Goal: Task Accomplishment & Management: Manage account settings

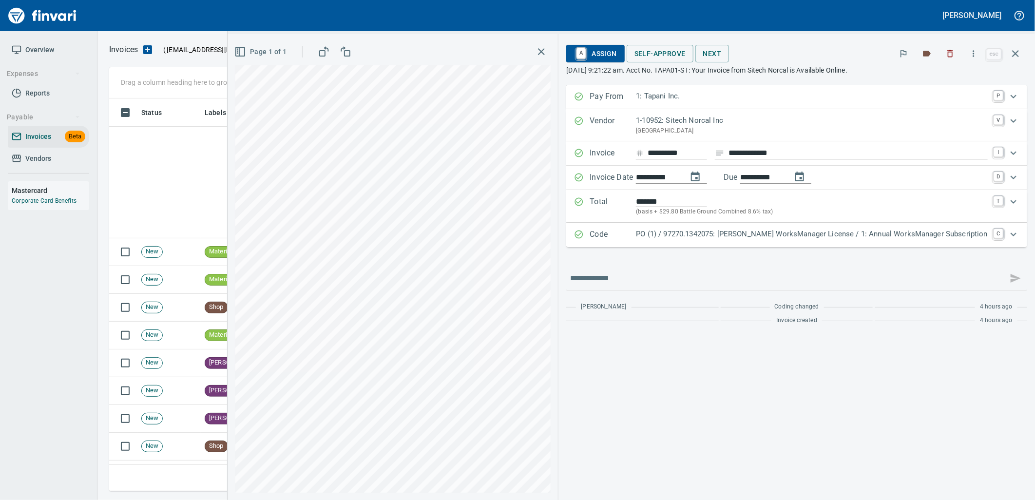
scroll to position [385, 897]
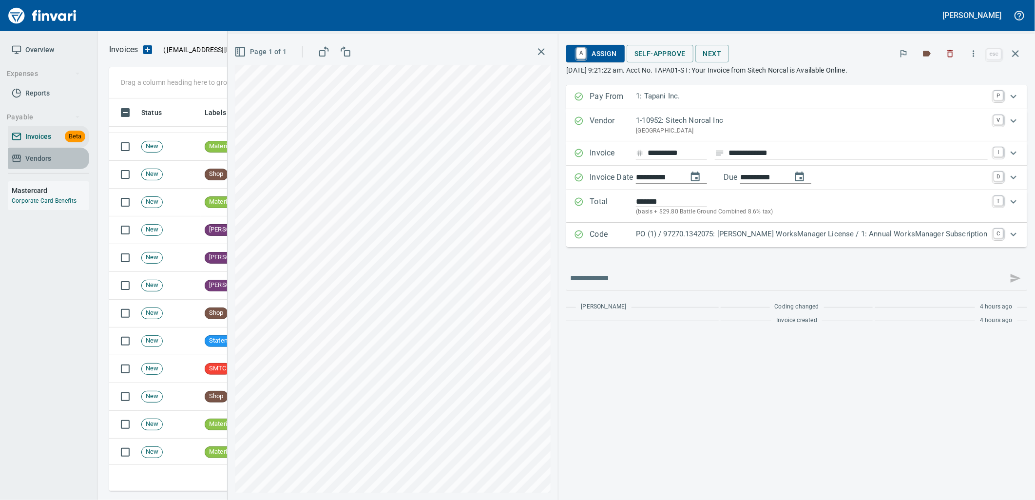
click at [26, 159] on span "Vendors" at bounding box center [38, 158] width 26 height 12
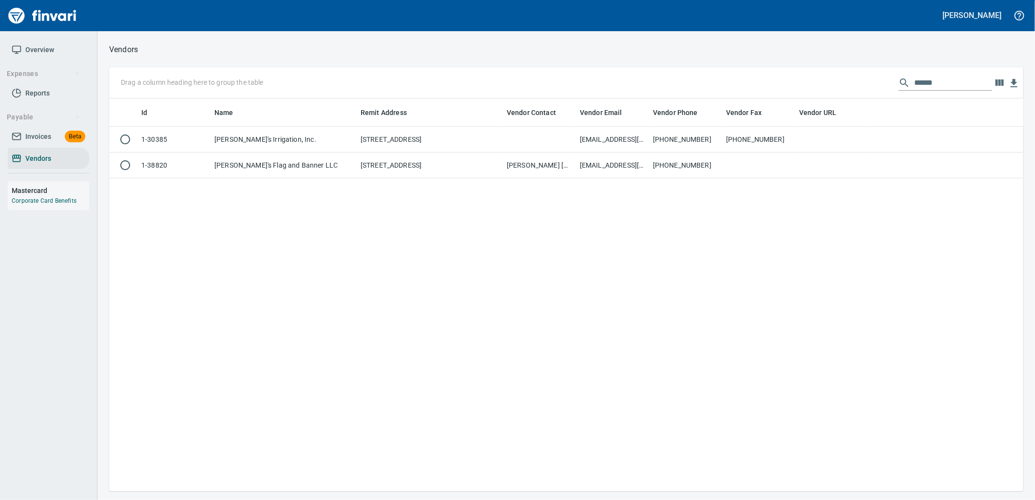
scroll to position [385, 906]
drag, startPoint x: 943, startPoint y: 89, endPoint x: 867, endPoint y: 88, distance: 75.5
click at [868, 88] on div "Drag a column heading here to group the table ******" at bounding box center [566, 82] width 914 height 31
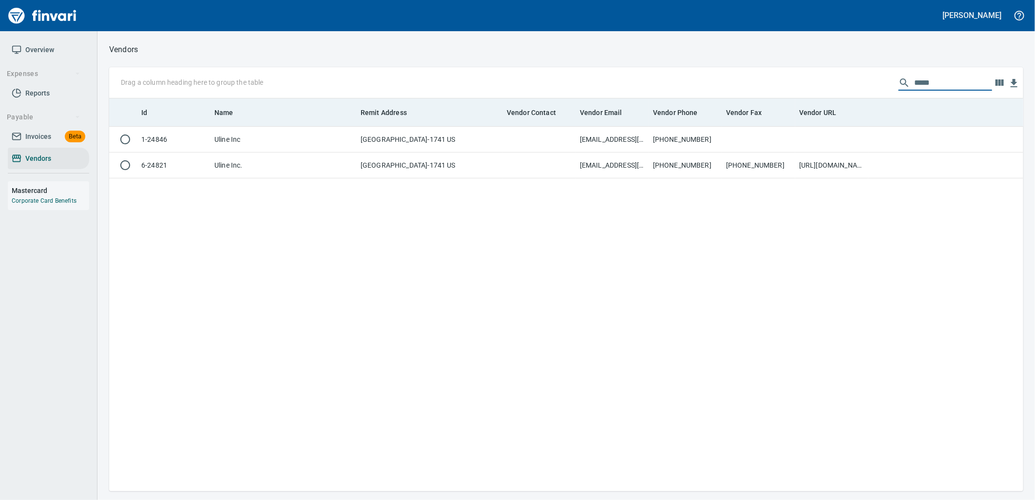
click at [426, 127] on th "Remit Address" at bounding box center [430, 112] width 146 height 28
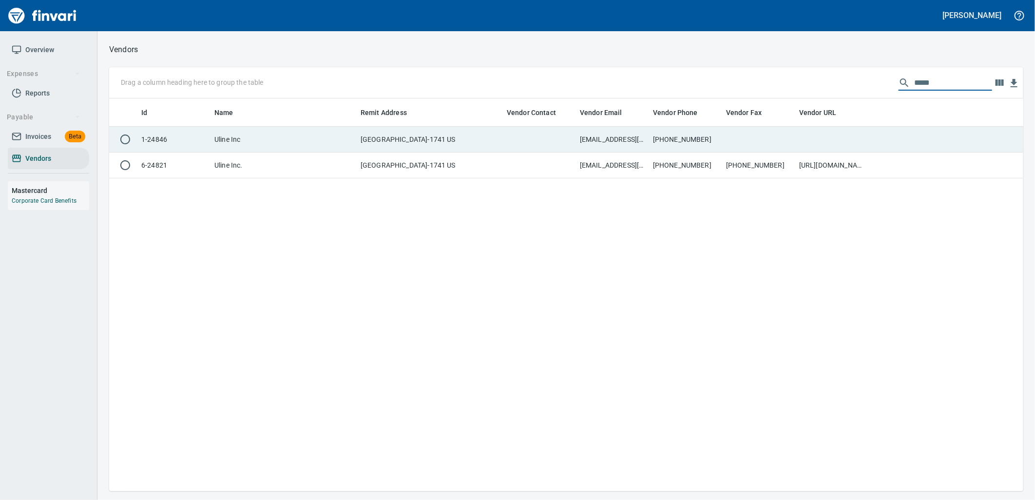
type input "*****"
click at [424, 137] on td "PO Box 88741, Chicago IL 60680-1741 US" at bounding box center [430, 140] width 146 height 26
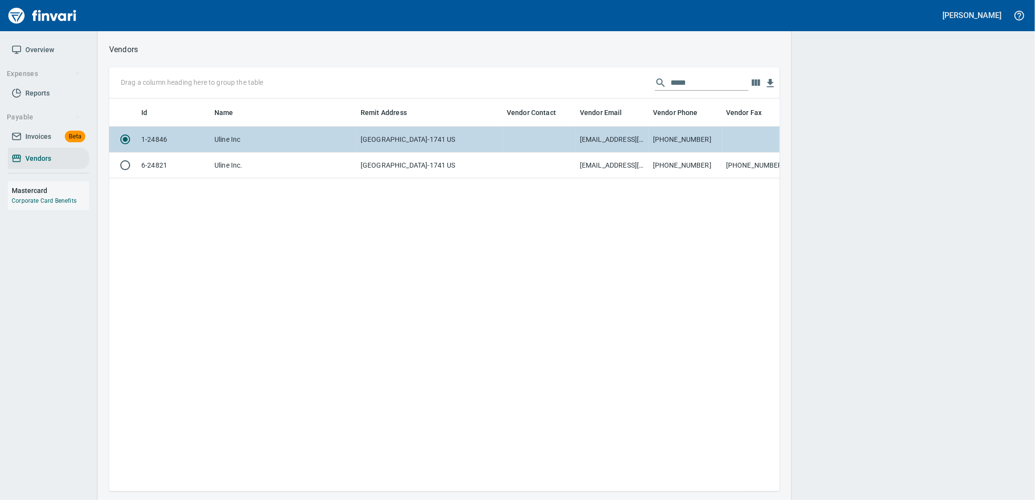
scroll to position [377, 663]
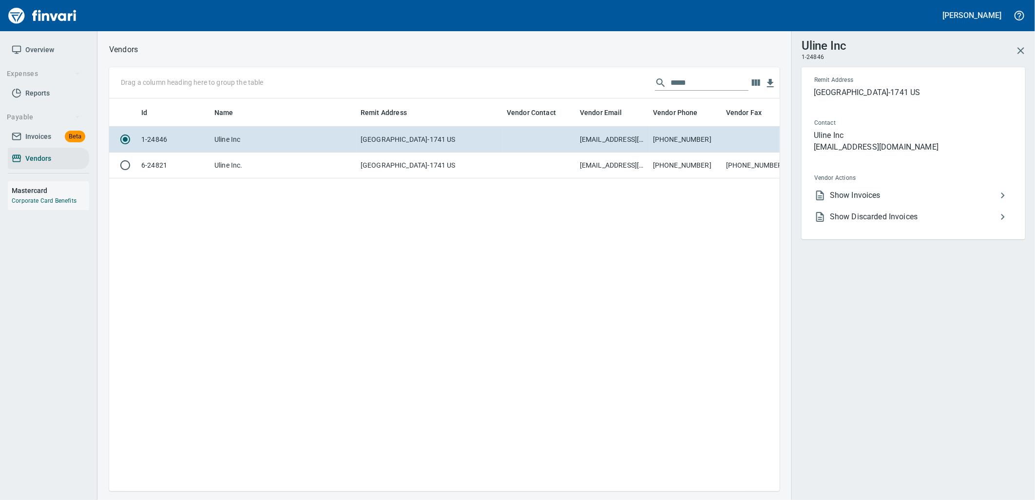
click at [843, 193] on span "Show Invoices" at bounding box center [913, 196] width 167 height 12
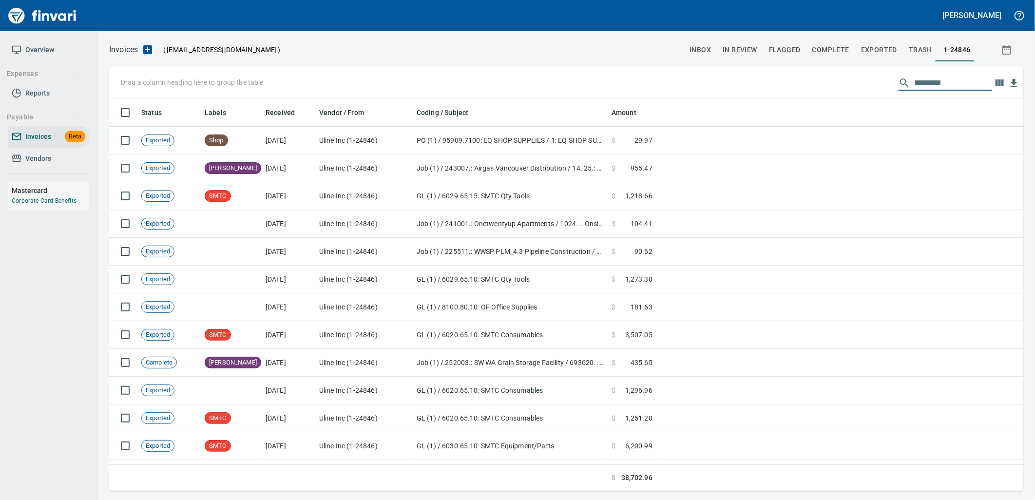
click at [926, 79] on input "text" at bounding box center [953, 83] width 78 height 16
type input "*"
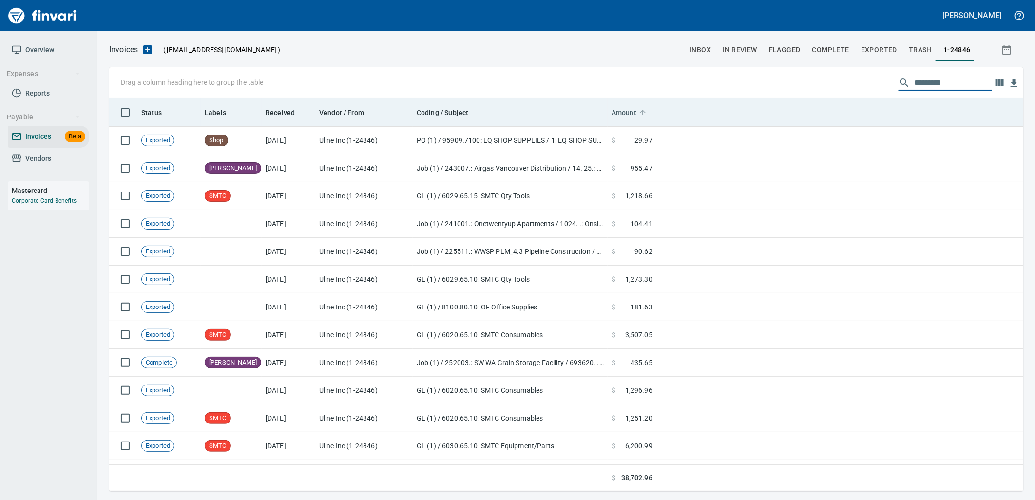
click at [628, 117] on span "Amount" at bounding box center [623, 113] width 25 height 12
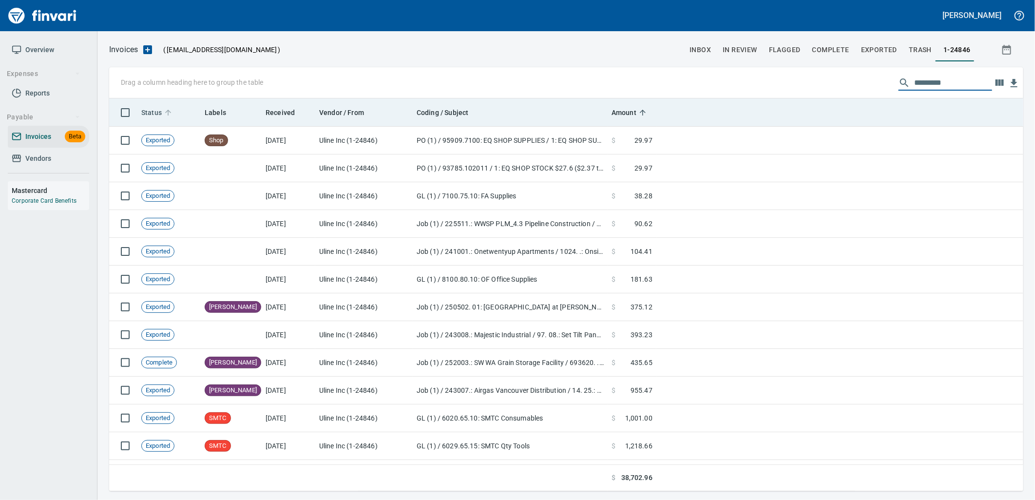
click at [154, 118] on span "Status" at bounding box center [151, 113] width 20 height 12
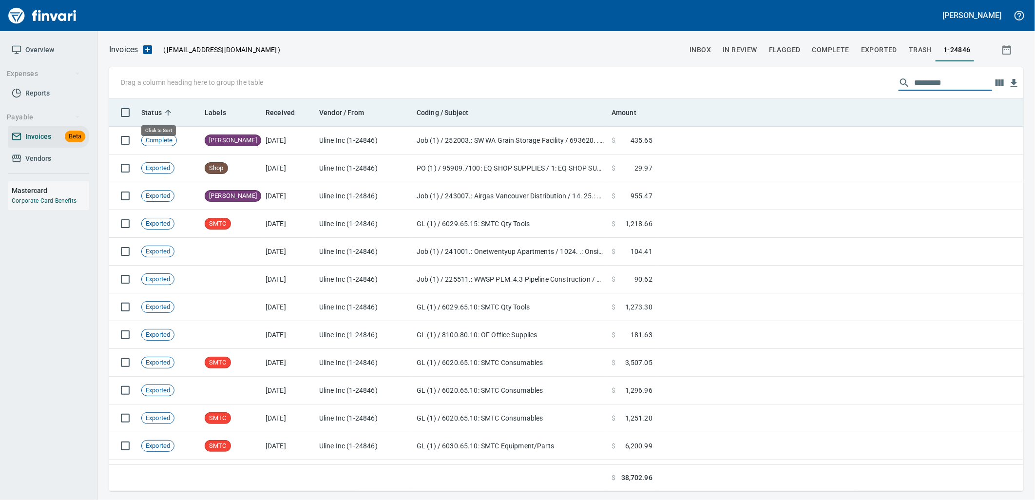
scroll to position [385, 898]
click at [154, 118] on span "Status" at bounding box center [151, 113] width 20 height 12
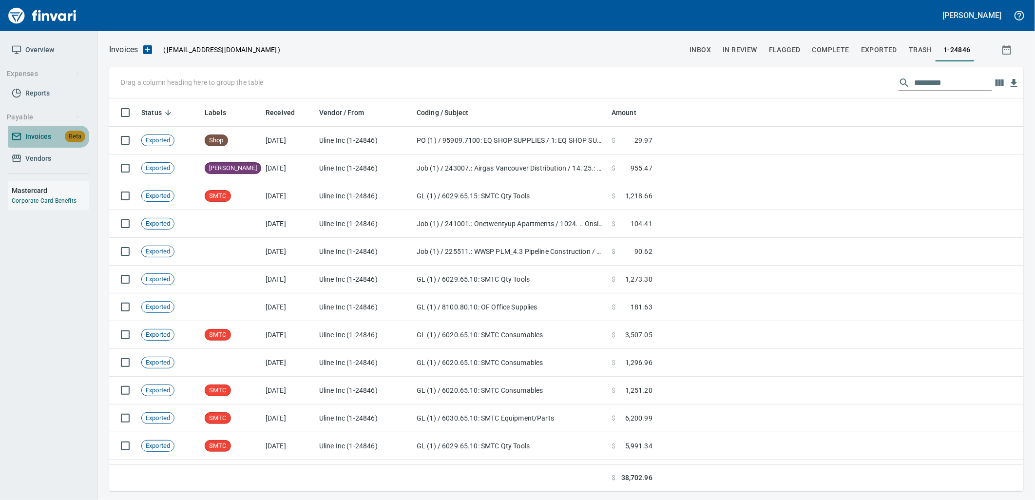
click at [40, 141] on span "Invoices" at bounding box center [38, 137] width 26 height 12
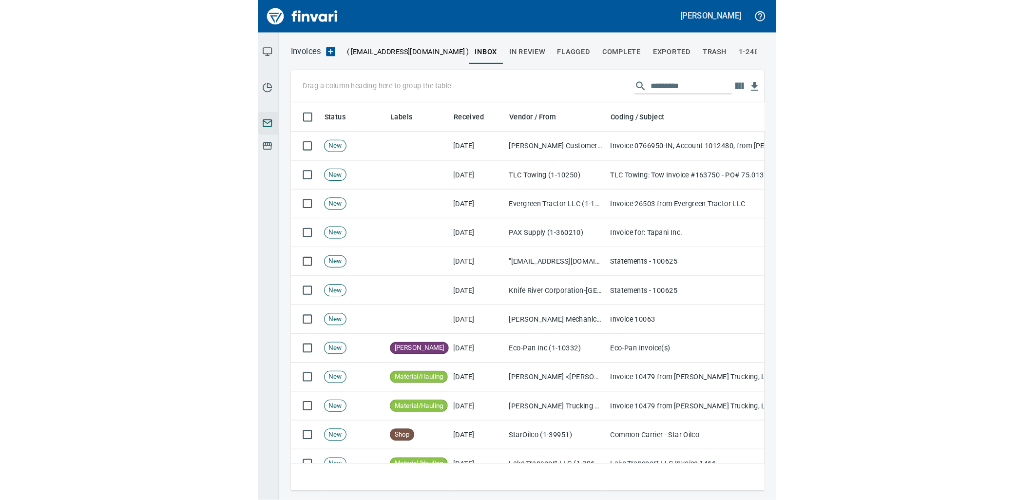
scroll to position [385, 898]
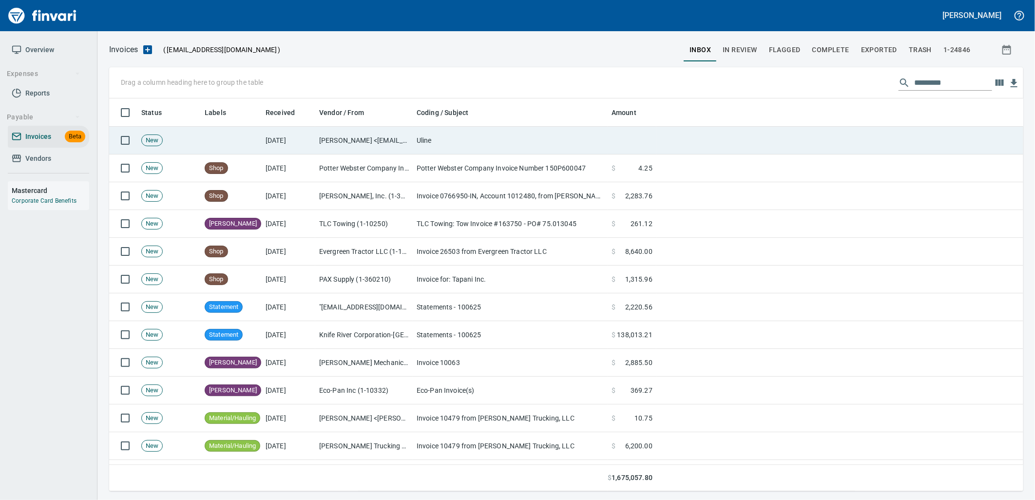
click at [299, 143] on td "10/6/2025" at bounding box center [289, 141] width 54 height 28
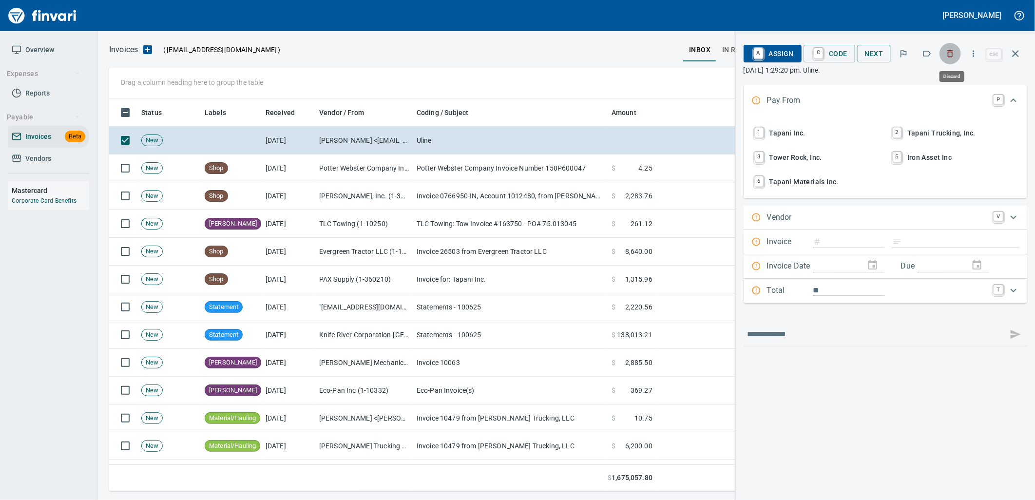
scroll to position [385, 897]
click at [950, 56] on icon "button" at bounding box center [950, 54] width 10 height 10
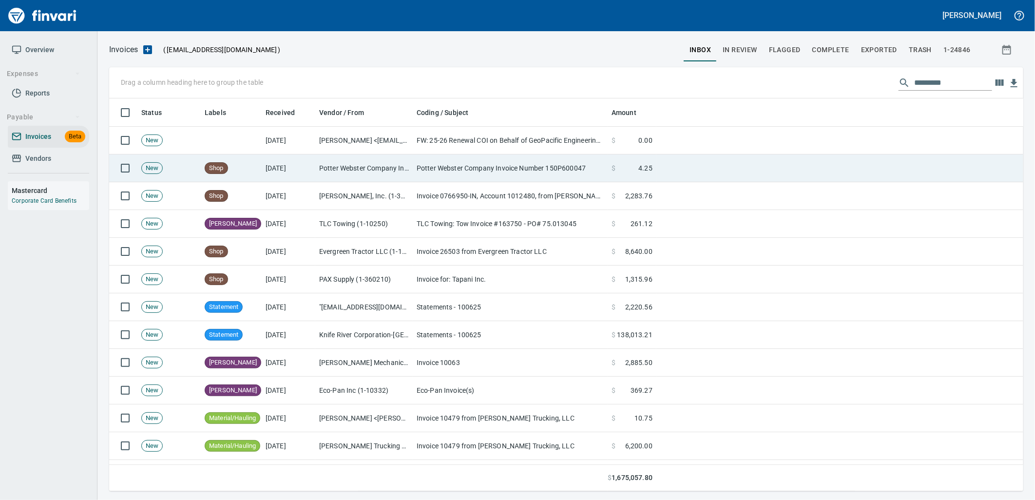
click at [403, 176] on td "Potter Webster Company Inc (1-10818)" at bounding box center [363, 168] width 97 height 28
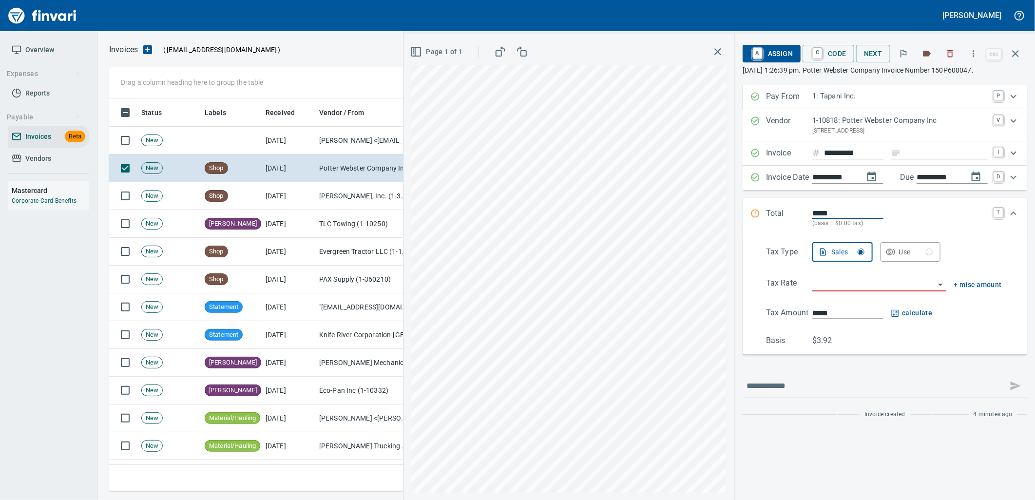
drag, startPoint x: 923, startPoint y: 153, endPoint x: 809, endPoint y: 167, distance: 114.8
click at [923, 153] on input "Expand" at bounding box center [946, 153] width 83 height 12
type input "**********"
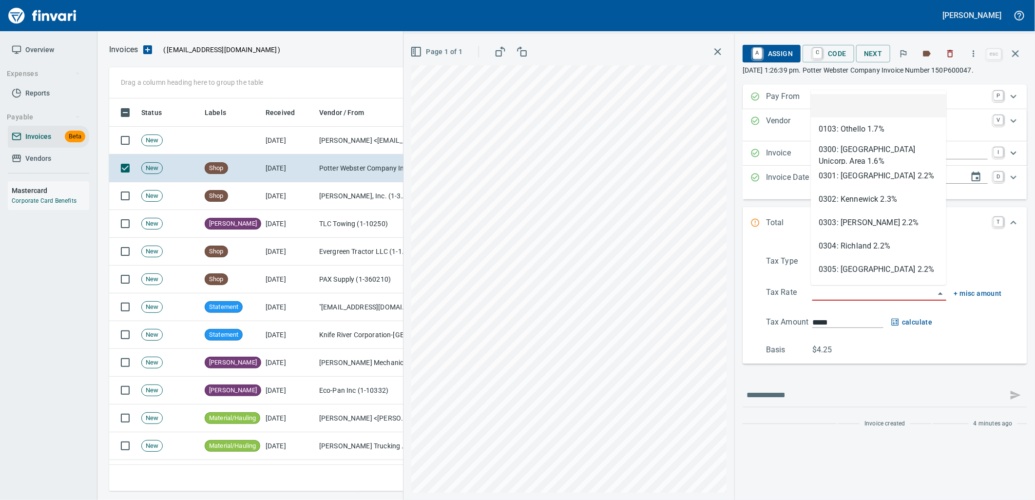
click at [872, 297] on input "search" at bounding box center [873, 293] width 122 height 14
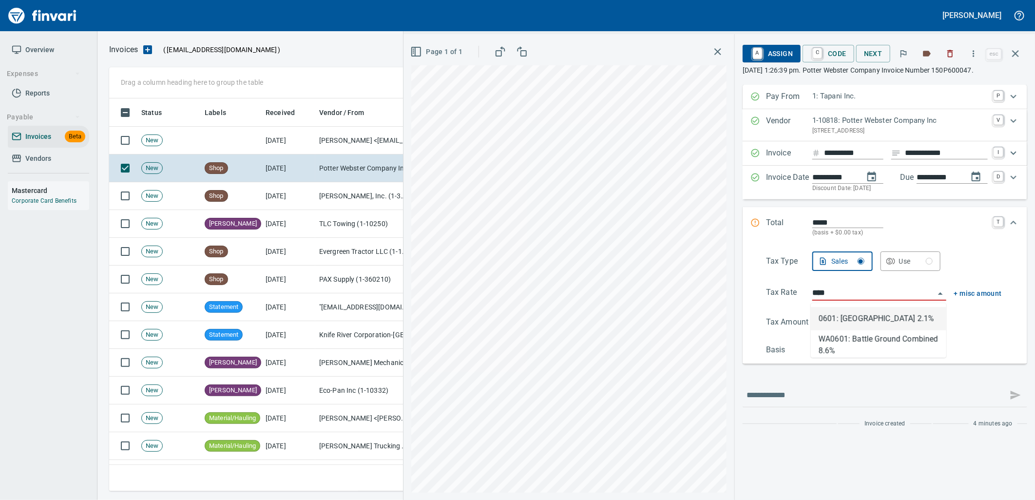
type input "**********"
type input "*****"
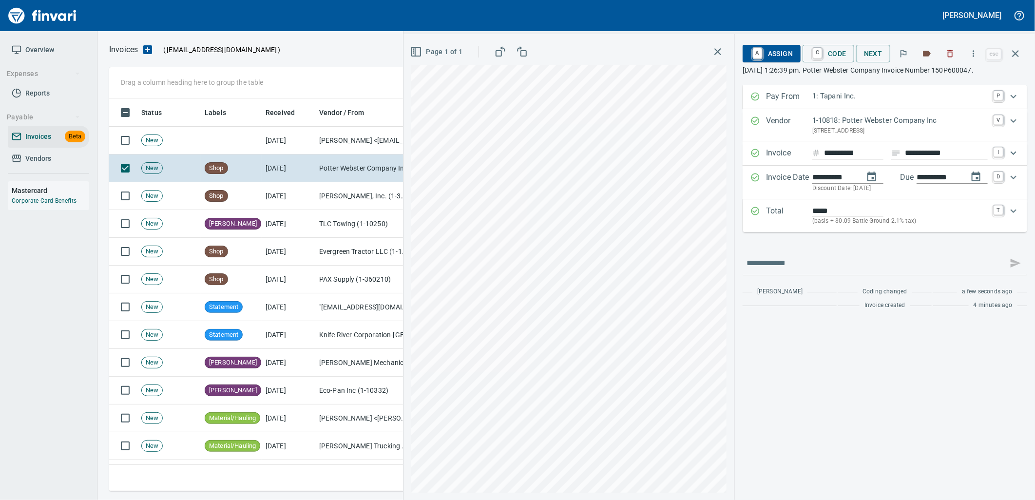
drag, startPoint x: 893, startPoint y: 221, endPoint x: 900, endPoint y: 270, distance: 49.7
click at [893, 222] on p "(basis + $0.09 Battle Ground 2.1% tax)" at bounding box center [899, 221] width 175 height 10
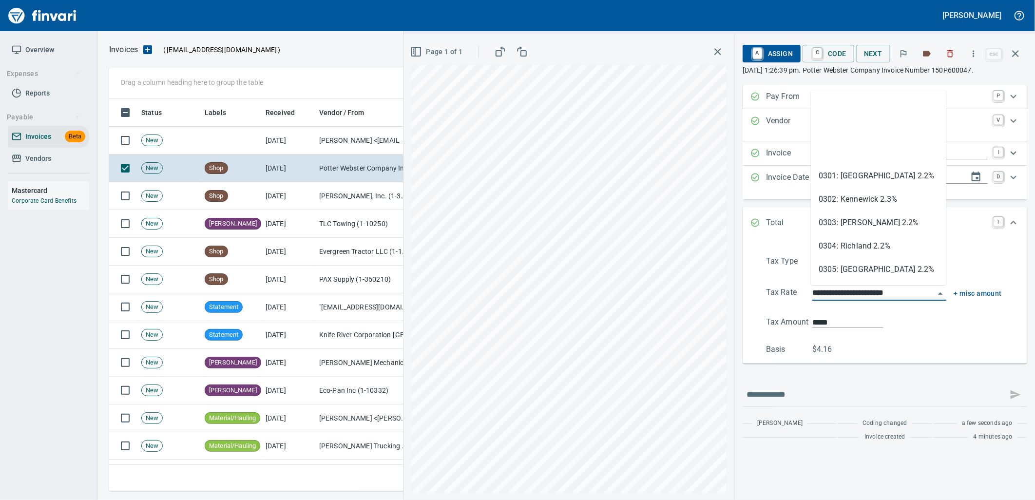
click at [690, 316] on div "**********" at bounding box center [718, 267] width 631 height 466
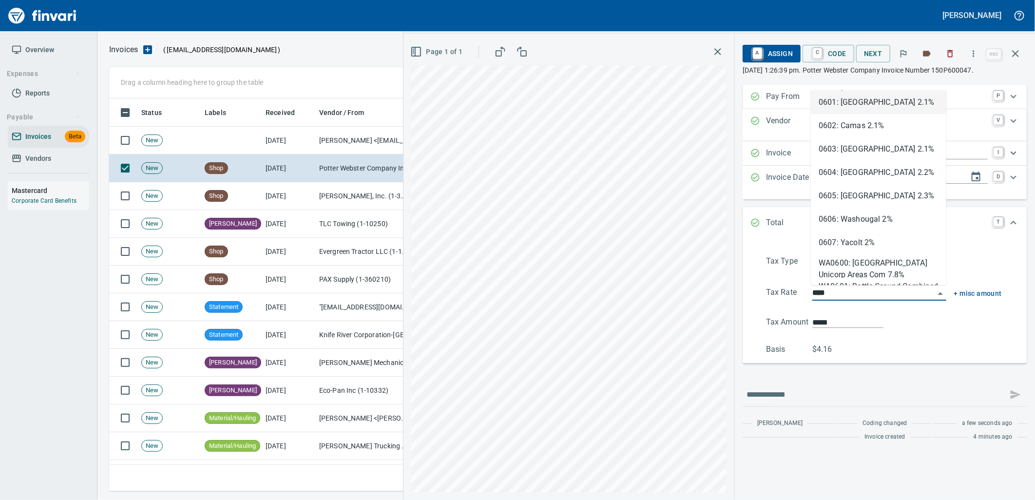
scroll to position [0, 0]
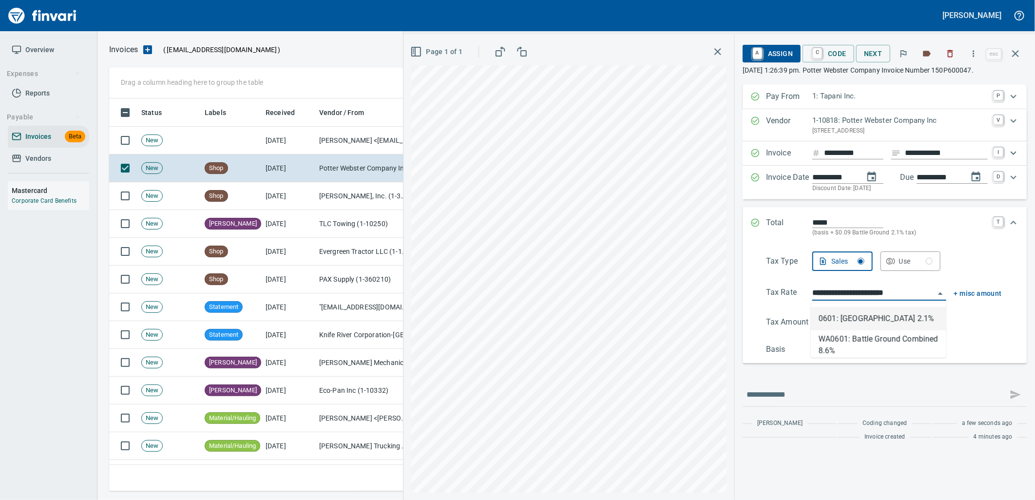
type input "**********"
type input "*****"
type input "**********"
click at [1021, 224] on div "Expand" at bounding box center [1013, 222] width 23 height 23
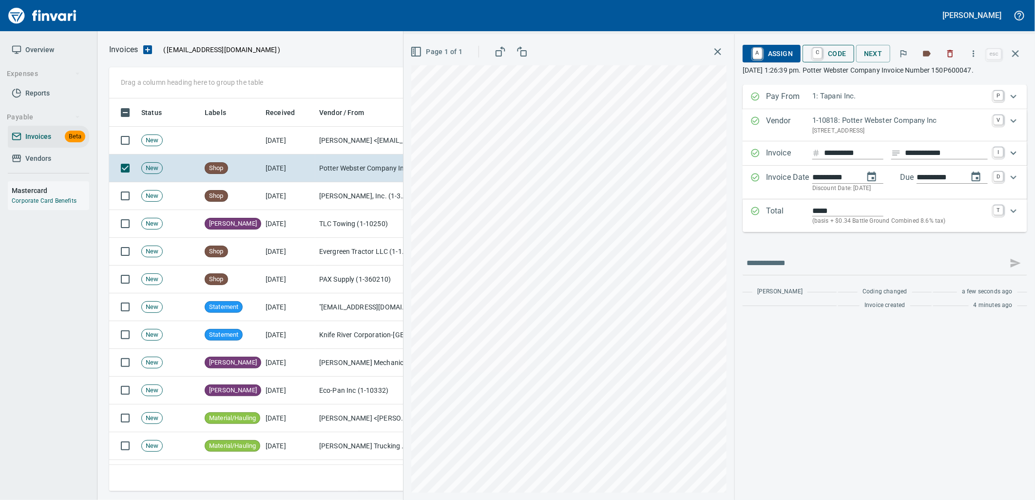
click at [838, 55] on span "C Code" at bounding box center [828, 53] width 36 height 17
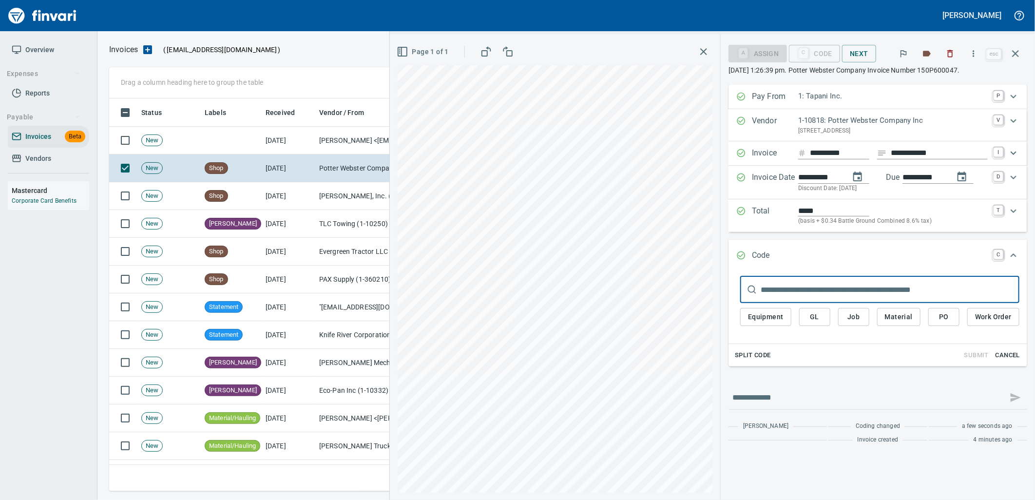
click at [942, 316] on span "PO" at bounding box center [944, 317] width 16 height 12
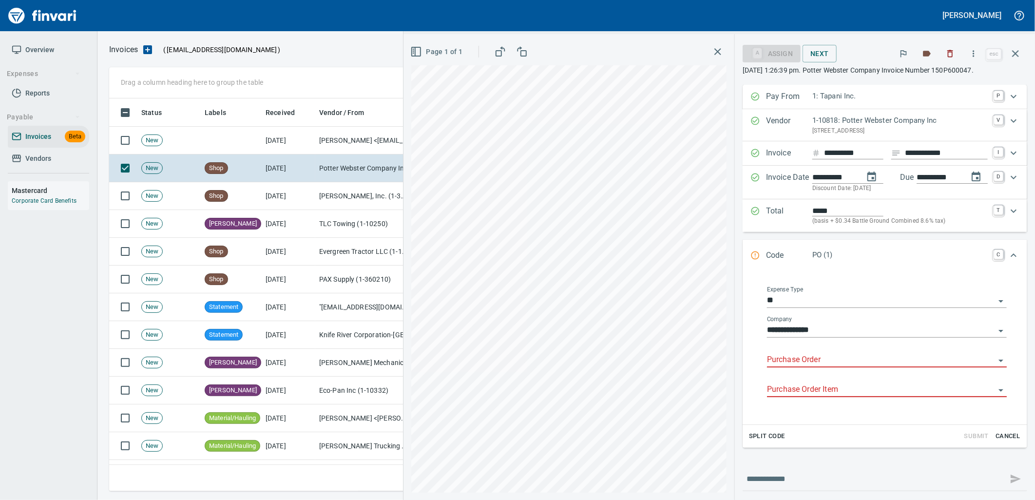
click at [798, 355] on input "Purchase Order" at bounding box center [881, 360] width 228 height 14
click at [805, 393] on li "97285.102011: eq shop stock" at bounding box center [877, 385] width 241 height 23
type input "**********"
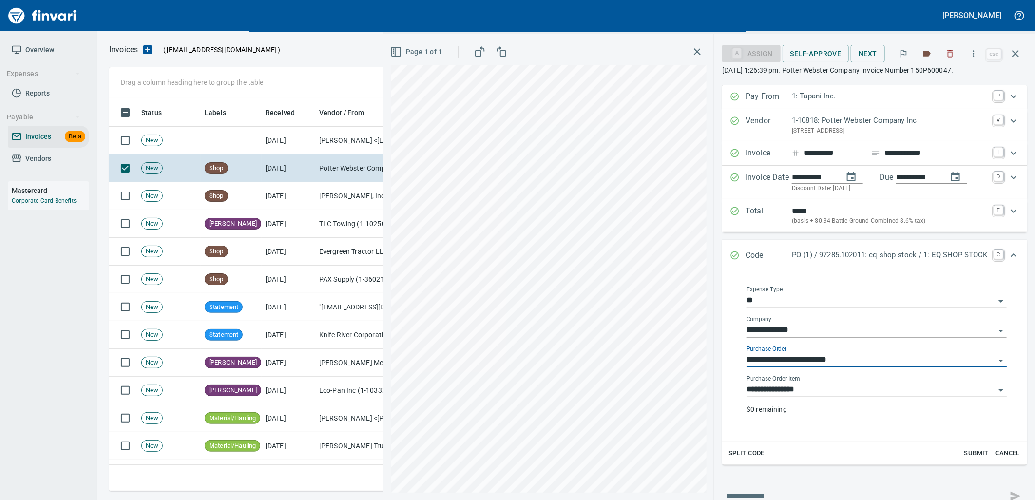
click at [830, 386] on input "**********" at bounding box center [870, 390] width 248 height 14
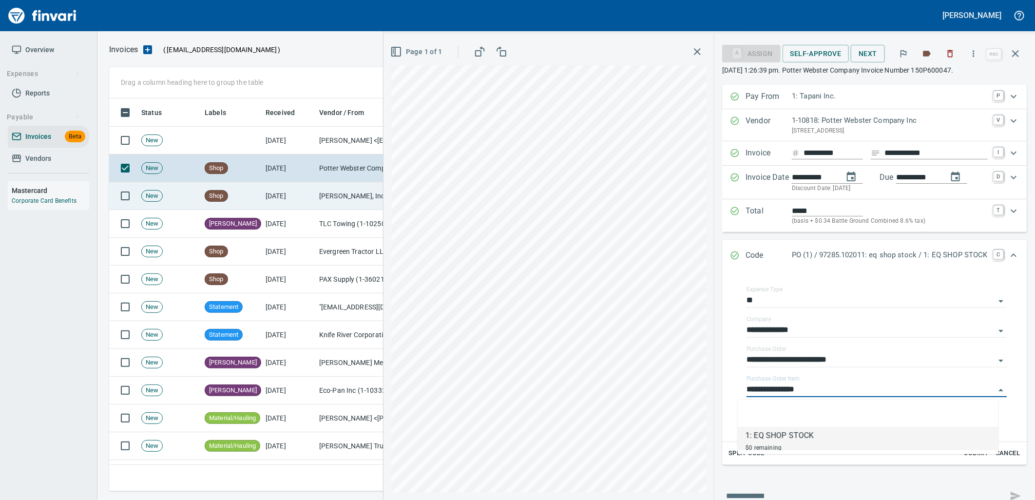
click at [313, 203] on td "[DATE]" at bounding box center [289, 196] width 54 height 28
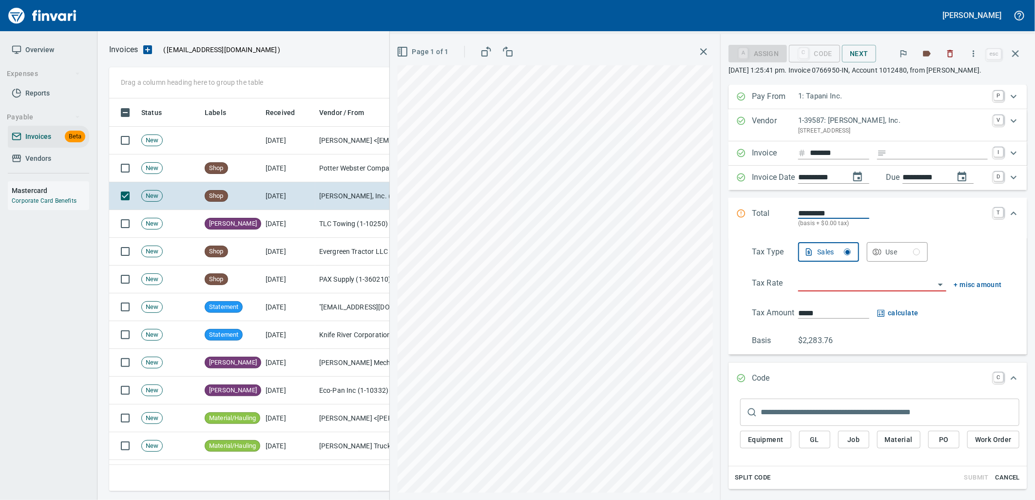
click at [846, 153] on input "*******" at bounding box center [839, 153] width 59 height 12
type input "**********"
click at [825, 290] on input "search" at bounding box center [866, 284] width 136 height 14
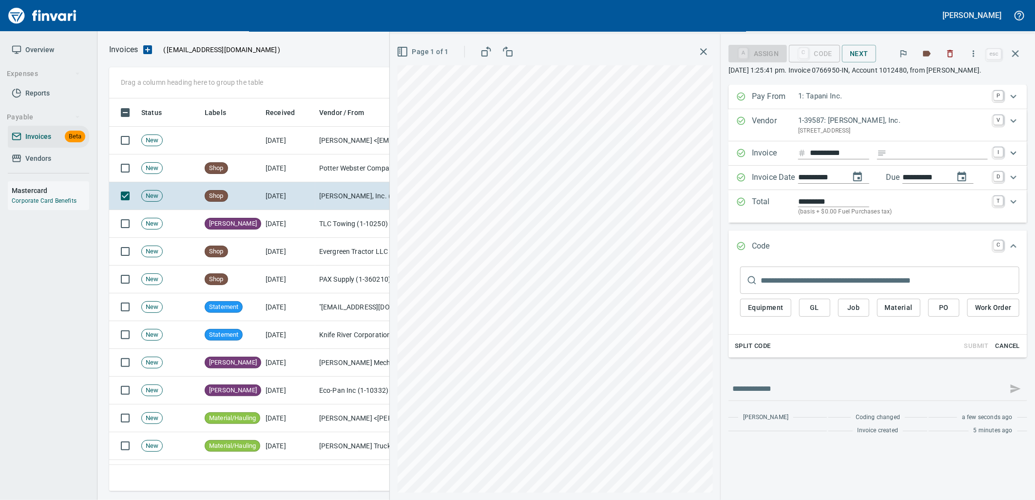
type input "**********"
click at [1007, 349] on span "Cancel" at bounding box center [1007, 346] width 26 height 11
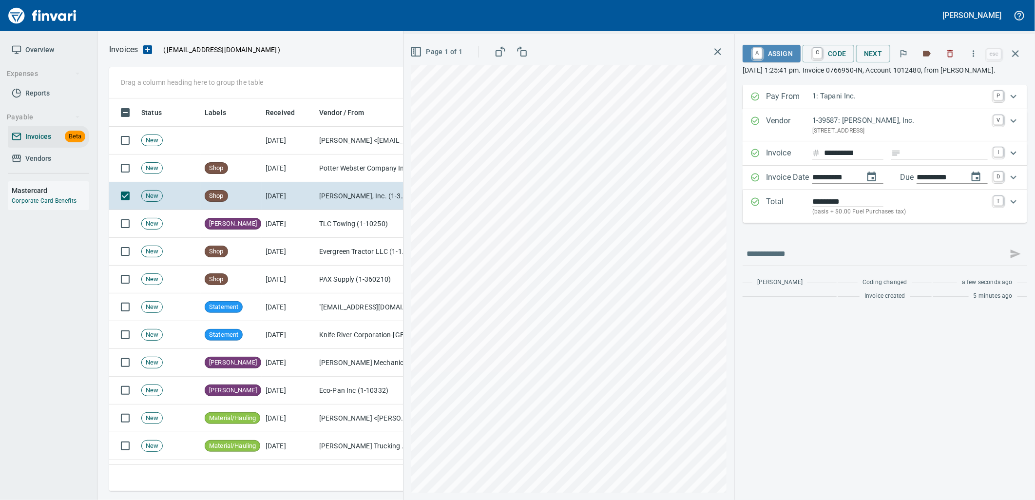
click at [780, 50] on span "A Assign" at bounding box center [771, 53] width 42 height 17
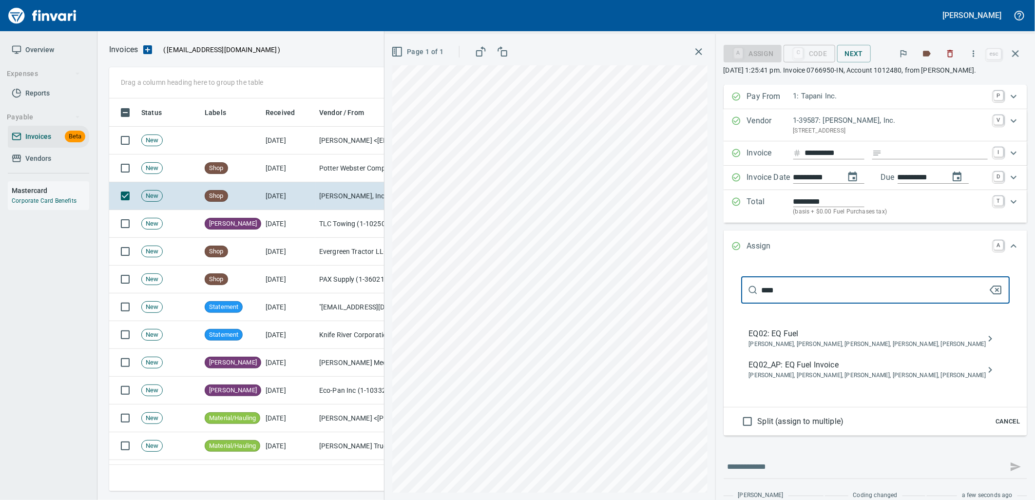
type input "****"
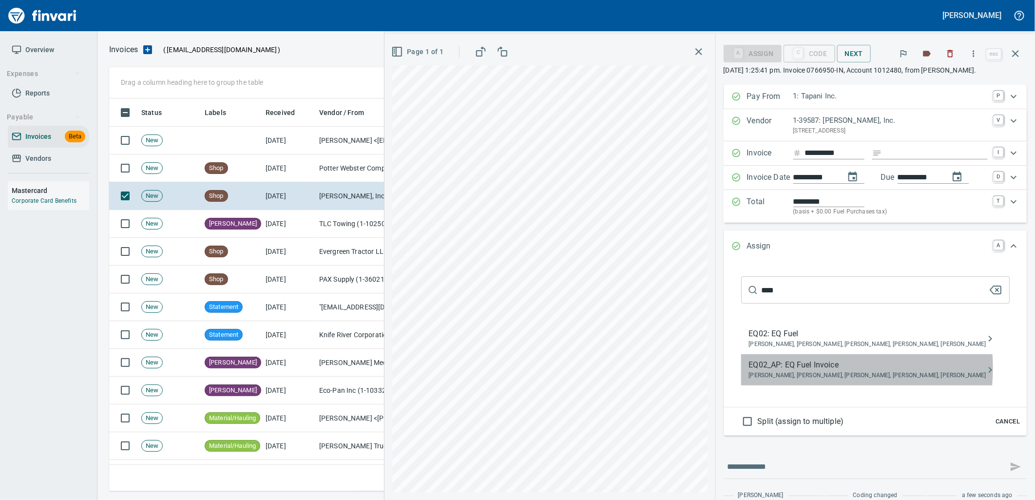
click at [786, 368] on span "EQ02_AP: EQ Fuel Invoice" at bounding box center [867, 365] width 237 height 12
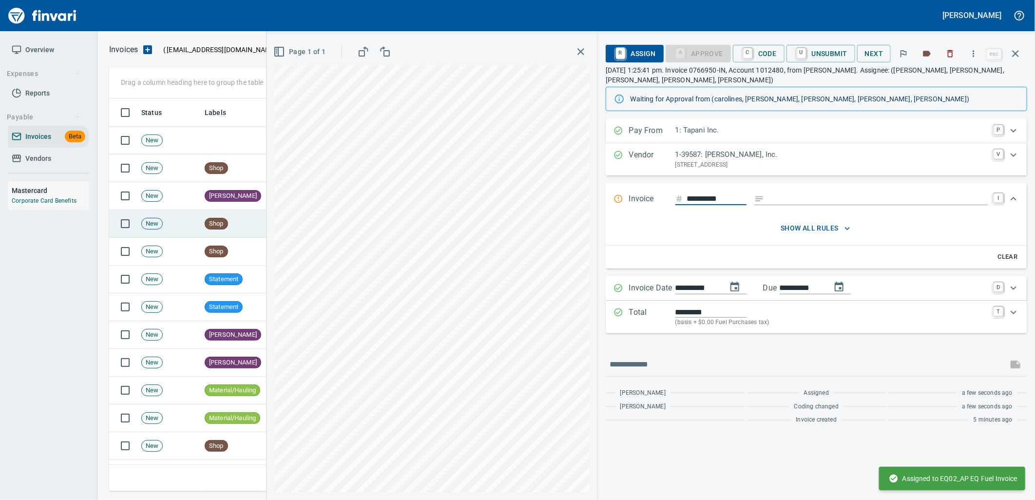
click at [234, 223] on td "Shop" at bounding box center [231, 224] width 61 height 28
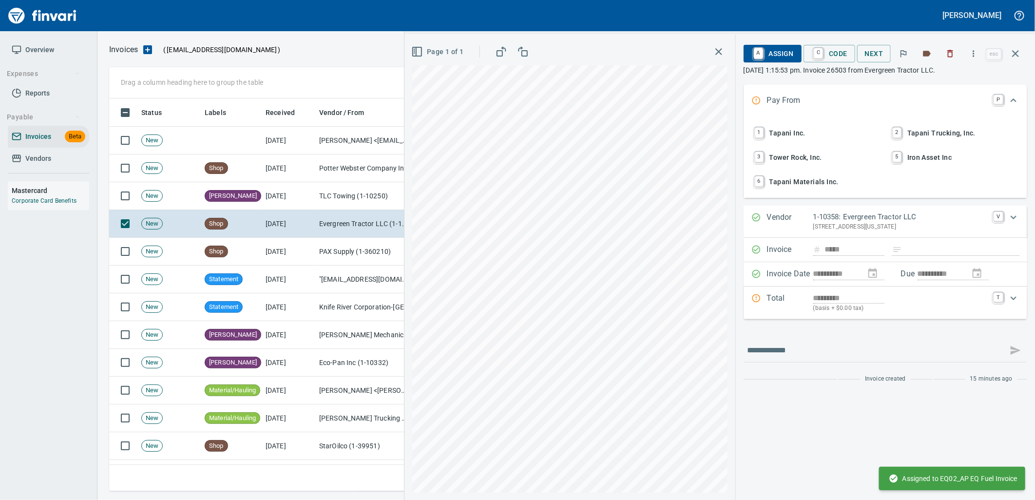
click at [772, 133] on span "1 Tapani Inc." at bounding box center [816, 133] width 128 height 17
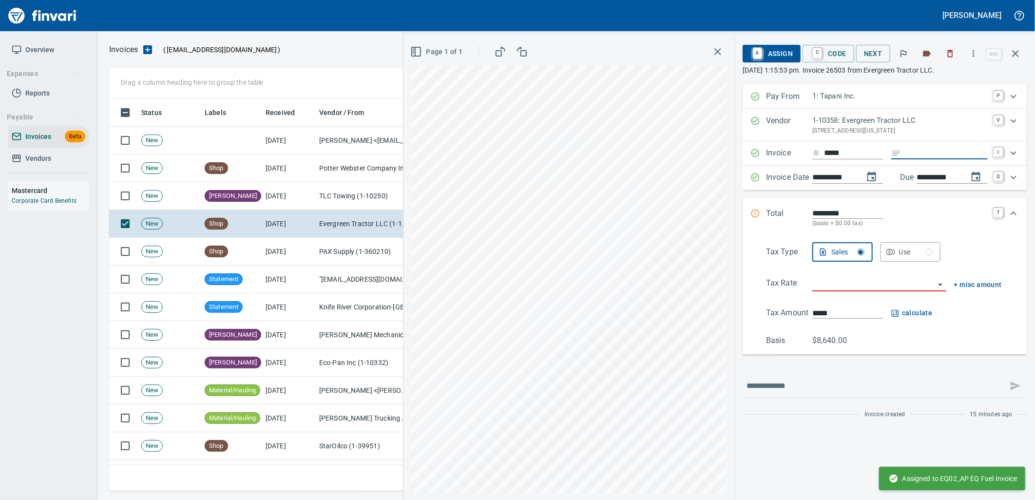
click at [926, 153] on input "Expand" at bounding box center [946, 153] width 83 height 12
type input "**********"
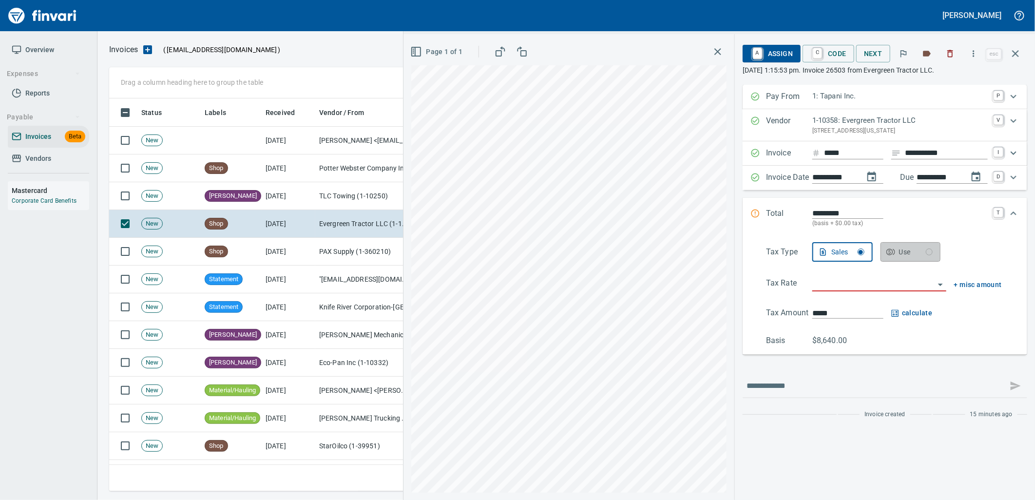
click at [892, 259] on button "Use" at bounding box center [910, 251] width 60 height 19
click at [832, 248] on div "Sales" at bounding box center [848, 252] width 34 height 12
click at [836, 280] on input "search" at bounding box center [873, 284] width 122 height 14
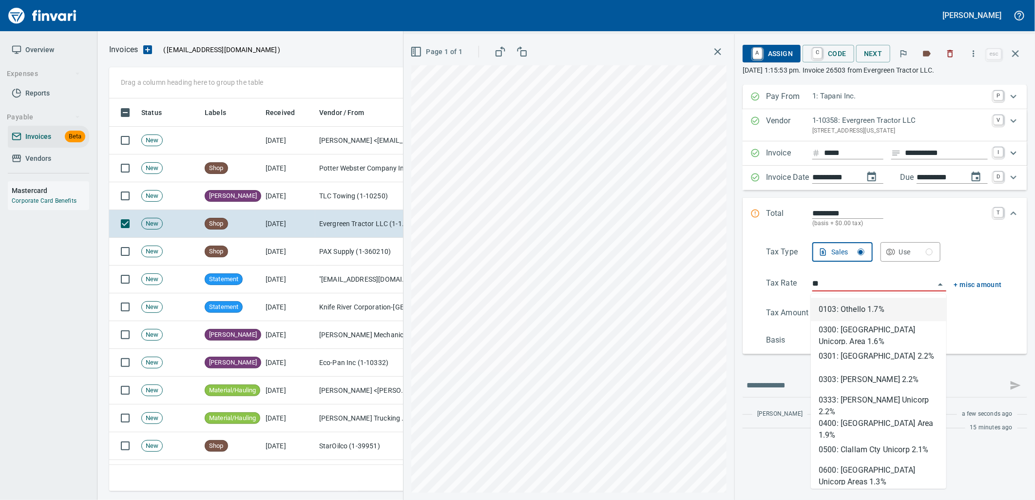
scroll to position [385, 897]
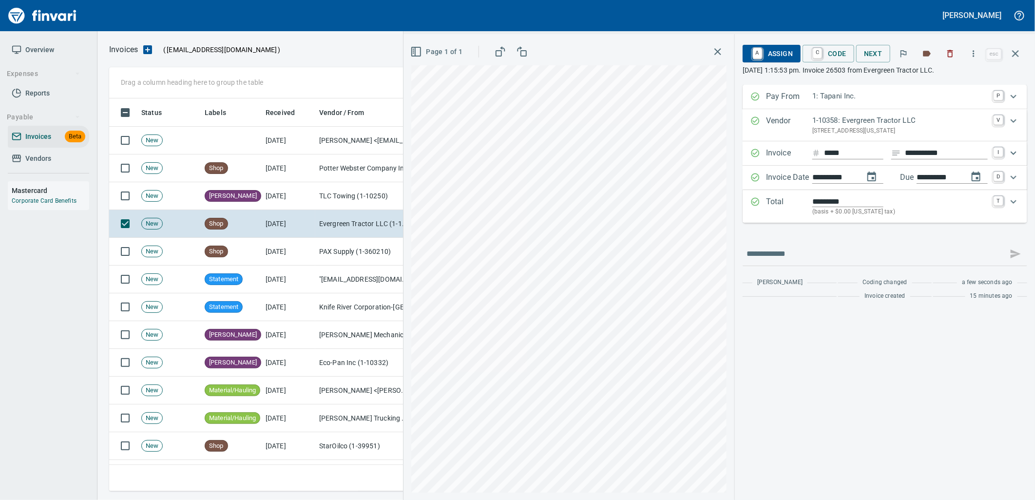
type input "**********"
click at [776, 45] on span "A Assign" at bounding box center [771, 53] width 42 height 17
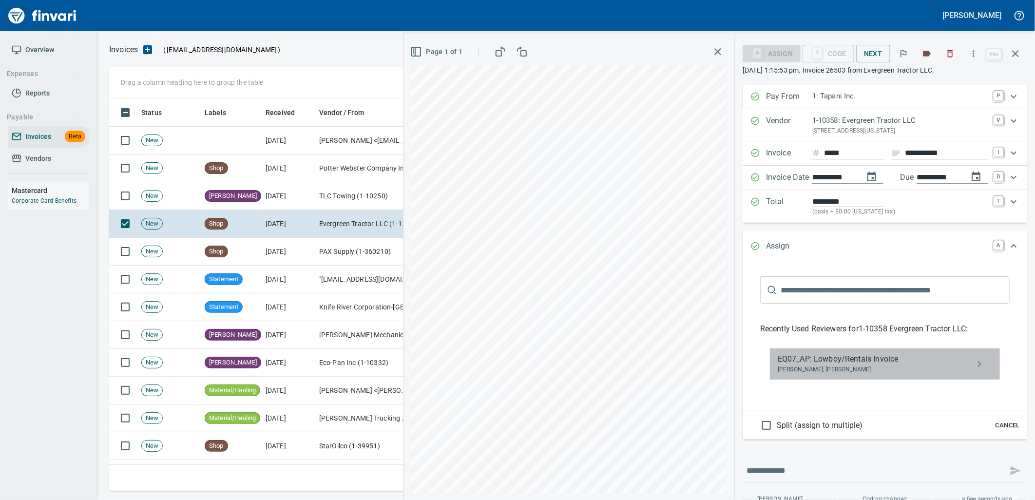
click at [828, 360] on span "EQ07_AP: Lowboy/Rentals Invoice" at bounding box center [877, 359] width 199 height 12
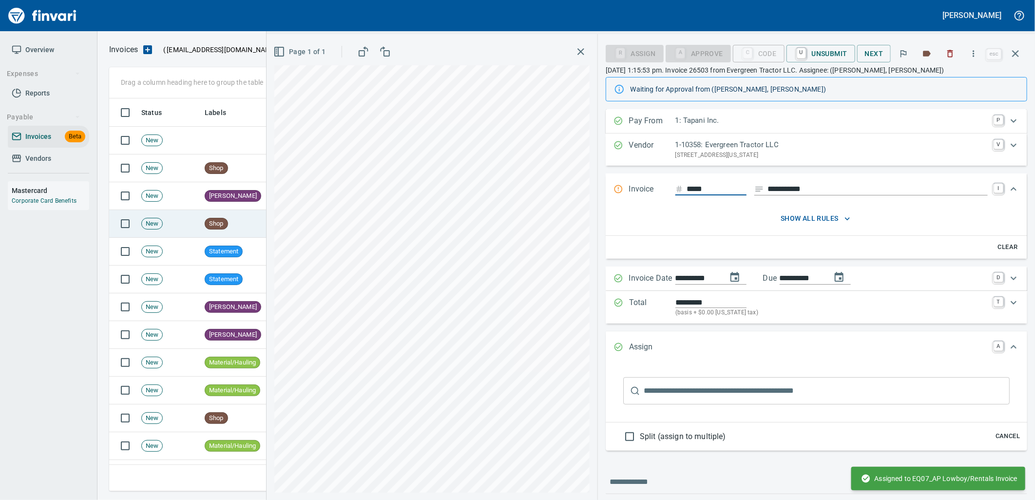
click at [237, 222] on td "Shop" at bounding box center [231, 224] width 61 height 28
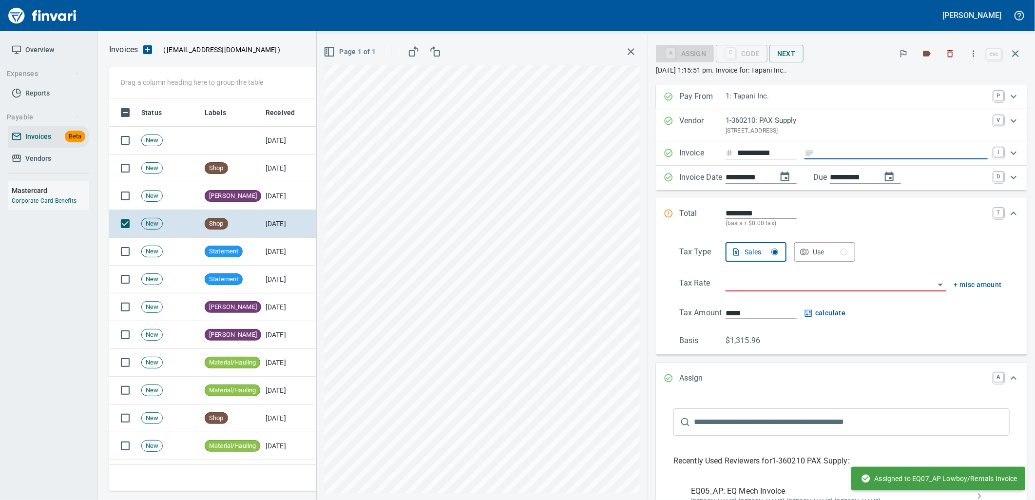
drag, startPoint x: 912, startPoint y: 151, endPoint x: 733, endPoint y: 181, distance: 181.8
click at [912, 151] on input "Expand" at bounding box center [903, 153] width 170 height 12
type input "**********"
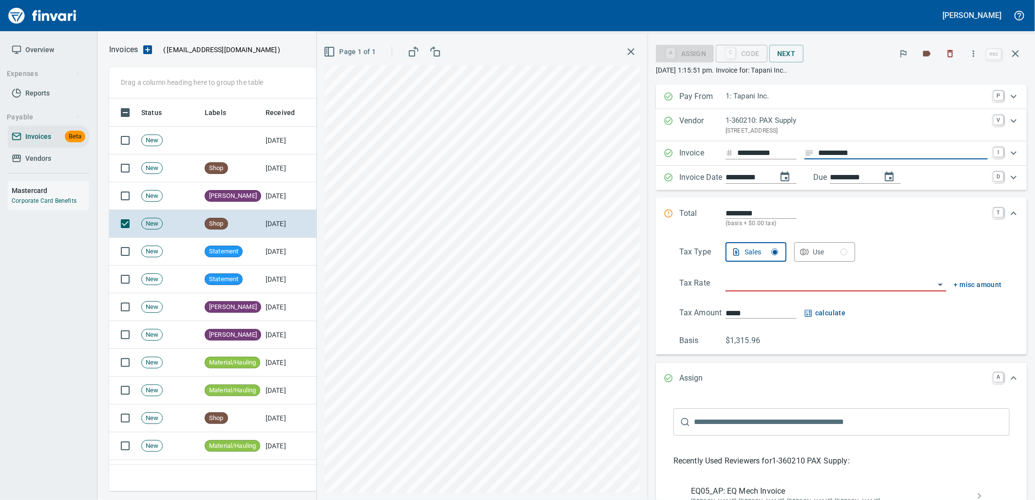
click at [855, 260] on button "Use" at bounding box center [824, 251] width 61 height 19
click at [882, 283] on input "search" at bounding box center [829, 284] width 209 height 14
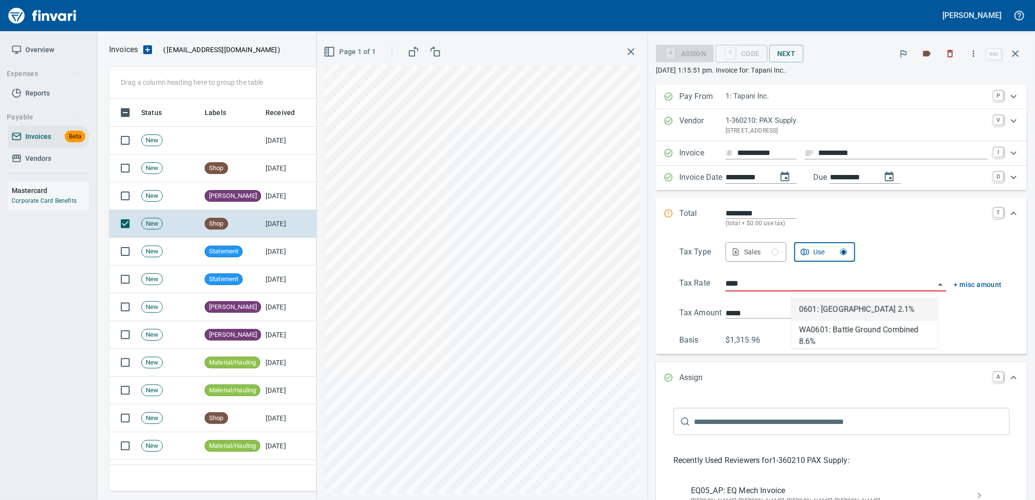
scroll to position [385, 897]
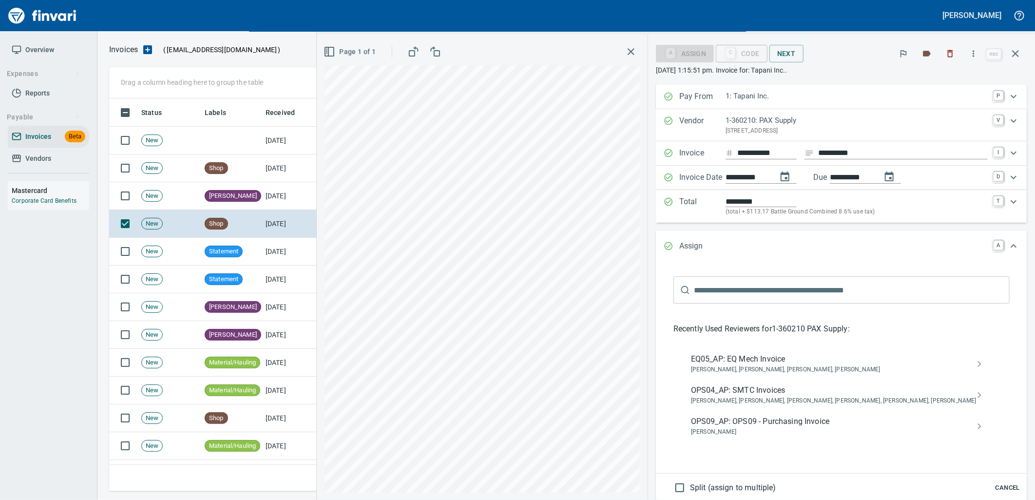
type input "**********"
type input "*******"
type input "**********"
click at [997, 484] on span "Cancel" at bounding box center [1007, 487] width 26 height 11
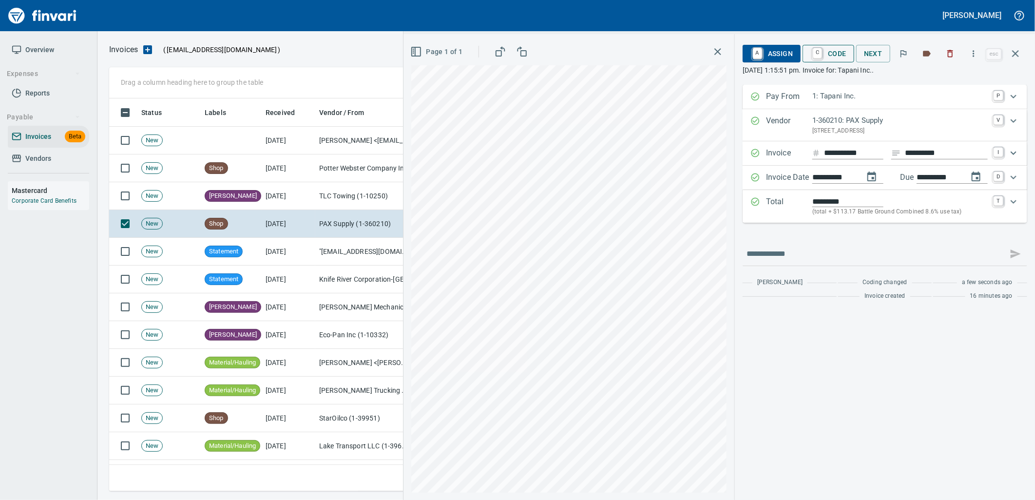
click at [838, 59] on span "C Code" at bounding box center [828, 53] width 36 height 17
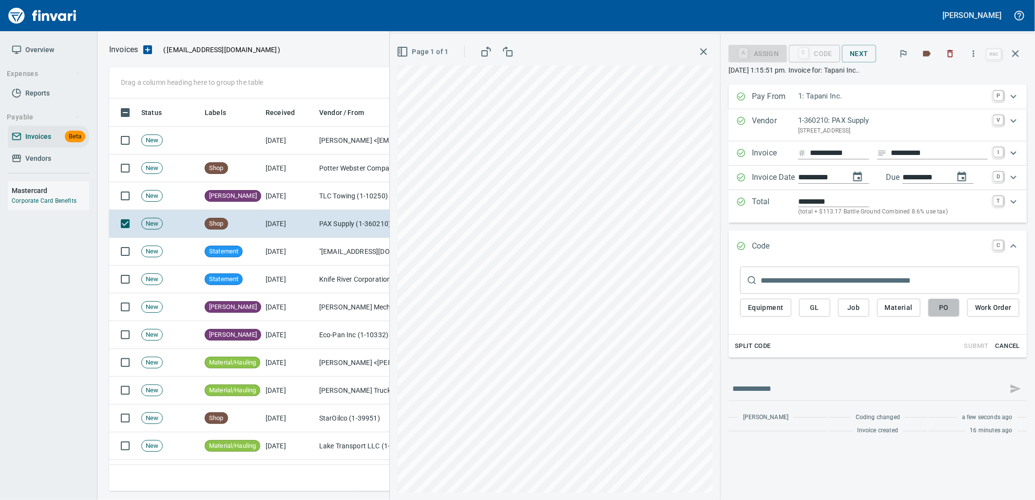
click at [948, 308] on span "PO" at bounding box center [944, 308] width 16 height 12
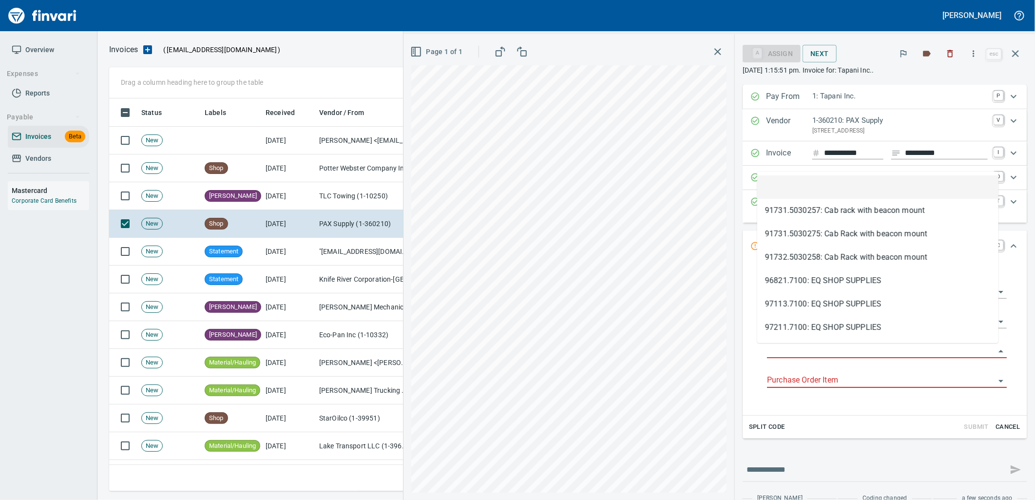
click at [815, 352] on input "Purchase Order" at bounding box center [881, 351] width 228 height 14
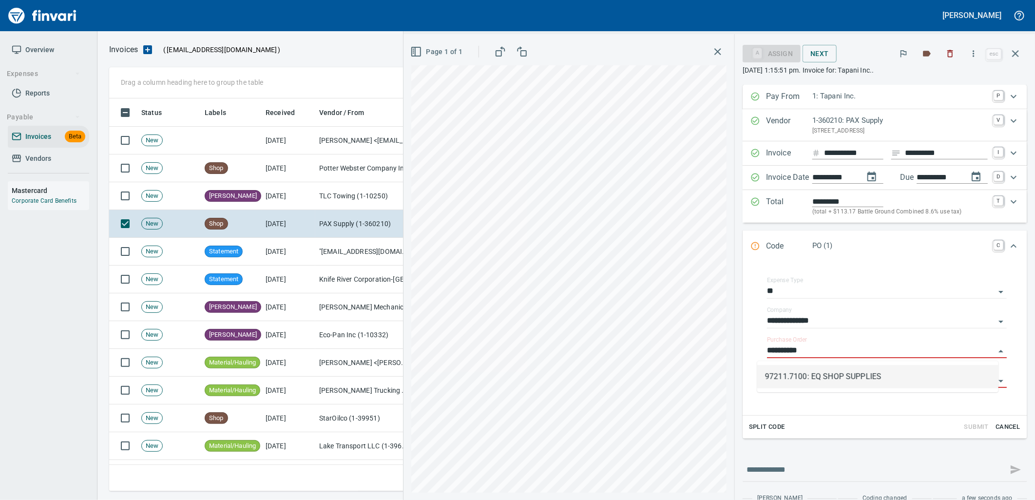
click at [817, 380] on li "97211.7100: EQ SHOP SUPPLIES" at bounding box center [877, 376] width 241 height 23
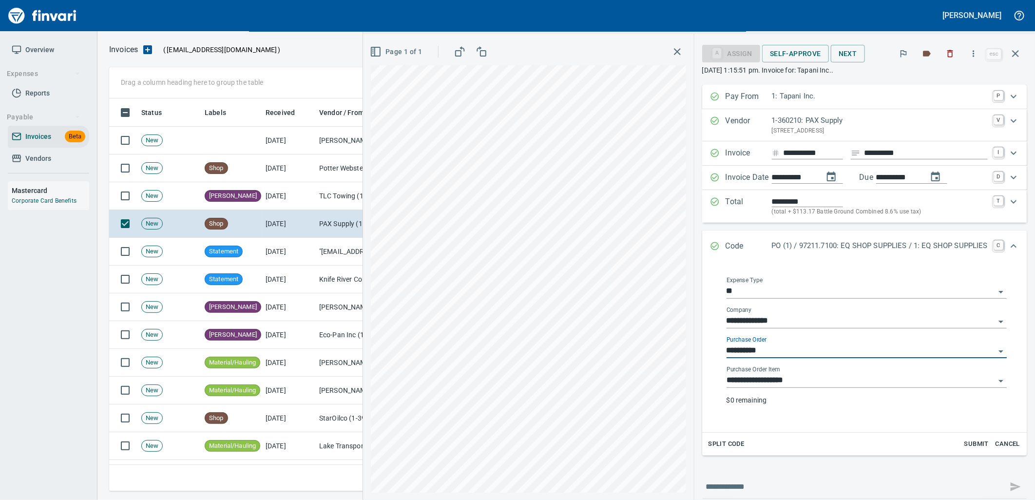
type input "**********"
click at [819, 380] on input "**********" at bounding box center [860, 381] width 268 height 14
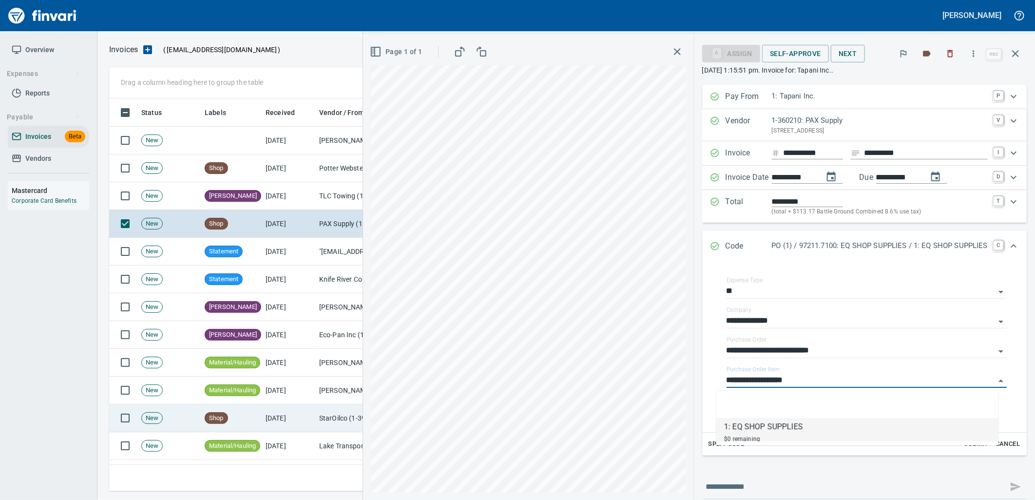
click at [304, 420] on td "[DATE]" at bounding box center [289, 418] width 54 height 28
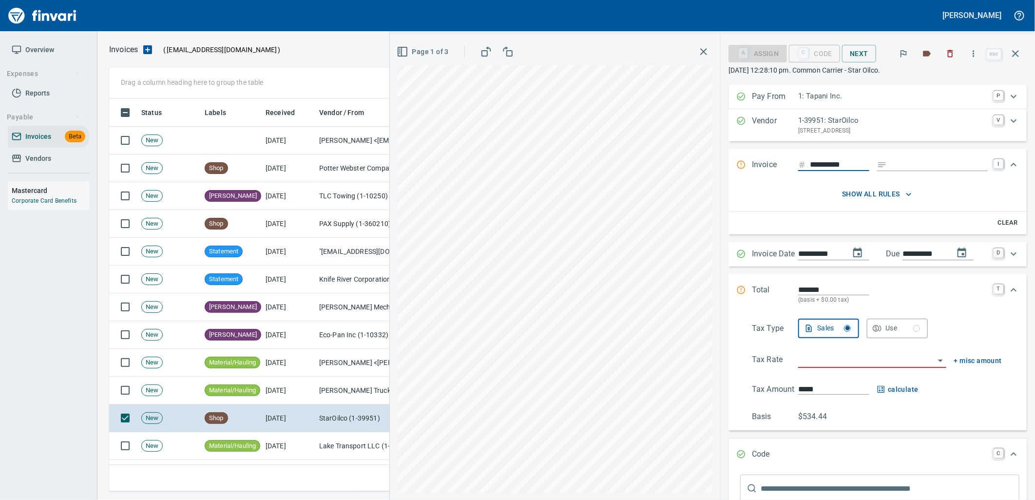
scroll to position [385, 897]
click at [878, 361] on input "search" at bounding box center [866, 361] width 136 height 14
type input "**********"
click at [1014, 290] on div "Expand" at bounding box center [1013, 289] width 23 height 23
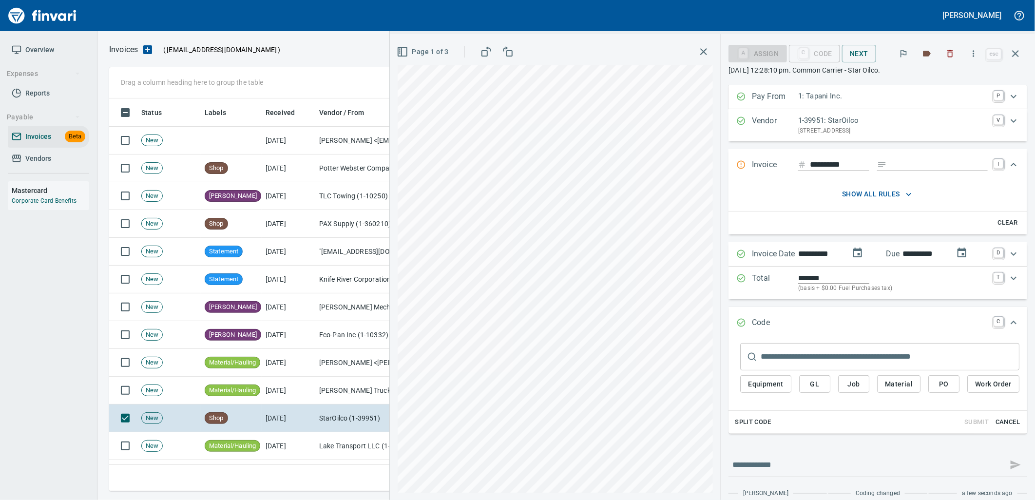
click at [1009, 169] on icon "Expand" at bounding box center [1013, 165] width 12 height 12
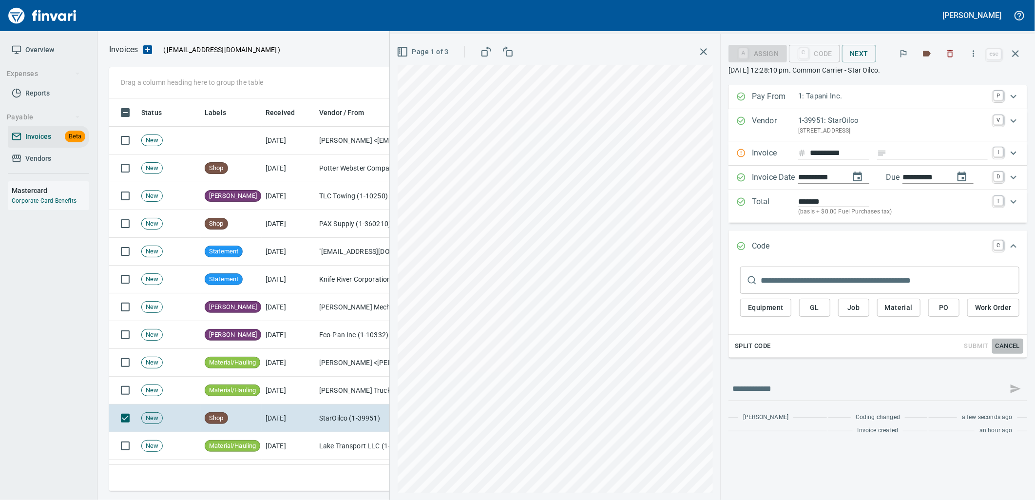
click at [1007, 348] on span "Cancel" at bounding box center [1007, 346] width 26 height 11
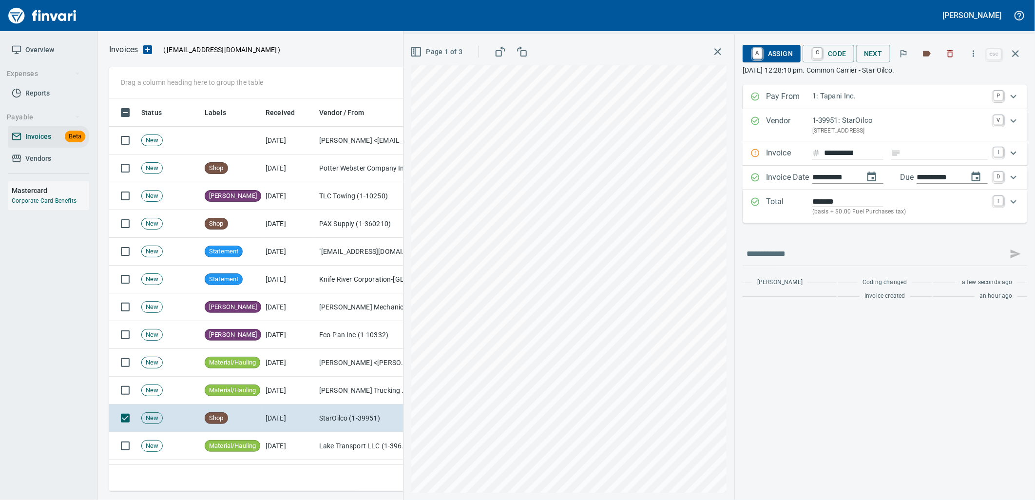
click at [776, 54] on span "A Assign" at bounding box center [771, 53] width 42 height 17
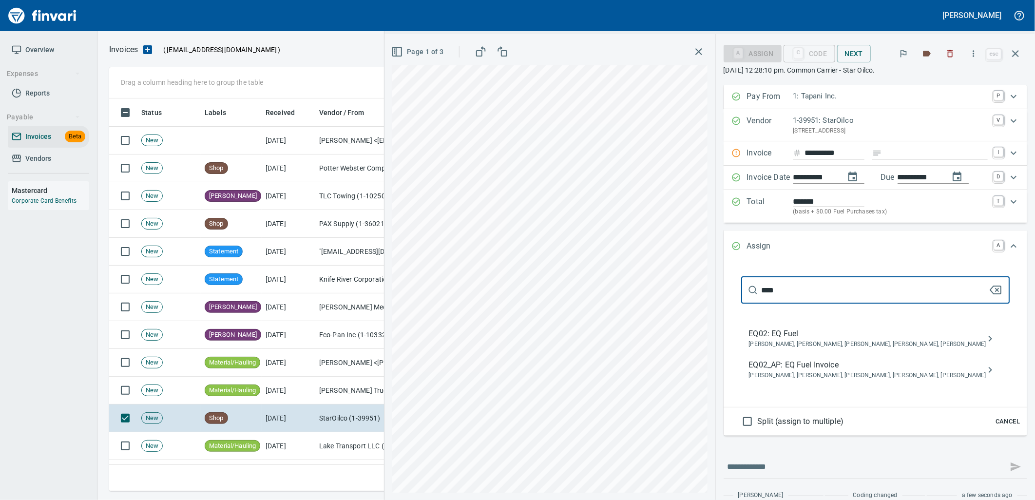
type input "****"
click at [819, 380] on span "Caroline Sarkinen, Cindy Hughes, Dustin Sarkinen, Linzy Sanders, Robert Kaarto" at bounding box center [867, 376] width 237 height 10
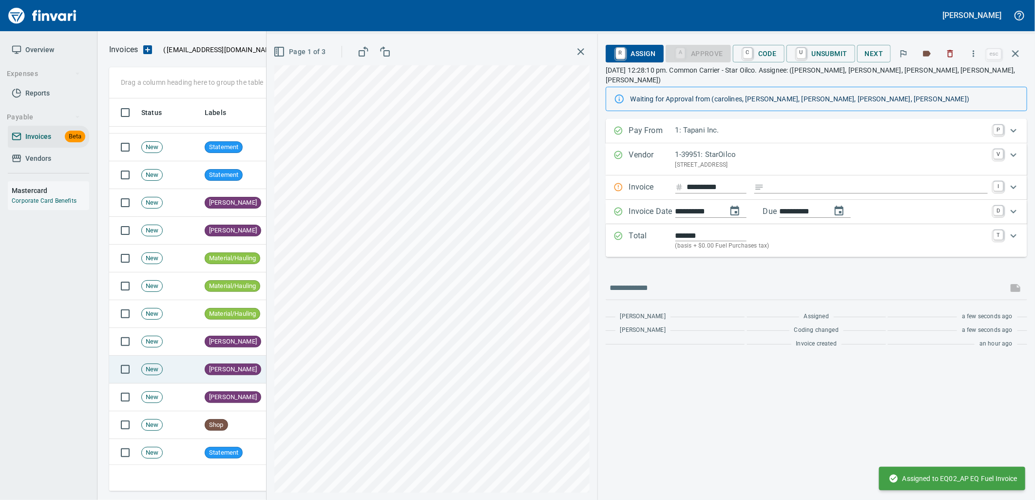
scroll to position [108, 0]
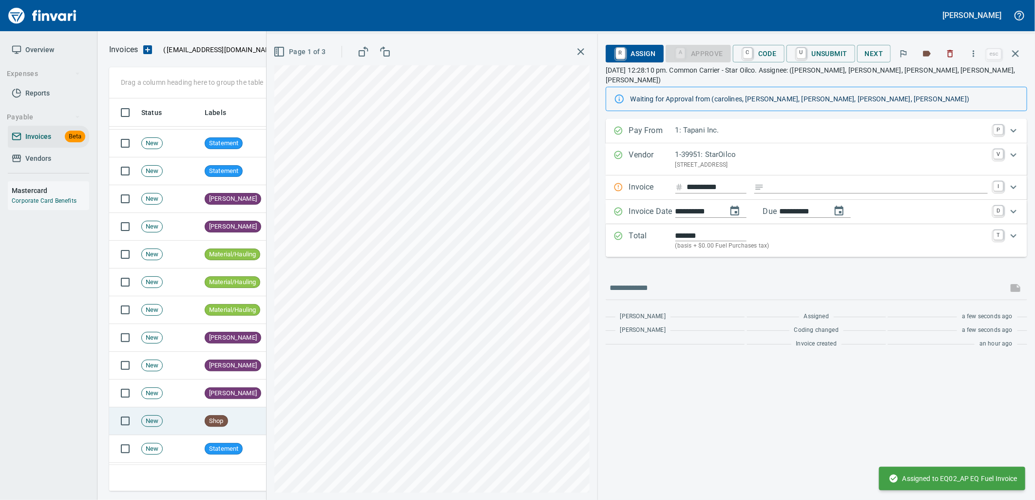
click at [244, 418] on td "Shop" at bounding box center [231, 421] width 61 height 28
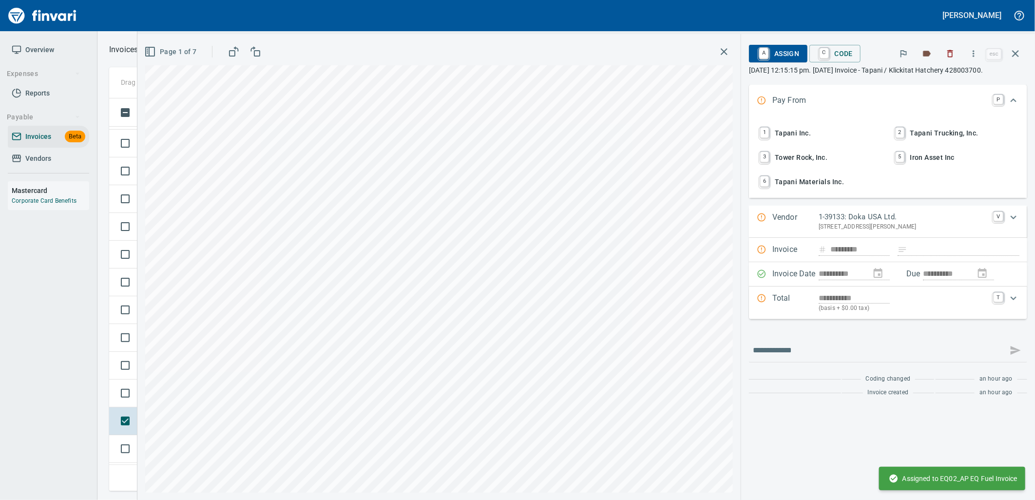
click at [791, 140] on span "1 Tapani Inc." at bounding box center [820, 133] width 125 height 17
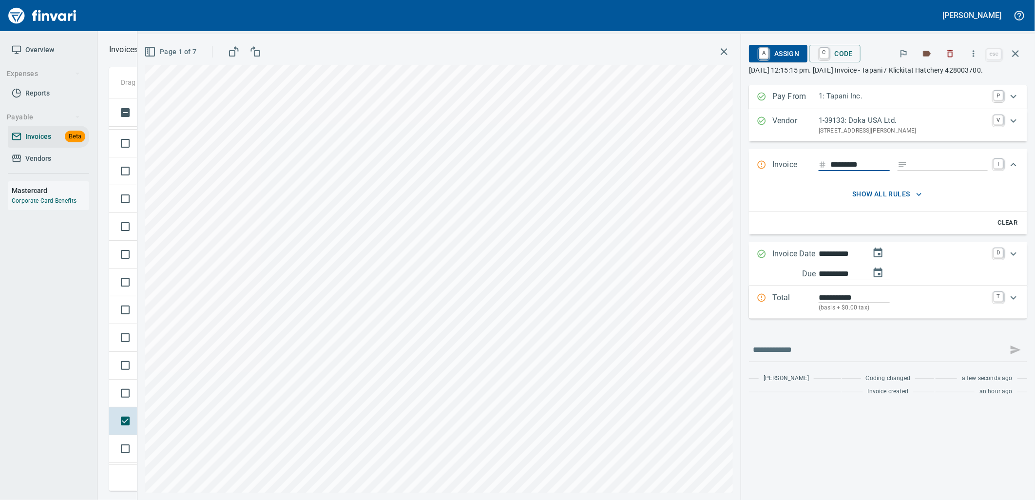
click at [1018, 171] on icon "Expand" at bounding box center [1013, 165] width 12 height 12
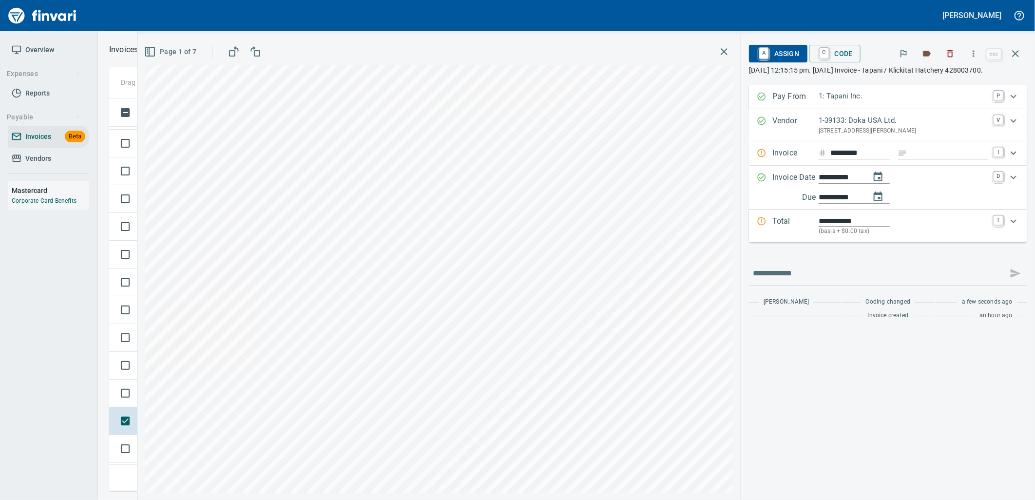
click at [910, 236] on p "(basis + $0.00 tax)" at bounding box center [902, 232] width 169 height 10
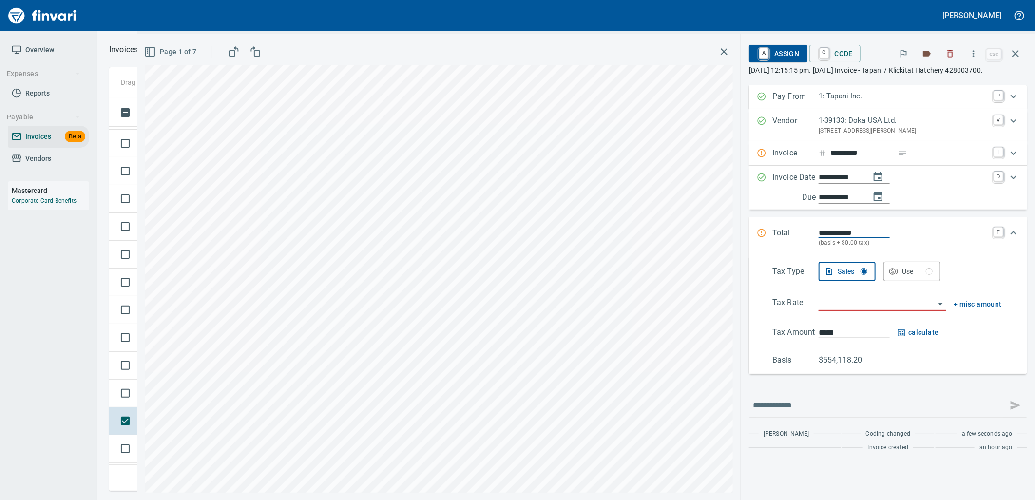
drag, startPoint x: 875, startPoint y: 238, endPoint x: 821, endPoint y: 232, distance: 54.8
click at [821, 232] on div "**********" at bounding box center [888, 237] width 278 height 40
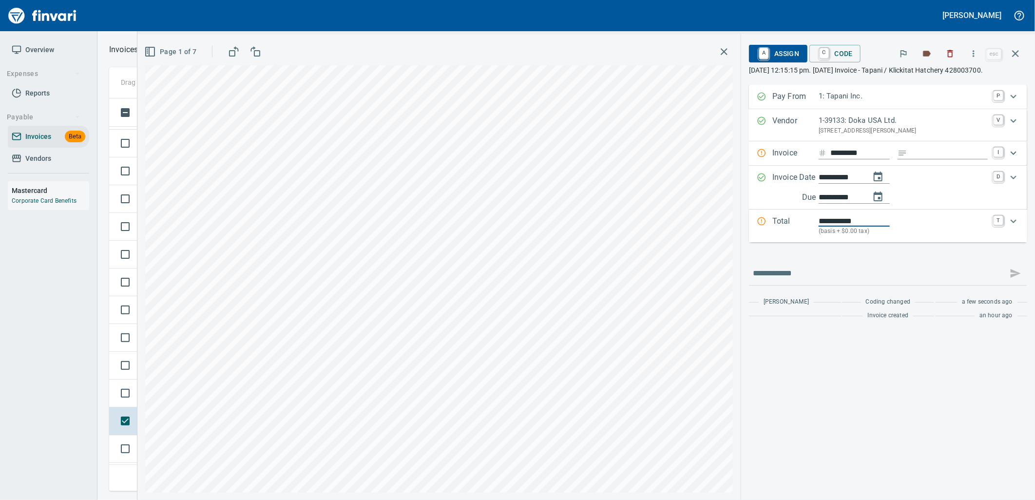
type input "*********"
click at [905, 236] on p "(basis + $0.00 tax)" at bounding box center [902, 232] width 169 height 10
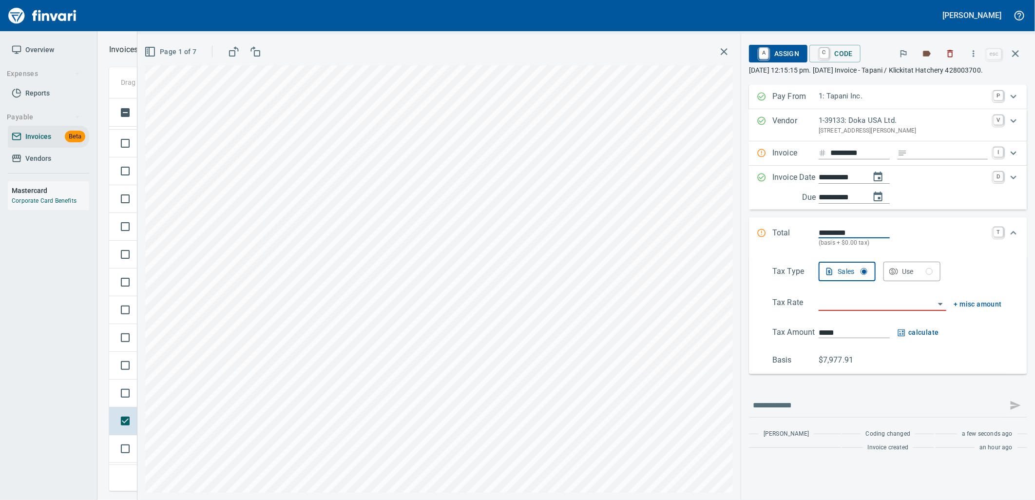
click at [865, 309] on input "search" at bounding box center [876, 304] width 116 height 14
click at [862, 339] on li "WA2000: Klickitat County Combined 7.5%" at bounding box center [882, 338] width 128 height 23
type input "**********"
type input "*******"
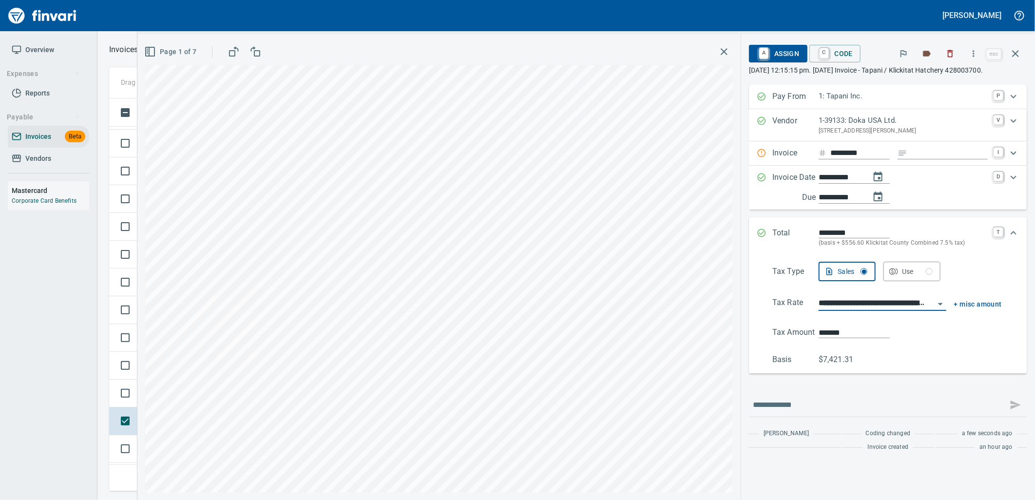
type input "**********"
click at [159, 52] on span "Page 1 of 7" at bounding box center [171, 52] width 50 height 12
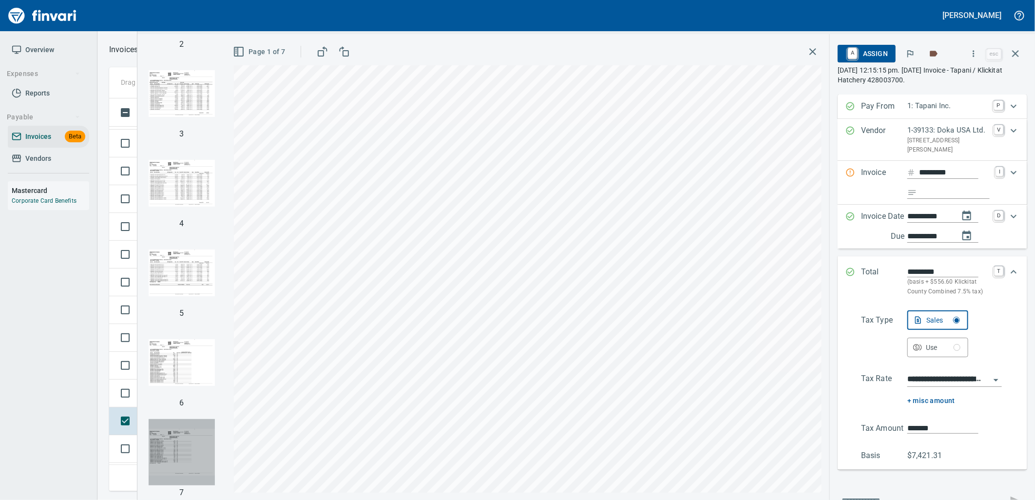
click at [176, 452] on img "button" at bounding box center [182, 452] width 66 height 66
click at [163, 90] on img "button" at bounding box center [182, 93] width 66 height 66
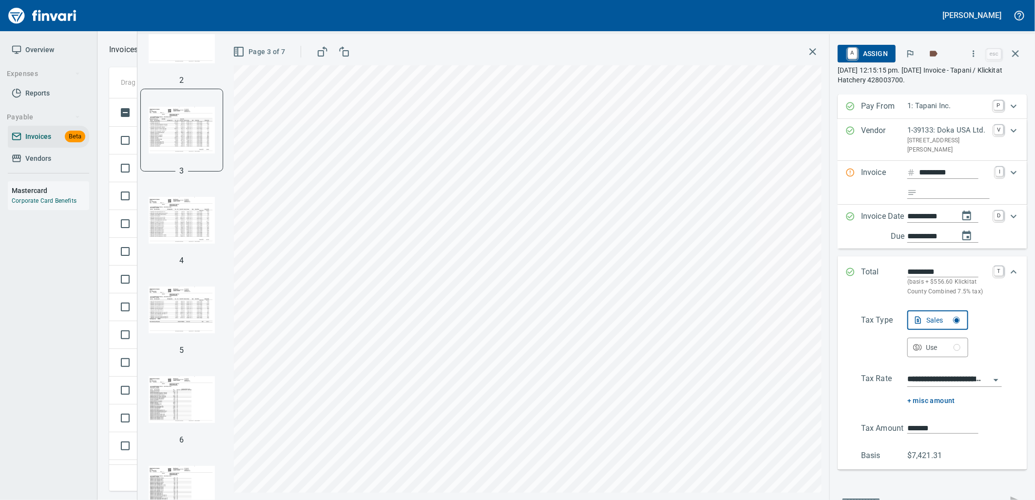
scroll to position [0, 0]
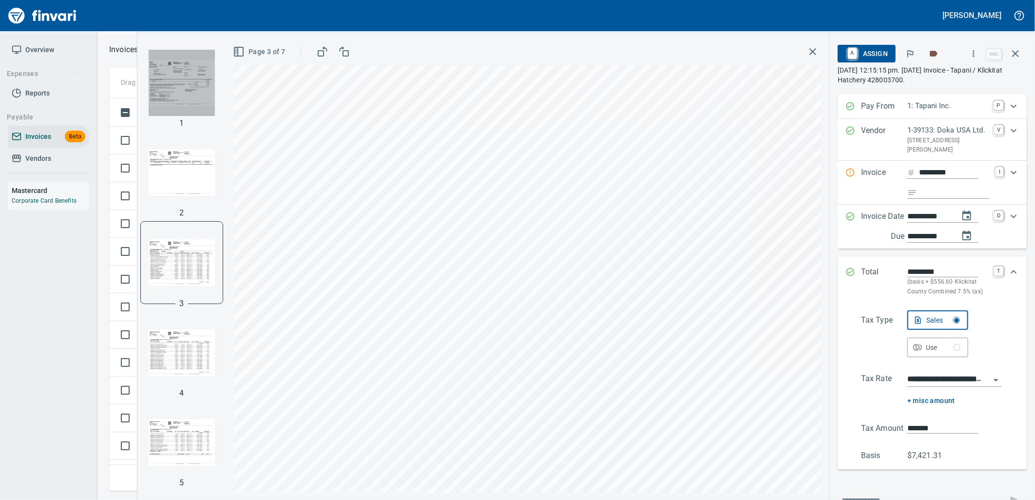
click at [177, 86] on img "button" at bounding box center [182, 83] width 66 height 66
click at [196, 158] on img "button" at bounding box center [182, 173] width 66 height 66
click at [177, 100] on img "button" at bounding box center [182, 83] width 66 height 66
click at [877, 57] on span "A Assign" at bounding box center [866, 53] width 42 height 17
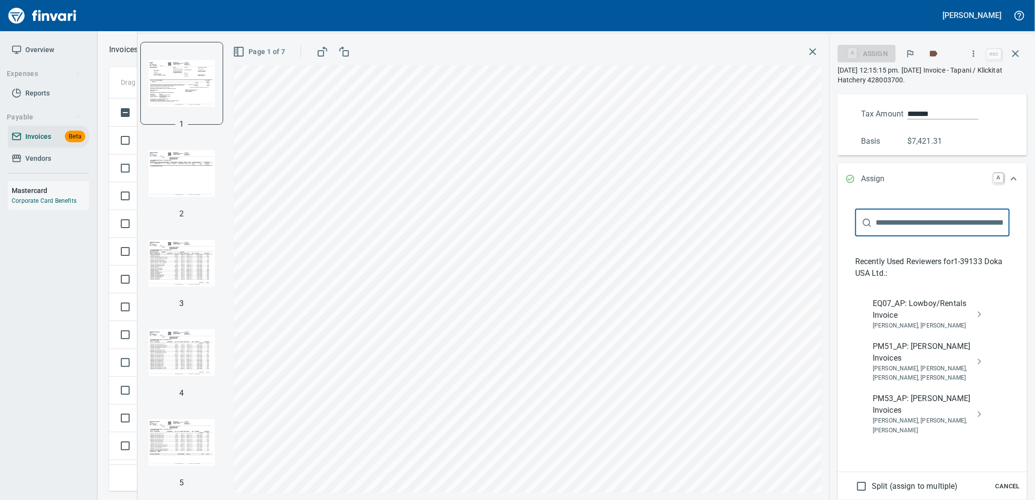
click at [935, 321] on span "EQ07_AP: Lowboy/Rentals Invoice" at bounding box center [925, 309] width 104 height 23
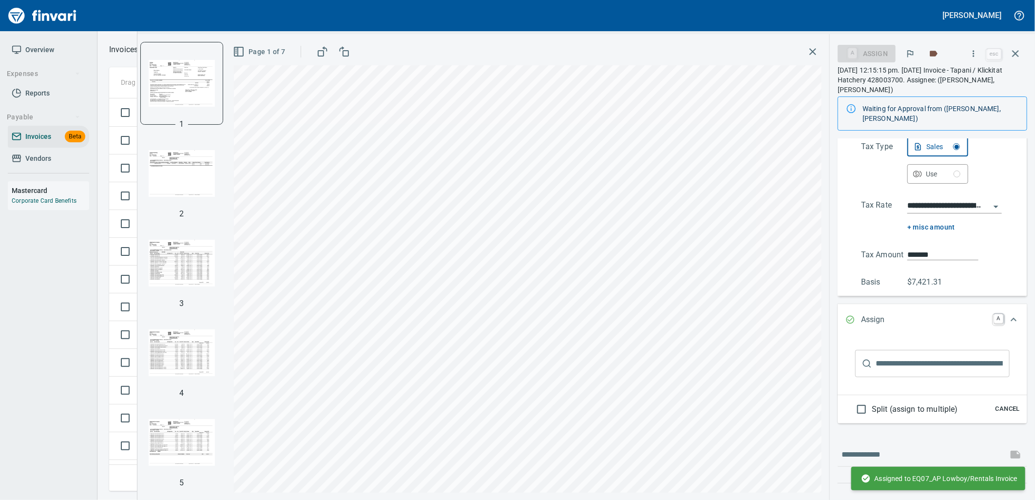
scroll to position [228, 0]
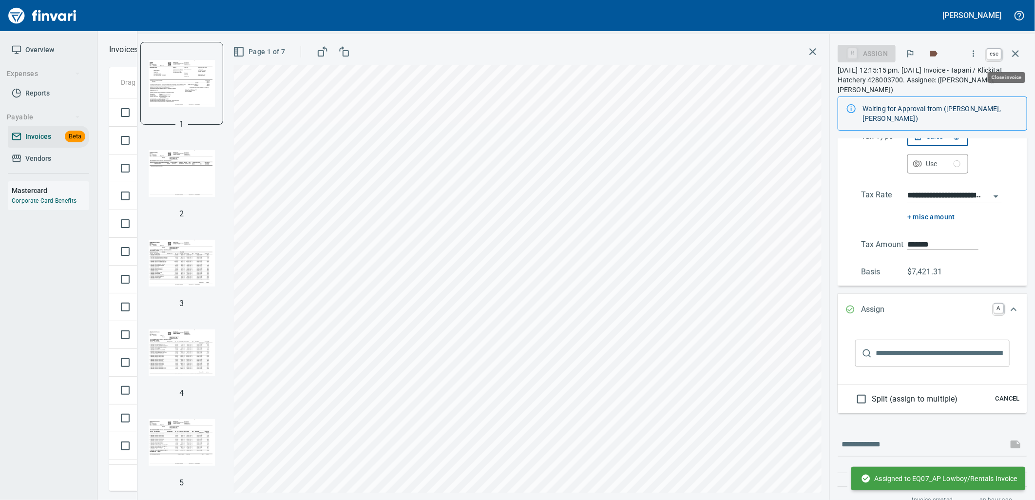
click at [1013, 52] on icon "button" at bounding box center [1015, 54] width 12 height 12
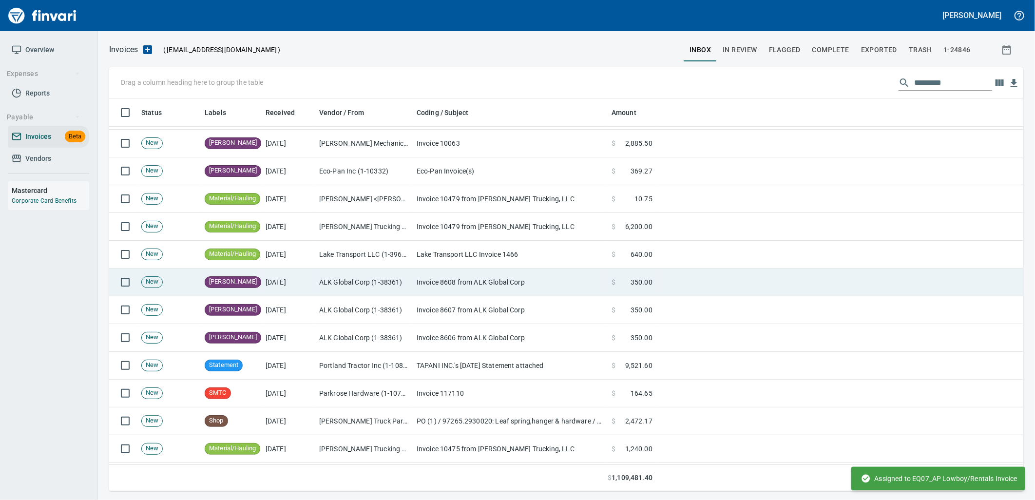
scroll to position [216, 0]
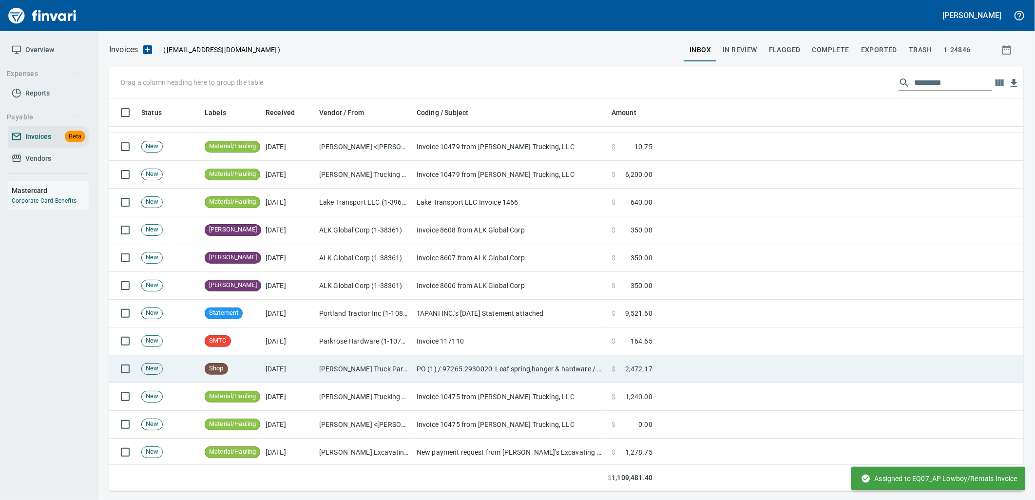
click at [284, 374] on td "[DATE]" at bounding box center [289, 369] width 54 height 28
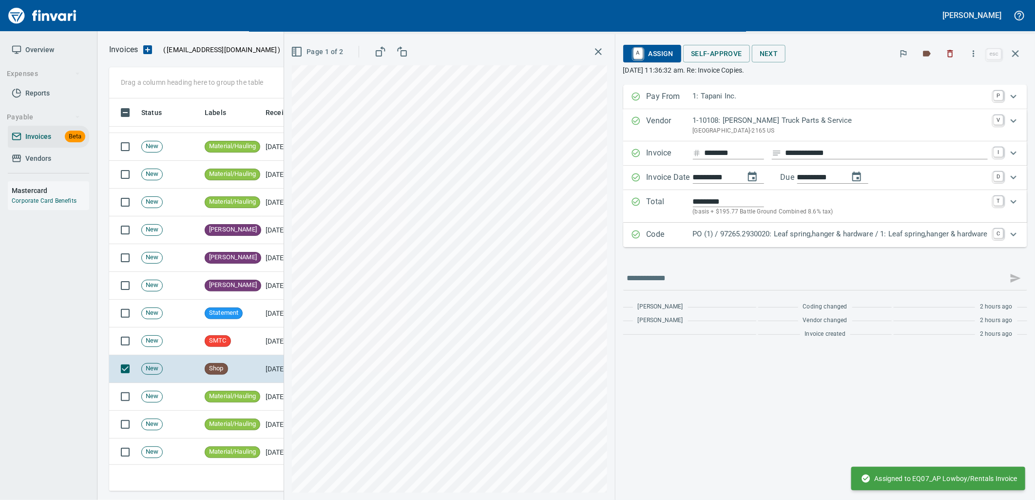
click at [734, 241] on div "PO (1) / 97265.2930020: Leaf spring,hanger & hardware / 1: Leaf spring,hanger &…" at bounding box center [840, 234] width 295 height 13
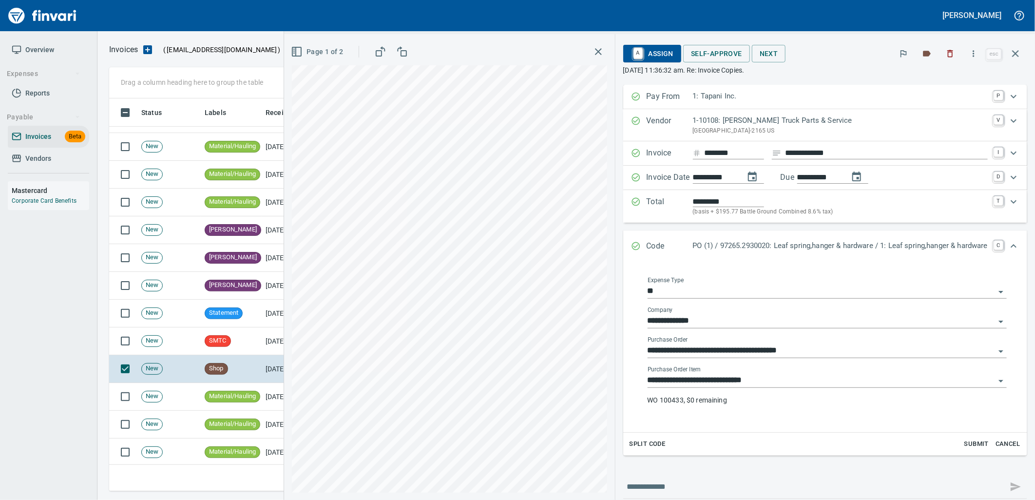
click at [766, 384] on input "**********" at bounding box center [820, 381] width 347 height 14
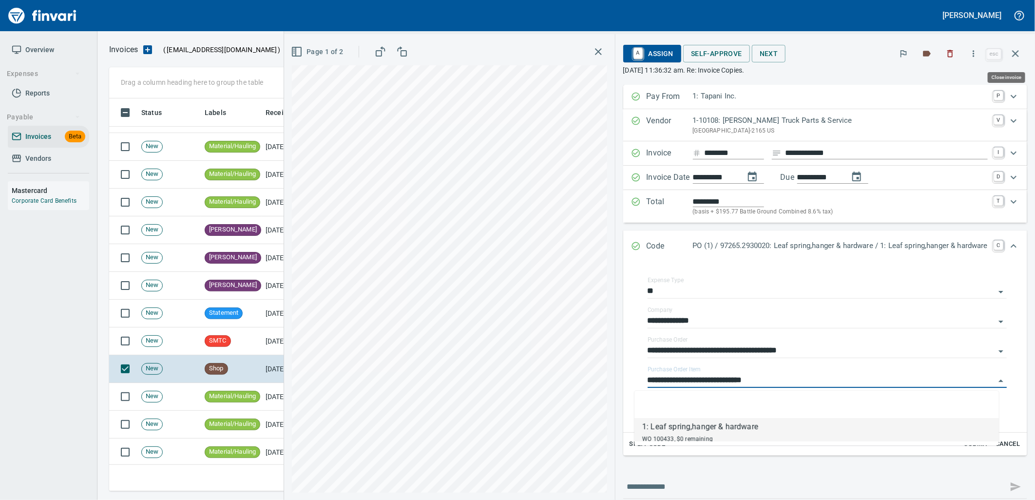
click at [1022, 54] on button "button" at bounding box center [1015, 53] width 23 height 23
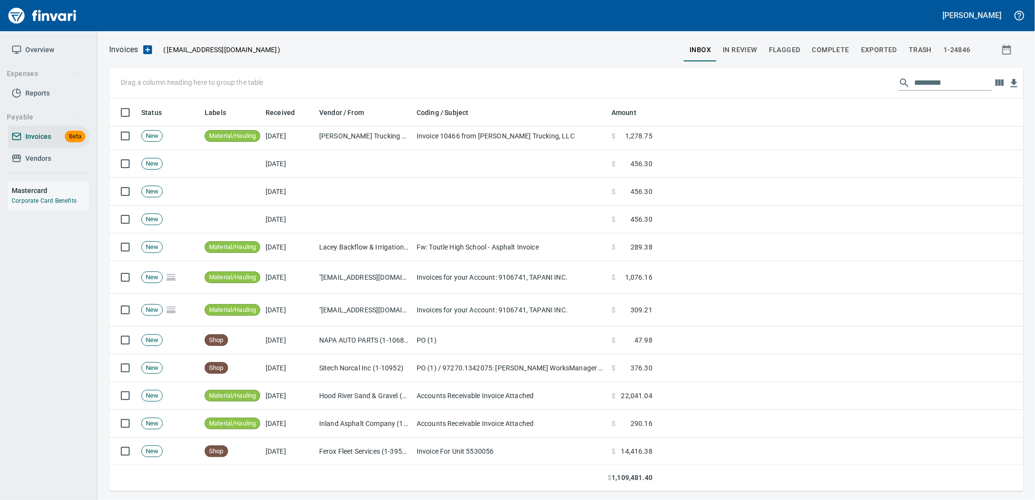
scroll to position [758, 0]
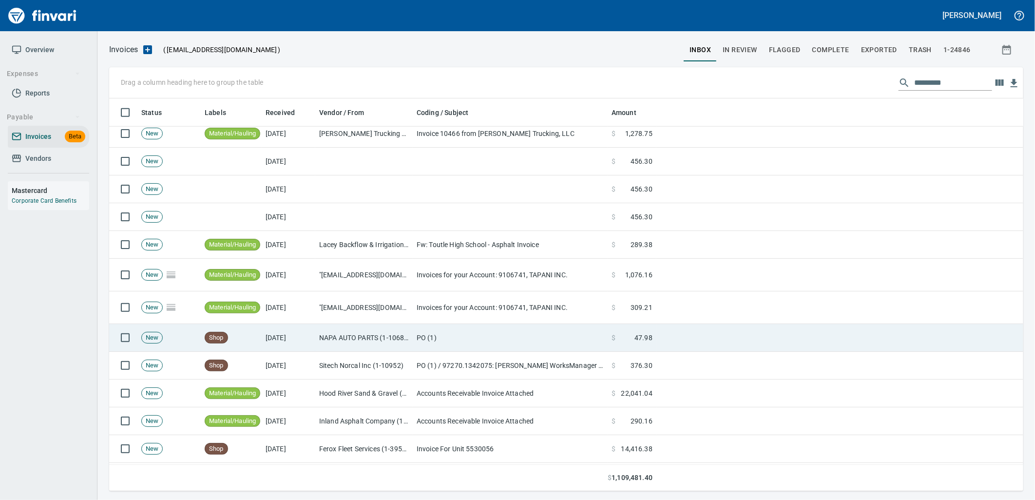
click at [383, 333] on td "NAPA AUTO PARTS (1-10687)" at bounding box center [363, 338] width 97 height 28
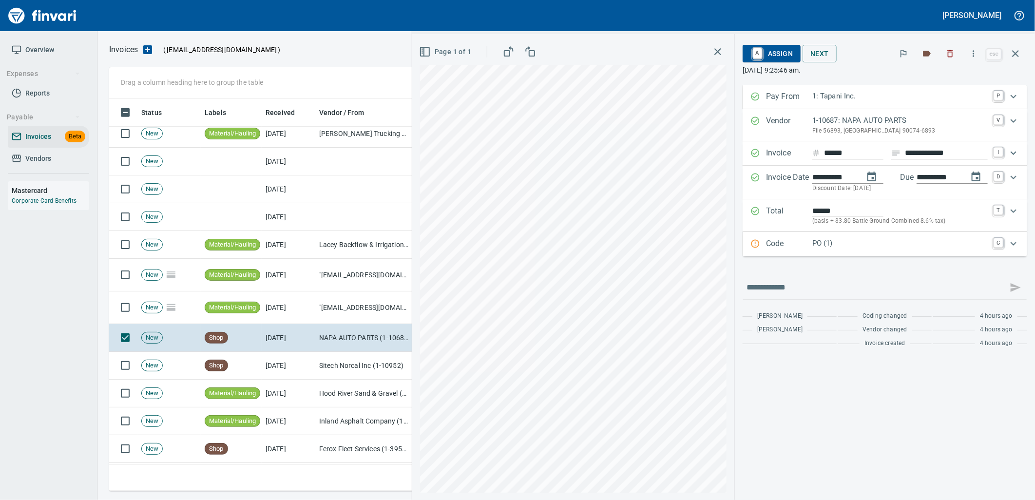
click at [825, 245] on p "PO (1)" at bounding box center [899, 243] width 175 height 11
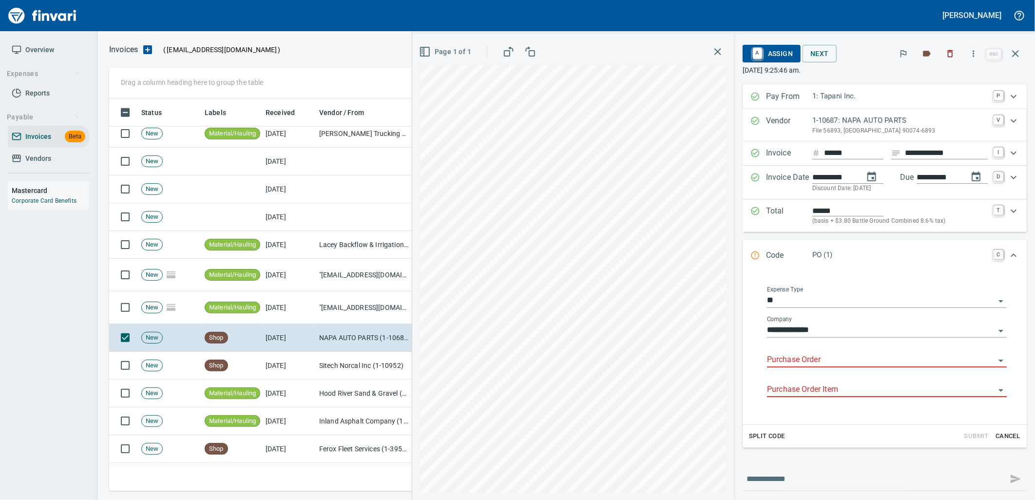
click at [799, 361] on input "Purchase Order" at bounding box center [881, 360] width 228 height 14
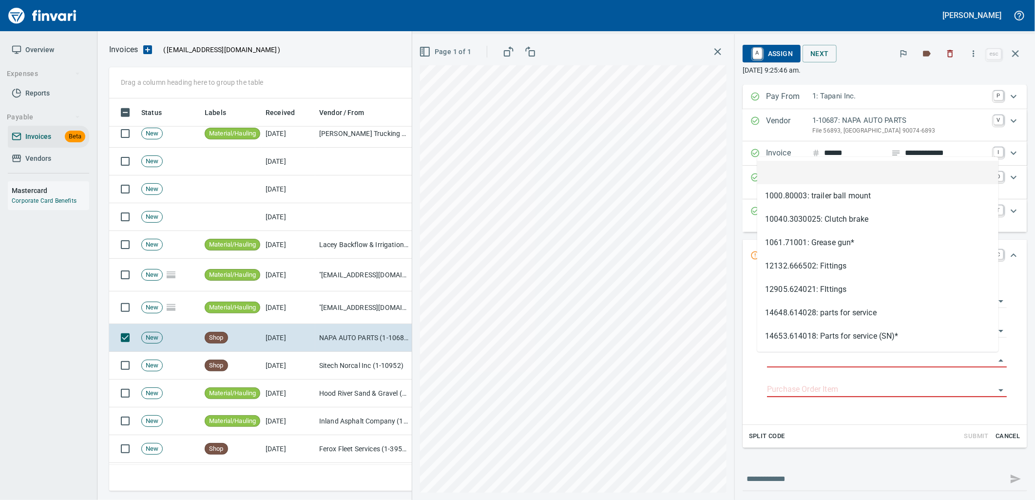
scroll to position [385, 897]
type input "**********"
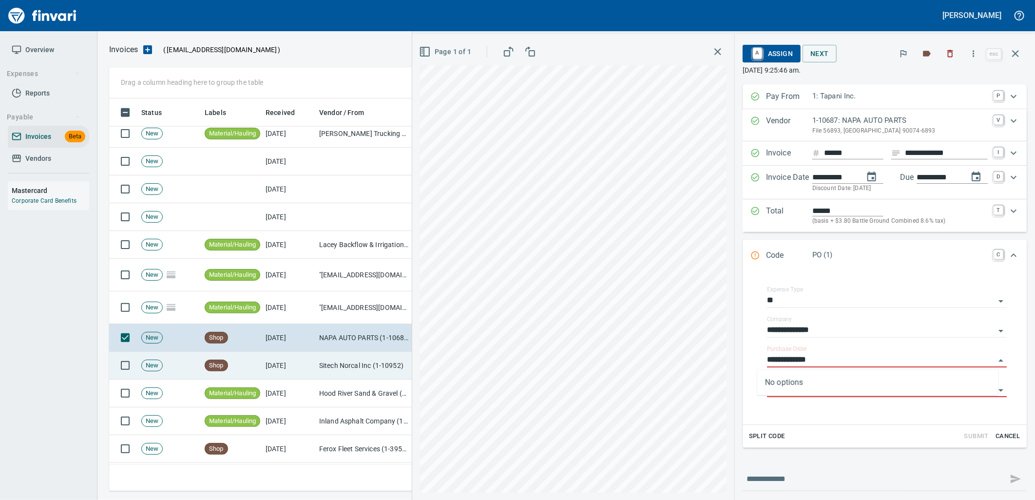
click at [329, 378] on td "Sitech Norcal Inc (1-10952)" at bounding box center [363, 366] width 97 height 28
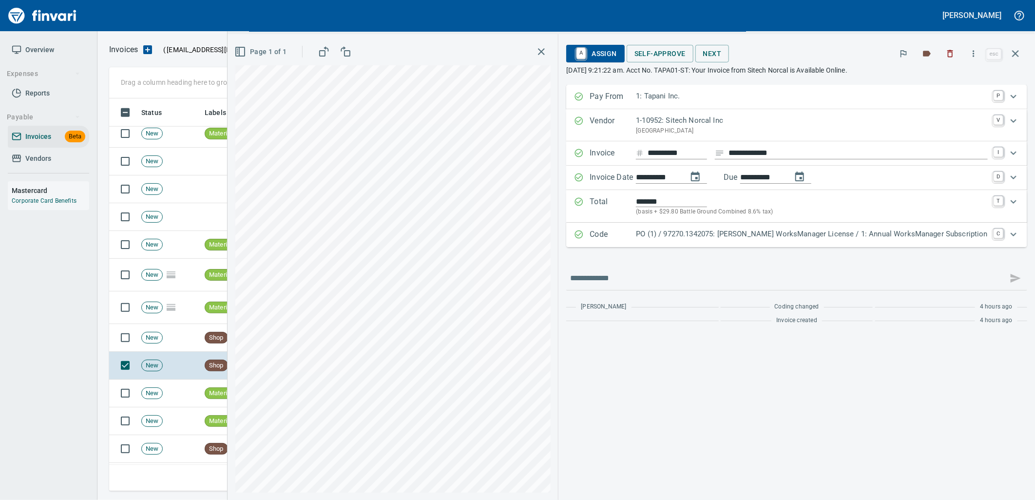
click at [804, 233] on p "PO (1) / 97270.1342075: Trimble WorksManager License / 1: Annual WorksManager S…" at bounding box center [812, 233] width 352 height 11
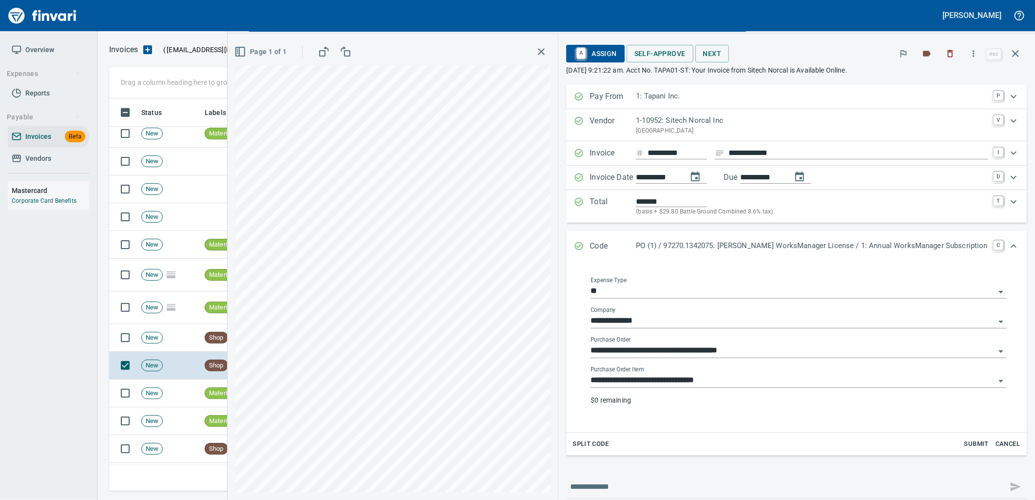
click at [734, 379] on input "**********" at bounding box center [792, 381] width 404 height 14
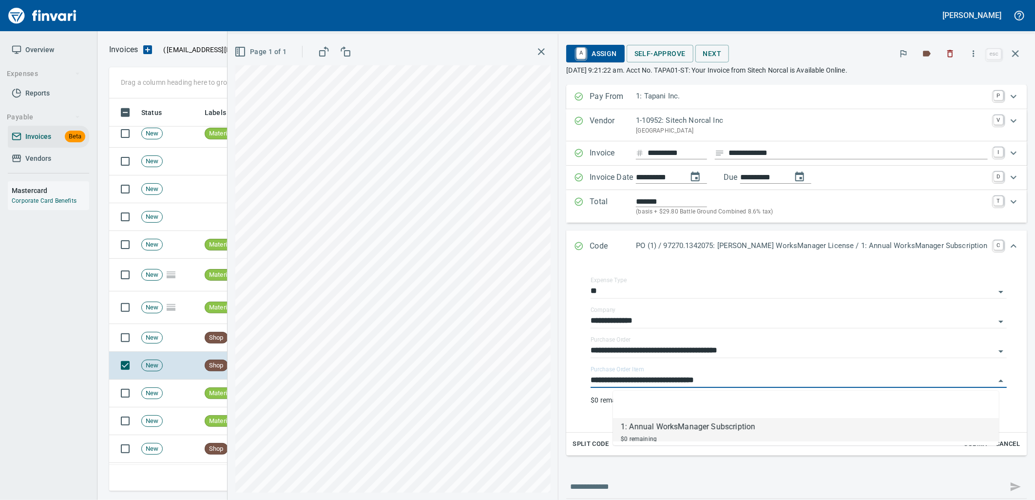
scroll to position [385, 897]
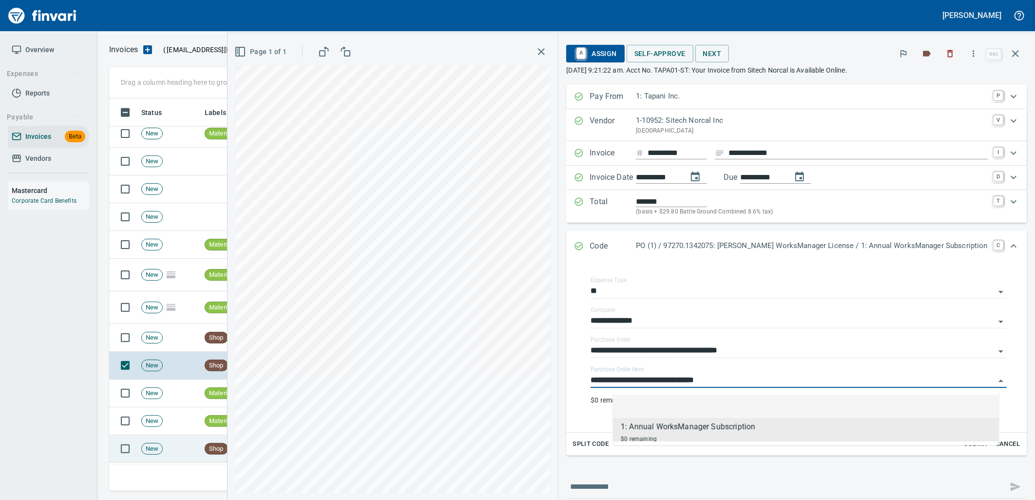
click at [227, 440] on td "Shop" at bounding box center [231, 449] width 61 height 28
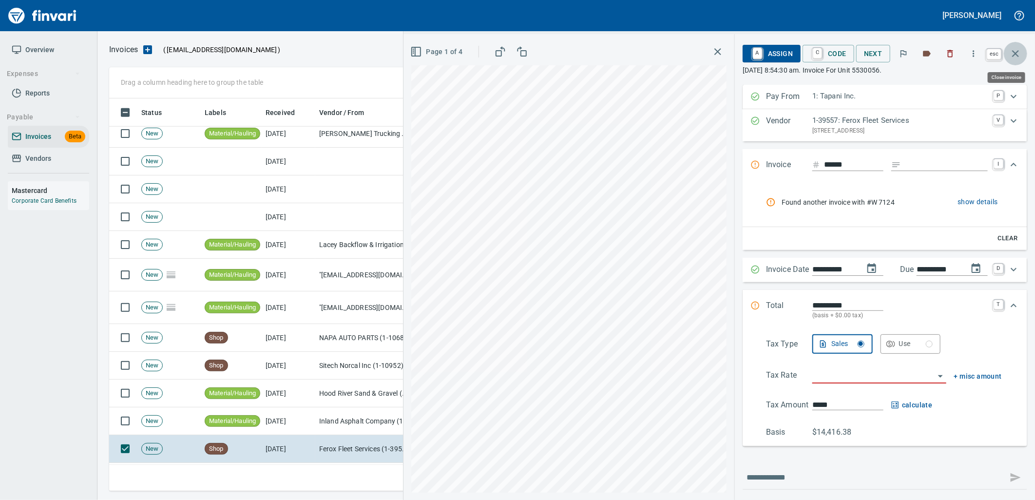
click at [1022, 51] on button "button" at bounding box center [1015, 53] width 23 height 23
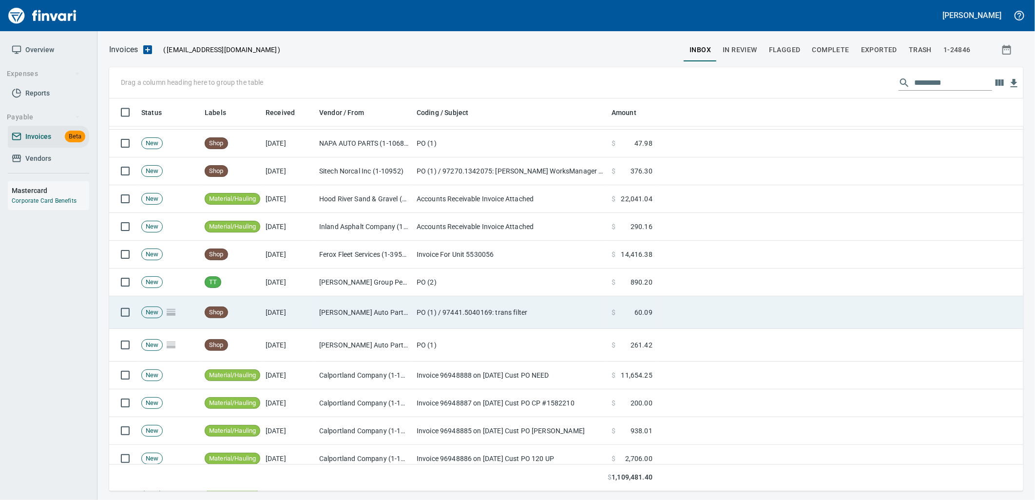
scroll to position [974, 0]
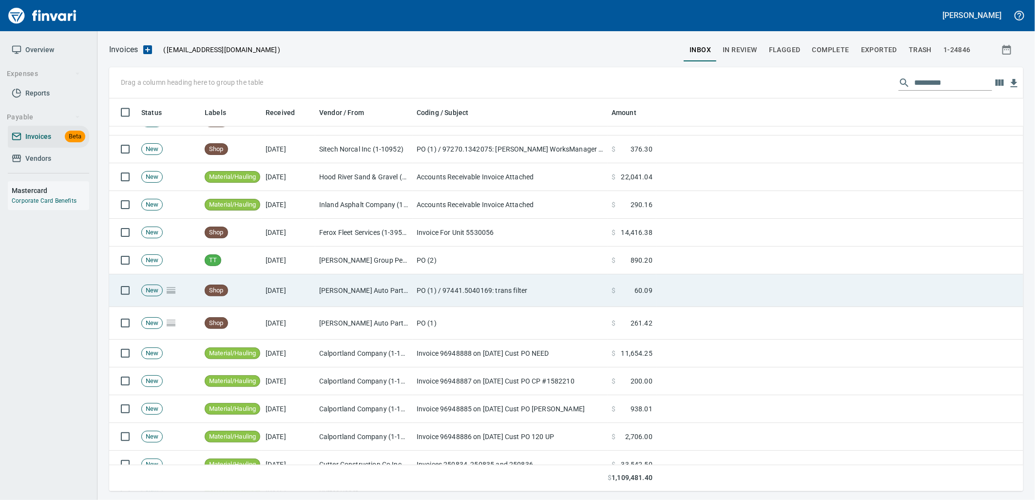
click at [483, 294] on td "PO (1) / 97441.5040169: trans filter" at bounding box center [510, 290] width 195 height 33
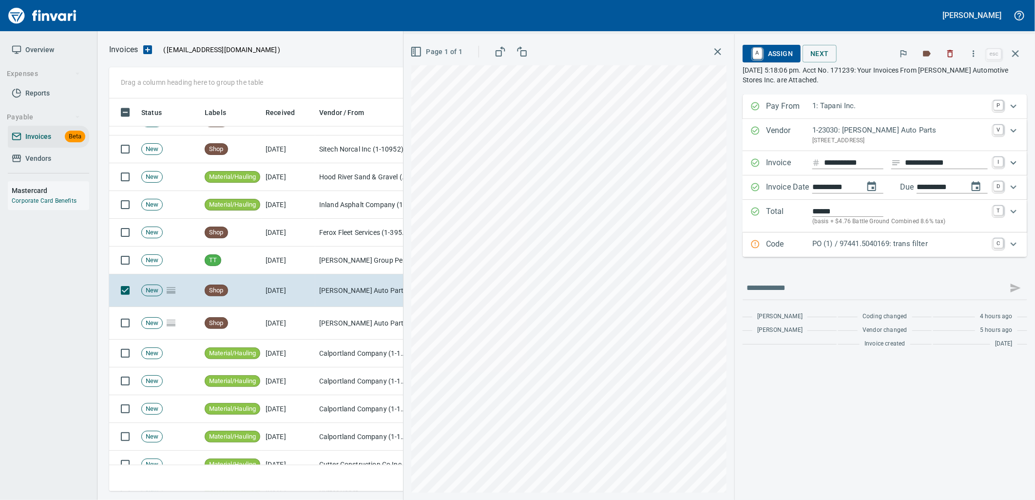
click at [815, 251] on div "PO (1) / 97441.5040169: trans filter" at bounding box center [899, 244] width 175 height 13
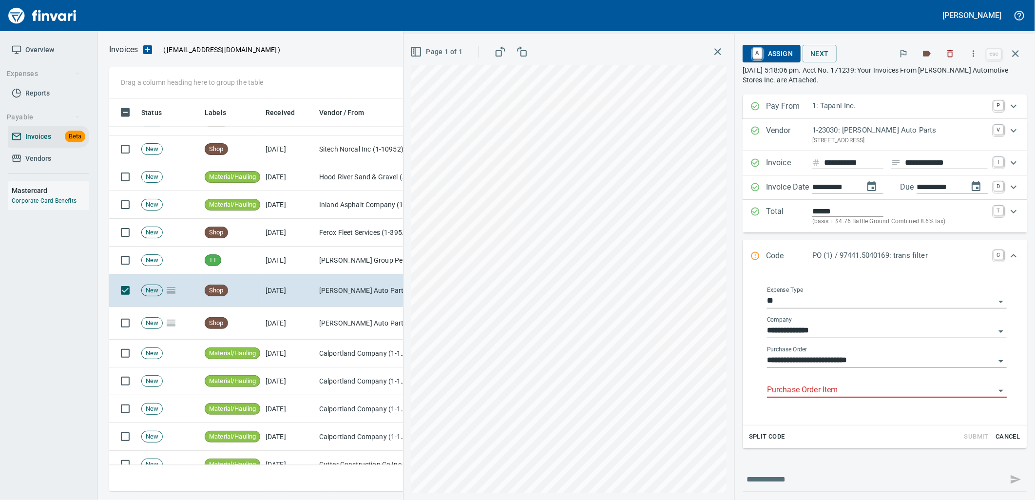
click at [825, 397] on input "Purchase Order Item" at bounding box center [881, 390] width 228 height 14
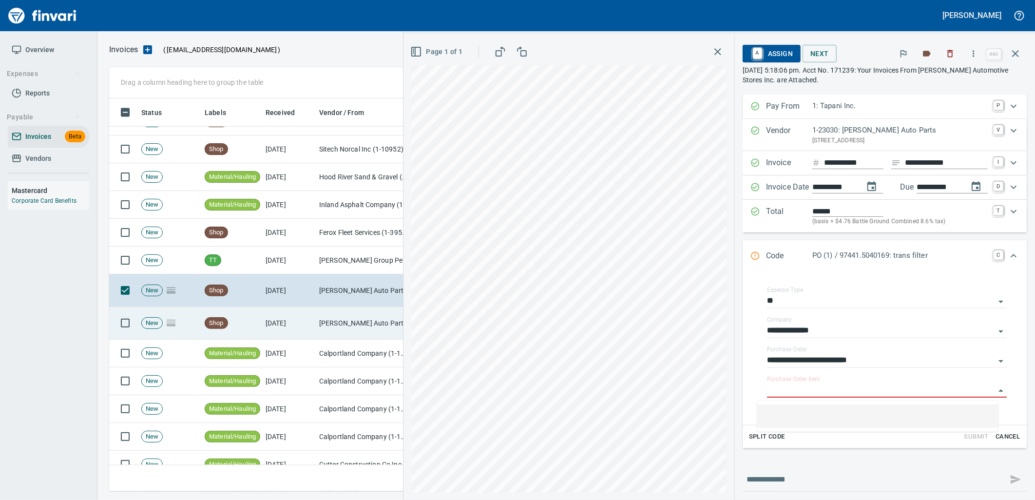
click at [364, 326] on td "O'Reilly Auto Parts (1-23030)" at bounding box center [363, 323] width 97 height 33
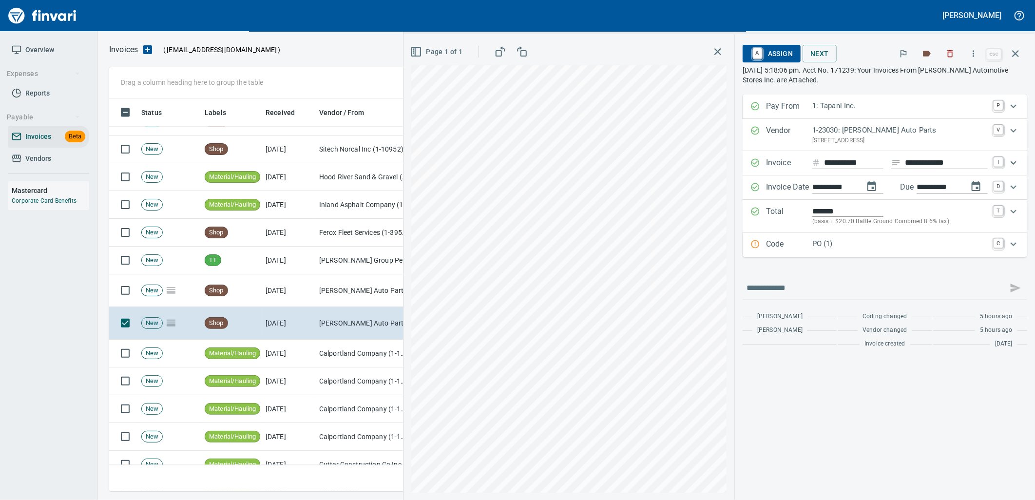
click at [817, 248] on p "PO (1)" at bounding box center [899, 243] width 175 height 11
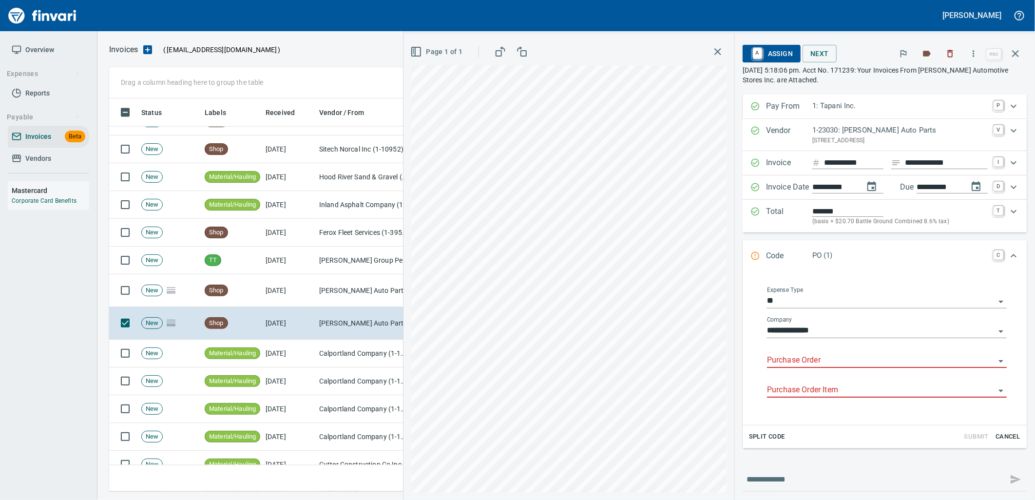
click at [815, 362] on input "Purchase Order" at bounding box center [881, 361] width 228 height 14
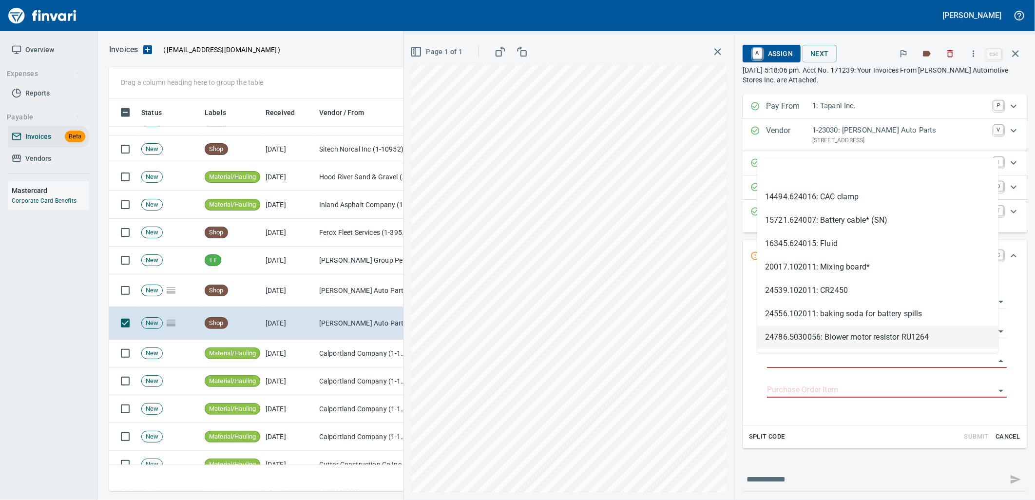
scroll to position [385, 897]
type input "**********"
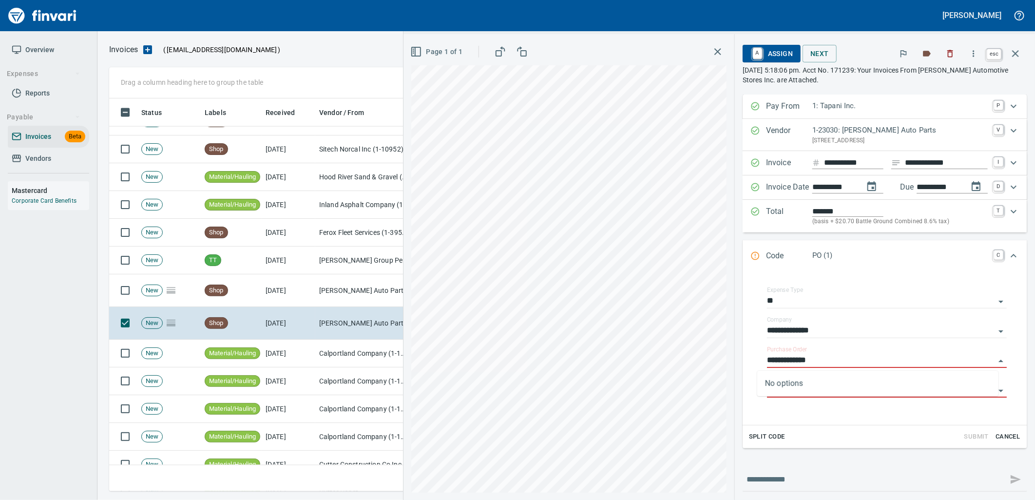
click at [1021, 55] on icon "button" at bounding box center [1015, 54] width 12 height 12
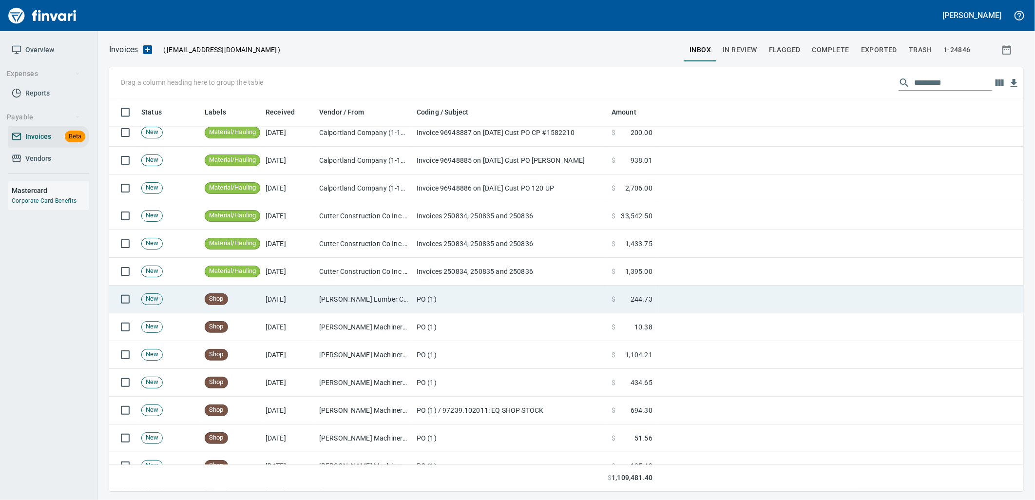
scroll to position [1245, 0]
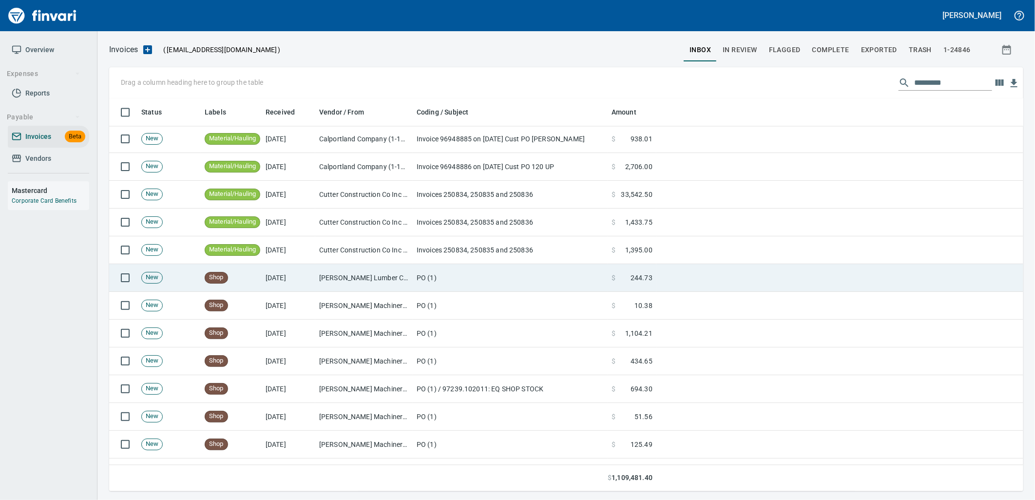
click at [374, 274] on td "Parr Lumber Co (1-10777)" at bounding box center [363, 278] width 97 height 28
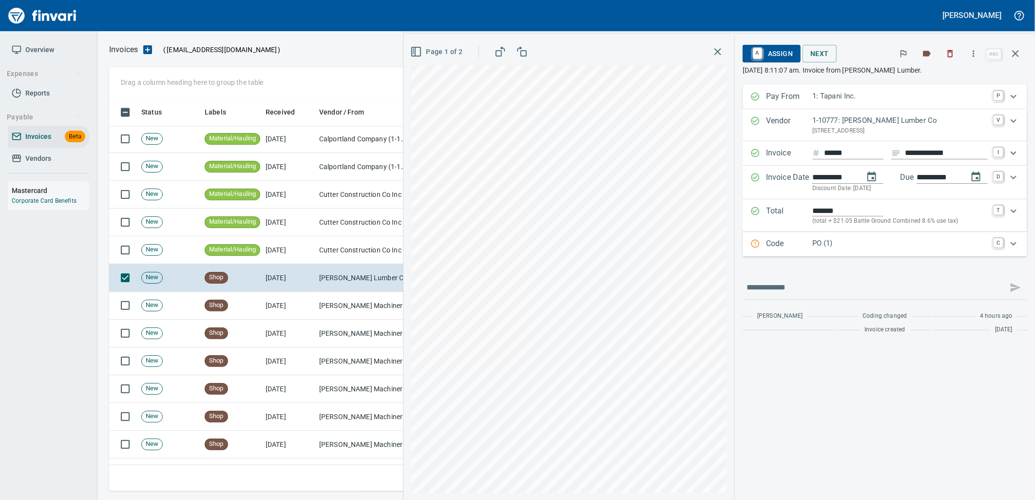
click at [866, 247] on p "PO (1)" at bounding box center [899, 243] width 175 height 11
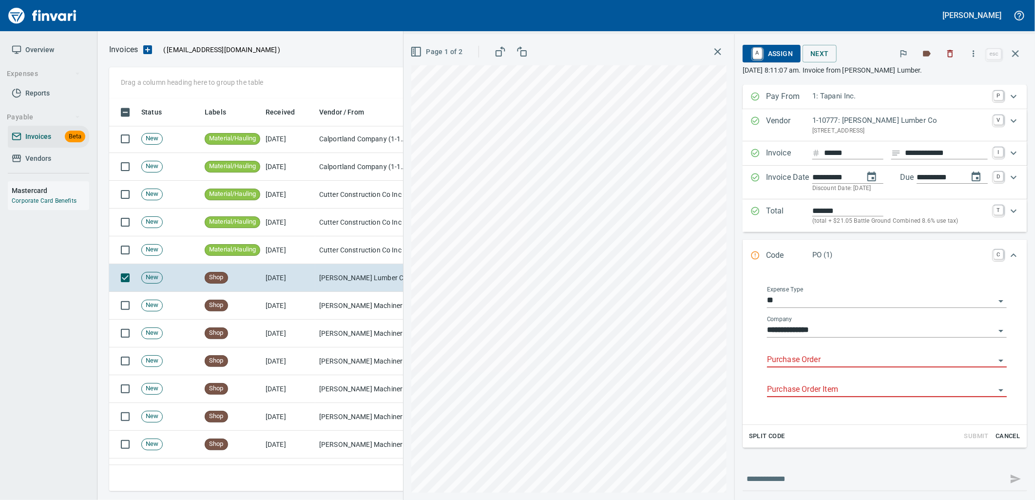
click at [846, 367] on input "Purchase Order" at bounding box center [881, 360] width 228 height 14
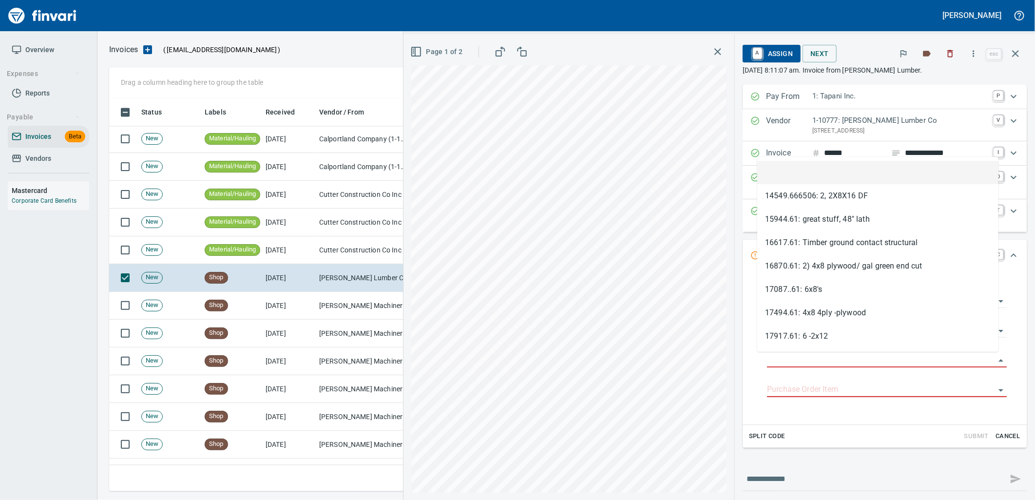
scroll to position [385, 897]
type input "**********"
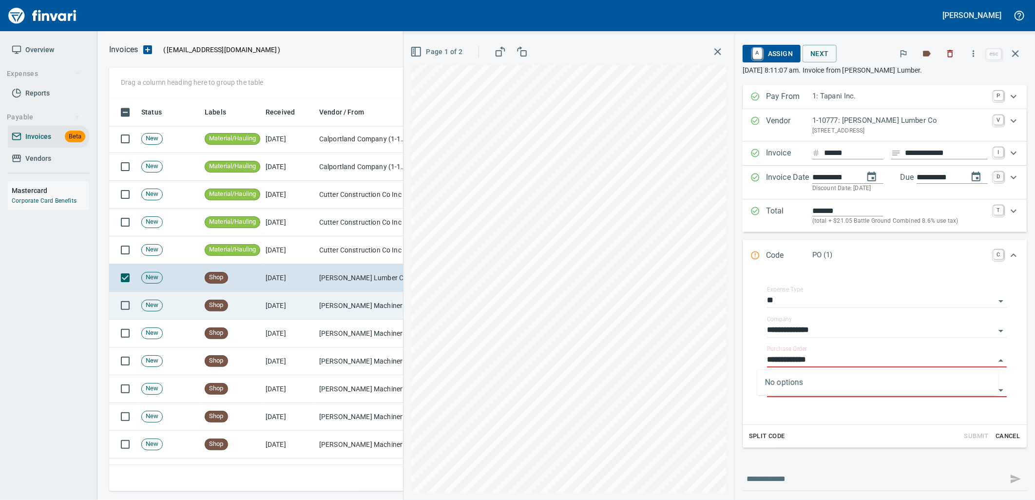
click at [296, 310] on td "[DATE]" at bounding box center [289, 306] width 54 height 28
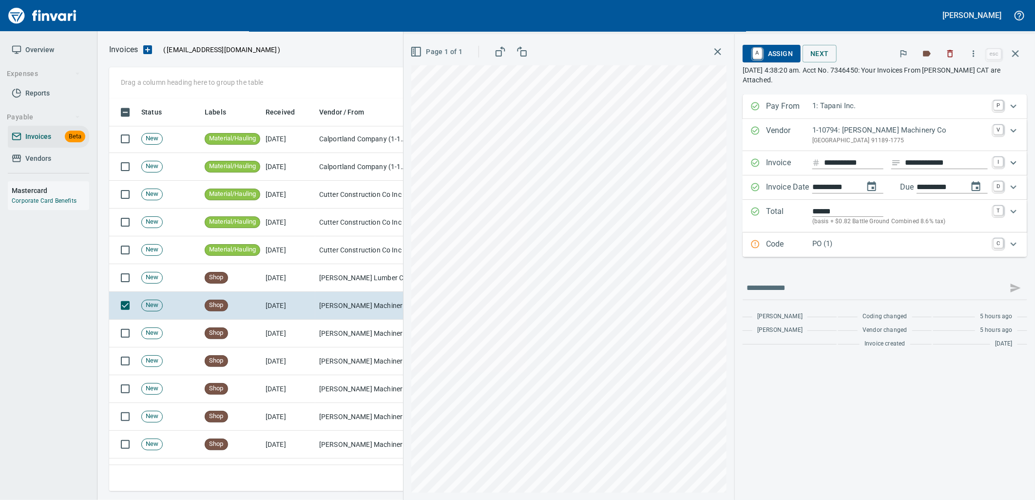
click at [848, 247] on p "PO (1)" at bounding box center [899, 243] width 175 height 11
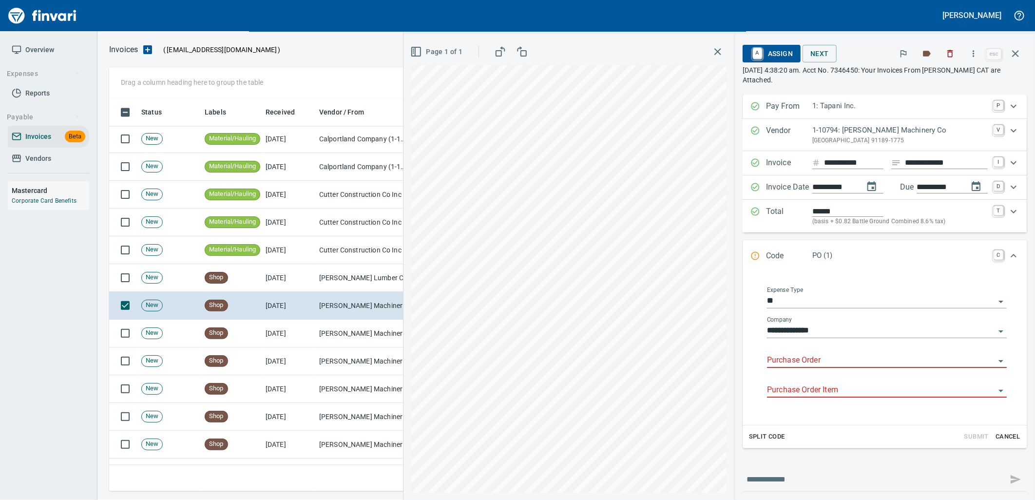
click at [811, 362] on input "Purchase Order" at bounding box center [881, 361] width 228 height 14
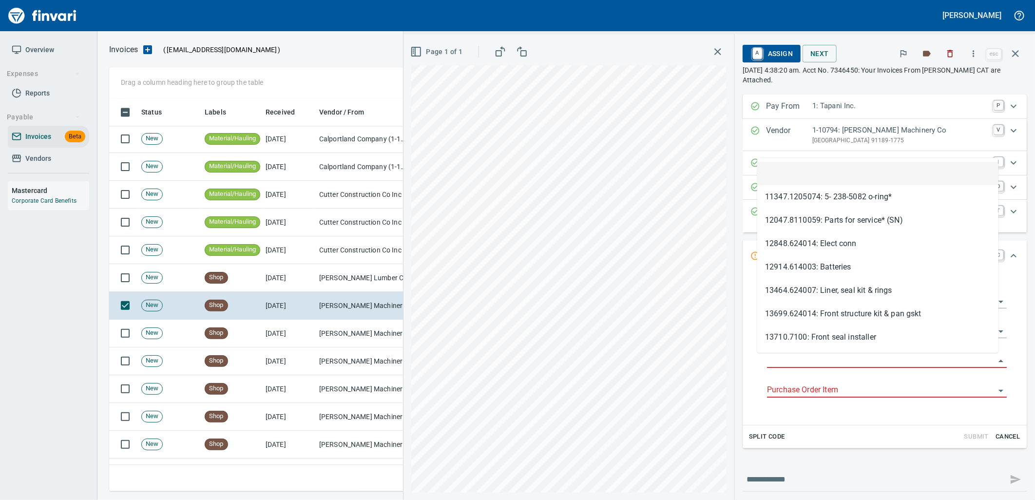
scroll to position [385, 897]
type input "**********"
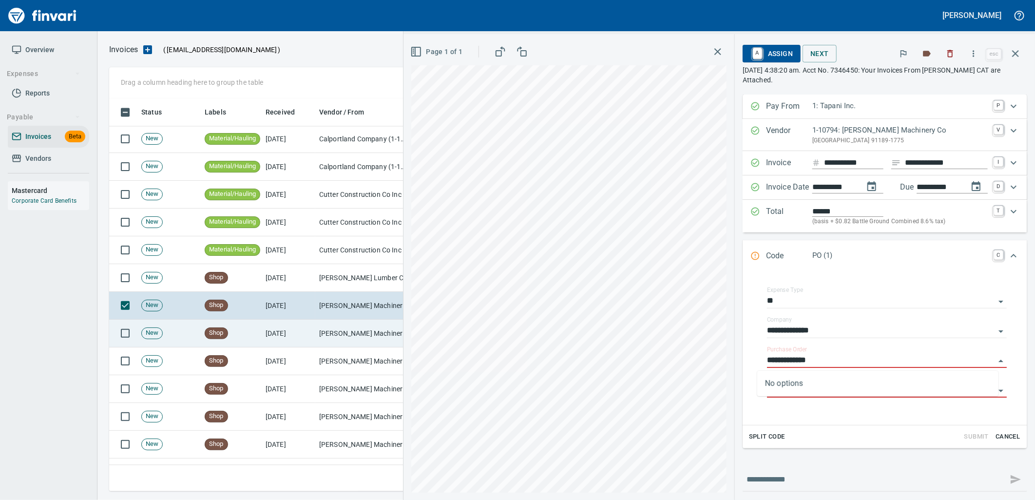
click at [297, 342] on td "[DATE]" at bounding box center [289, 334] width 54 height 28
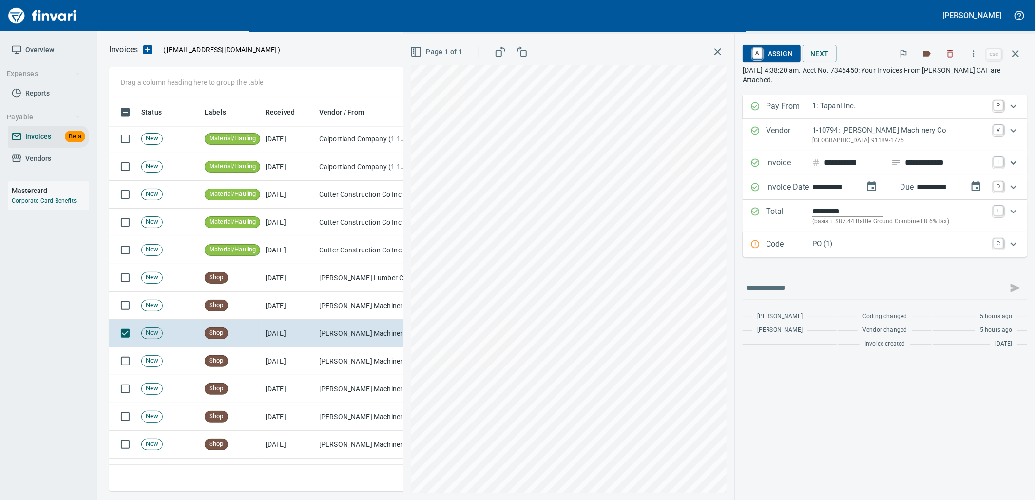
click at [833, 248] on p "PO (1)" at bounding box center [899, 243] width 175 height 11
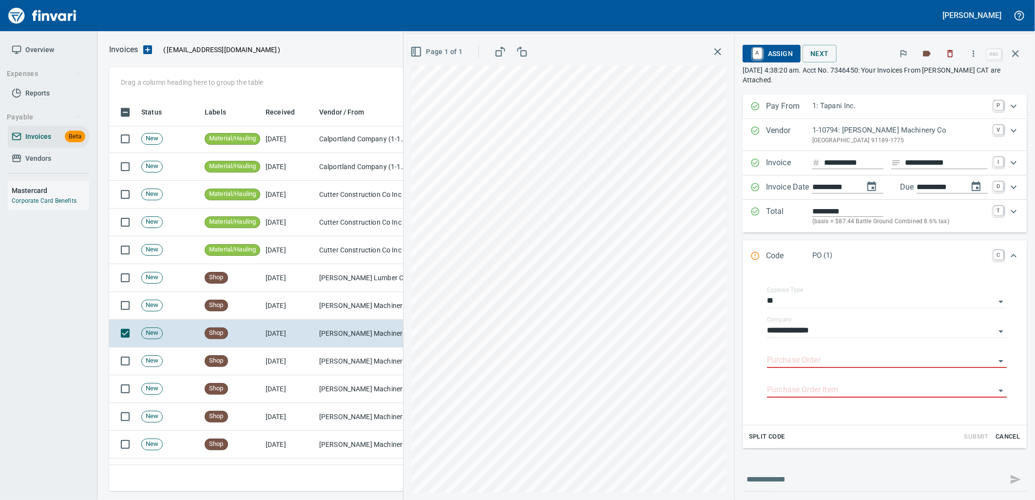
click at [820, 361] on input "Purchase Order" at bounding box center [881, 361] width 228 height 14
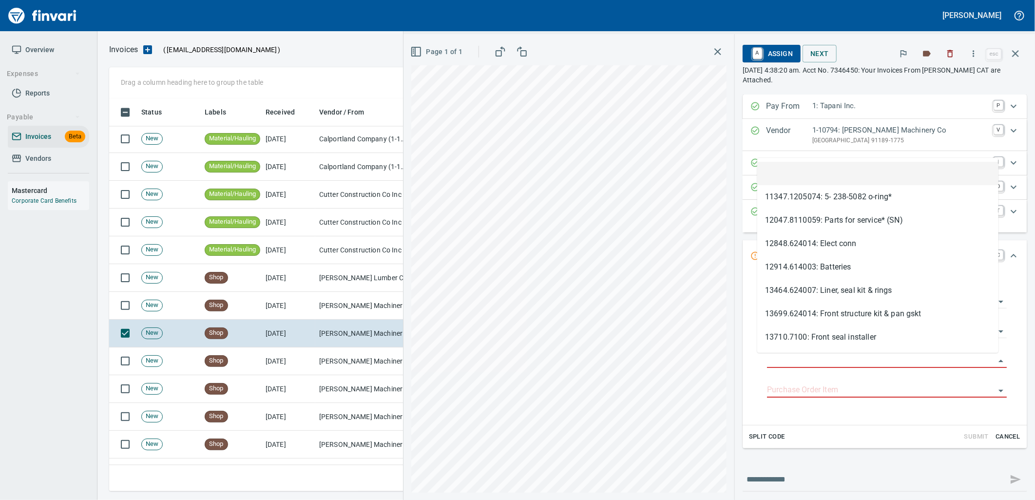
scroll to position [385, 897]
type input "**********"
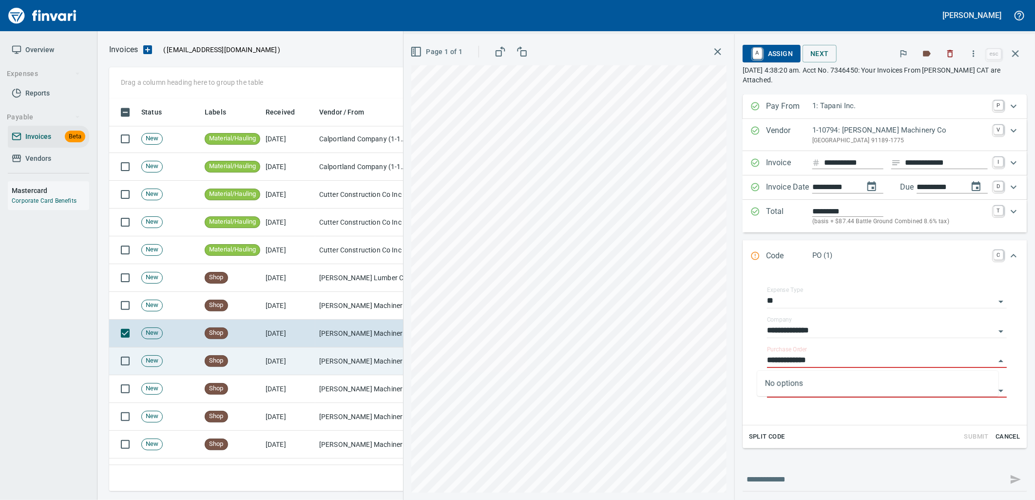
click at [295, 354] on td "[DATE]" at bounding box center [289, 361] width 54 height 28
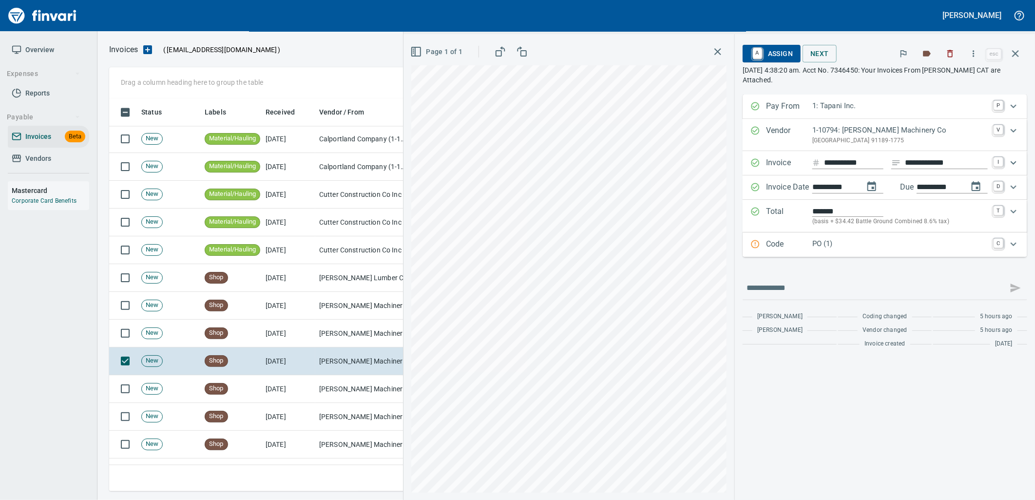
click at [817, 251] on div "PO (1)" at bounding box center [899, 244] width 175 height 13
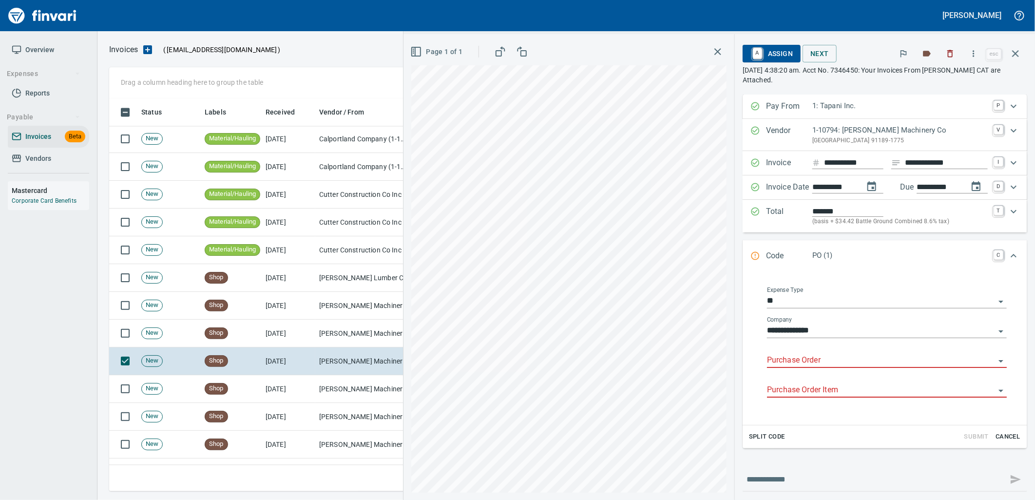
click at [810, 362] on input "Purchase Order" at bounding box center [881, 361] width 228 height 14
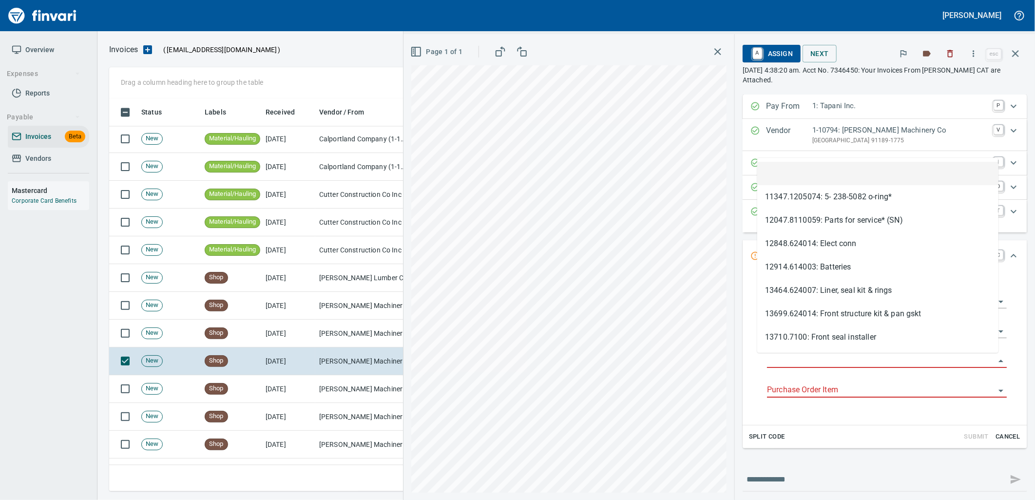
type input "**********"
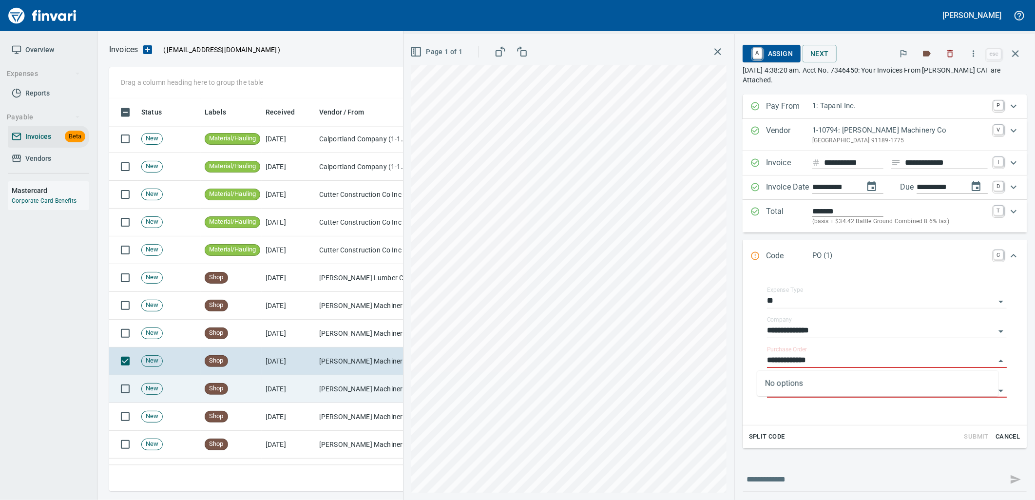
click at [319, 384] on td "[PERSON_NAME] Machinery Co (1-10794)" at bounding box center [363, 389] width 97 height 28
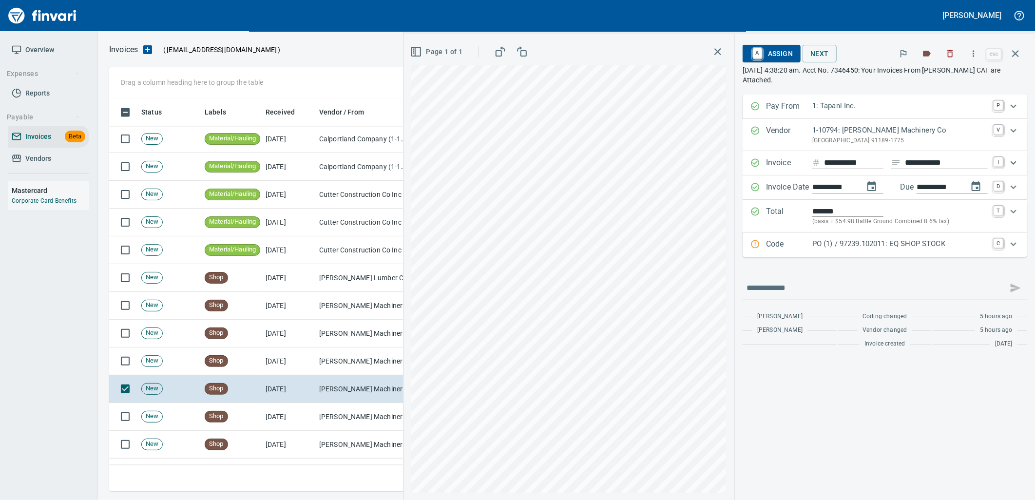
click at [863, 247] on p "PO (1) / 97239.102011: EQ SHOP STOCK" at bounding box center [899, 243] width 175 height 11
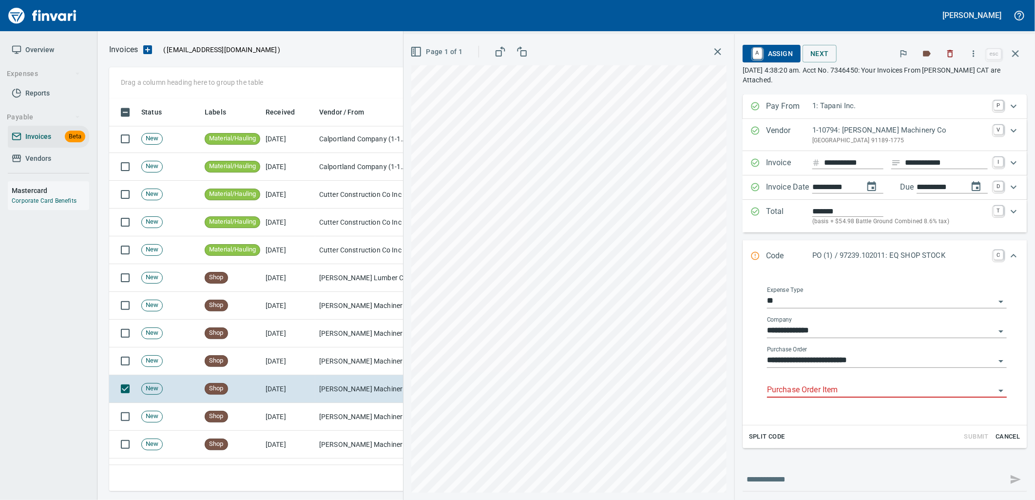
click at [849, 390] on input "Purchase Order Item" at bounding box center [881, 390] width 228 height 14
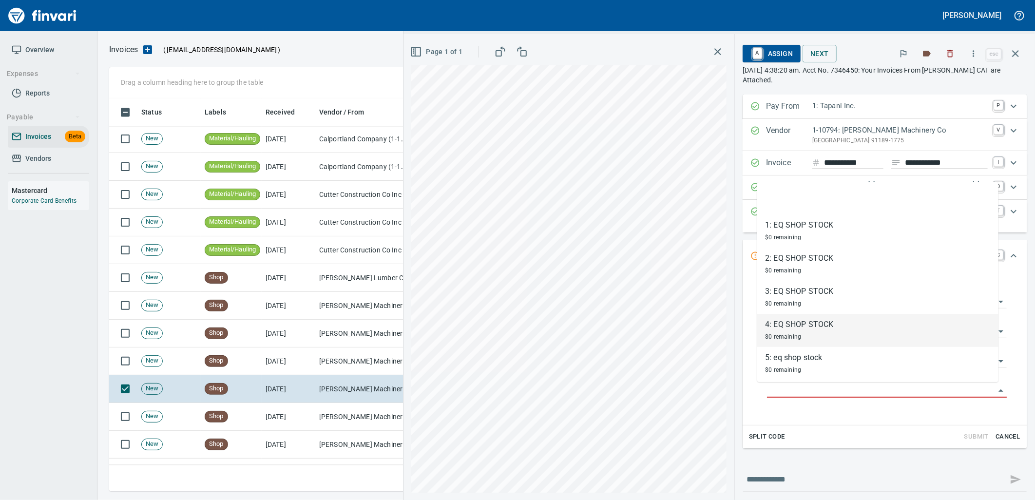
scroll to position [6, 0]
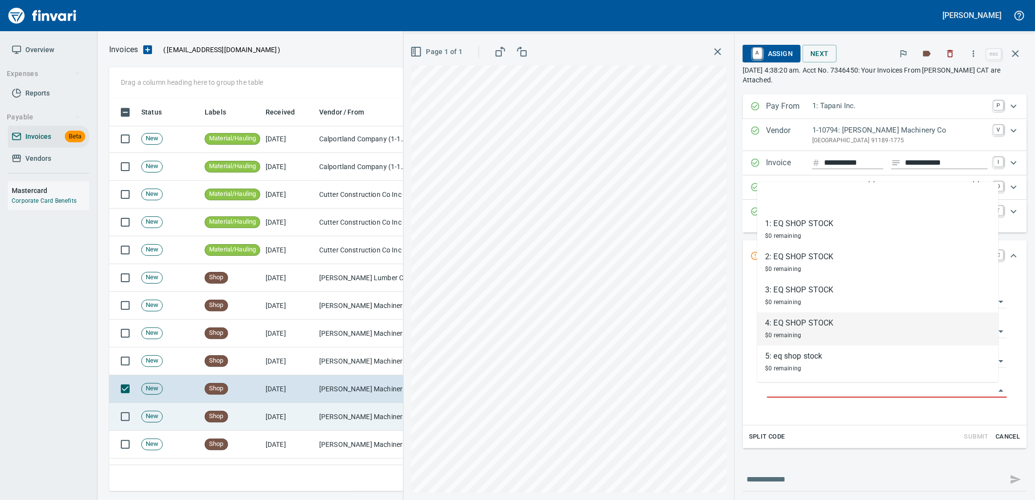
click at [285, 423] on td "[DATE]" at bounding box center [289, 417] width 54 height 28
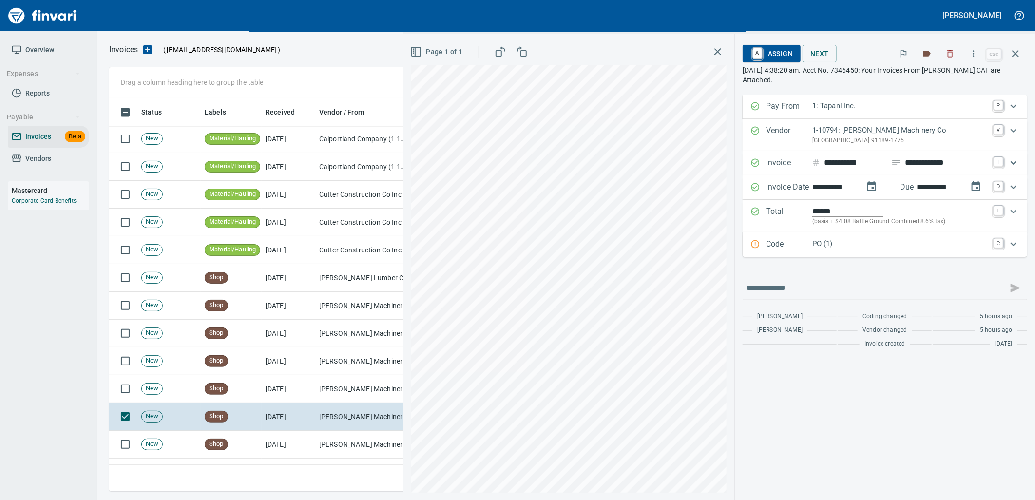
click at [852, 260] on div "**********" at bounding box center [884, 224] width 285 height 258
click at [823, 255] on div "Code PO (1) C" at bounding box center [884, 244] width 285 height 24
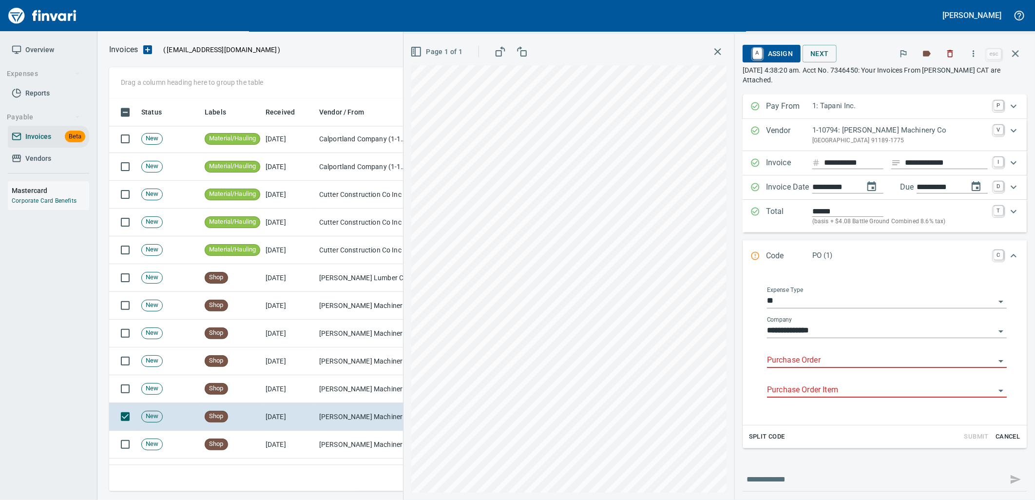
click at [823, 358] on input "Purchase Order" at bounding box center [881, 361] width 228 height 14
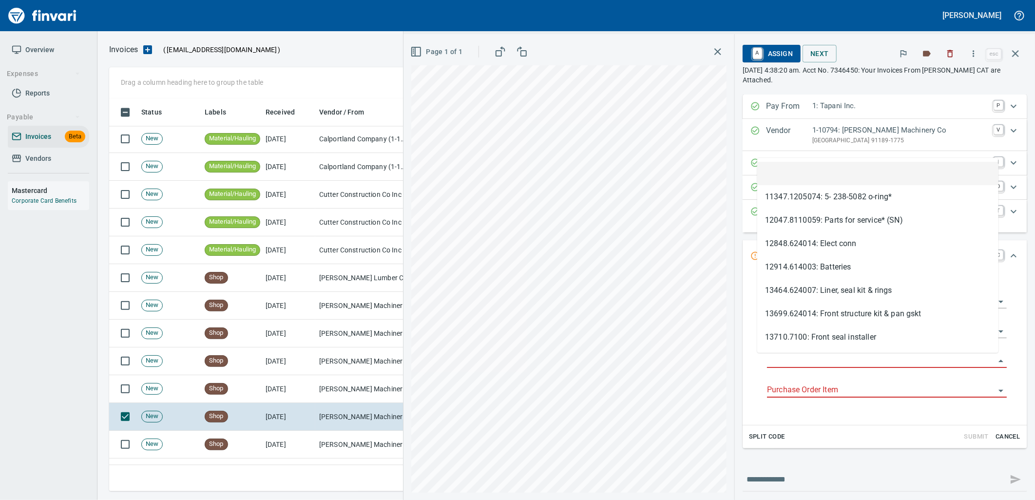
scroll to position [385, 897]
type input "**********"
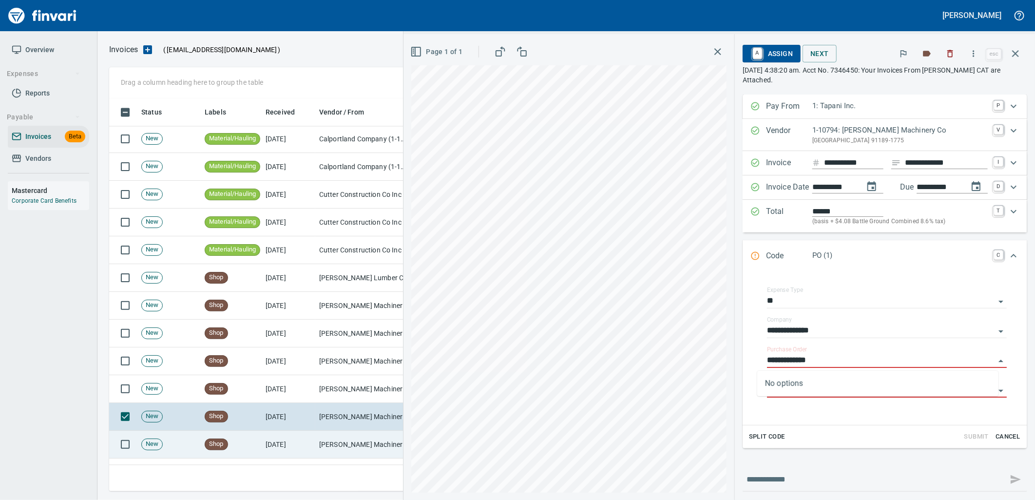
click at [330, 449] on td "[PERSON_NAME] Machinery Co (1-10794)" at bounding box center [363, 445] width 97 height 28
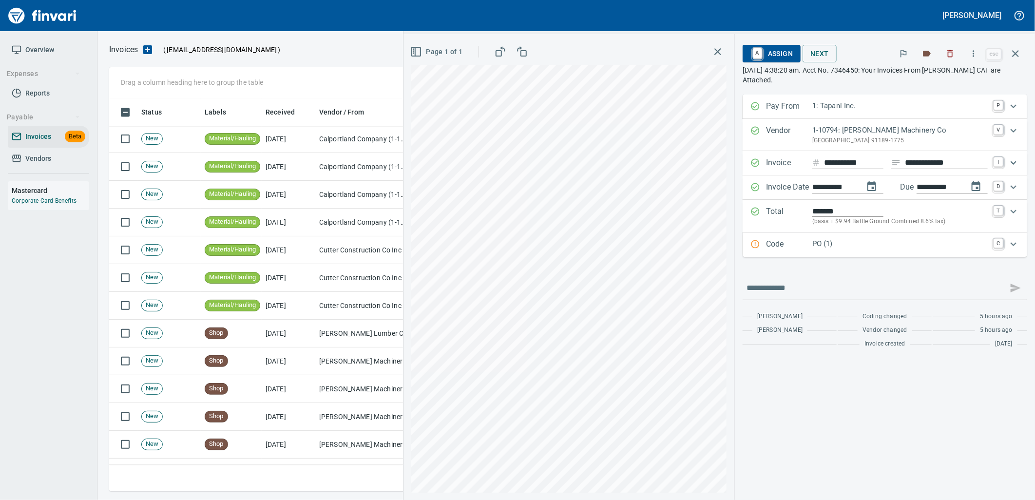
click at [842, 251] on div "PO (1)" at bounding box center [899, 244] width 175 height 13
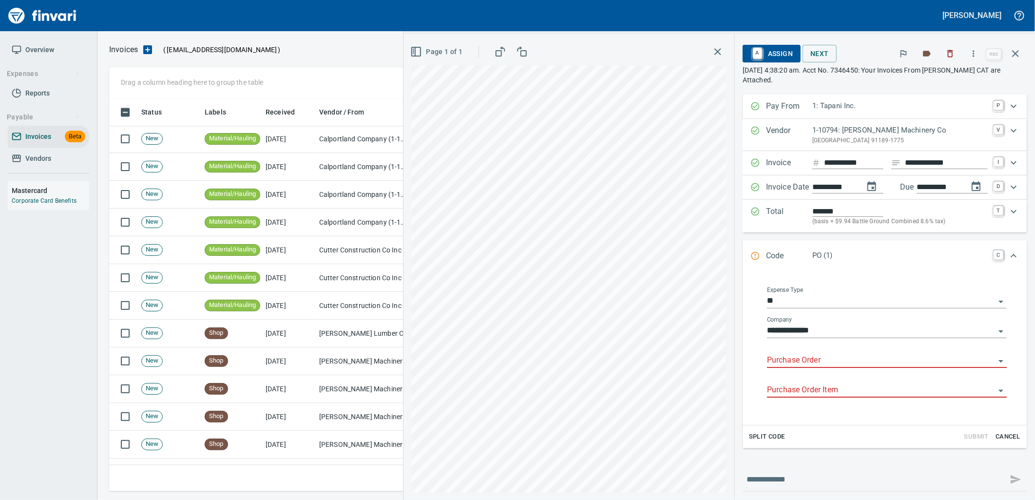
click at [809, 356] on input "Purchase Order" at bounding box center [881, 361] width 228 height 14
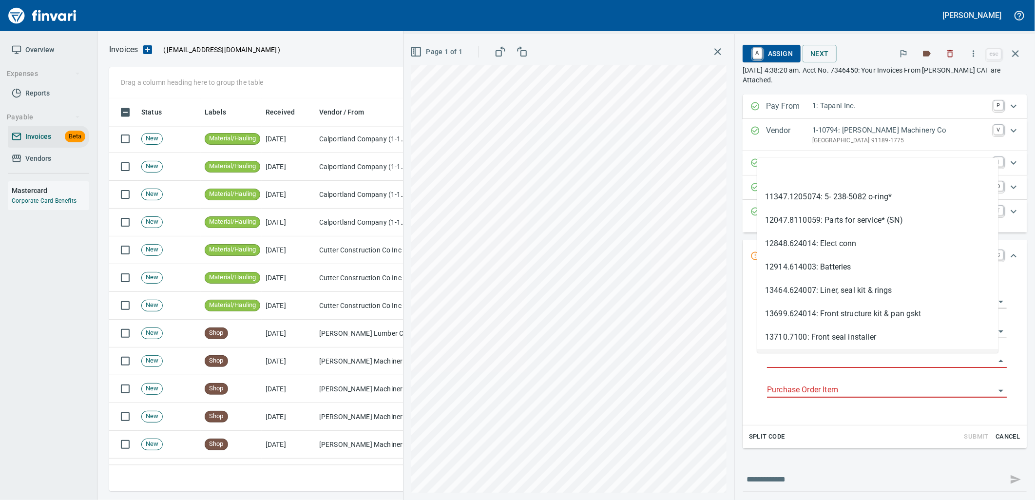
scroll to position [385, 897]
type input "**********"
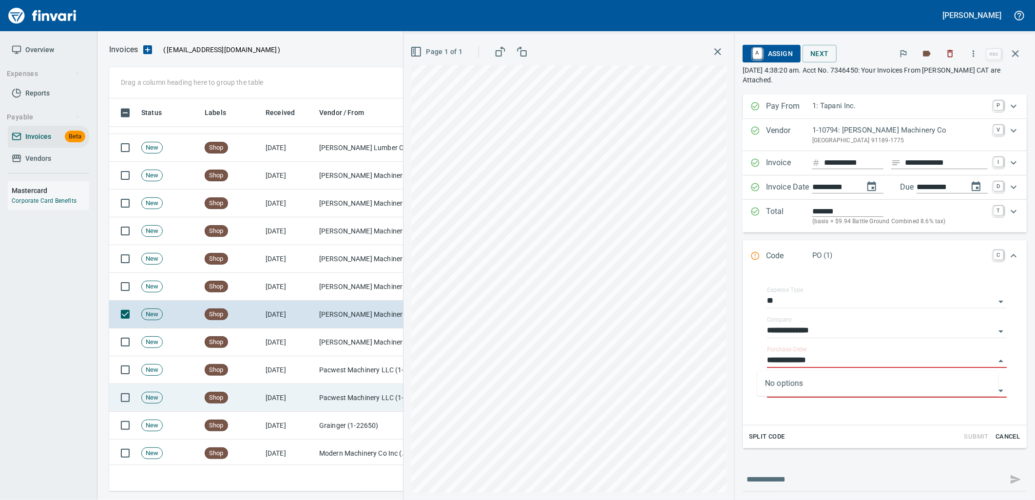
scroll to position [1462, 0]
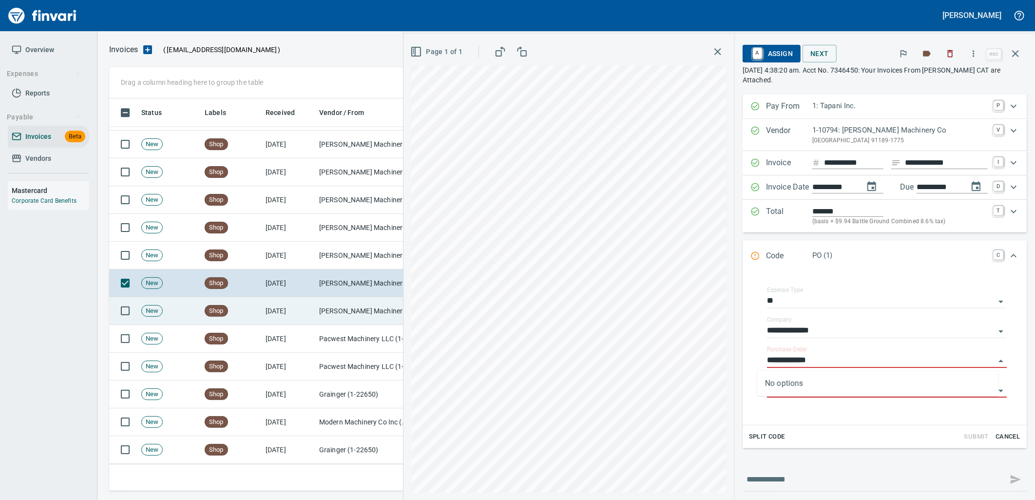
click at [318, 307] on td "[PERSON_NAME] Machinery Co (1-10794)" at bounding box center [363, 311] width 97 height 28
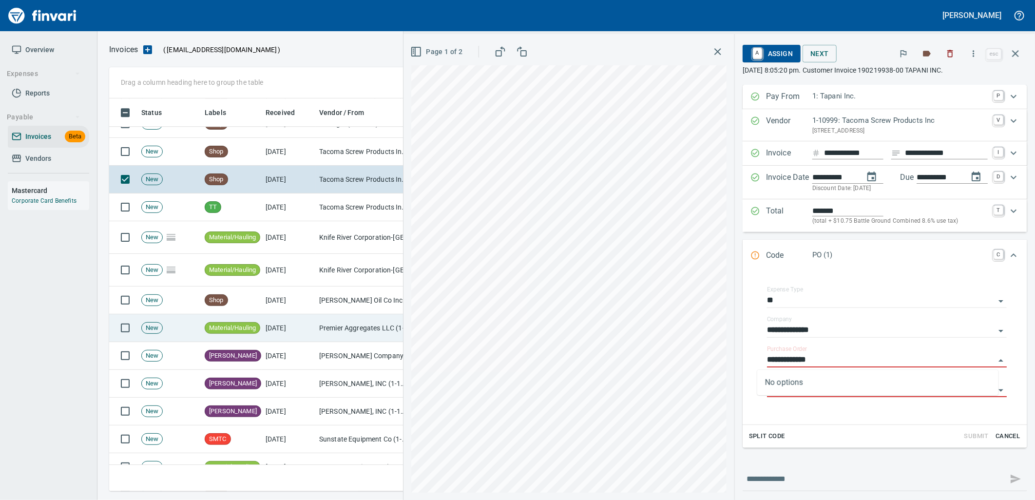
scroll to position [1840, 0]
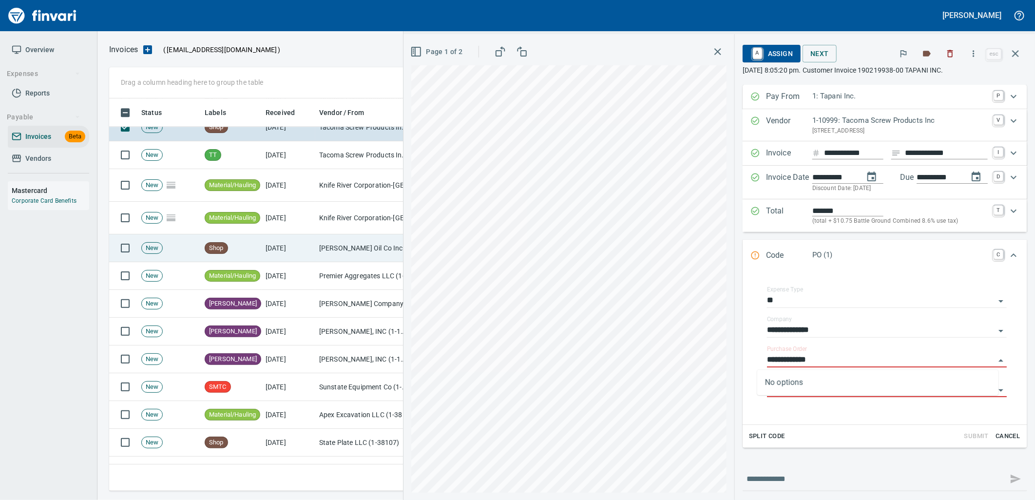
click at [261, 244] on td "Shop" at bounding box center [231, 248] width 61 height 28
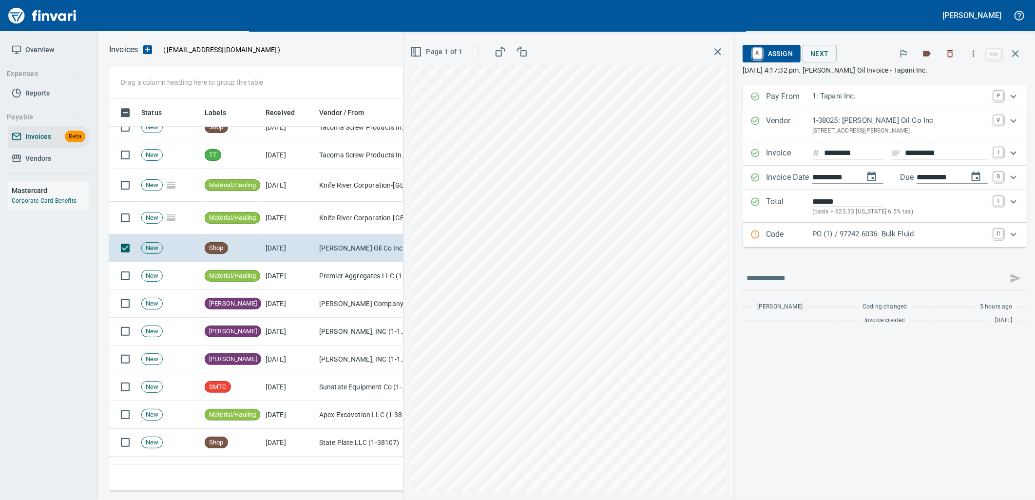
click at [848, 241] on div "PO (1) / 97242.6036: Bulk Fluid" at bounding box center [899, 234] width 175 height 13
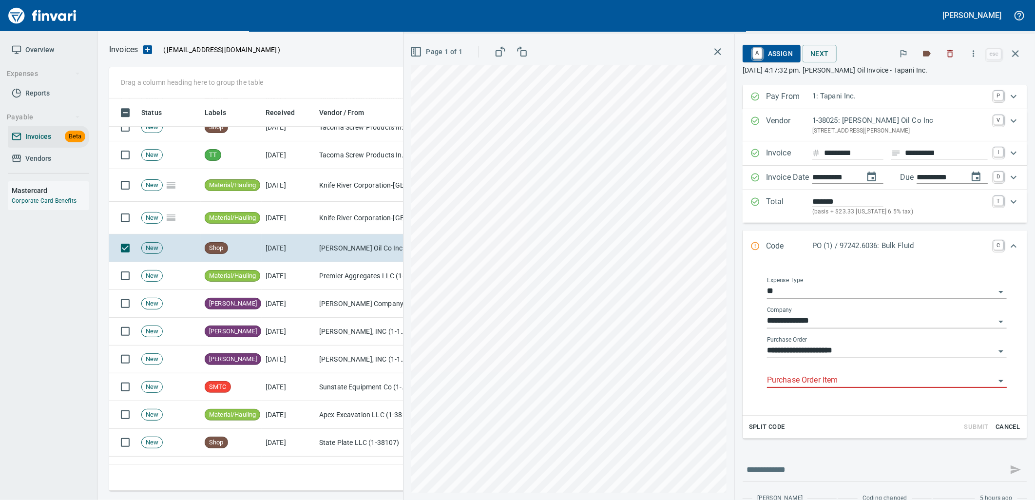
click at [840, 376] on input "Purchase Order Item" at bounding box center [881, 381] width 228 height 14
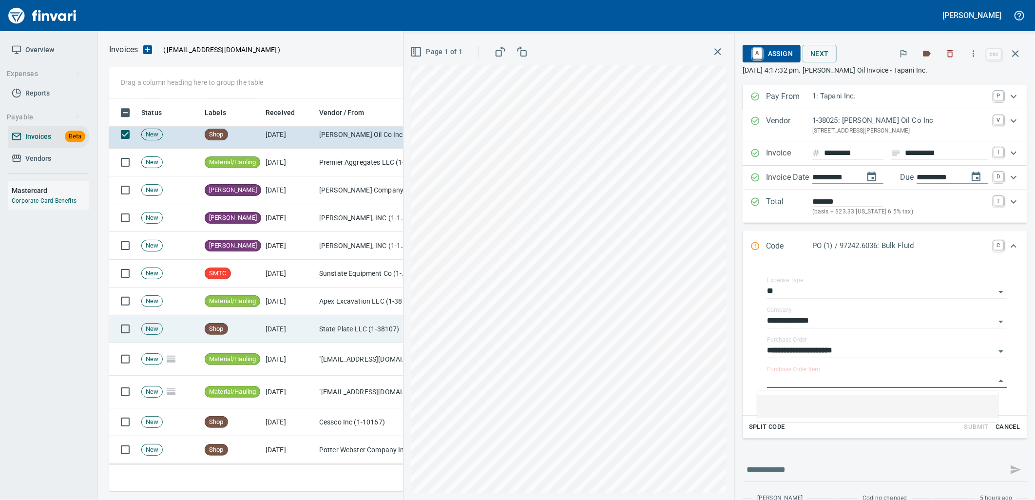
scroll to position [2003, 0]
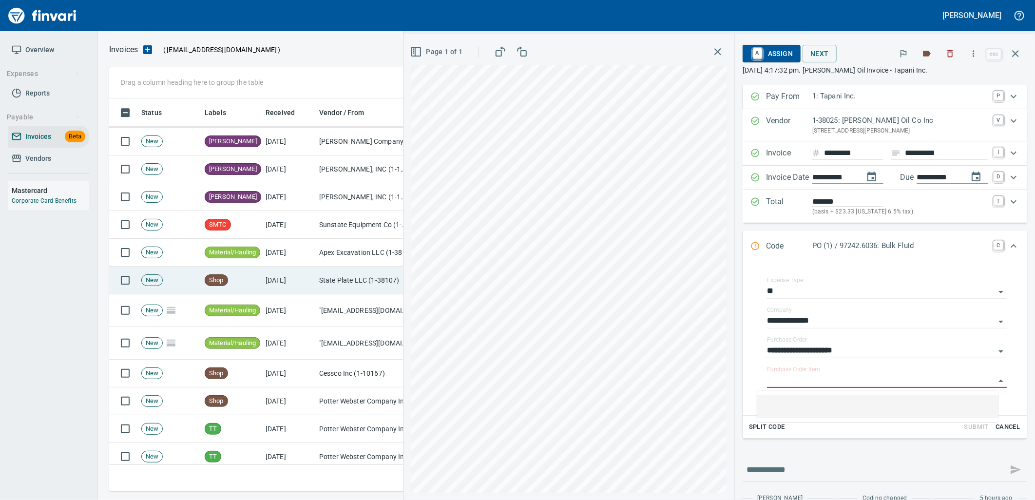
click at [253, 270] on td "Shop" at bounding box center [231, 280] width 61 height 28
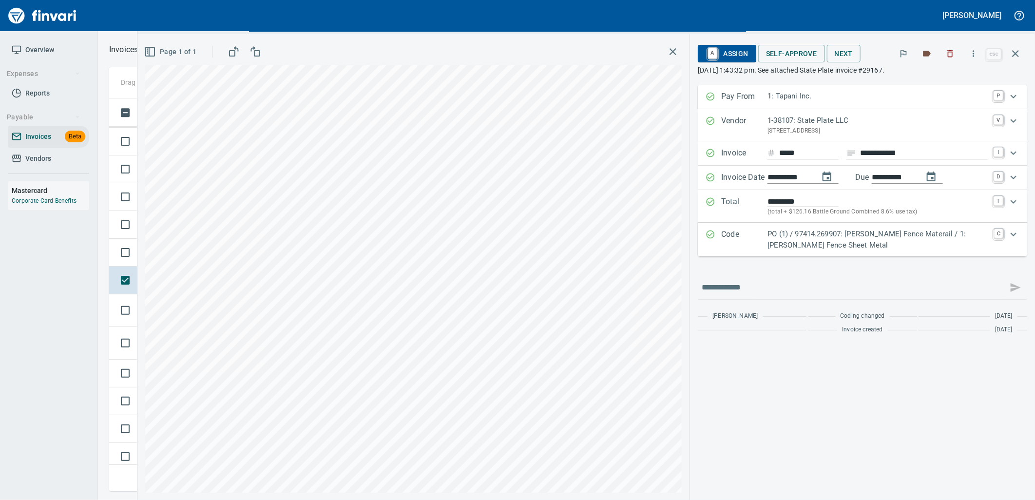
click at [869, 245] on p "PO (1) / 97414.269907: Tebo Fence Materail / 1: Tebo Fence Sheet Metal" at bounding box center [877, 239] width 221 height 22
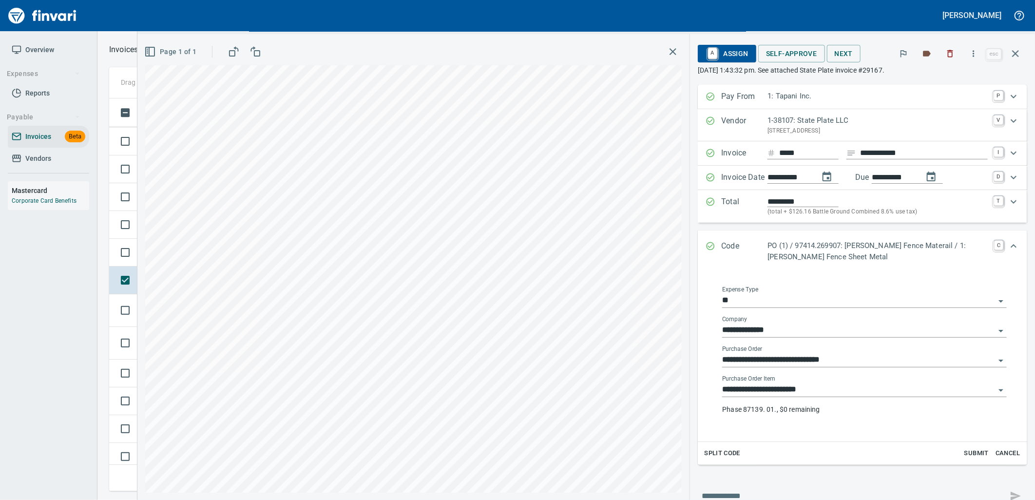
click at [836, 392] on input "**********" at bounding box center [858, 390] width 273 height 14
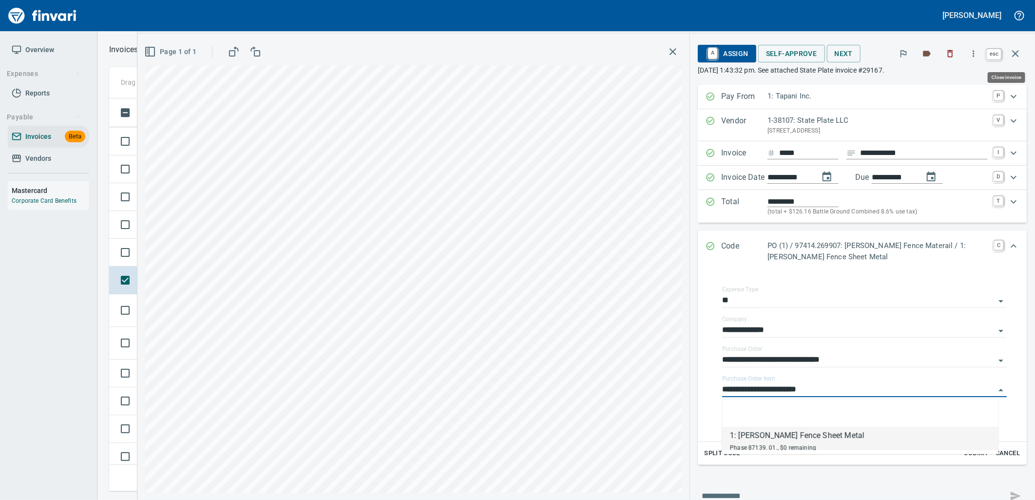
click at [1021, 56] on icon "button" at bounding box center [1015, 54] width 12 height 12
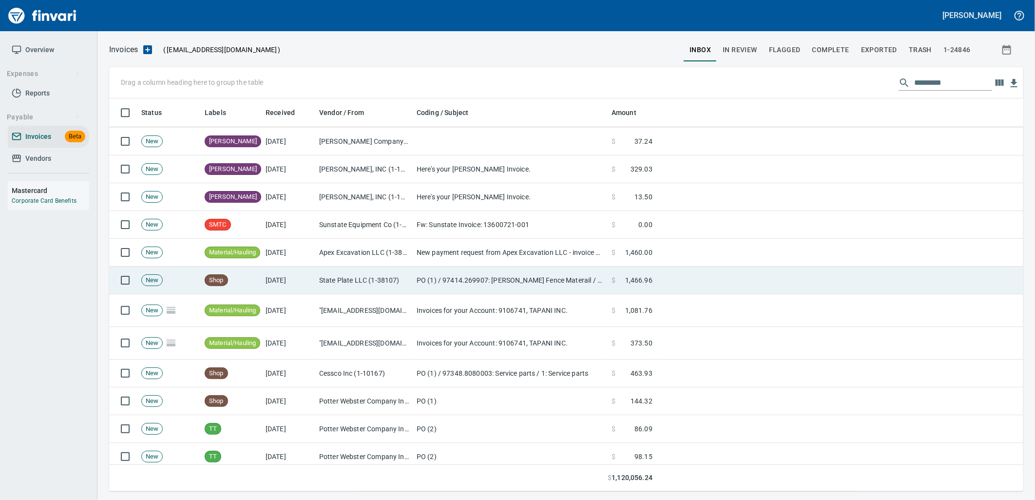
scroll to position [385, 897]
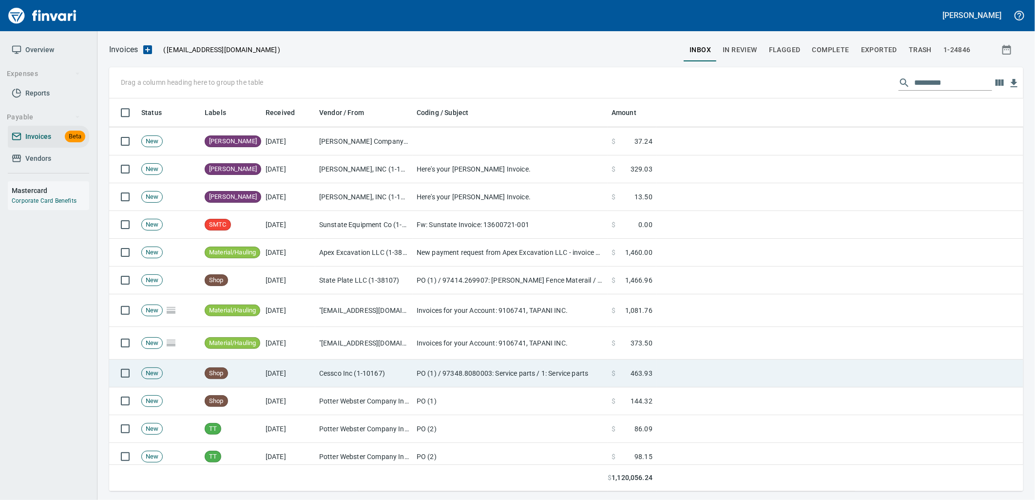
click at [401, 367] on td "Cessco Inc (1-10167)" at bounding box center [363, 374] width 97 height 28
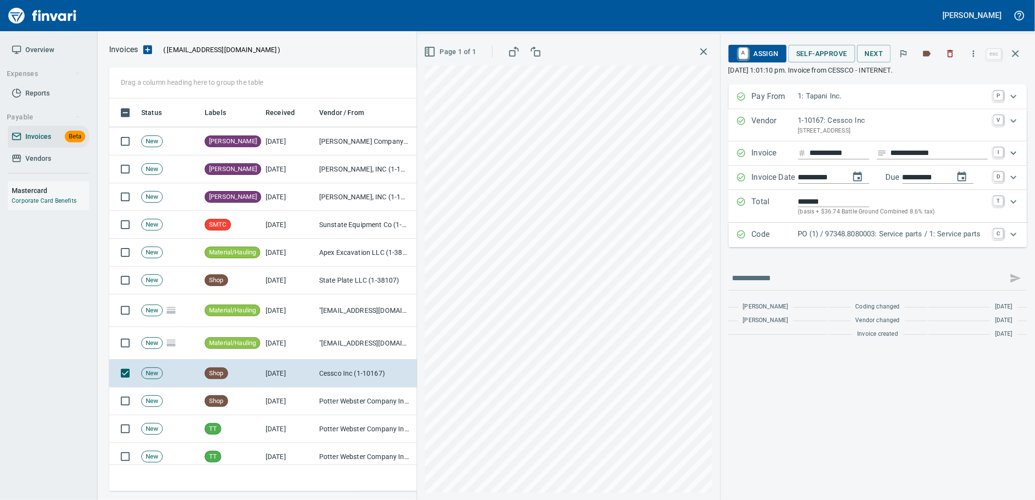
click at [798, 241] on p "Code" at bounding box center [775, 234] width 46 height 13
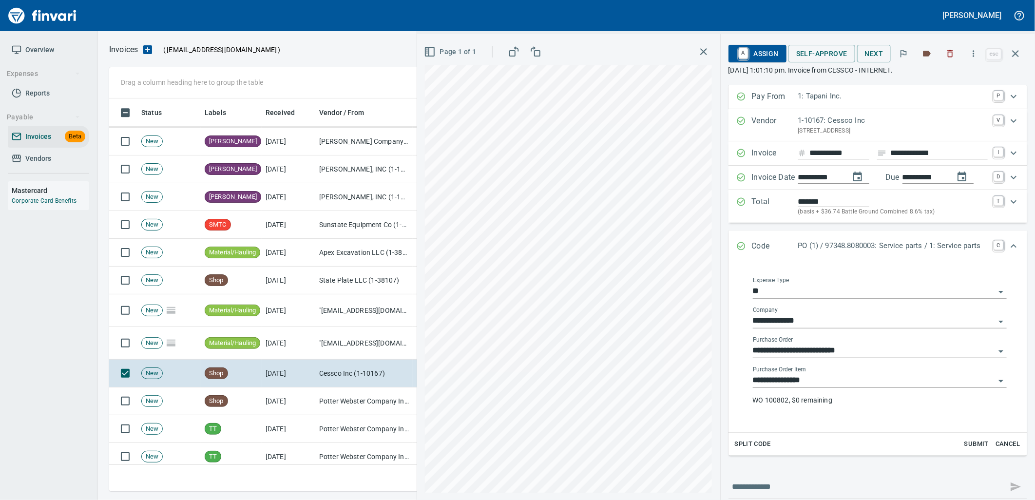
drag, startPoint x: 790, startPoint y: 385, endPoint x: 785, endPoint y: 386, distance: 5.4
click at [790, 385] on input "**********" at bounding box center [874, 381] width 242 height 14
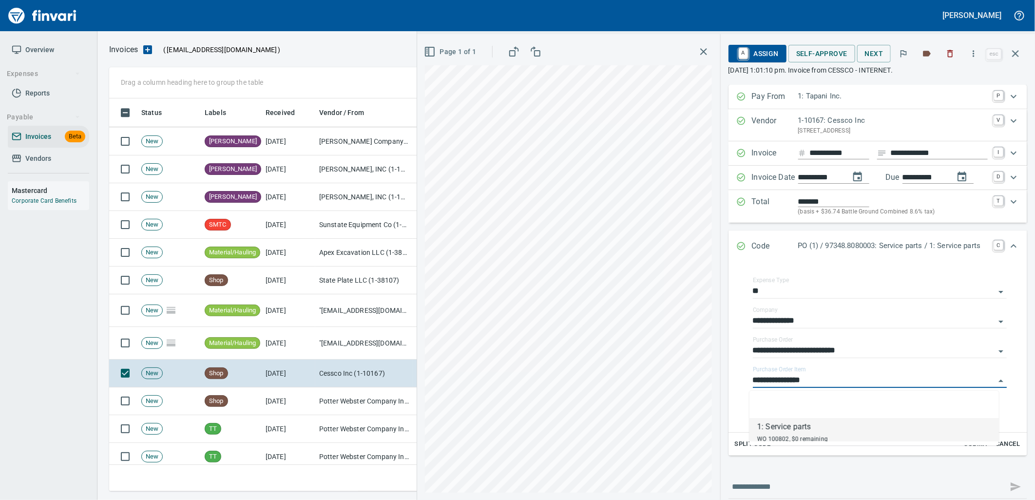
scroll to position [385, 897]
click at [217, 405] on span "Shop" at bounding box center [216, 401] width 22 height 9
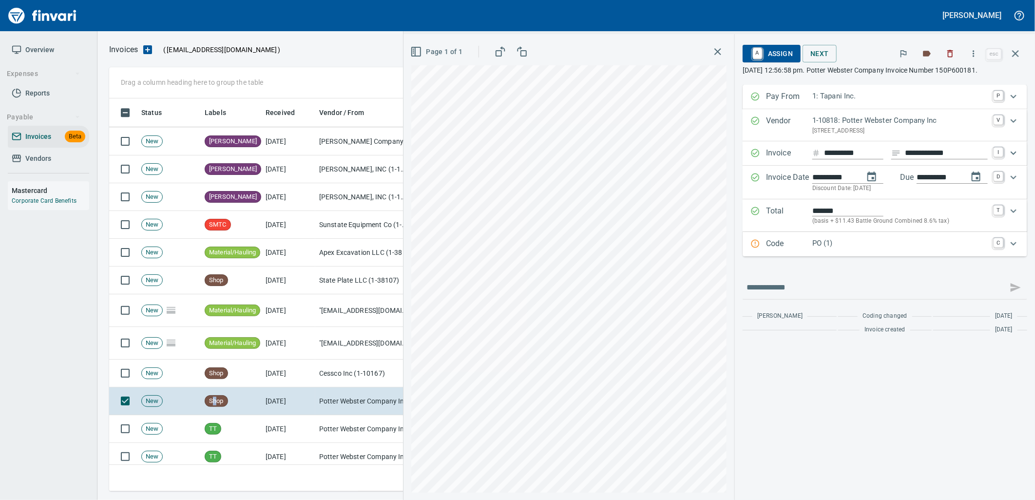
click at [790, 253] on div "Code PO (1) C" at bounding box center [884, 244] width 285 height 24
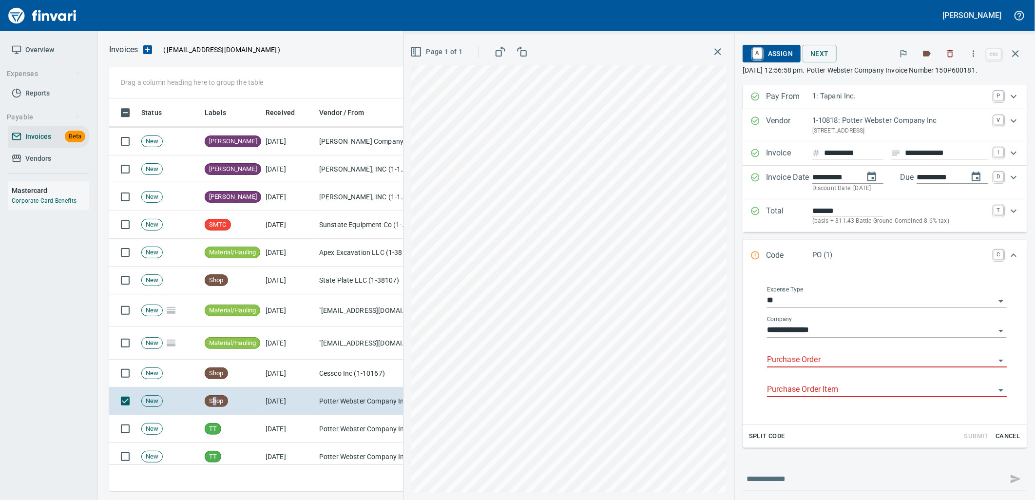
click at [790, 364] on input "Purchase Order" at bounding box center [881, 360] width 228 height 14
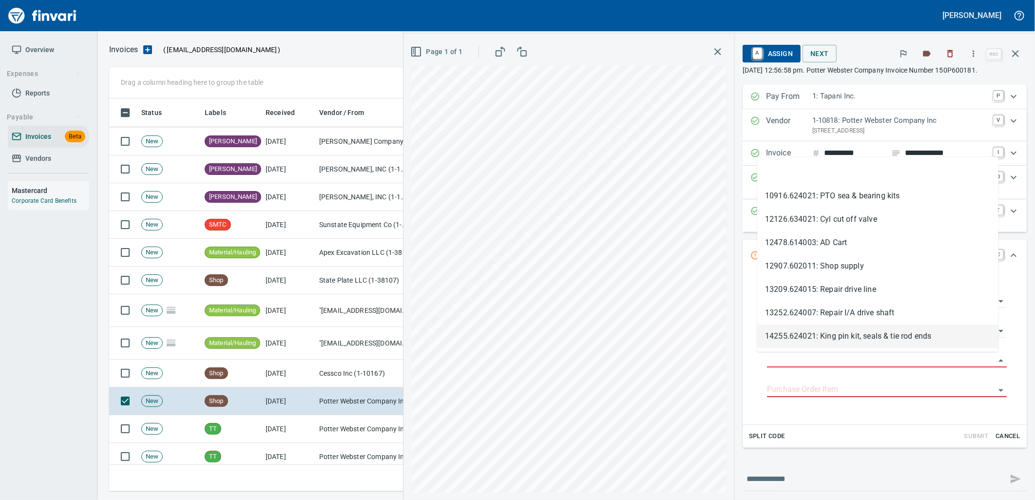
scroll to position [385, 897]
type input "**********"
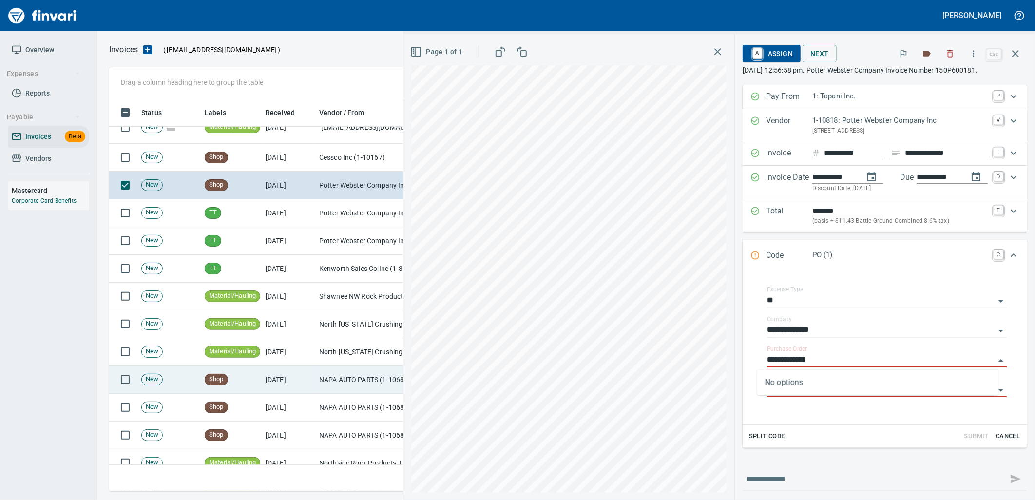
scroll to position [2273, 0]
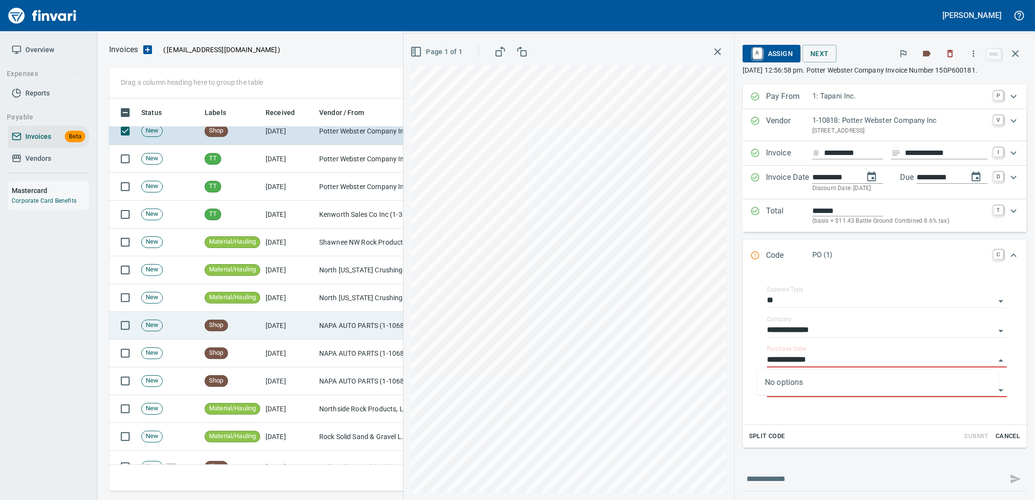
click at [310, 328] on td "10/3/2025" at bounding box center [289, 326] width 54 height 28
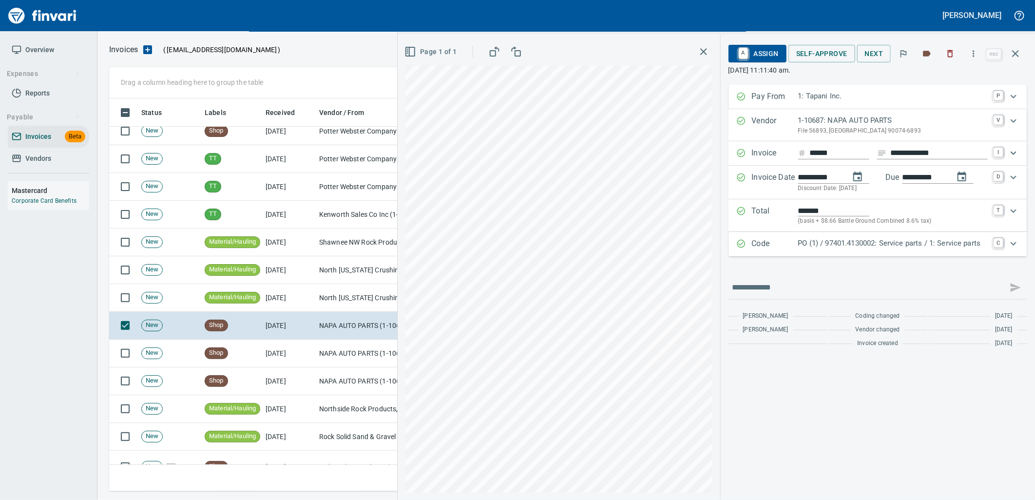
click at [829, 248] on p "PO (1) / 97401.4130002: Service parts / 1: Service parts" at bounding box center [893, 243] width 190 height 11
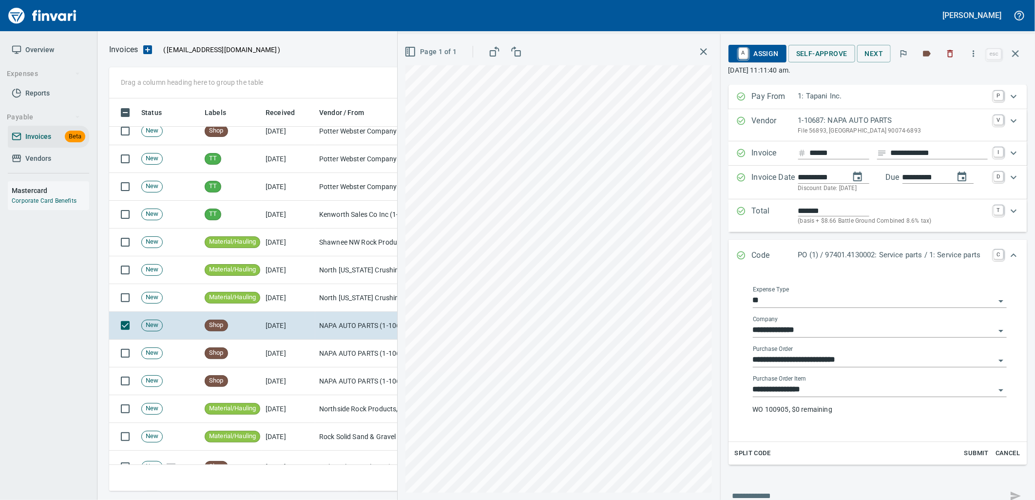
click at [830, 390] on input "**********" at bounding box center [874, 390] width 242 height 14
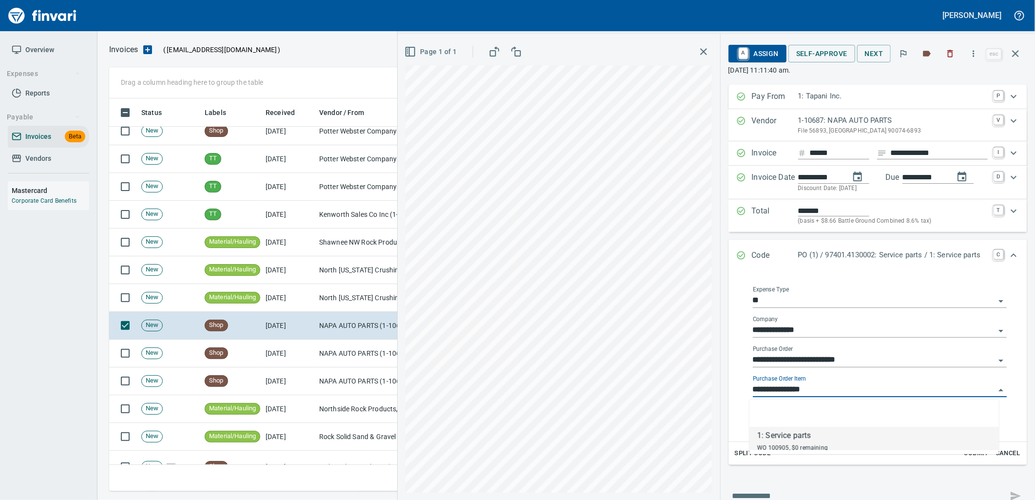
scroll to position [385, 897]
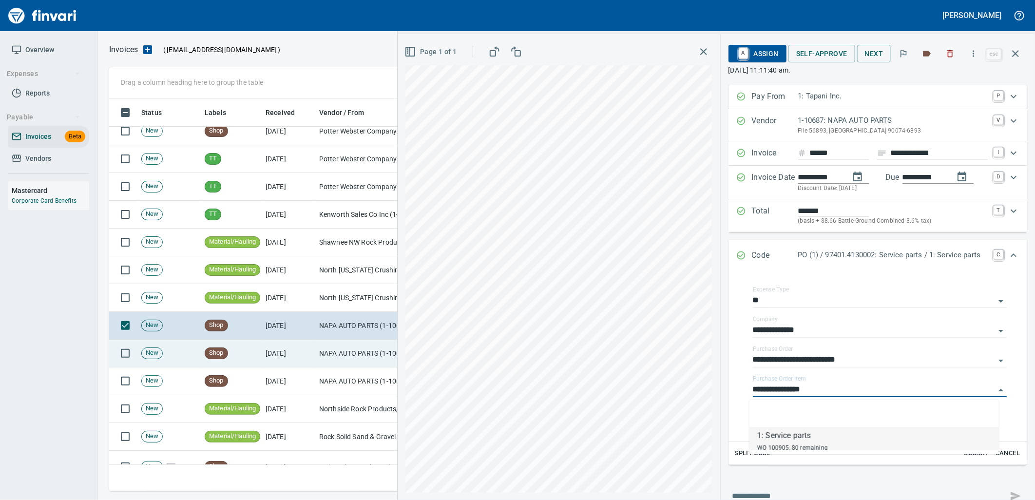
click at [325, 351] on td "NAPA AUTO PARTS (1-10687)" at bounding box center [363, 354] width 97 height 28
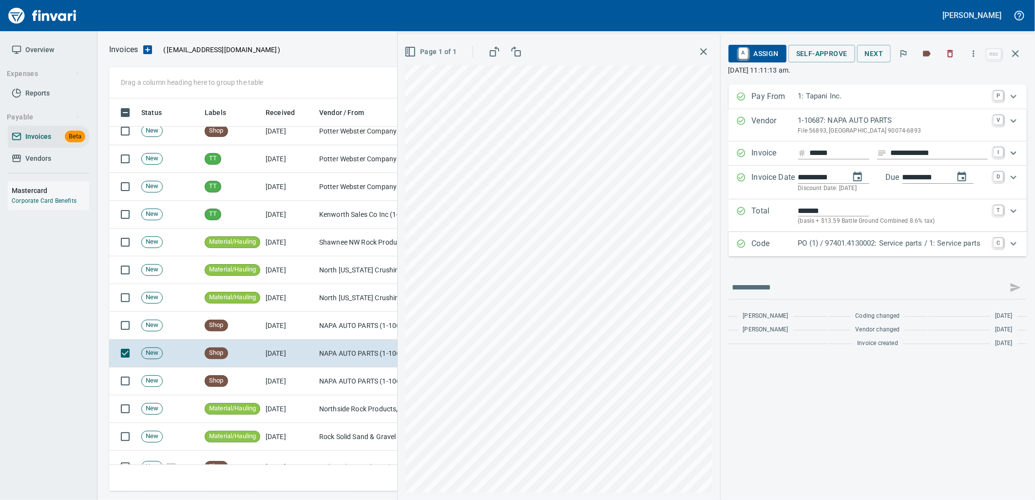
click at [865, 248] on p "PO (1) / 97401.4130002: Service parts / 1: Service parts" at bounding box center [893, 243] width 190 height 11
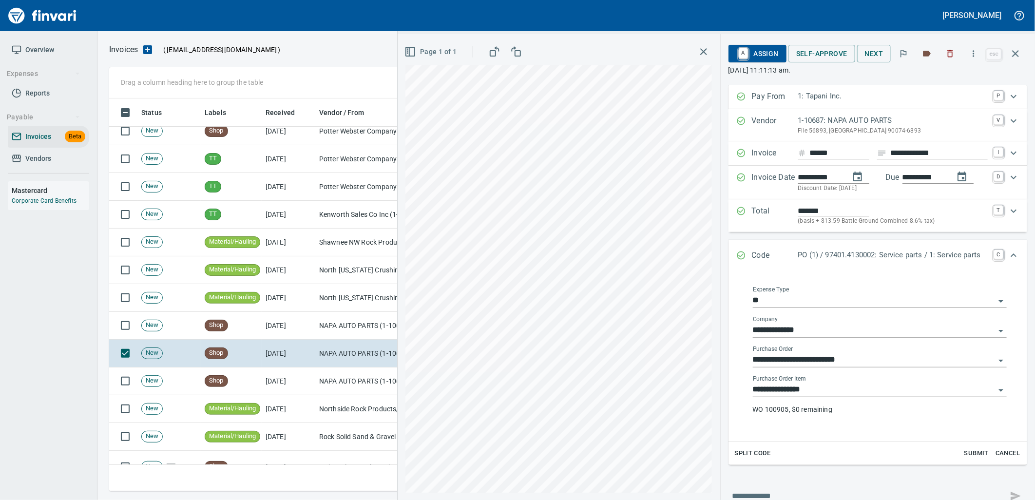
click at [839, 396] on input "**********" at bounding box center [874, 390] width 242 height 14
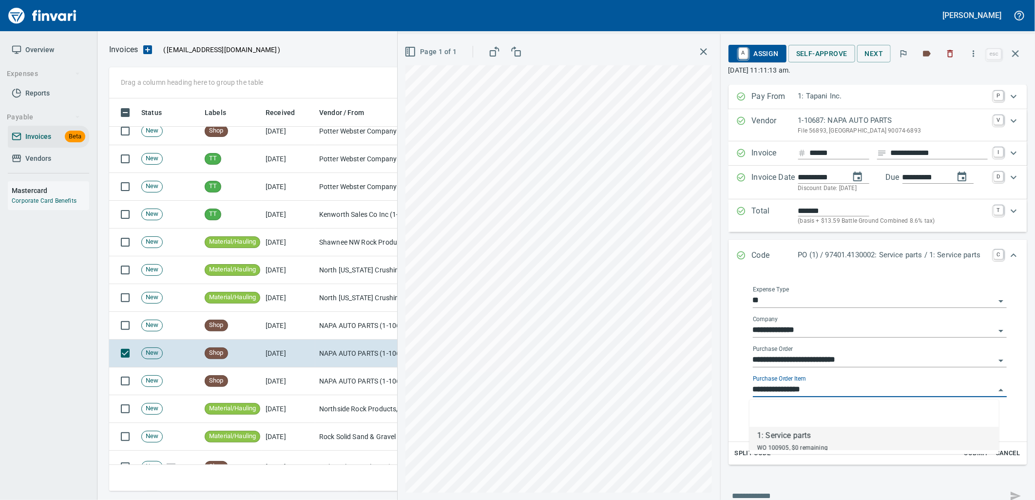
scroll to position [385, 897]
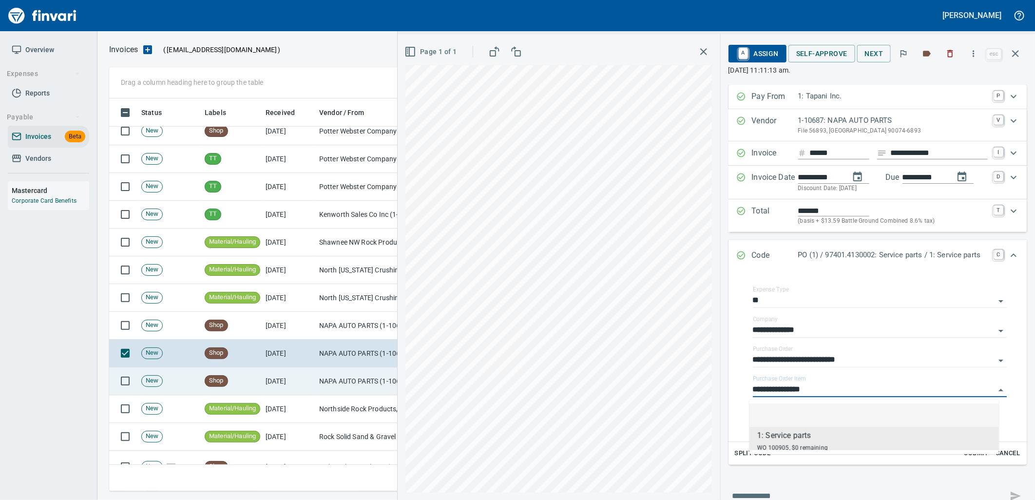
click at [348, 386] on td "NAPA AUTO PARTS (1-10687)" at bounding box center [363, 381] width 97 height 28
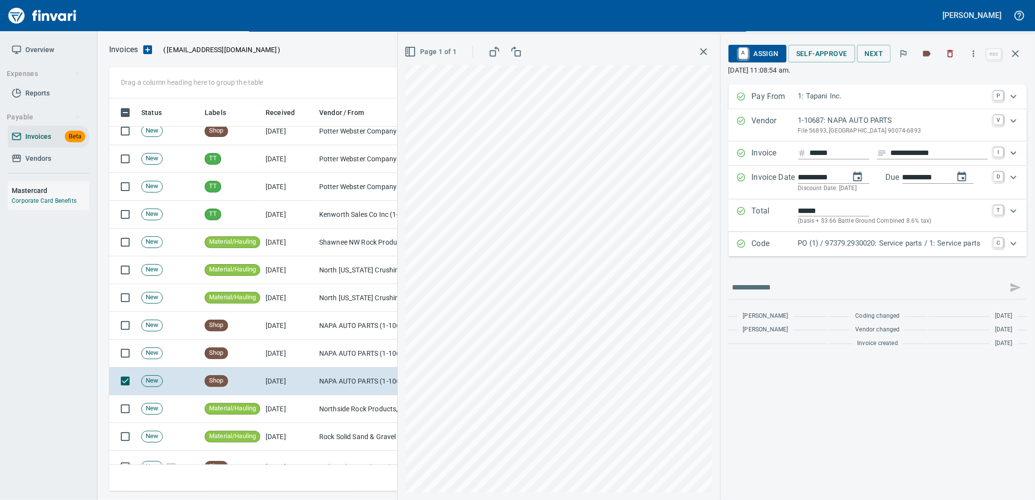
click at [890, 244] on p "PO (1) / 97379.2930020: Service parts / 1: Service parts" at bounding box center [893, 243] width 190 height 11
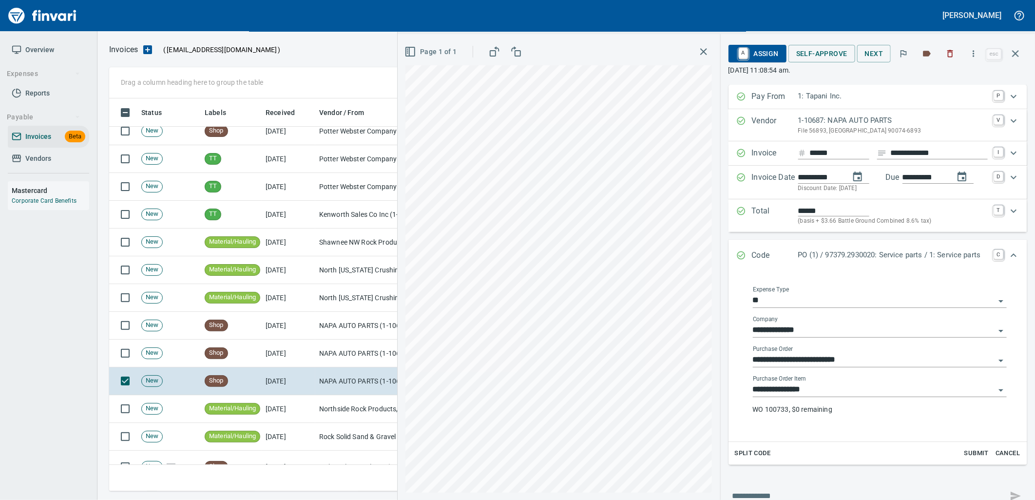
click at [835, 390] on input "**********" at bounding box center [874, 390] width 242 height 14
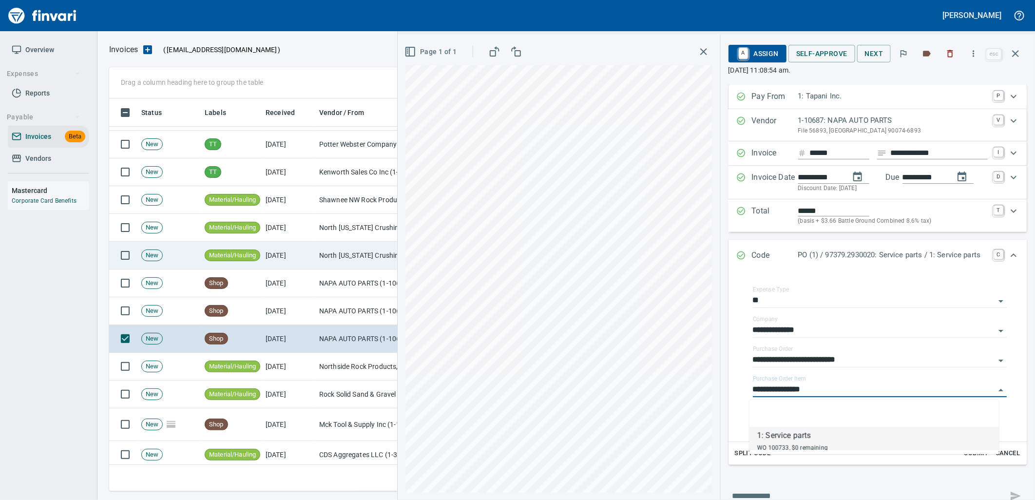
scroll to position [2381, 0]
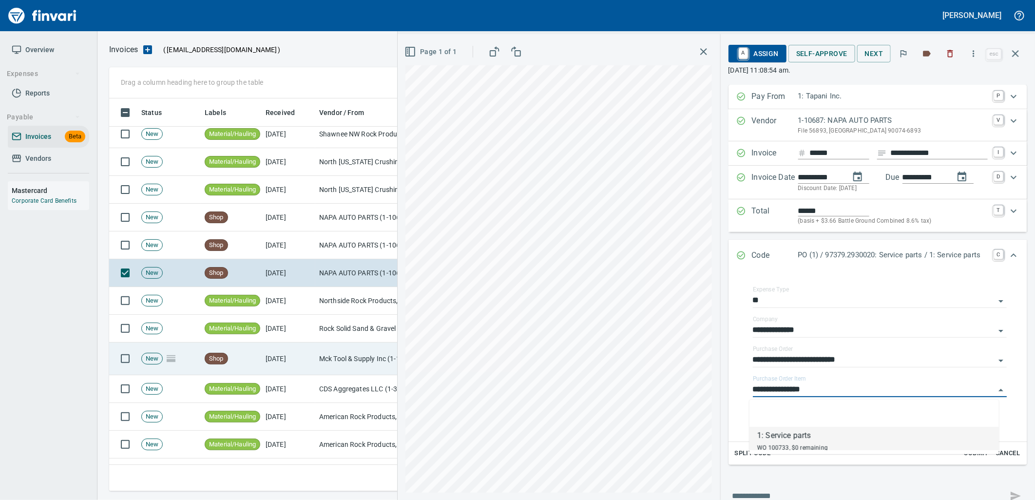
click at [304, 370] on td "10/3/2025" at bounding box center [289, 358] width 54 height 33
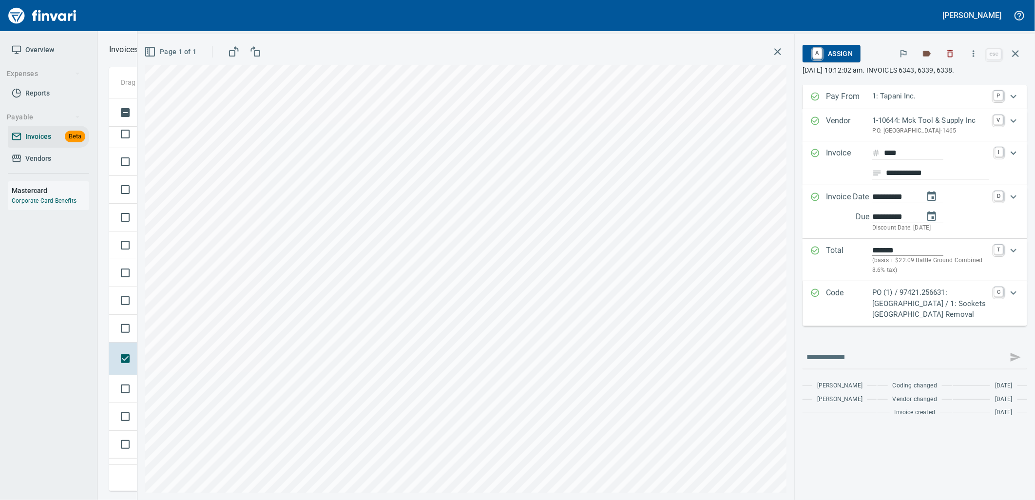
click at [953, 314] on p "PO (1) / 97421.256631: Sockets East Fork Bridge / 1: Sockets Eastfork Bridge Re…" at bounding box center [930, 303] width 116 height 33
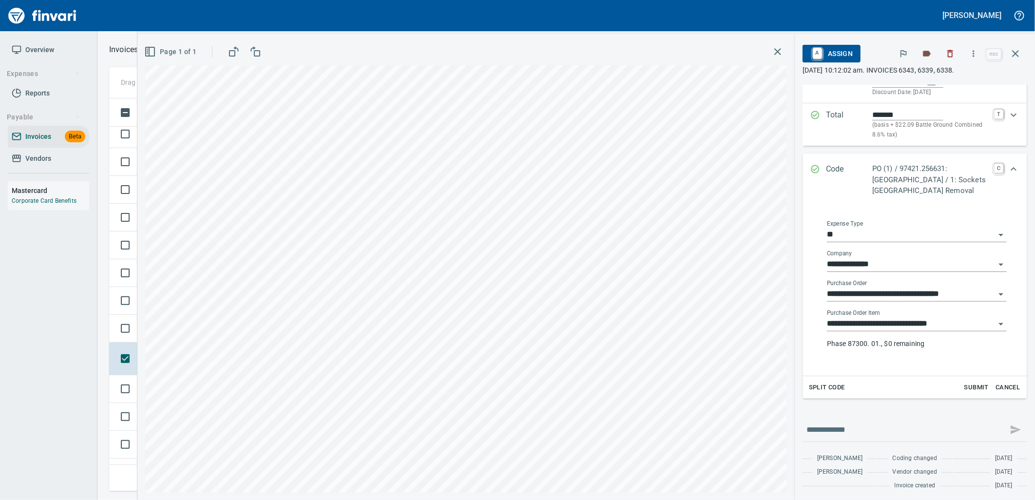
scroll to position [147, 0]
click at [937, 317] on input "**********" at bounding box center [911, 322] width 168 height 14
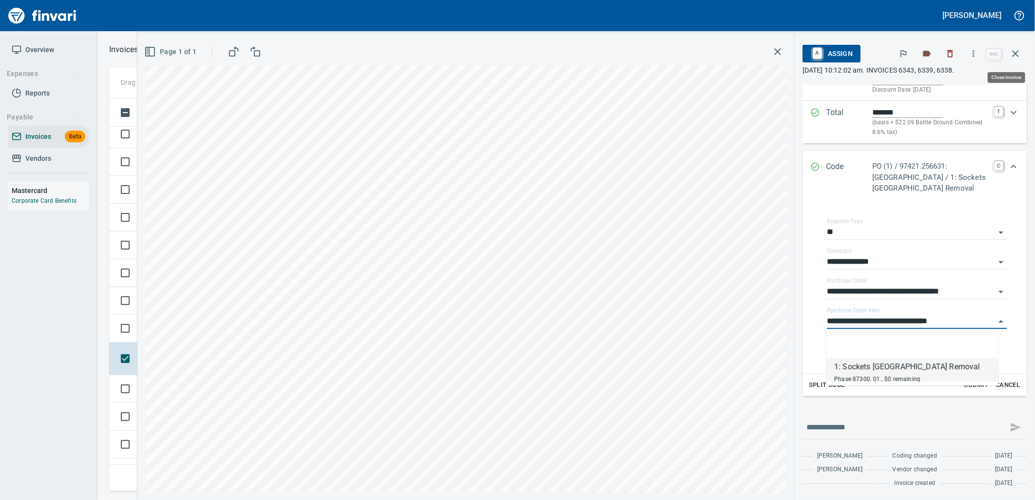
click at [1022, 59] on button "button" at bounding box center [1015, 53] width 23 height 23
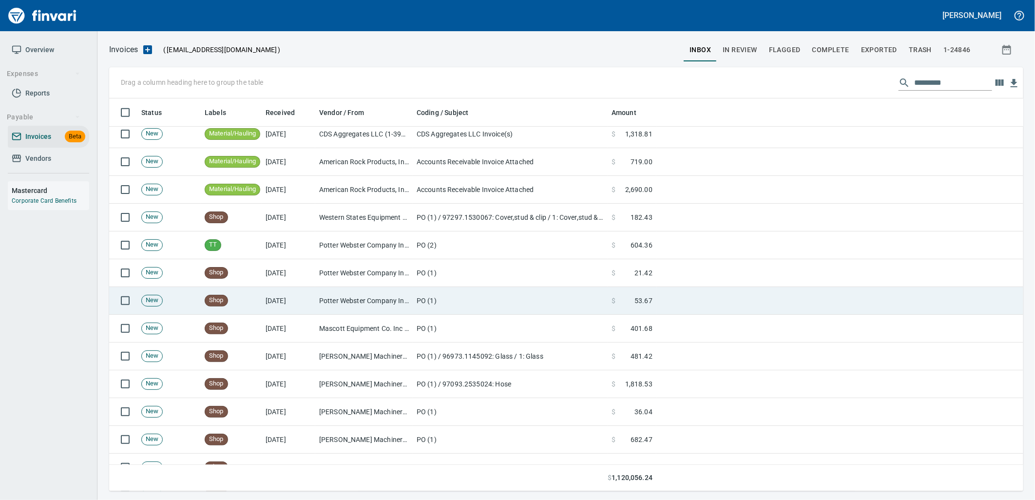
scroll to position [2652, 0]
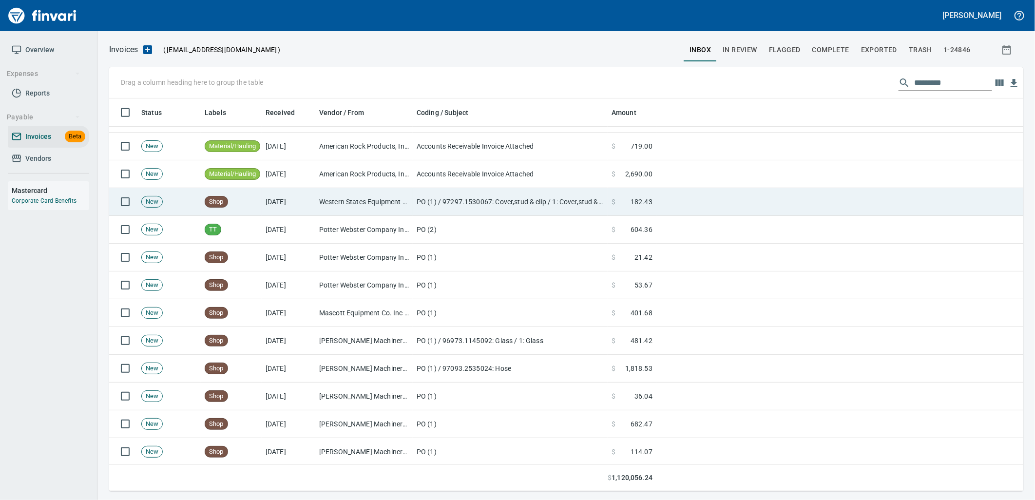
click at [386, 202] on td "Western States Equipment Co. (1-11113)" at bounding box center [363, 202] width 97 height 28
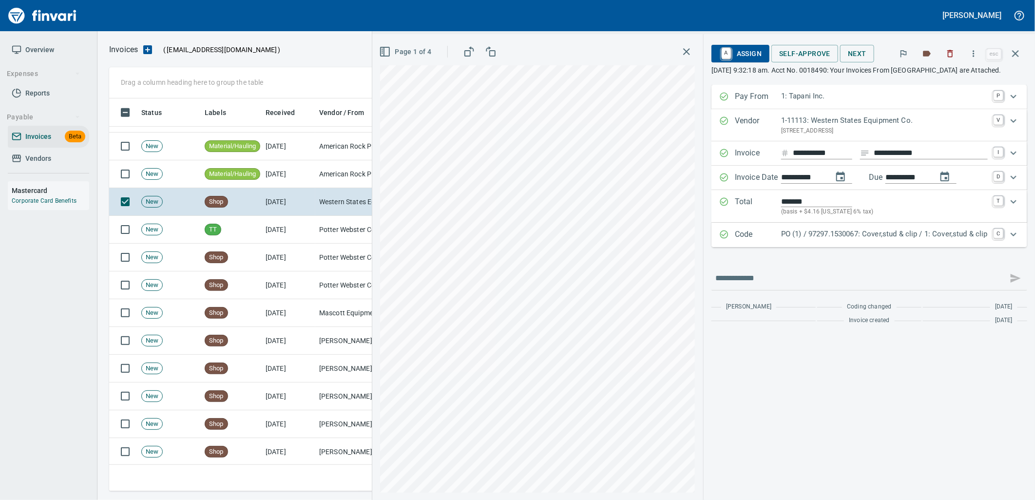
click at [835, 230] on p "PO (1) / 97297.1530067: Cover,stud & clip / 1: Cover,stud & clip" at bounding box center [884, 233] width 207 height 11
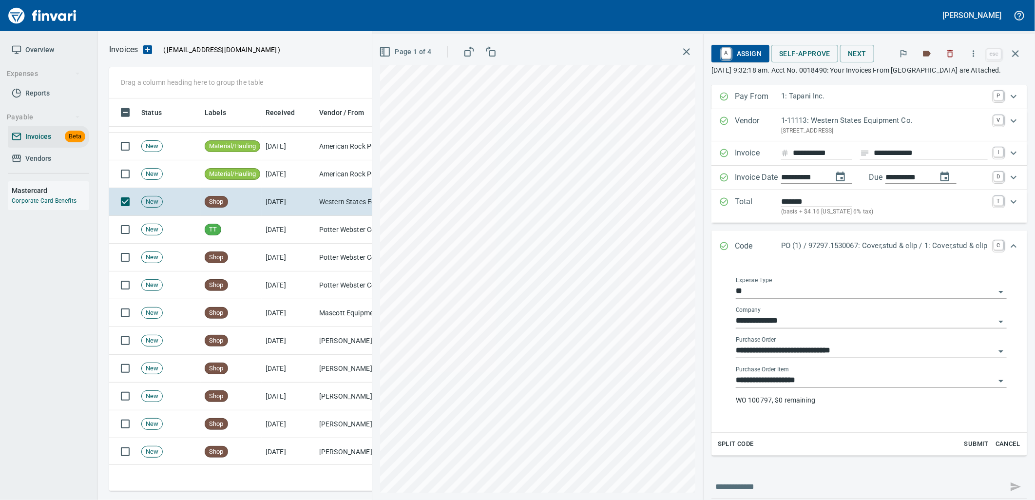
click at [805, 387] on input "**********" at bounding box center [865, 381] width 259 height 14
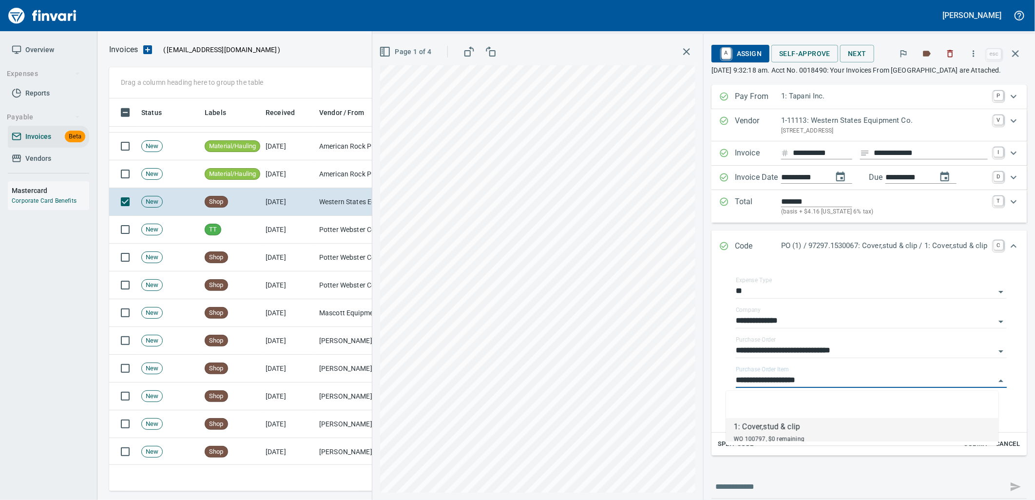
scroll to position [385, 897]
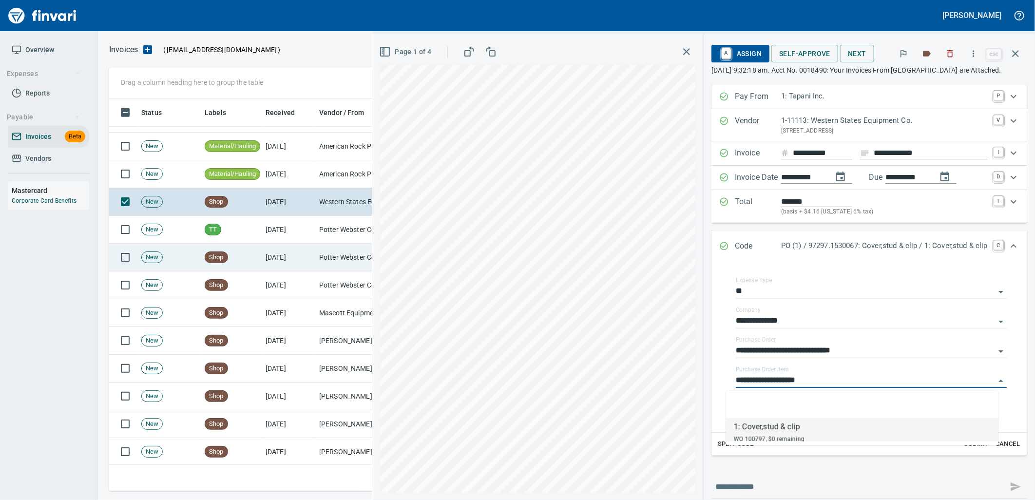
click at [308, 251] on td "10/3/2025" at bounding box center [289, 258] width 54 height 28
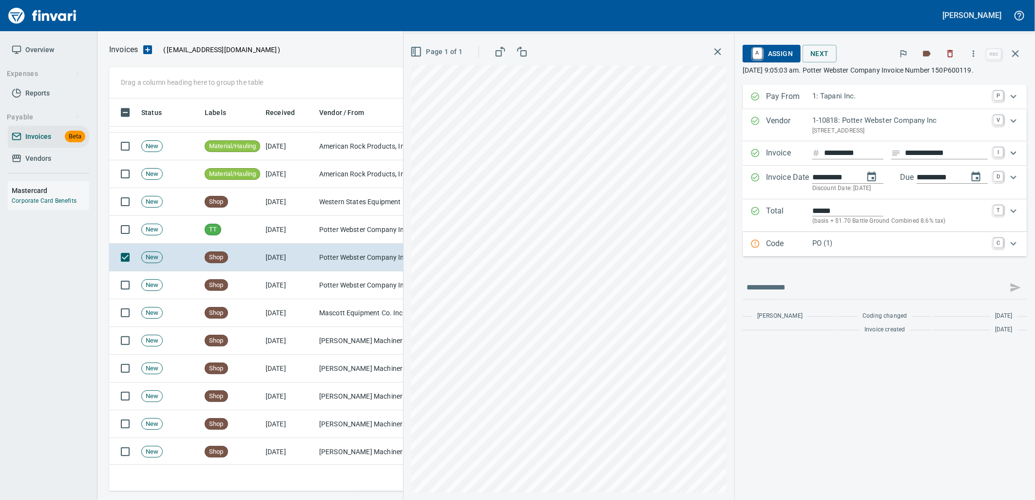
click at [836, 252] on div "Code PO (1) C" at bounding box center [884, 244] width 285 height 24
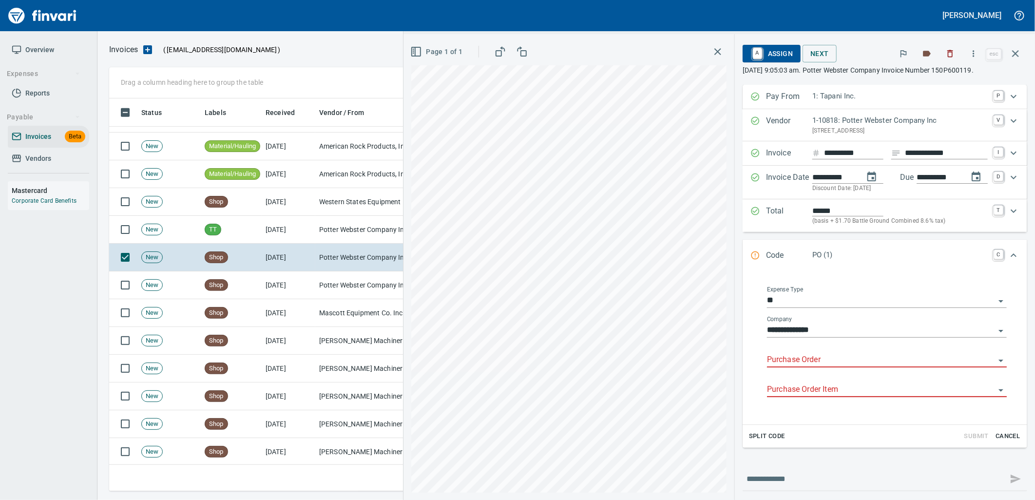
click at [812, 357] on input "Purchase Order" at bounding box center [881, 360] width 228 height 14
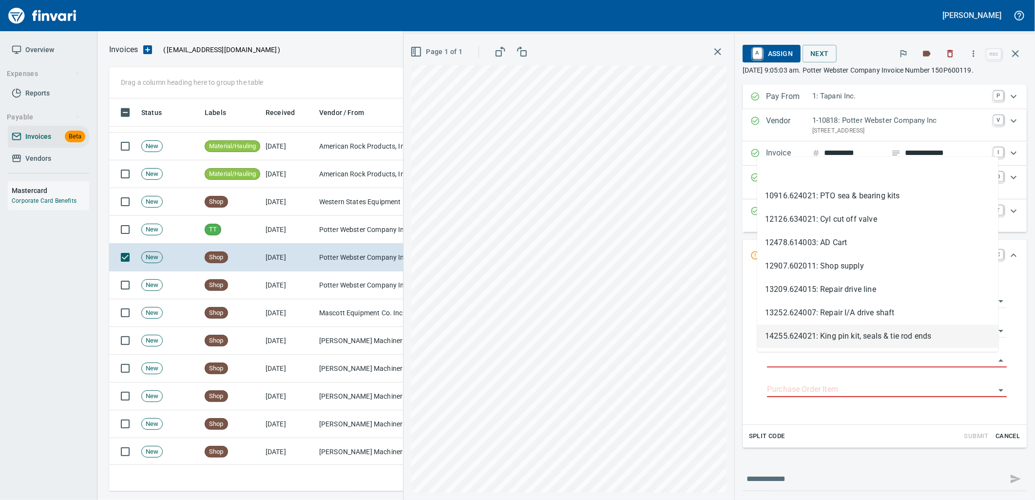
type input "**********"
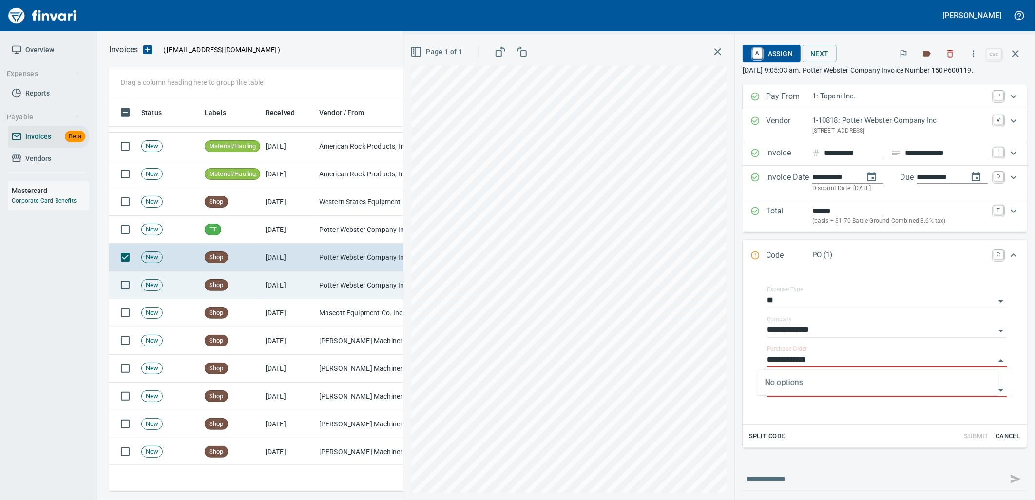
click at [314, 286] on td "10/3/2025" at bounding box center [289, 285] width 54 height 28
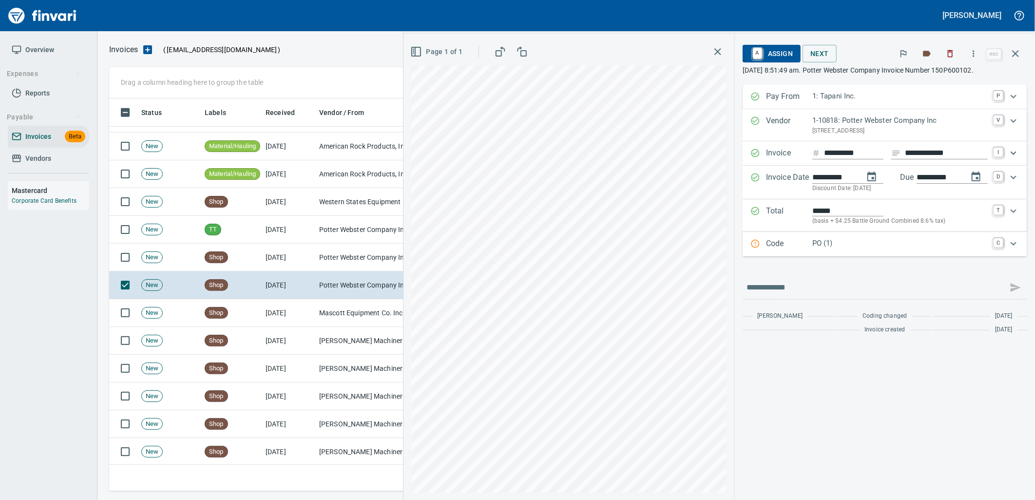
click at [834, 237] on div "Code PO (1) C" at bounding box center [884, 244] width 285 height 24
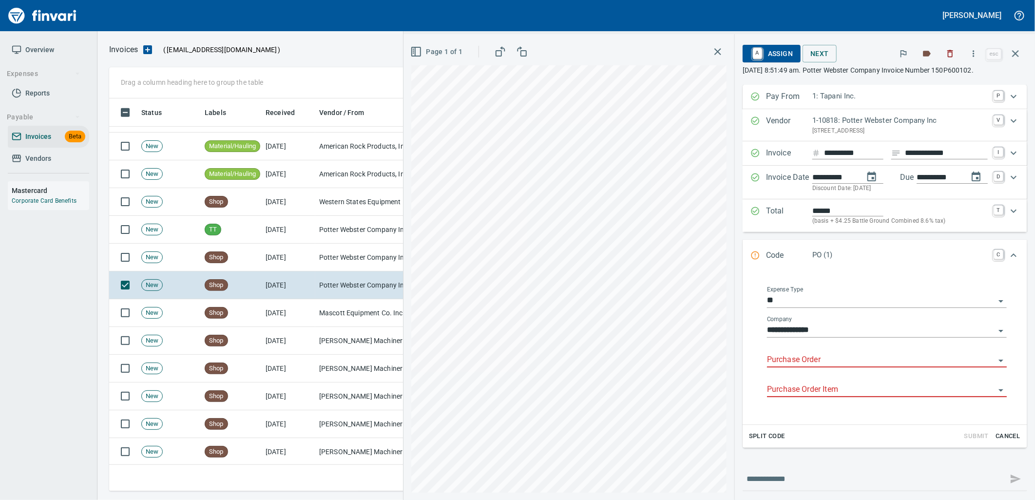
click at [786, 357] on input "Purchase Order" at bounding box center [881, 360] width 228 height 14
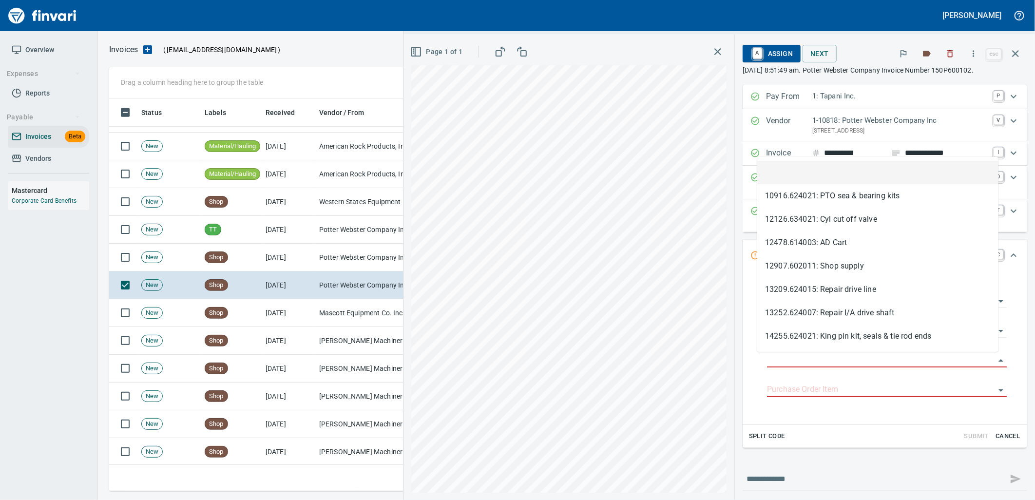
scroll to position [385, 897]
type input "**********"
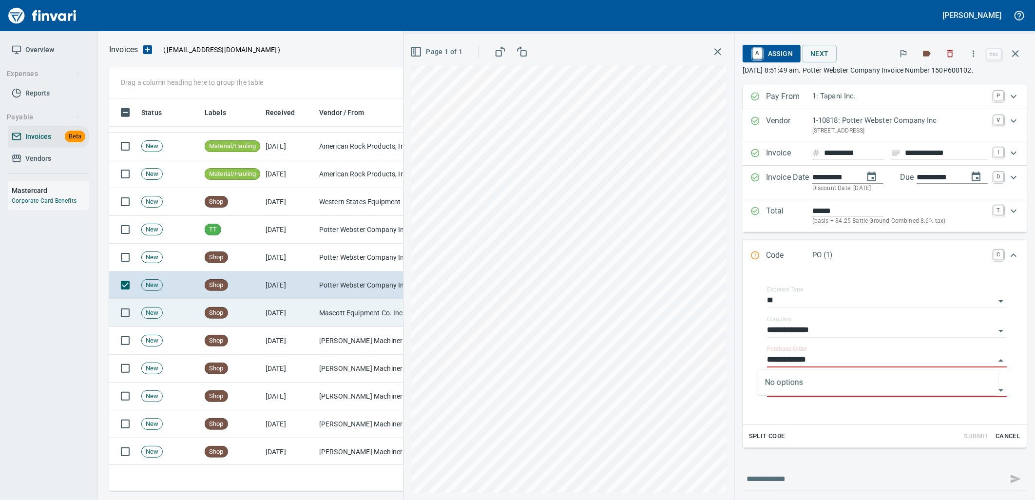
click at [291, 315] on td "10/3/2025" at bounding box center [289, 313] width 54 height 28
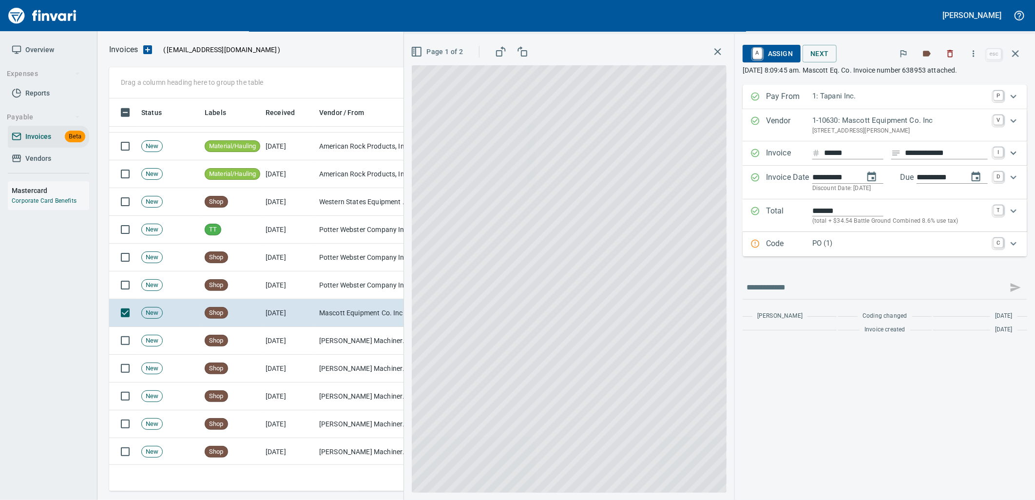
click at [812, 247] on p "PO (1)" at bounding box center [899, 243] width 175 height 11
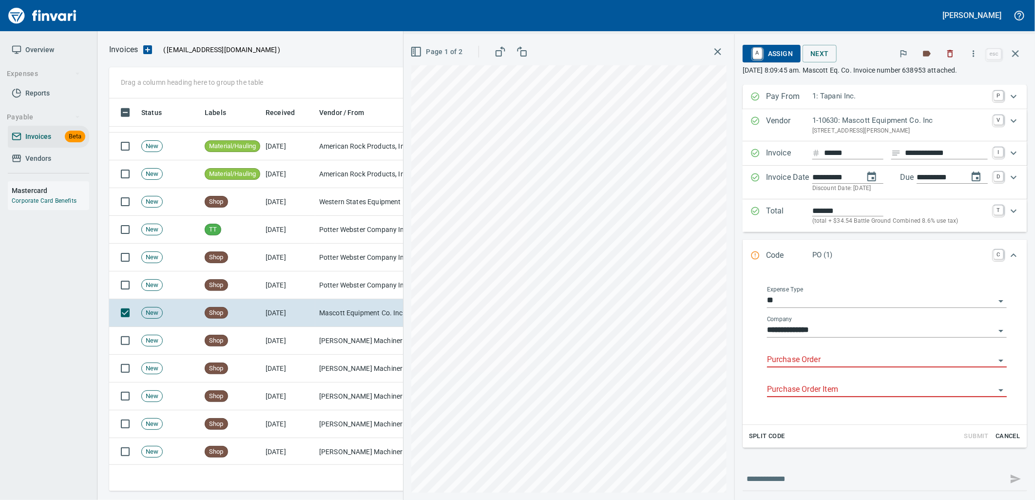
click at [801, 363] on input "Purchase Order" at bounding box center [881, 360] width 228 height 14
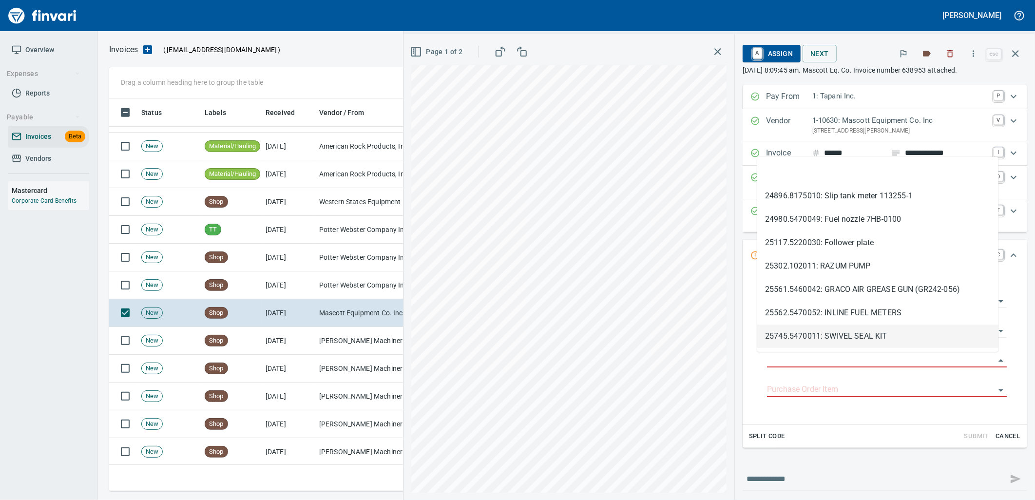
type input "**********"
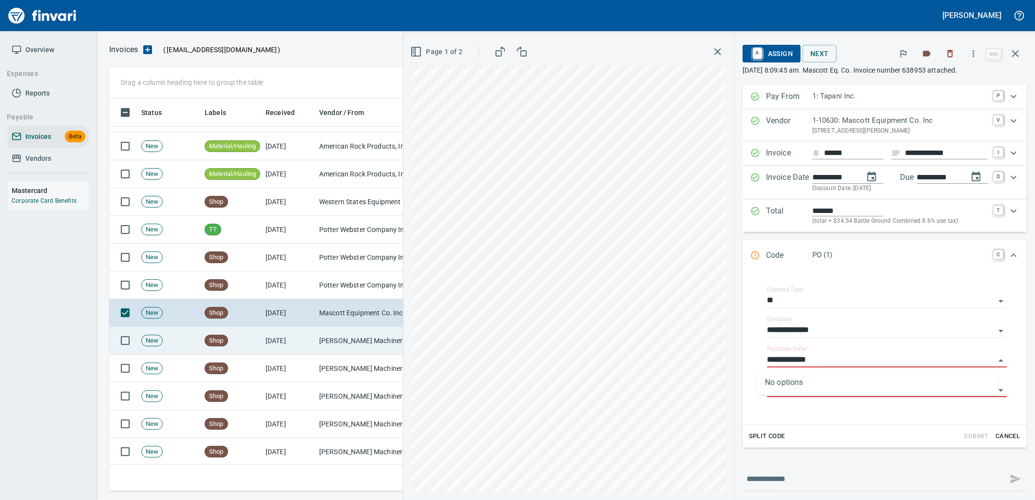
click at [343, 338] on td "[PERSON_NAME] Machinery Co (1-10794)" at bounding box center [363, 341] width 97 height 28
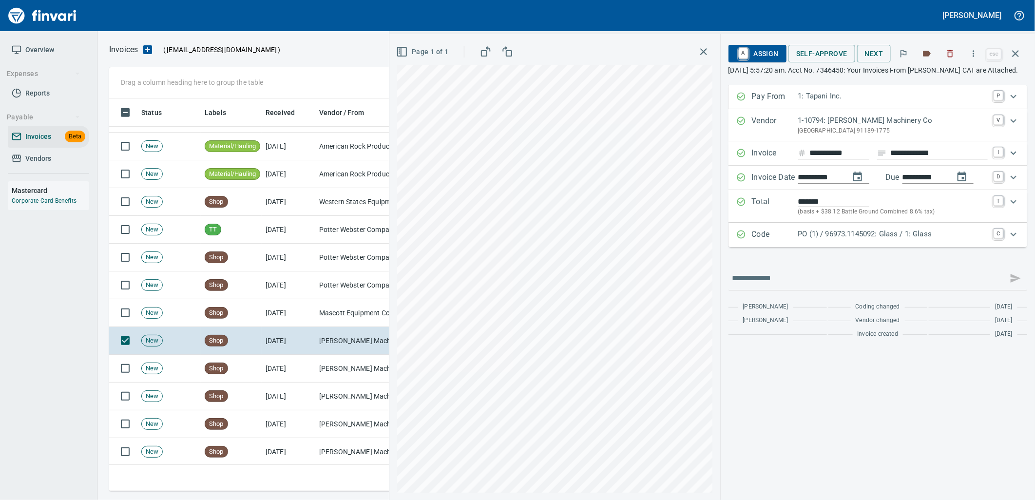
click at [818, 241] on div "PO (1) / 96973.1145092: Glass / 1: Glass" at bounding box center [893, 234] width 190 height 13
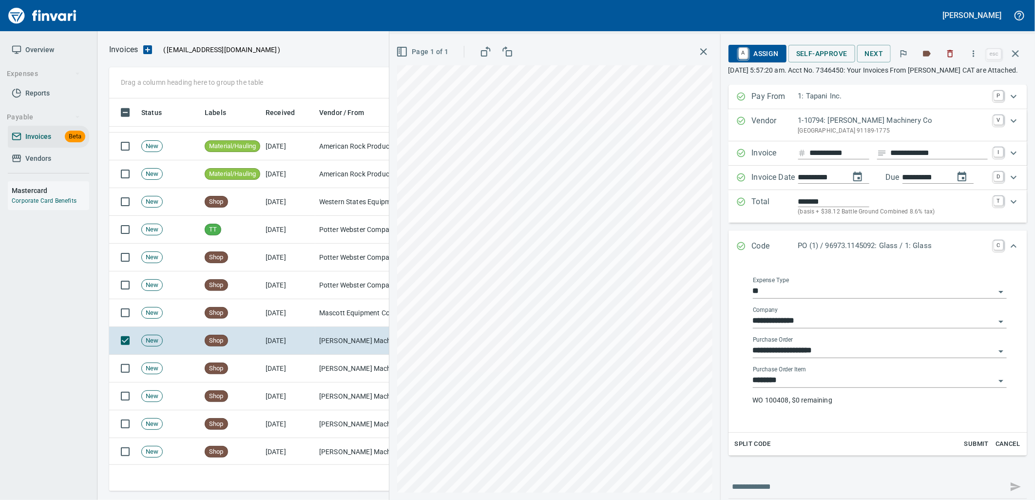
click at [793, 387] on input "********" at bounding box center [874, 381] width 242 height 14
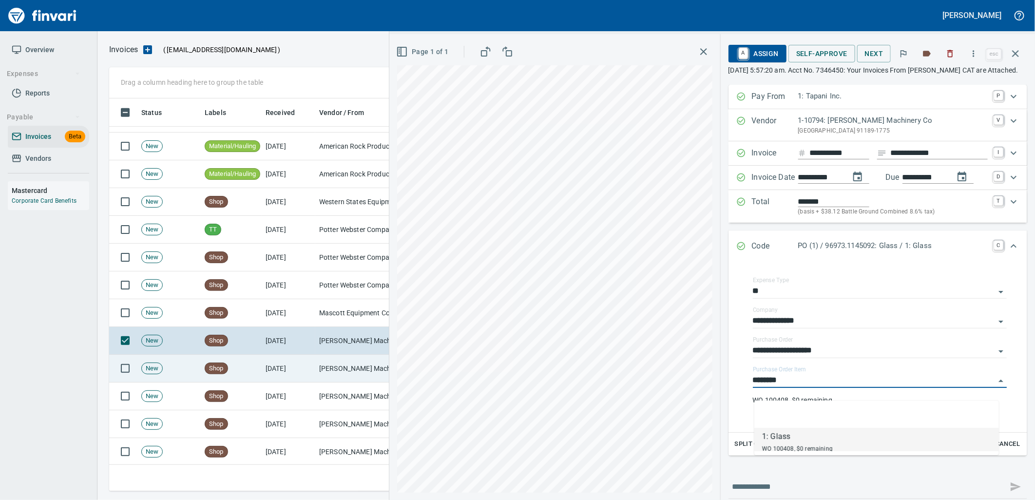
click at [308, 376] on td "10/3/2025" at bounding box center [289, 369] width 54 height 28
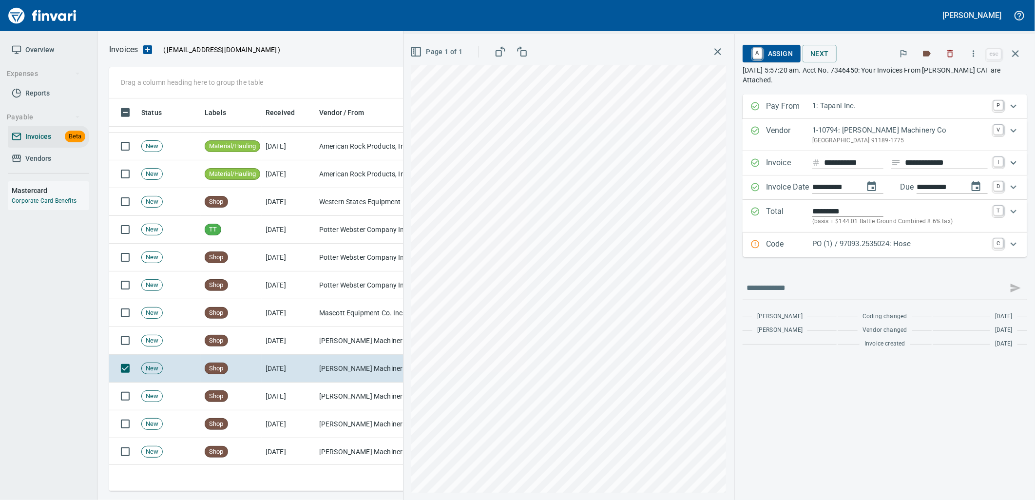
click at [878, 241] on p "PO (1) / 97093.2535024: Hose" at bounding box center [899, 243] width 175 height 11
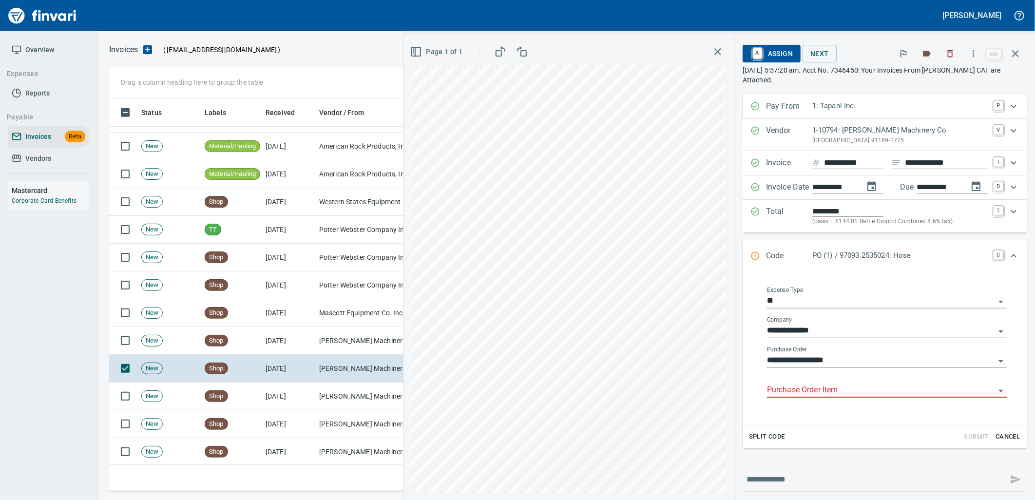
click at [812, 387] on input "Purchase Order Item" at bounding box center [881, 390] width 228 height 14
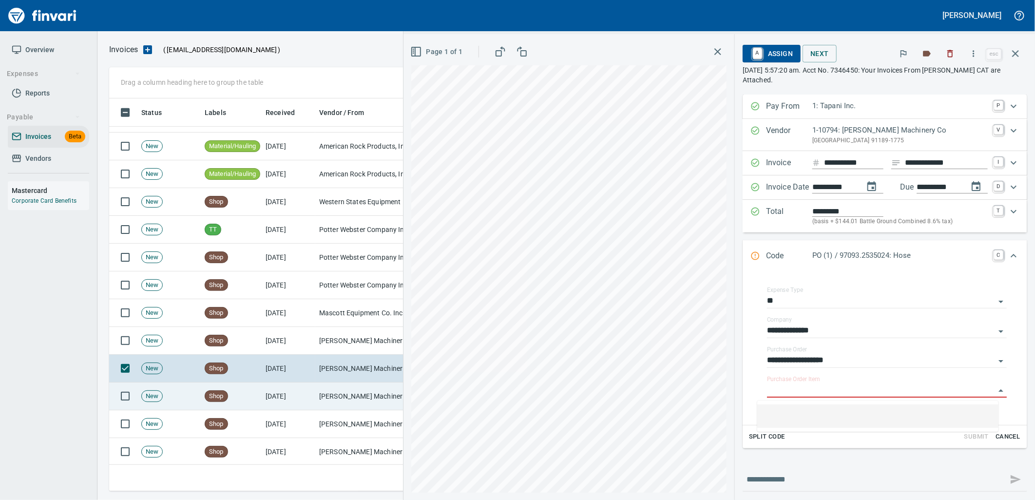
click at [308, 400] on td "10/3/2025" at bounding box center [289, 396] width 54 height 28
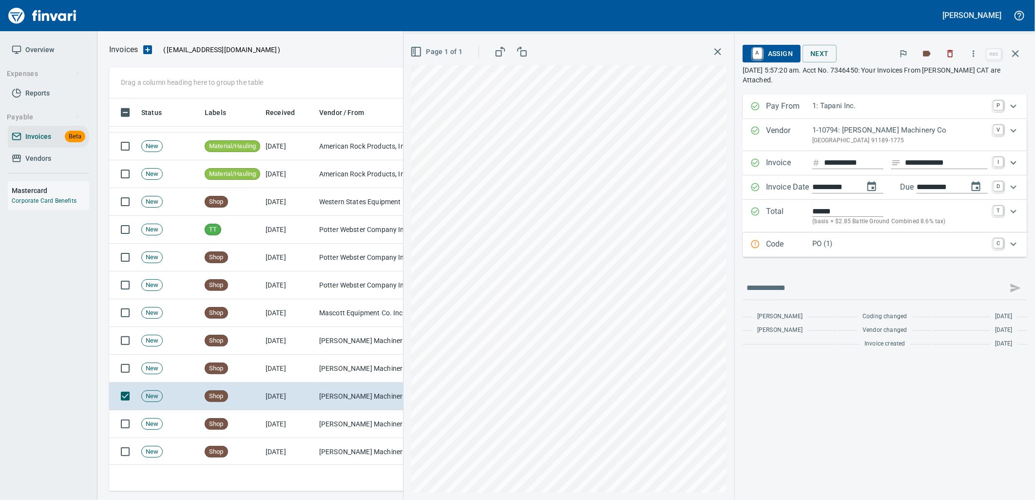
click at [870, 244] on p "PO (1)" at bounding box center [899, 243] width 175 height 11
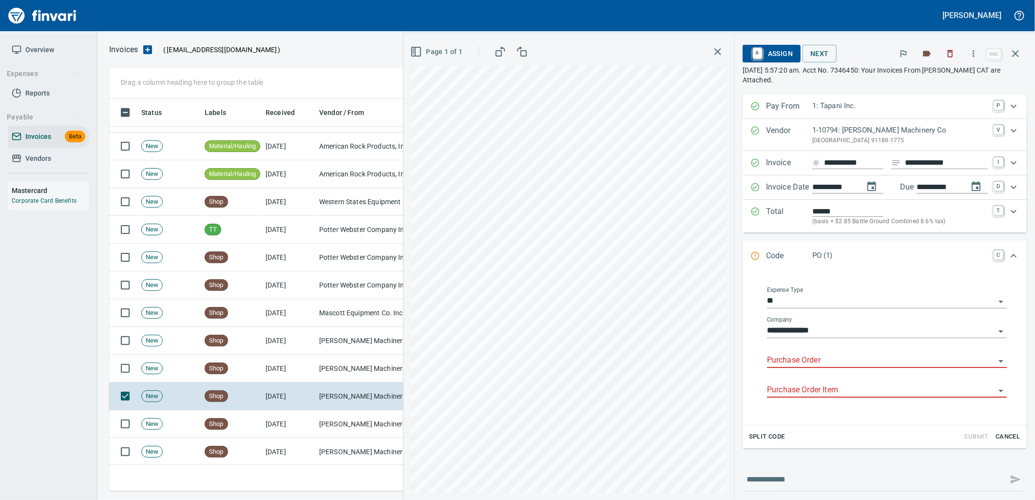
click at [820, 361] on input "Purchase Order" at bounding box center [881, 361] width 228 height 14
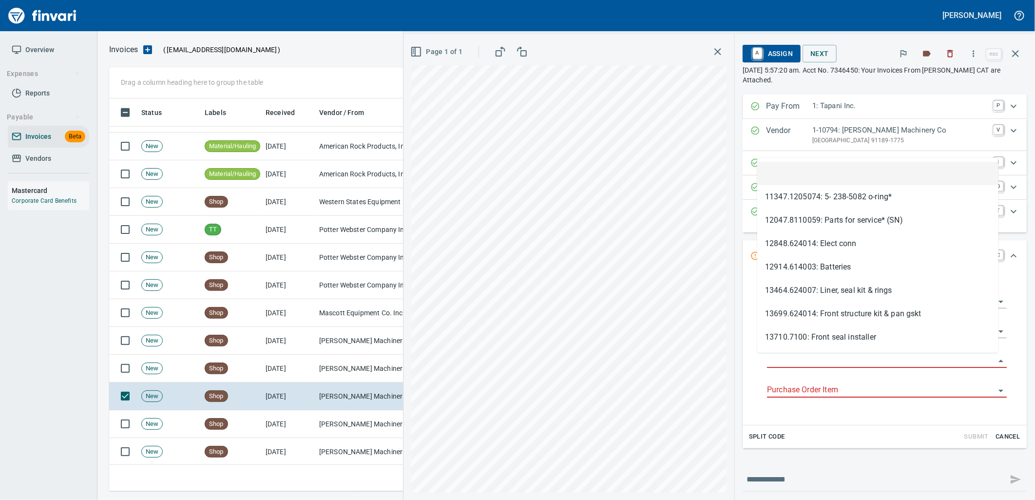
type input "**********"
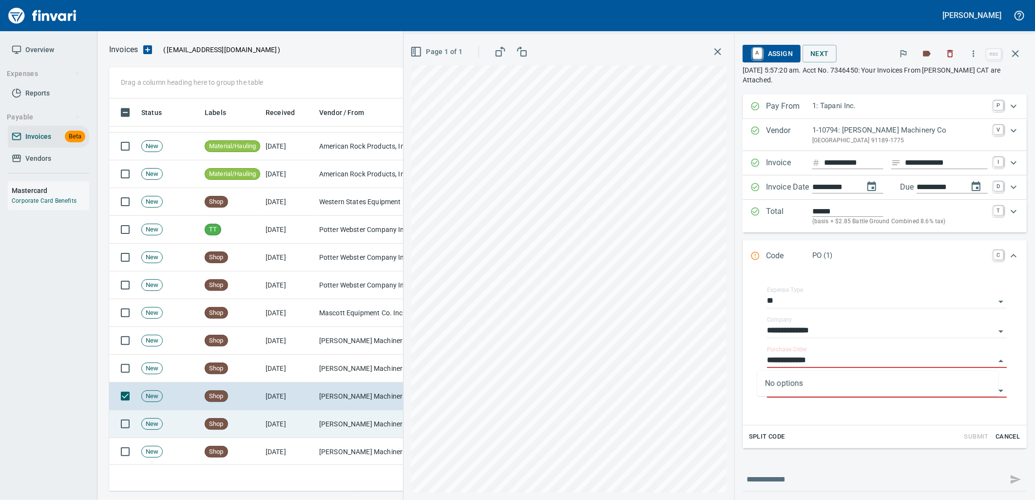
click at [326, 418] on td "[PERSON_NAME] Machinery Co (1-10794)" at bounding box center [363, 424] width 97 height 28
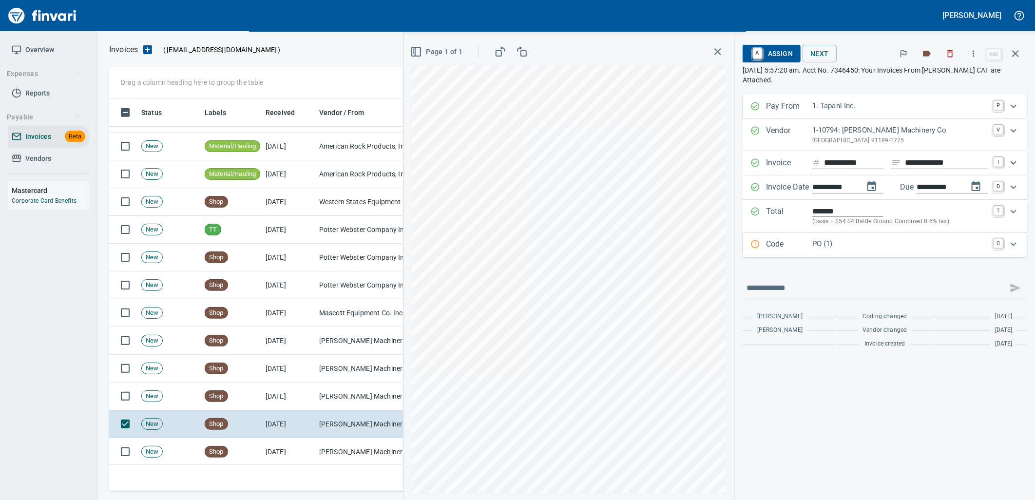
click at [821, 239] on p "PO (1)" at bounding box center [899, 243] width 175 height 11
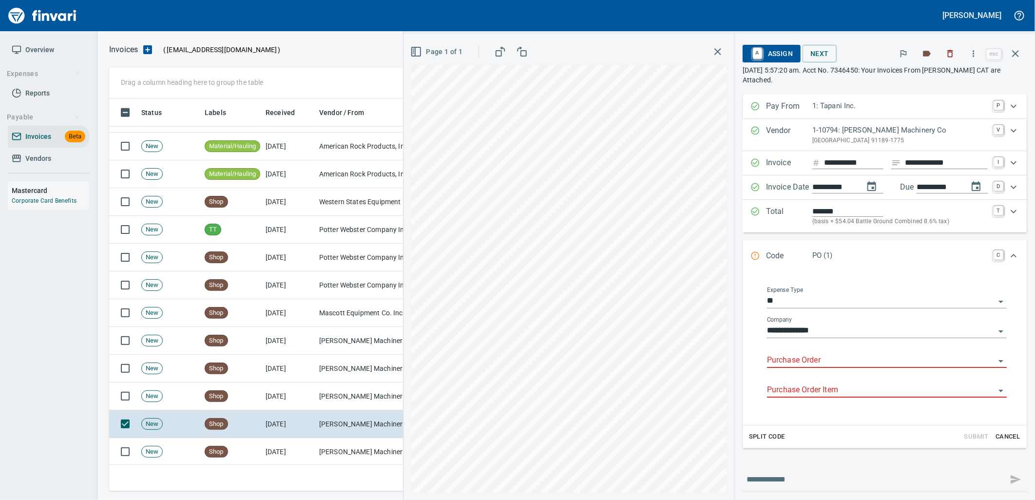
click at [817, 363] on input "Purchase Order" at bounding box center [881, 361] width 228 height 14
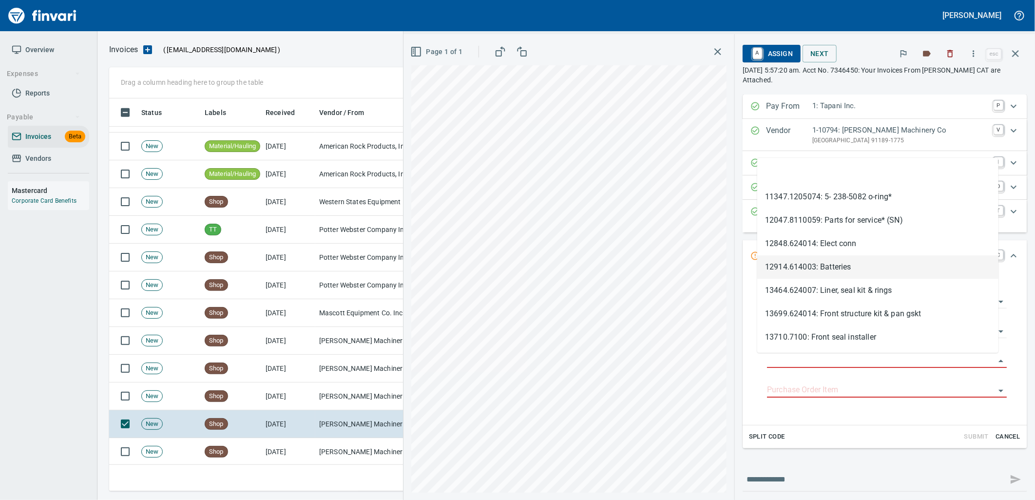
scroll to position [385, 897]
type input "**********"
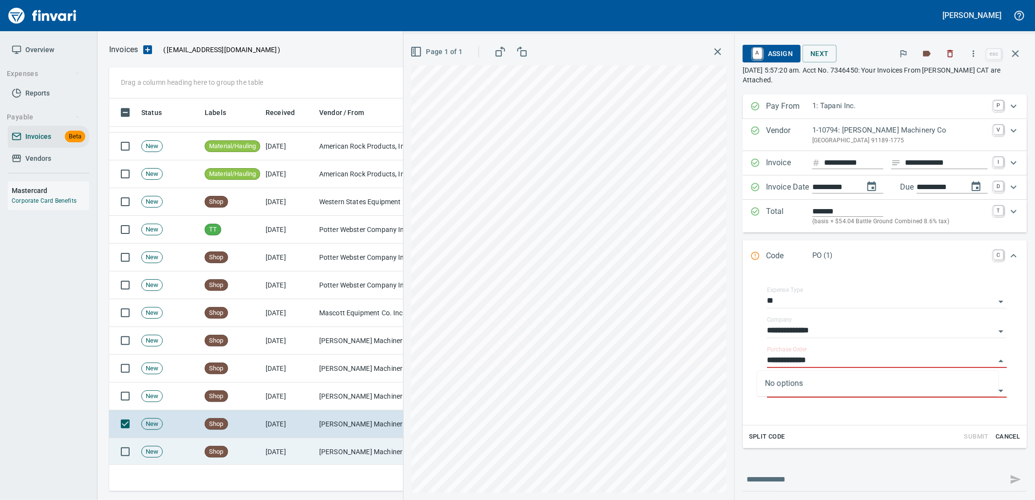
click at [310, 443] on td "10/3/2025" at bounding box center [289, 452] width 54 height 28
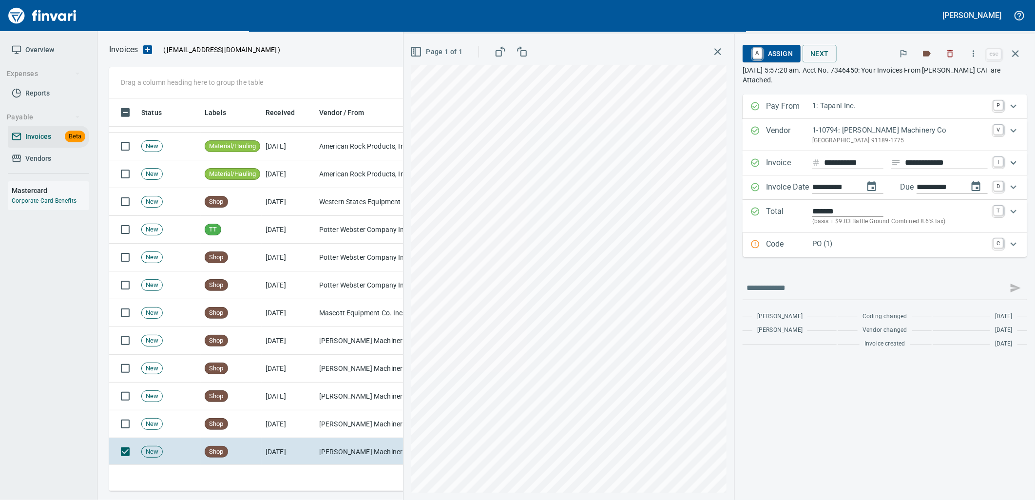
drag, startPoint x: 822, startPoint y: 247, endPoint x: 832, endPoint y: 305, distance: 59.2
click at [823, 247] on p "PO (1)" at bounding box center [899, 243] width 175 height 11
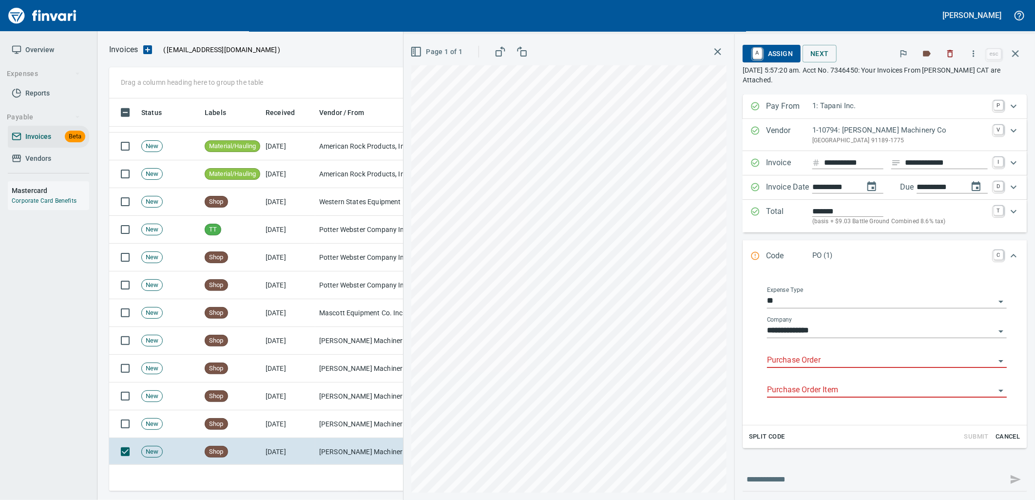
click at [810, 354] on body "Leah Wilson Overview Expenses Reports Payable Invoices Beta Vendors Mastercard …" at bounding box center [517, 250] width 1035 height 500
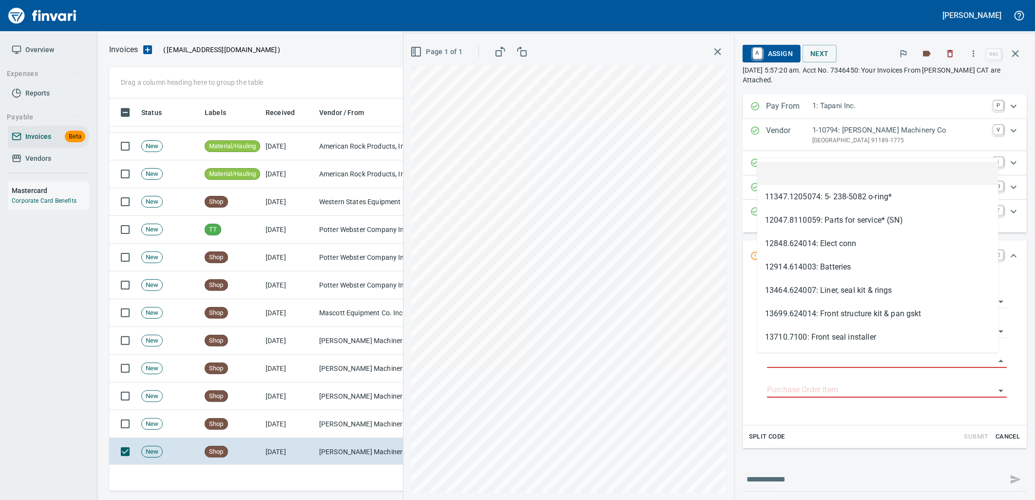
scroll to position [385, 897]
type input "**********"
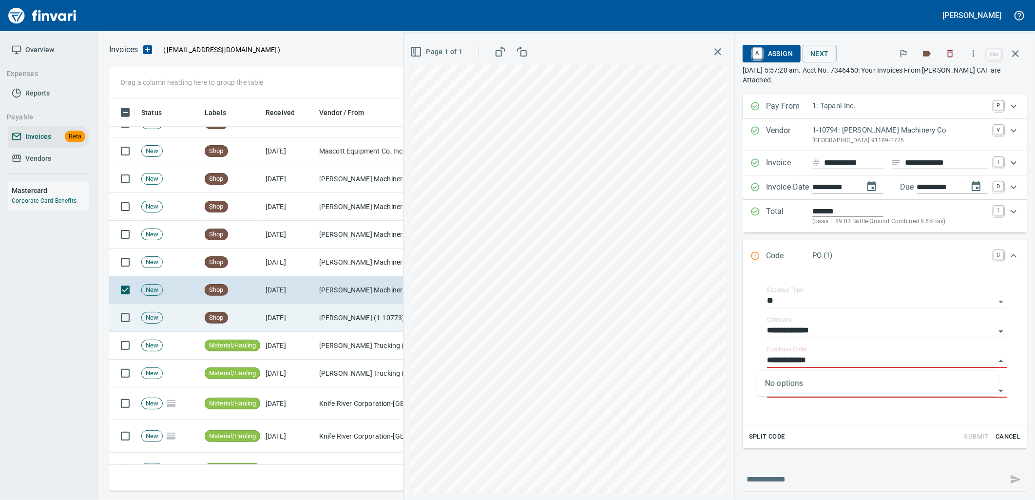
scroll to position [2814, 0]
click at [295, 327] on td "10/3/2025" at bounding box center [289, 318] width 54 height 28
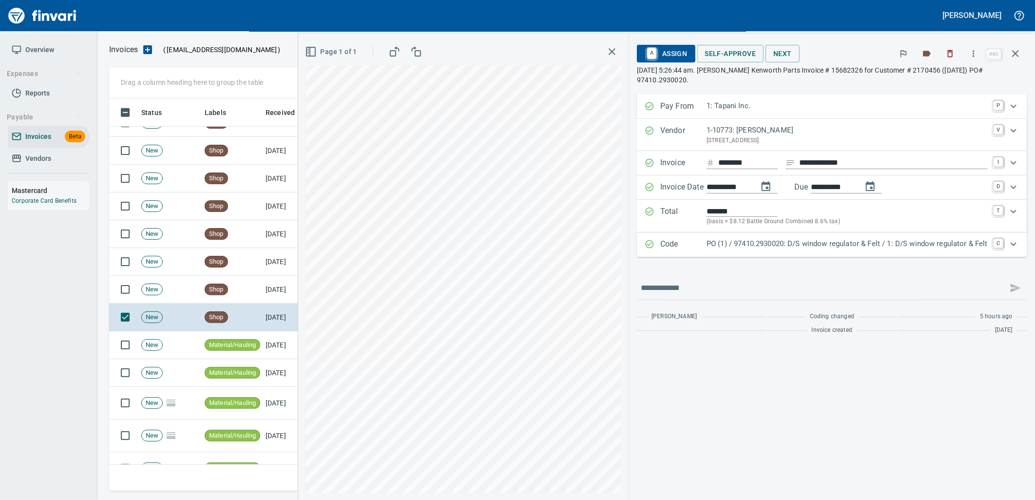
click at [772, 245] on p "PO (1) / 97410.2930020: D/S window regulator & Felt / 1: D/S window regulator &…" at bounding box center [846, 243] width 281 height 11
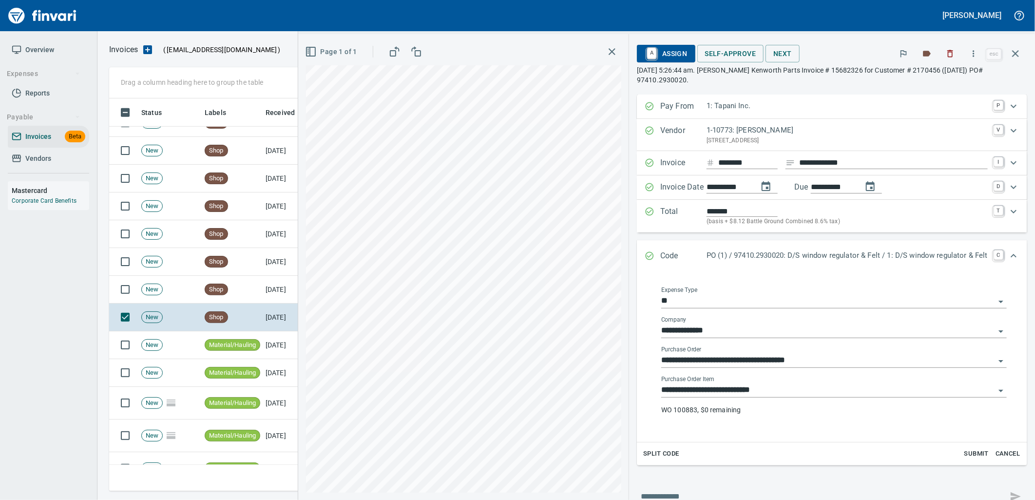
click at [733, 384] on input "**********" at bounding box center [828, 390] width 334 height 14
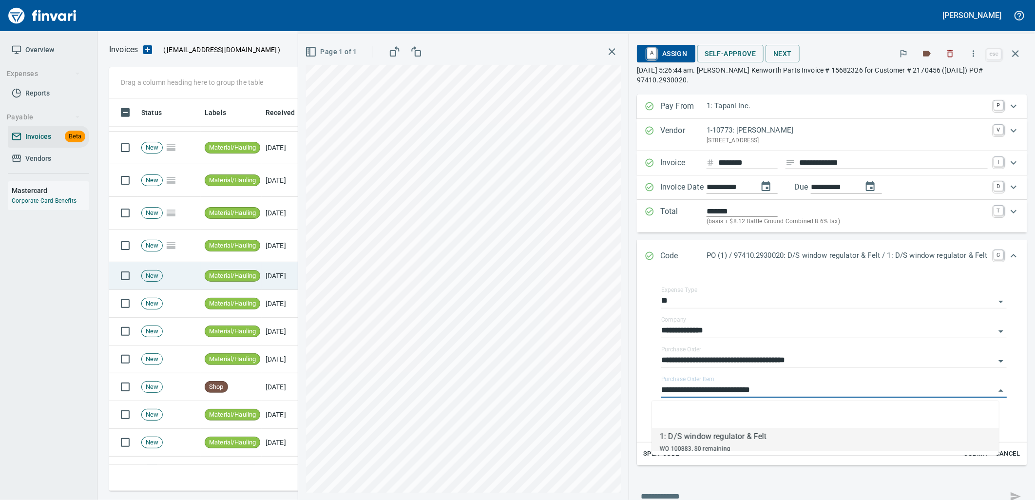
scroll to position [3139, 0]
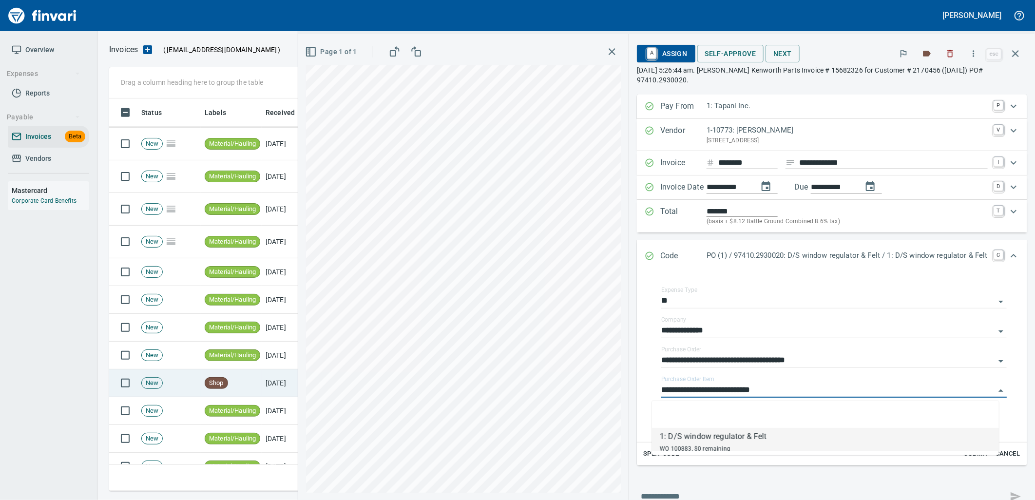
click at [246, 371] on td "Shop" at bounding box center [231, 383] width 61 height 28
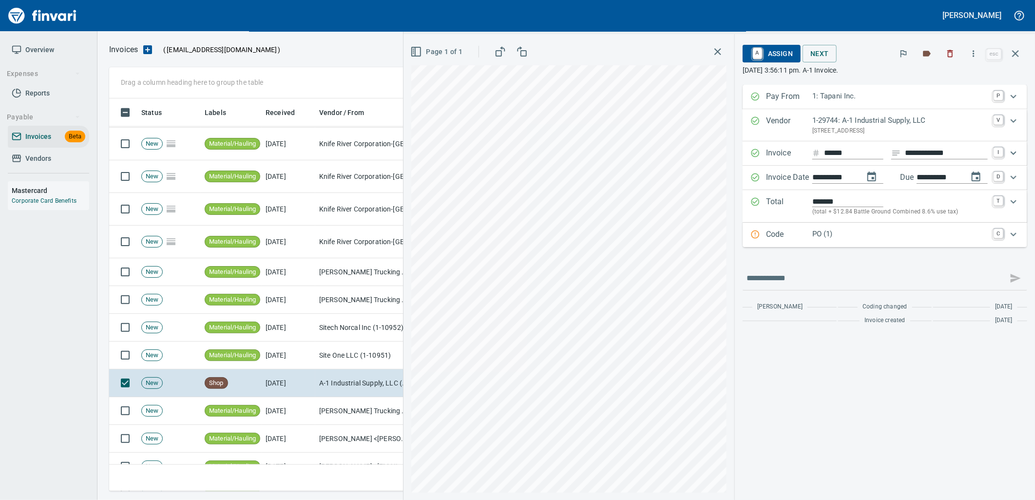
click at [806, 228] on div "Code PO (1) C" at bounding box center [884, 235] width 285 height 24
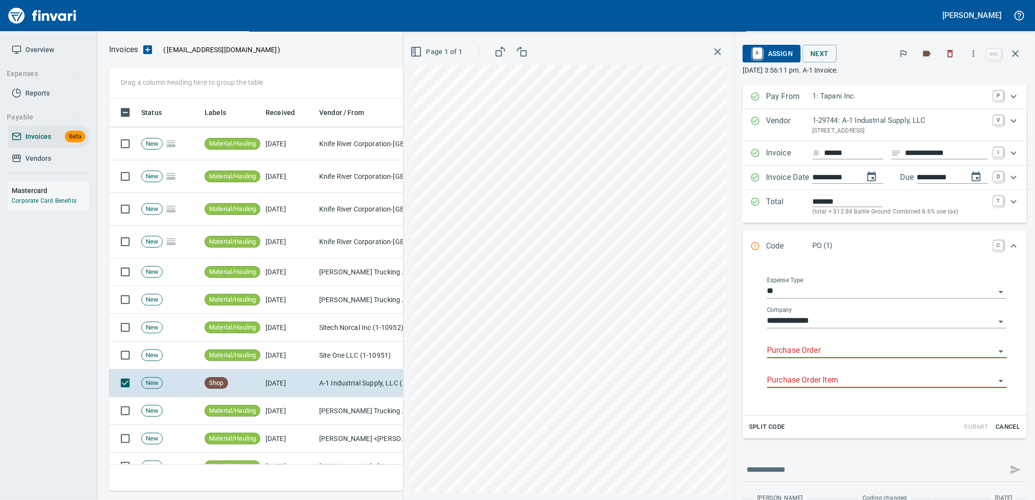
click at [796, 354] on input "Purchase Order" at bounding box center [881, 351] width 228 height 14
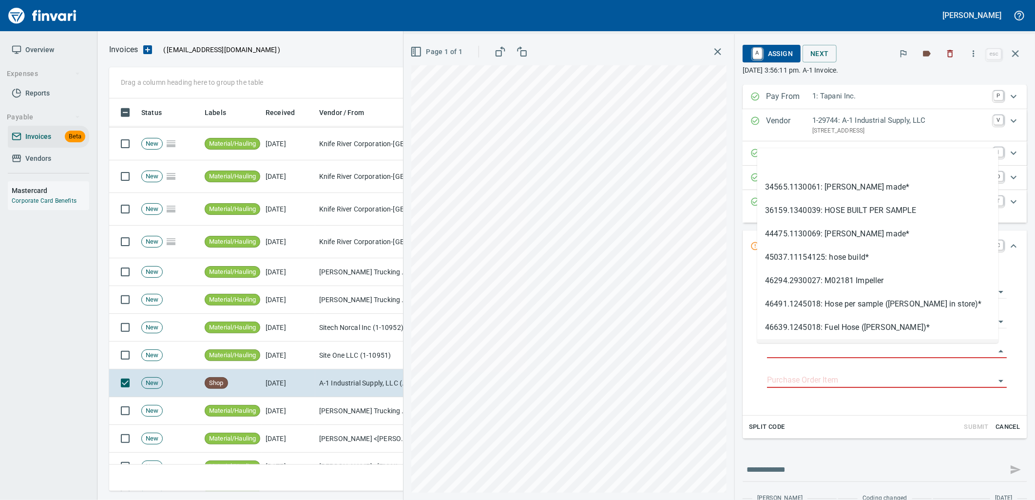
scroll to position [385, 897]
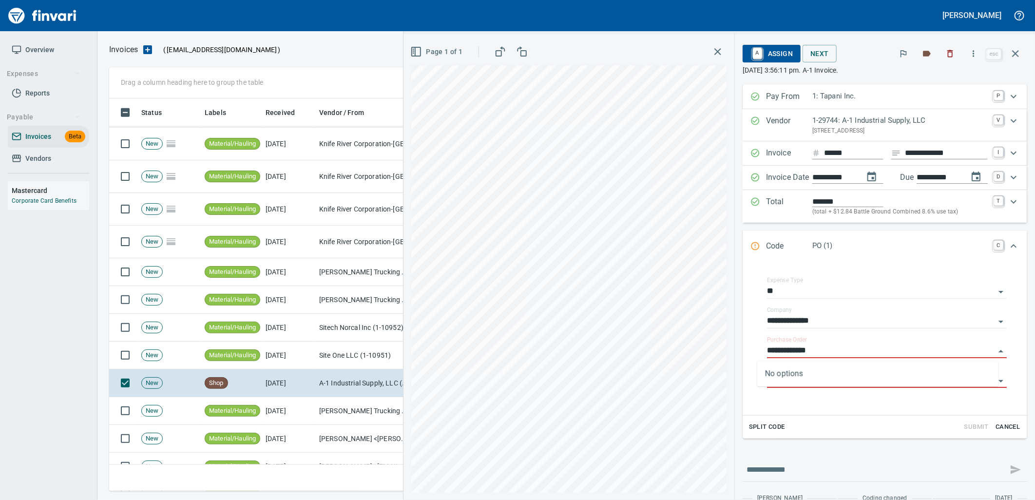
type input "**********"
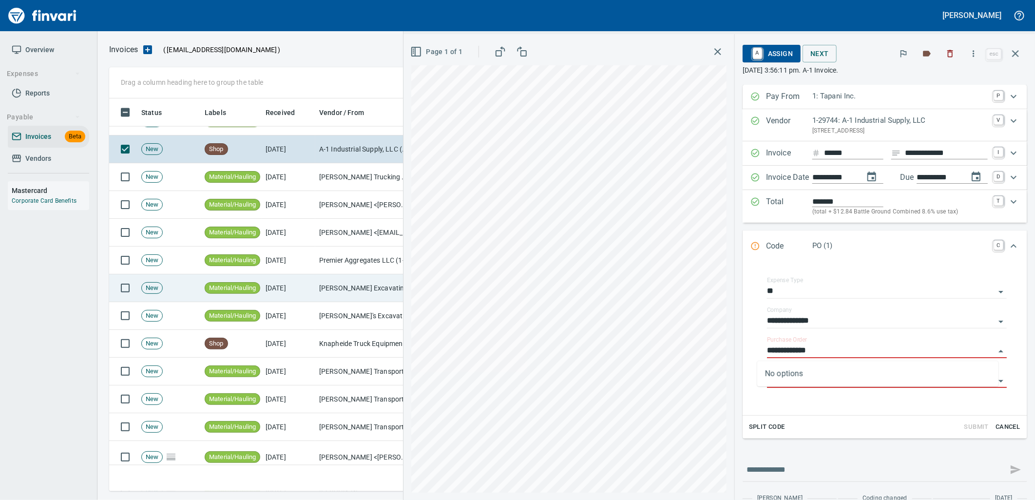
scroll to position [3410, 0]
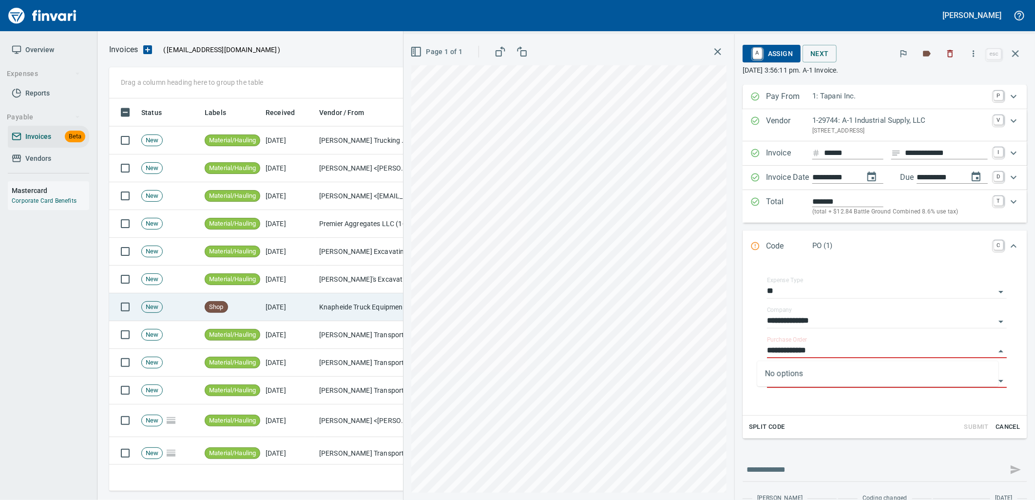
click at [322, 306] on td "Knapheide Truck Equipment Co Northwest (1-11243)" at bounding box center [363, 307] width 97 height 28
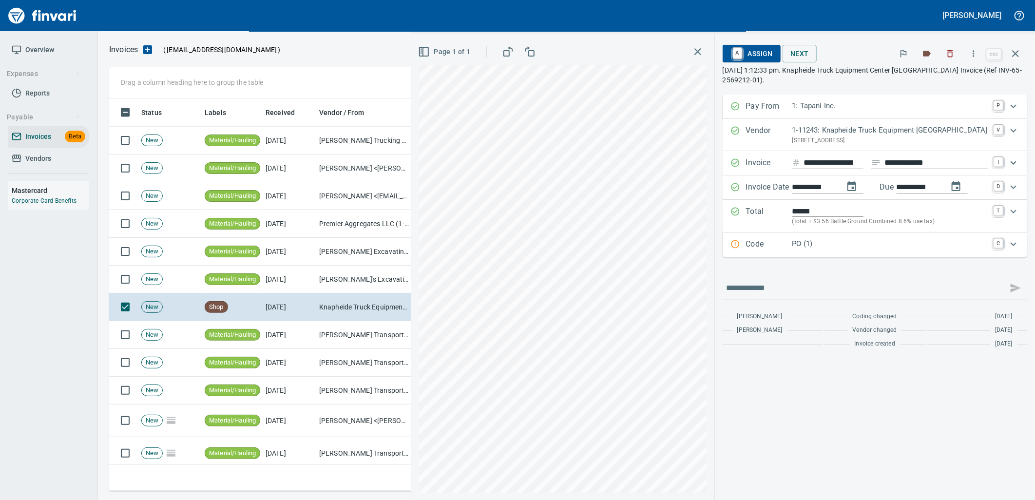
click at [823, 242] on p "PO (1)" at bounding box center [889, 243] width 195 height 11
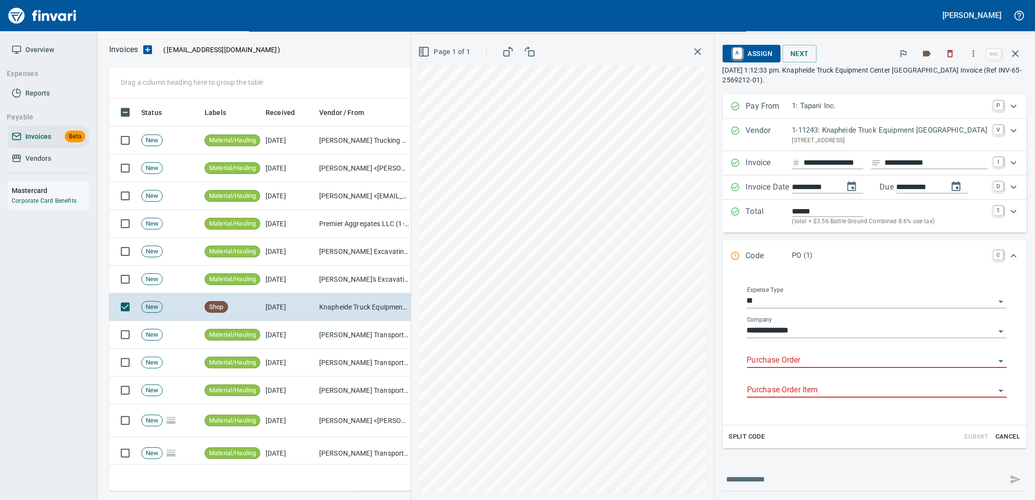
click at [819, 359] on input "Purchase Order" at bounding box center [871, 361] width 248 height 14
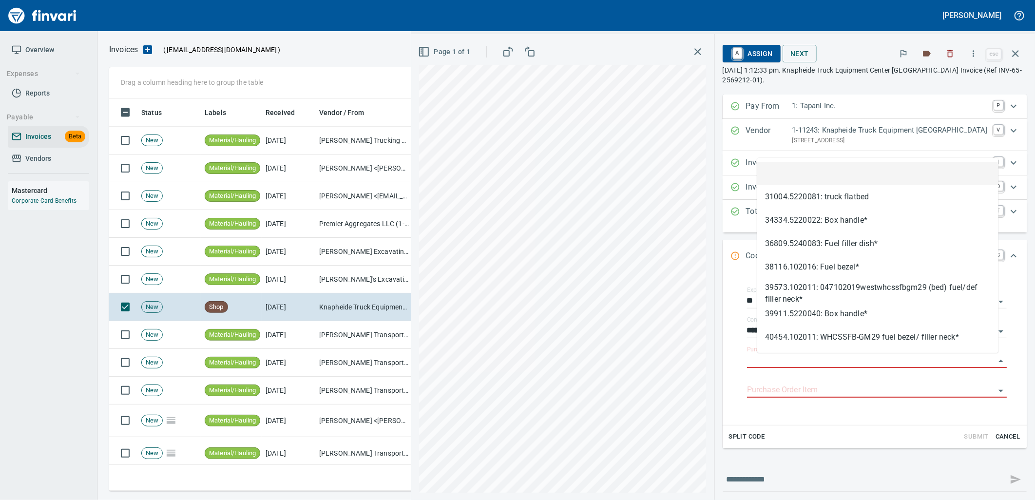
scroll to position [385, 897]
type input "**********"
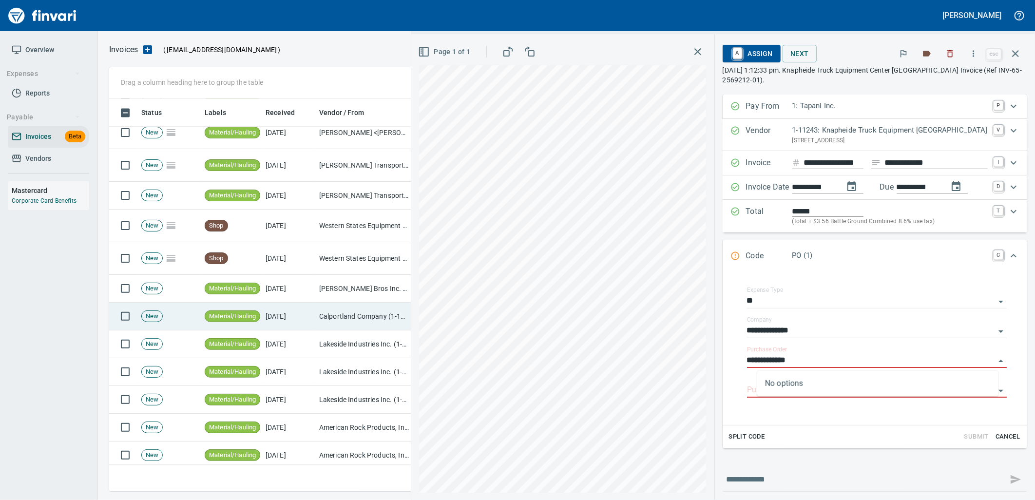
scroll to position [3735, 0]
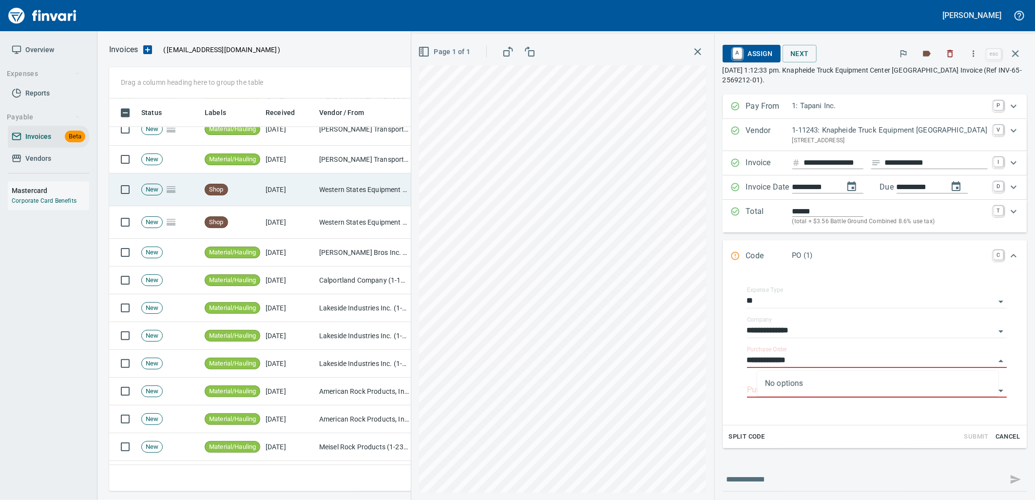
click at [296, 191] on td "[DATE]" at bounding box center [289, 189] width 54 height 33
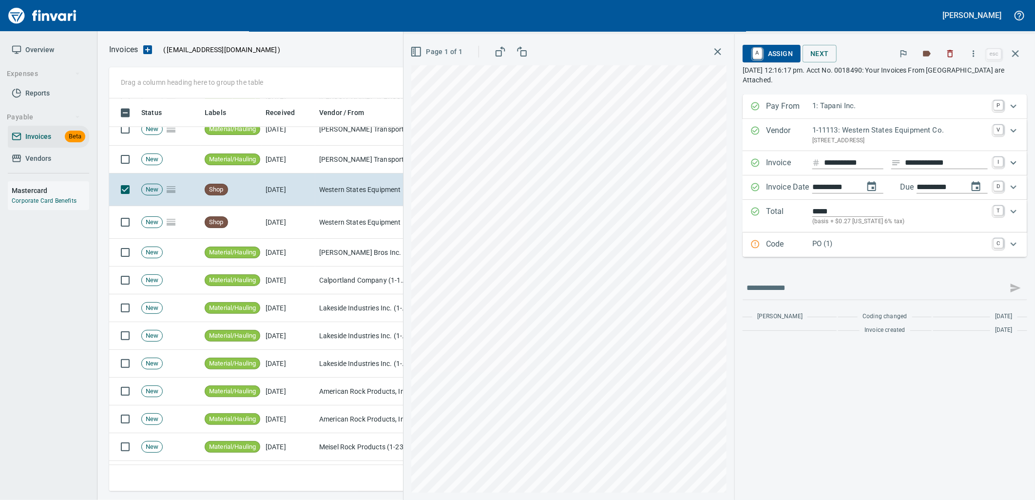
click at [812, 247] on p "PO (1)" at bounding box center [899, 243] width 175 height 11
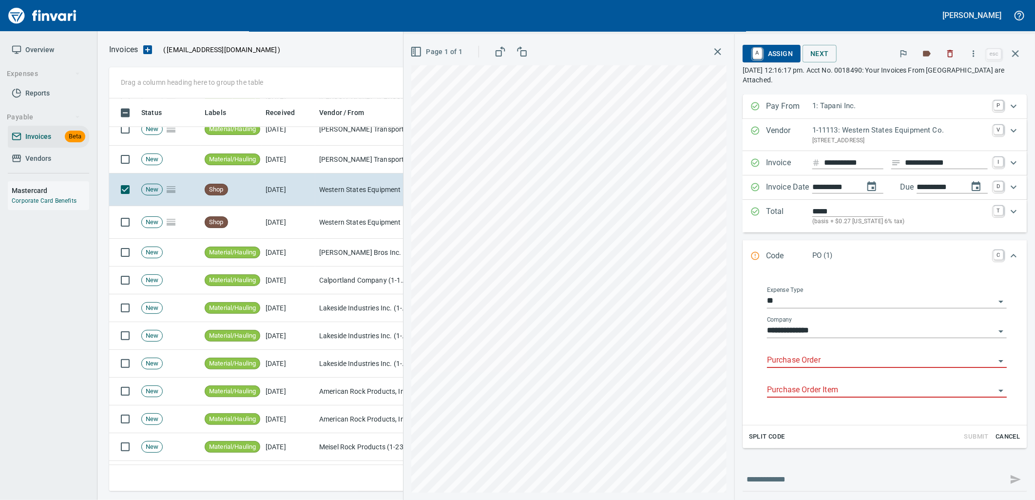
click at [828, 362] on input "Purchase Order" at bounding box center [881, 361] width 228 height 14
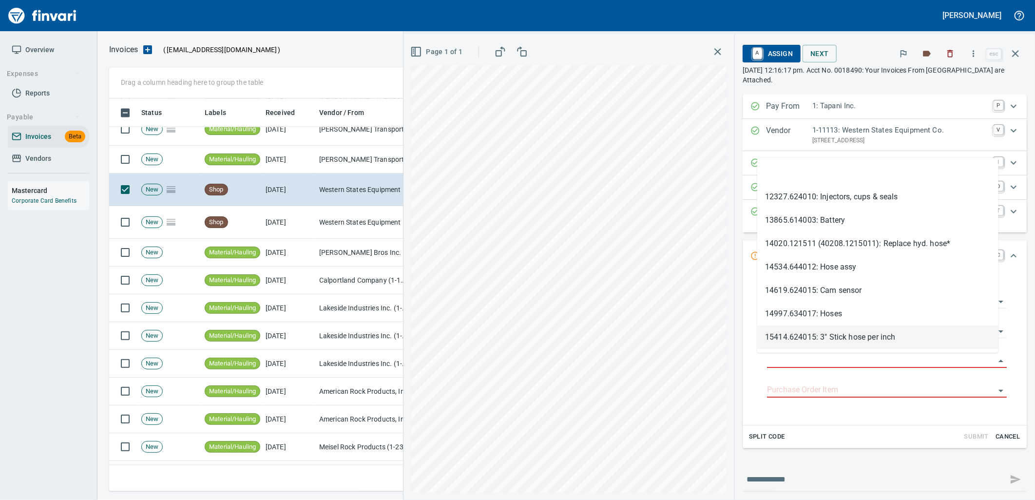
scroll to position [385, 897]
type input "**********"
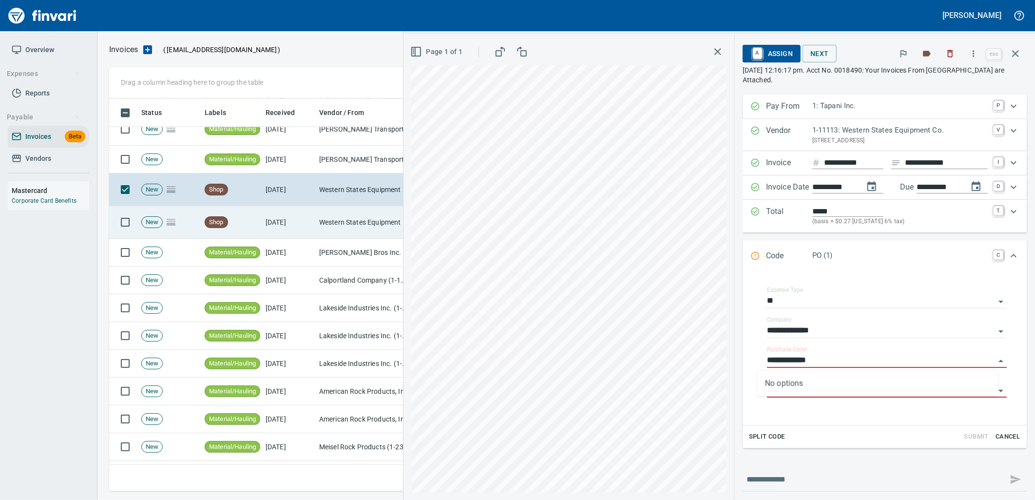
click at [342, 227] on td "Western States Equipment Co. (1-11113)" at bounding box center [363, 222] width 97 height 33
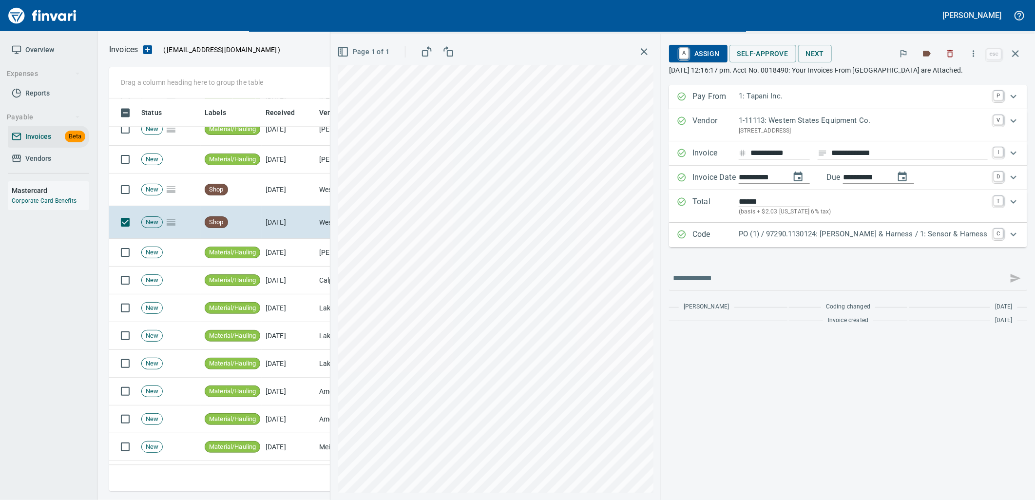
click at [842, 239] on p "PO (1) / 97290.1130124: Sensor & Harness / 1: Sensor & Harness" at bounding box center [863, 233] width 249 height 11
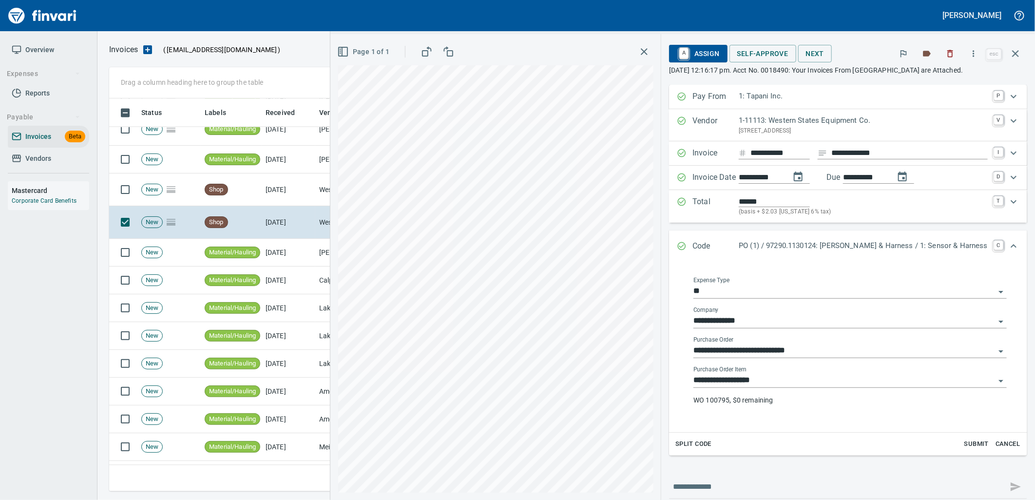
click at [825, 379] on input "**********" at bounding box center [844, 381] width 302 height 14
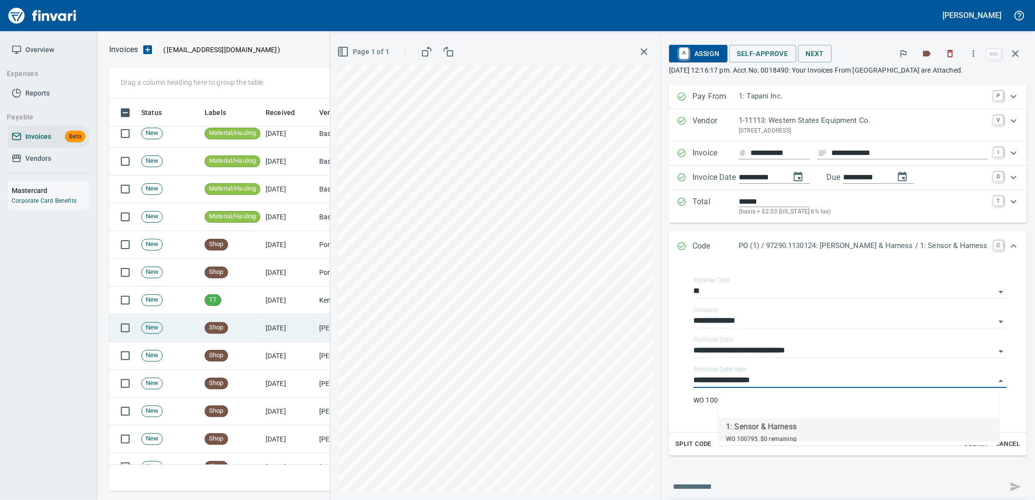
scroll to position [4330, 0]
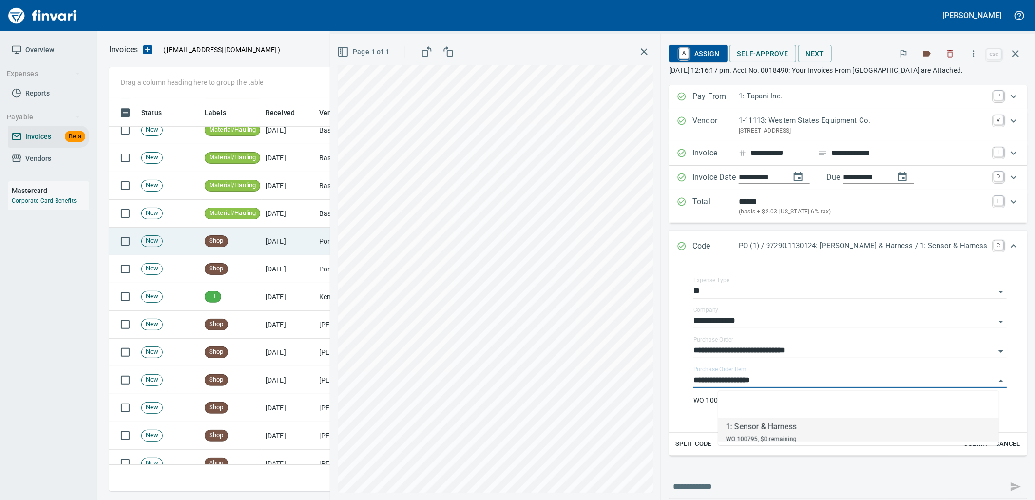
click at [283, 239] on td "[DATE]" at bounding box center [289, 242] width 54 height 28
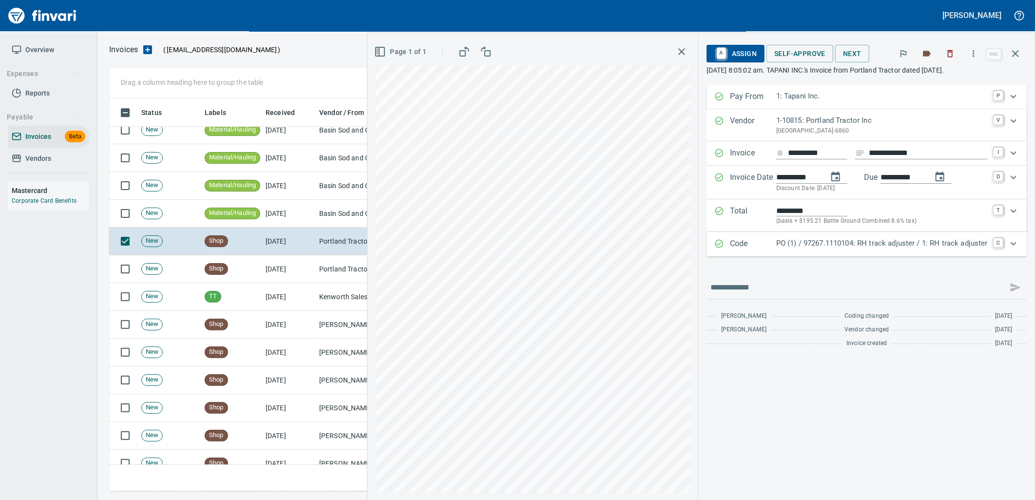
click at [801, 245] on p "PO (1) / 97267.1110104: RH track adjuster / 1: RH track adjuster" at bounding box center [881, 243] width 211 height 11
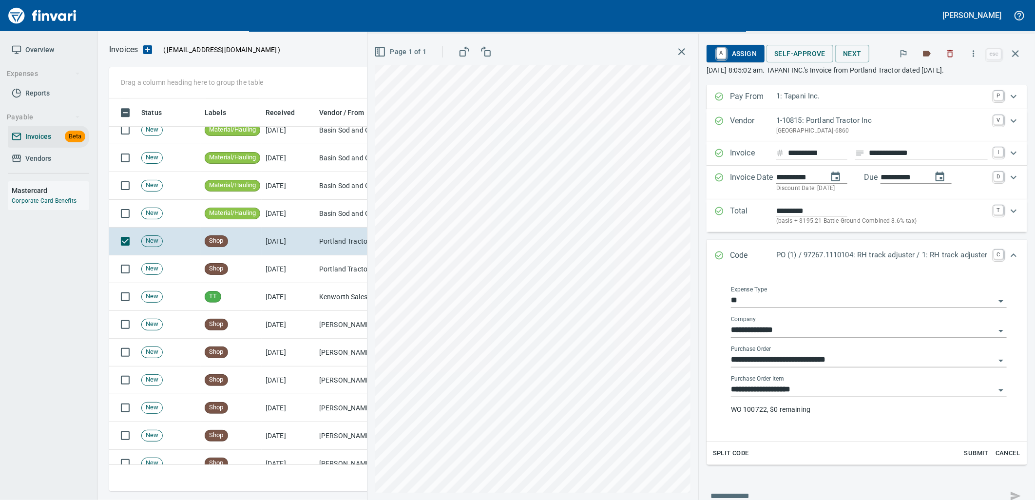
click at [790, 383] on input "**********" at bounding box center [863, 390] width 264 height 14
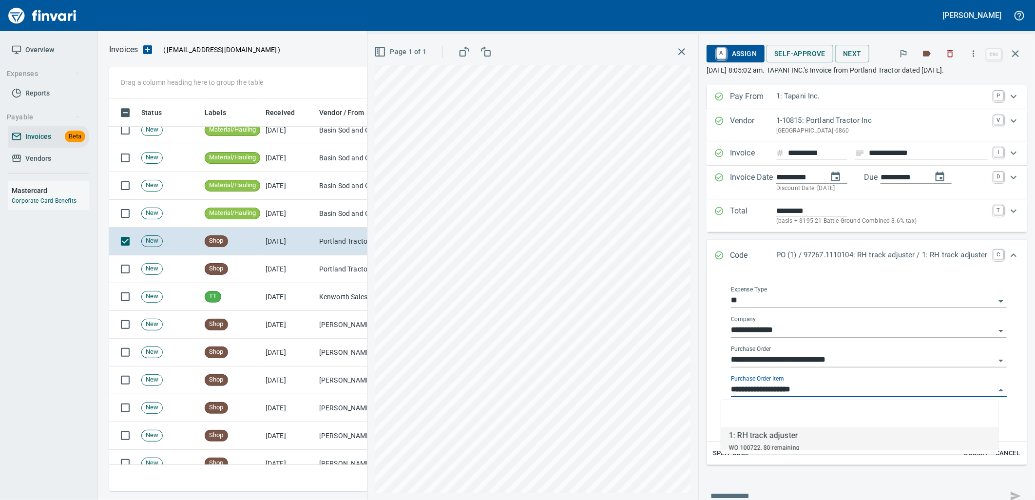
scroll to position [385, 897]
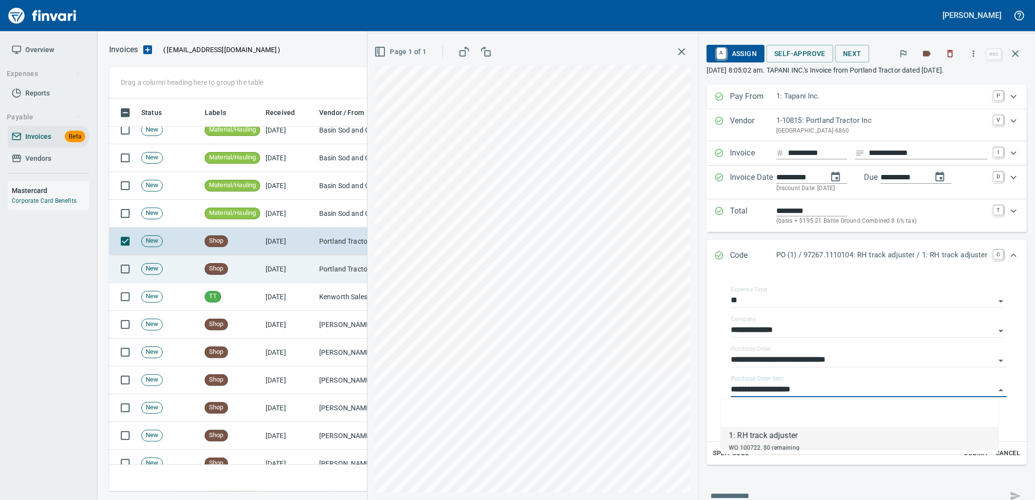
click at [349, 276] on td "Portland Tractor Inc (1-10815)" at bounding box center [363, 269] width 97 height 28
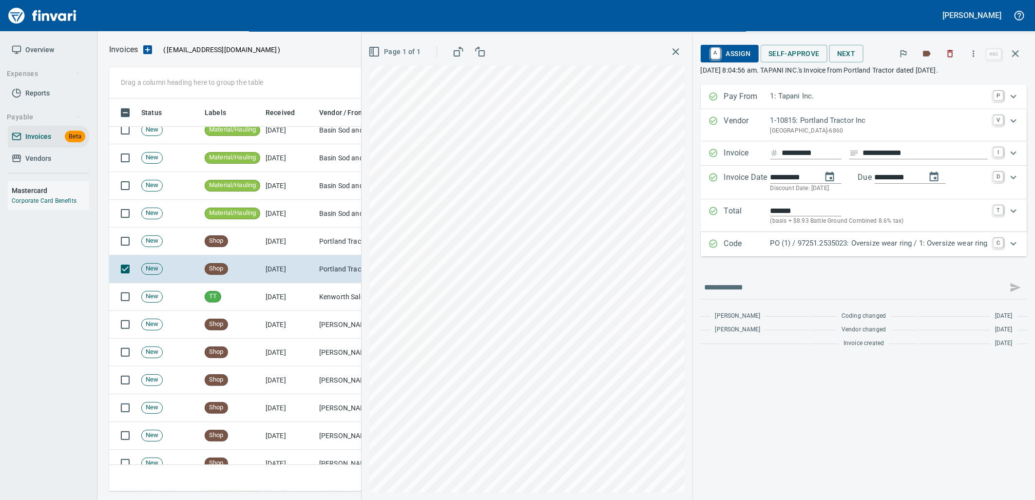
drag, startPoint x: 860, startPoint y: 245, endPoint x: 902, endPoint y: 344, distance: 108.3
click at [863, 247] on p "PO (1) / 97251.2535023: Oversize wear ring / 1: Oversize wear ring" at bounding box center [878, 243] width 217 height 11
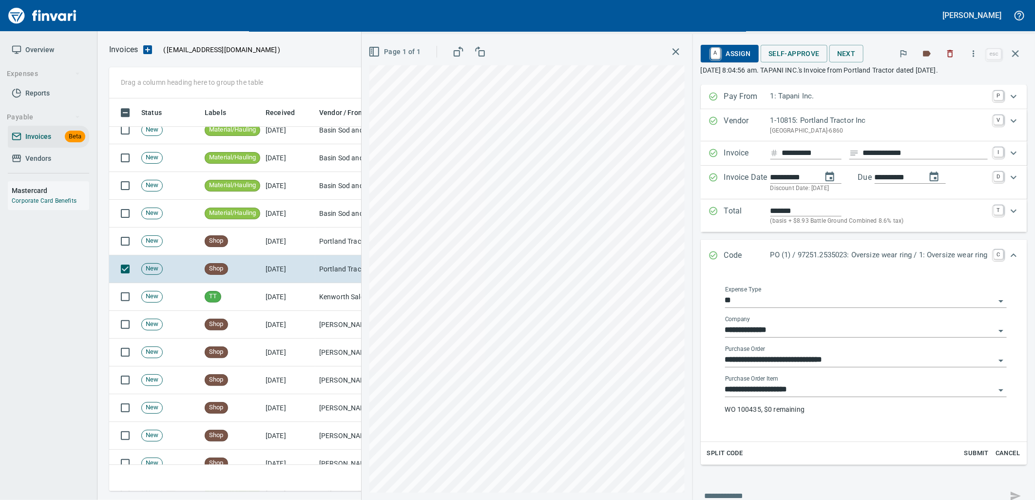
click at [859, 390] on input "**********" at bounding box center [860, 390] width 270 height 14
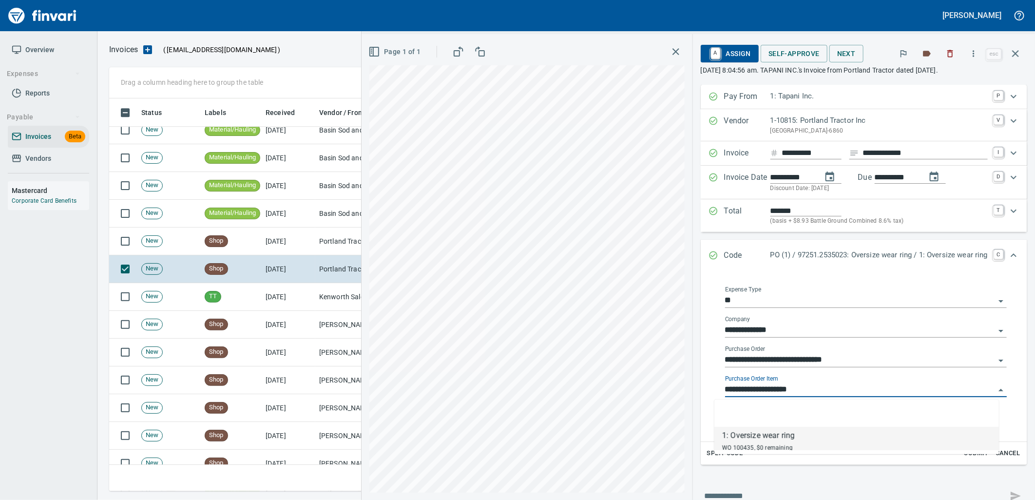
scroll to position [385, 897]
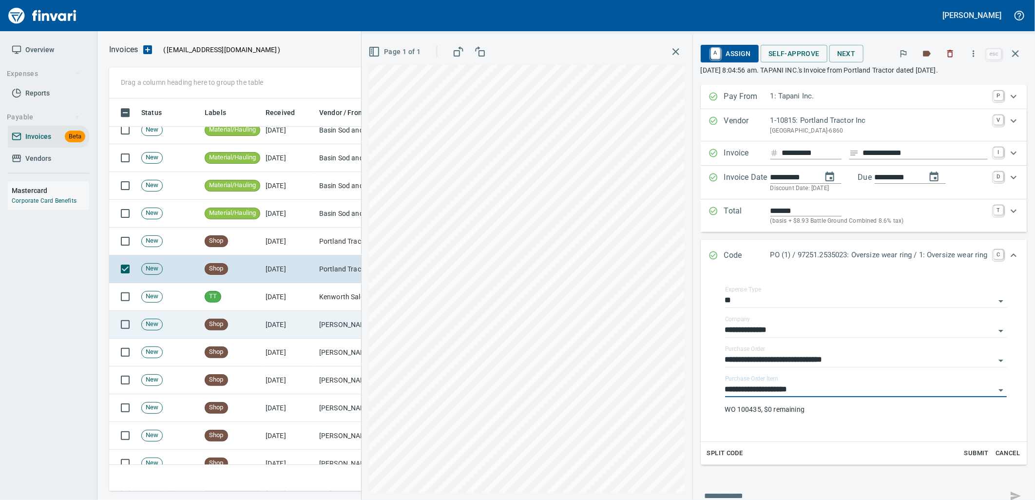
click at [240, 333] on td "Shop" at bounding box center [231, 325] width 61 height 28
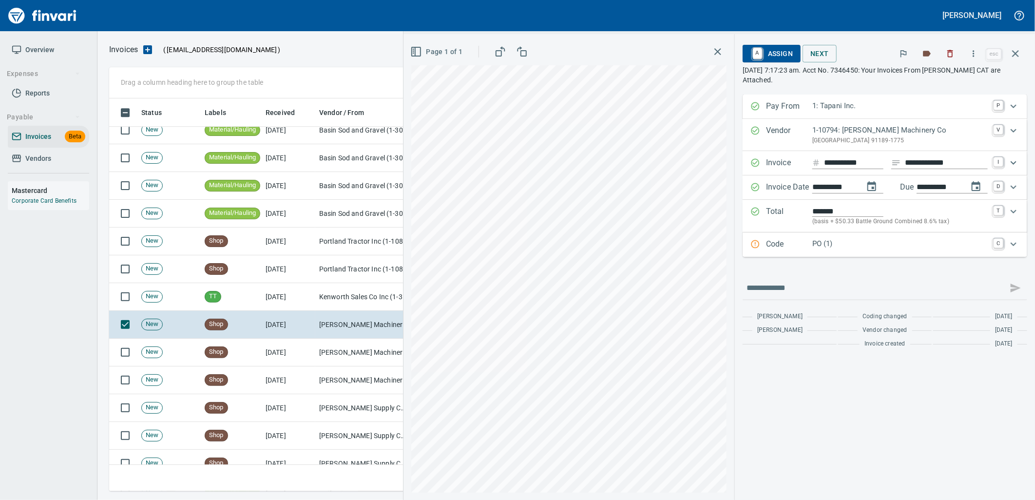
click at [783, 260] on div "**********" at bounding box center [884, 224] width 285 height 258
click at [781, 254] on div "Code PO (1) C" at bounding box center [884, 244] width 285 height 24
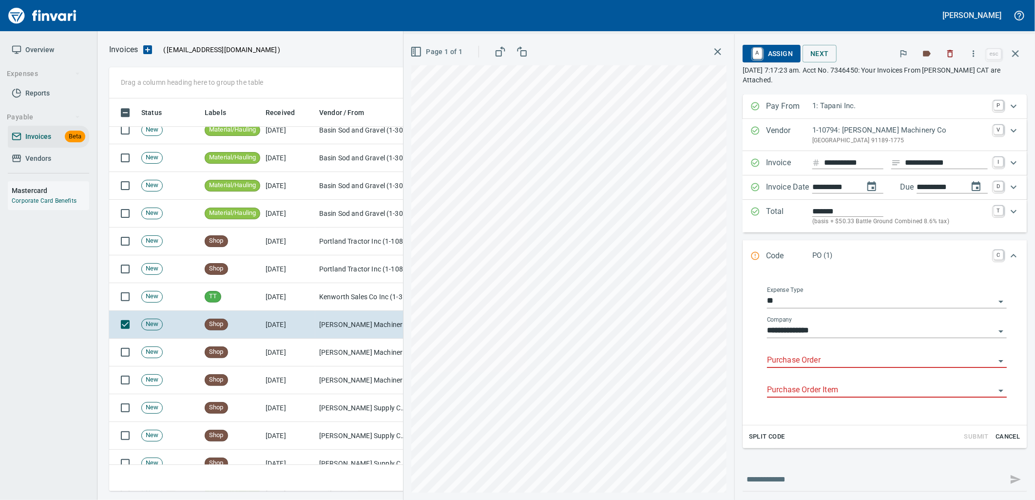
click at [796, 359] on input "Purchase Order" at bounding box center [881, 361] width 228 height 14
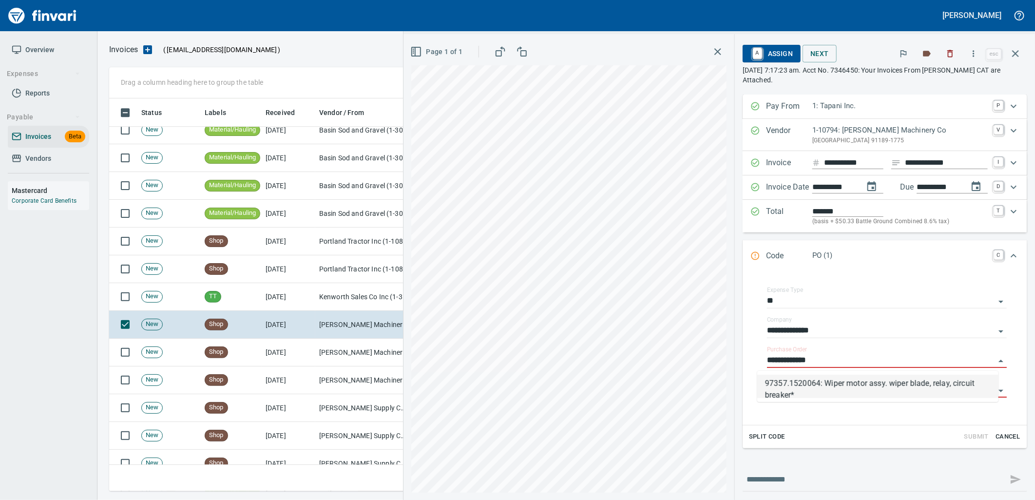
scroll to position [385, 897]
click at [857, 388] on li "97357.1520064: Wiper motor assy. wiper blade, relay, circuit breaker*" at bounding box center [877, 386] width 241 height 23
type input "**********"
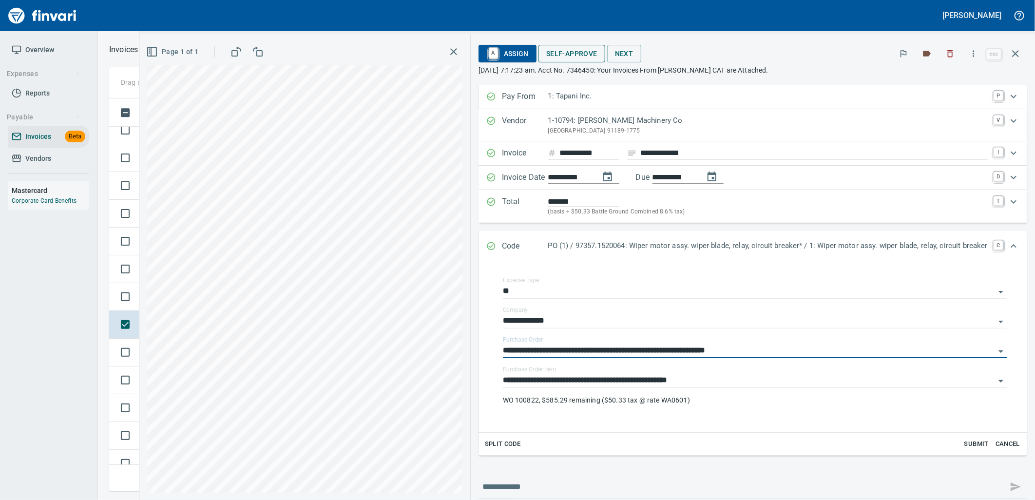
click at [571, 54] on span "Self-Approve" at bounding box center [571, 54] width 51 height 12
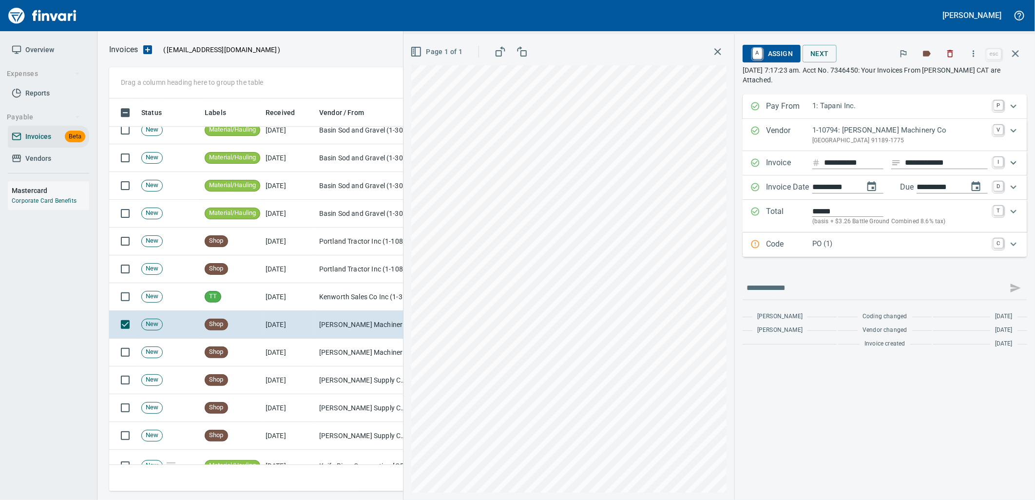
click at [871, 246] on p "PO (1)" at bounding box center [899, 243] width 175 height 11
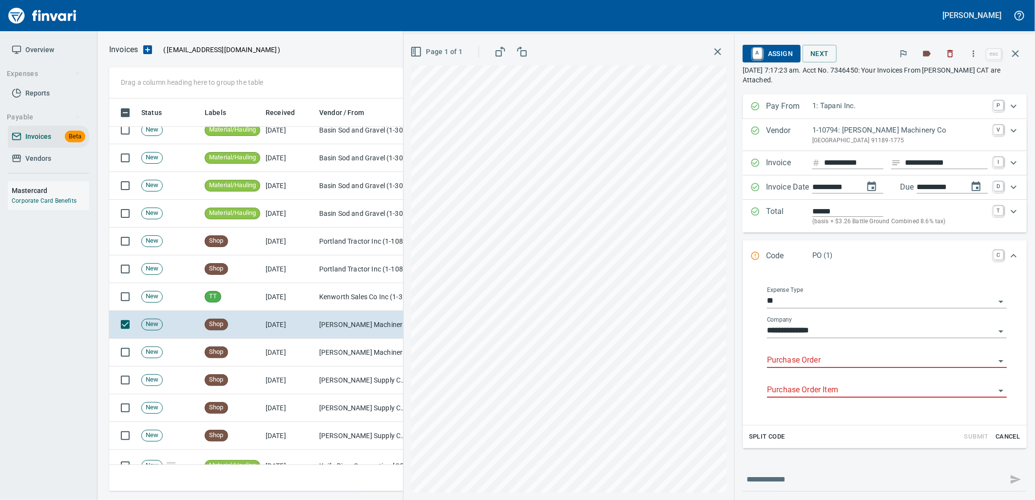
click at [828, 351] on div "Purchase Order" at bounding box center [887, 357] width 240 height 22
click at [802, 388] on li "97380.1110184: Rocker switch*" at bounding box center [877, 386] width 241 height 23
type input "**********"
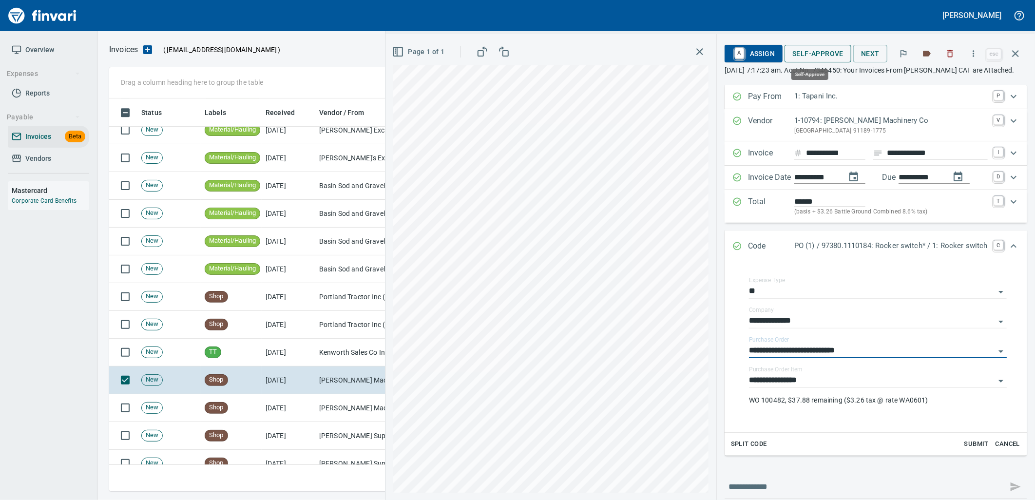
click at [801, 55] on span "Self-Approve" at bounding box center [817, 54] width 51 height 12
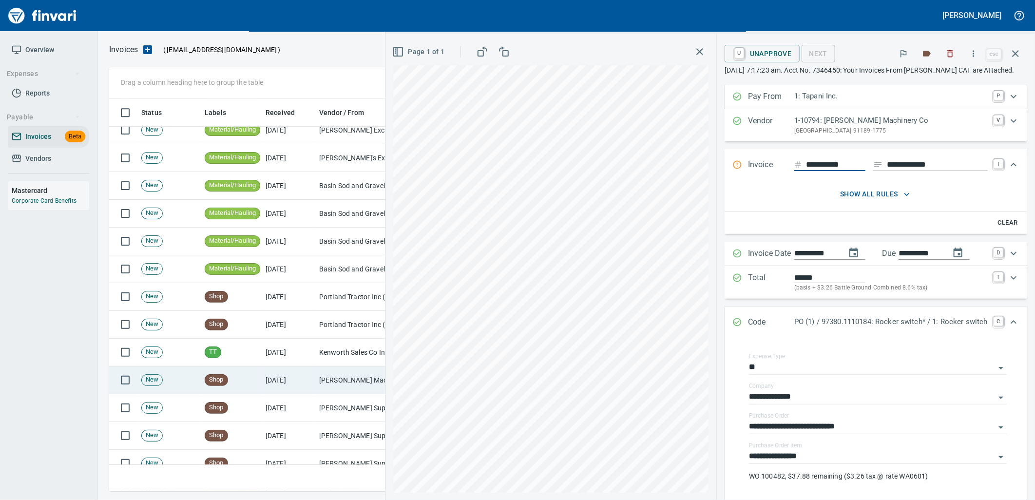
click at [315, 375] on td "[PERSON_NAME] Machinery Inc (1-10774)" at bounding box center [363, 380] width 97 height 28
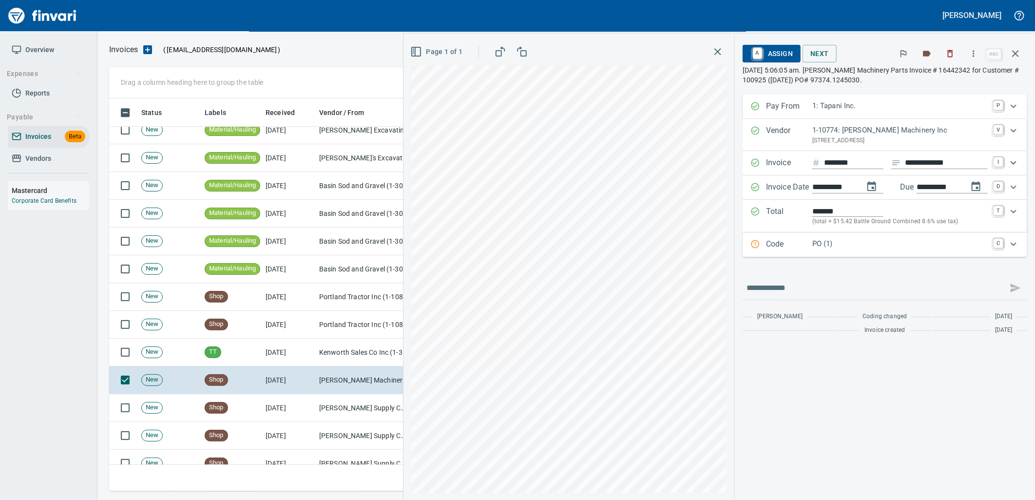
click at [815, 249] on p "PO (1)" at bounding box center [899, 243] width 175 height 11
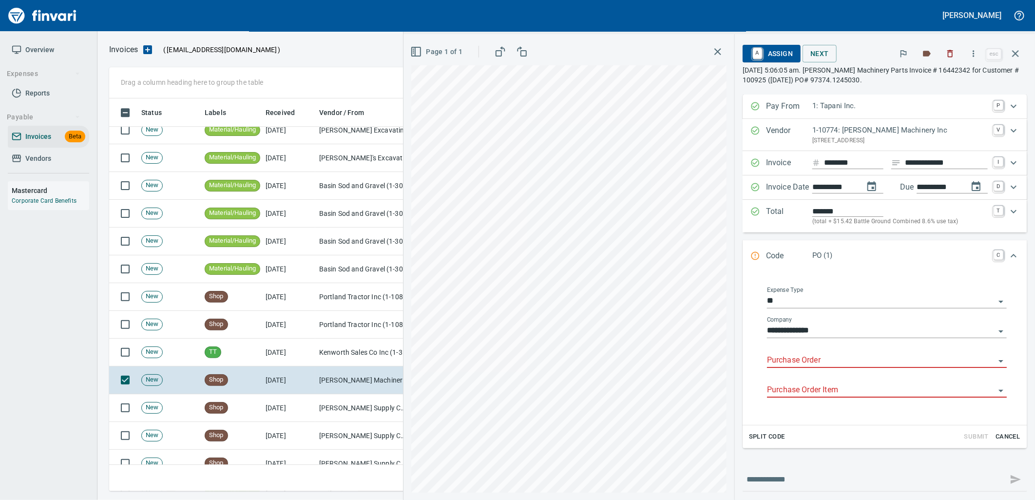
click at [812, 359] on input "Purchase Order" at bounding box center [881, 361] width 228 height 14
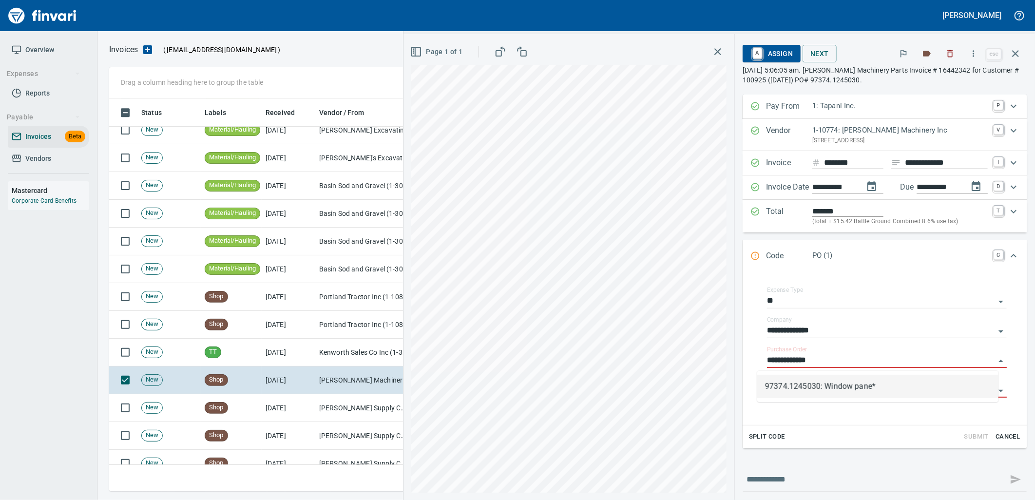
click at [801, 382] on li "97374.1245030: Window pane*" at bounding box center [877, 386] width 241 height 23
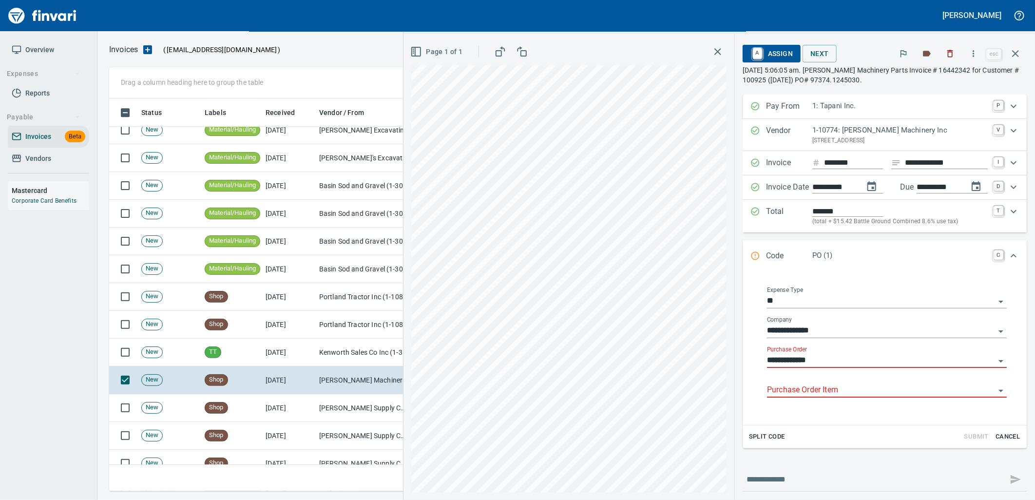
type input "**********"
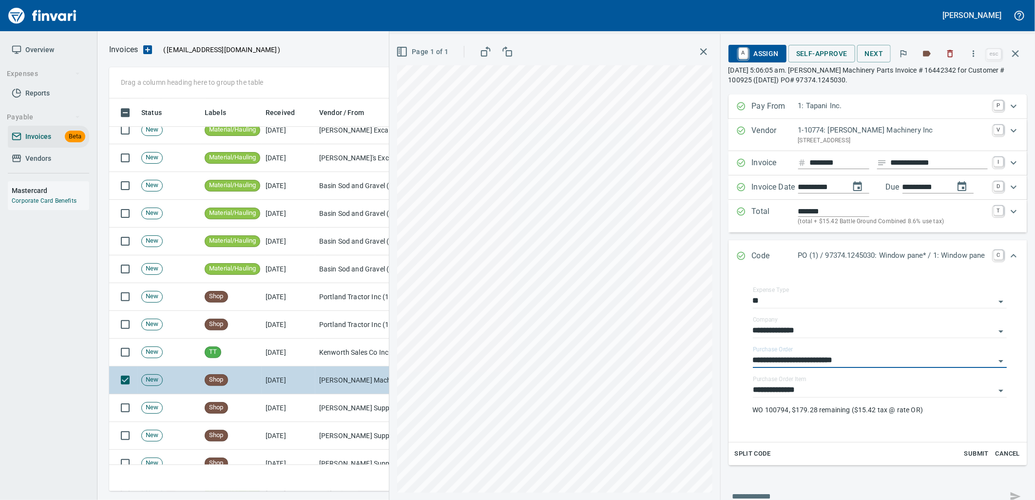
click at [810, 51] on span "Self-Approve" at bounding box center [821, 54] width 51 height 12
click at [335, 383] on td "[PERSON_NAME] Machinery Inc (1-10774)" at bounding box center [363, 380] width 97 height 28
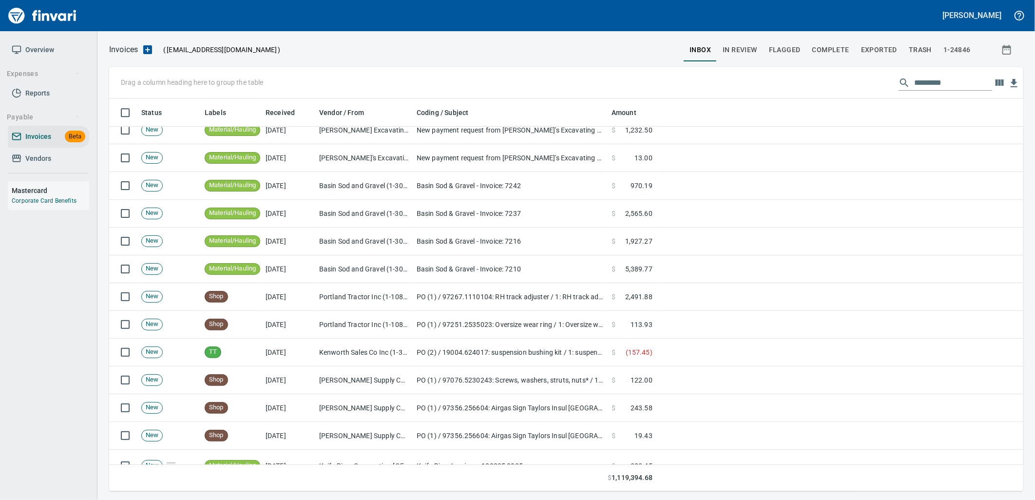
click at [335, 383] on td "McMaster-Carr Supply Company (1-10645)" at bounding box center [363, 380] width 97 height 28
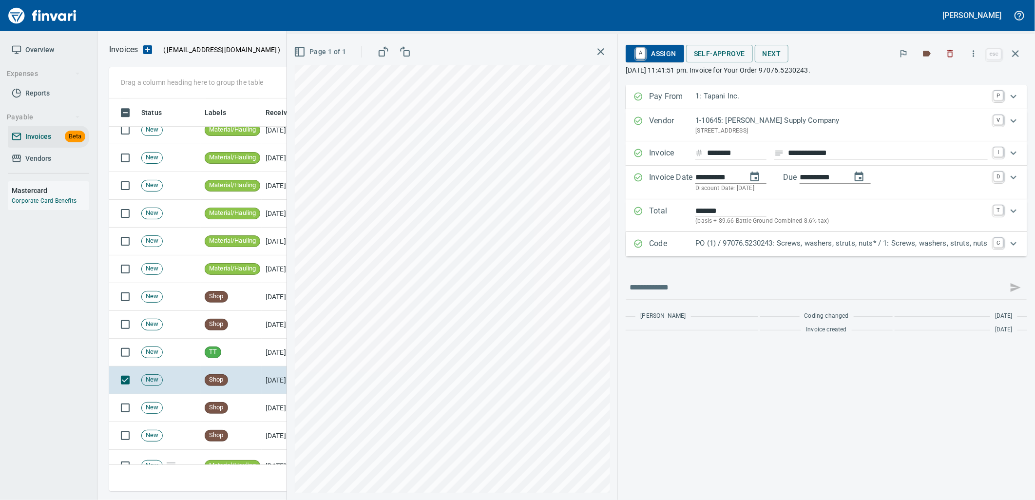
click at [756, 242] on p "PO (1) / 97076.5230243: Screws, washers, struts, nuts* / 1: Screws, washers, st…" at bounding box center [841, 243] width 292 height 11
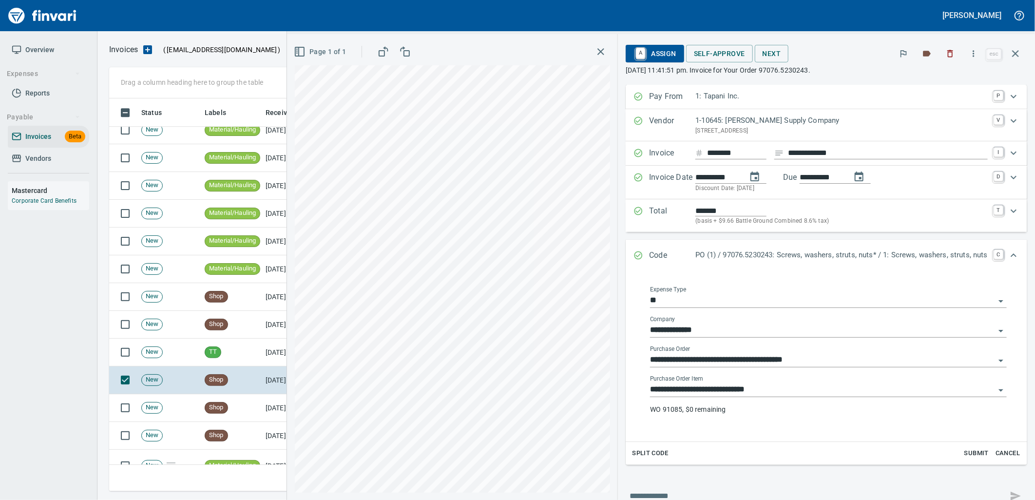
click at [777, 385] on input "**********" at bounding box center [822, 390] width 345 height 14
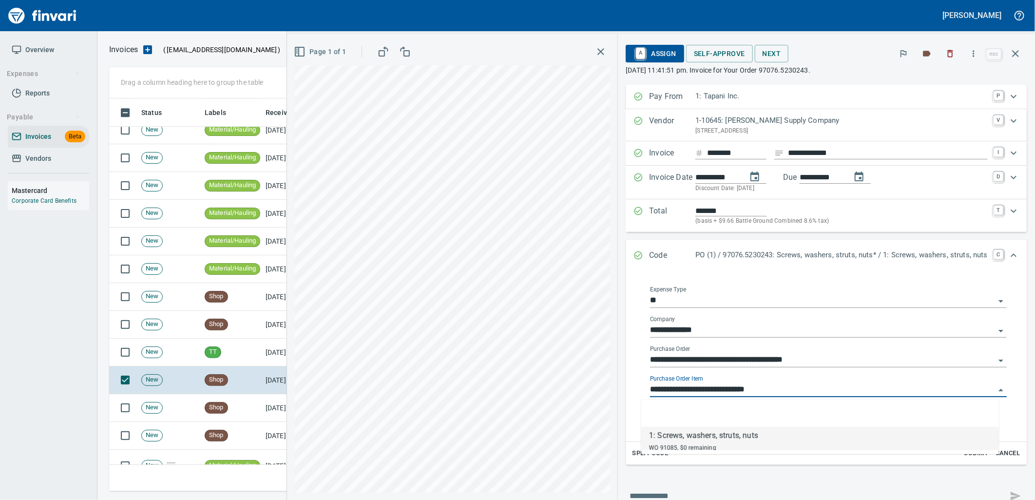
scroll to position [385, 897]
click at [249, 406] on td "Shop" at bounding box center [231, 408] width 61 height 28
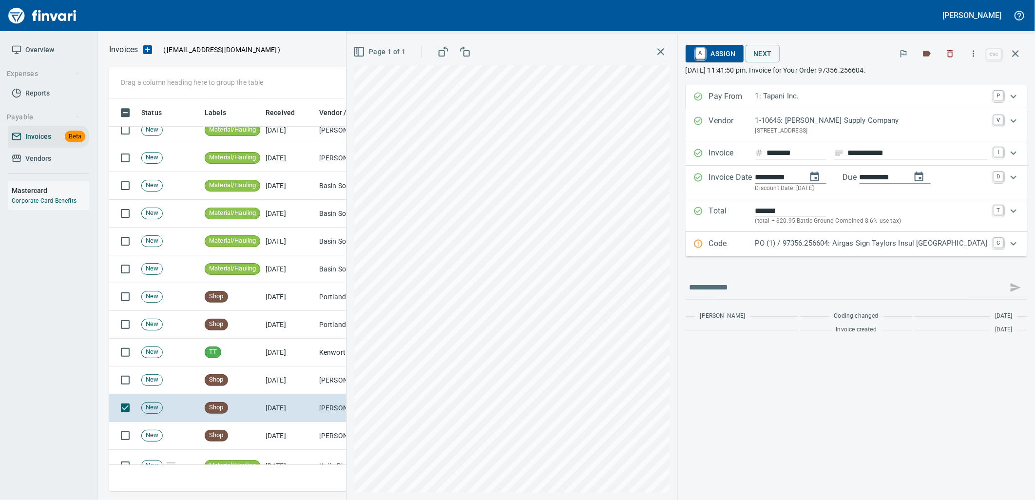
click at [775, 239] on p "PO (1) / 97356.256604: Airgas Sign Taylors Insul Weld Truck Springs" at bounding box center [871, 243] width 232 height 11
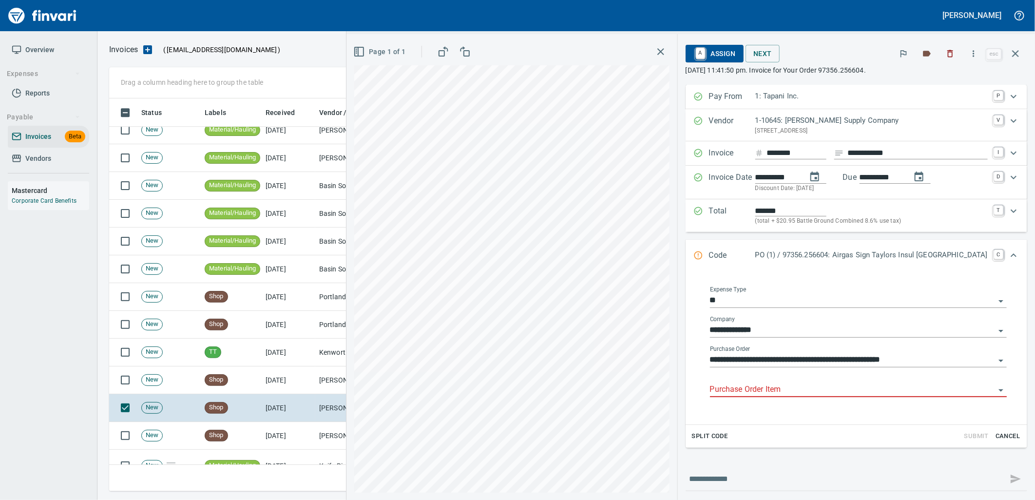
click at [783, 381] on div "Purchase Order Item" at bounding box center [858, 386] width 297 height 22
click at [775, 392] on input "Purchase Order Item" at bounding box center [852, 390] width 285 height 14
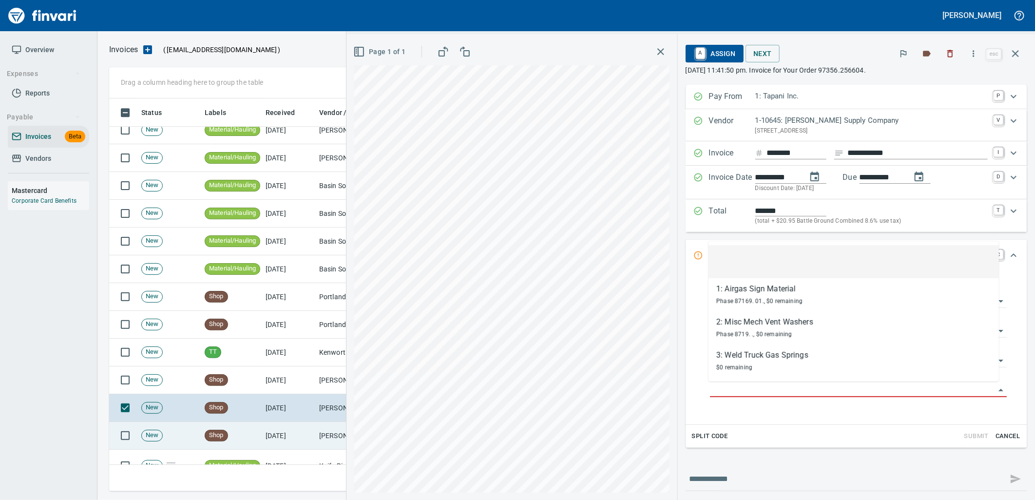
click at [319, 443] on td "McMaster-Carr Supply Company (1-10645)" at bounding box center [363, 436] width 97 height 28
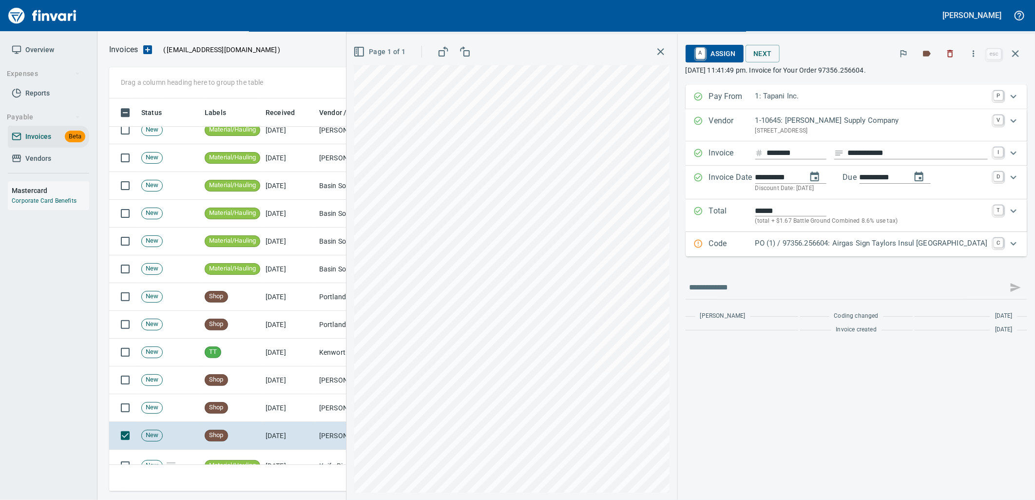
click at [767, 244] on p "PO (1) / 97356.256604: Airgas Sign Taylors Insul Weld Truck Springs" at bounding box center [871, 243] width 232 height 11
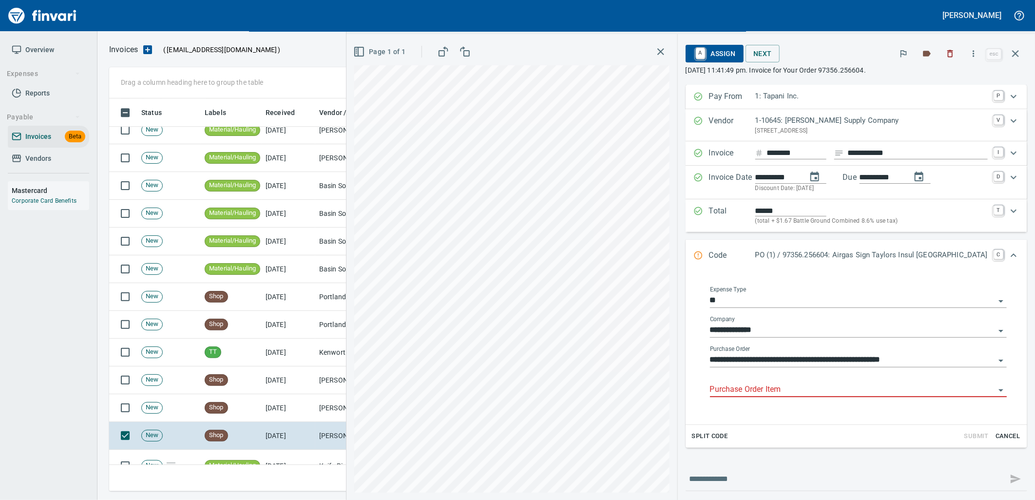
click at [768, 393] on input "Purchase Order Item" at bounding box center [852, 390] width 285 height 14
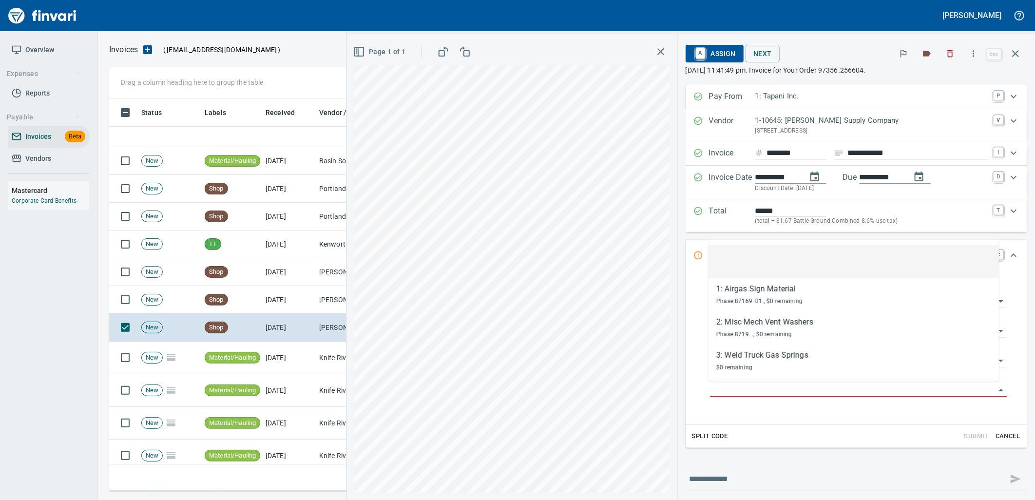
scroll to position [4547, 0]
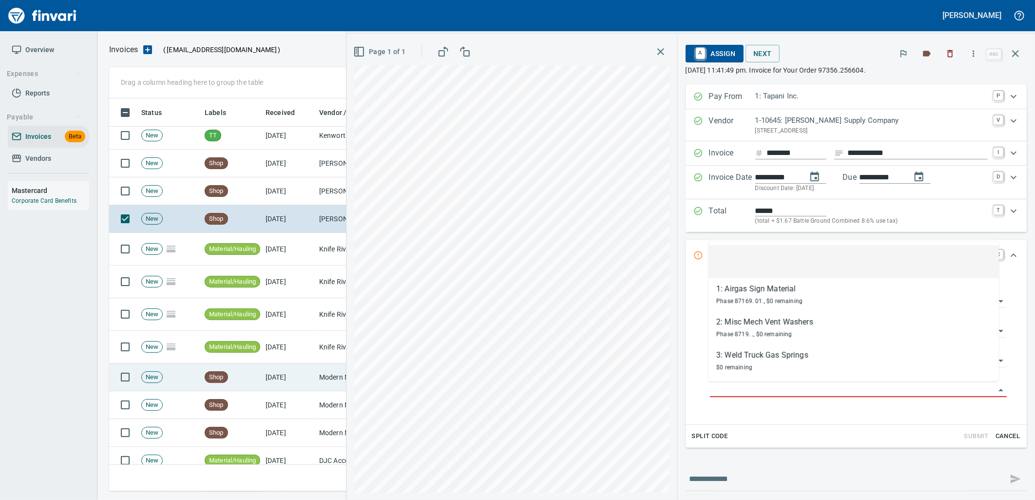
click at [281, 377] on td "[DATE]" at bounding box center [289, 377] width 54 height 28
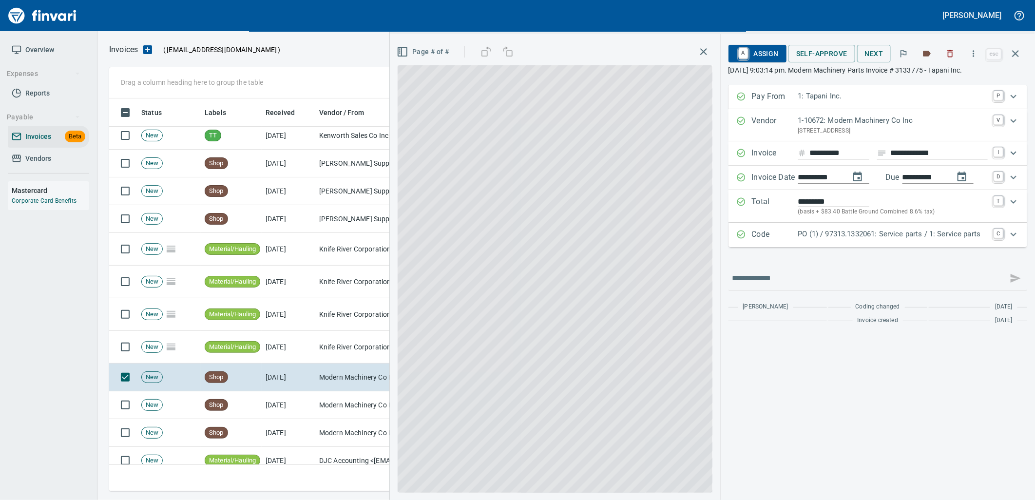
scroll to position [385, 897]
click at [800, 233] on p "PO (1) / 97313.1332061: Service parts / 1: Service parts" at bounding box center [893, 233] width 190 height 11
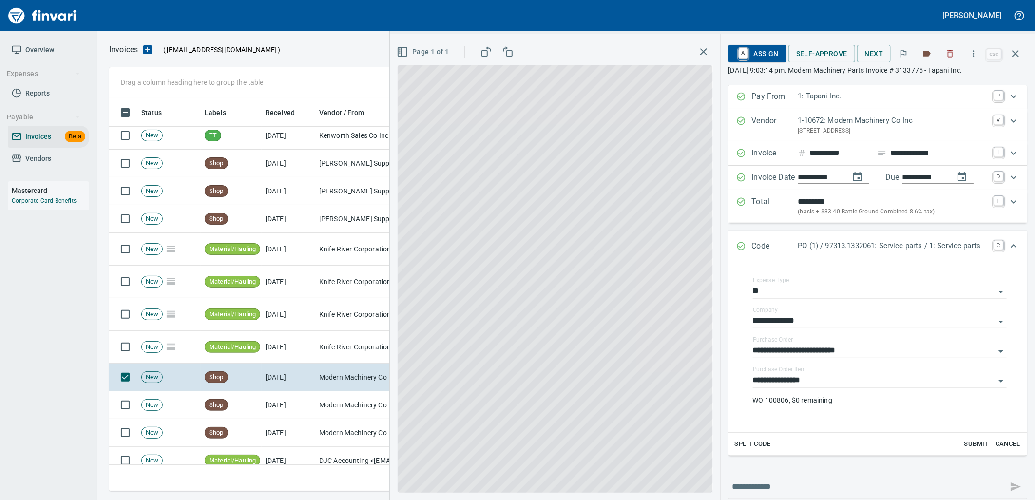
click at [807, 377] on input "**********" at bounding box center [874, 381] width 242 height 14
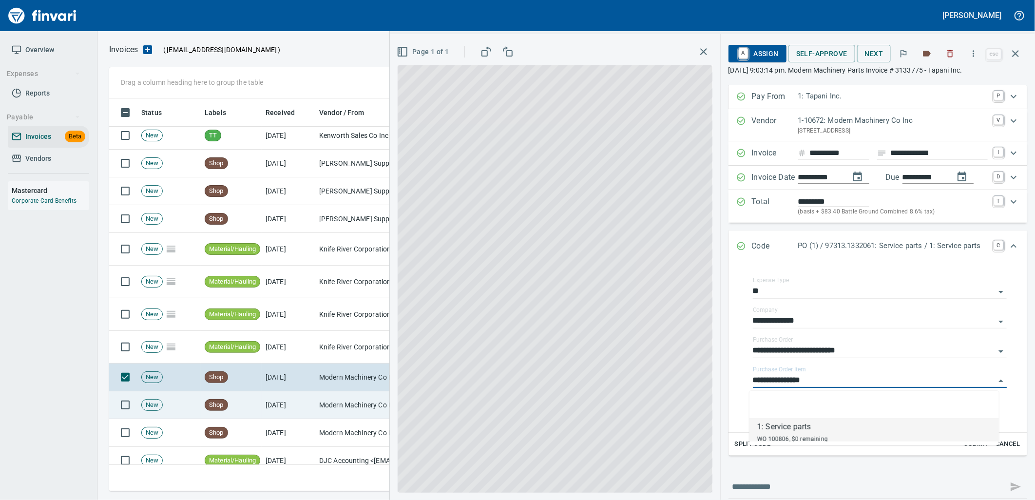
click at [290, 413] on td "[DATE]" at bounding box center [289, 405] width 54 height 28
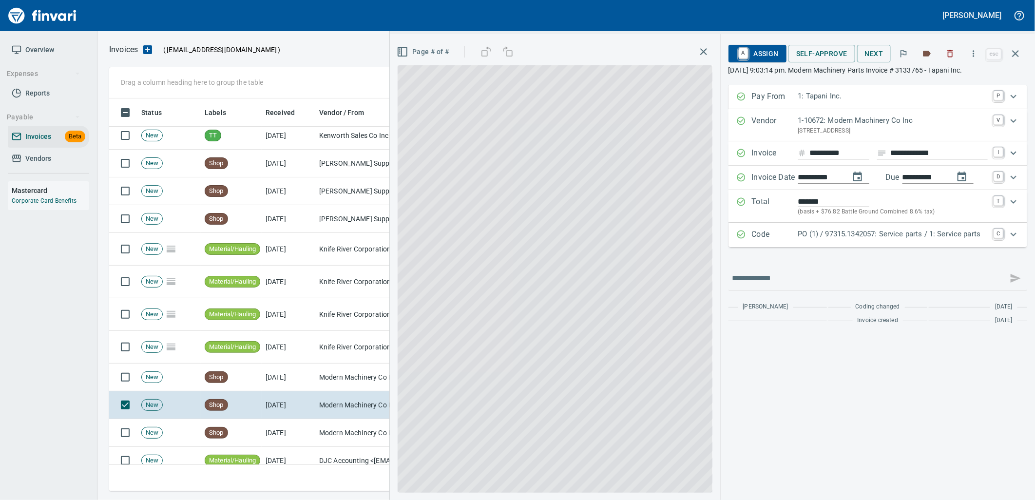
scroll to position [385, 897]
click at [880, 234] on p "PO (1) / 97315.1342057: Service parts / 1: Service parts" at bounding box center [893, 233] width 190 height 11
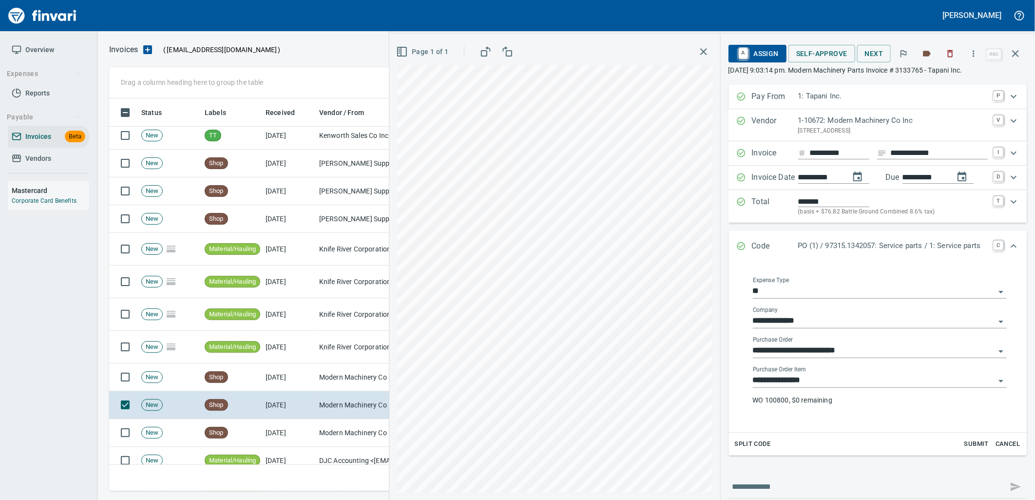
click at [816, 386] on input "**********" at bounding box center [874, 381] width 242 height 14
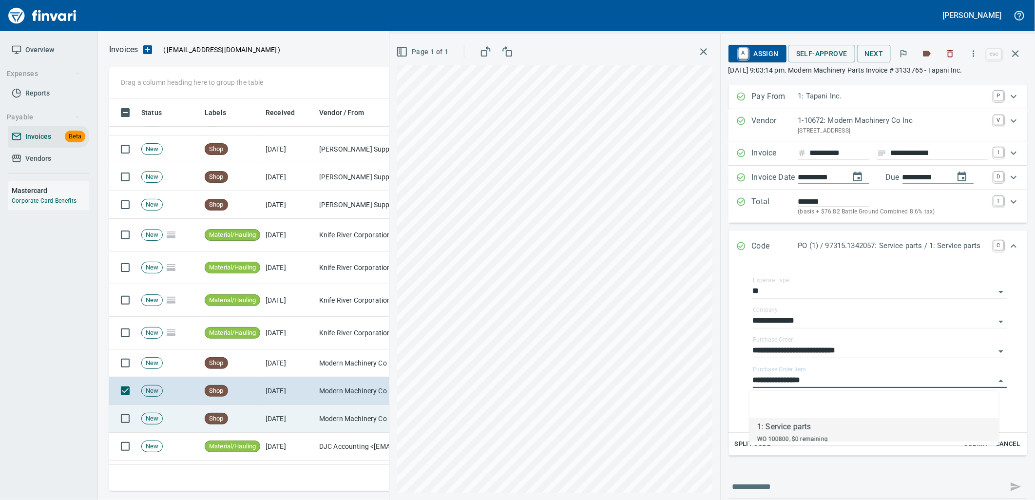
scroll to position [4601, 0]
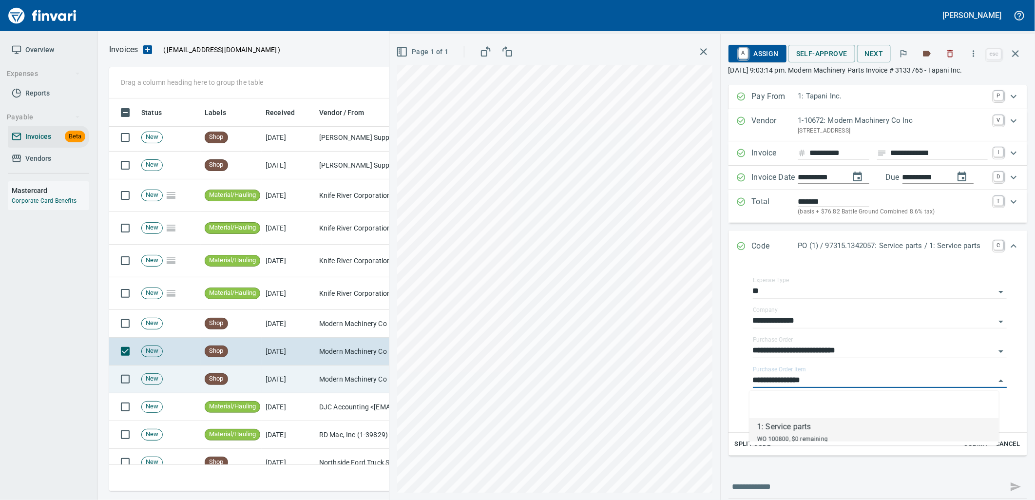
click at [283, 372] on td "[DATE]" at bounding box center [289, 379] width 54 height 28
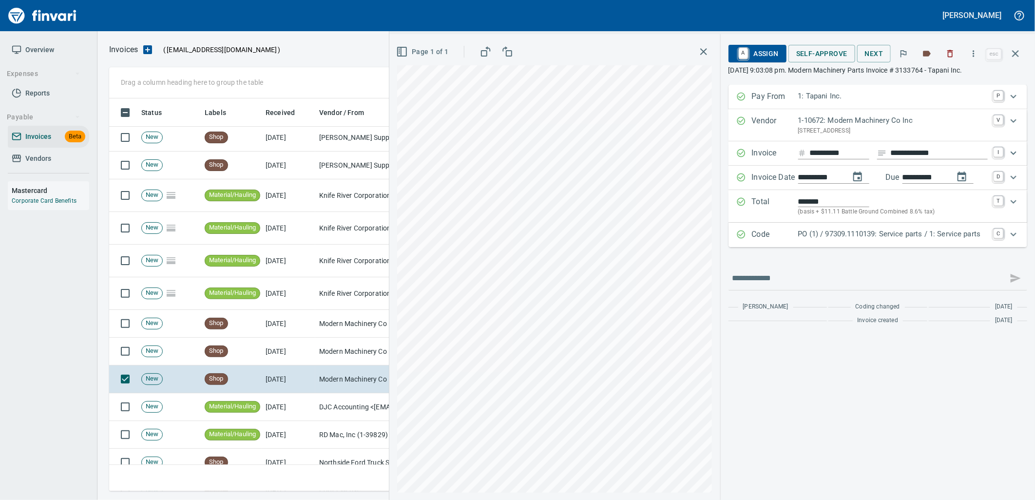
click at [868, 234] on p "PO (1) / 97309.1110139: Service parts / 1: Service parts" at bounding box center [893, 233] width 190 height 11
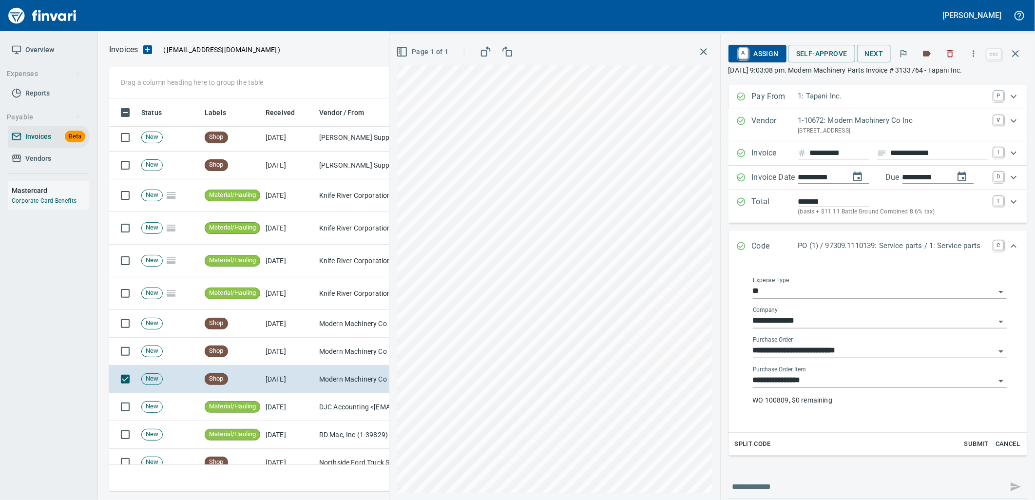
click at [824, 381] on input "**********" at bounding box center [874, 381] width 242 height 14
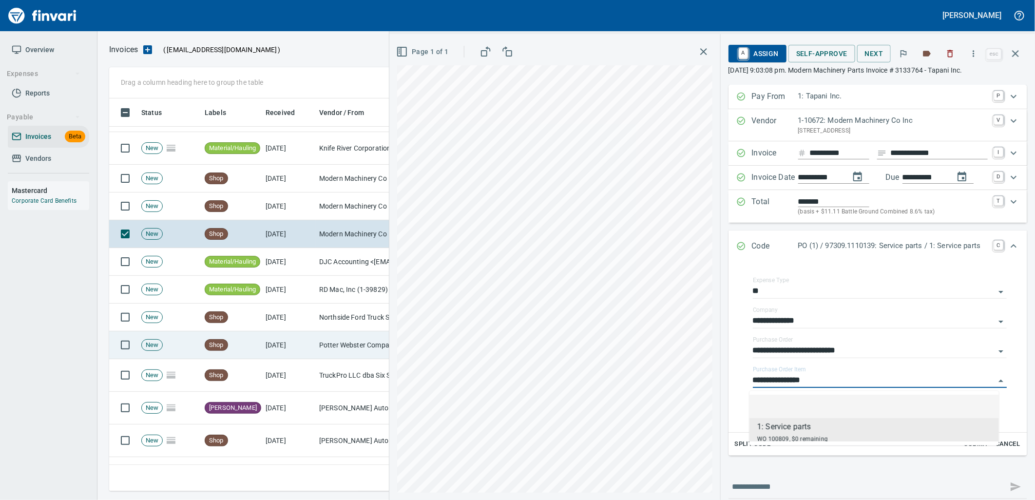
scroll to position [4763, 0]
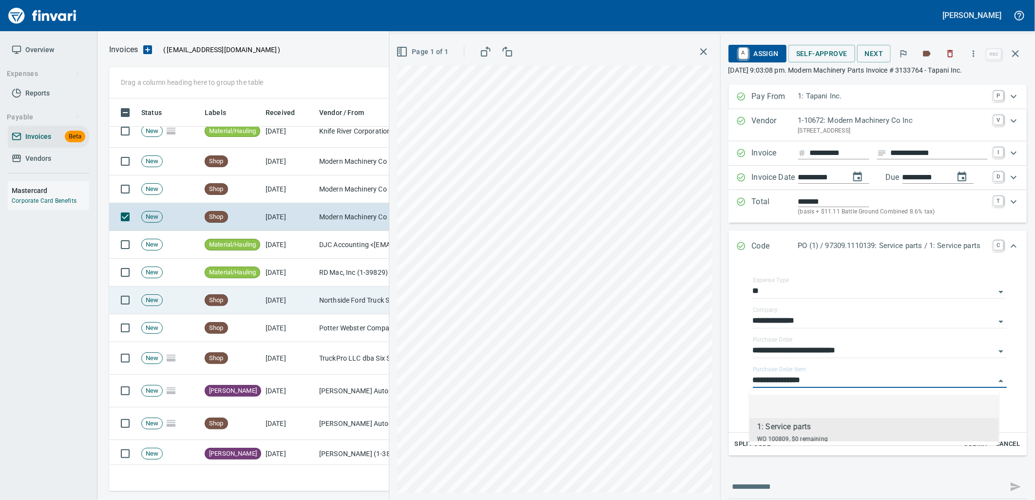
click at [274, 304] on td "[DATE]" at bounding box center [289, 300] width 54 height 28
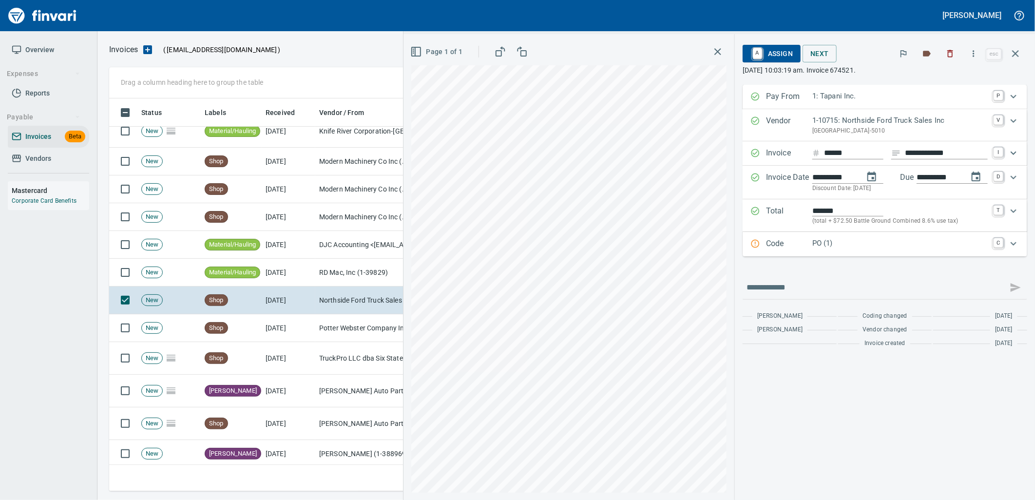
click at [854, 240] on p "PO (1)" at bounding box center [899, 243] width 175 height 11
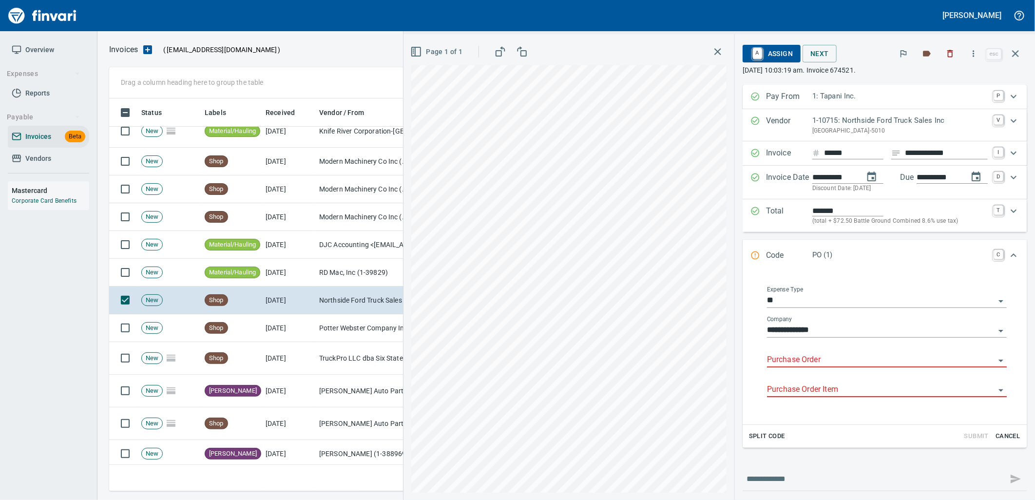
click at [802, 357] on input "Purchase Order" at bounding box center [881, 360] width 228 height 14
click at [840, 387] on li "97351.5440059: Backup camera kit*" at bounding box center [877, 385] width 241 height 23
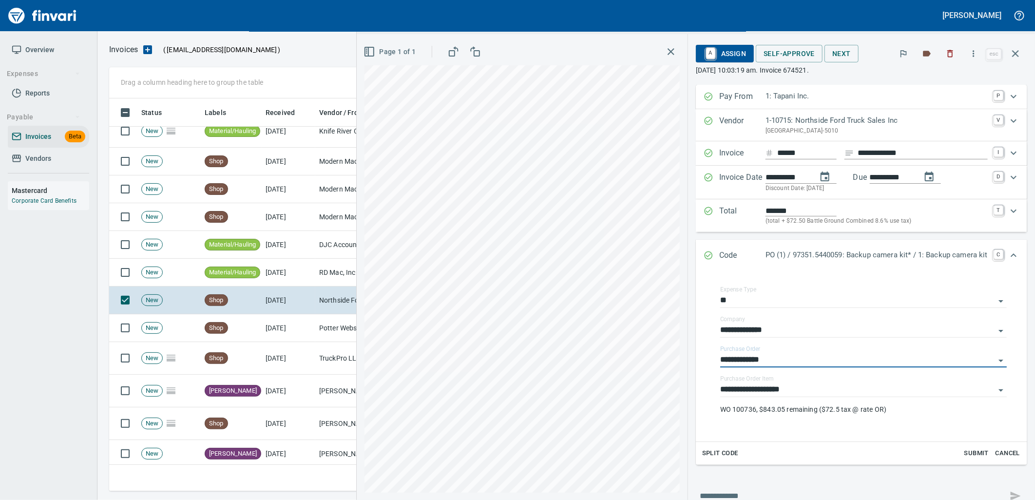
type input "**********"
click at [782, 51] on span "Self-Approve" at bounding box center [788, 54] width 51 height 12
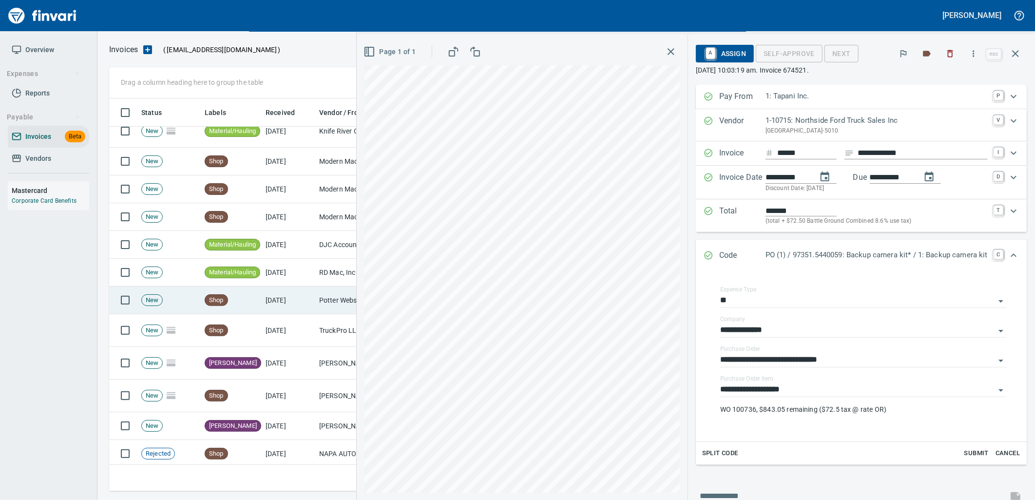
click at [302, 303] on td "[DATE]" at bounding box center [289, 300] width 54 height 28
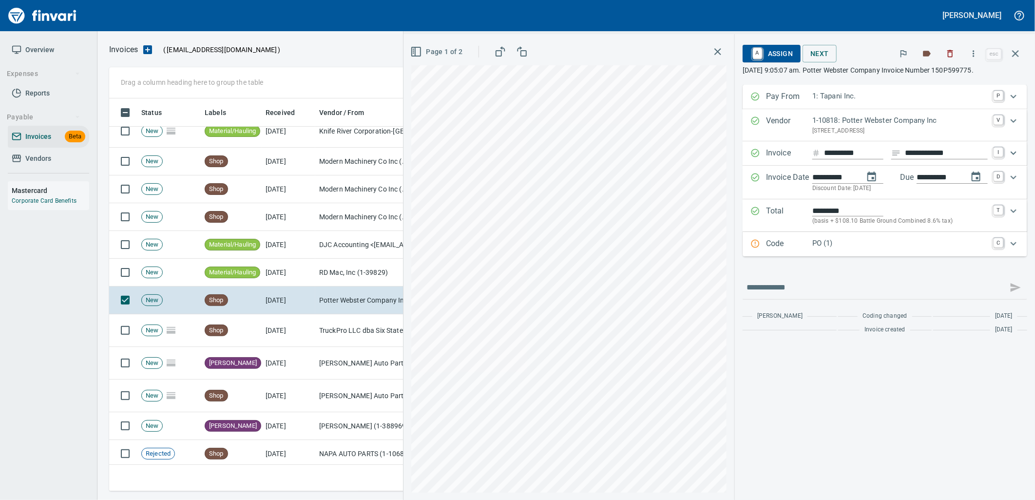
drag, startPoint x: 792, startPoint y: 240, endPoint x: 822, endPoint y: 285, distance: 54.0
click at [793, 240] on p "Code" at bounding box center [789, 244] width 46 height 13
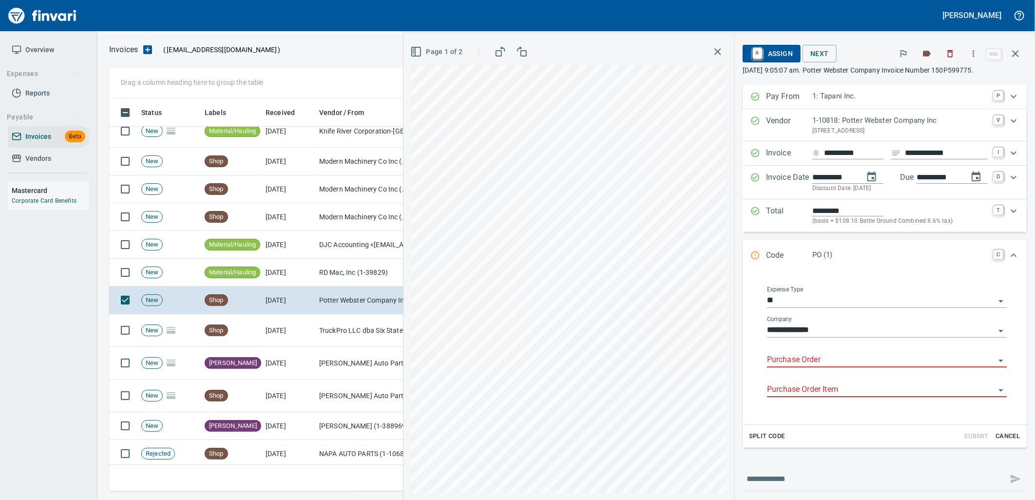
click at [791, 365] on input "Purchase Order" at bounding box center [881, 360] width 228 height 14
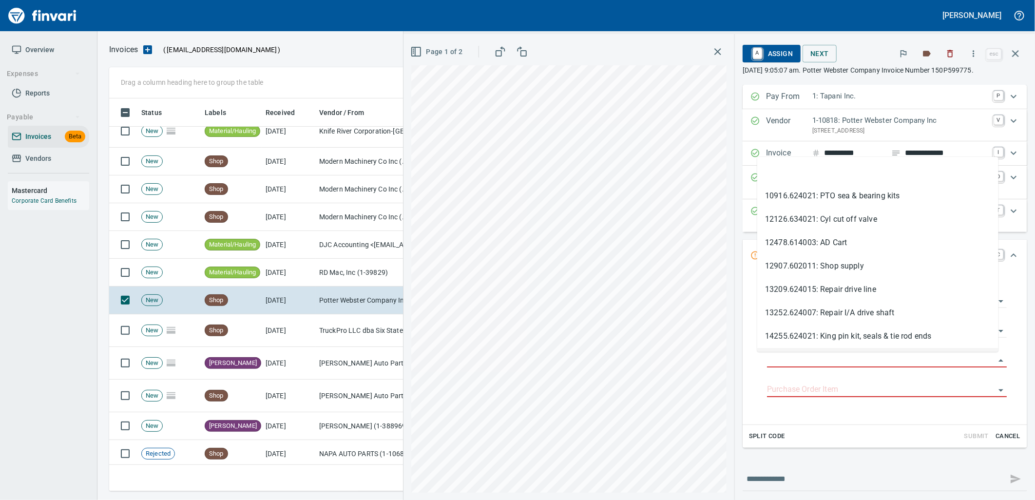
scroll to position [385, 897]
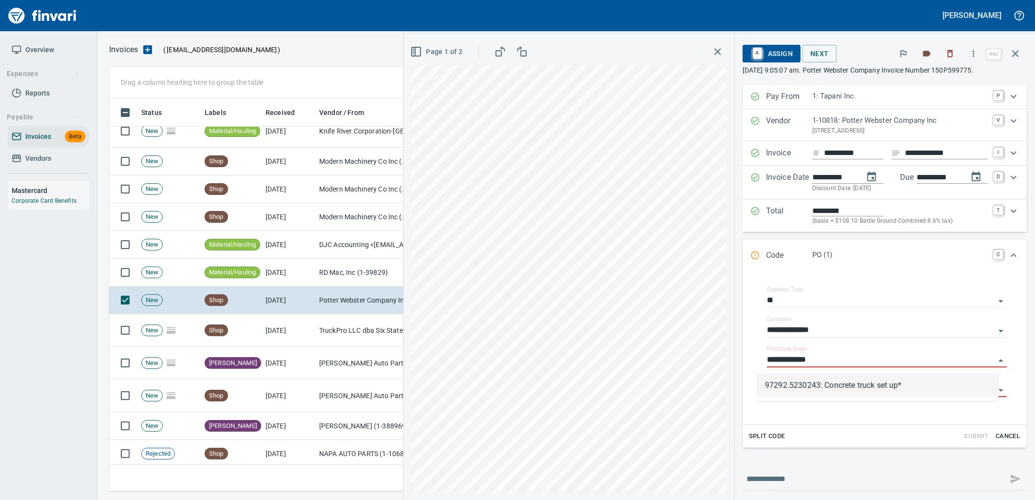
click at [852, 385] on li "97292.5230243: Concrete truck set up*" at bounding box center [877, 385] width 241 height 23
type input "**********"
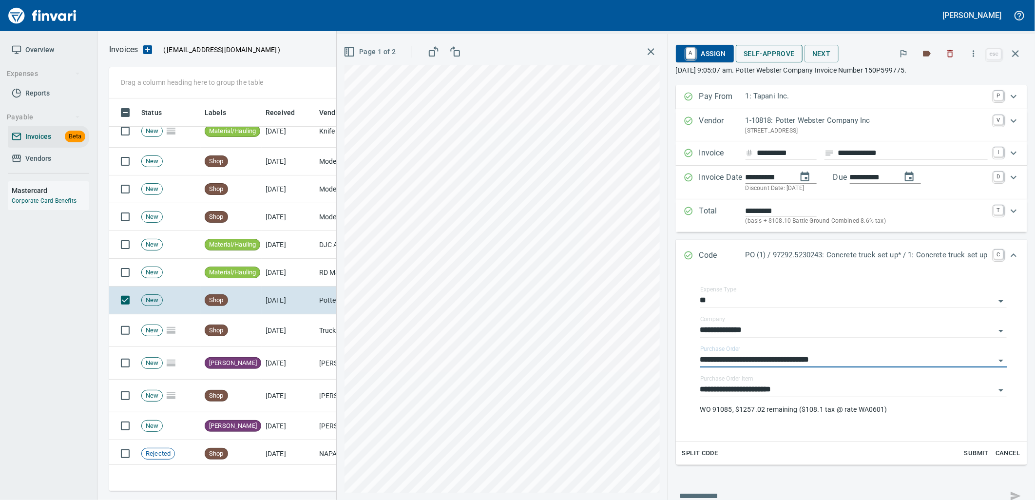
click at [770, 55] on span "Self-Approve" at bounding box center [768, 54] width 51 height 12
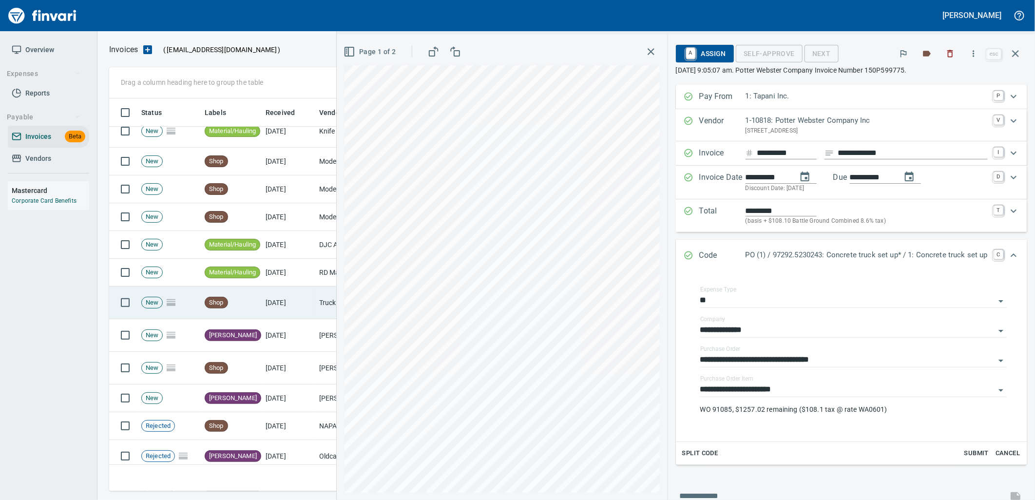
click at [307, 302] on td "10/1/2025" at bounding box center [289, 302] width 54 height 33
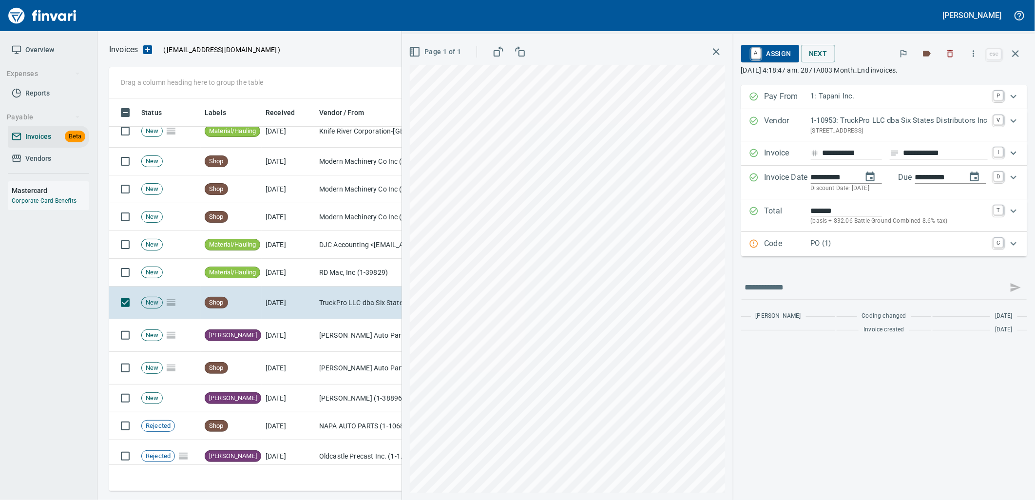
click at [820, 246] on p "PO (1)" at bounding box center [899, 243] width 177 height 11
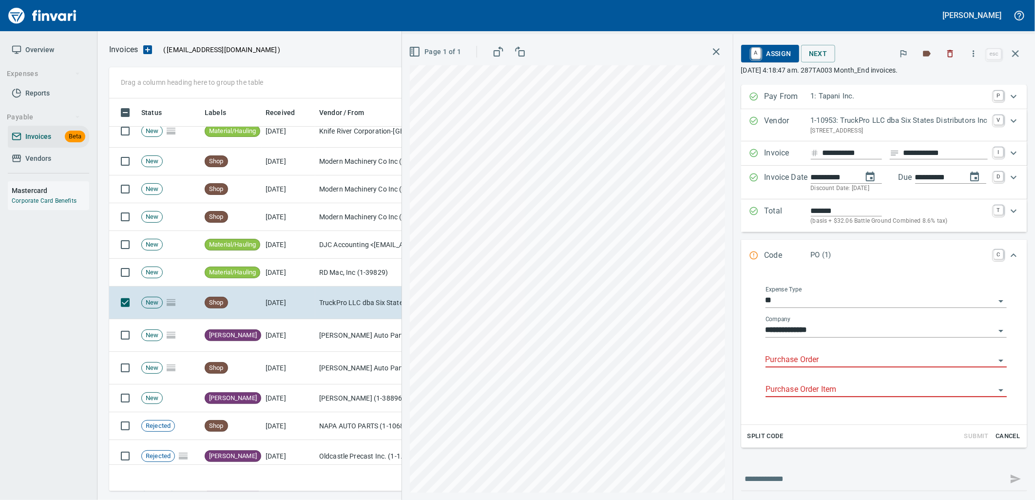
click at [807, 360] on input "Purchase Order" at bounding box center [879, 360] width 229 height 14
click at [805, 394] on li "97300.5230243: Concrete truck set up*" at bounding box center [877, 385] width 241 height 23
type input "**********"
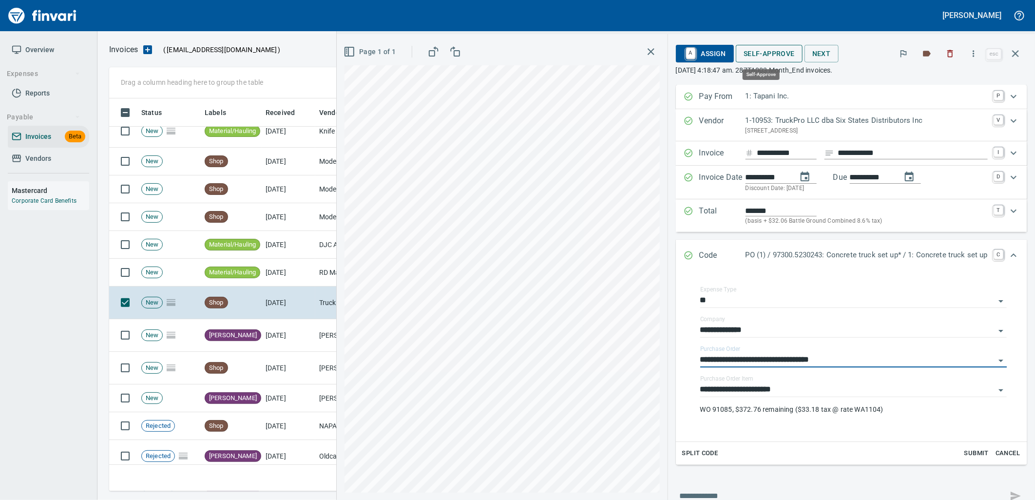
click at [758, 54] on span "Self-Approve" at bounding box center [768, 54] width 51 height 12
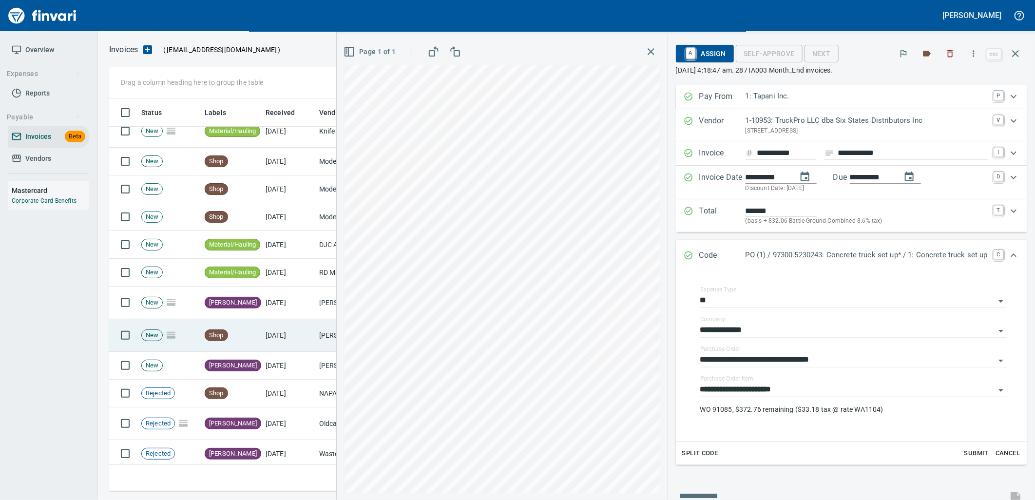
click at [300, 342] on td "9/30/2025" at bounding box center [289, 335] width 54 height 33
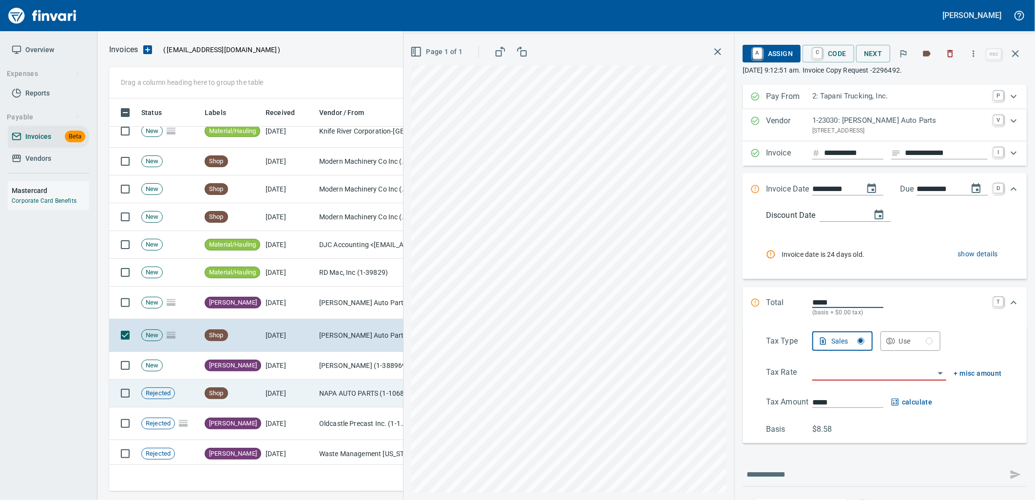
click at [328, 397] on td "NAPA AUTO PARTS (1-10687)" at bounding box center [363, 394] width 97 height 28
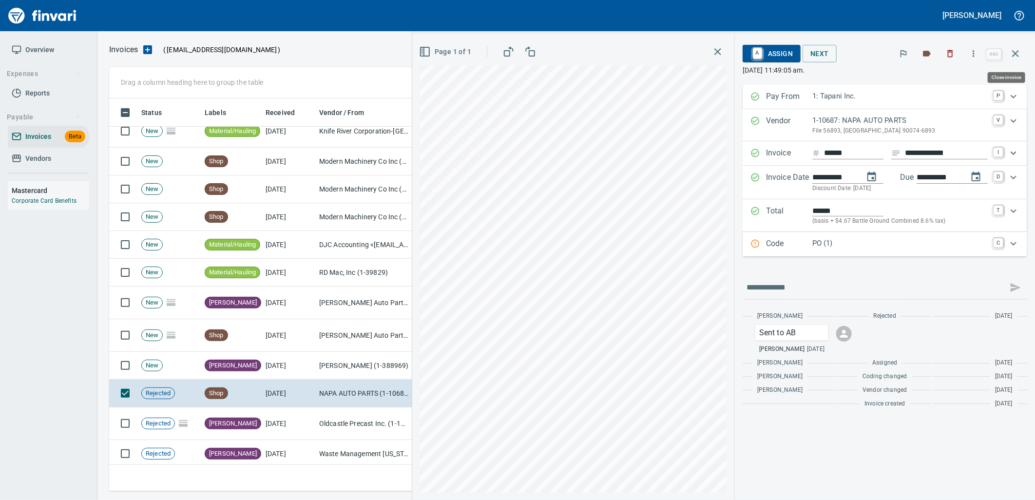
scroll to position [385, 897]
click at [830, 251] on div "Code PO (1) C" at bounding box center [884, 244] width 285 height 24
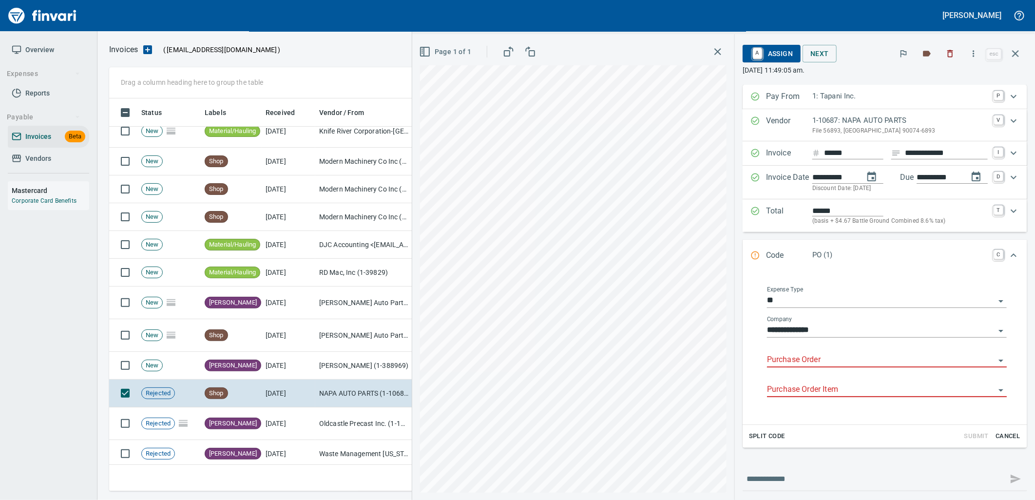
click at [812, 359] on input "Purchase Order" at bounding box center [881, 360] width 228 height 14
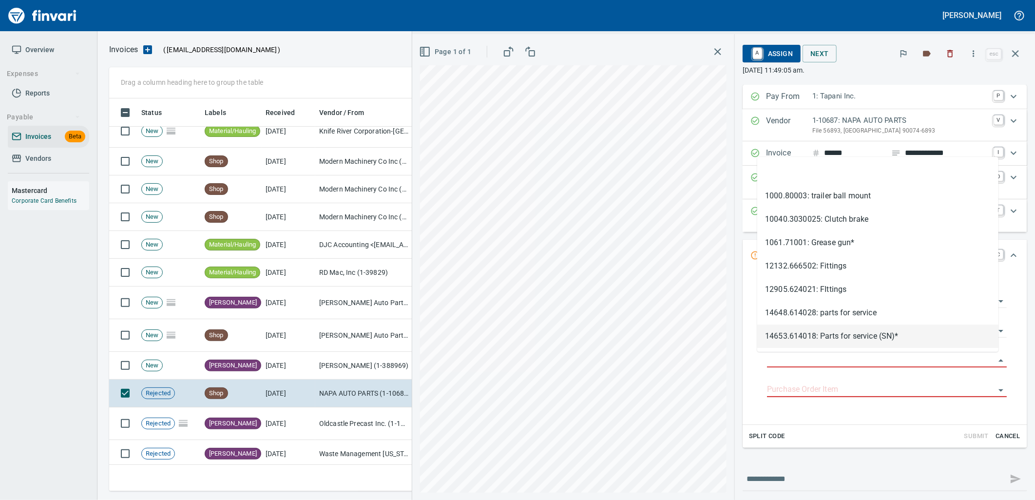
type input "**********"
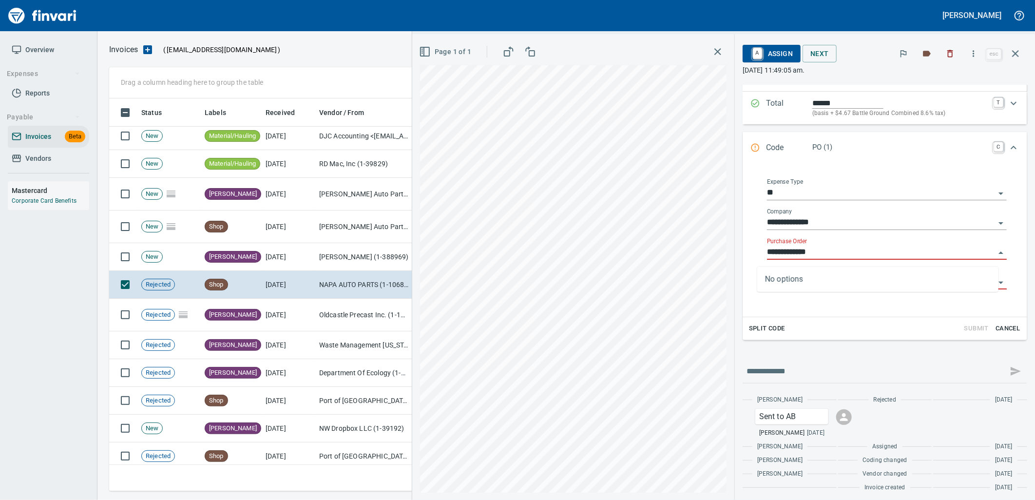
scroll to position [112, 0]
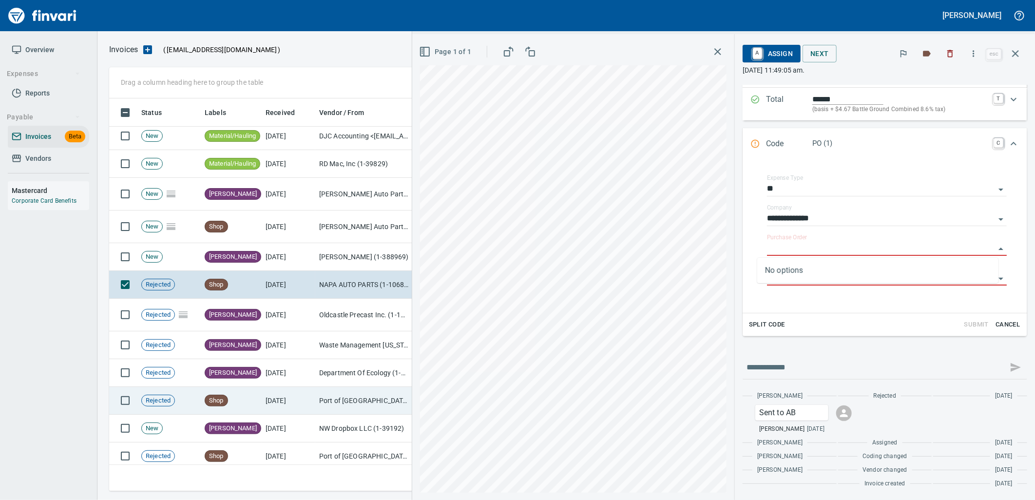
click at [259, 404] on td "Shop" at bounding box center [231, 401] width 61 height 28
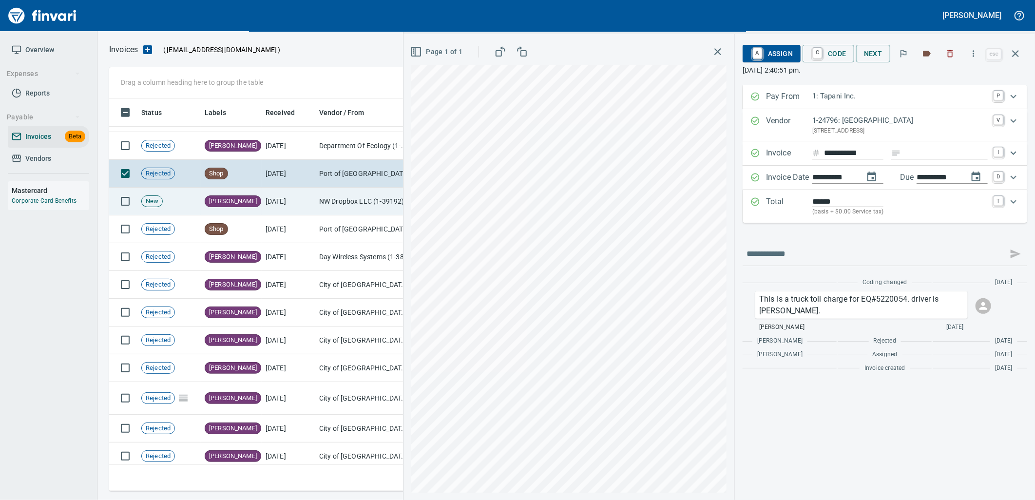
scroll to position [5101, 0]
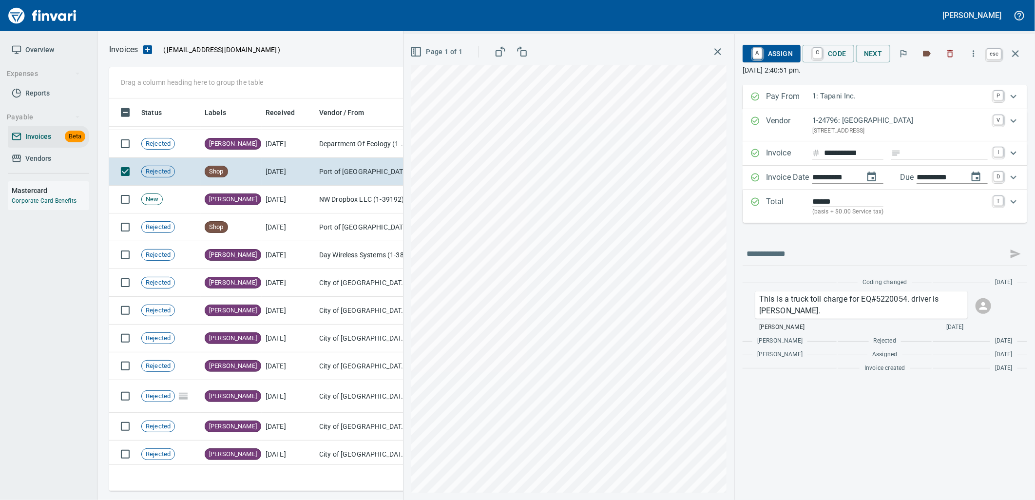
click at [1019, 50] on icon "button" at bounding box center [1015, 54] width 12 height 12
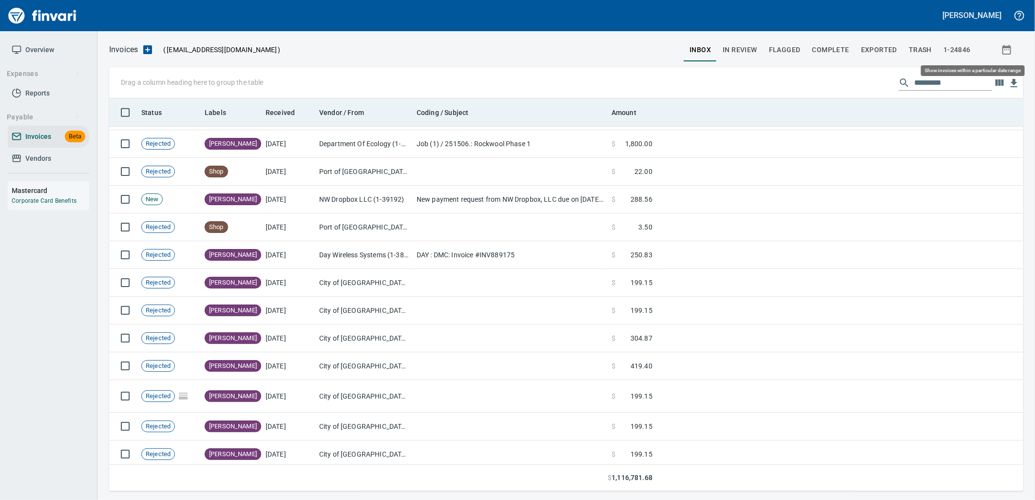
scroll to position [385, 897]
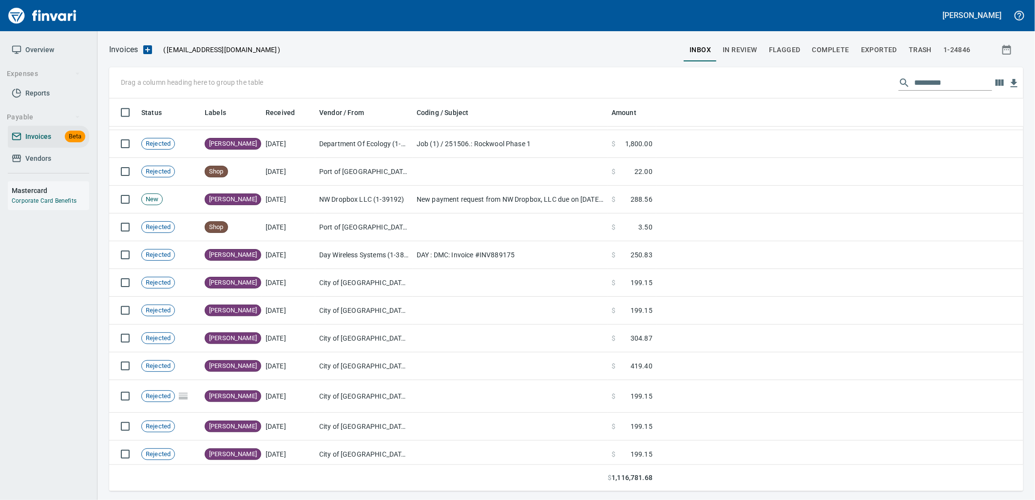
click at [700, 50] on span "inbox" at bounding box center [699, 50] width 21 height 12
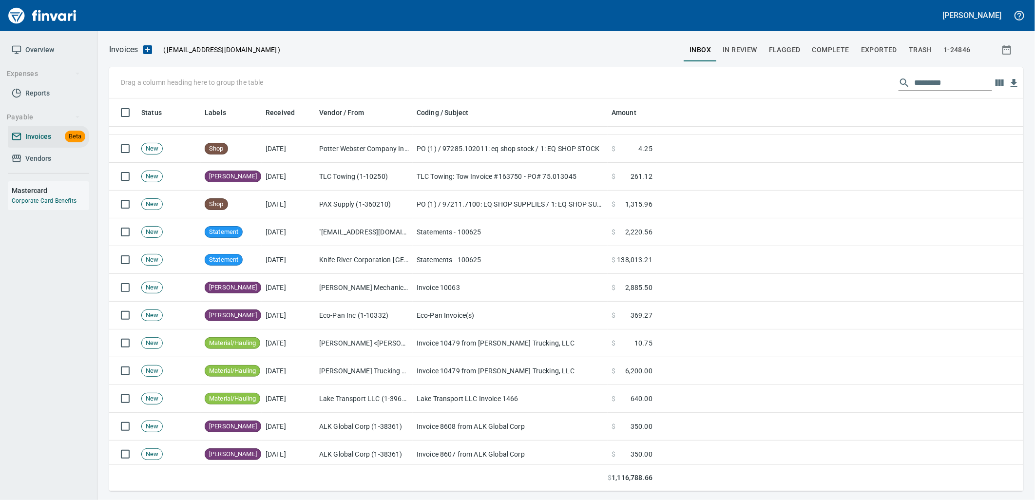
scroll to position [108, 0]
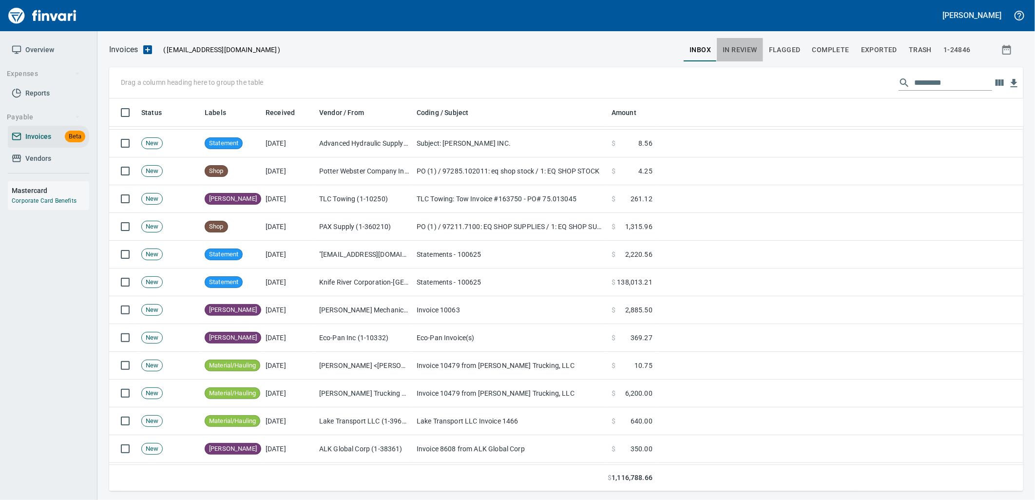
click at [741, 45] on span "In Review" at bounding box center [739, 50] width 35 height 12
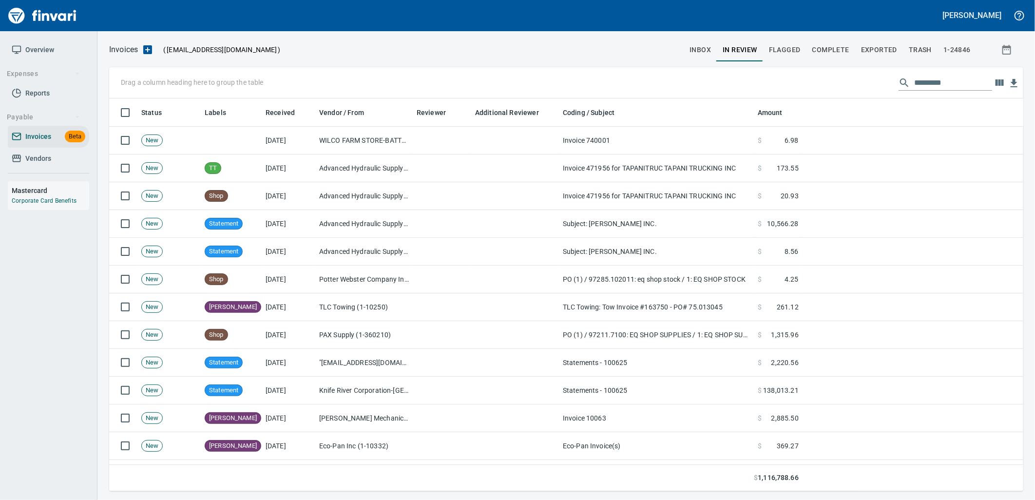
scroll to position [385, 898]
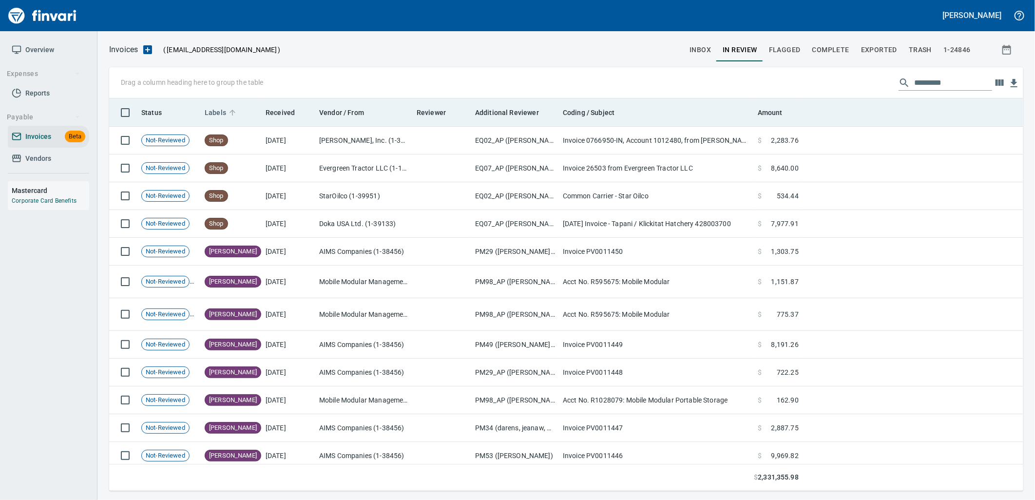
click at [215, 113] on span "Labels" at bounding box center [215, 113] width 21 height 12
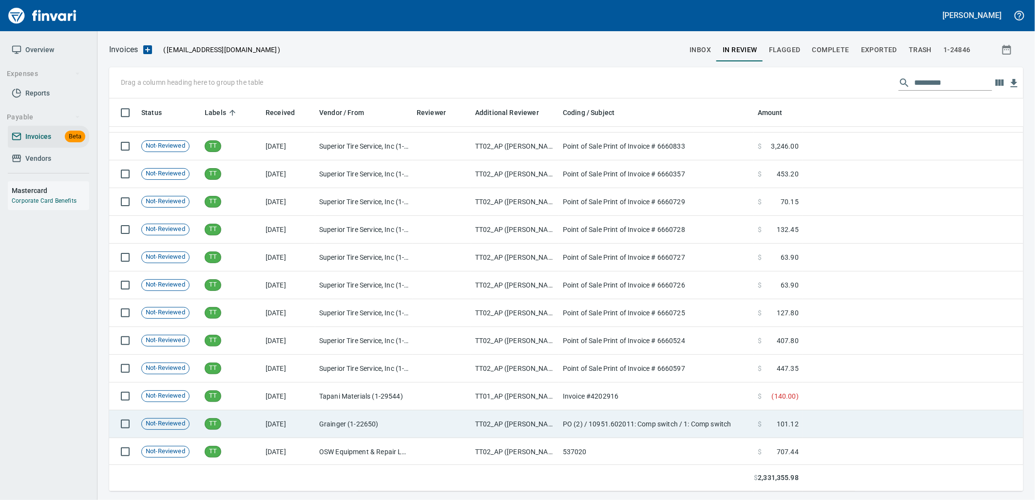
scroll to position [13604, 0]
click at [290, 428] on td "9/16/2025" at bounding box center [289, 423] width 54 height 28
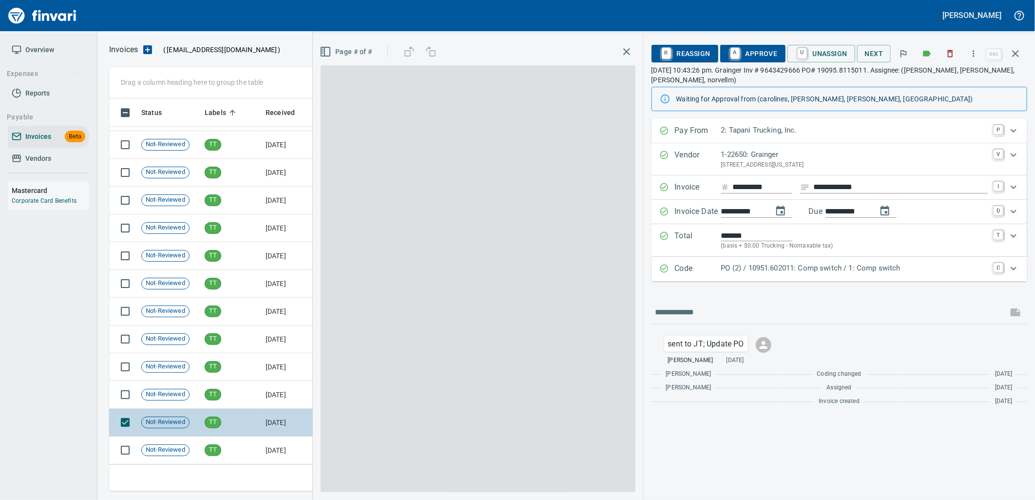
scroll to position [385, 897]
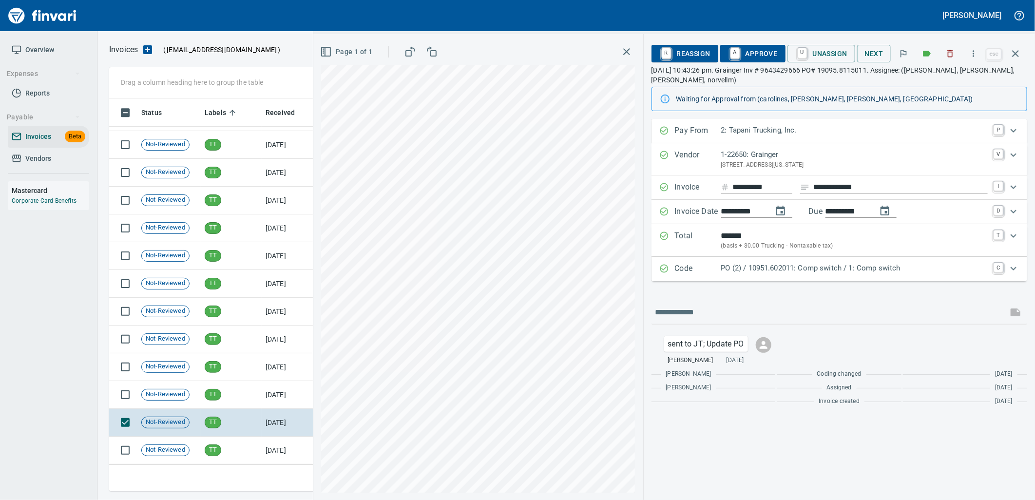
click at [859, 266] on p "PO (2) / 10951.602011: Comp switch / 1: Comp switch" at bounding box center [854, 268] width 266 height 11
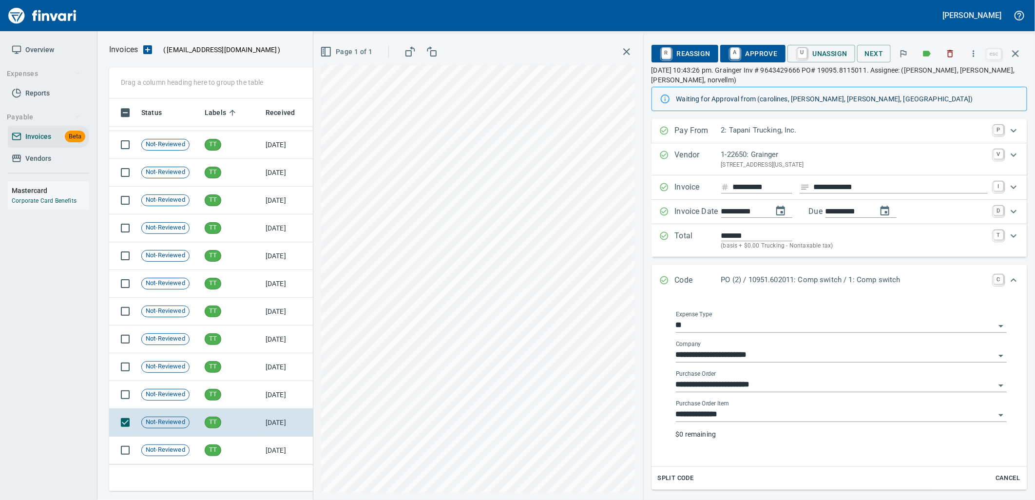
click at [763, 413] on input "**********" at bounding box center [835, 415] width 319 height 14
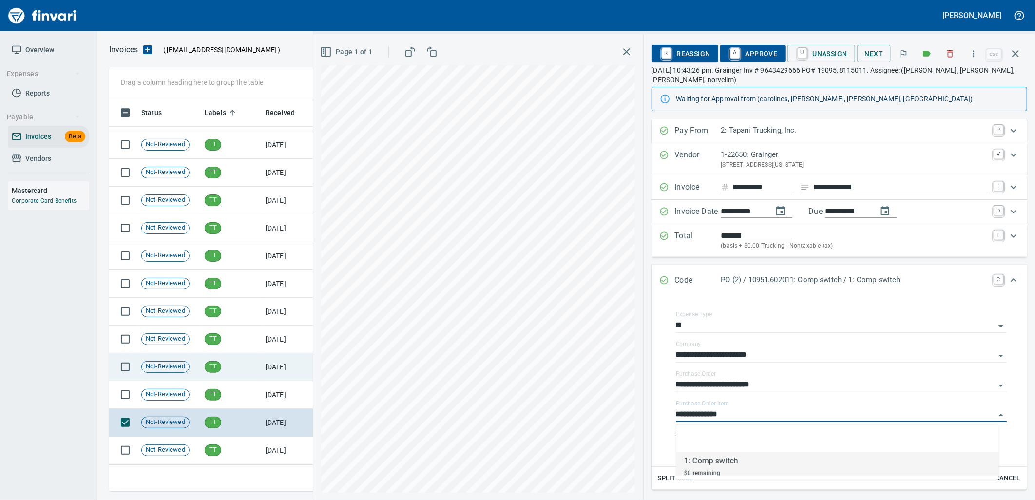
click at [235, 388] on td "TT" at bounding box center [231, 395] width 61 height 28
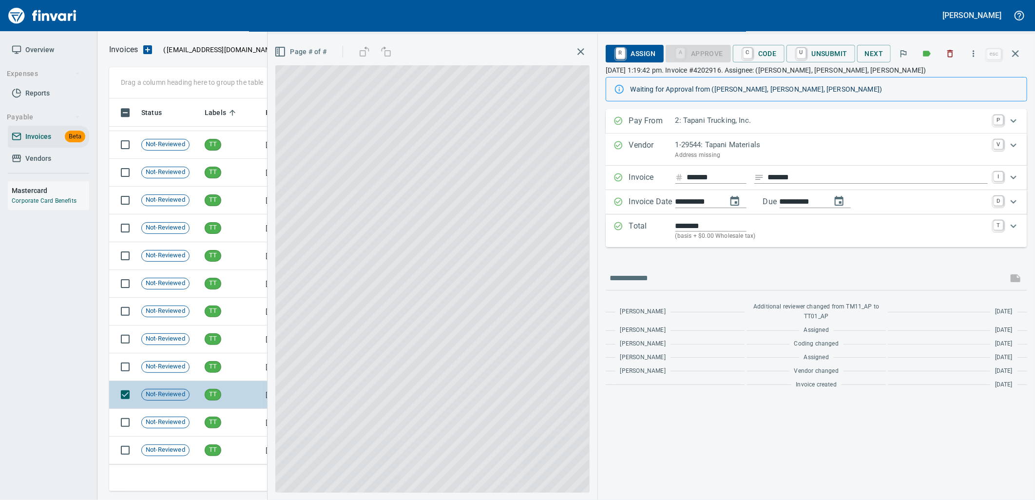
scroll to position [385, 897]
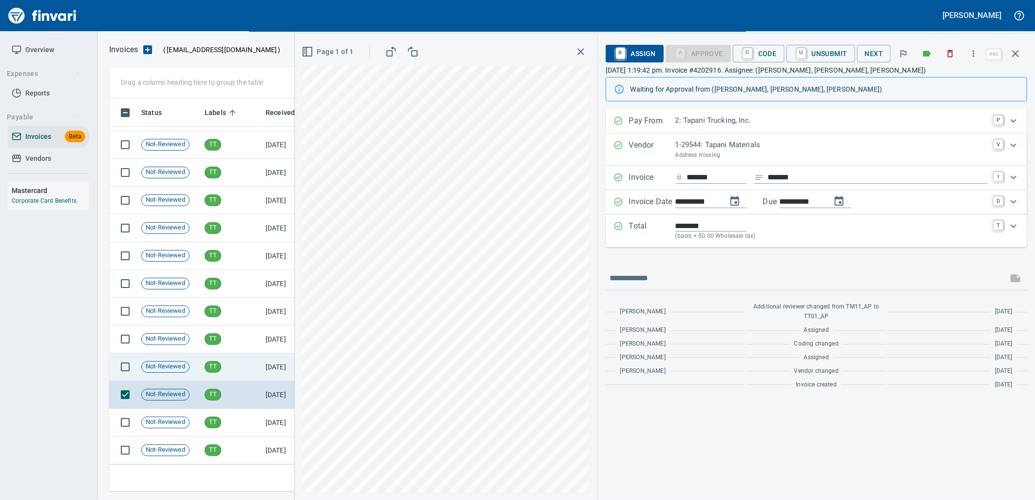
click at [169, 363] on span "Not-Reviewed" at bounding box center [165, 366] width 47 height 9
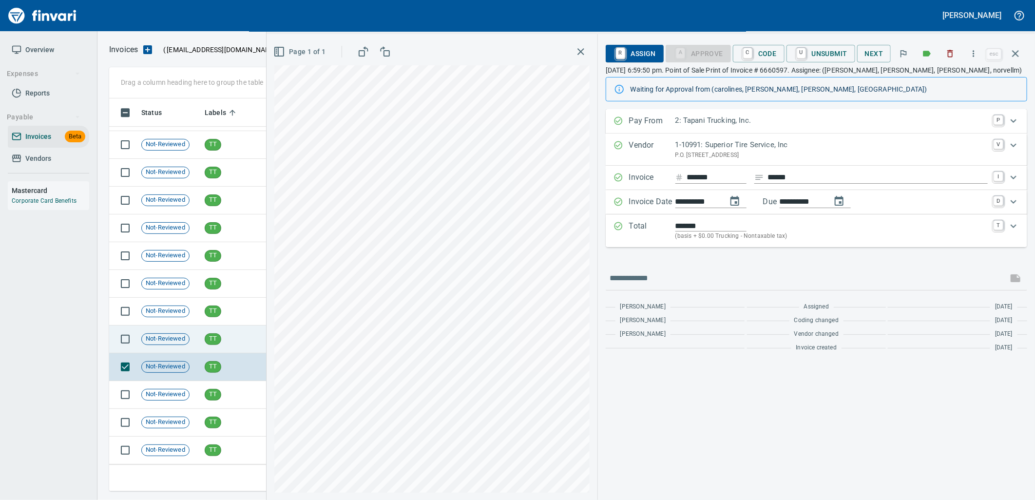
click at [156, 326] on td "Not-Reviewed" at bounding box center [168, 339] width 63 height 28
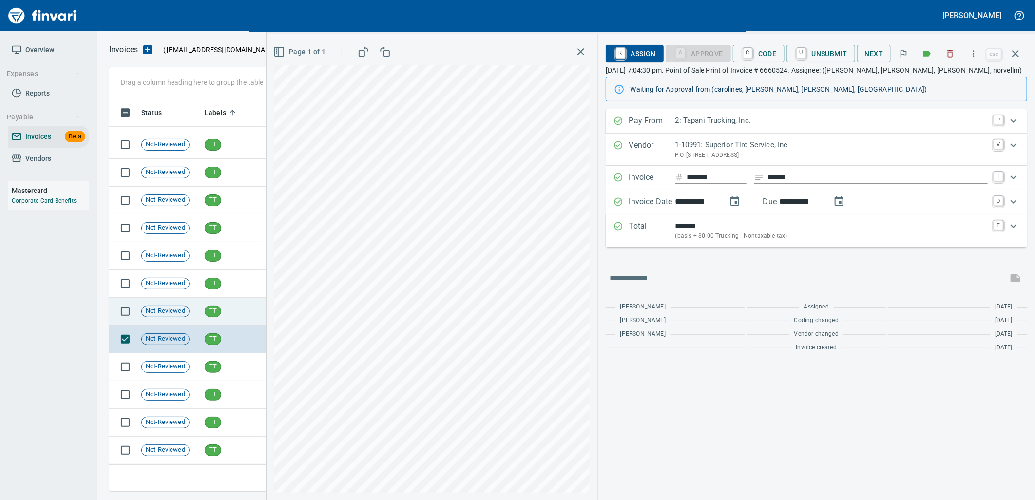
click at [158, 313] on span "Not-Reviewed" at bounding box center [165, 310] width 47 height 9
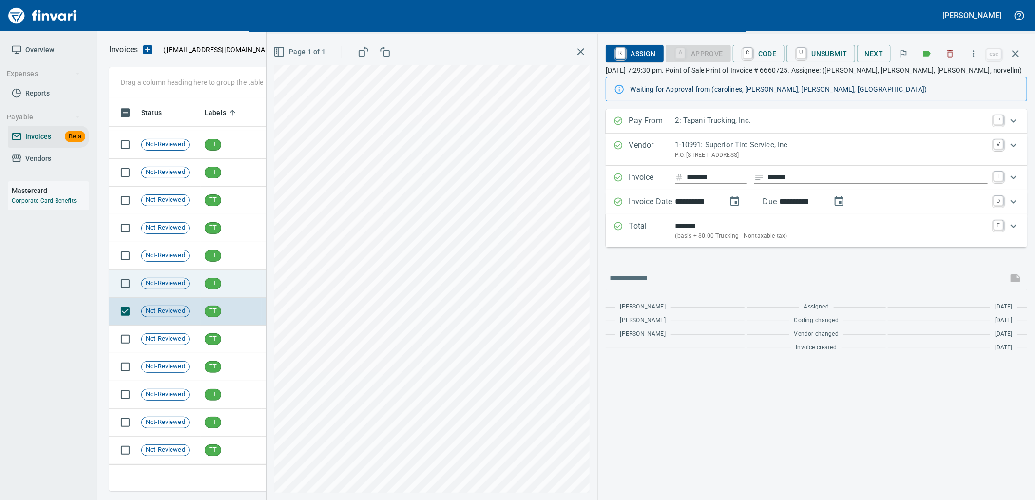
click at [163, 288] on div "Not-Reviewed" at bounding box center [165, 284] width 48 height 12
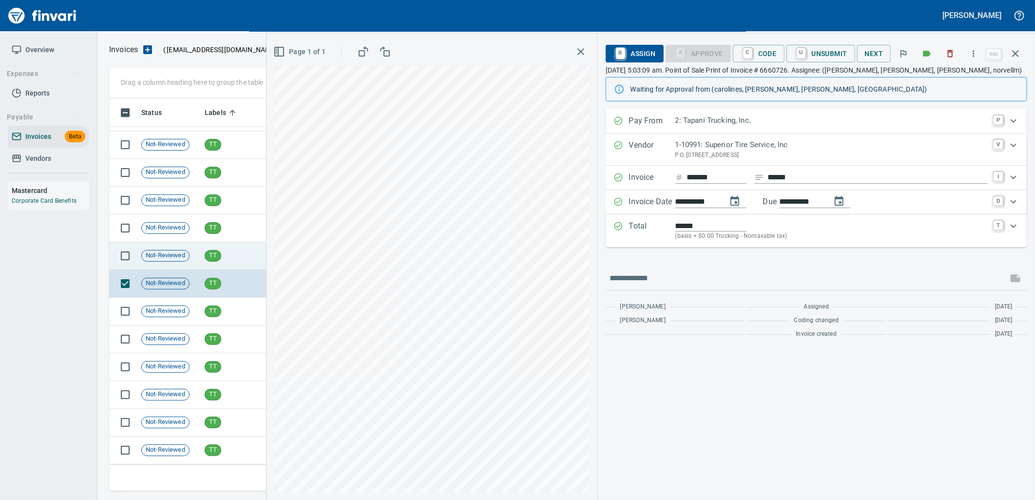
click at [166, 257] on span "Not-Reviewed" at bounding box center [165, 255] width 47 height 9
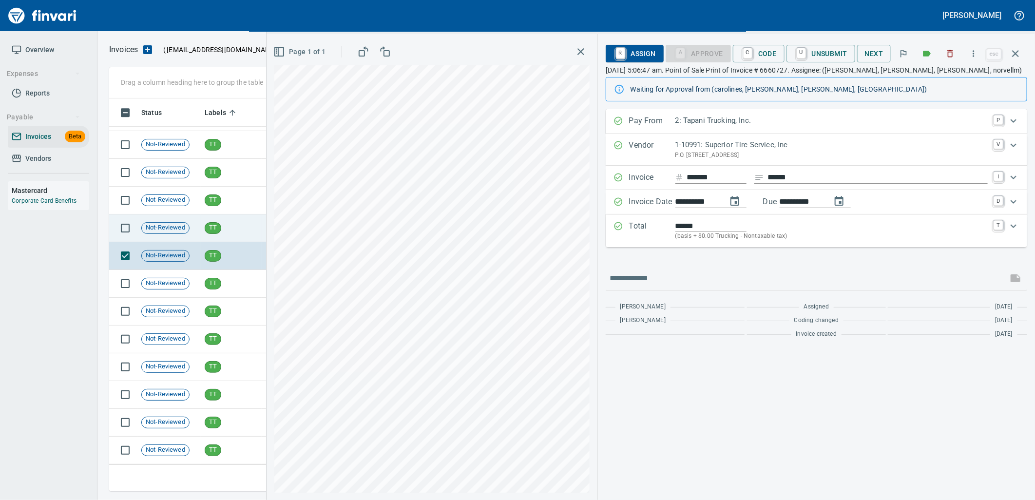
click at [167, 239] on td "Not-Reviewed" at bounding box center [168, 228] width 63 height 28
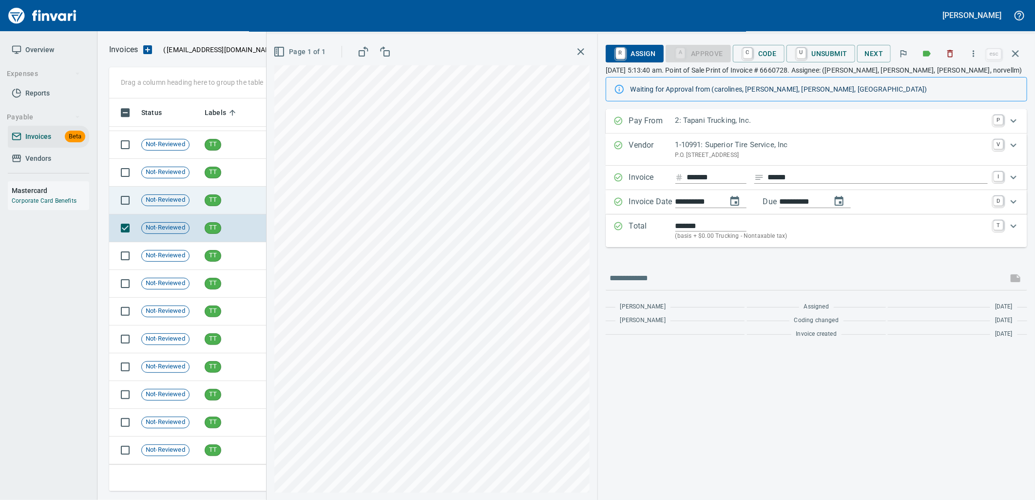
click at [171, 207] on td "Not-Reviewed" at bounding box center [168, 201] width 63 height 28
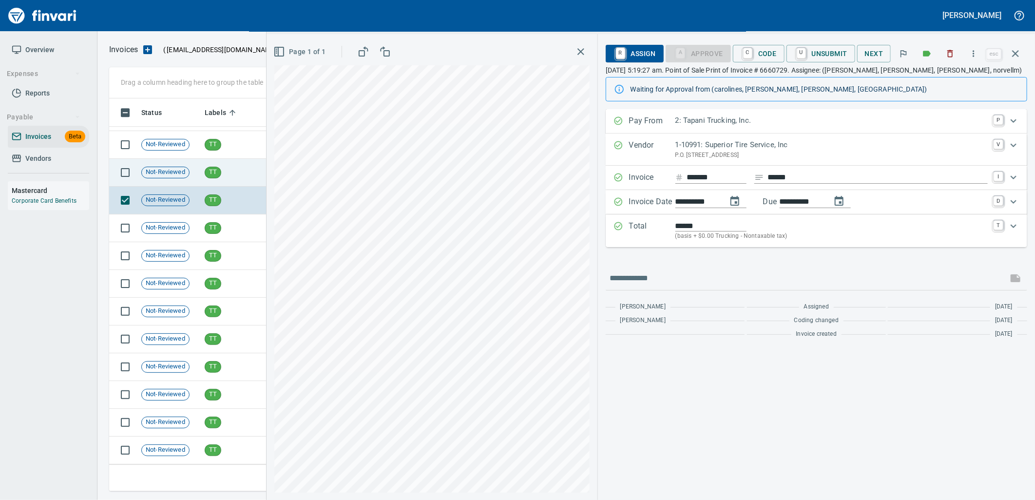
click at [181, 182] on td "Not-Reviewed" at bounding box center [168, 173] width 63 height 28
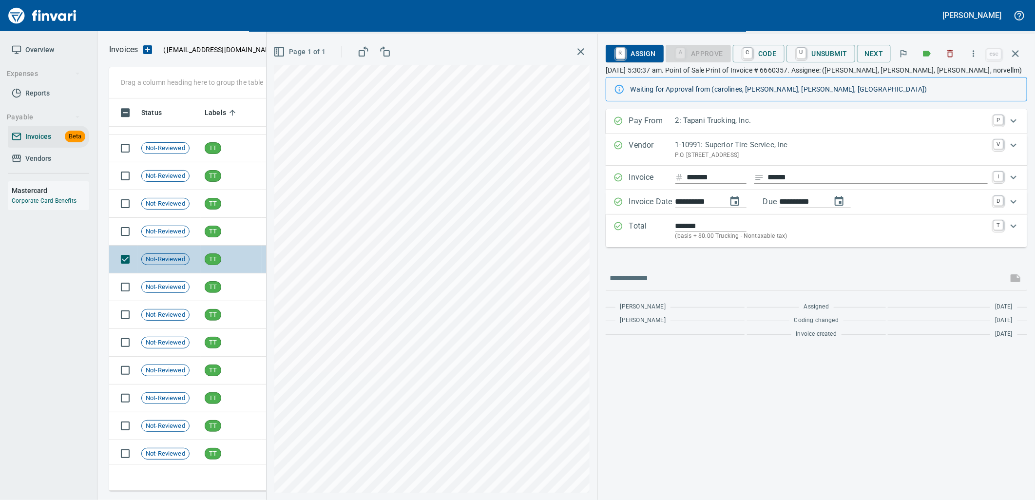
scroll to position [13496, 0]
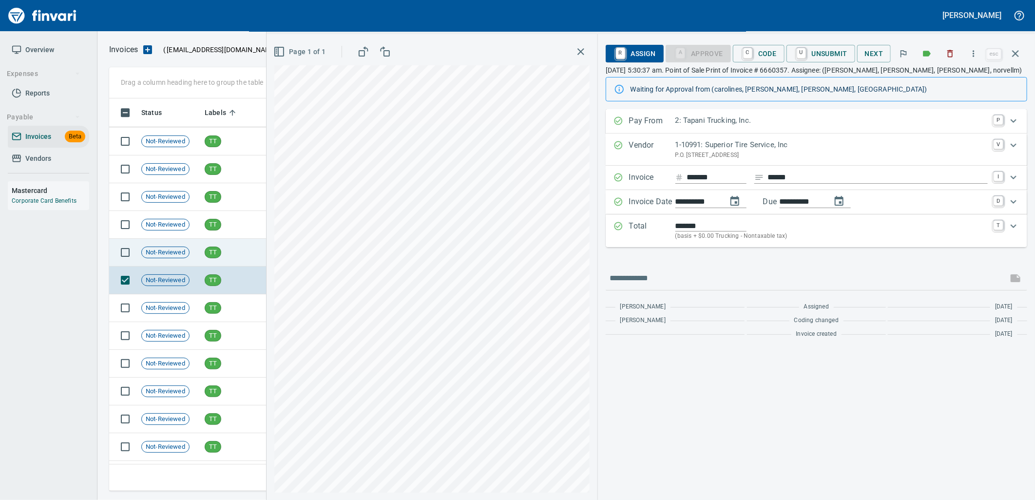
click at [230, 250] on td "TT" at bounding box center [231, 253] width 61 height 28
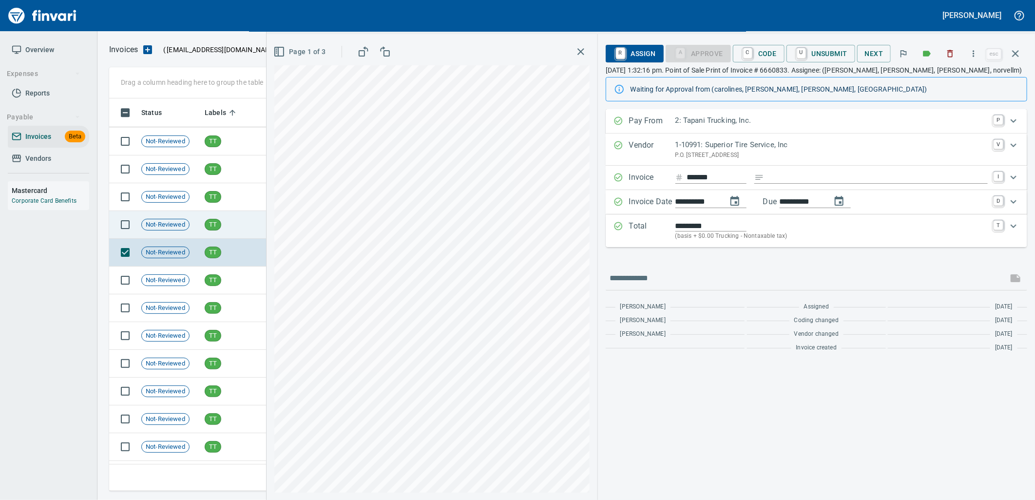
click at [228, 225] on td "TT" at bounding box center [231, 225] width 61 height 28
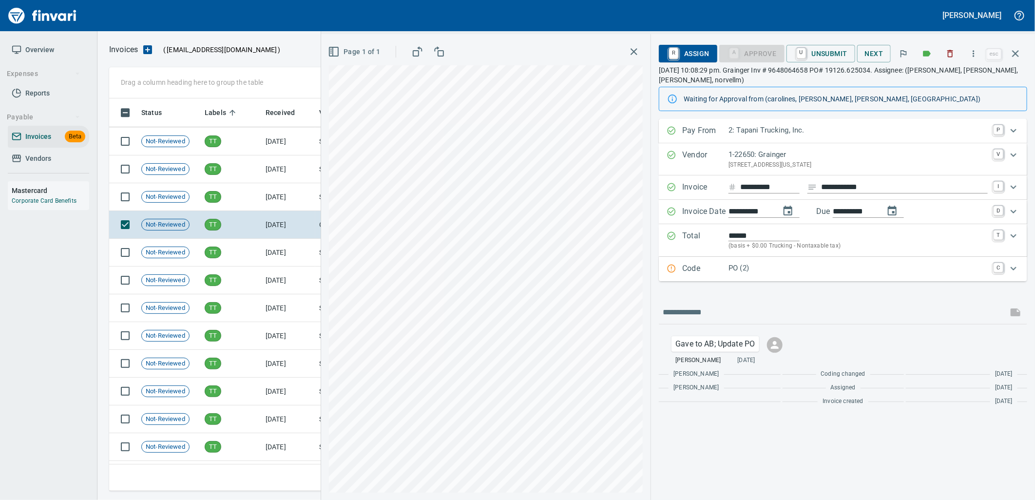
click at [722, 262] on div "Code PO (2) C" at bounding box center [843, 269] width 368 height 24
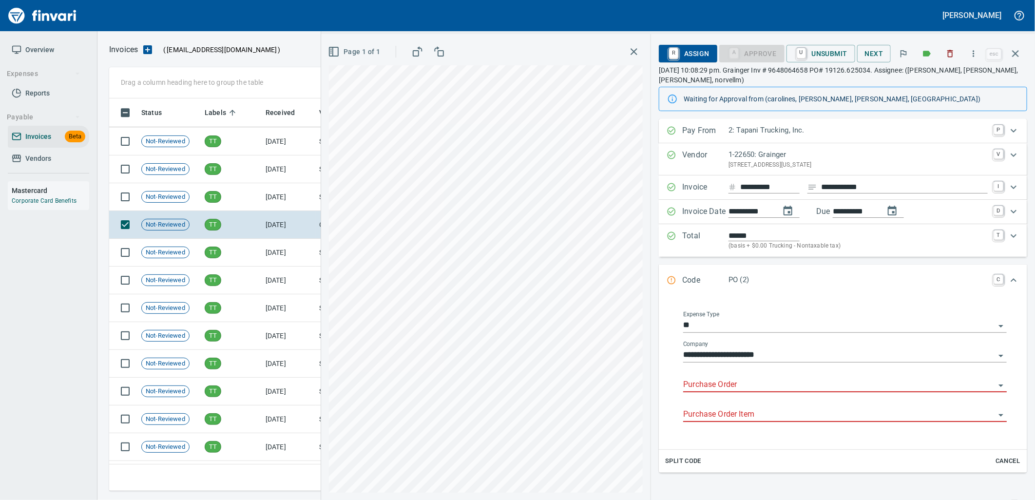
click at [749, 389] on input "Purchase Order" at bounding box center [839, 385] width 312 height 14
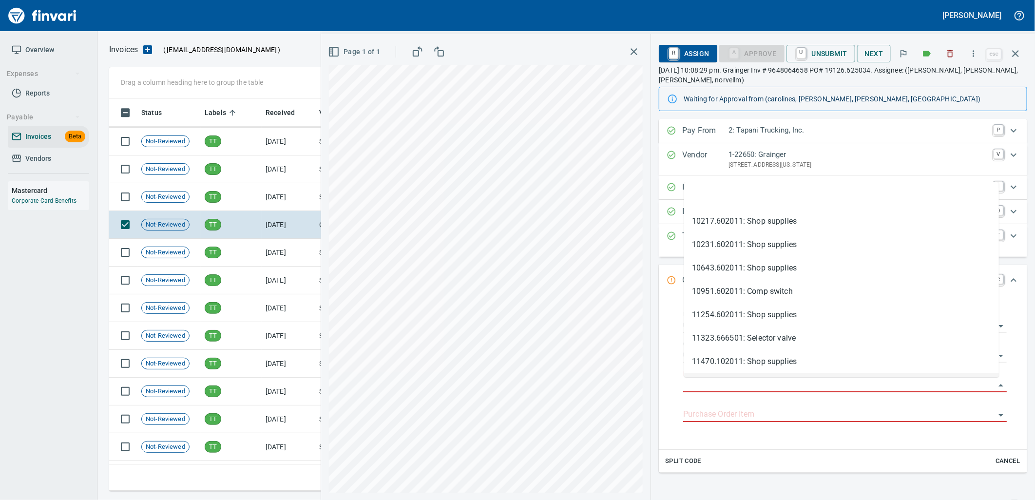
scroll to position [385, 897]
type input "**********"
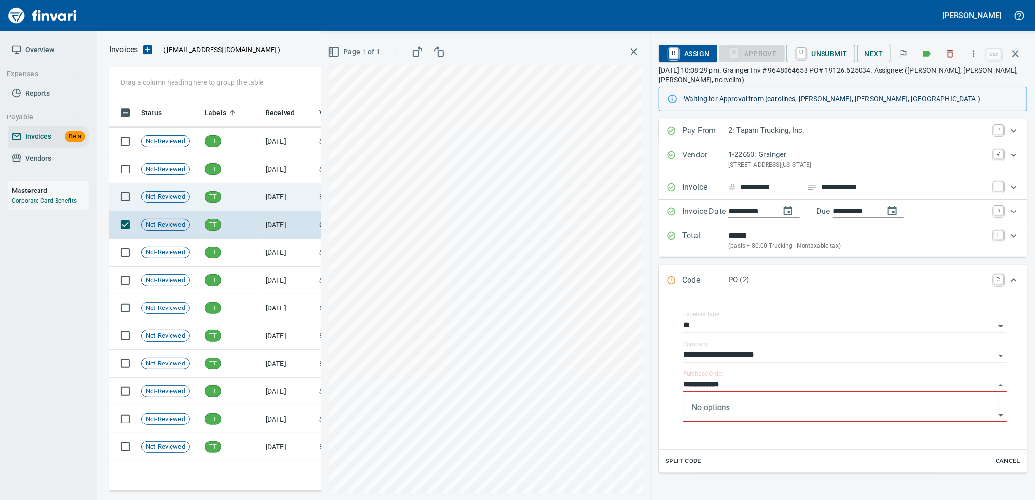
click at [285, 202] on td "9/23/2025" at bounding box center [289, 197] width 54 height 28
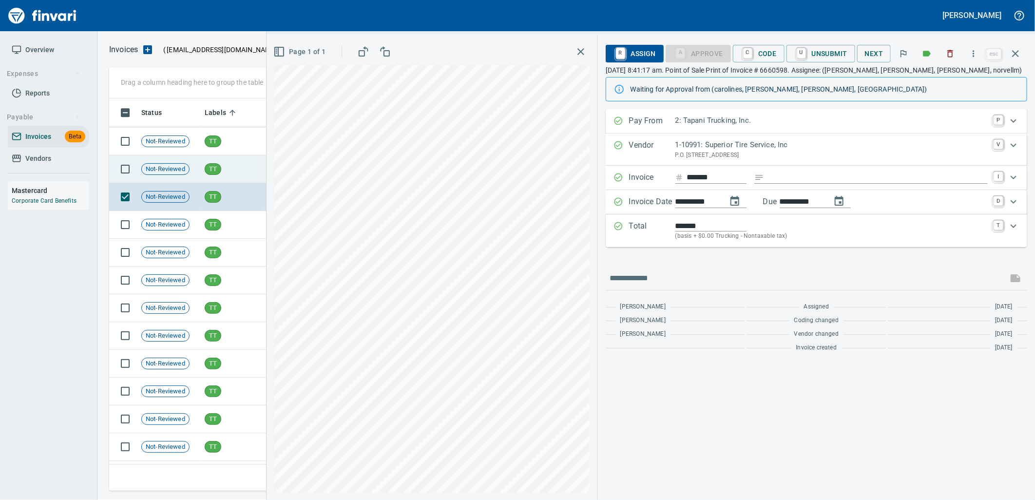
click at [237, 174] on td "TT" at bounding box center [231, 169] width 61 height 28
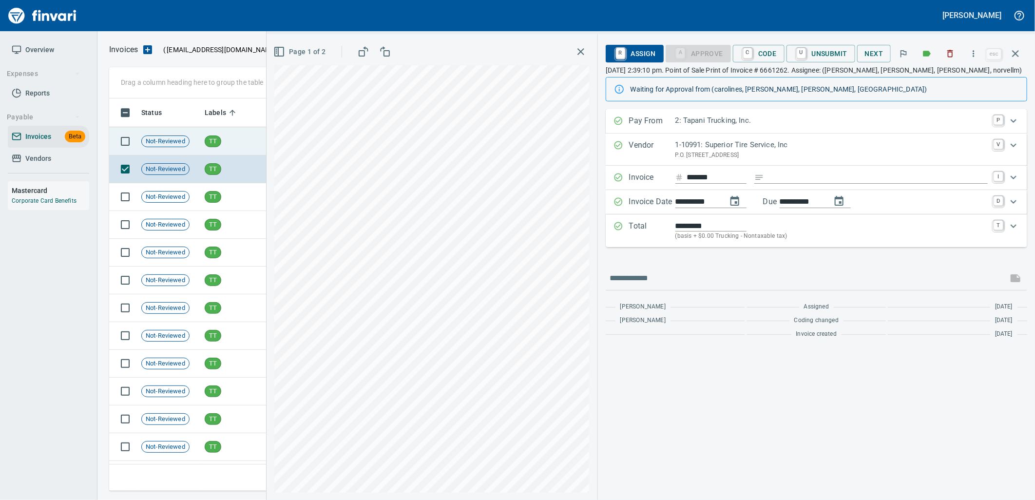
click at [239, 143] on td "TT" at bounding box center [231, 142] width 61 height 28
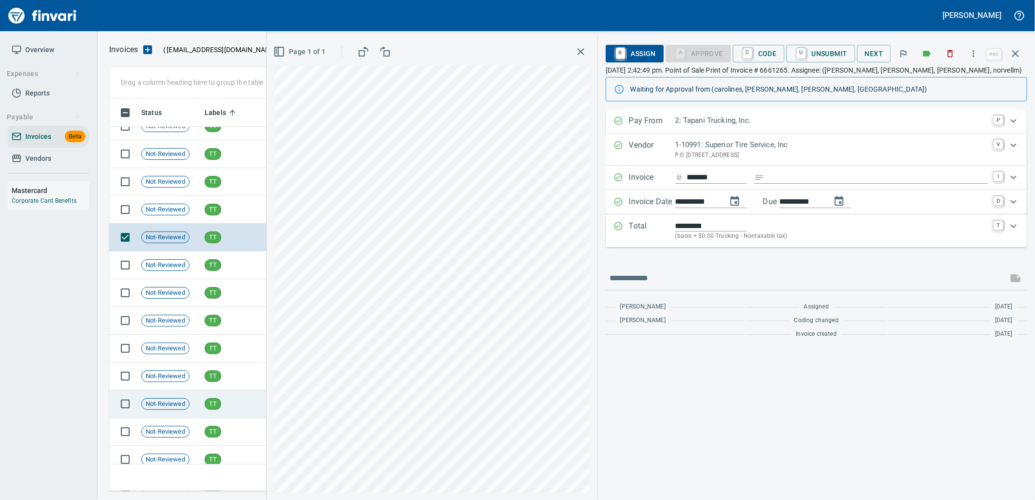
scroll to position [13388, 0]
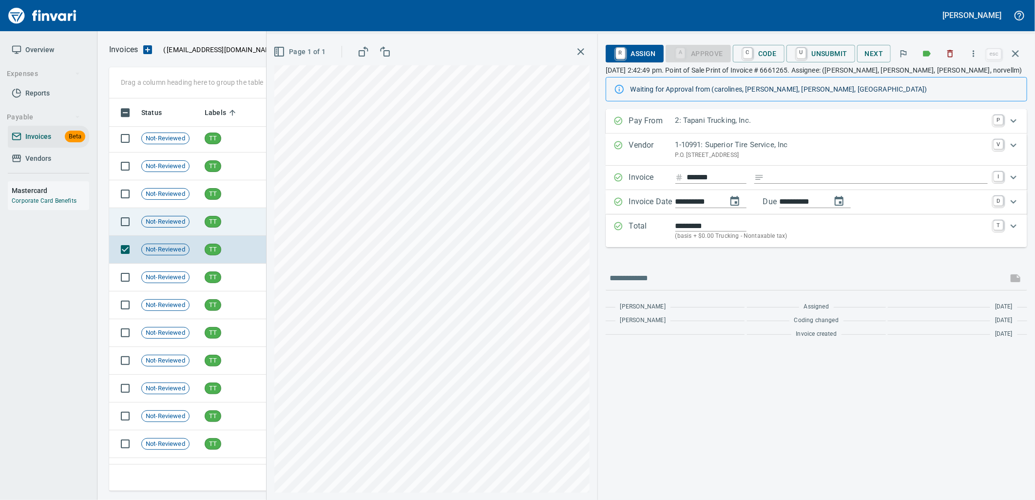
click at [240, 227] on td "TT" at bounding box center [231, 222] width 61 height 28
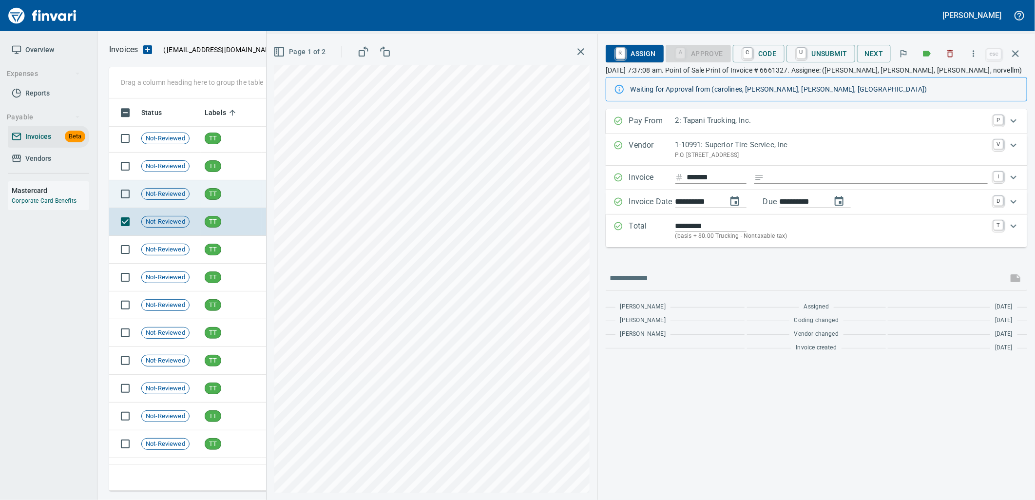
click at [236, 194] on td "TT" at bounding box center [231, 194] width 61 height 28
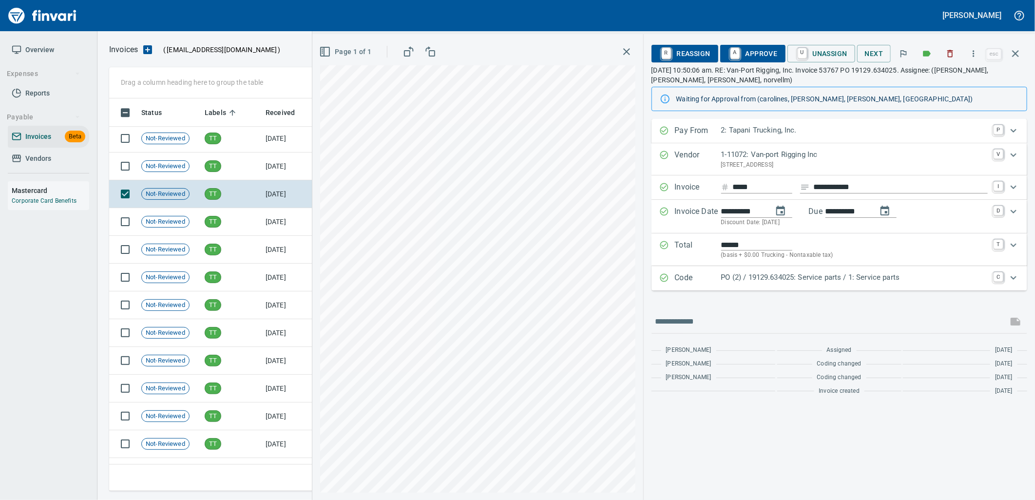
click at [764, 279] on p "PO (2) / 19129.634025: Service parts / 1: Service parts" at bounding box center [854, 277] width 266 height 11
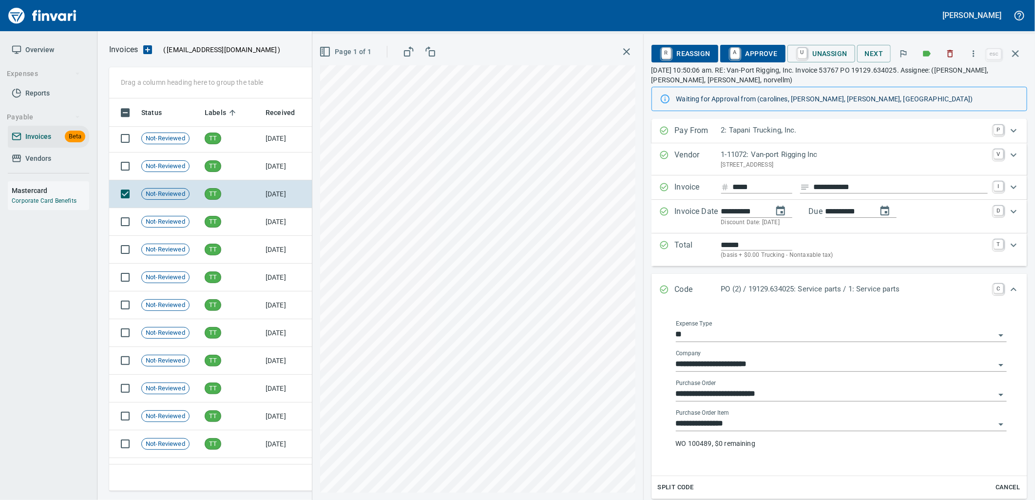
click at [765, 419] on input "**********" at bounding box center [835, 424] width 319 height 14
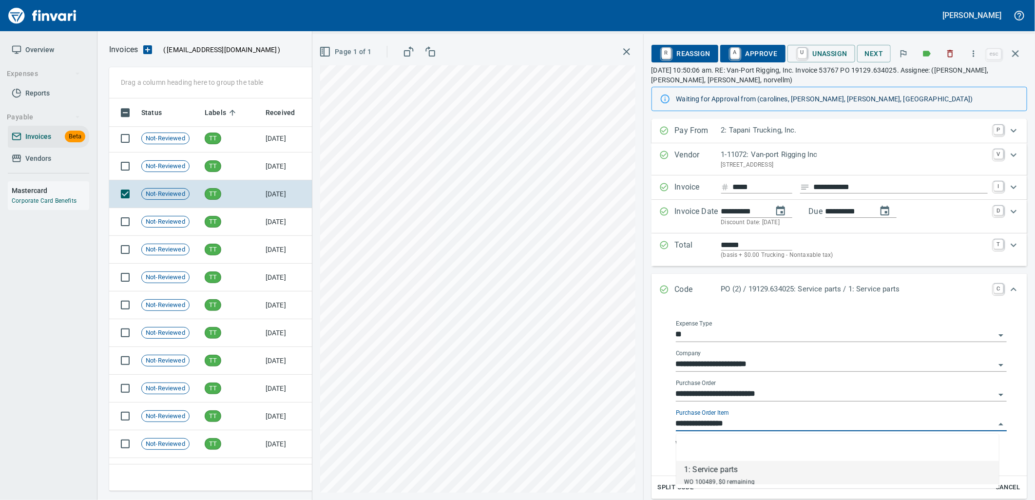
scroll to position [385, 897]
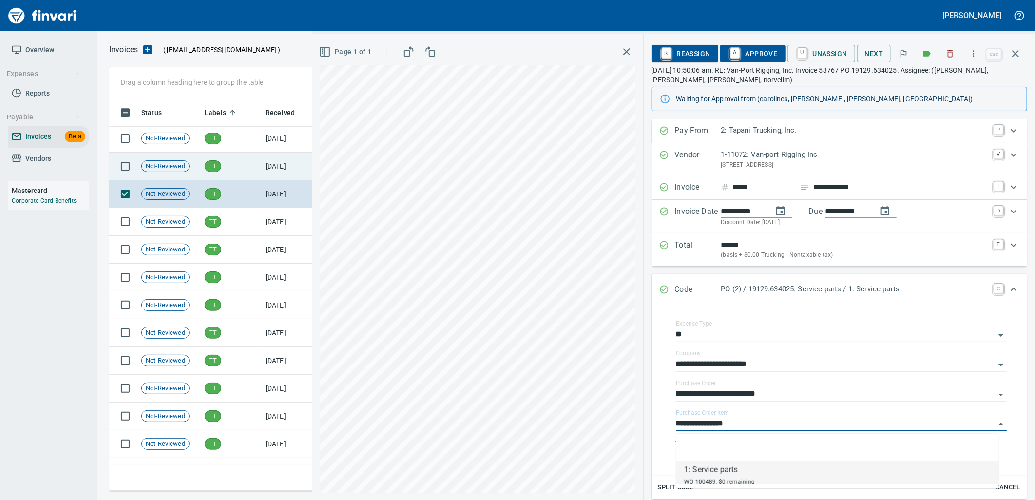
click at [261, 166] on td "TT" at bounding box center [231, 166] width 61 height 28
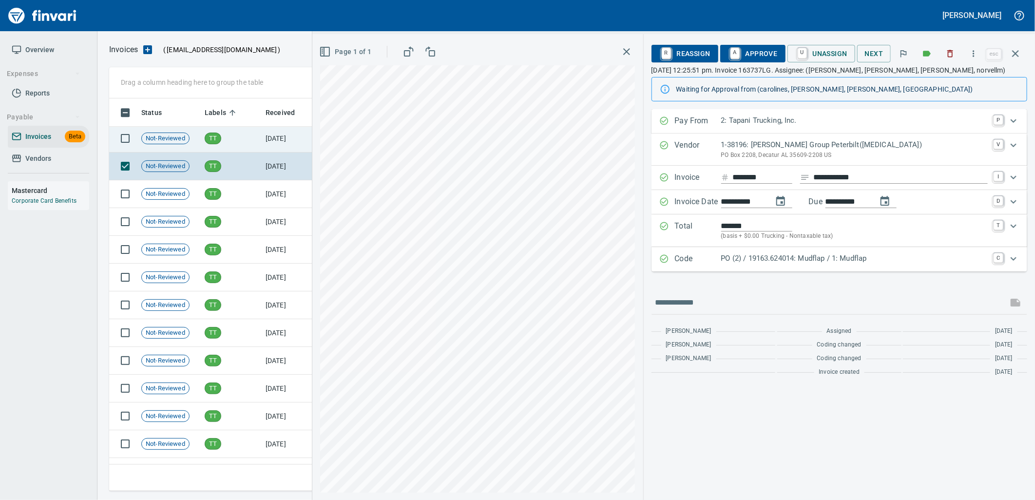
click at [249, 139] on td "TT" at bounding box center [231, 139] width 61 height 28
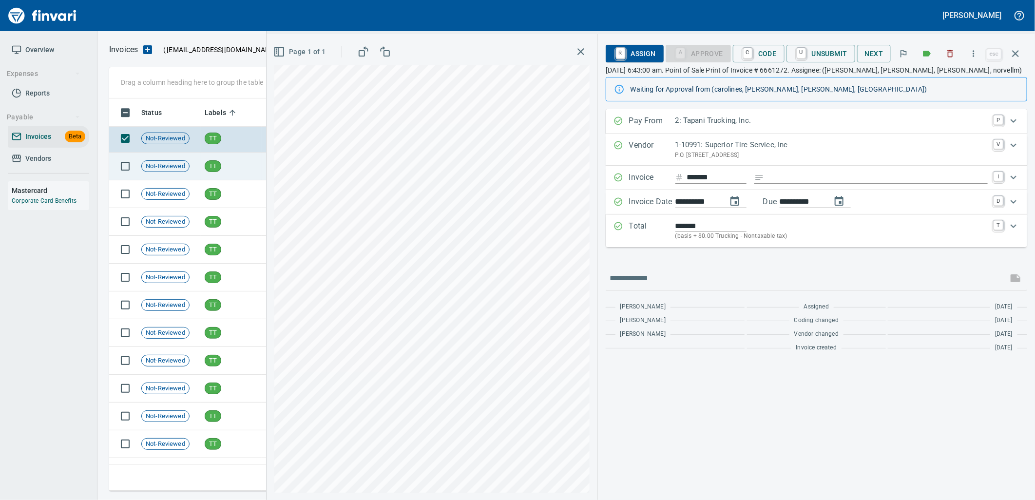
click at [251, 168] on td "TT" at bounding box center [231, 166] width 61 height 28
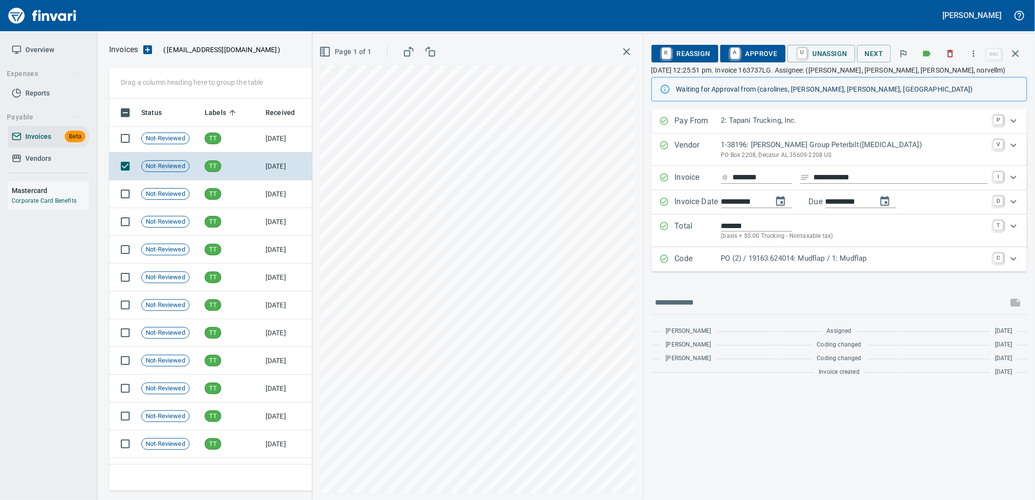
click at [766, 264] on p "PO (2) / 19163.624014: Mudflap / 1: Mudflap" at bounding box center [854, 258] width 266 height 11
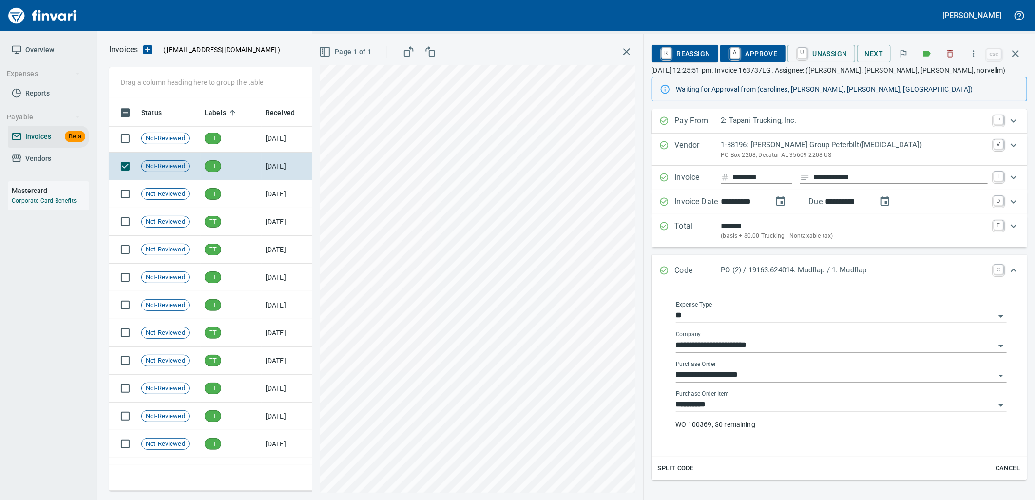
click at [746, 406] on input "**********" at bounding box center [835, 405] width 319 height 14
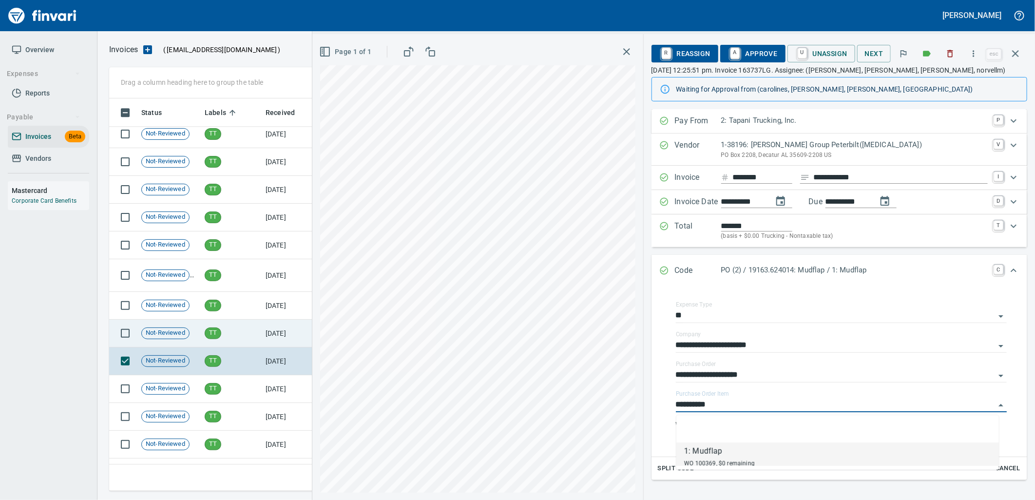
scroll to position [13171, 0]
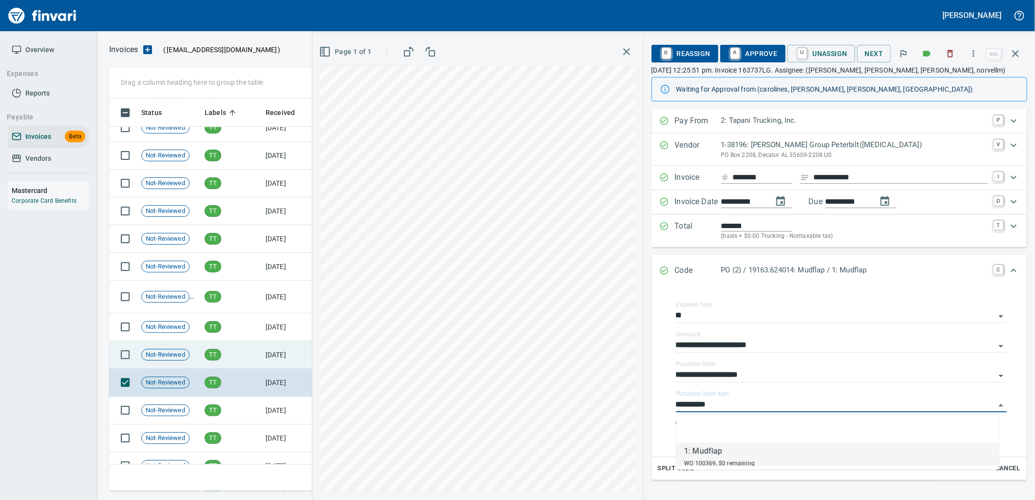
drag, startPoint x: 263, startPoint y: 351, endPoint x: 252, endPoint y: 321, distance: 32.1
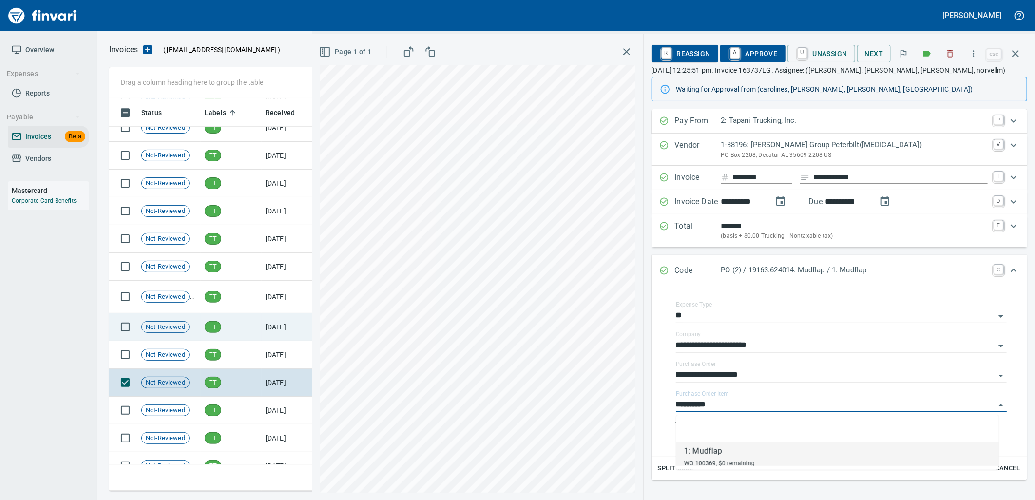
click at [263, 350] on td "9/30/2025" at bounding box center [289, 355] width 54 height 28
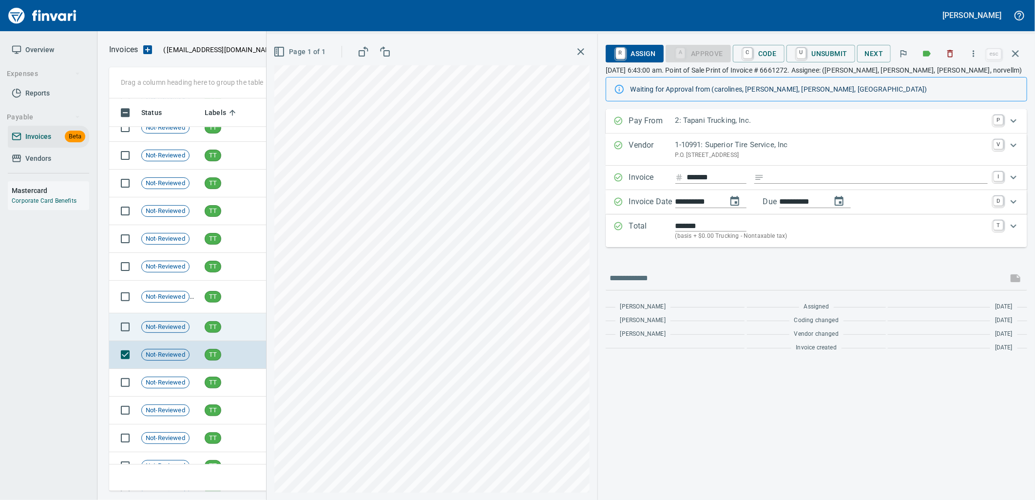
click at [248, 321] on td "TT" at bounding box center [231, 327] width 61 height 28
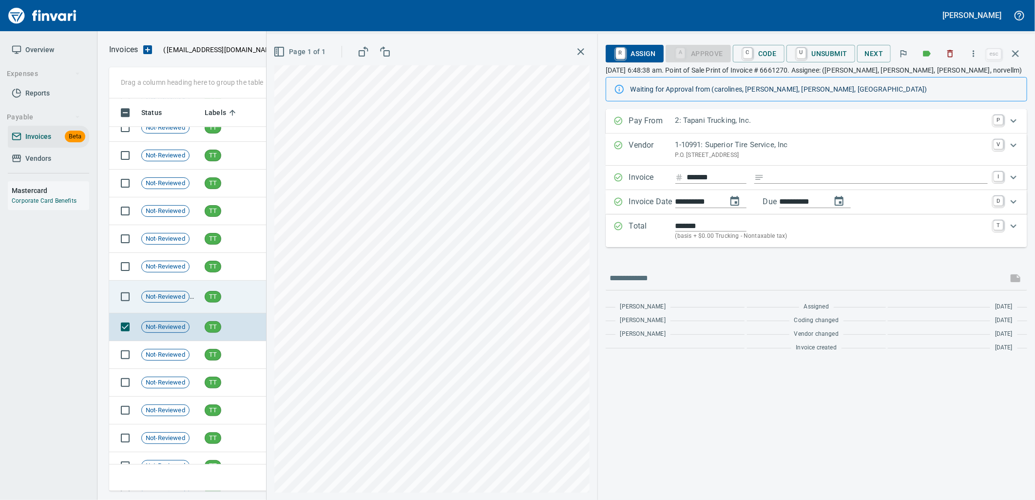
click at [228, 292] on td "TT" at bounding box center [231, 297] width 61 height 33
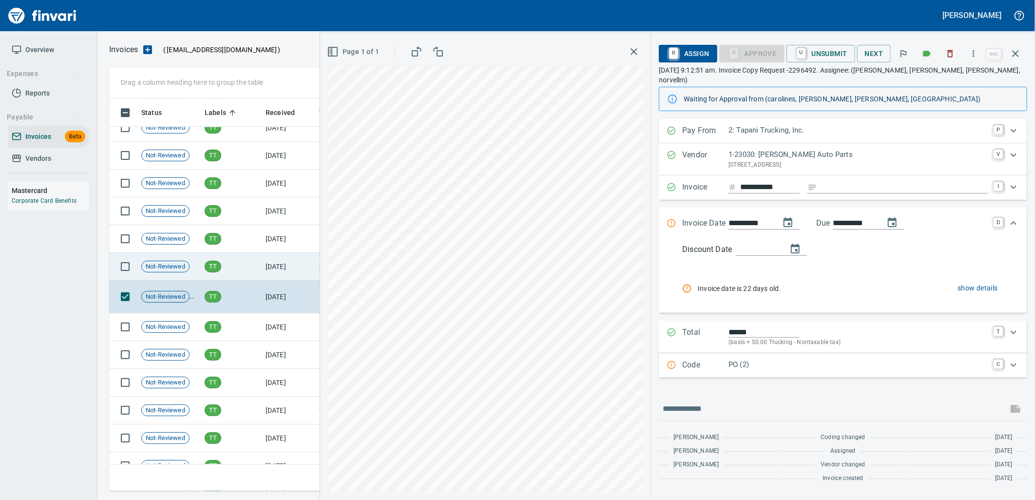
click at [218, 253] on td "TT" at bounding box center [231, 267] width 61 height 28
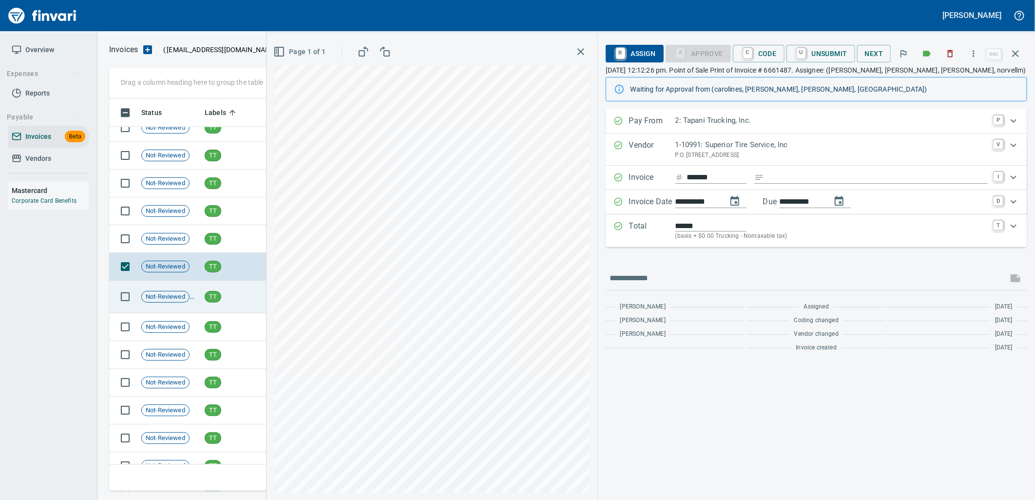
click at [232, 298] on td "TT" at bounding box center [231, 297] width 61 height 33
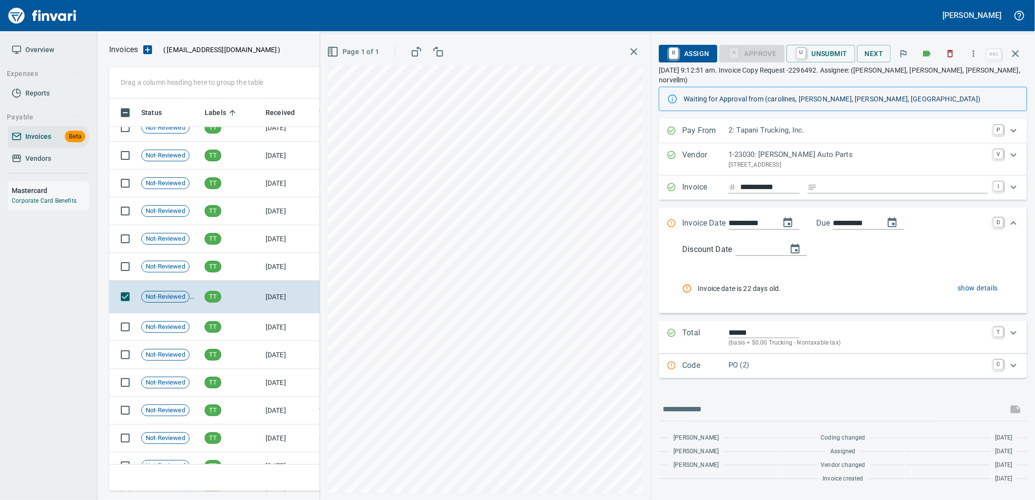
click at [810, 364] on div "Code PO (2) C" at bounding box center [843, 366] width 368 height 24
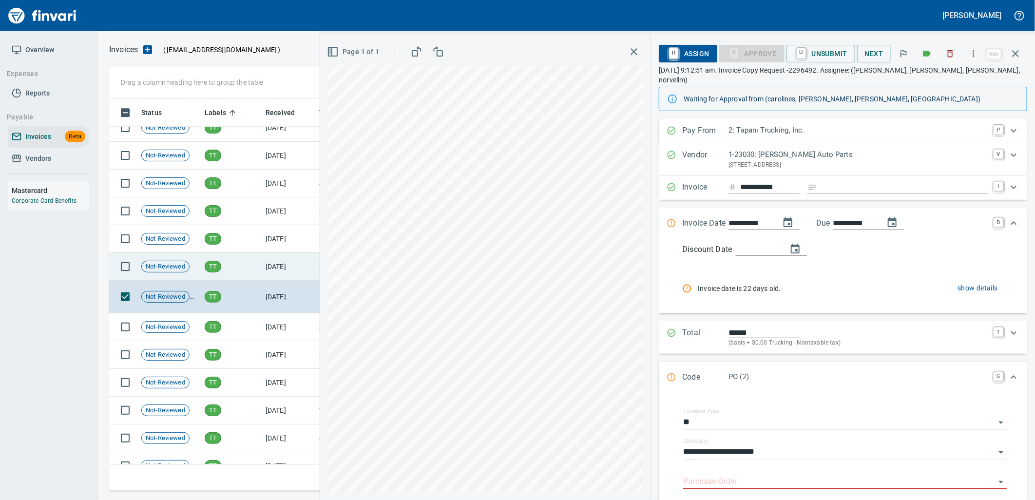
click at [240, 273] on td "TT" at bounding box center [231, 267] width 61 height 28
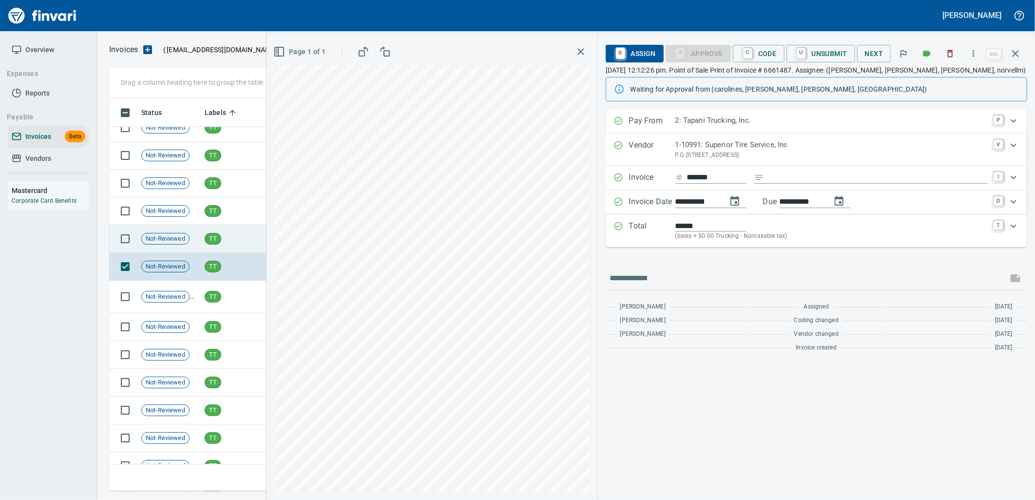
click at [230, 241] on td "TT" at bounding box center [231, 239] width 61 height 28
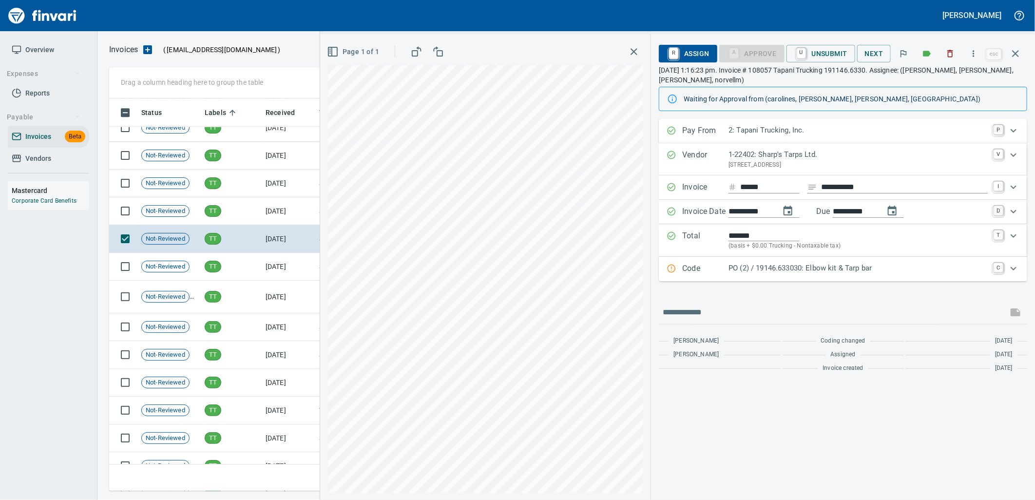
click at [767, 266] on p "PO (2) / 19146.633030: Elbow kit & Tarp bar" at bounding box center [857, 268] width 259 height 11
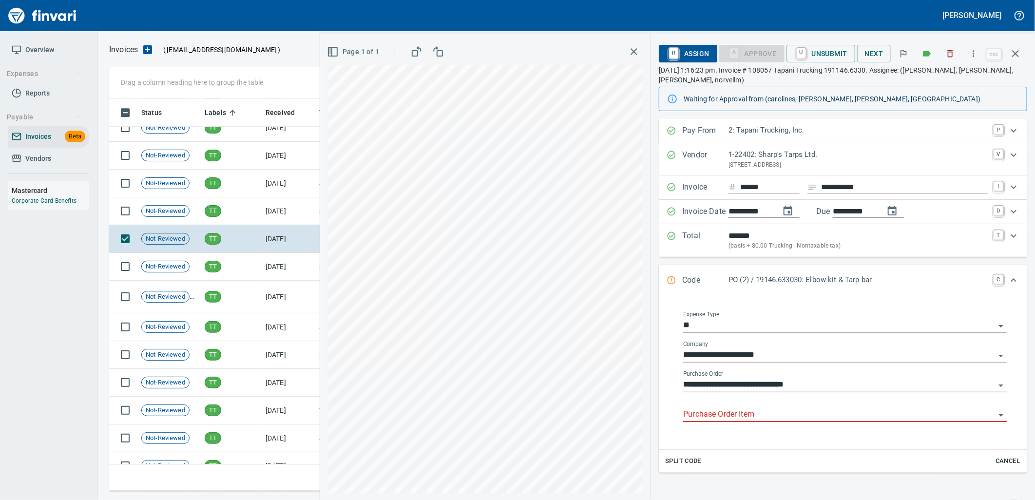
click at [765, 410] on input "Purchase Order Item" at bounding box center [839, 415] width 312 height 14
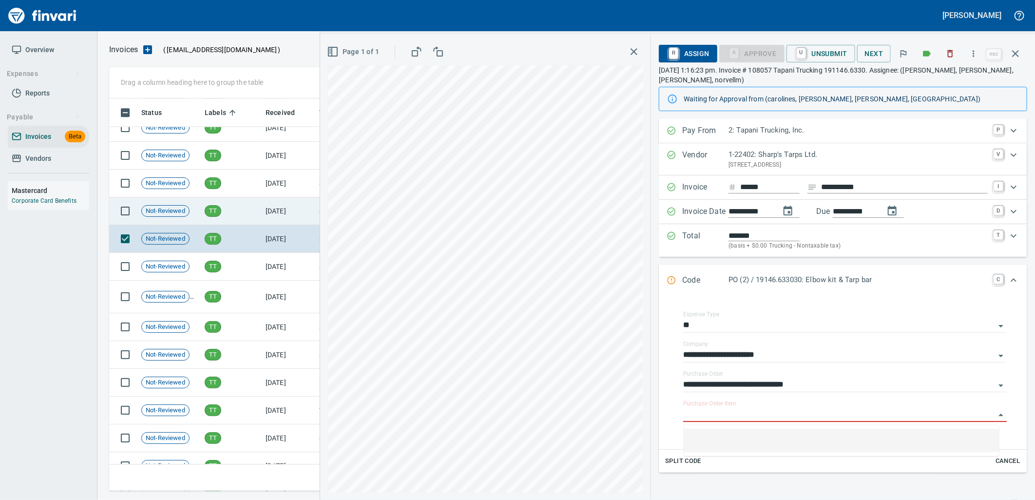
click at [205, 221] on td "TT" at bounding box center [231, 211] width 61 height 28
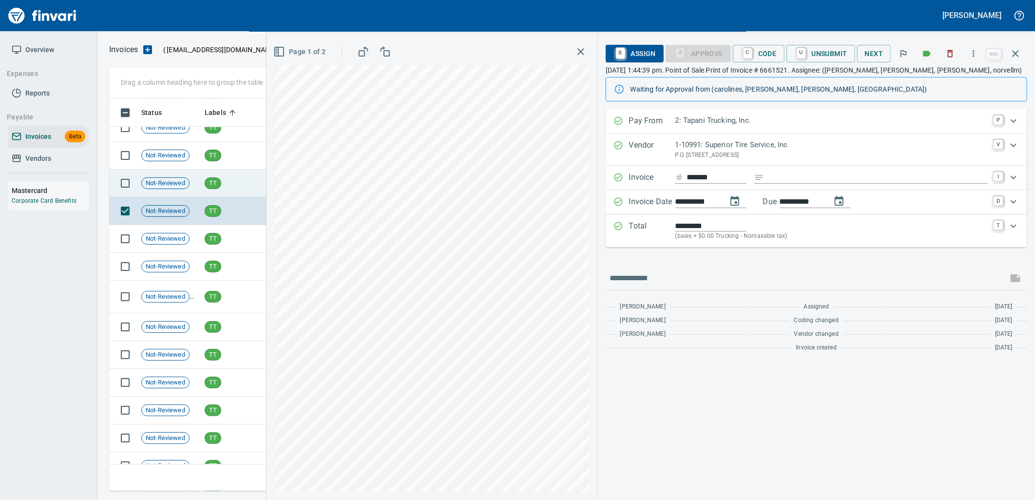
click at [226, 174] on td "TT" at bounding box center [231, 184] width 61 height 28
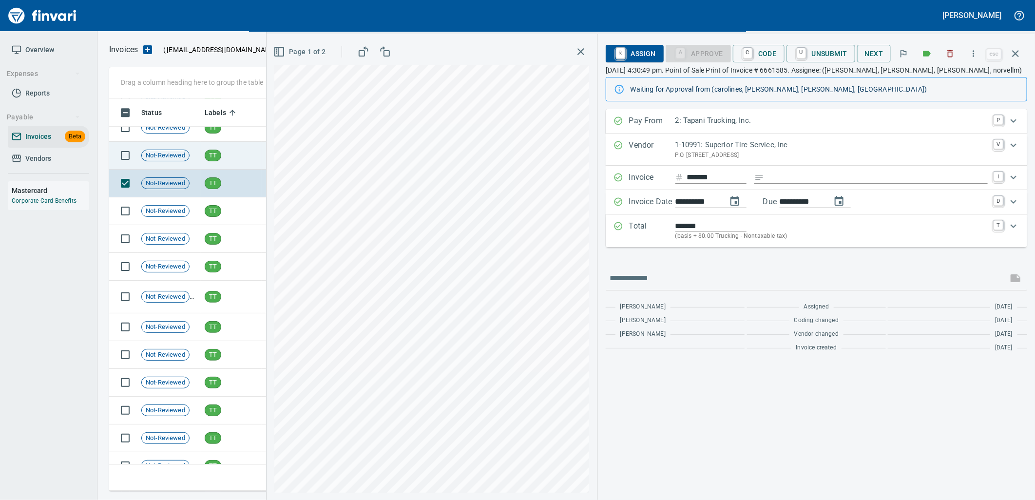
click at [225, 157] on td "TT" at bounding box center [231, 156] width 61 height 28
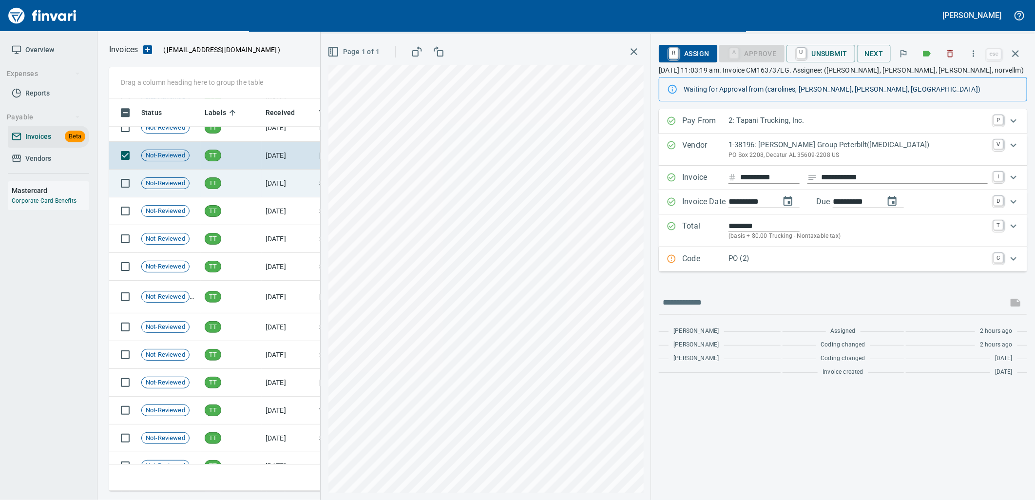
scroll to position [13117, 0]
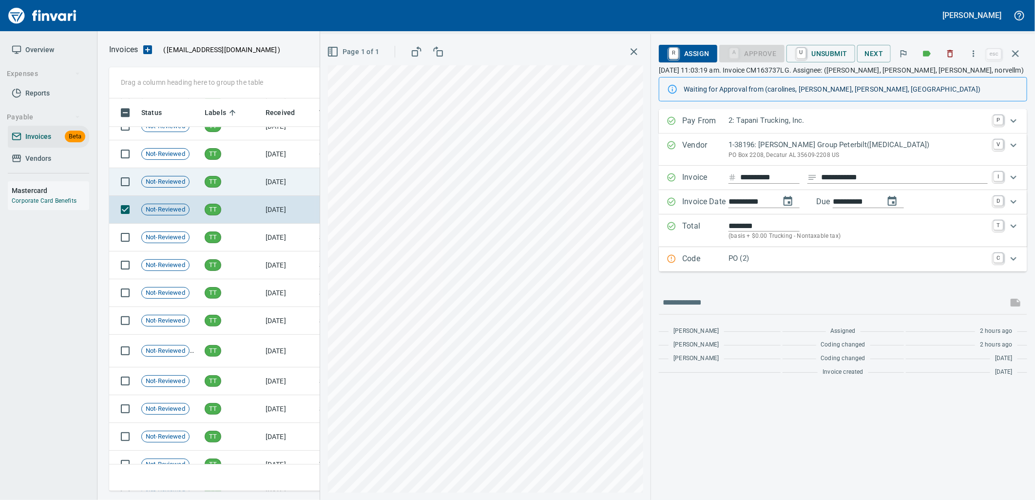
click at [293, 189] on td "[DATE]" at bounding box center [289, 182] width 54 height 28
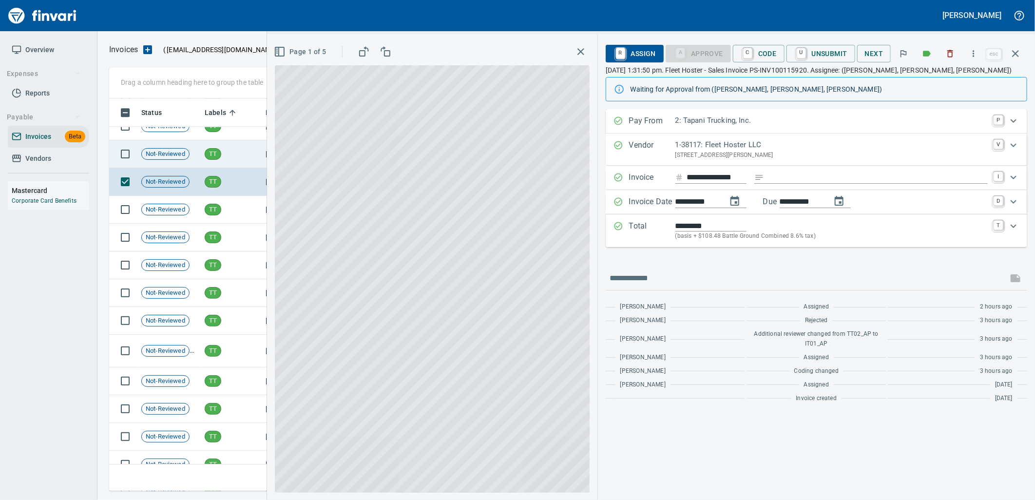
click at [250, 152] on td "TT" at bounding box center [231, 154] width 61 height 28
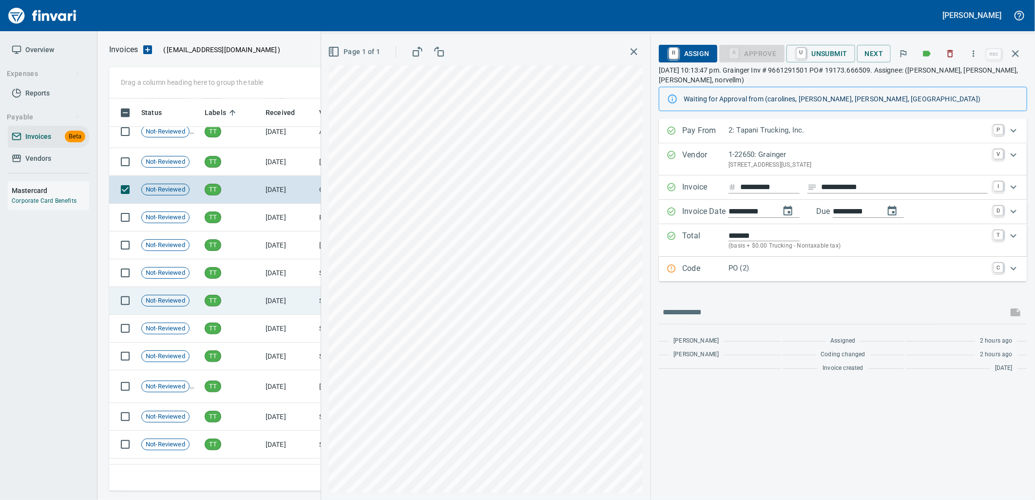
scroll to position [13063, 0]
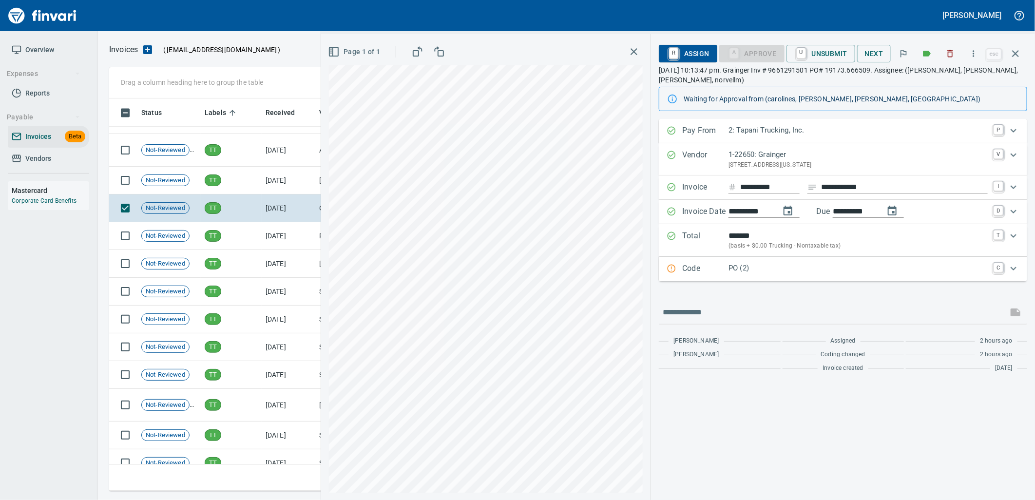
click at [818, 274] on div "PO (2)" at bounding box center [857, 269] width 259 height 13
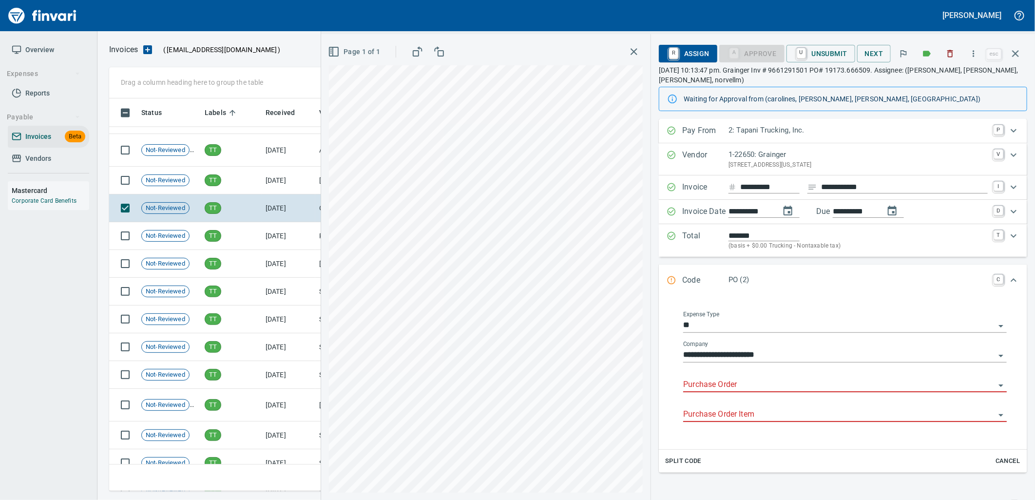
click at [753, 385] on input "Purchase Order" at bounding box center [839, 385] width 312 height 14
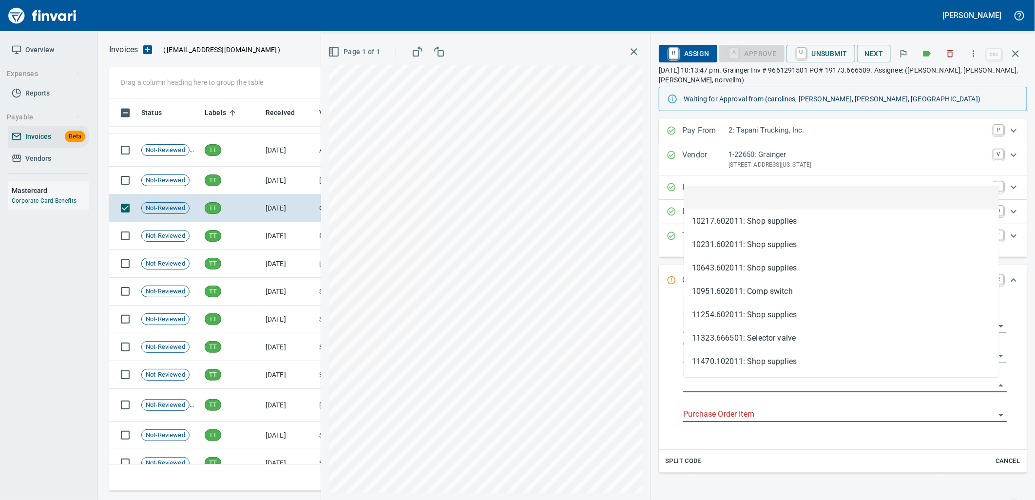
scroll to position [385, 897]
type input "**********"
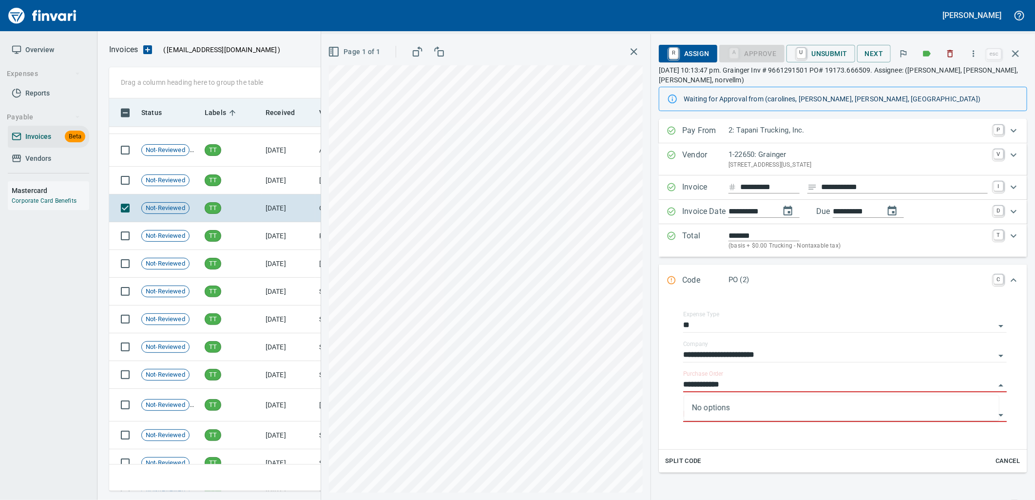
click at [291, 183] on td "[DATE]" at bounding box center [289, 181] width 54 height 28
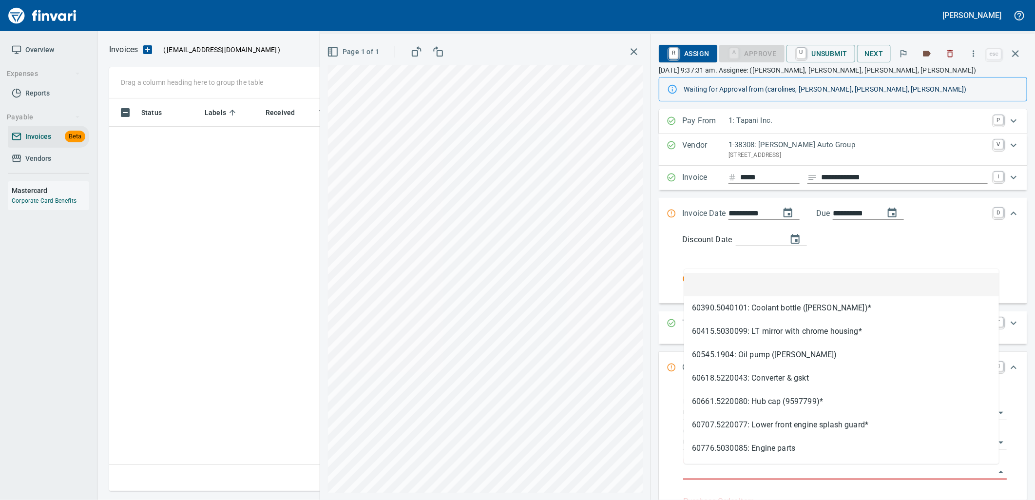
scroll to position [1, 1]
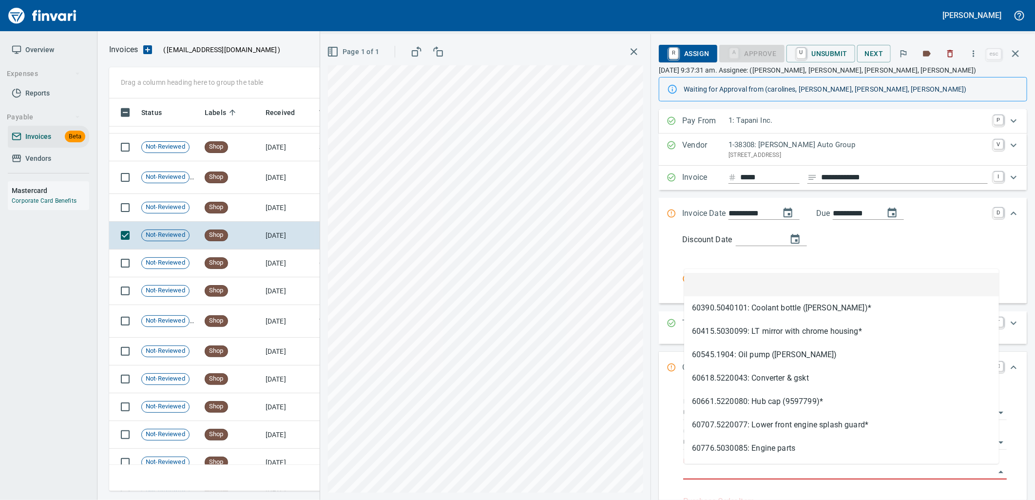
type input "**********"
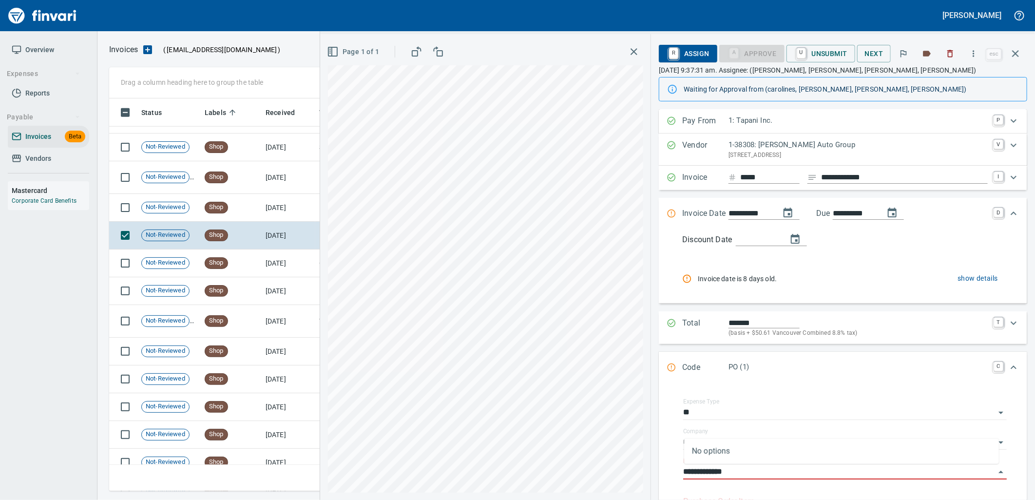
scroll to position [385, 897]
click at [240, 219] on td "Shop" at bounding box center [231, 208] width 61 height 28
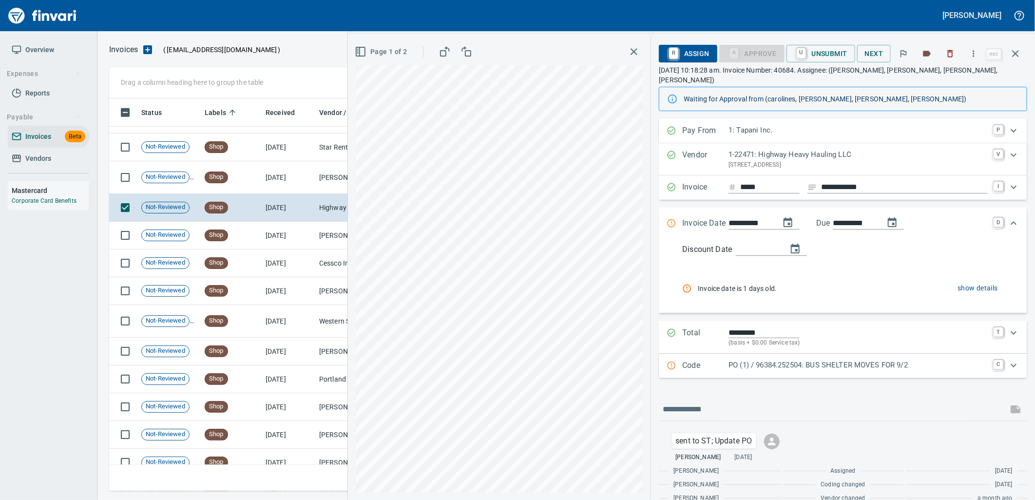
click at [791, 360] on p "PO (1) / 96384.252504: BUS SHELTER MOVES FOR 9/2" at bounding box center [857, 365] width 259 height 11
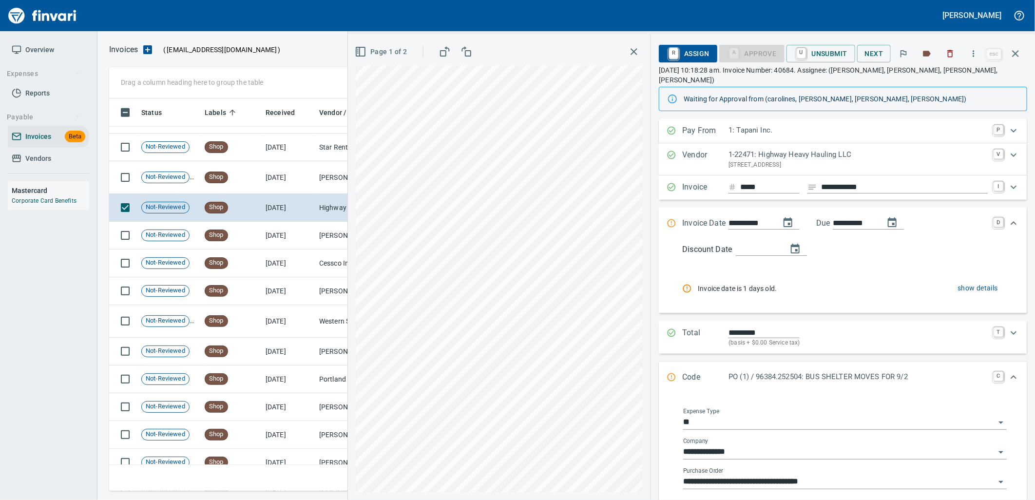
scroll to position [54, 0]
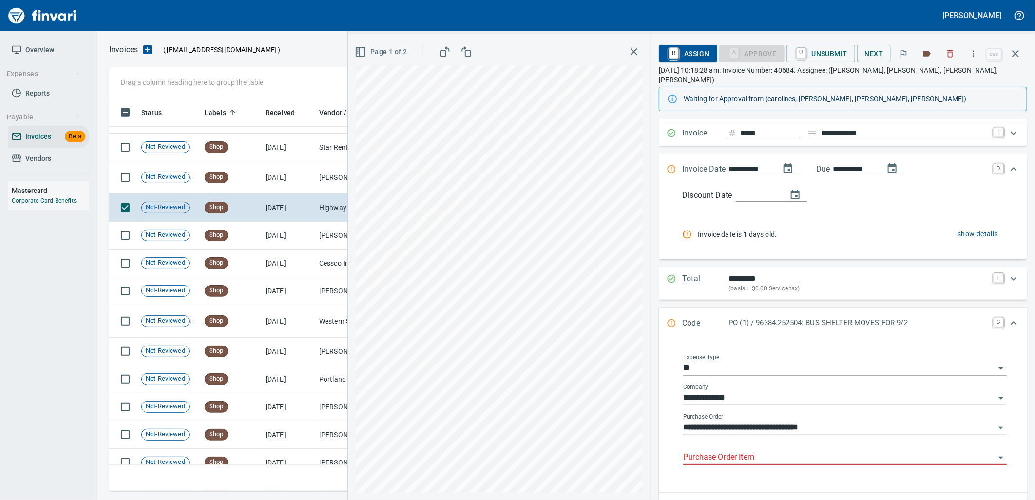
click at [765, 451] on input "Purchase Order Item" at bounding box center [839, 458] width 312 height 14
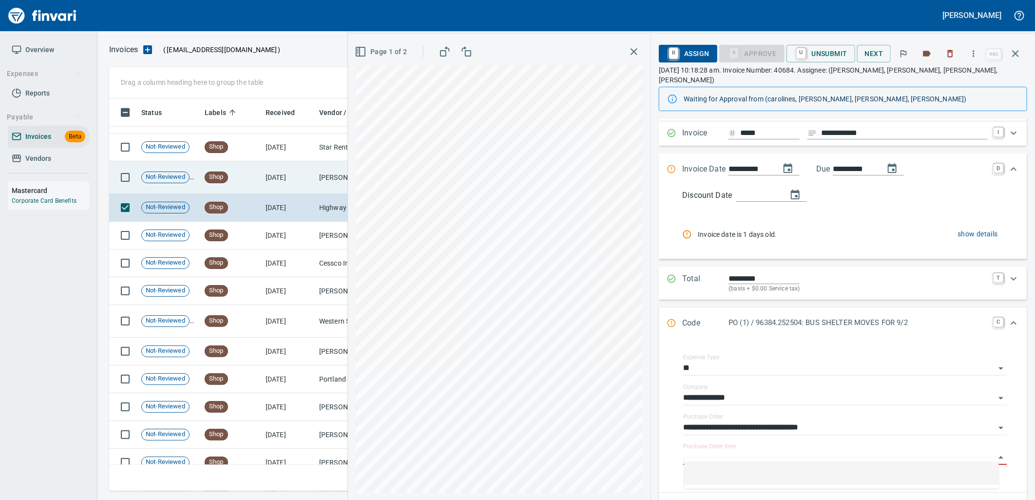
click at [281, 189] on td "9/6/2025" at bounding box center [289, 177] width 54 height 33
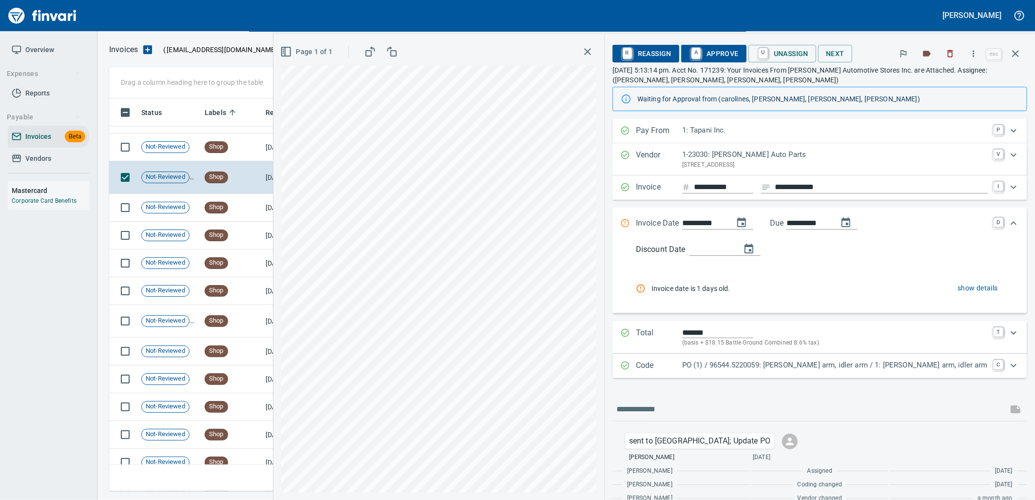
click at [742, 368] on p "PO (1) / 96544.5220059: Pitman arm, idler arm / 1: Pitman arm, idler arm" at bounding box center [834, 365] width 305 height 11
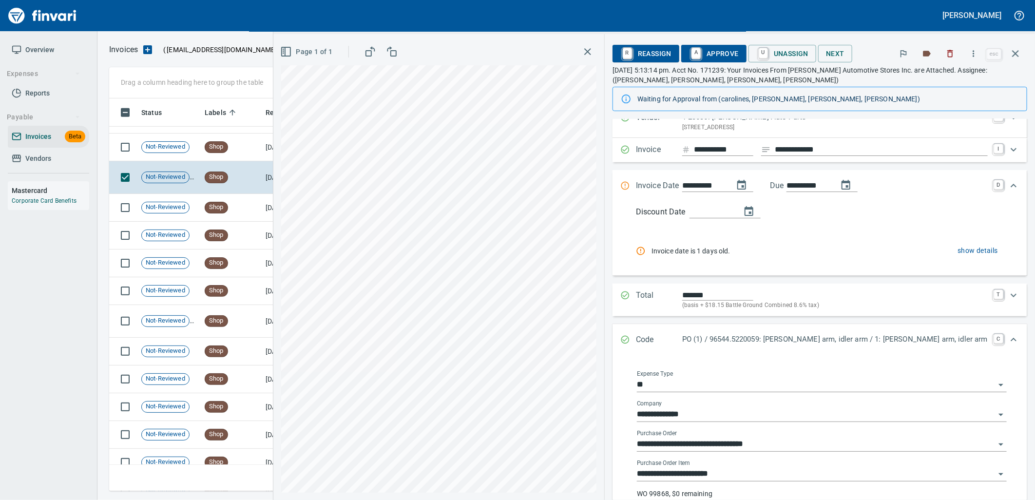
scroll to position [54, 0]
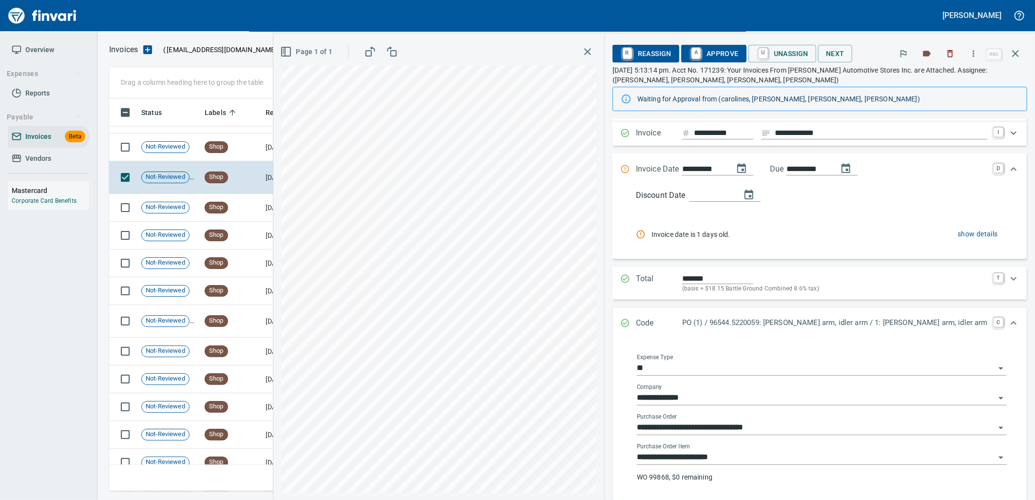
click at [782, 455] on input "**********" at bounding box center [816, 458] width 358 height 14
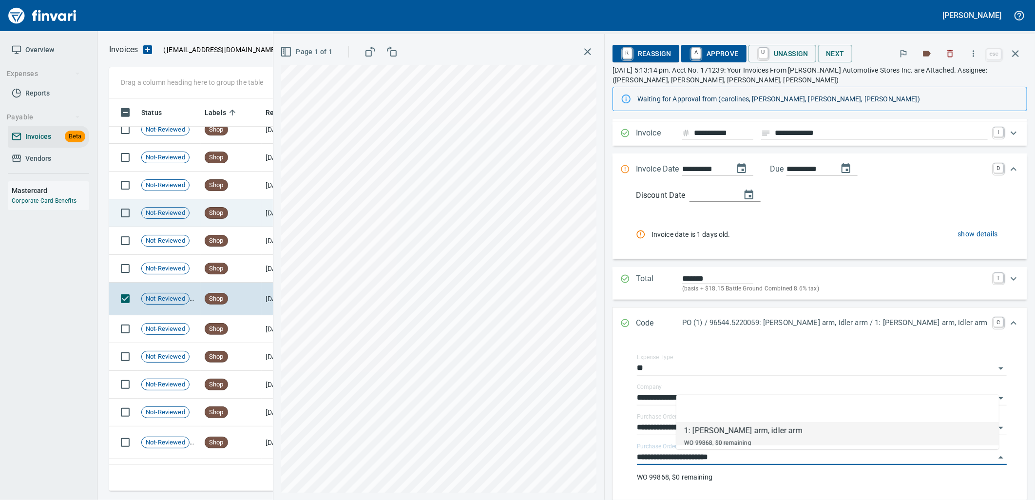
scroll to position [12034, 0]
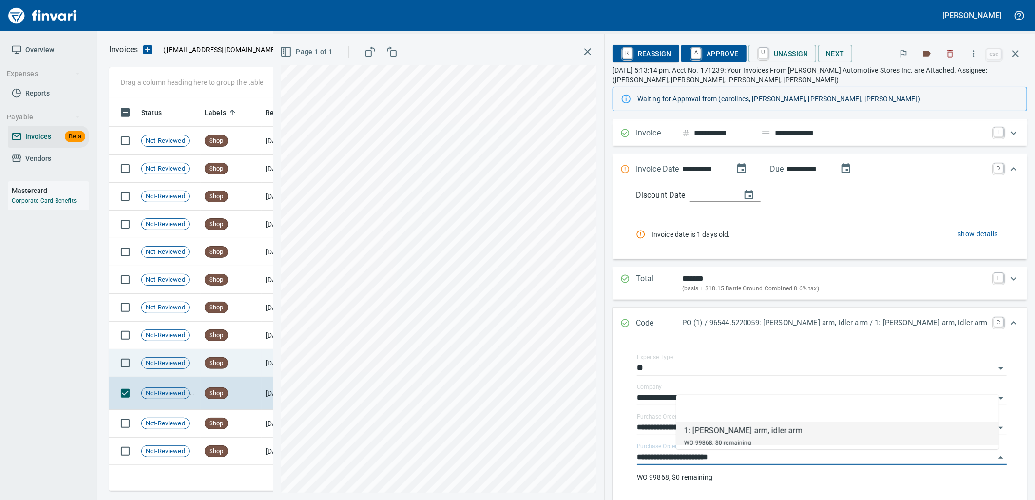
click at [257, 373] on td "Shop" at bounding box center [231, 363] width 61 height 28
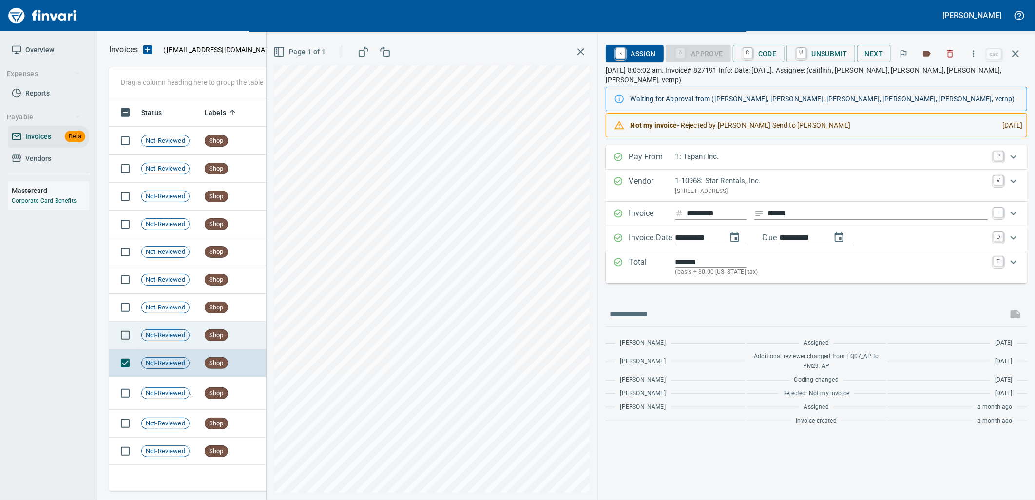
click at [238, 332] on td "Shop" at bounding box center [231, 336] width 61 height 28
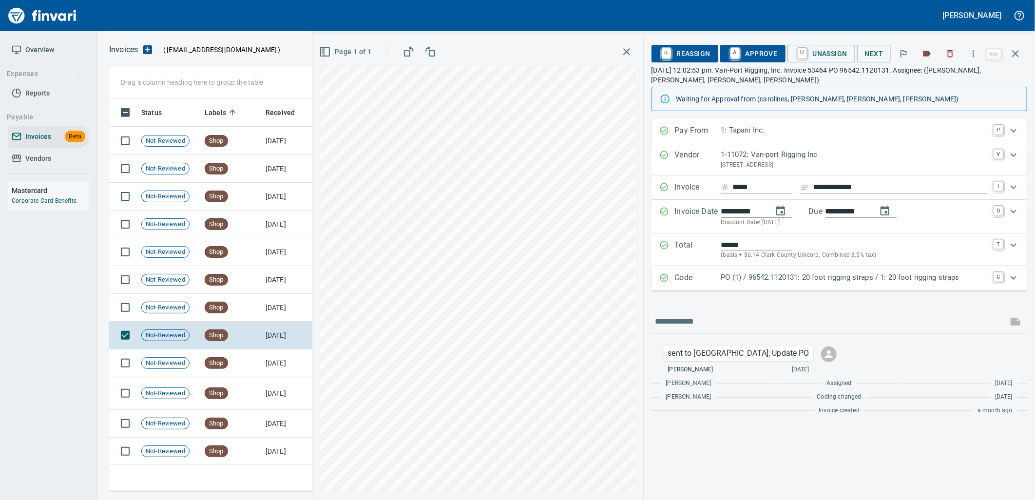
click at [758, 289] on div "Code PO (1) / 96542.1120131: 20 foot rigging straps / 1: 20 foot rigging straps…" at bounding box center [839, 278] width 376 height 24
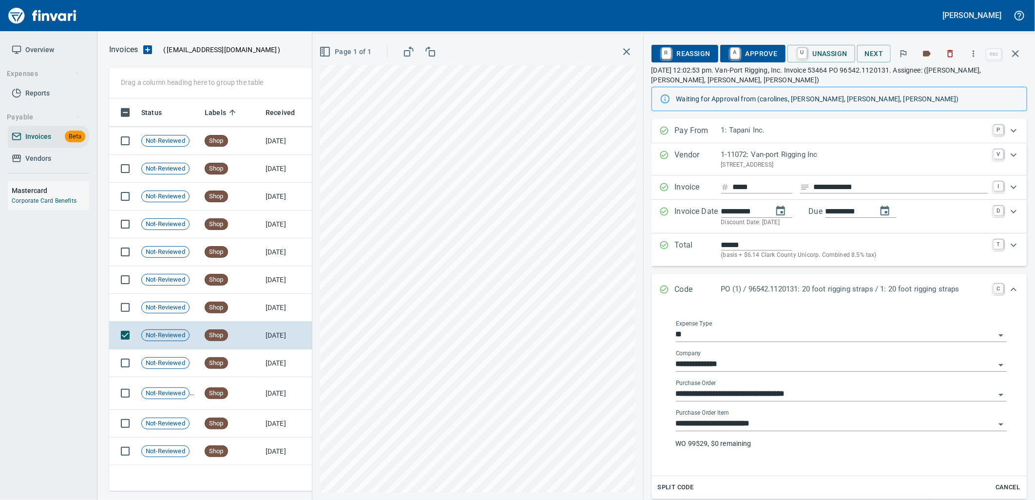
click at [768, 429] on input "**********" at bounding box center [835, 424] width 319 height 14
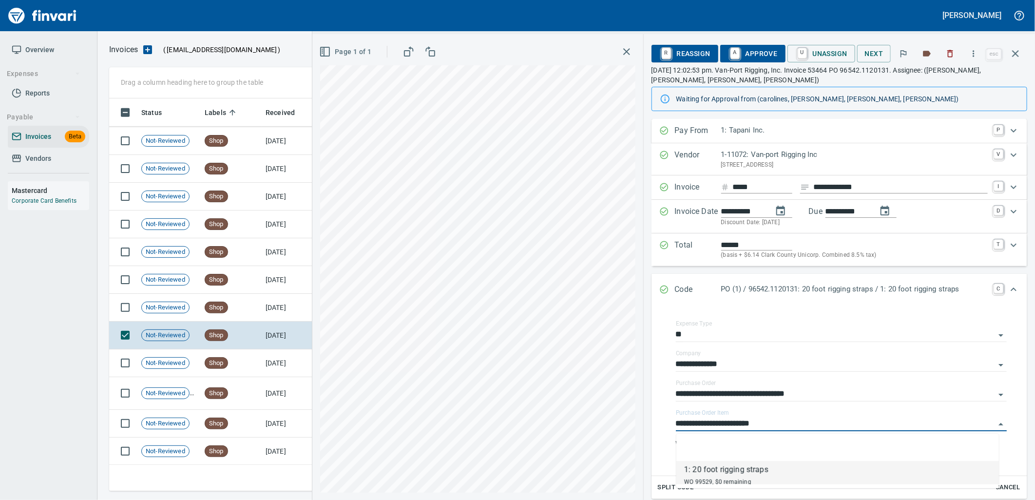
scroll to position [385, 897]
click at [260, 312] on td "Shop" at bounding box center [231, 308] width 61 height 28
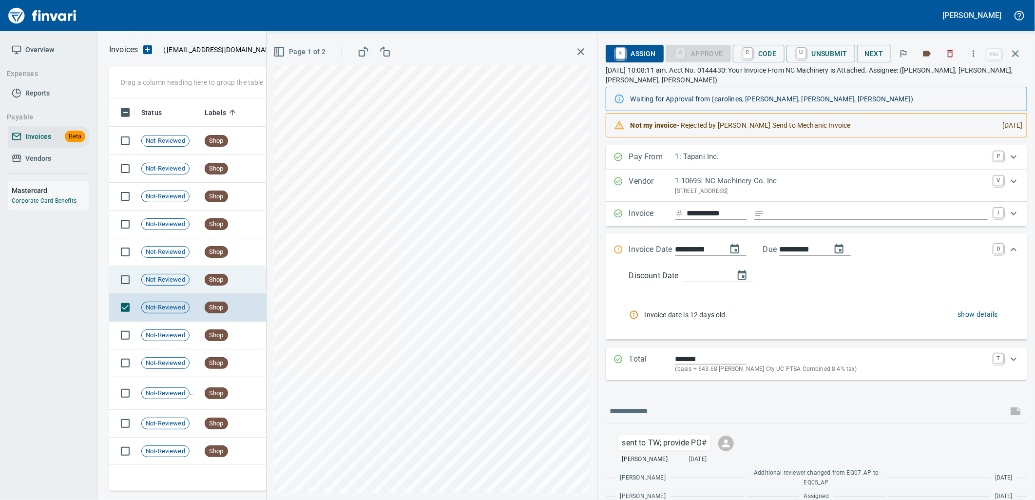
click at [249, 272] on td "Shop" at bounding box center [231, 280] width 61 height 28
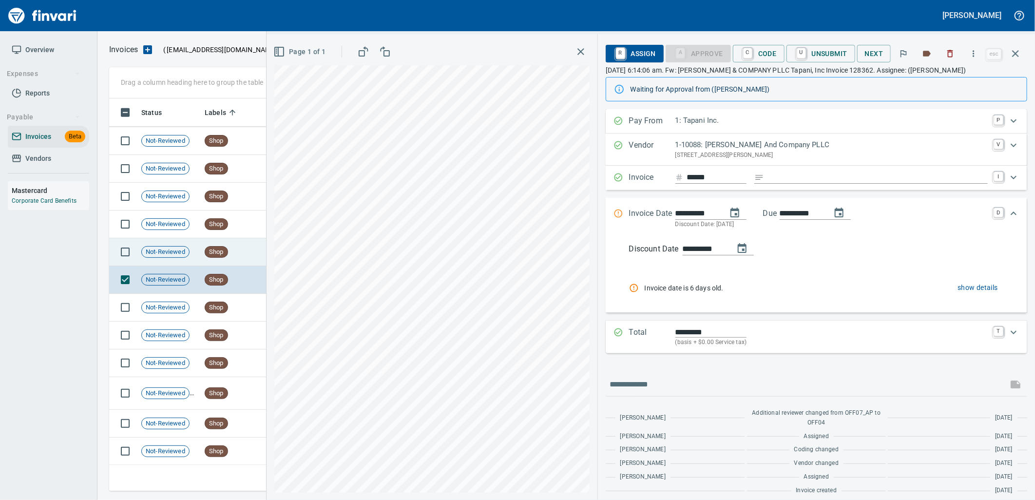
click at [228, 255] on td "Shop" at bounding box center [231, 252] width 61 height 28
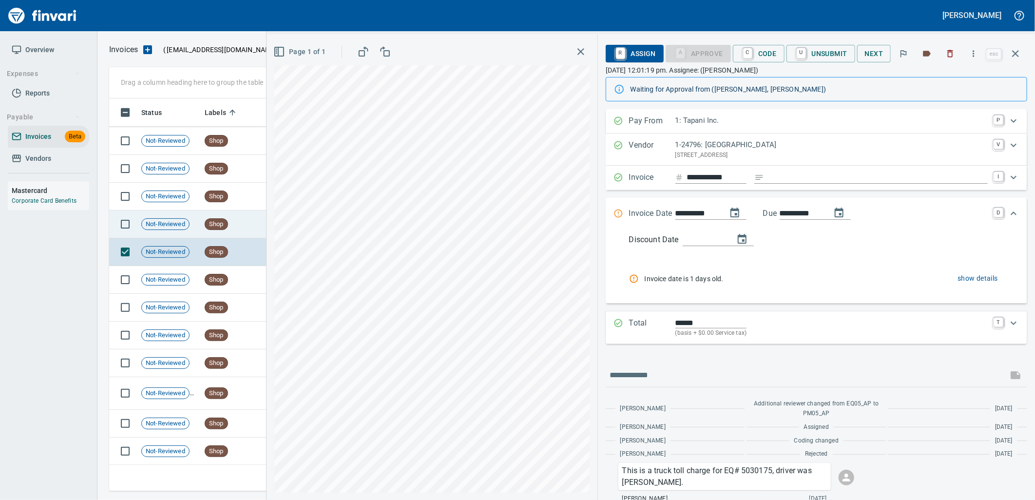
click at [231, 224] on td "Shop" at bounding box center [231, 224] width 61 height 28
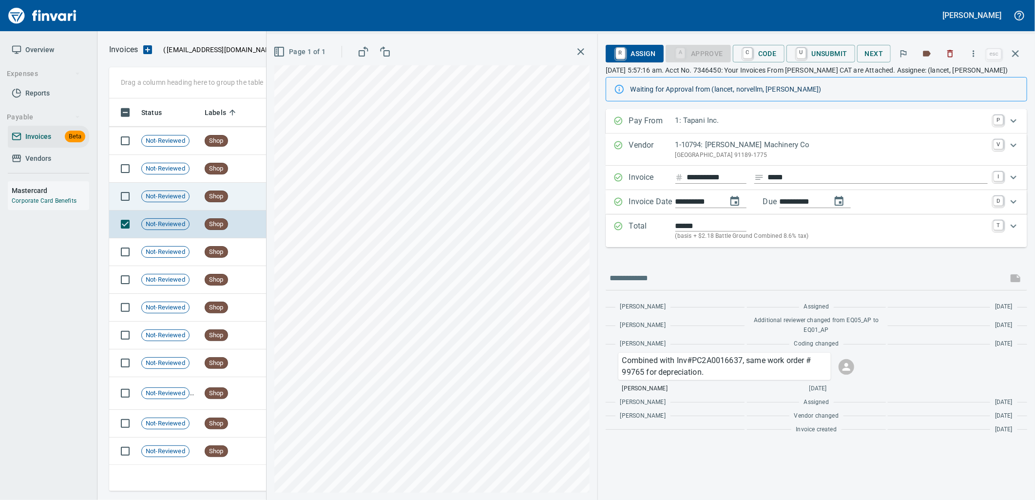
click at [227, 199] on span "Shop" at bounding box center [216, 196] width 22 height 9
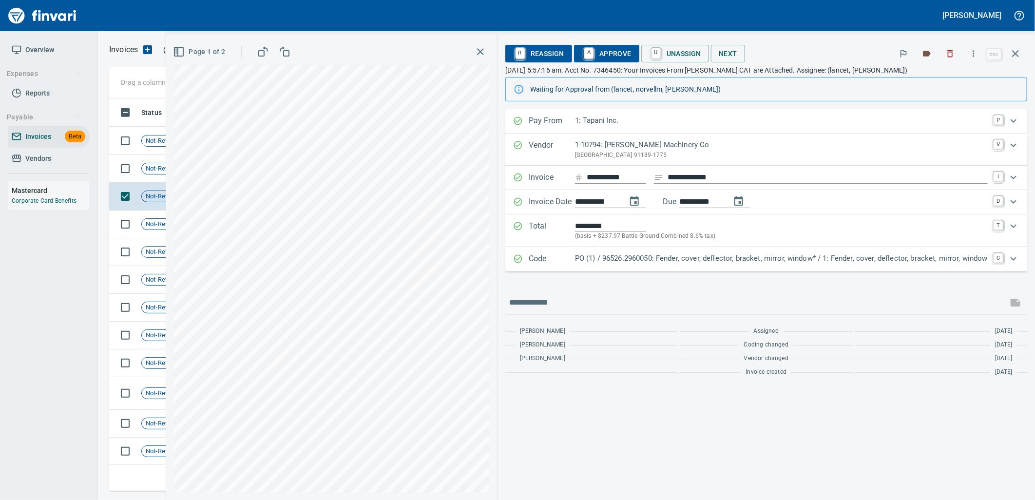
click at [670, 271] on div "Code PO (1) / 96526.2960050: Fender, cover, deflector, bracket, mirror, window*…" at bounding box center [766, 259] width 522 height 24
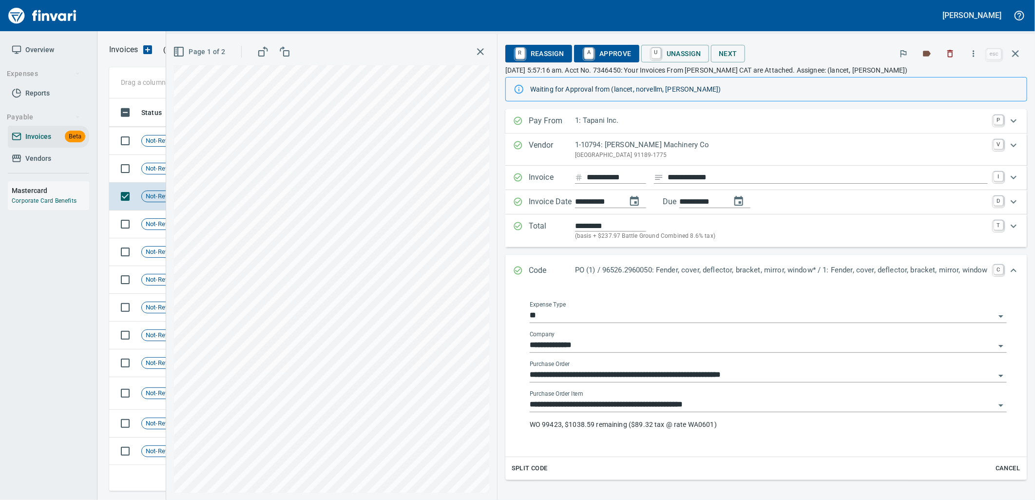
click at [730, 408] on input "**********" at bounding box center [762, 405] width 465 height 14
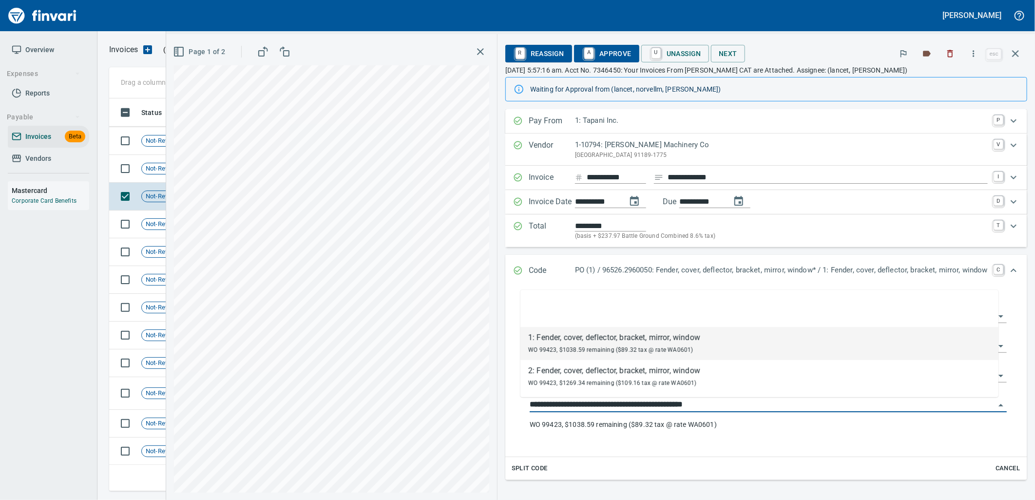
scroll to position [385, 897]
click at [137, 166] on td "Not-Reviewed" at bounding box center [168, 169] width 63 height 28
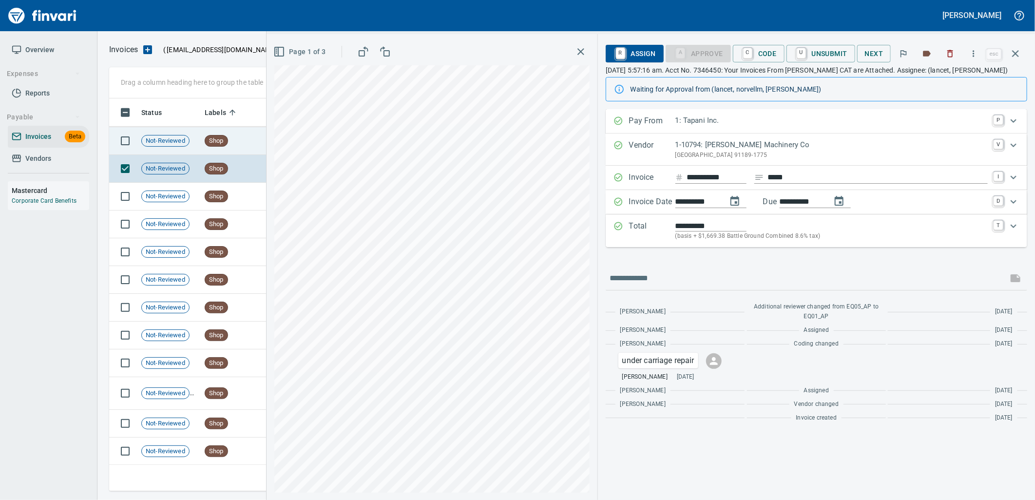
click at [144, 147] on td "Not-Reviewed" at bounding box center [168, 141] width 63 height 28
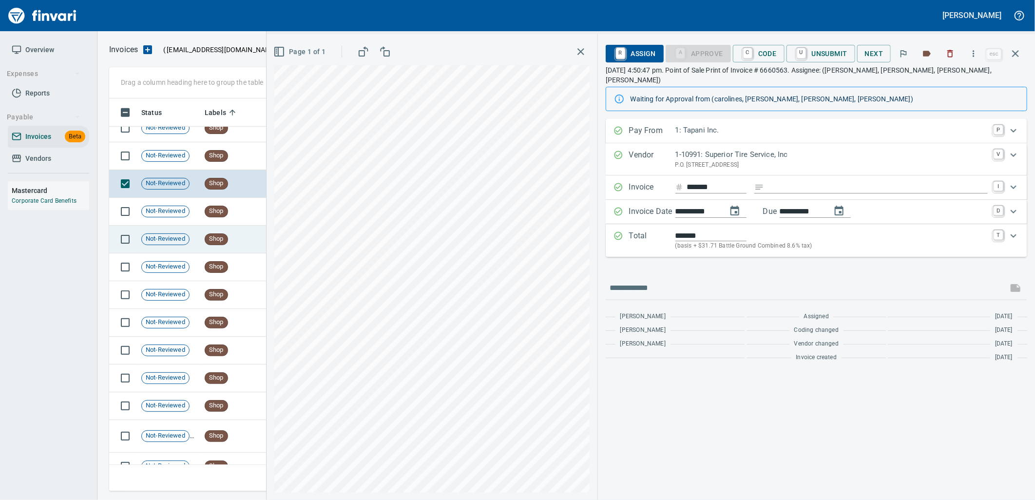
scroll to position [11871, 0]
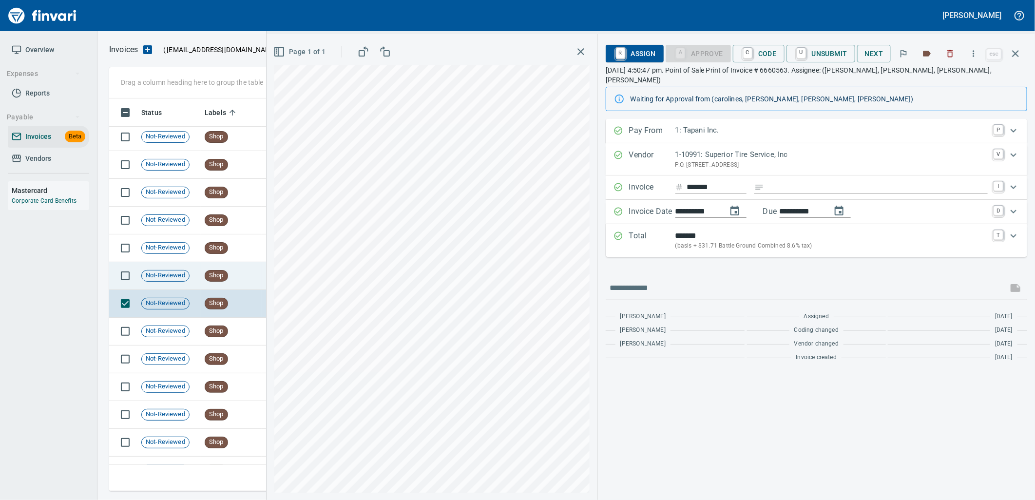
click at [201, 270] on td "Shop" at bounding box center [231, 276] width 61 height 28
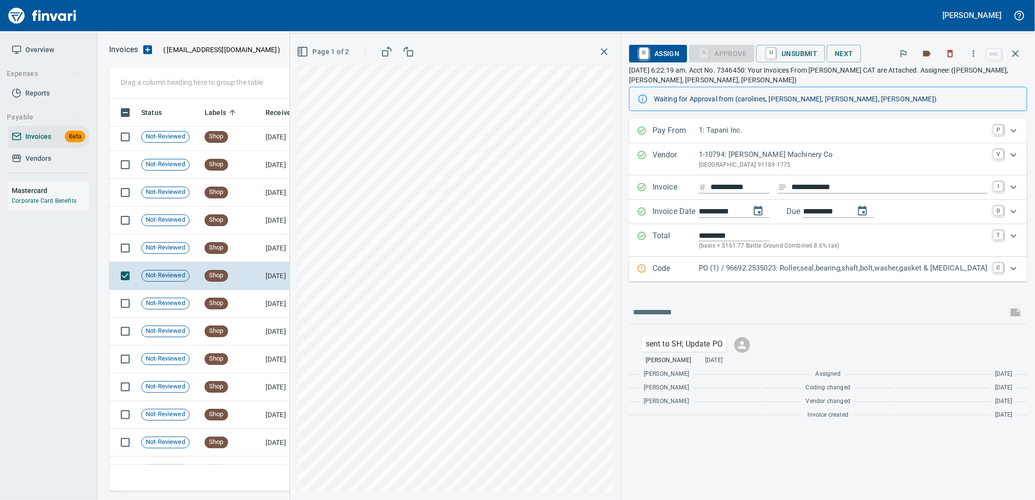
click at [699, 275] on p "Code" at bounding box center [675, 269] width 46 height 13
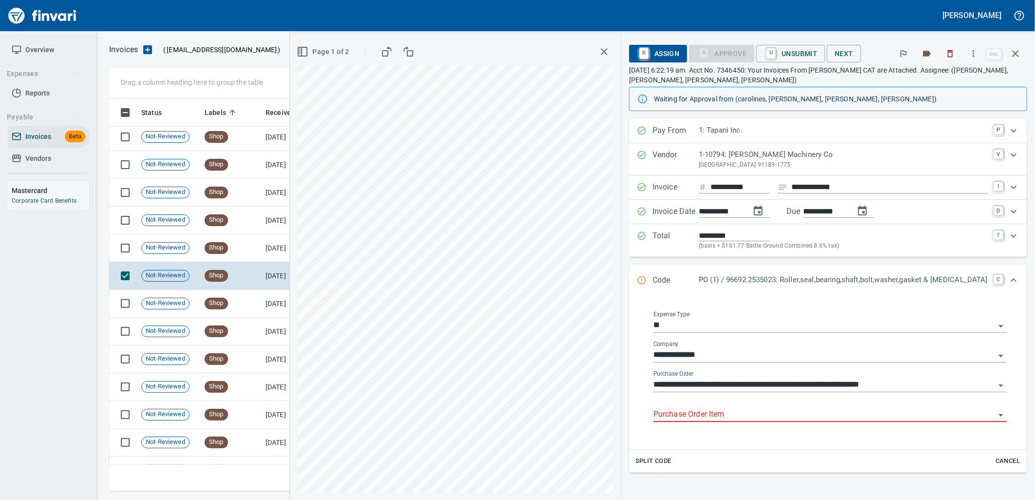
click at [743, 416] on input "Purchase Order Item" at bounding box center [824, 415] width 342 height 14
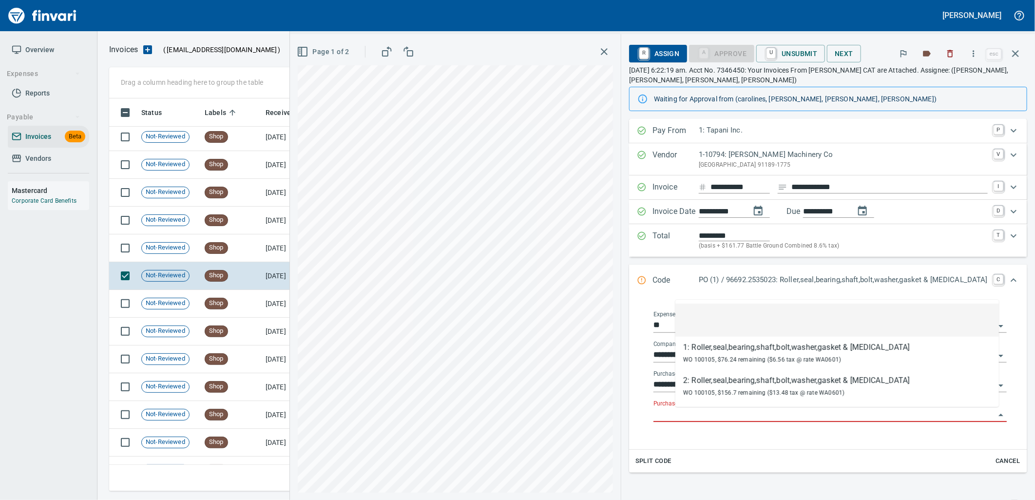
scroll to position [385, 897]
click at [266, 249] on td "[DATE]" at bounding box center [289, 248] width 54 height 28
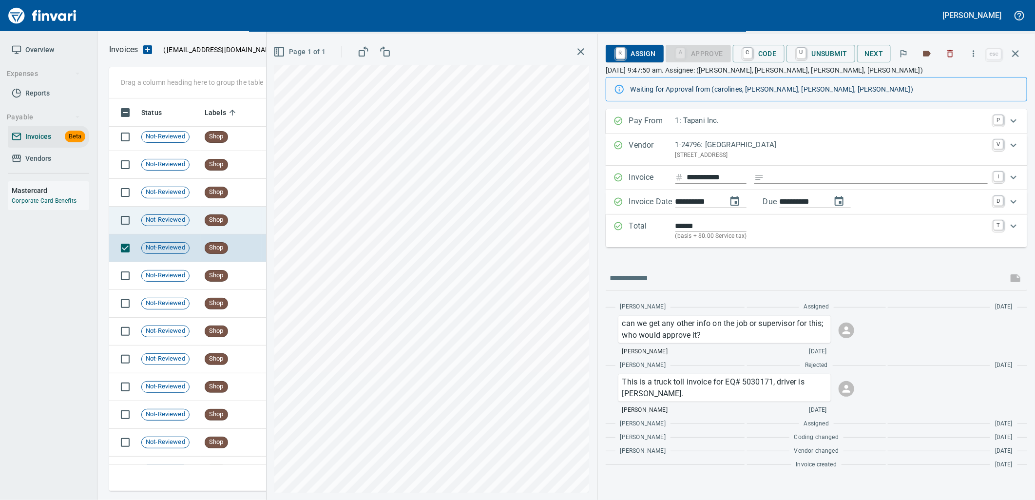
click at [256, 222] on td "Shop" at bounding box center [231, 221] width 61 height 28
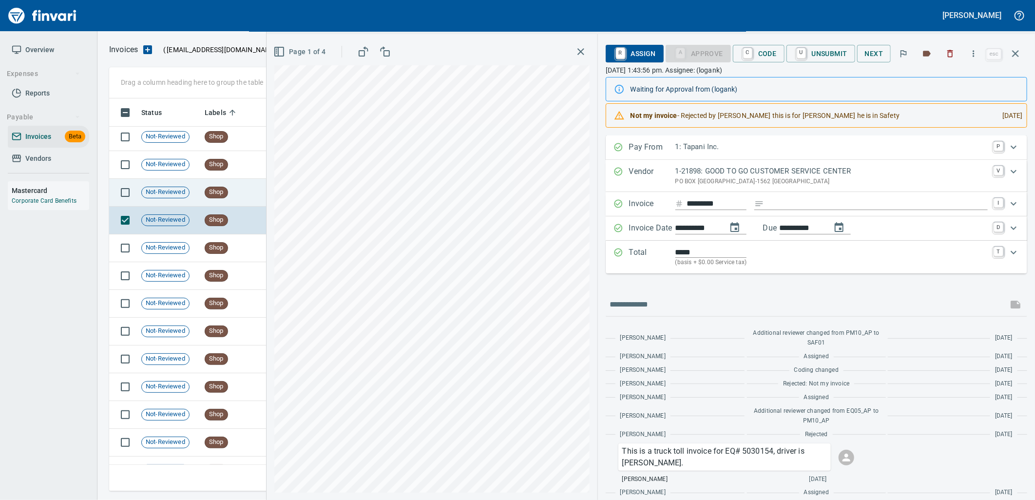
click at [237, 198] on td "Shop" at bounding box center [231, 193] width 61 height 28
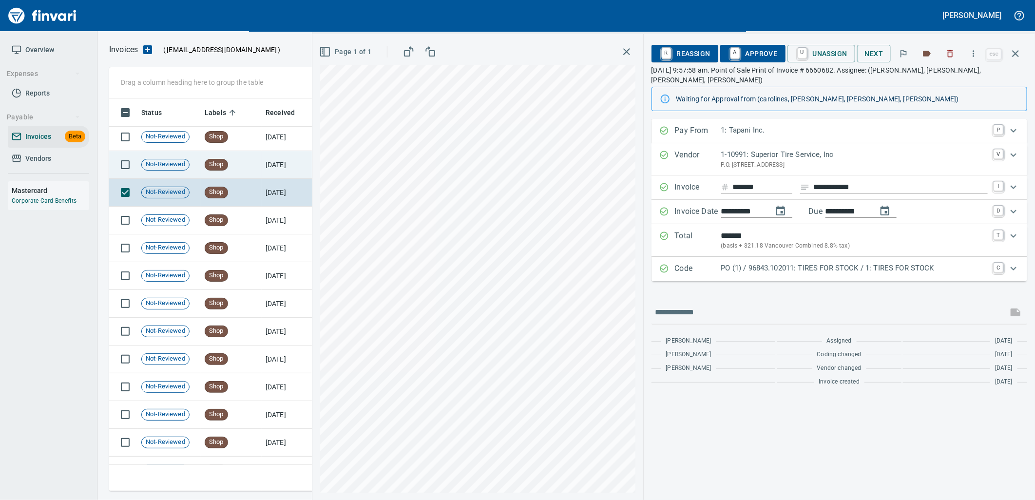
click at [235, 162] on td "Shop" at bounding box center [231, 165] width 61 height 28
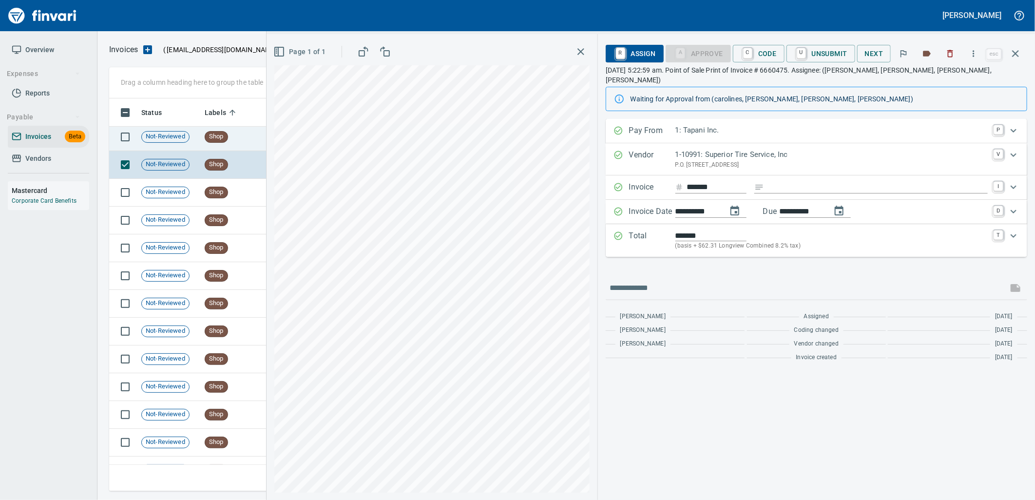
click at [216, 140] on span "Shop" at bounding box center [216, 136] width 22 height 9
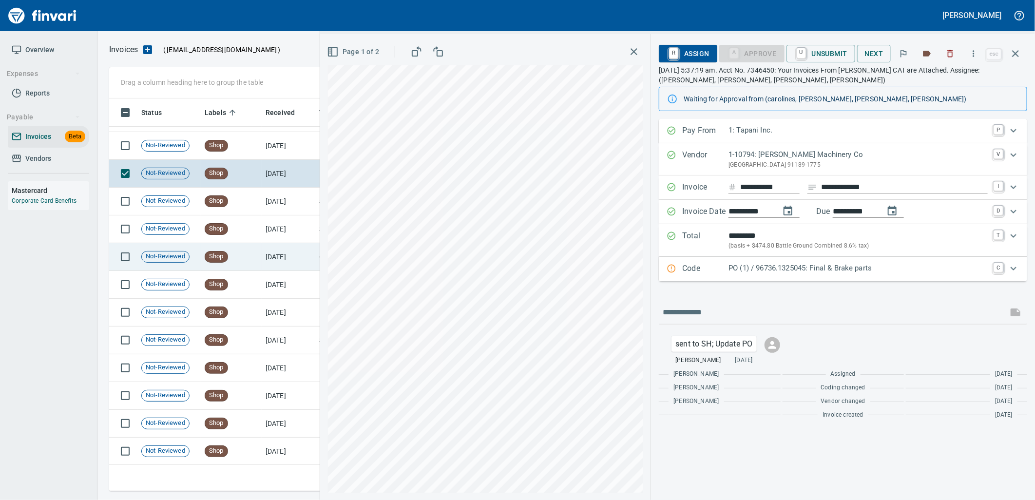
scroll to position [11817, 0]
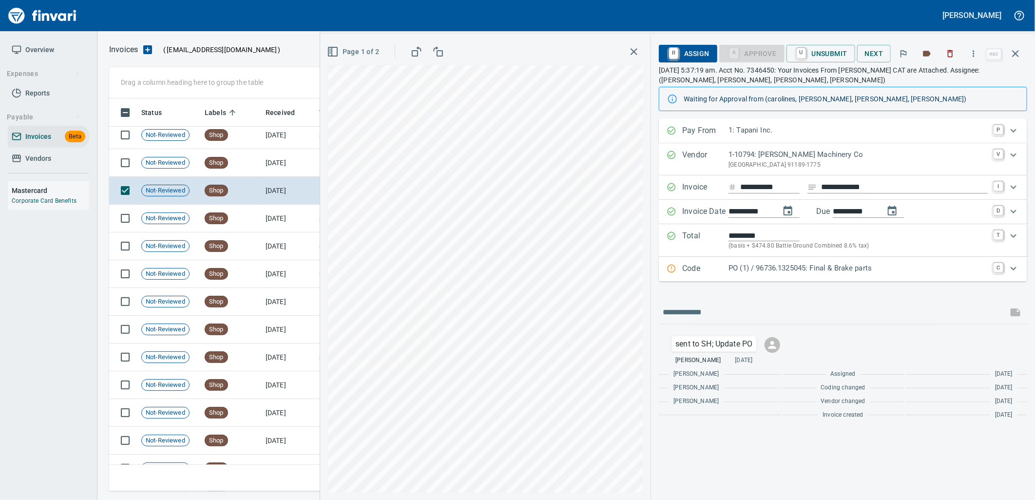
click at [714, 283] on div "**********" at bounding box center [843, 271] width 368 height 305
click at [776, 278] on div "Code PO (1) / 96736.1325045: Final & Brake parts C" at bounding box center [843, 269] width 368 height 24
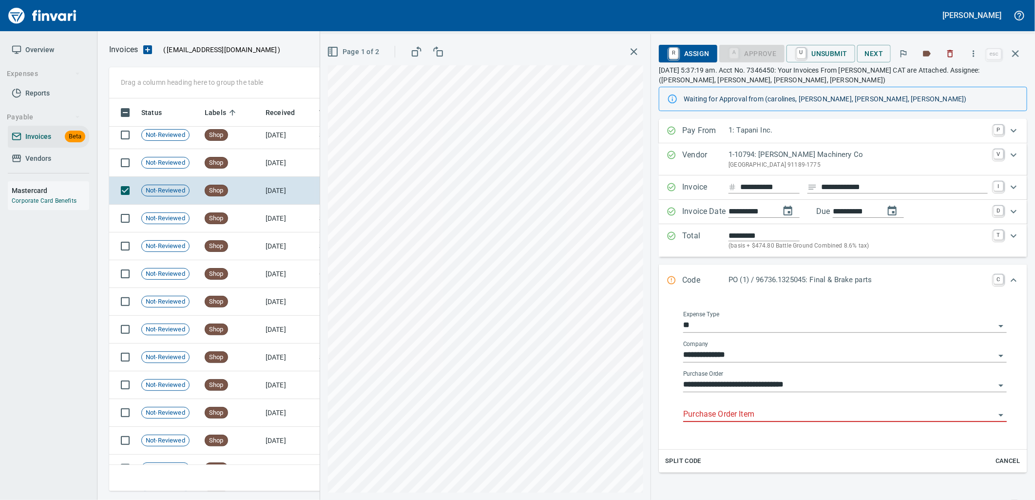
click at [760, 416] on input "Purchase Order Item" at bounding box center [839, 415] width 312 height 14
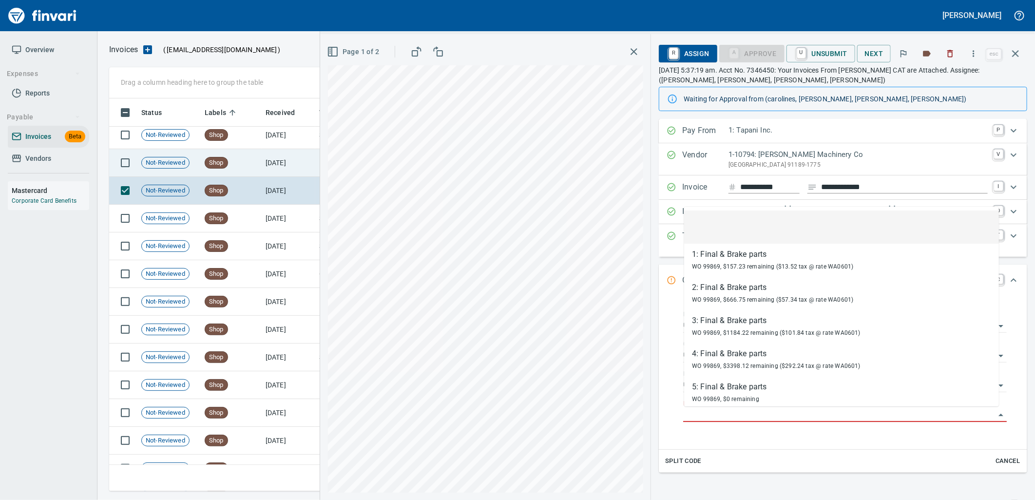
click at [268, 162] on td "9/19/2025" at bounding box center [289, 163] width 54 height 28
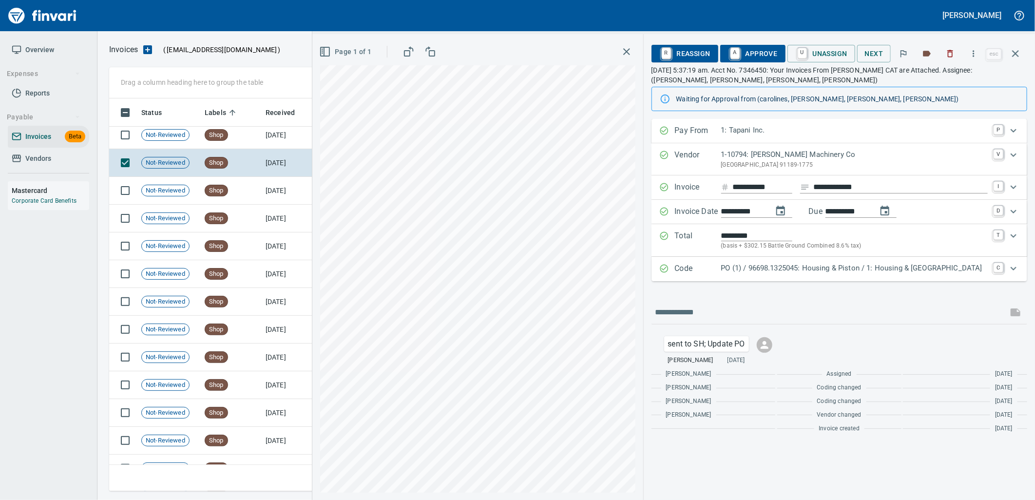
click at [797, 265] on p "PO (1) / 96698.1325045: Housing & Piston / 1: Housing & Piston" at bounding box center [854, 268] width 266 height 11
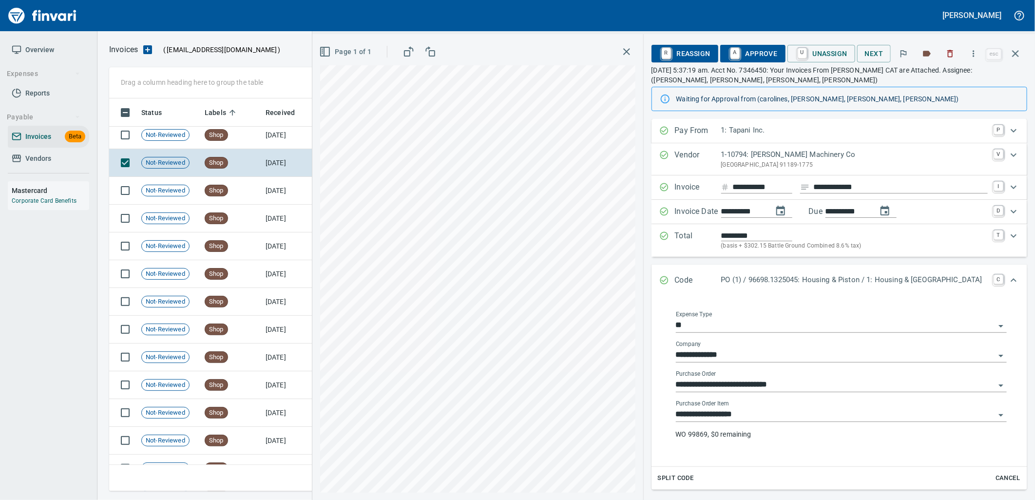
click at [762, 416] on input "**********" at bounding box center [835, 415] width 319 height 14
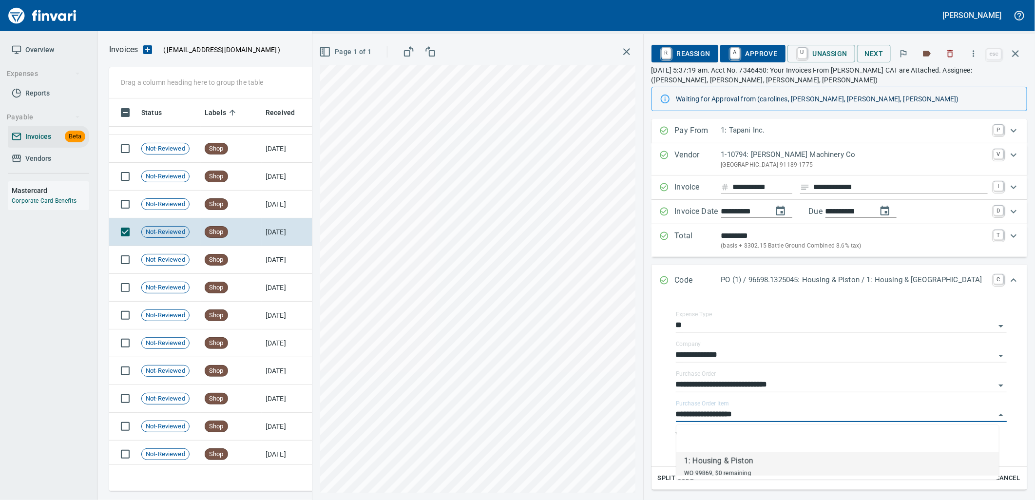
scroll to position [11709, 0]
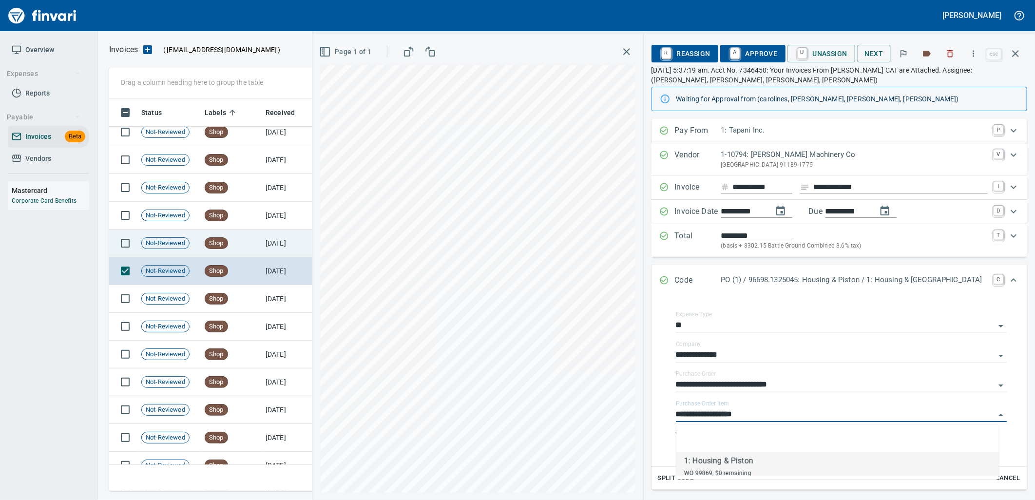
click at [256, 244] on td "Shop" at bounding box center [231, 243] width 61 height 28
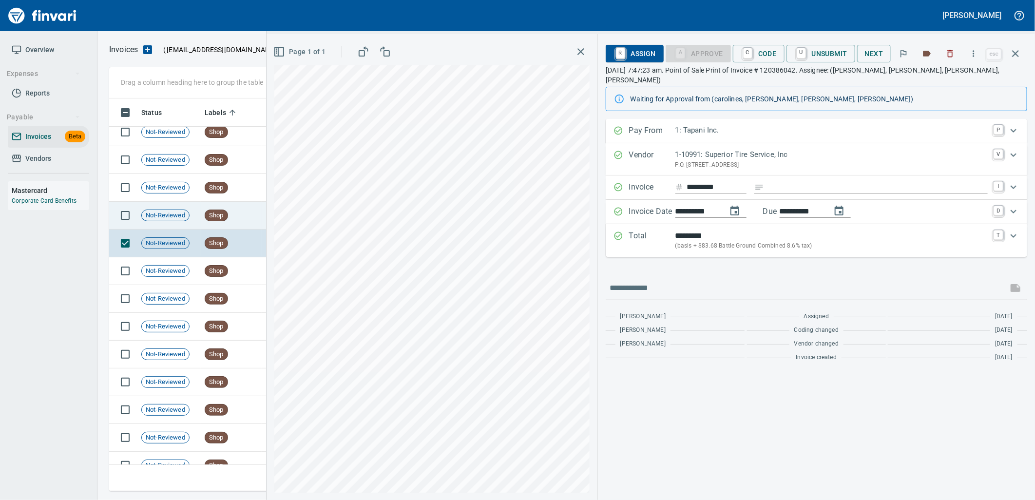
click at [225, 221] on td "Shop" at bounding box center [231, 216] width 61 height 28
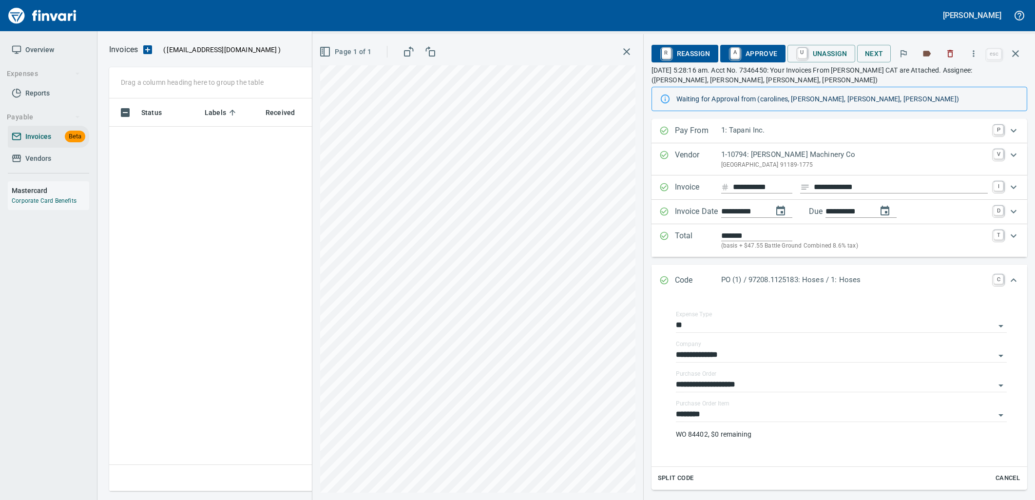
click at [791, 413] on input "********" at bounding box center [835, 415] width 319 height 14
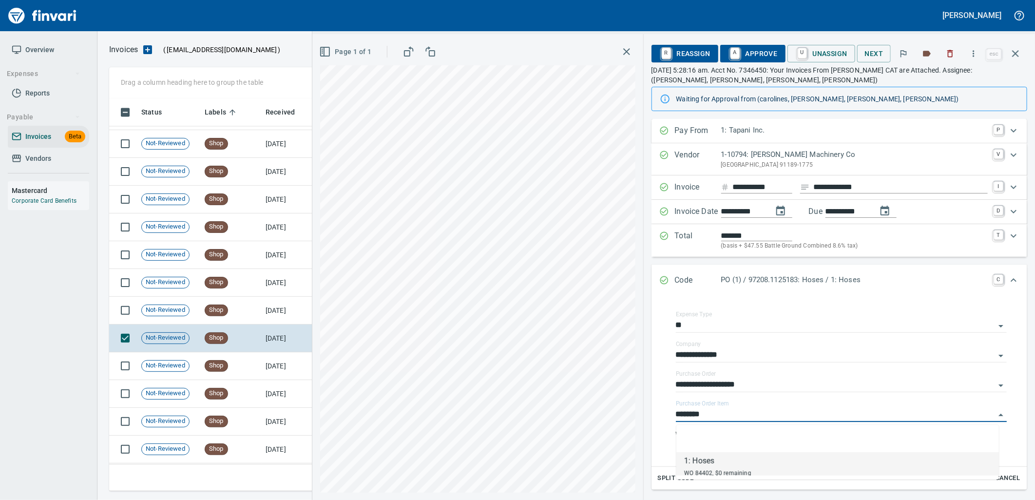
scroll to position [385, 897]
click at [281, 300] on td "[DATE]" at bounding box center [289, 311] width 54 height 28
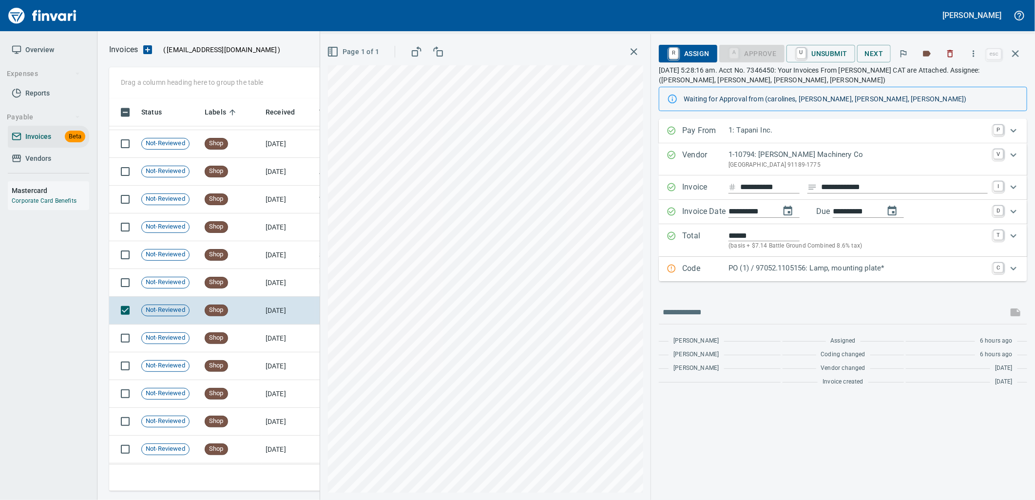
click at [804, 265] on p "PO (1) / 97052.1105156: Lamp, mounting plate*" at bounding box center [857, 268] width 259 height 11
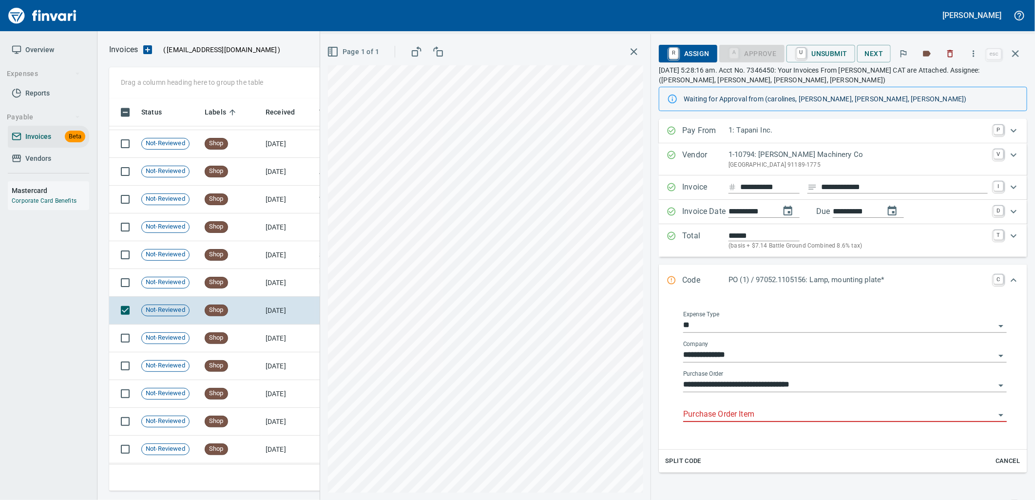
click at [758, 418] on input "Purchase Order Item" at bounding box center [839, 415] width 312 height 14
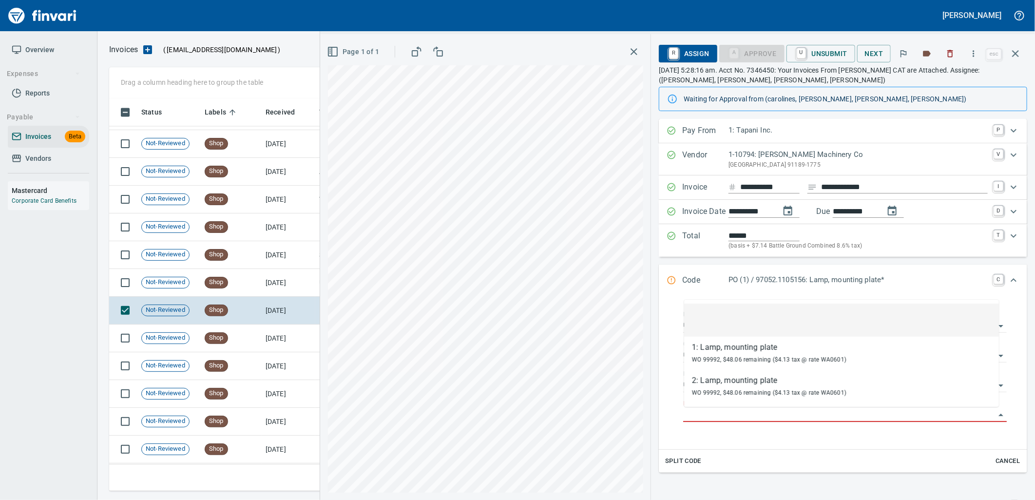
scroll to position [385, 897]
click at [247, 285] on td "Shop" at bounding box center [231, 283] width 61 height 28
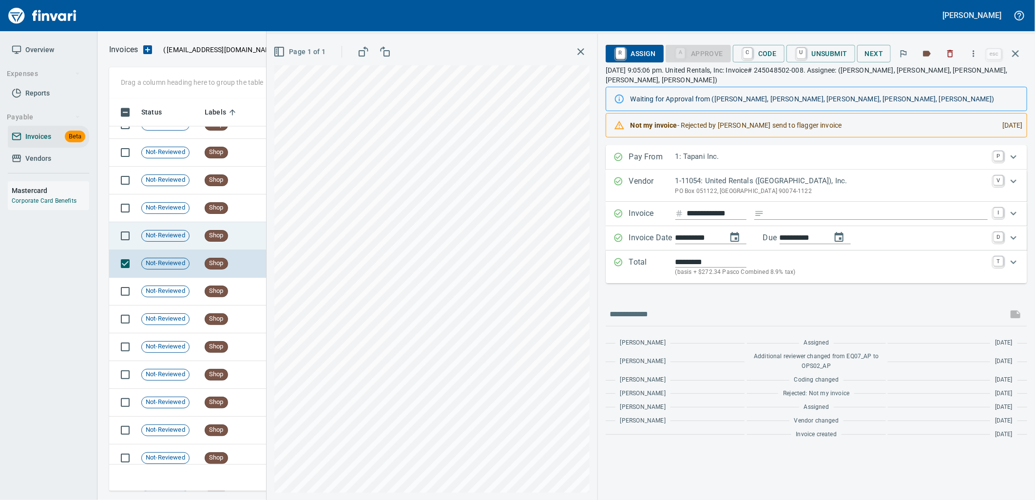
click at [243, 237] on td "Shop" at bounding box center [231, 236] width 61 height 28
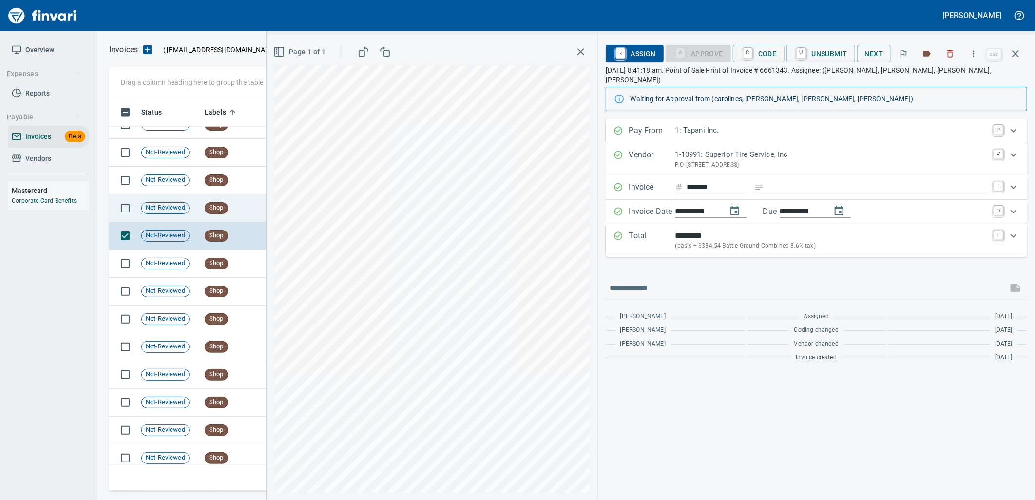
click at [235, 212] on td "Shop" at bounding box center [231, 208] width 61 height 28
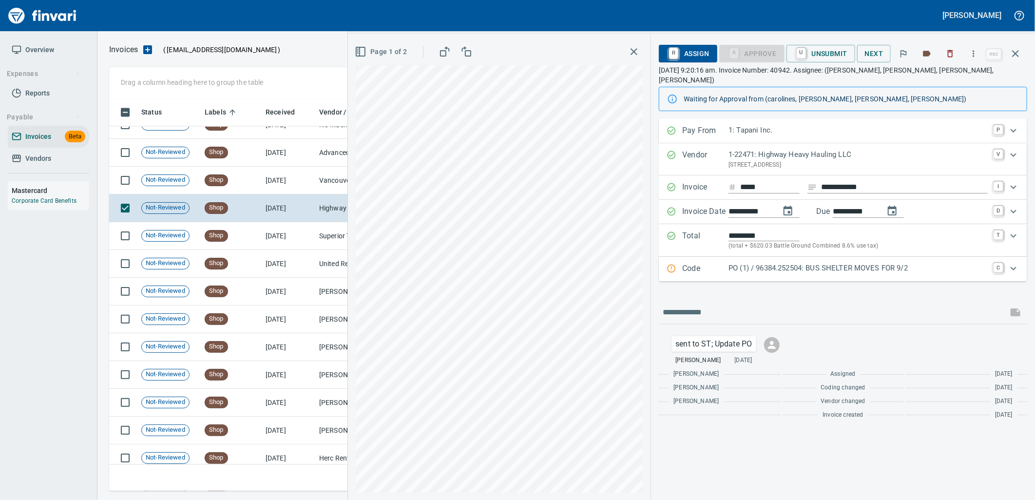
click at [795, 263] on p "PO (1) / 96384.252504: BUS SHELTER MOVES FOR 9/2" at bounding box center [857, 268] width 259 height 11
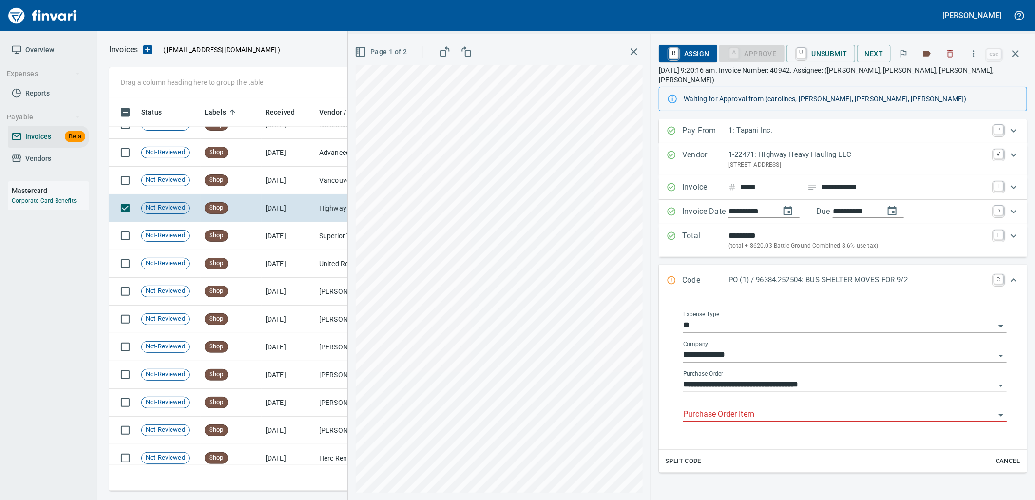
click at [754, 408] on input "Purchase Order Item" at bounding box center [839, 415] width 312 height 14
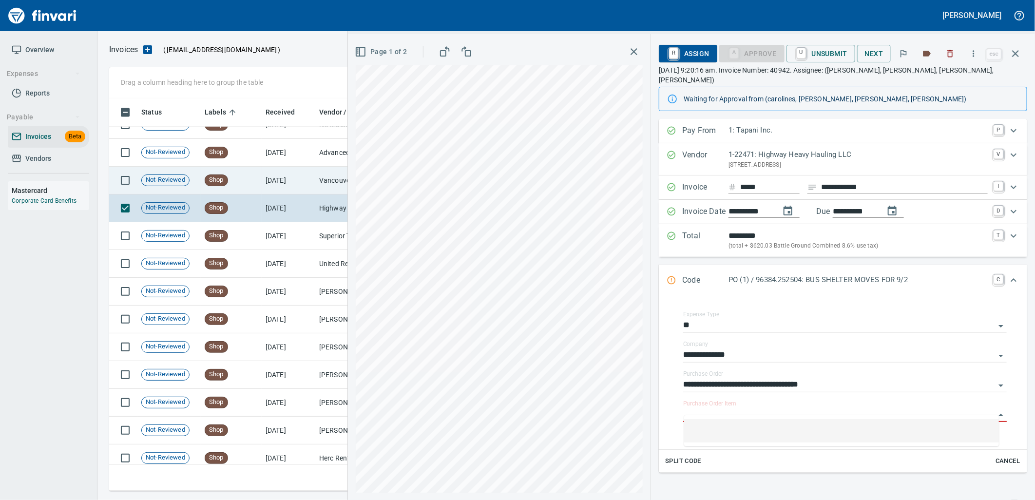
click at [301, 170] on td "[DATE]" at bounding box center [289, 181] width 54 height 28
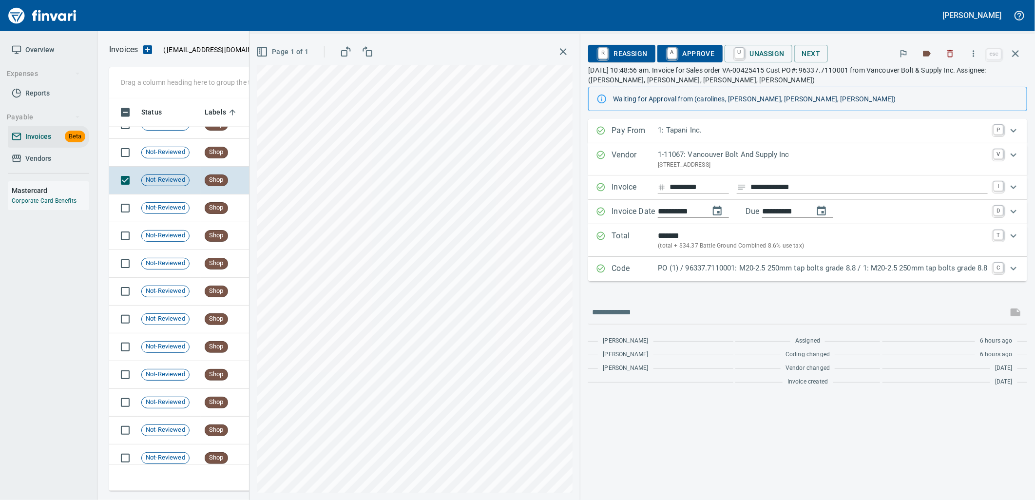
click at [667, 274] on p "PO (1) / 96337.7110001: M20-2.5 250mm tap bolts grade 8.8 / 1: M20-2.5 250mm ta…" at bounding box center [823, 268] width 330 height 11
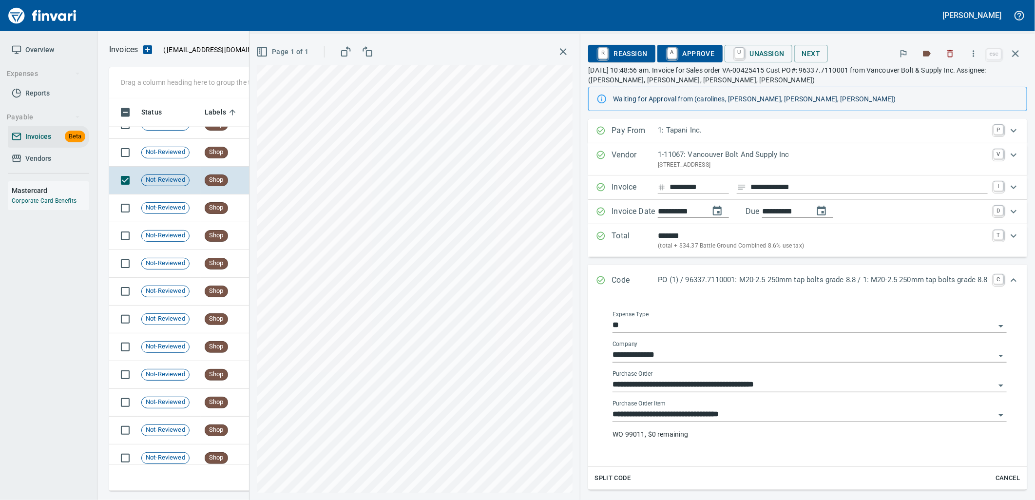
click at [730, 420] on input "**********" at bounding box center [803, 415] width 382 height 14
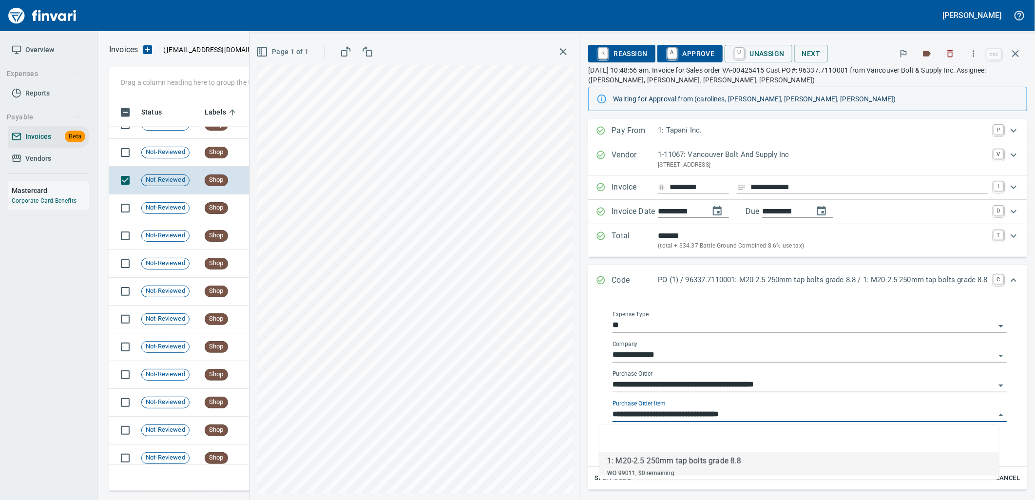
scroll to position [385, 897]
click at [213, 153] on span "Shop" at bounding box center [216, 152] width 22 height 9
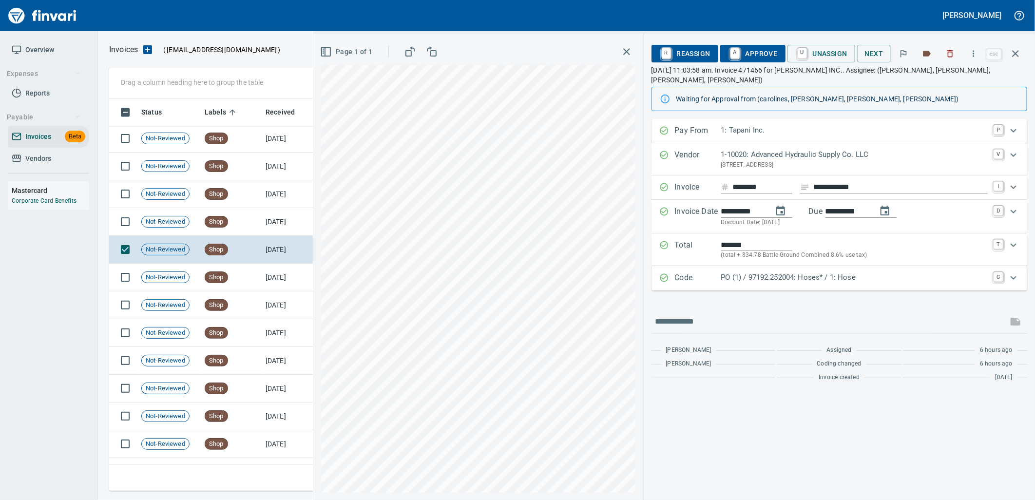
scroll to position [10465, 0]
click at [750, 272] on p "PO (1) / 97192.252004: Hoses* / 1: Hose" at bounding box center [854, 277] width 266 height 11
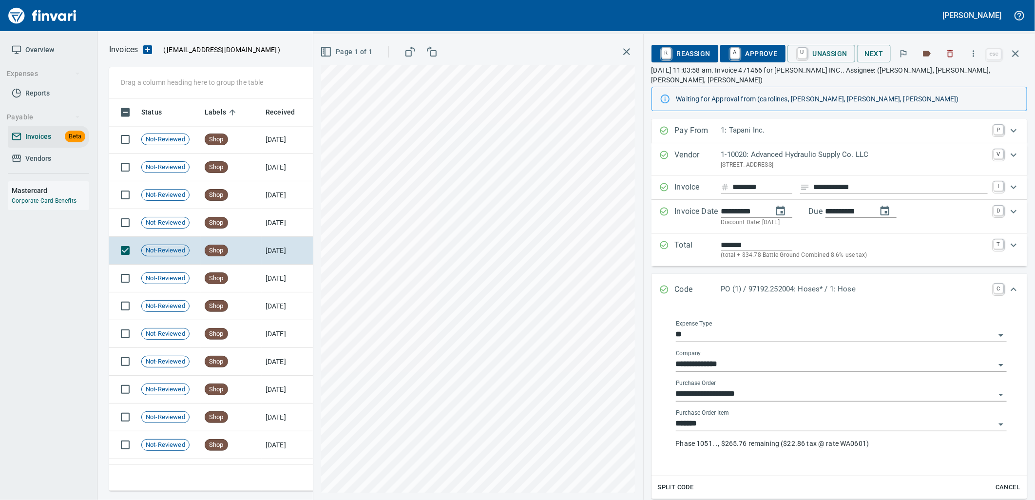
click at [752, 419] on input "*******" at bounding box center [835, 424] width 319 height 14
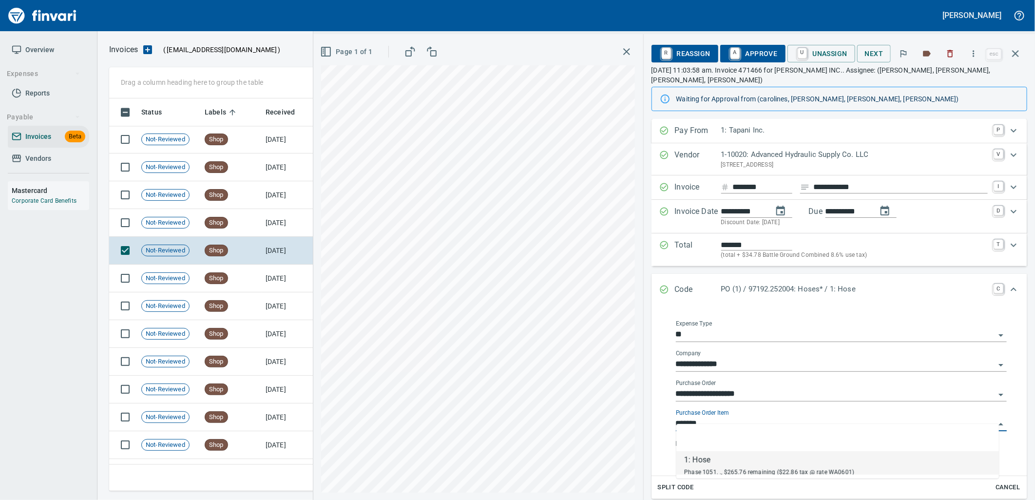
scroll to position [385, 897]
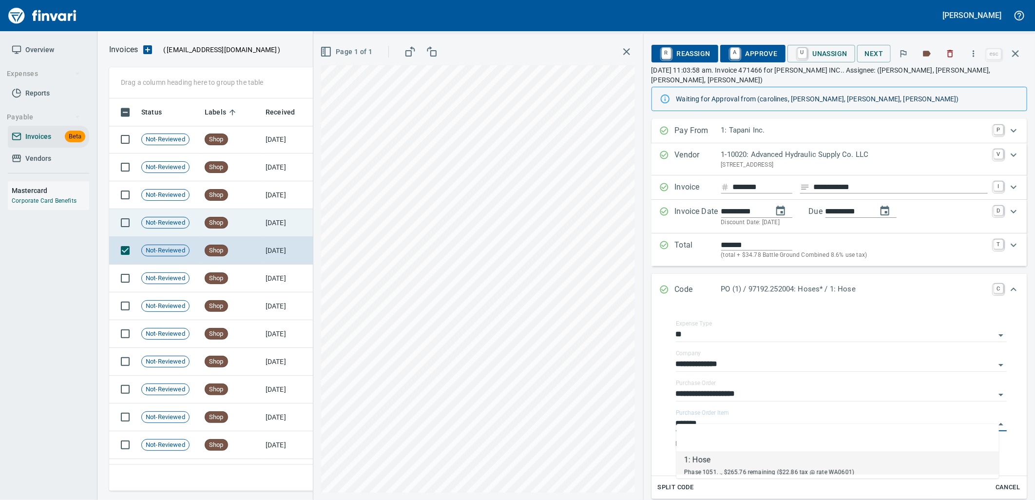
click at [242, 223] on td "Shop" at bounding box center [231, 223] width 61 height 28
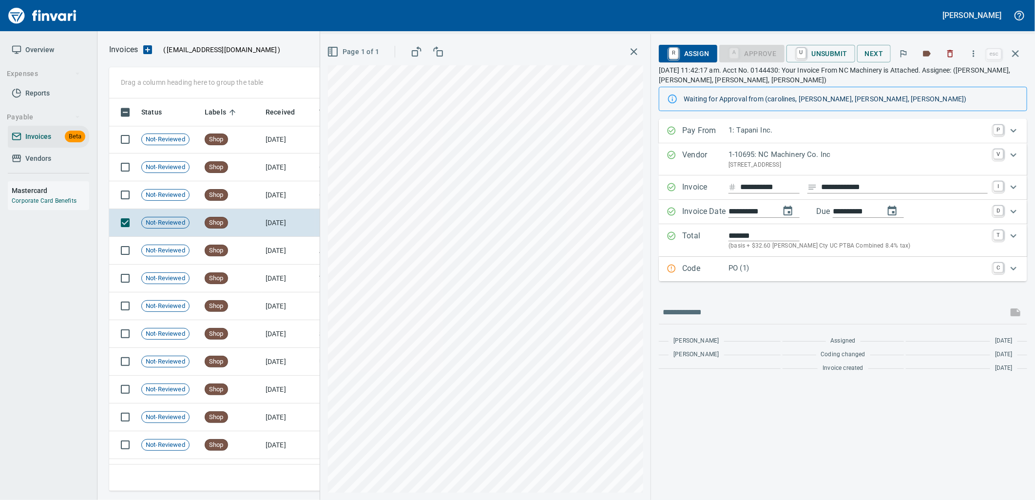
click at [749, 278] on div "Code PO (1) C" at bounding box center [843, 269] width 368 height 24
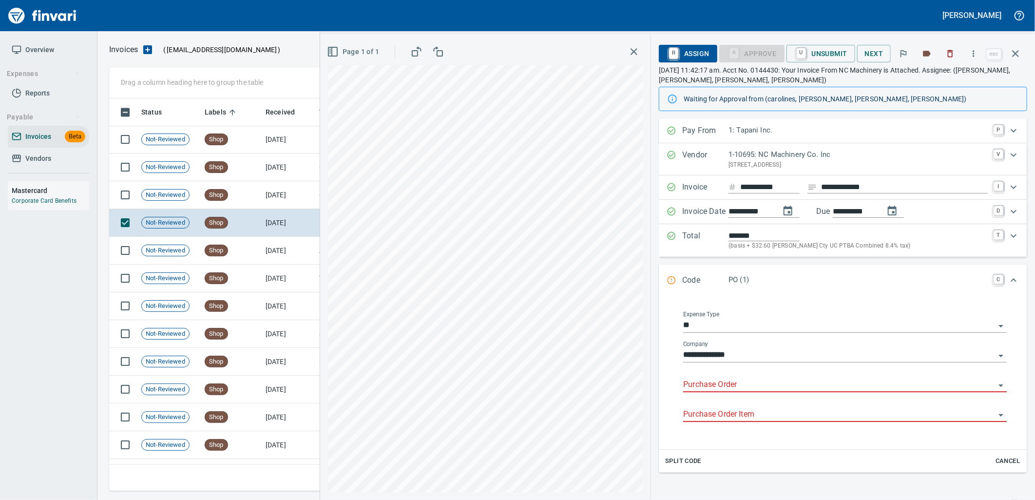
click at [749, 381] on input "Purchase Order" at bounding box center [839, 385] width 312 height 14
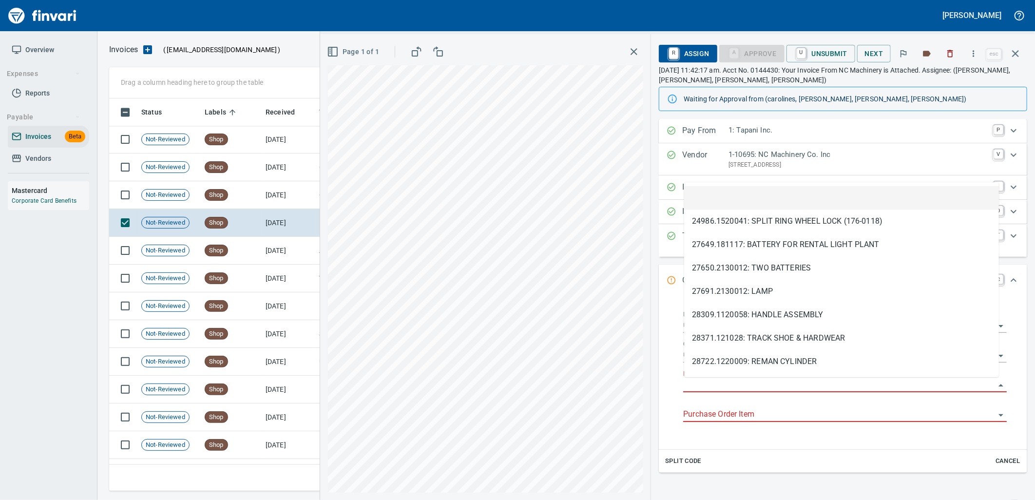
scroll to position [385, 897]
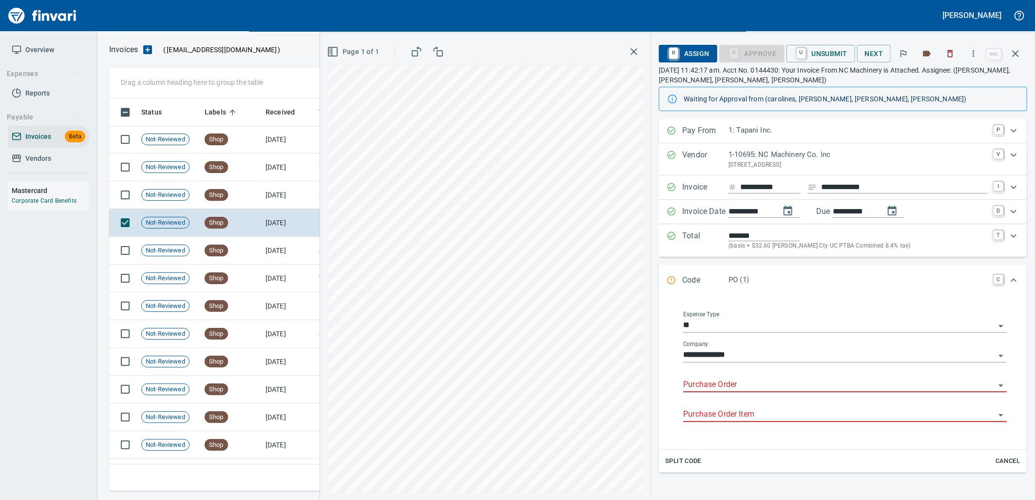
type input "**********"
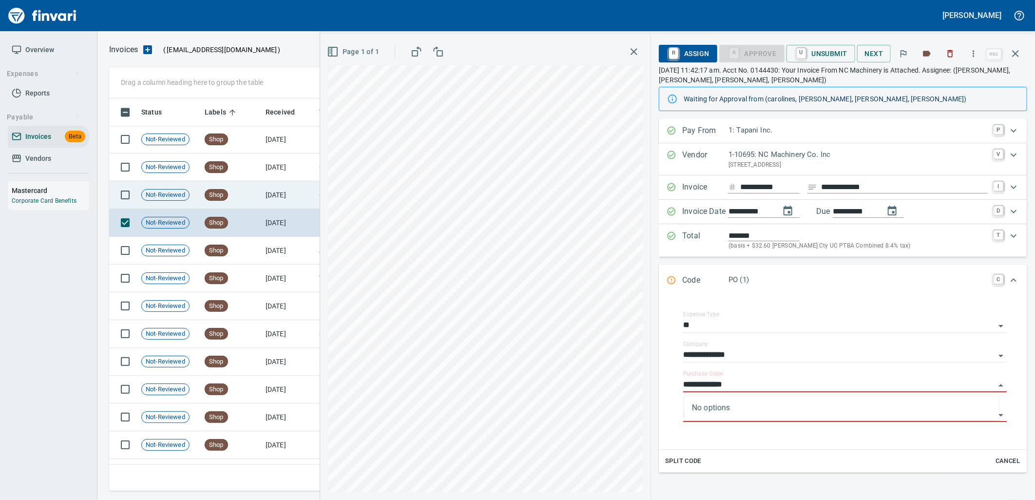
click at [275, 188] on td "[DATE]" at bounding box center [289, 195] width 54 height 28
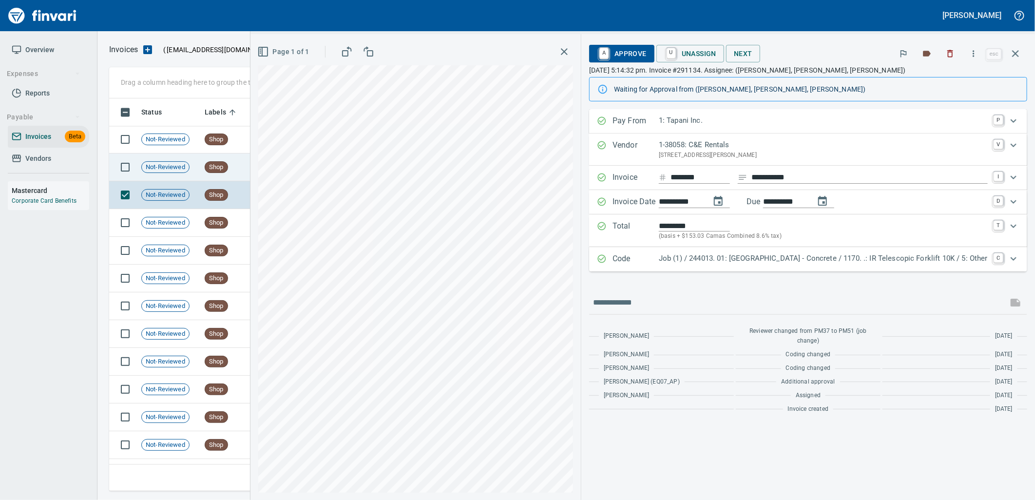
click at [192, 166] on td "Not-Reviewed" at bounding box center [168, 167] width 63 height 28
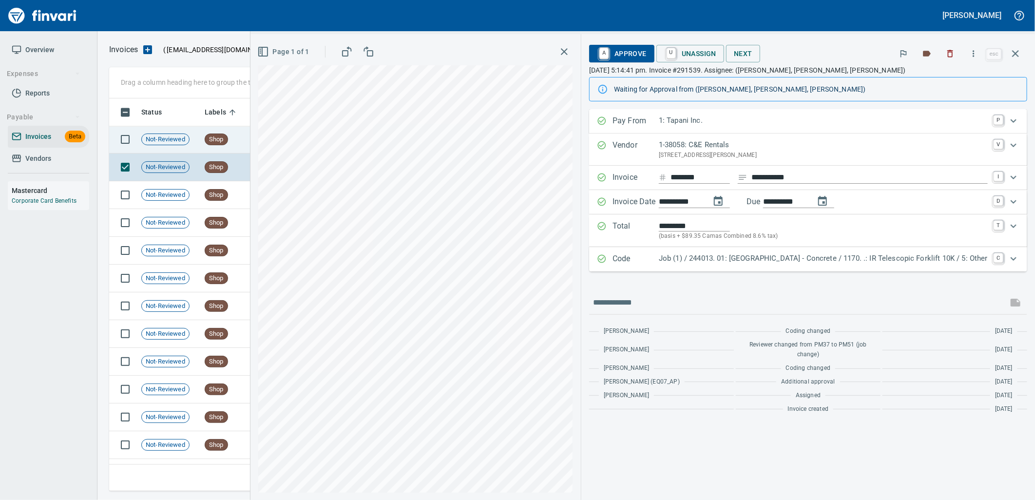
click at [186, 138] on span "Not-Reviewed" at bounding box center [165, 139] width 47 height 9
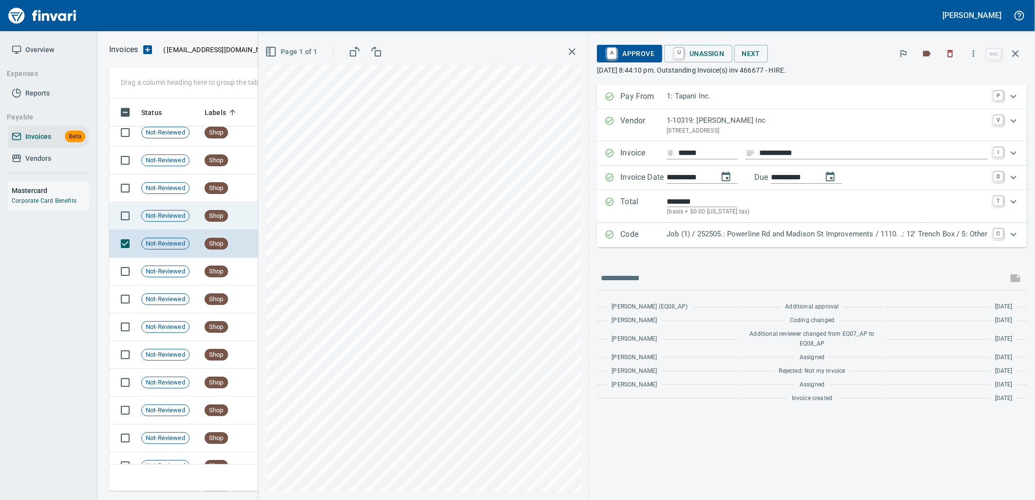
scroll to position [10356, 0]
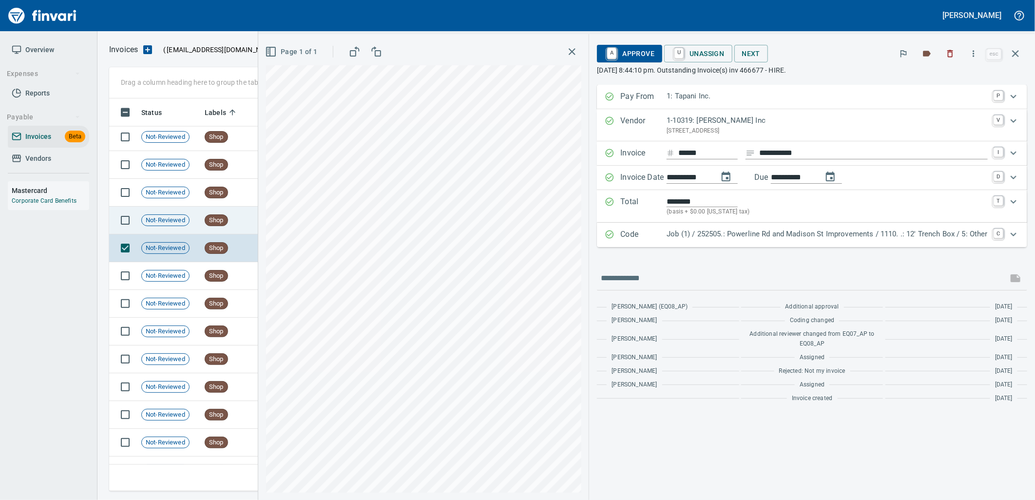
click at [184, 227] on td "Not-Reviewed" at bounding box center [168, 221] width 63 height 28
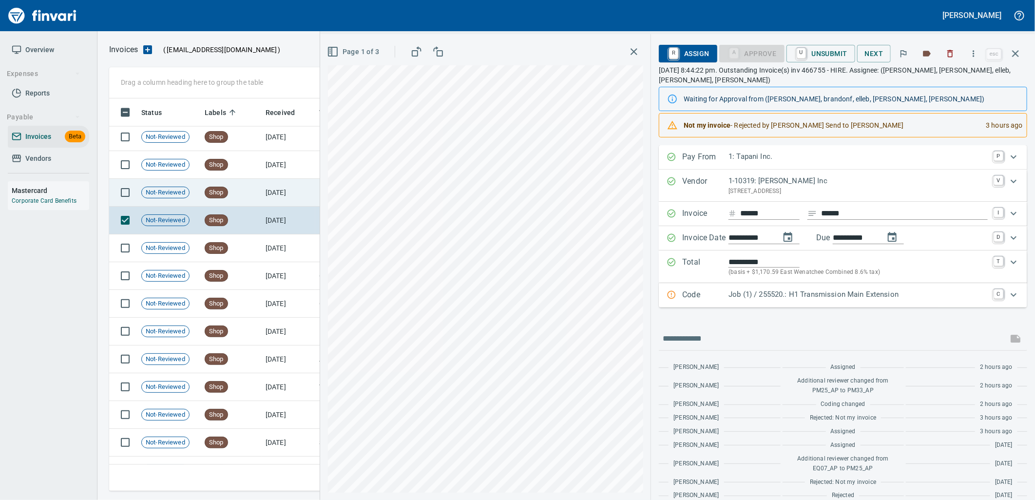
click at [236, 196] on td "Shop" at bounding box center [231, 193] width 61 height 28
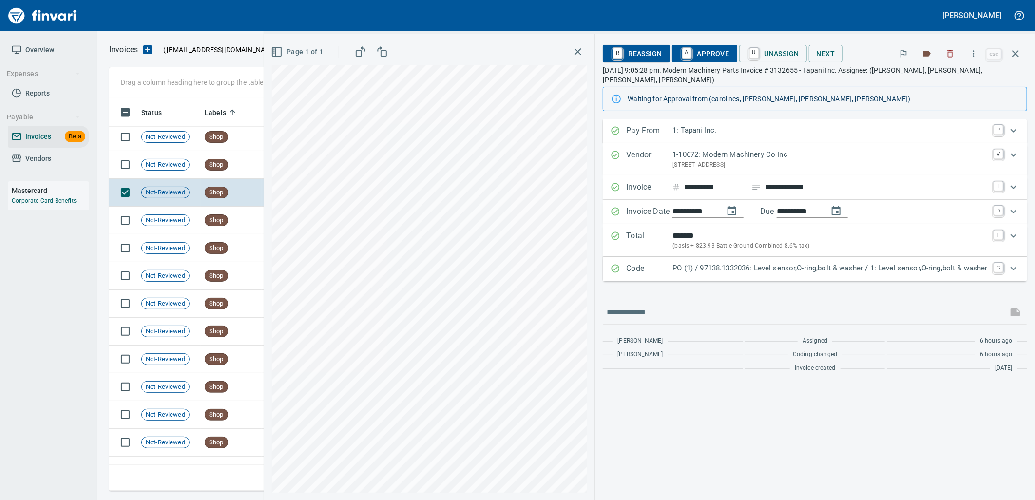
click at [685, 263] on p "PO (1) / 97138.1332036: Level sensor,O-ring,bolt & washer / 1: Level sensor,O-r…" at bounding box center [829, 268] width 315 height 11
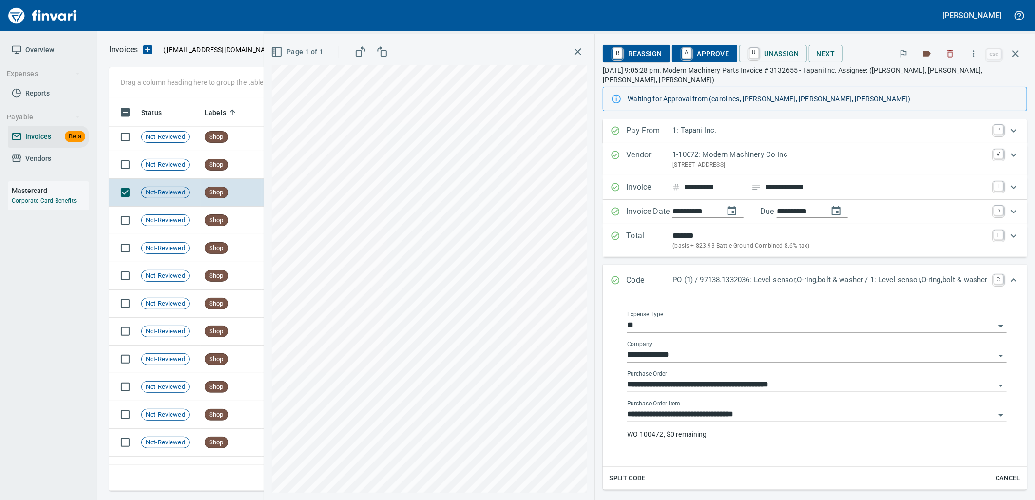
click at [754, 408] on input "**********" at bounding box center [811, 415] width 368 height 14
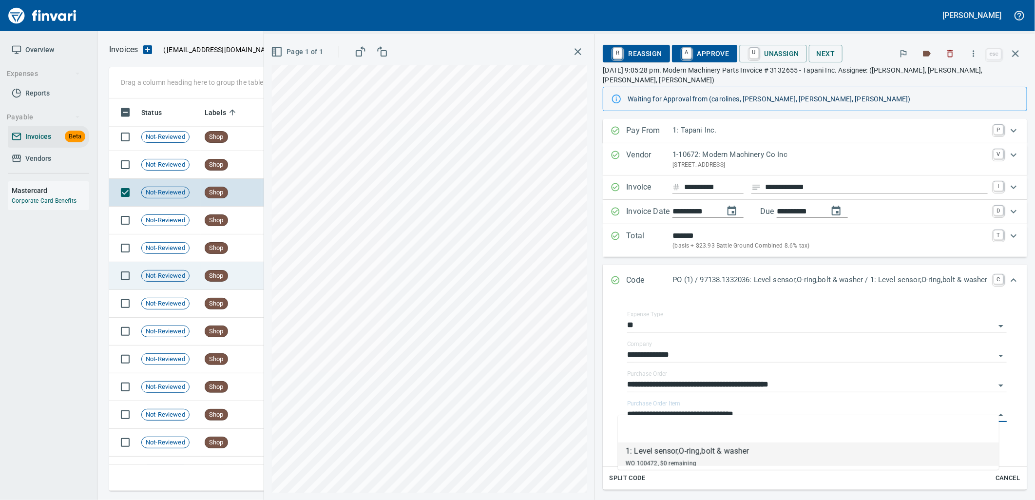
scroll to position [385, 897]
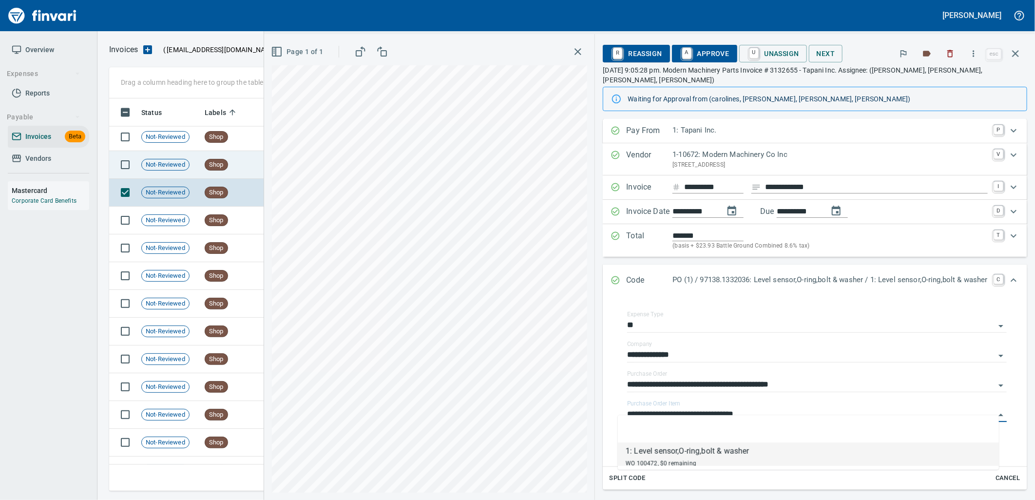
click at [214, 173] on td "Shop" at bounding box center [231, 165] width 61 height 28
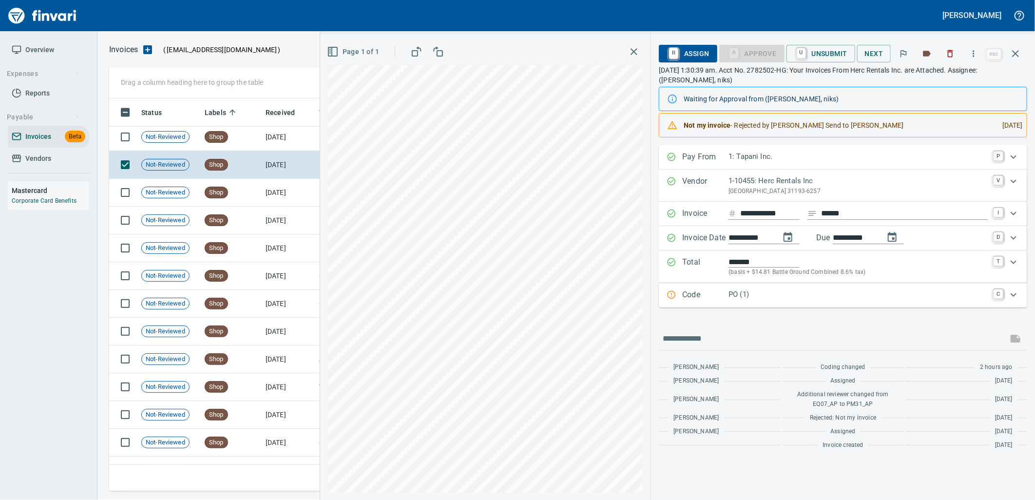
click at [749, 302] on div "PO (1)" at bounding box center [857, 295] width 259 height 13
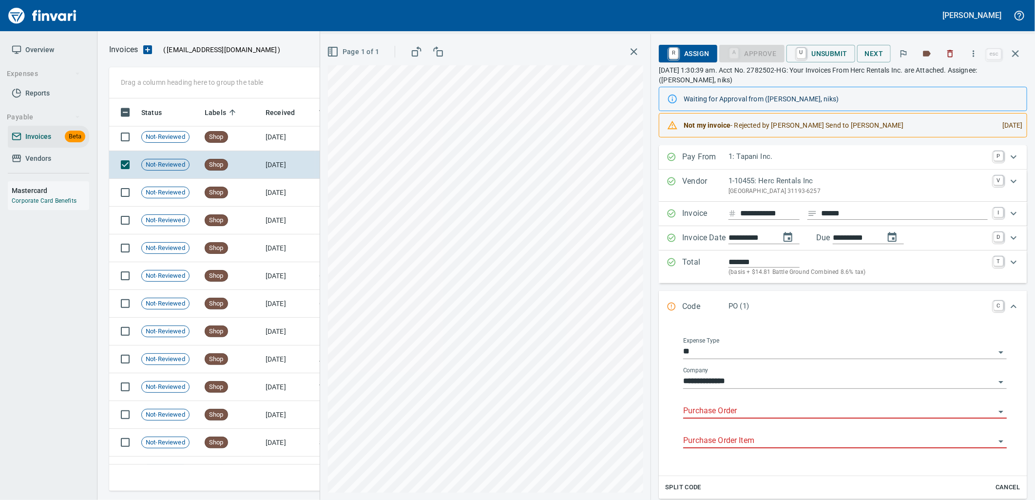
click at [767, 411] on input "Purchase Order" at bounding box center [839, 411] width 312 height 14
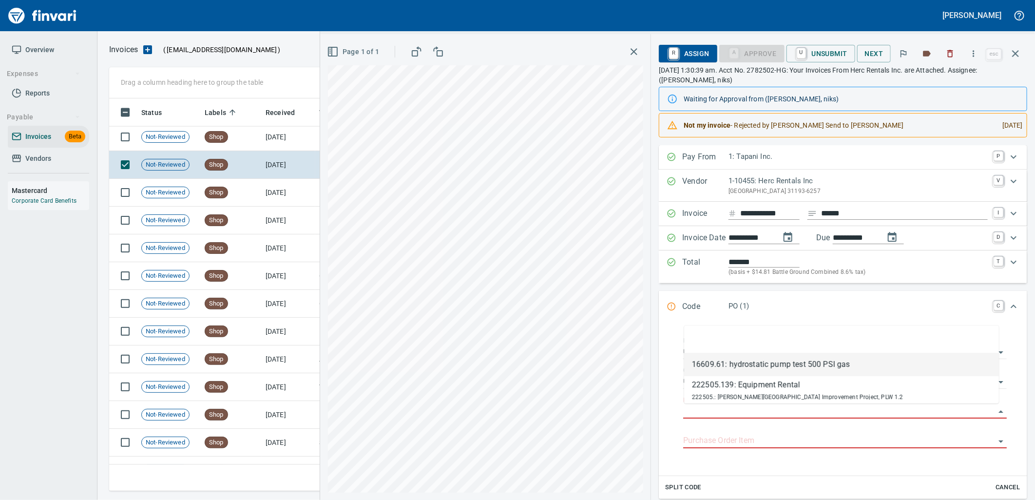
scroll to position [385, 897]
click at [1007, 484] on span "Cancel" at bounding box center [1007, 487] width 26 height 11
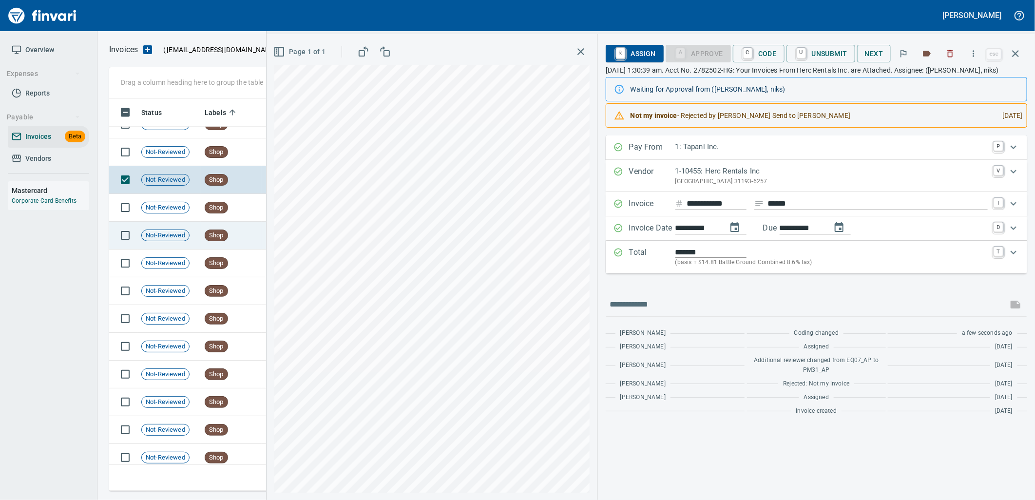
scroll to position [10302, 0]
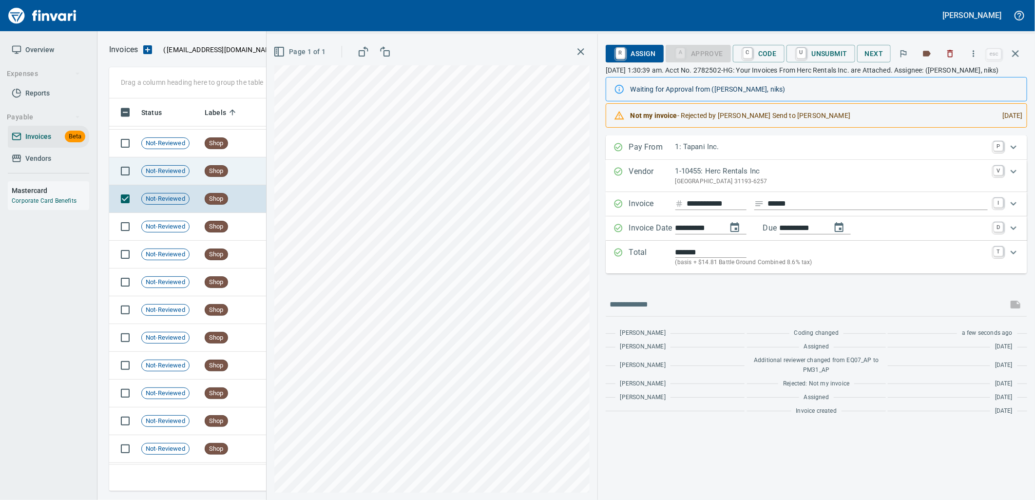
click at [212, 174] on span "Shop" at bounding box center [216, 171] width 22 height 9
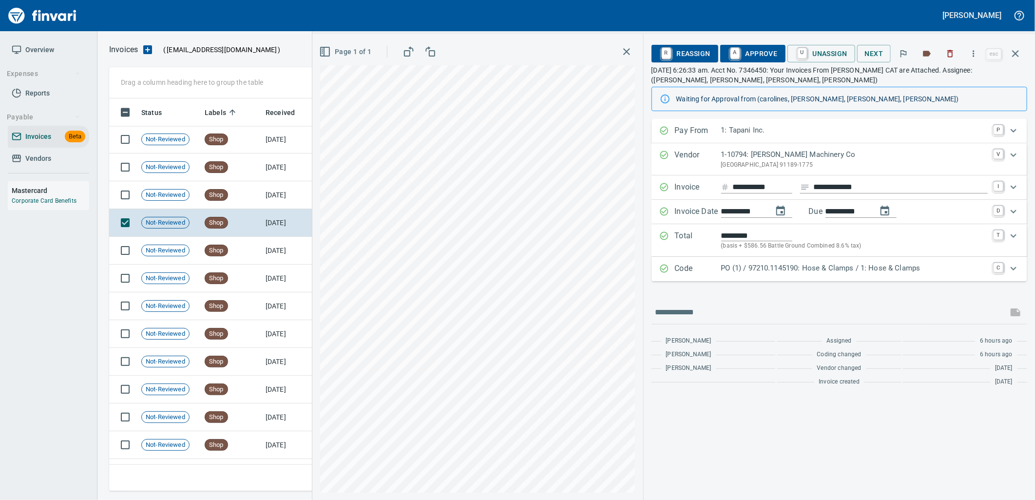
scroll to position [10248, 0]
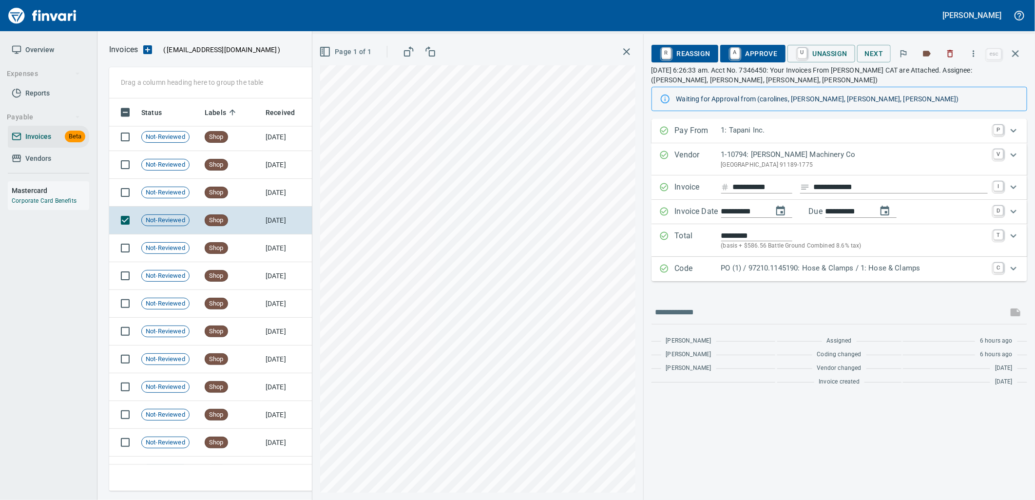
click at [744, 270] on p "PO (1) / 97210.1145190: Hose & Clamps / 1: Hose & Clamps" at bounding box center [854, 268] width 266 height 11
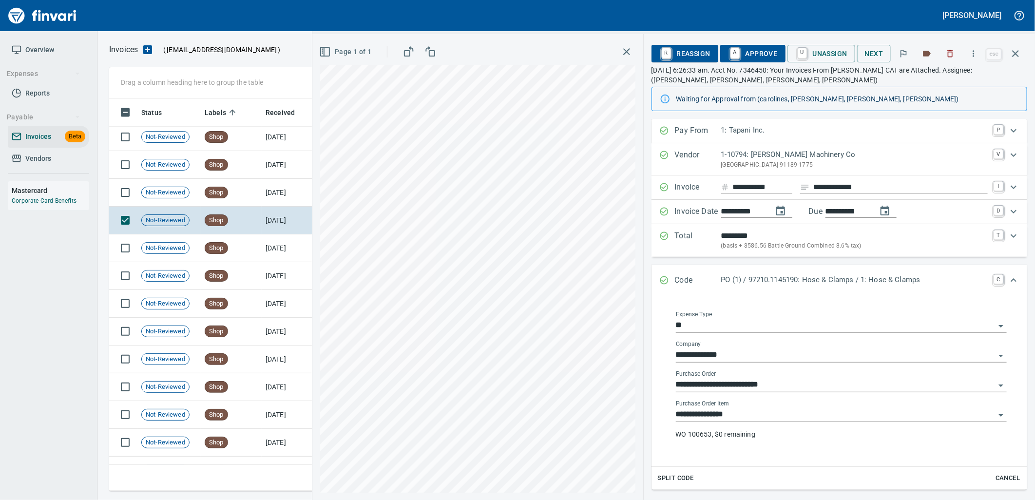
click at [765, 410] on input "**********" at bounding box center [835, 415] width 319 height 14
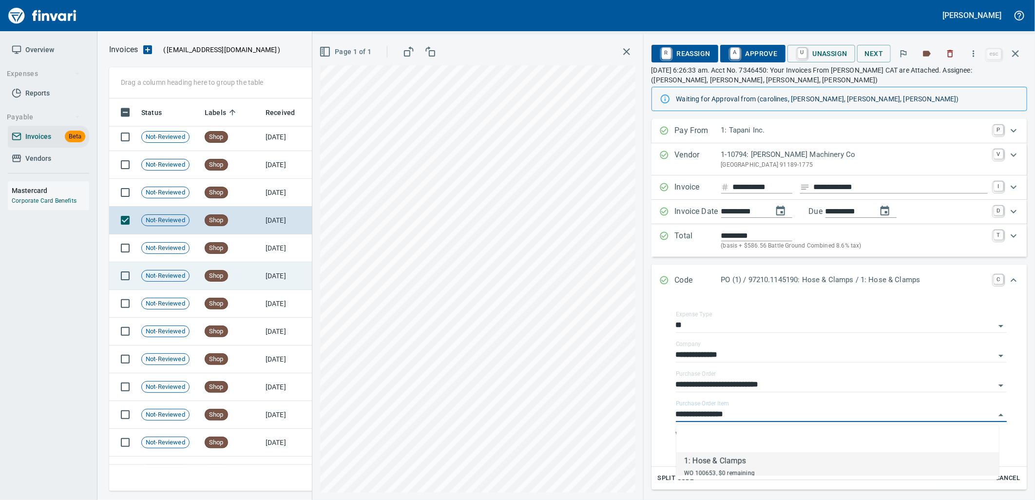
scroll to position [385, 897]
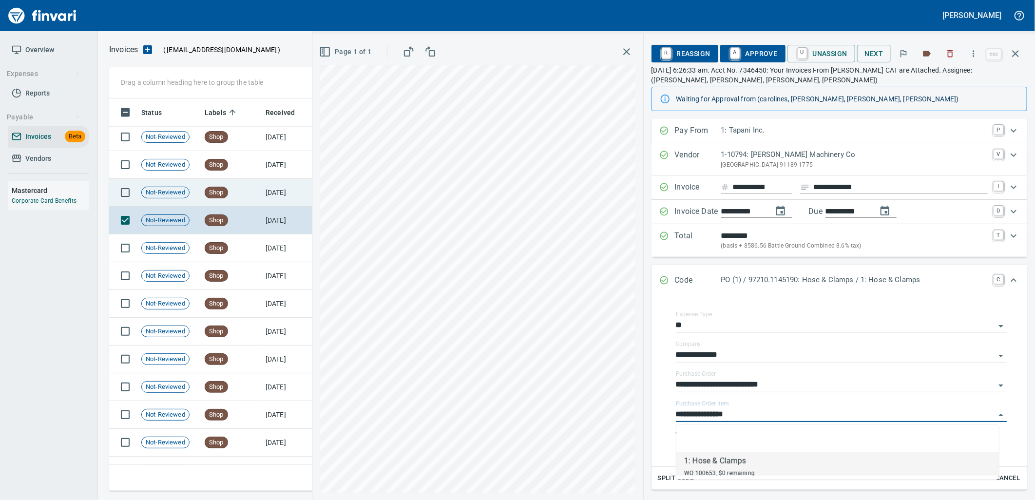
click at [220, 196] on span "Shop" at bounding box center [216, 192] width 22 height 9
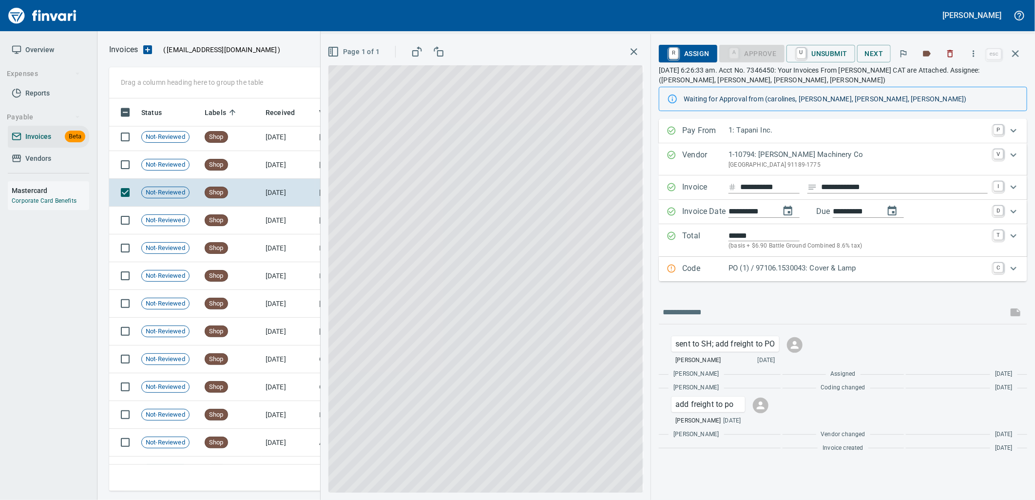
click at [784, 274] on div "PO (1) / 97106.1530043: Cover & Lamp" at bounding box center [857, 269] width 259 height 13
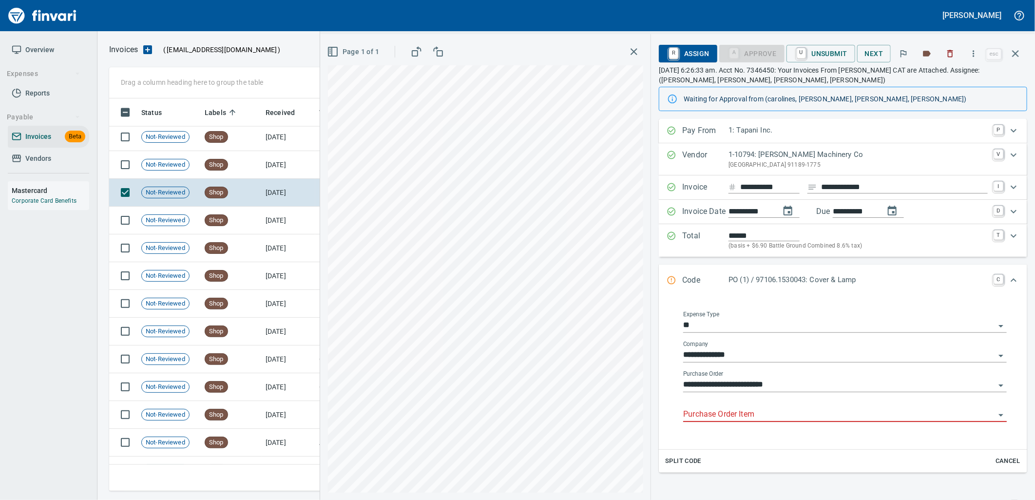
click at [743, 417] on input "Purchase Order Item" at bounding box center [839, 415] width 312 height 14
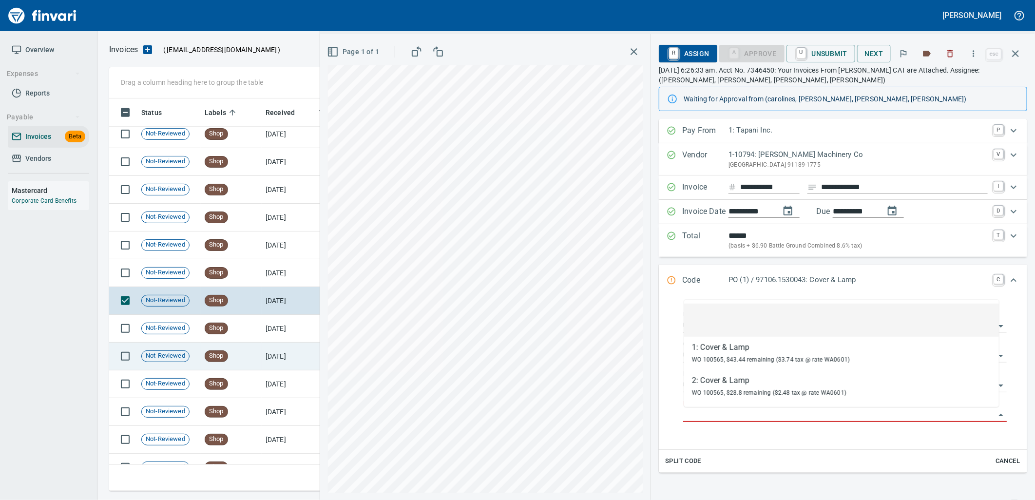
scroll to position [385, 897]
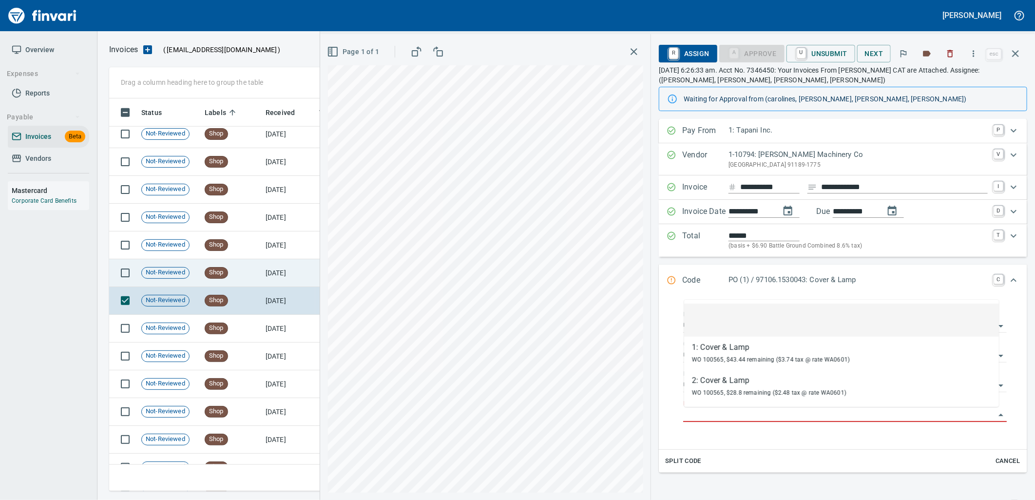
click at [228, 279] on td "Shop" at bounding box center [231, 273] width 61 height 28
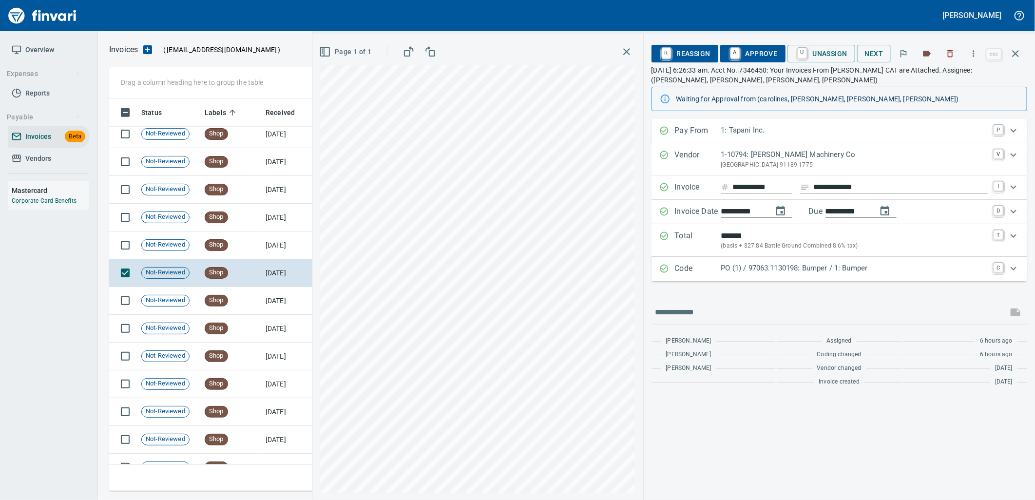
click at [852, 269] on p "PO (1) / 97063.1130198: Bumper / 1: Bumper" at bounding box center [854, 268] width 266 height 11
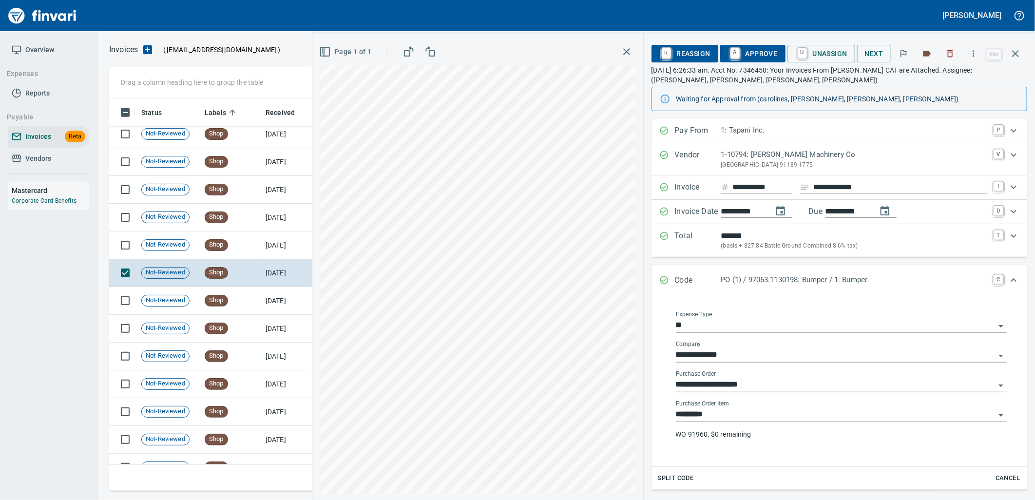
click at [789, 410] on input "*********" at bounding box center [835, 415] width 319 height 14
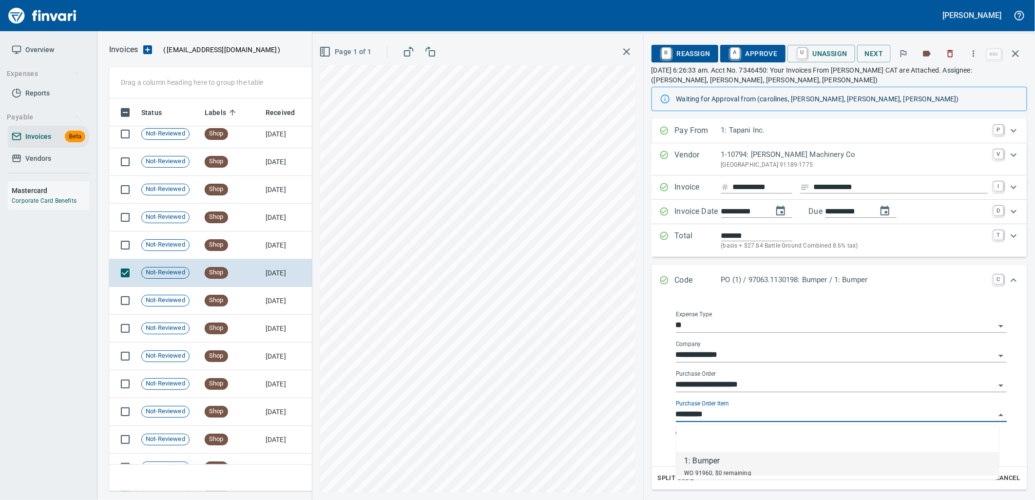
scroll to position [385, 897]
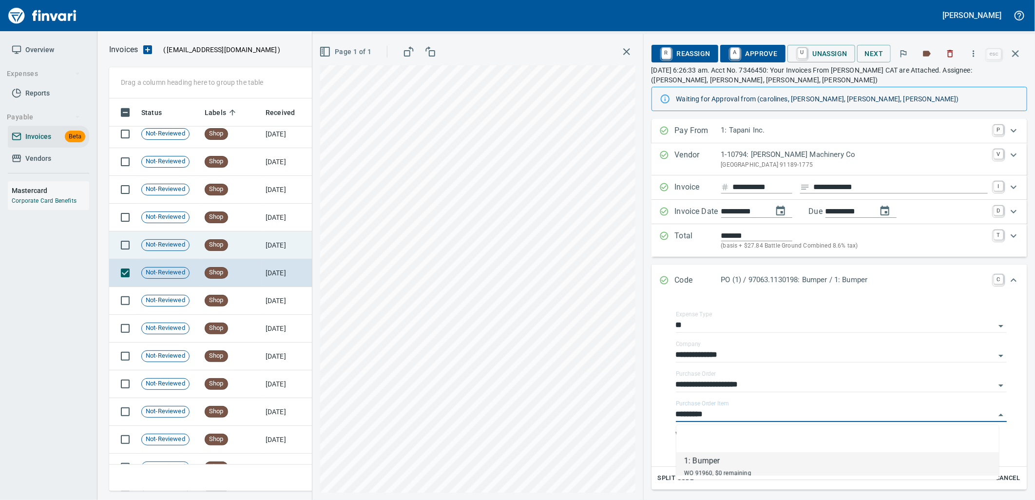
click at [283, 254] on td "[DATE]" at bounding box center [289, 245] width 54 height 28
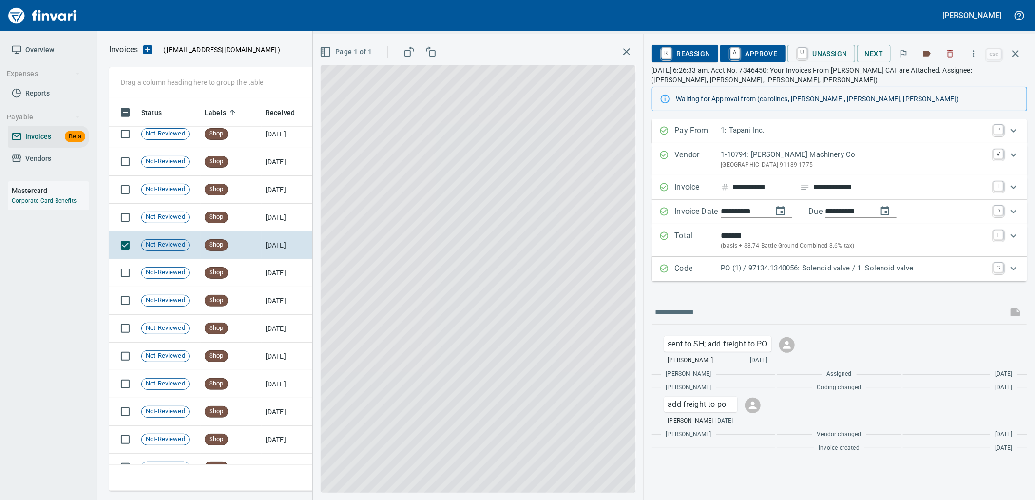
click at [763, 271] on p "PO (1) / 97134.1340056: Solenoid valve / 1: Solenoid valve" at bounding box center [854, 268] width 266 height 11
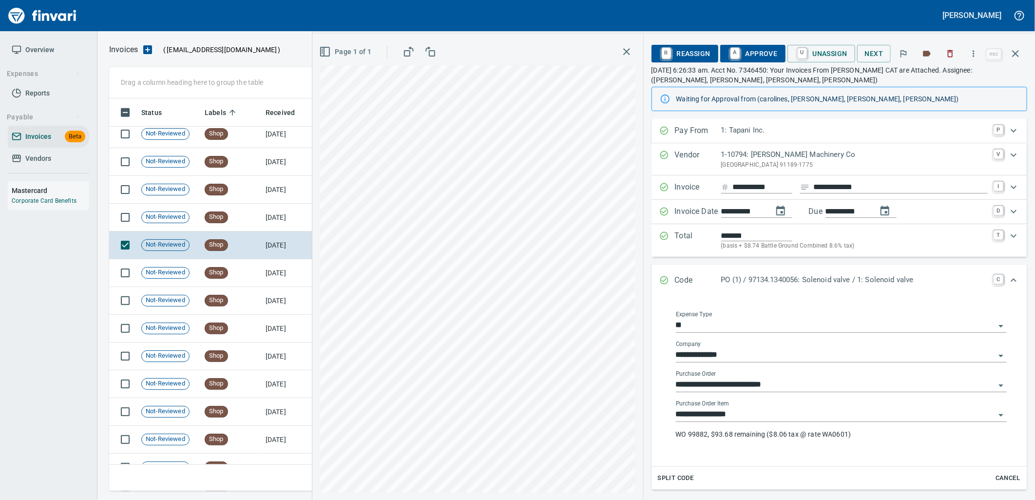
click at [758, 418] on input "**********" at bounding box center [835, 415] width 319 height 14
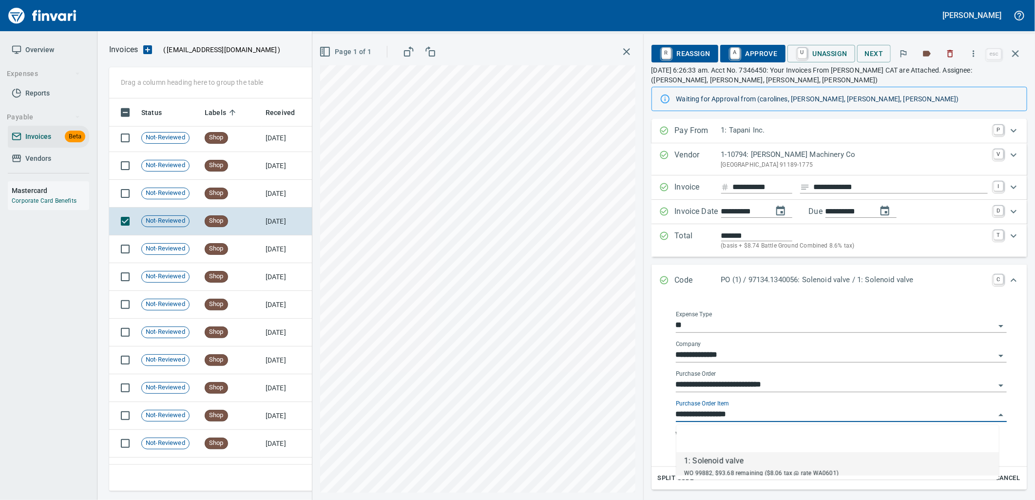
scroll to position [385, 897]
click at [264, 190] on td "[DATE]" at bounding box center [289, 194] width 54 height 28
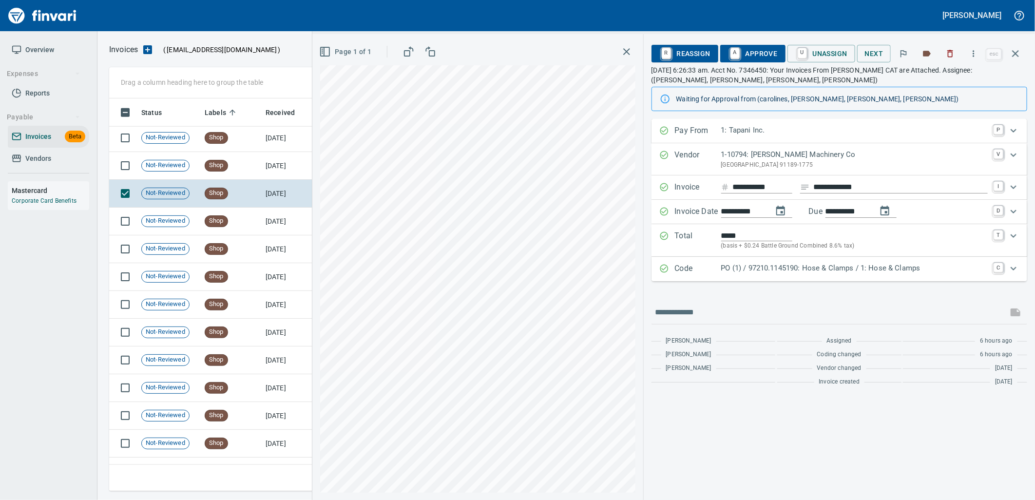
click at [775, 265] on p "PO (1) / 97210.1145190: Hose & Clamps / 1: Hose & Clamps" at bounding box center [854, 268] width 266 height 11
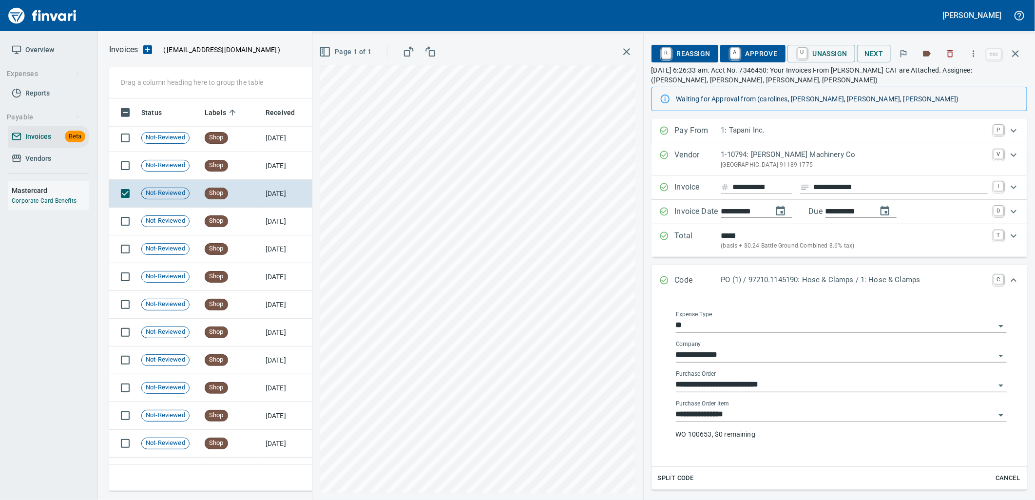
click at [752, 413] on input "**********" at bounding box center [835, 415] width 319 height 14
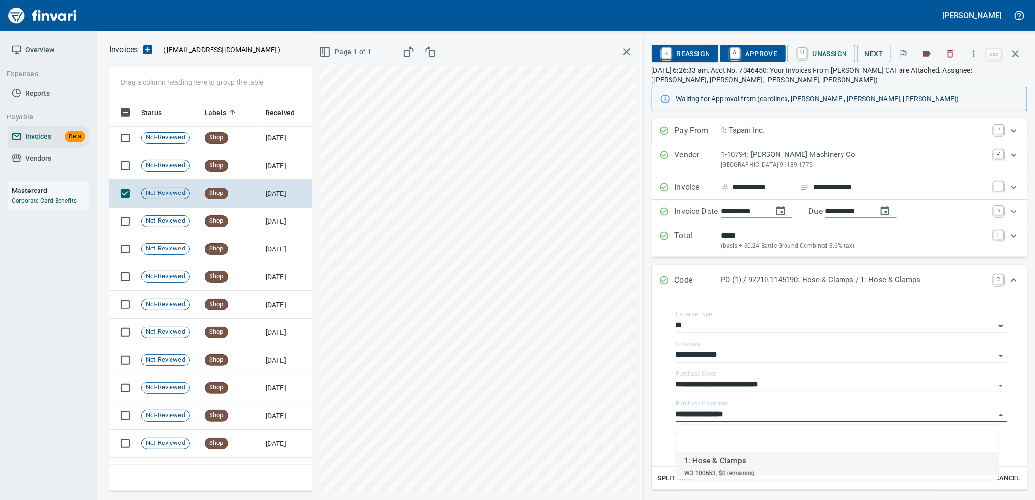
scroll to position [385, 897]
click at [265, 164] on td "[DATE]" at bounding box center [289, 166] width 54 height 28
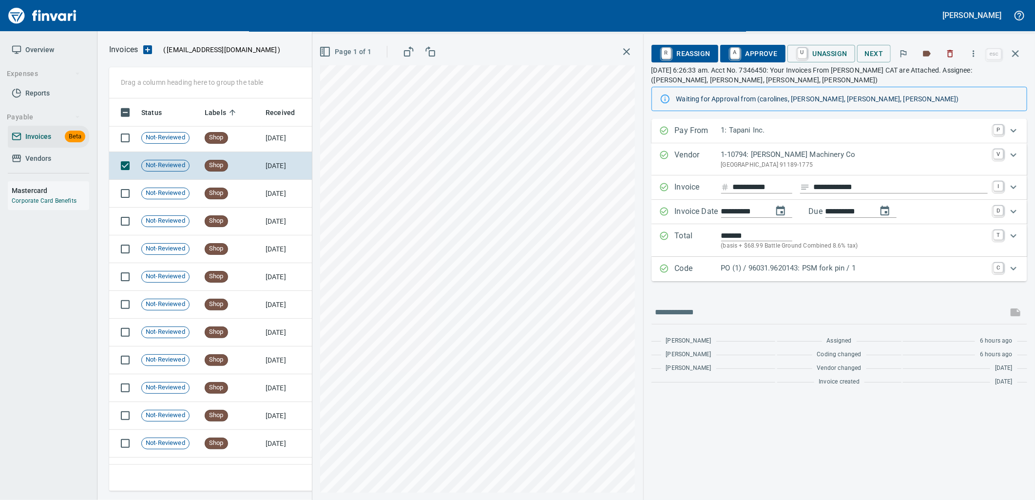
click at [836, 268] on p "PO (1) / 96031.9620143: PSM fork pin / 1" at bounding box center [854, 268] width 266 height 11
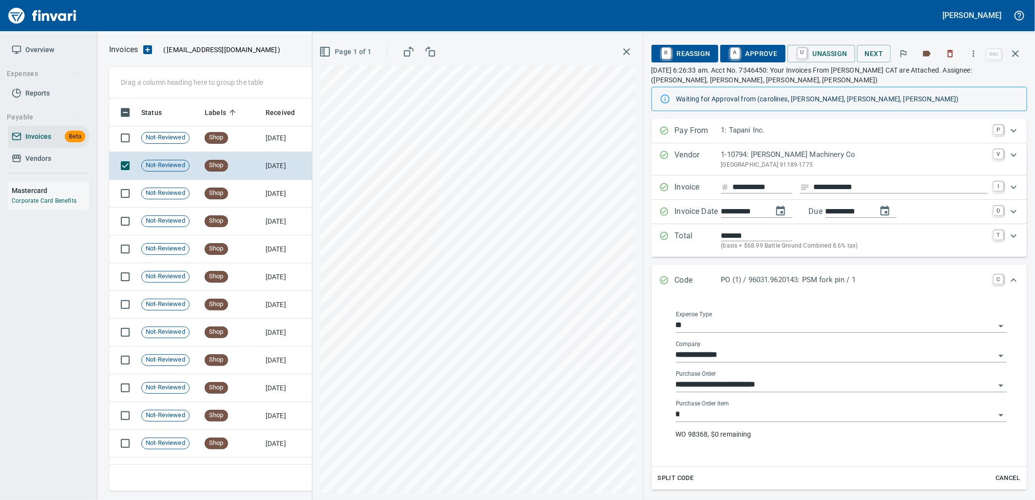
click at [772, 409] on input "*" at bounding box center [835, 415] width 319 height 14
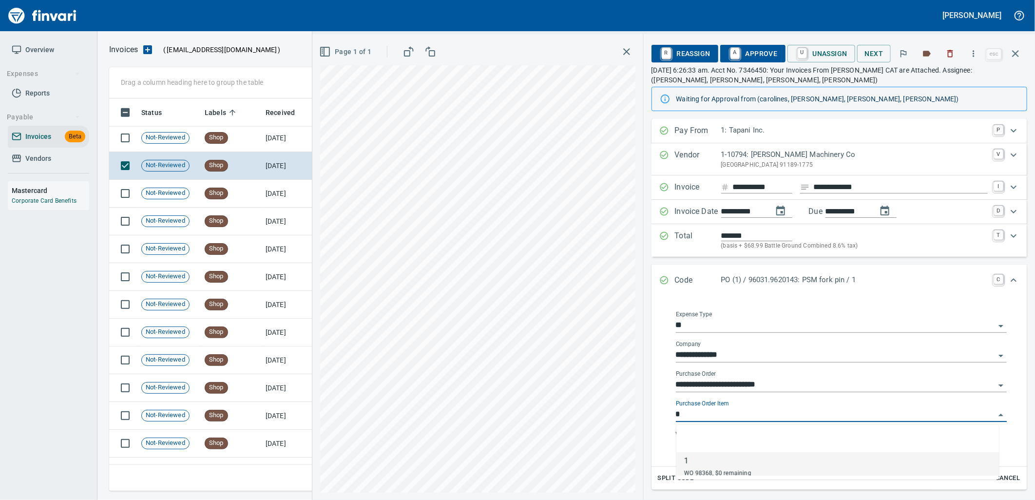
scroll to position [385, 897]
click at [262, 138] on td "[DATE]" at bounding box center [289, 138] width 54 height 28
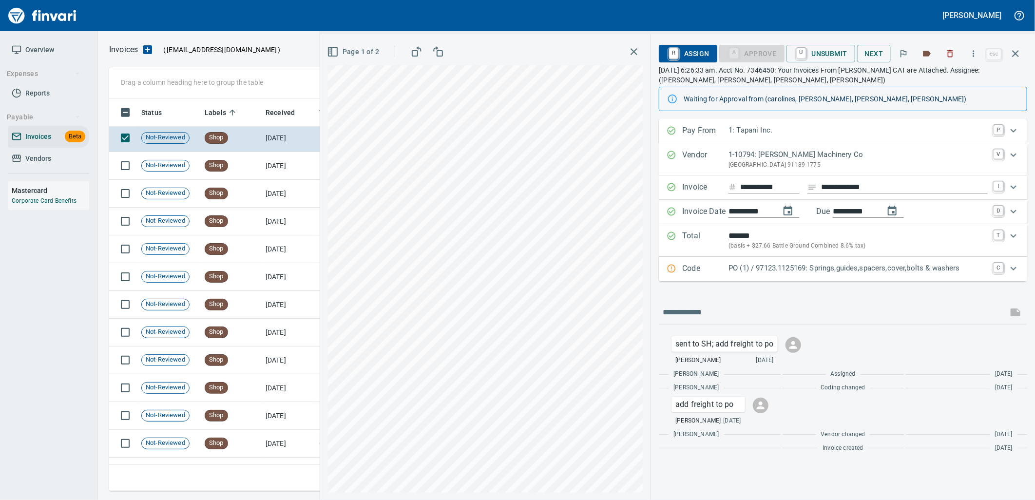
click at [734, 279] on div "Code PO (1) / 97123.1125169: Springs,guides,spacers,cover,bolts & washers C" at bounding box center [843, 269] width 368 height 24
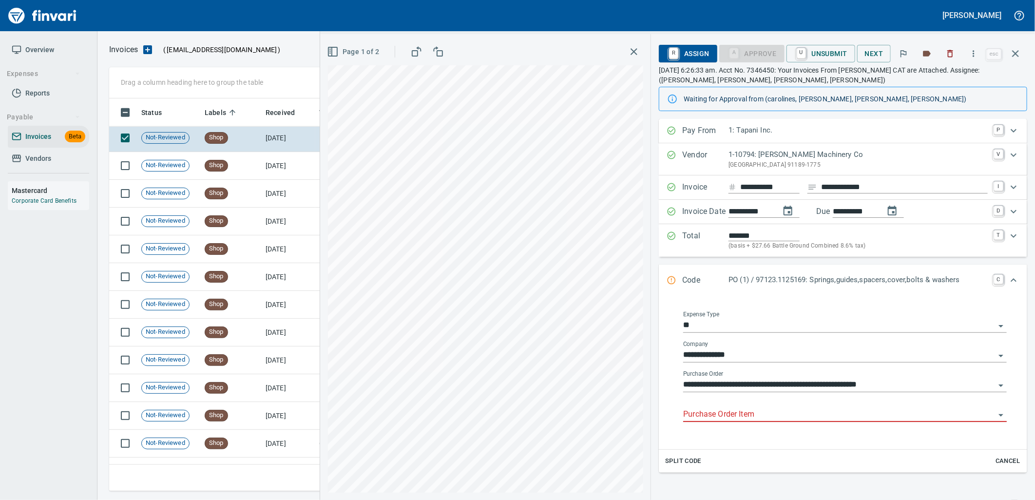
click at [737, 408] on div "Purchase Order Item" at bounding box center [844, 411] width 323 height 22
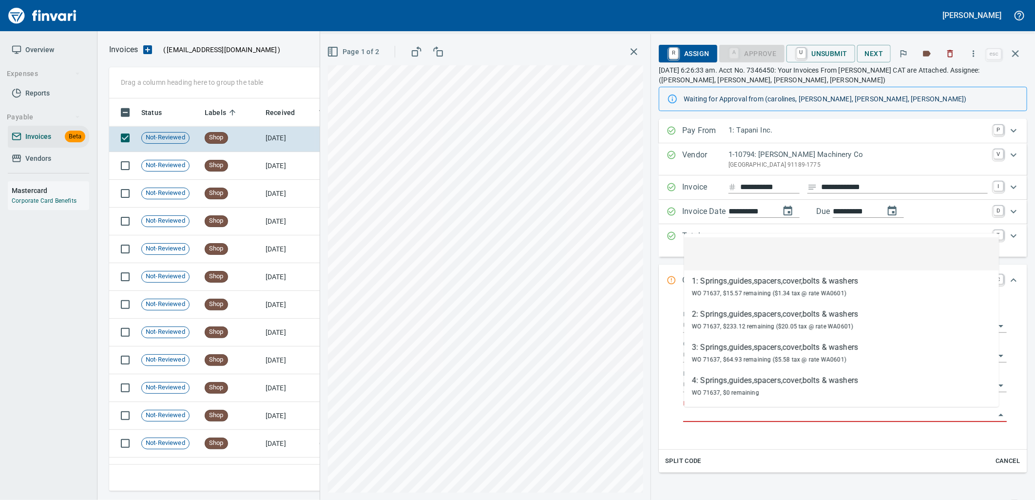
scroll to position [385, 897]
click at [728, 419] on input "Purchase Order Item" at bounding box center [839, 415] width 312 height 14
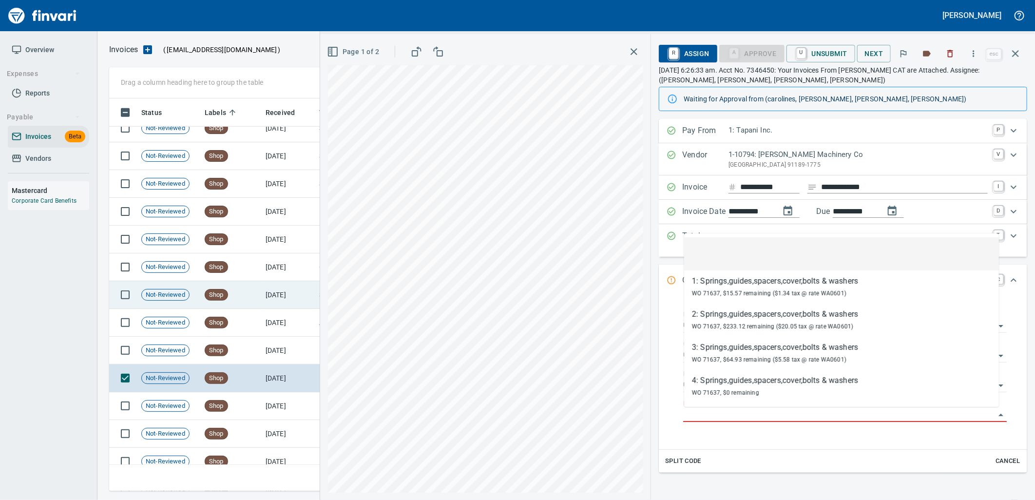
scroll to position [9869, 0]
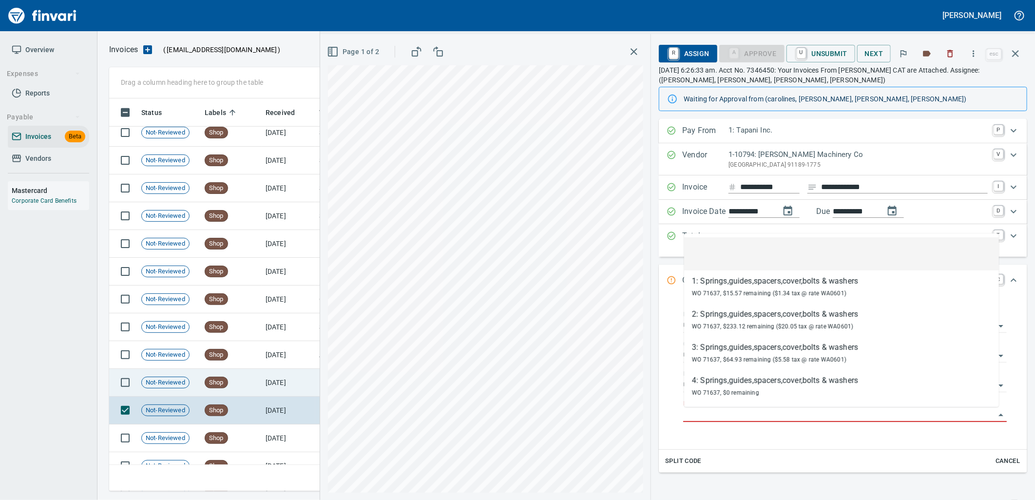
click at [243, 378] on td "Shop" at bounding box center [231, 383] width 61 height 28
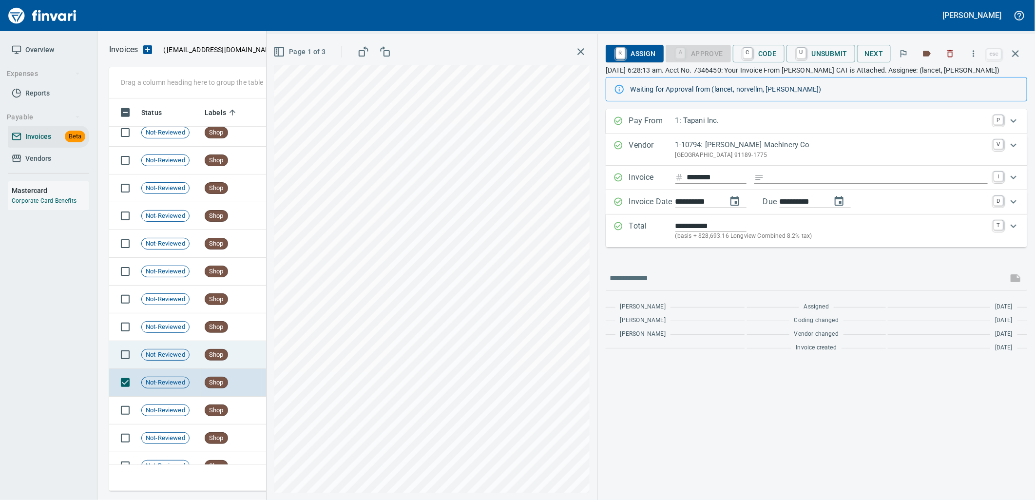
click at [256, 352] on td "Shop" at bounding box center [231, 355] width 61 height 28
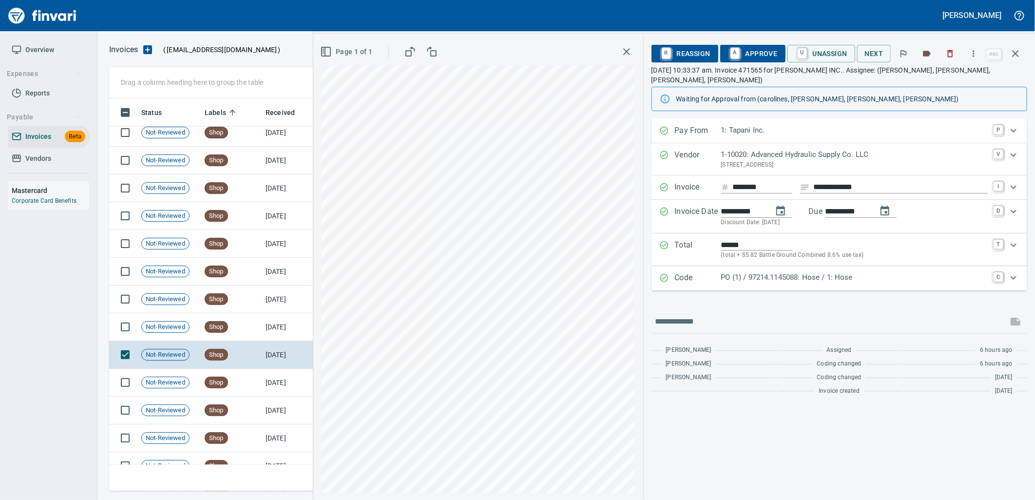
click at [769, 276] on div "Code PO (1) / 97214.1145088: Hose / 1: Hose C" at bounding box center [839, 278] width 376 height 24
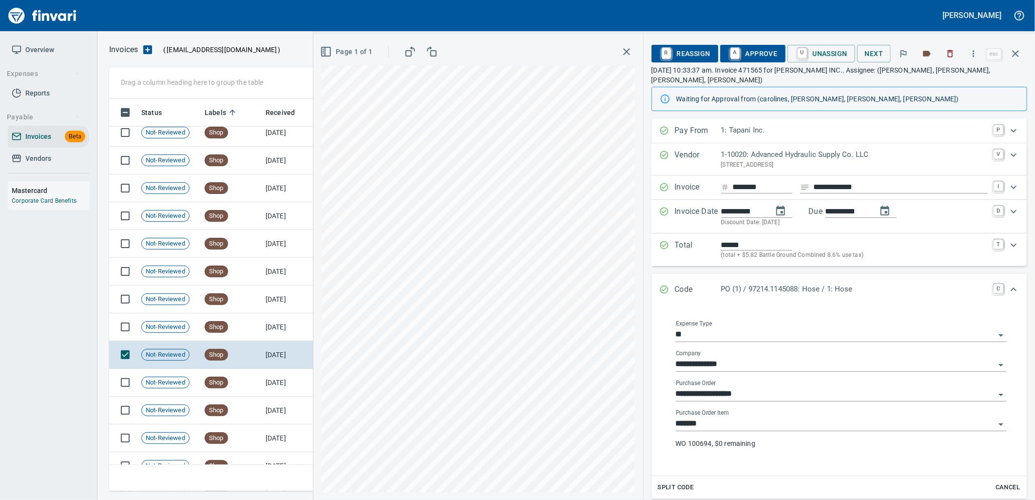
click at [744, 417] on input "*******" at bounding box center [835, 424] width 319 height 14
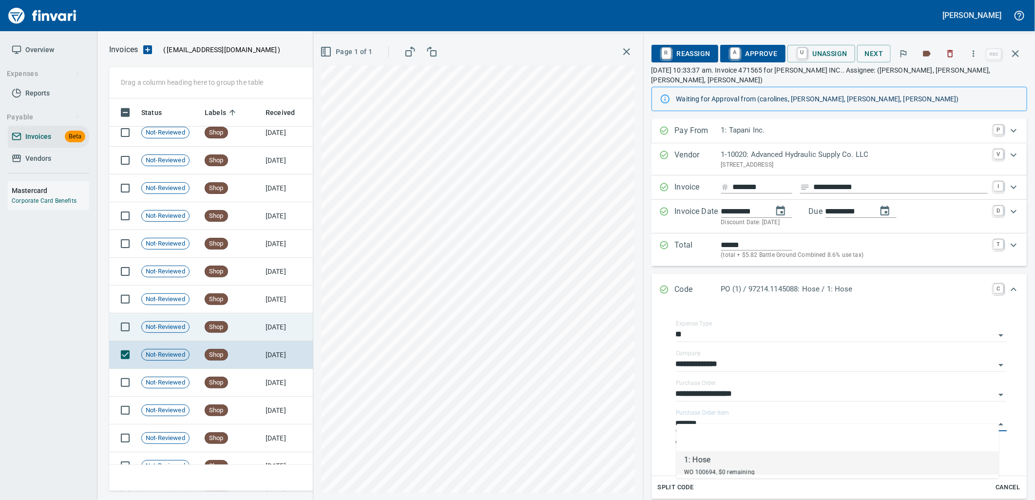
click at [225, 335] on td "Shop" at bounding box center [231, 327] width 61 height 28
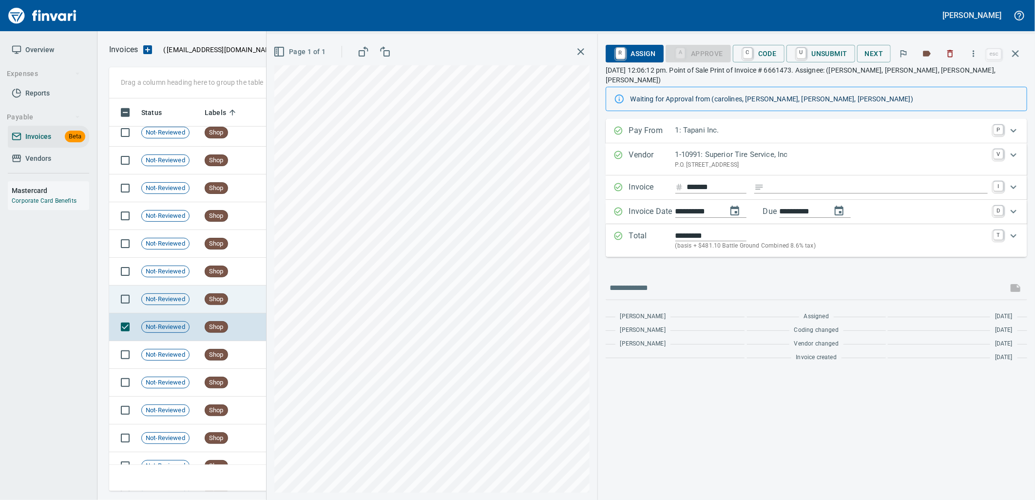
click at [256, 296] on td "Shop" at bounding box center [231, 299] width 61 height 28
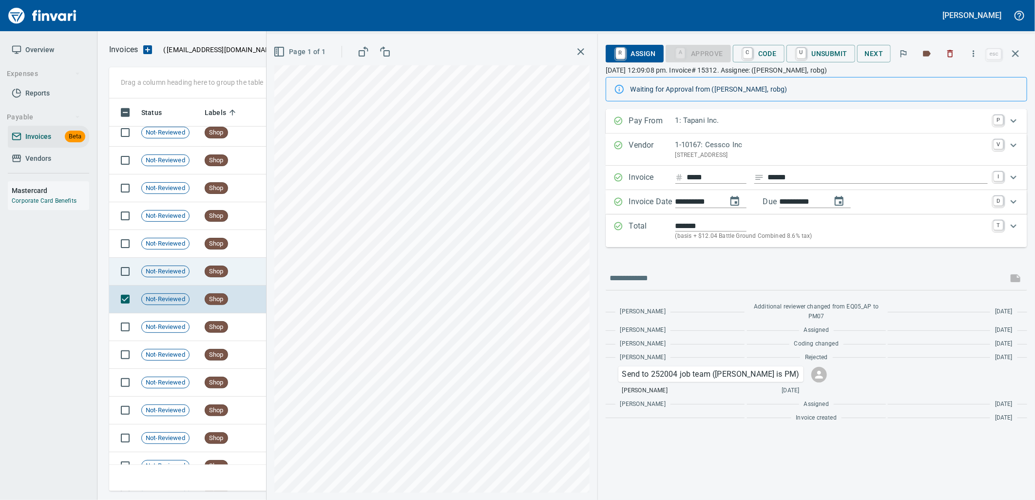
click at [255, 270] on td "Shop" at bounding box center [231, 272] width 61 height 28
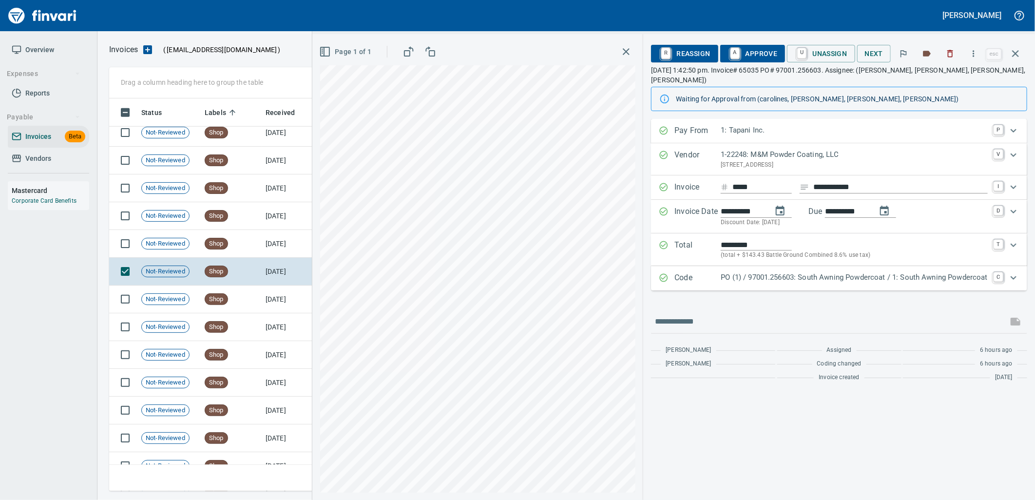
click at [822, 272] on p "PO (1) / 97001.256603: South Awning Powdercoat / 1: South Awning Powdercoat" at bounding box center [854, 277] width 267 height 11
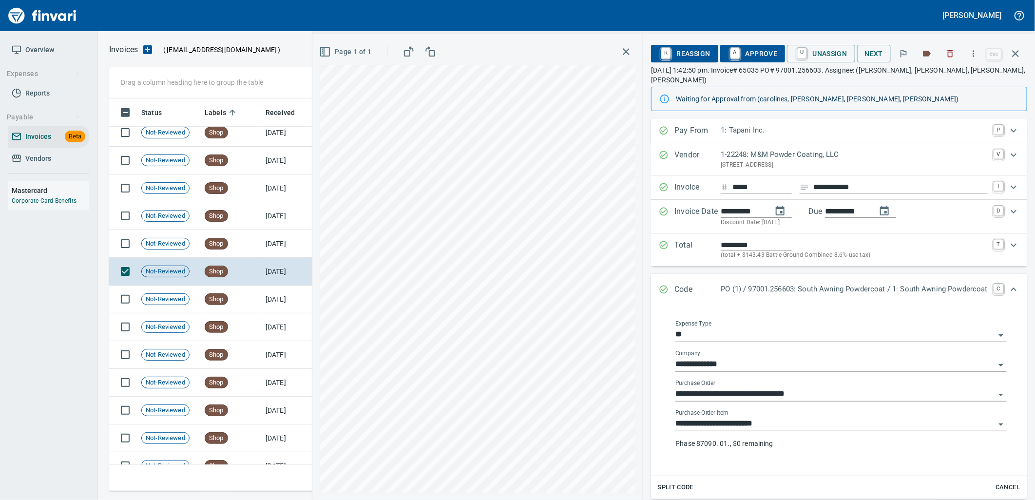
click at [780, 418] on input "**********" at bounding box center [835, 424] width 320 height 14
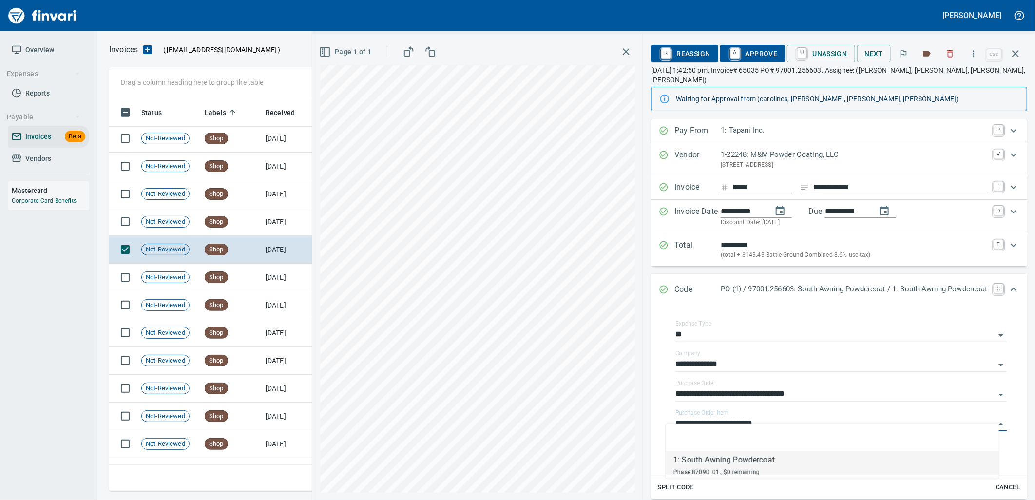
scroll to position [385, 897]
click at [273, 227] on td "[DATE]" at bounding box center [289, 222] width 54 height 28
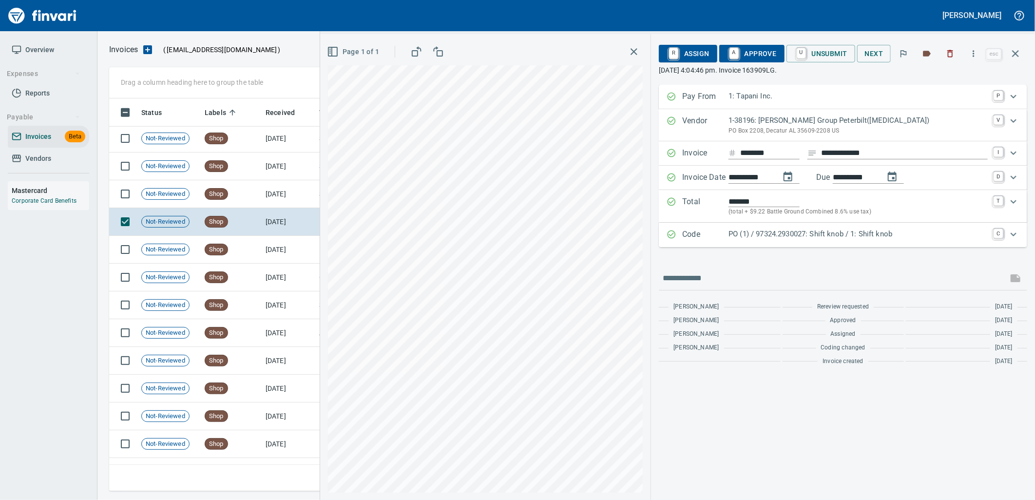
click at [813, 235] on p "PO (1) / 97324.2930027: Shift knob / 1: Shift knob" at bounding box center [857, 233] width 259 height 11
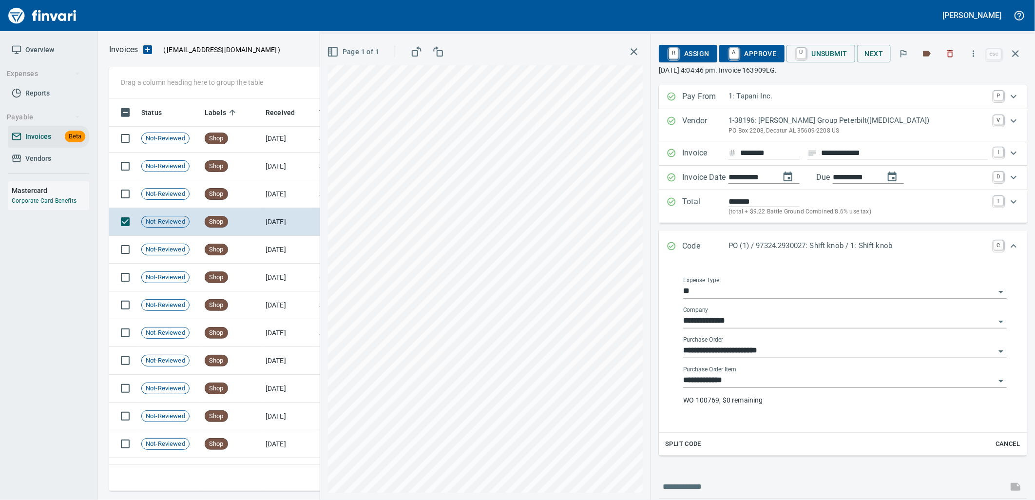
click at [748, 381] on input "**********" at bounding box center [839, 381] width 312 height 14
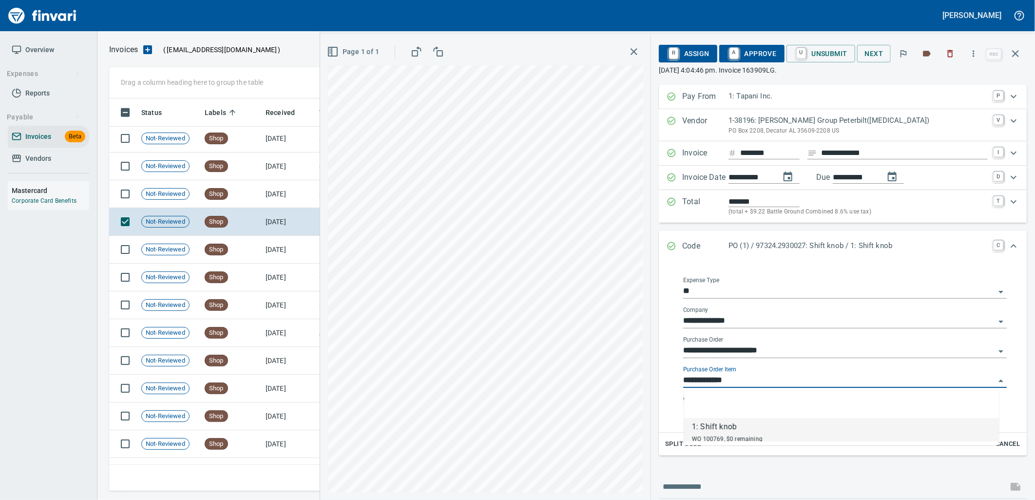
scroll to position [385, 897]
click at [230, 182] on td "Shop" at bounding box center [231, 194] width 61 height 28
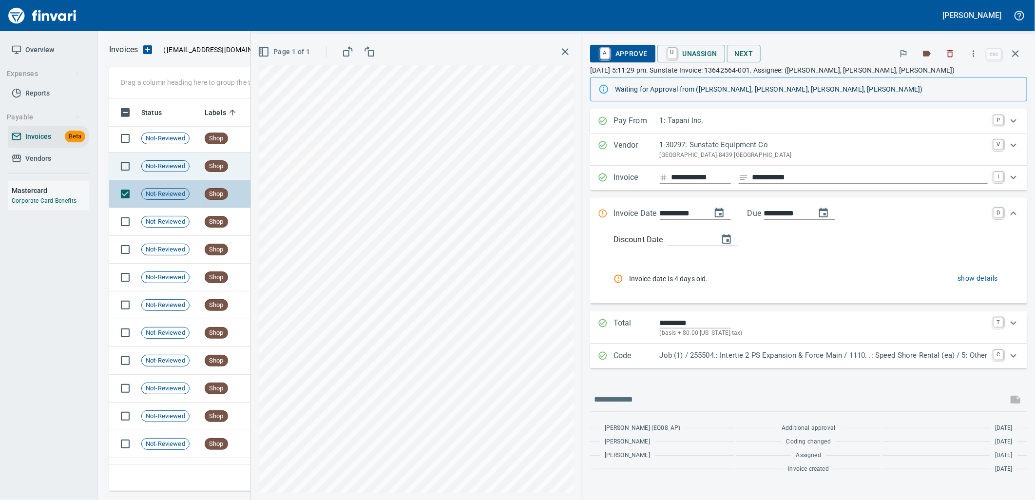
click at [213, 163] on span "Shop" at bounding box center [216, 166] width 22 height 9
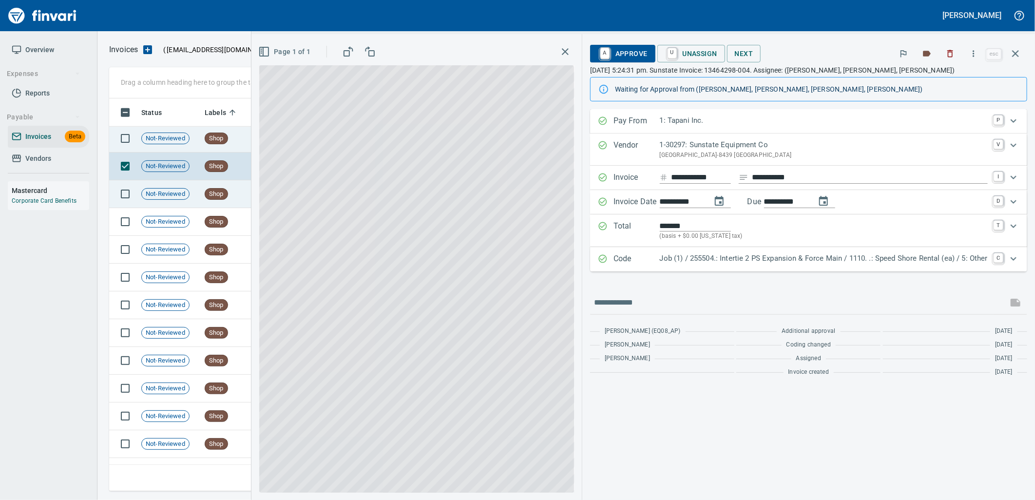
click at [213, 140] on span "Shop" at bounding box center [216, 138] width 22 height 9
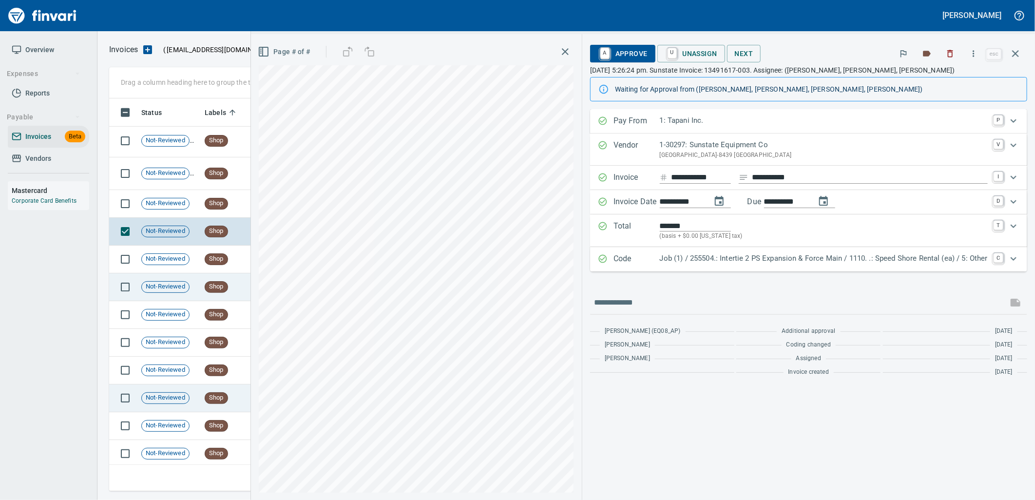
scroll to position [9761, 0]
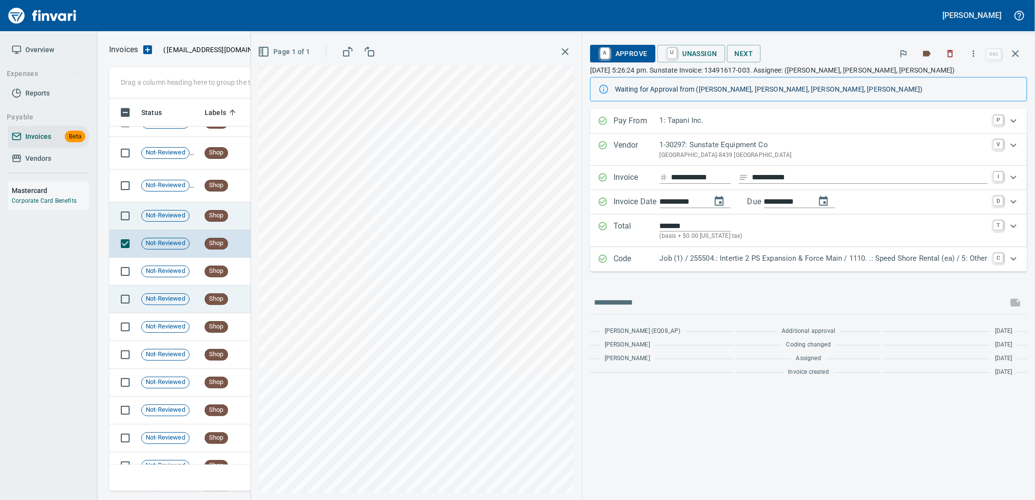
click at [212, 226] on td "Shop" at bounding box center [231, 216] width 61 height 28
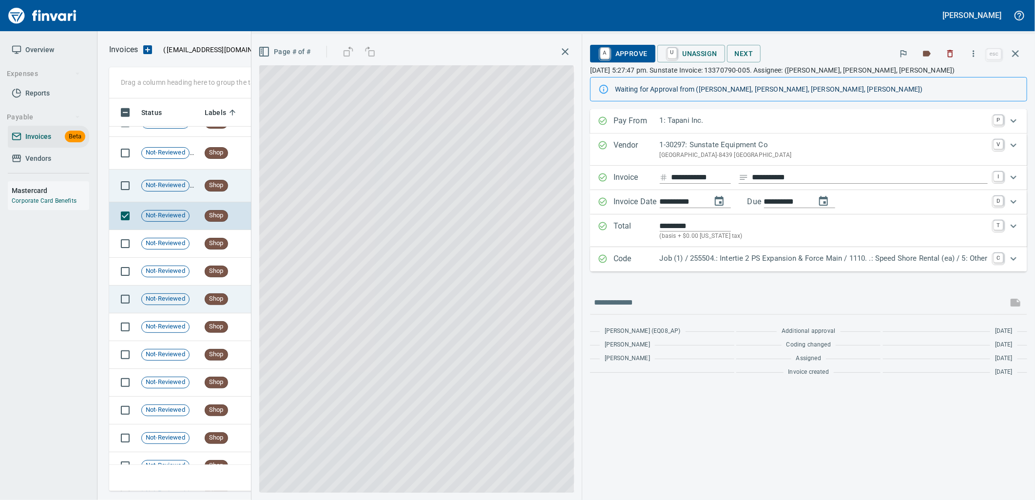
click at [210, 187] on span "Shop" at bounding box center [216, 185] width 22 height 9
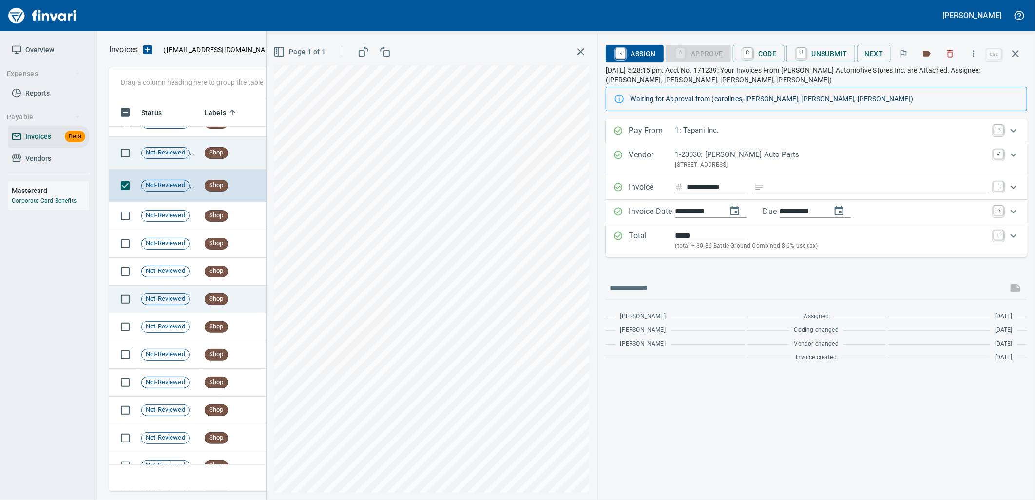
click at [211, 159] on td "Shop" at bounding box center [231, 153] width 61 height 33
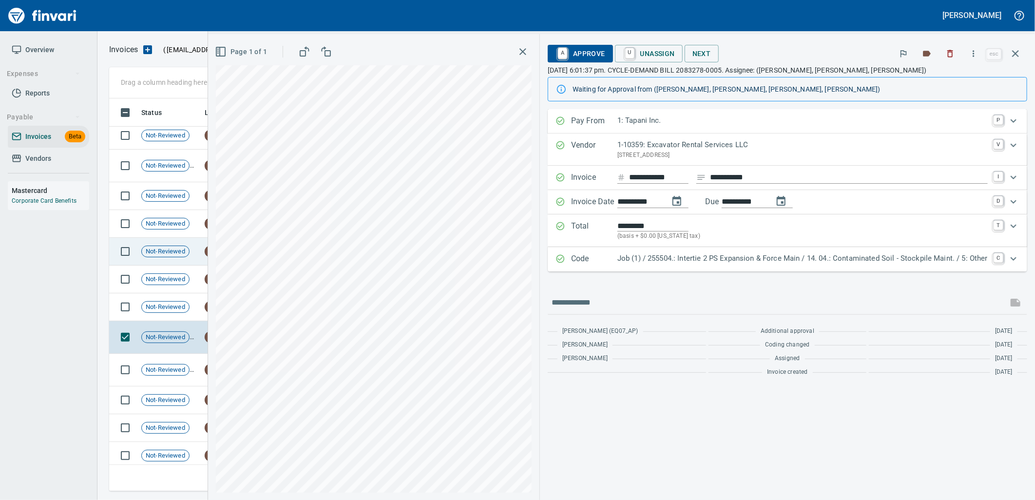
scroll to position [9544, 0]
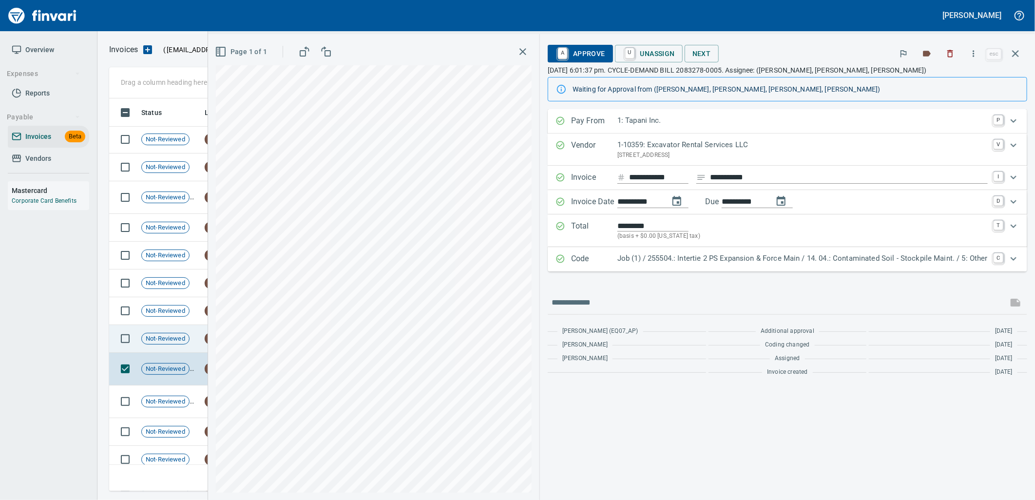
click at [183, 345] on td "Not-Reviewed" at bounding box center [168, 339] width 63 height 28
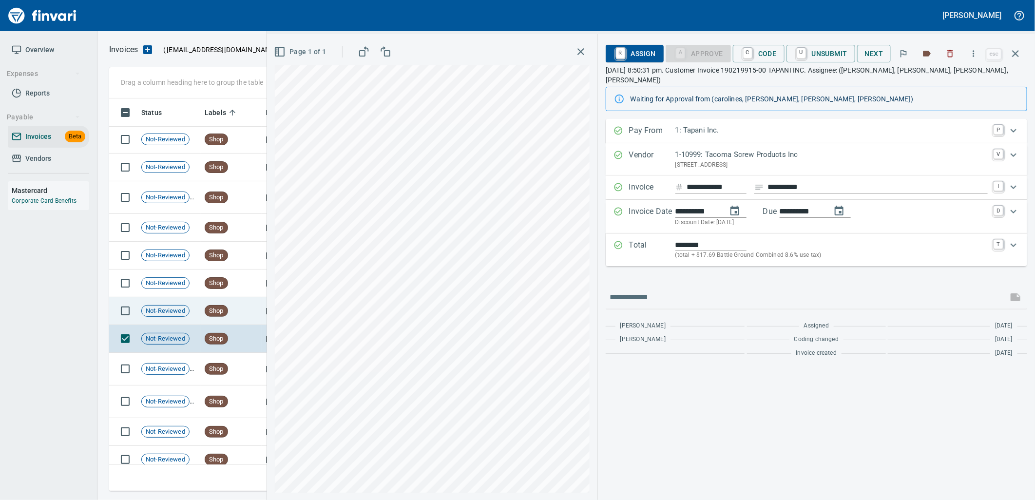
click at [177, 315] on span "Not-Reviewed" at bounding box center [165, 310] width 47 height 9
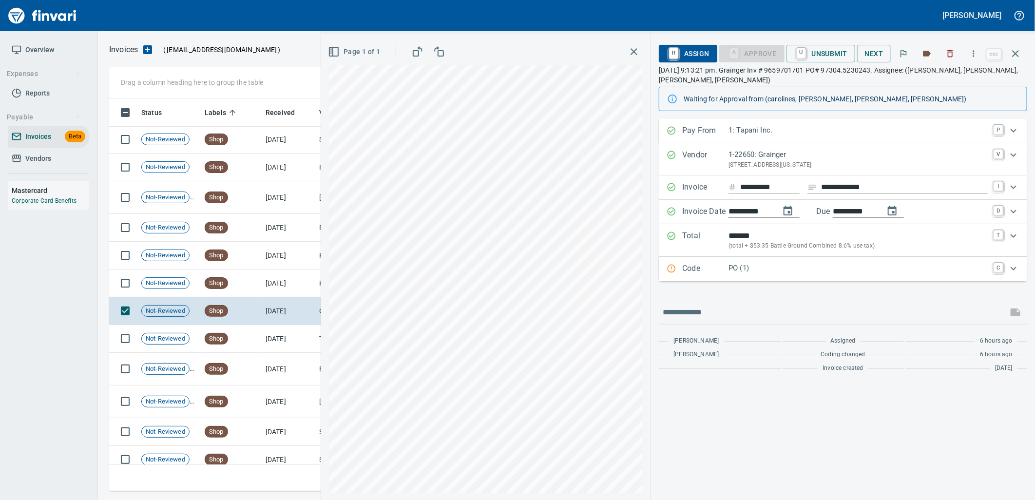
click at [756, 278] on div "Code PO (1) C" at bounding box center [843, 269] width 368 height 24
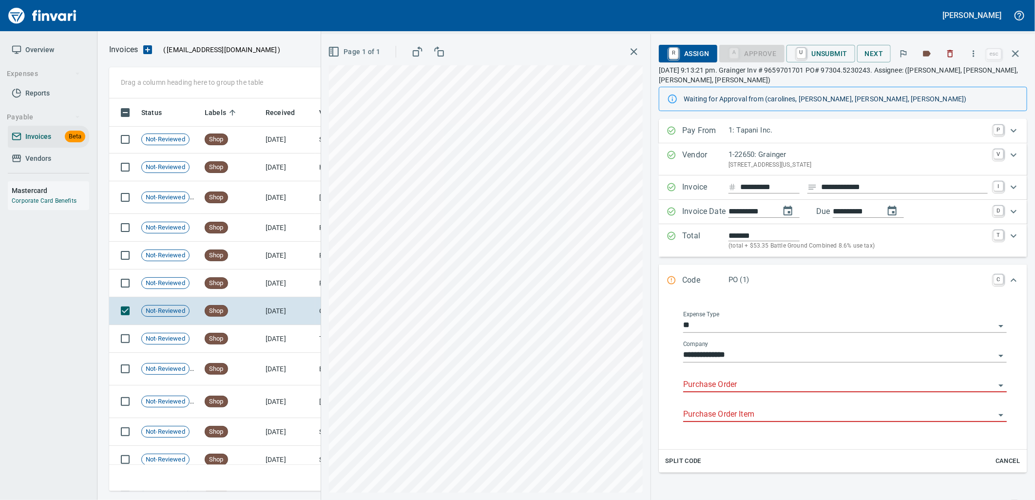
click at [723, 382] on input "Purchase Order" at bounding box center [839, 385] width 312 height 14
click at [733, 416] on li "97304.5230243: Concrete truck set up" at bounding box center [841, 410] width 315 height 23
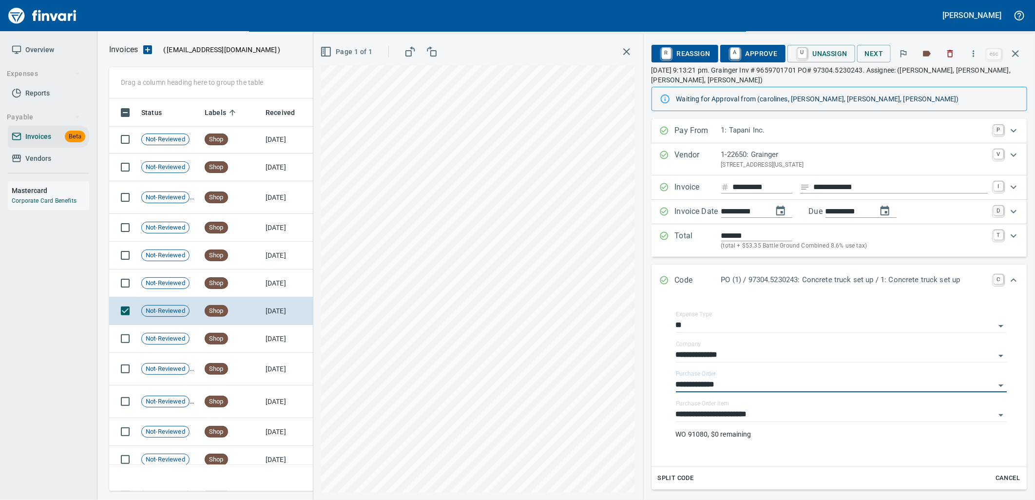
type input "**********"
click at [736, 417] on input "**********" at bounding box center [835, 415] width 319 height 14
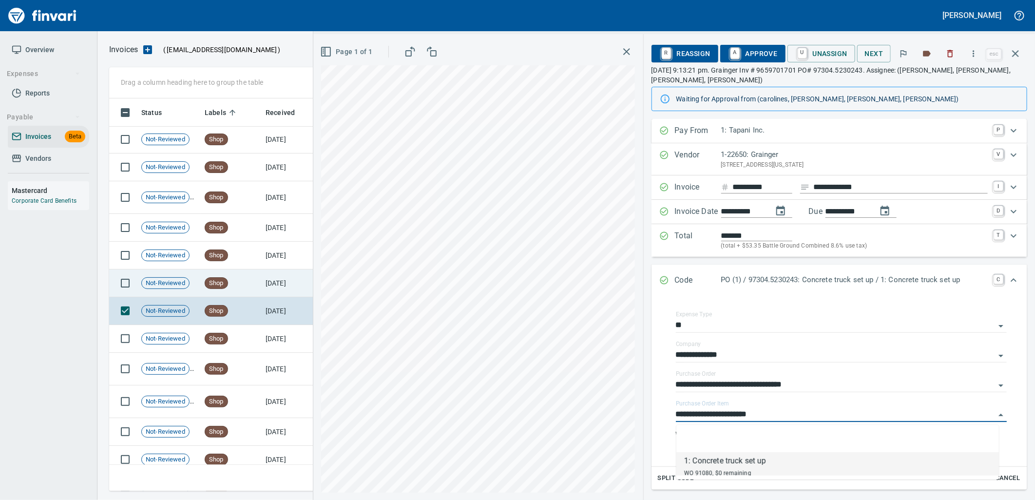
click at [264, 275] on td "[DATE]" at bounding box center [289, 283] width 54 height 28
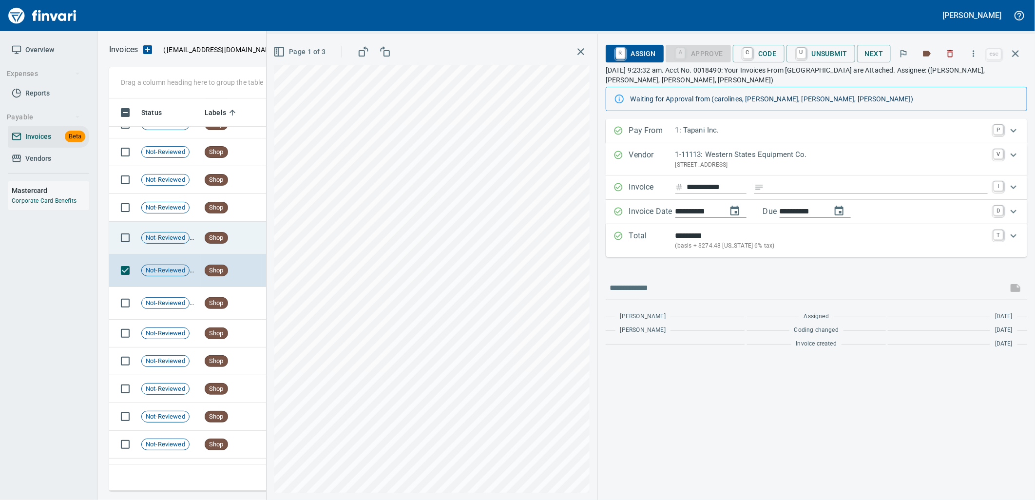
scroll to position [9003, 0]
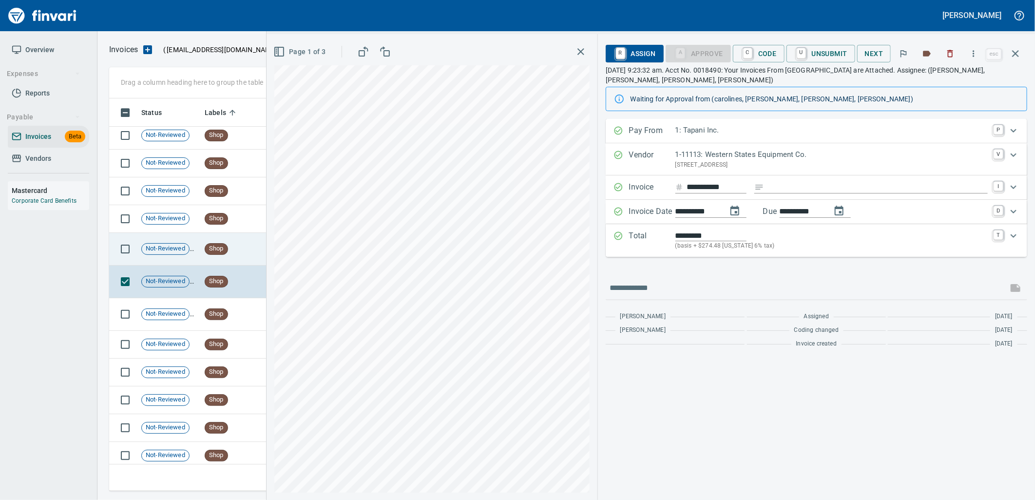
click at [227, 251] on span "Shop" at bounding box center [216, 248] width 22 height 9
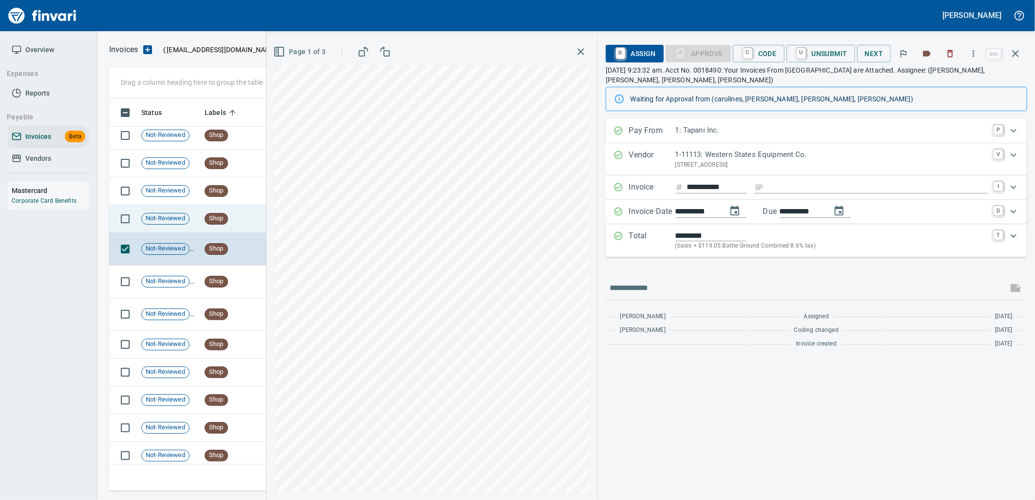
click at [229, 223] on td "Shop" at bounding box center [231, 219] width 61 height 28
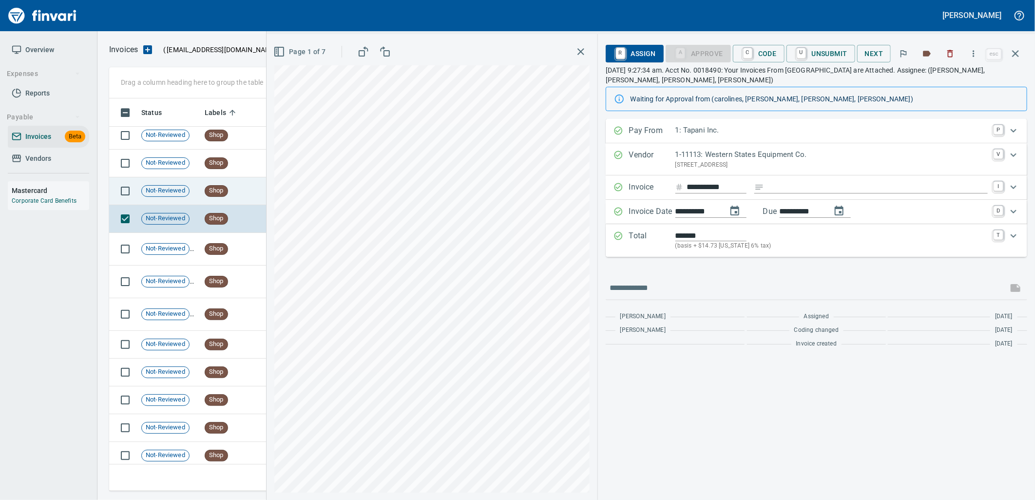
click at [211, 195] on span "Shop" at bounding box center [216, 190] width 22 height 9
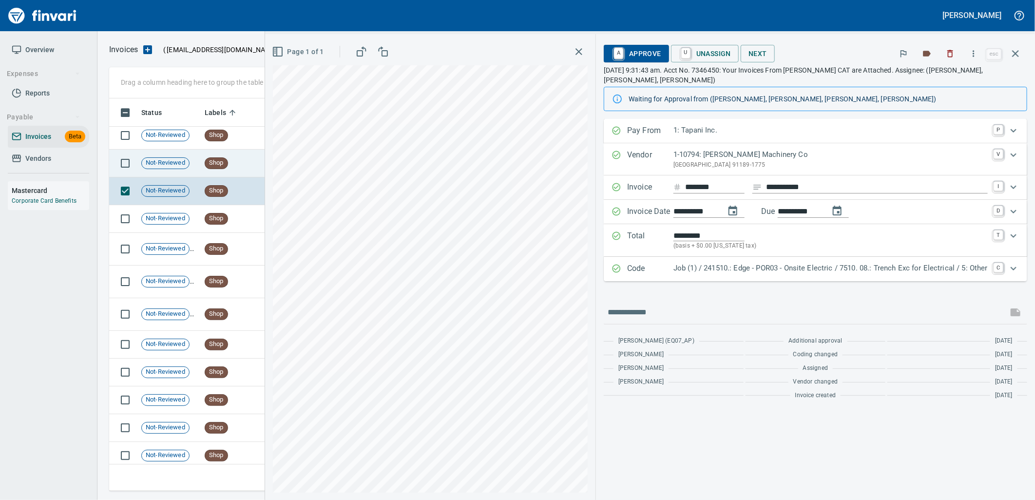
click at [213, 176] on td "Shop" at bounding box center [231, 164] width 61 height 28
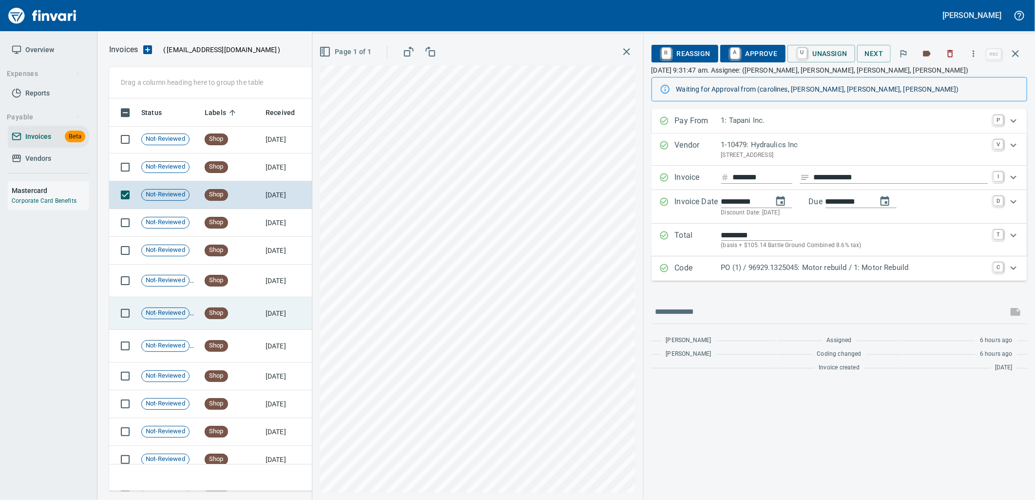
scroll to position [8894, 0]
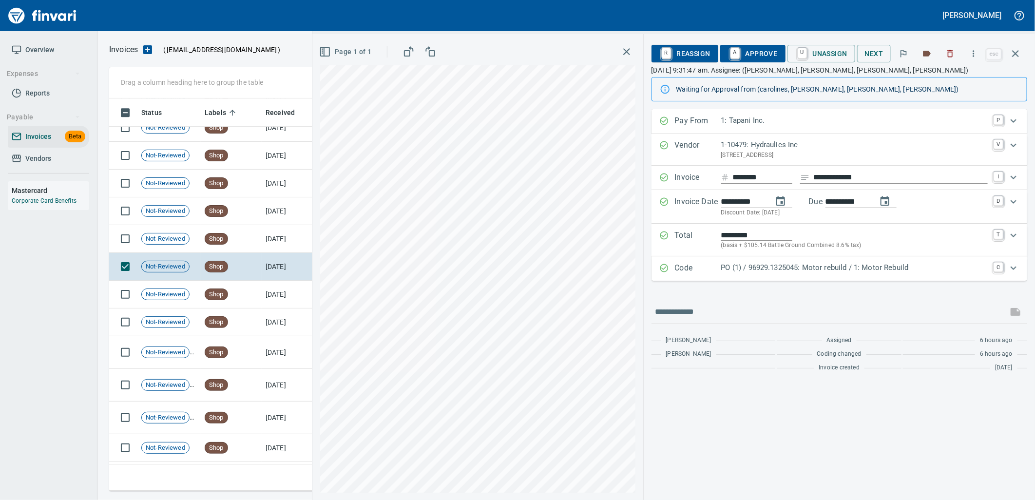
click at [737, 271] on p "PO (1) / 96929.1325045: Motor rebuild / 1: Motor Rebuild" at bounding box center [854, 267] width 266 height 11
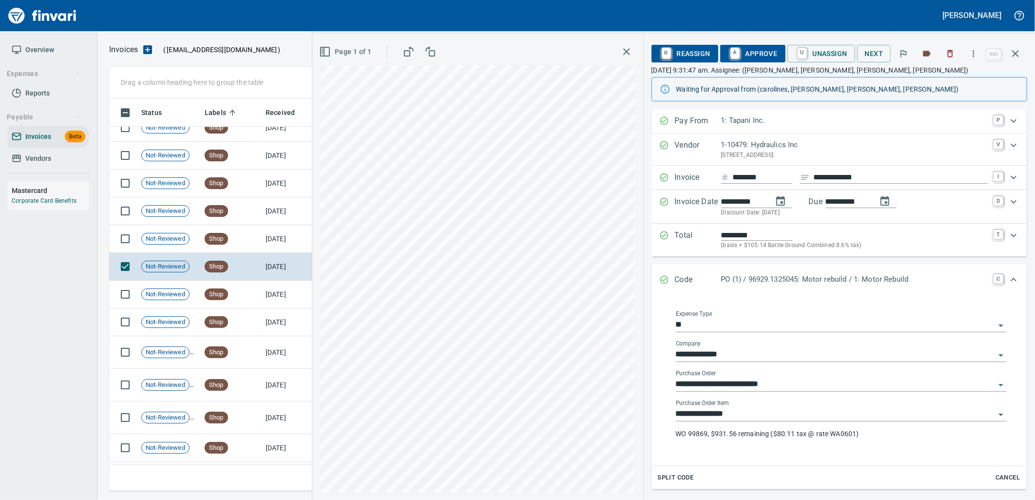
click at [765, 417] on input "**********" at bounding box center [835, 414] width 319 height 14
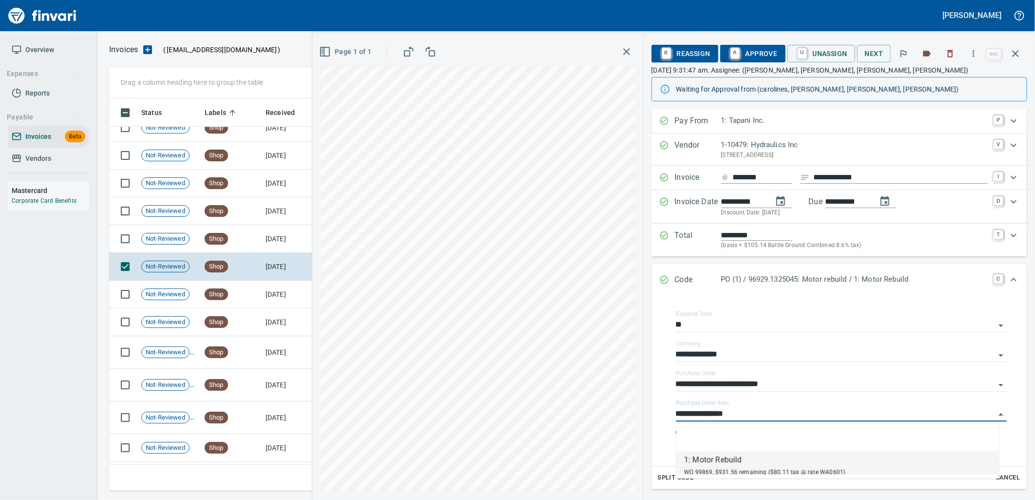
scroll to position [385, 897]
click at [262, 245] on td "[DATE]" at bounding box center [289, 239] width 54 height 28
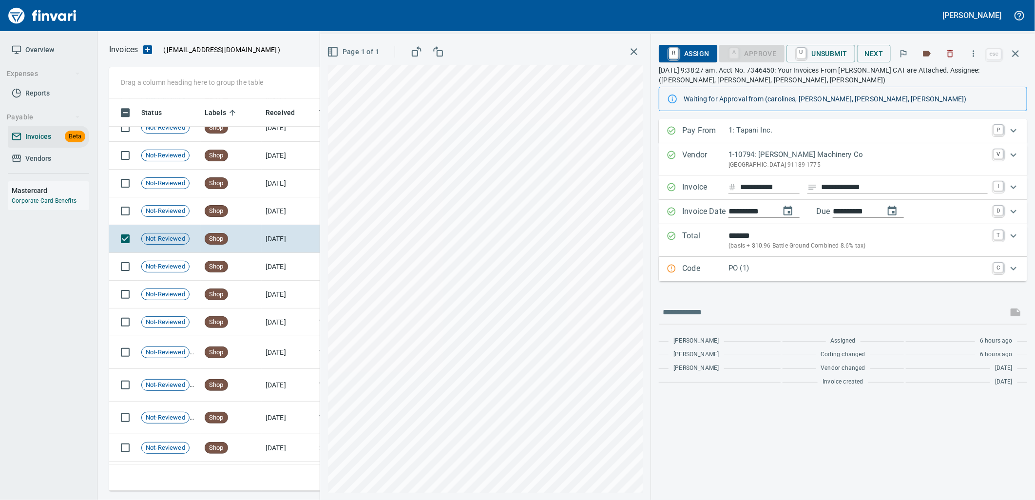
click at [838, 266] on p "PO (1)" at bounding box center [857, 268] width 259 height 11
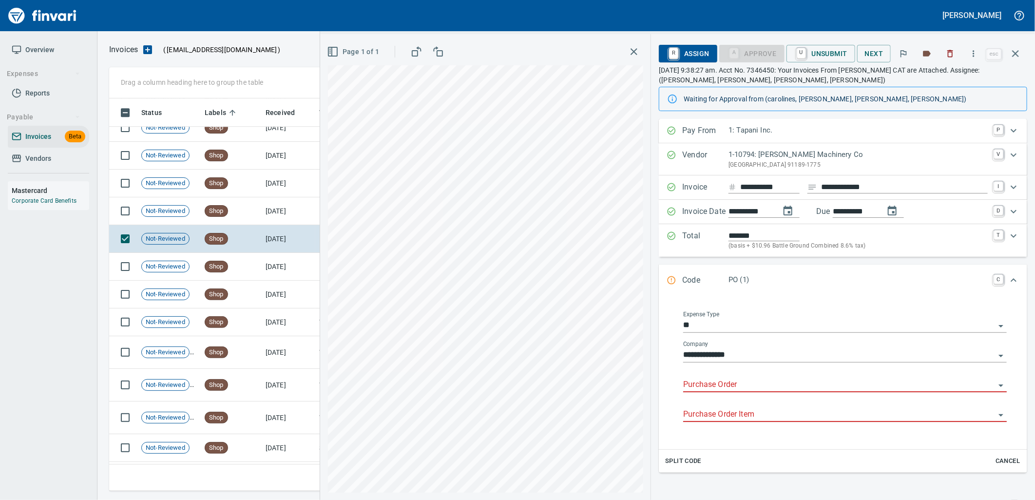
click at [757, 381] on input "Purchase Order" at bounding box center [839, 385] width 312 height 14
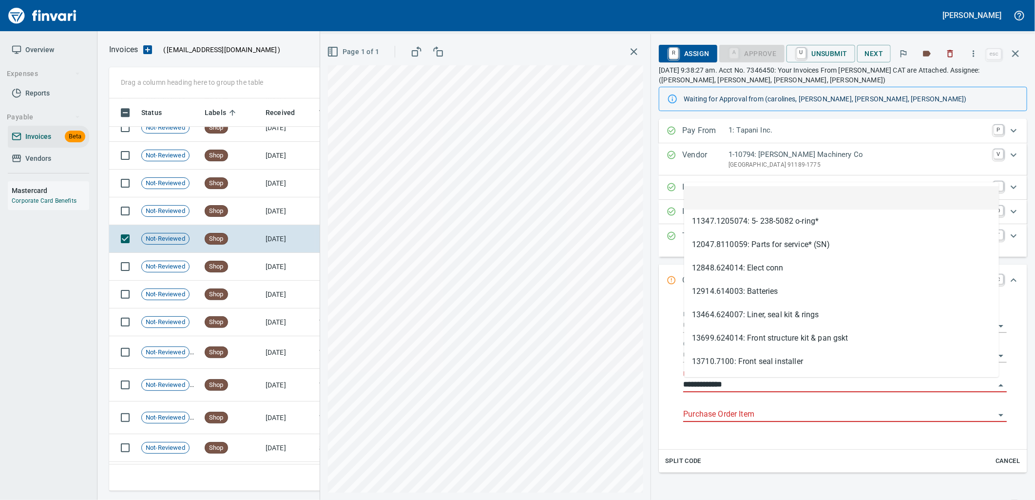
scroll to position [385, 897]
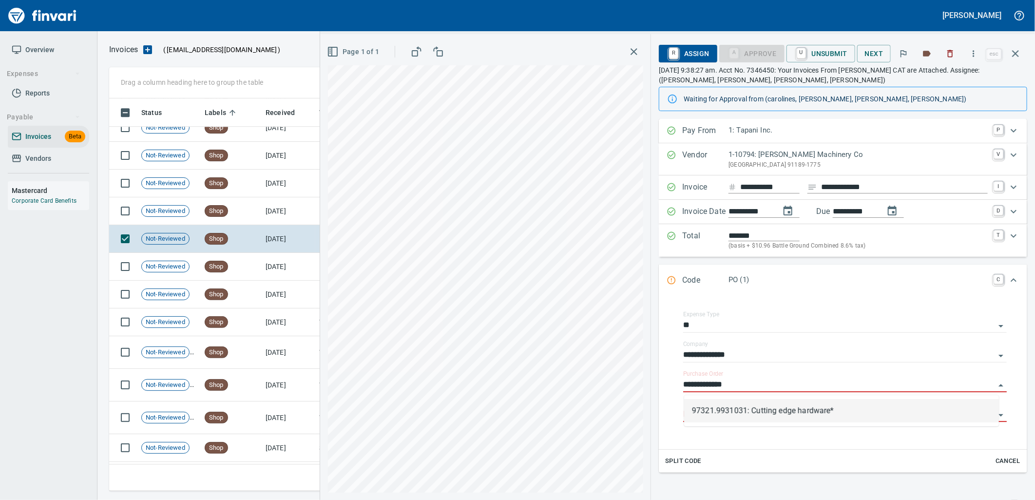
click at [771, 415] on li "97321.9931031: Cutting edge hardware*" at bounding box center [841, 410] width 315 height 23
type input "**********"
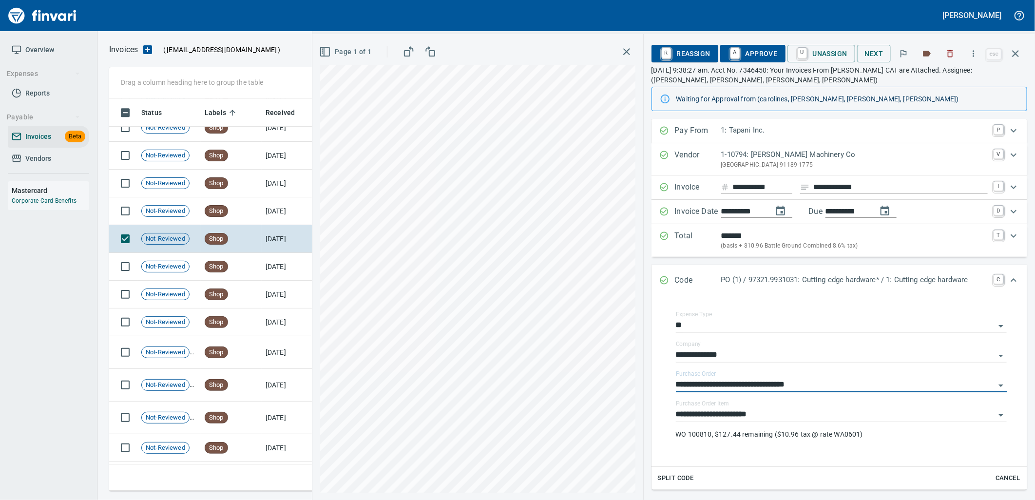
click at [763, 52] on span "A Approve" at bounding box center [753, 53] width 50 height 17
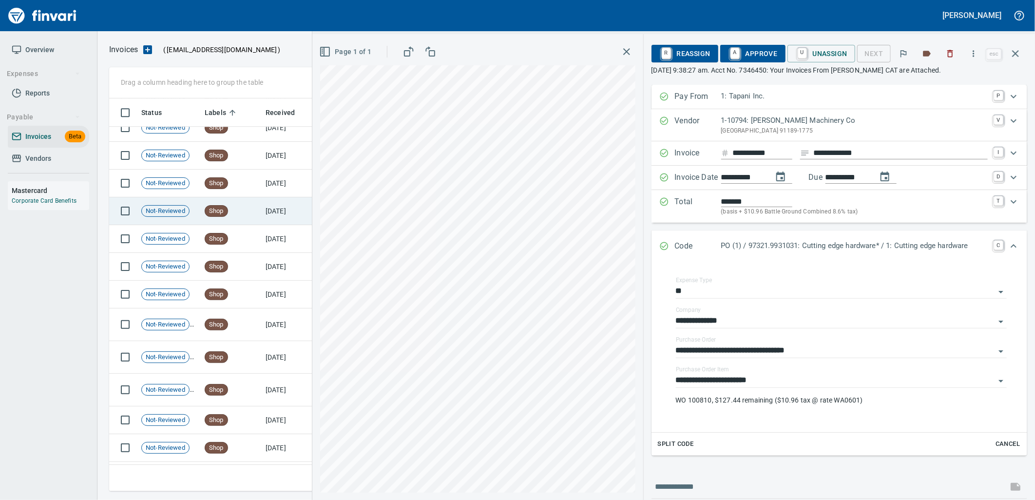
click at [272, 211] on td "[DATE]" at bounding box center [289, 211] width 54 height 28
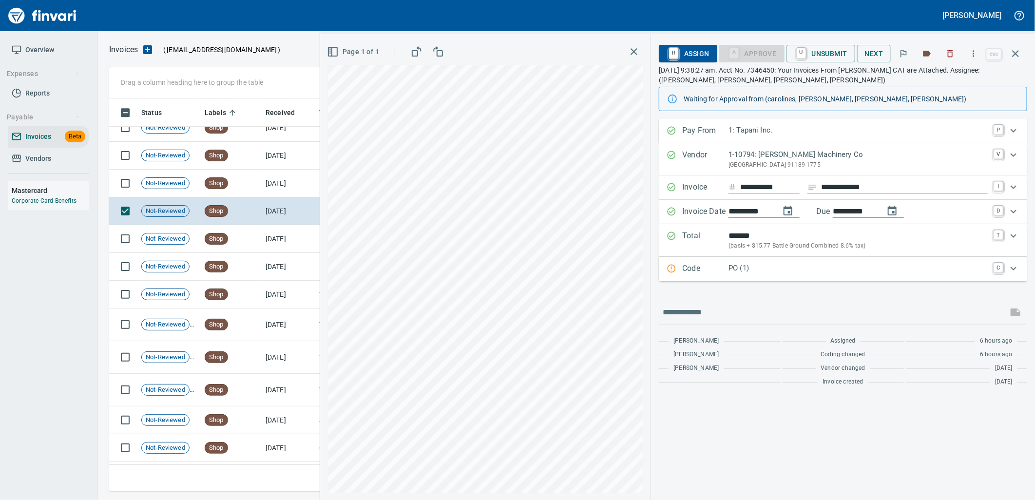
click at [765, 271] on p "PO (1)" at bounding box center [857, 268] width 259 height 11
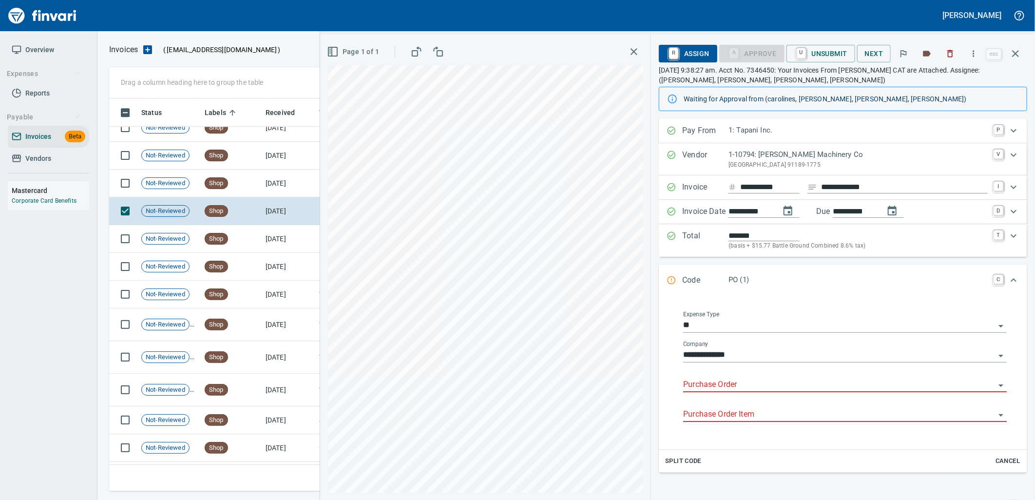
click at [742, 382] on input "Purchase Order" at bounding box center [839, 385] width 312 height 14
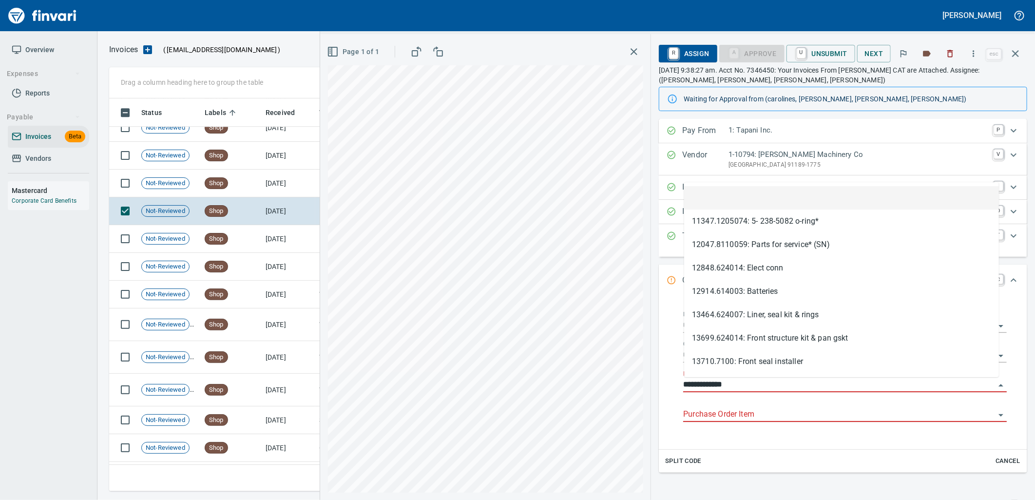
scroll to position [385, 897]
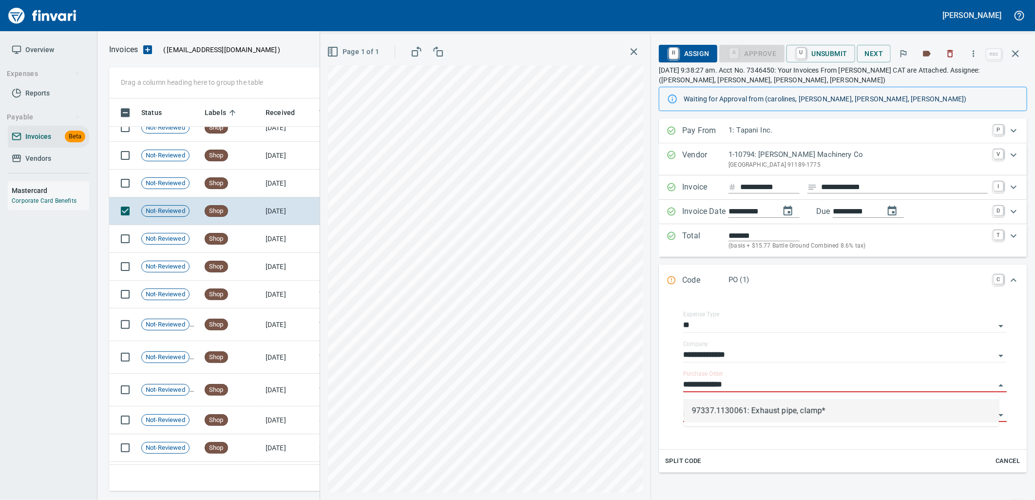
click at [752, 417] on li "97337.1130061: Exhaust pipe, clamp*" at bounding box center [841, 410] width 315 height 23
type input "**********"
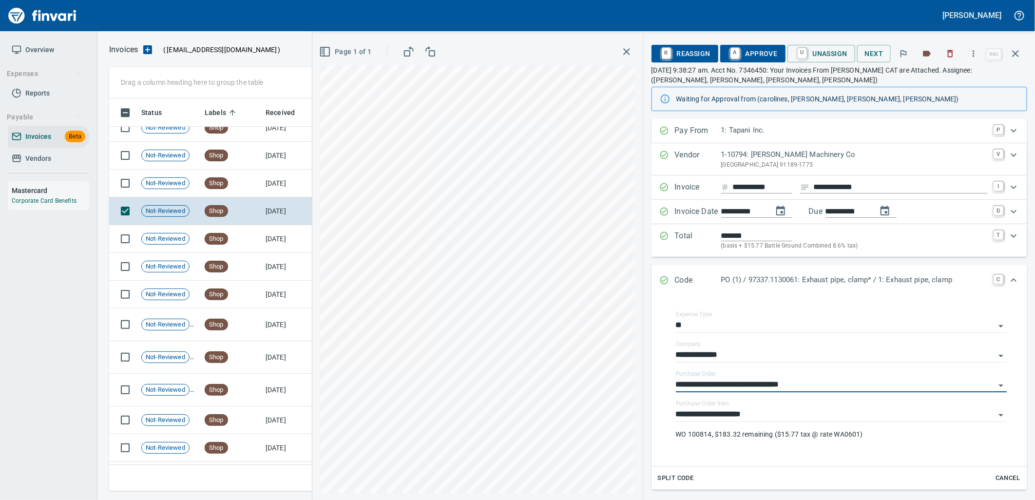
click at [746, 54] on span "A Approve" at bounding box center [753, 53] width 50 height 17
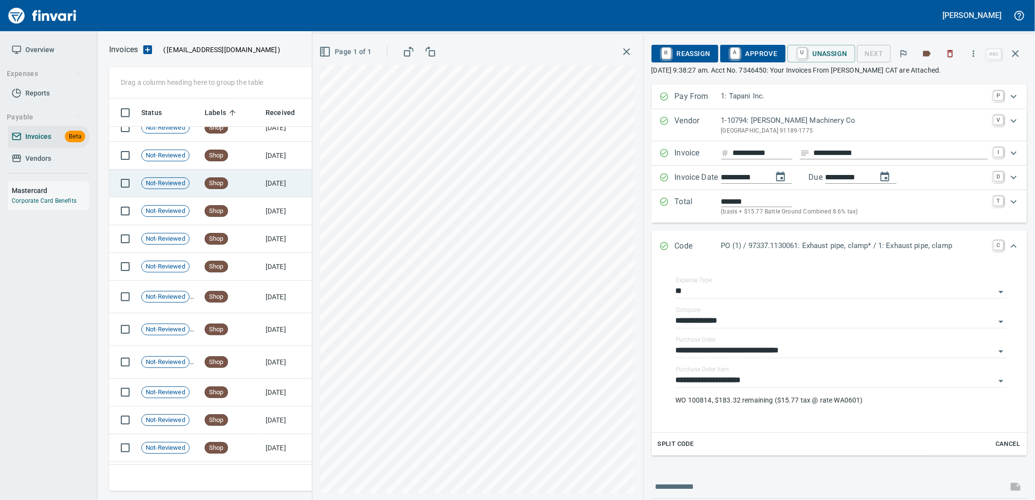
click at [278, 184] on td "[DATE]" at bounding box center [289, 184] width 54 height 28
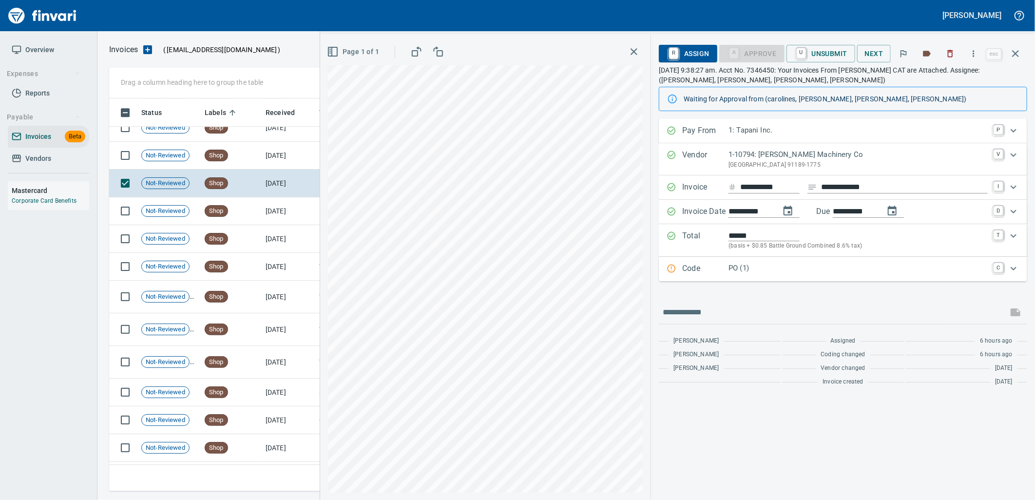
click at [799, 274] on p "PO (1)" at bounding box center [857, 268] width 259 height 11
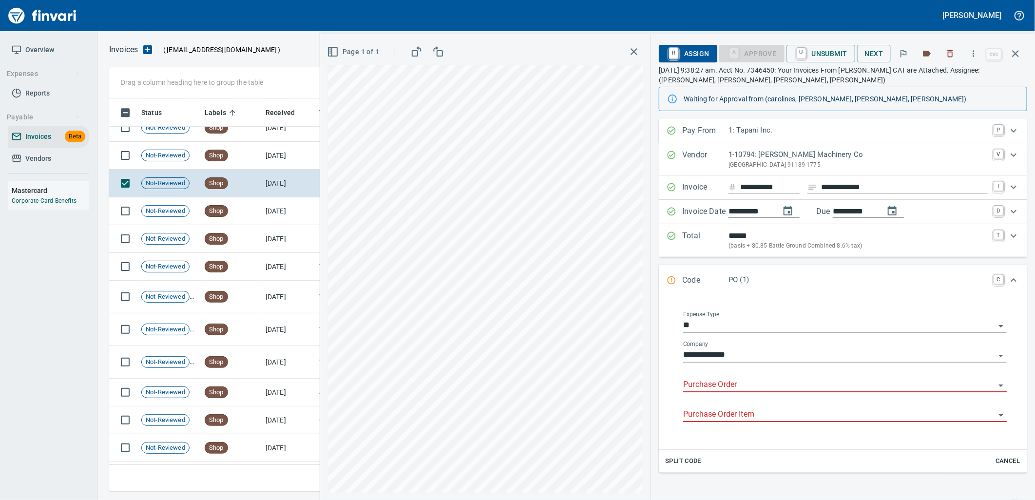
click at [746, 388] on input "Purchase Order" at bounding box center [839, 385] width 312 height 14
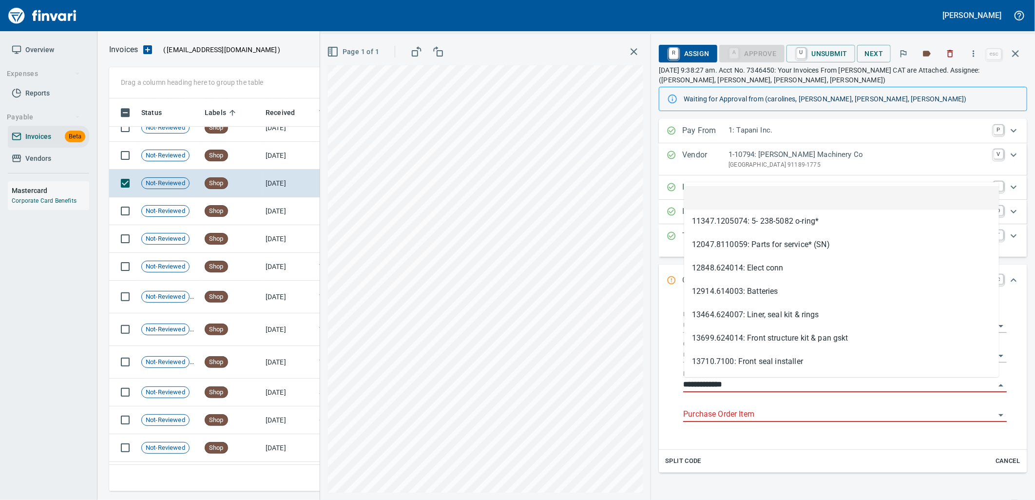
scroll to position [385, 897]
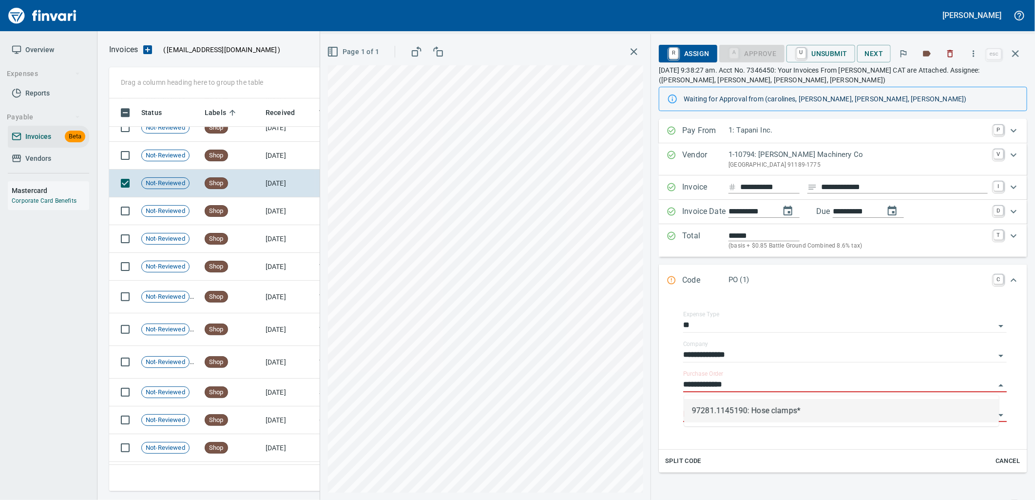
click at [729, 400] on li "97281.1145190: Hose clamps*" at bounding box center [841, 410] width 315 height 23
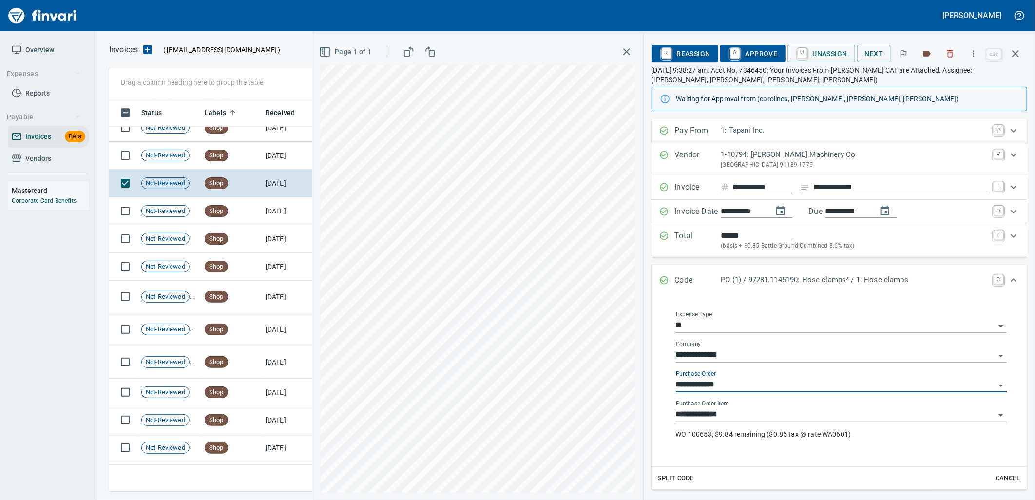
type input "**********"
click at [756, 57] on span "A Approve" at bounding box center [753, 53] width 50 height 17
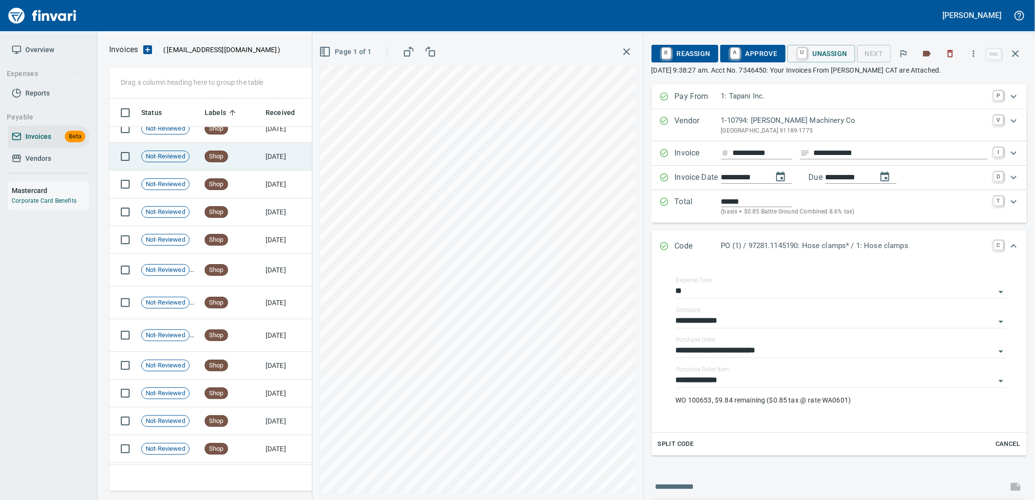
click at [235, 161] on td "Shop" at bounding box center [231, 157] width 61 height 28
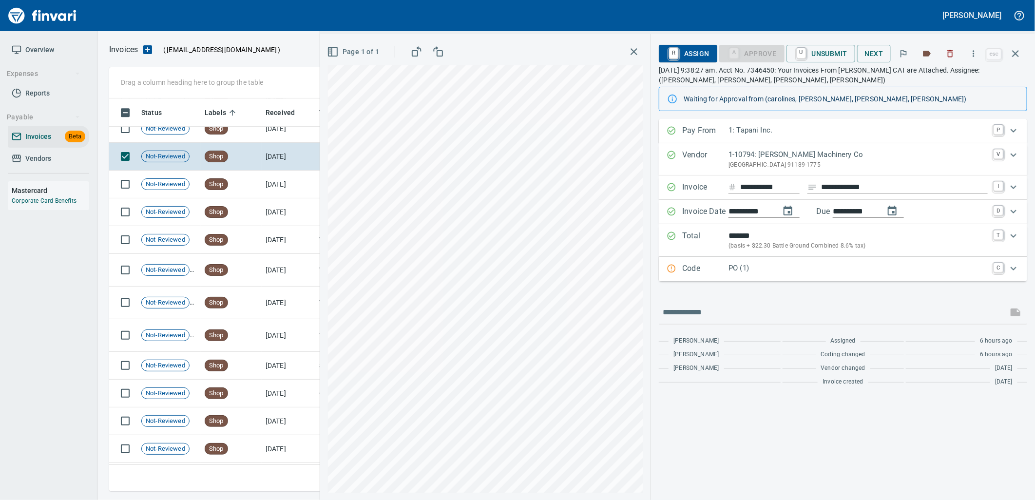
click at [762, 265] on p "PO (1)" at bounding box center [857, 268] width 259 height 11
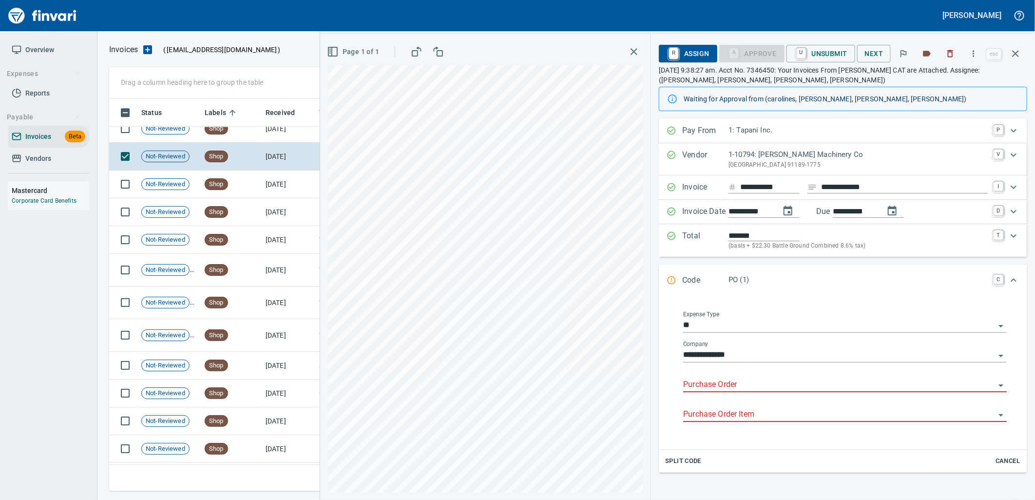
click at [757, 387] on input "Purchase Order" at bounding box center [839, 385] width 312 height 14
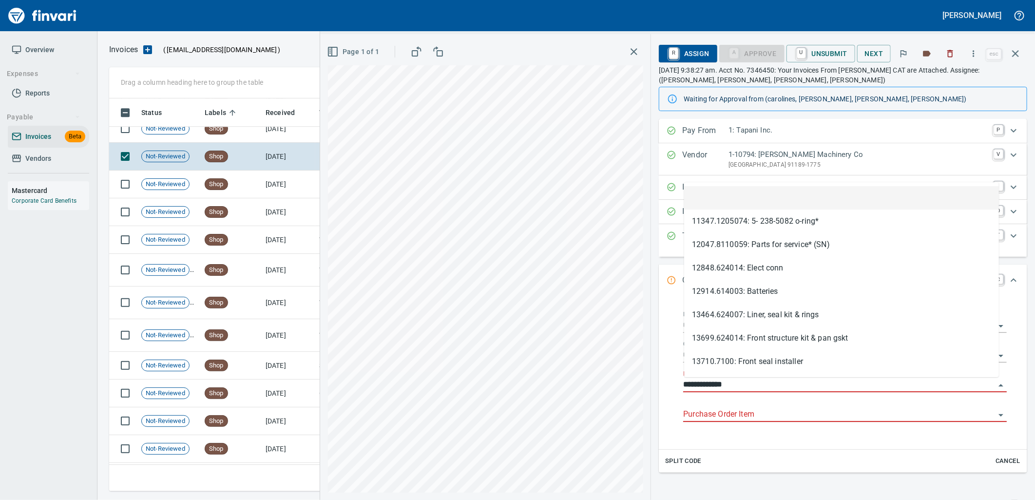
scroll to position [385, 897]
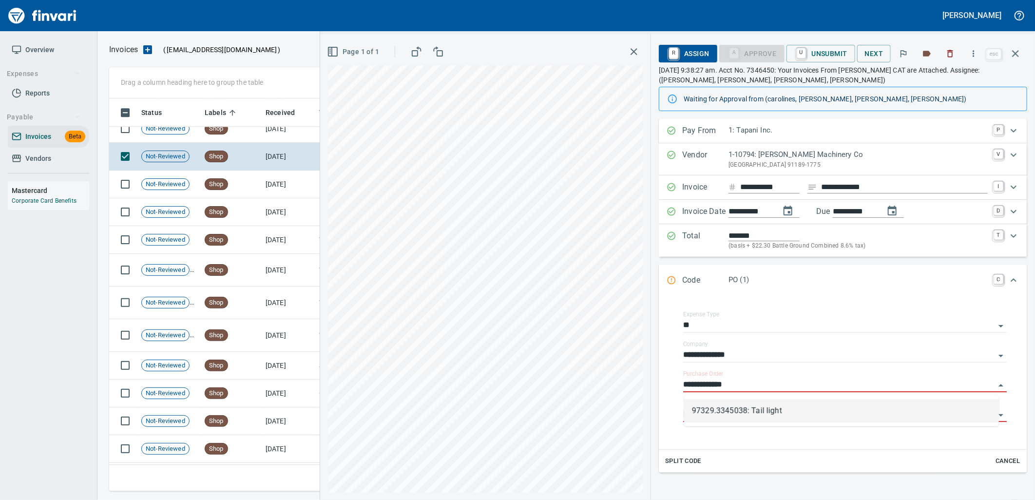
click at [795, 416] on li "97329.3345038: Tail light" at bounding box center [841, 410] width 315 height 23
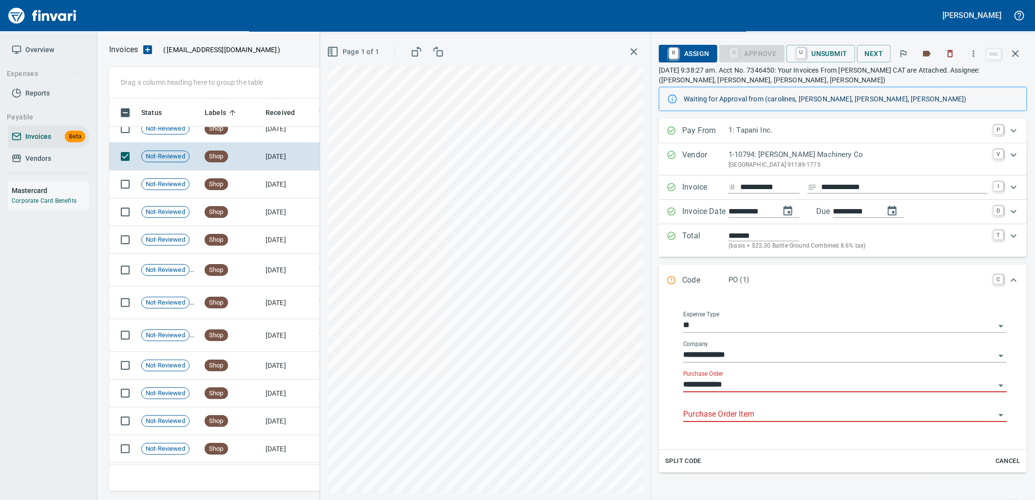
type input "**********"
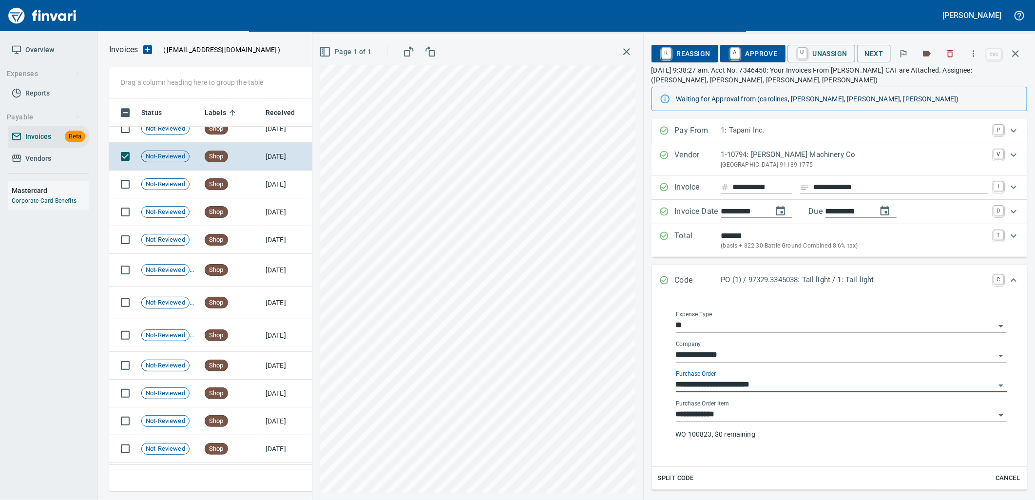
click at [784, 416] on input "**********" at bounding box center [835, 415] width 319 height 14
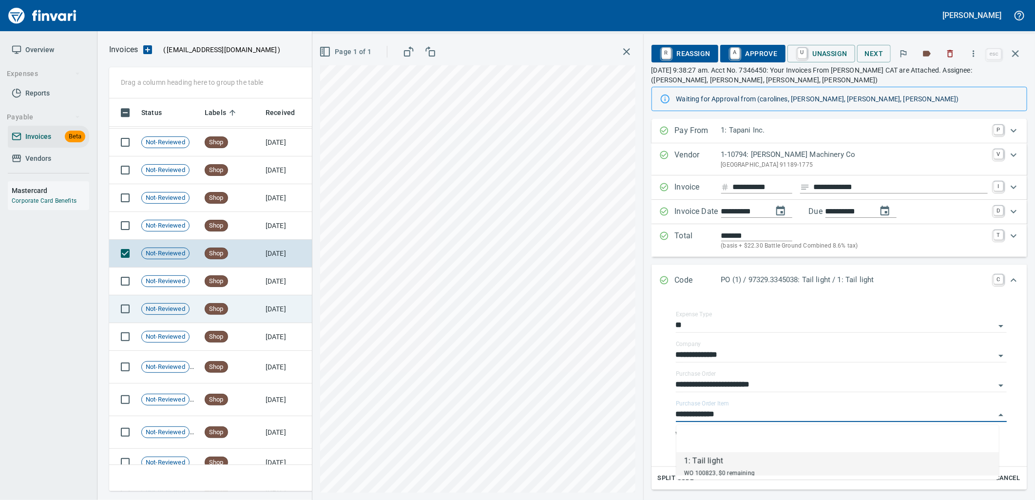
scroll to position [8786, 0]
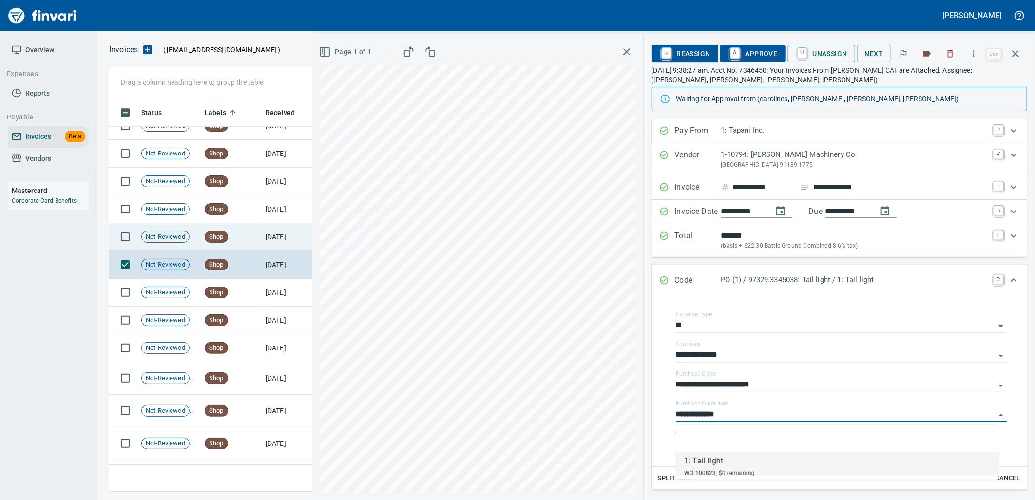
click at [275, 237] on td "[DATE]" at bounding box center [289, 237] width 54 height 28
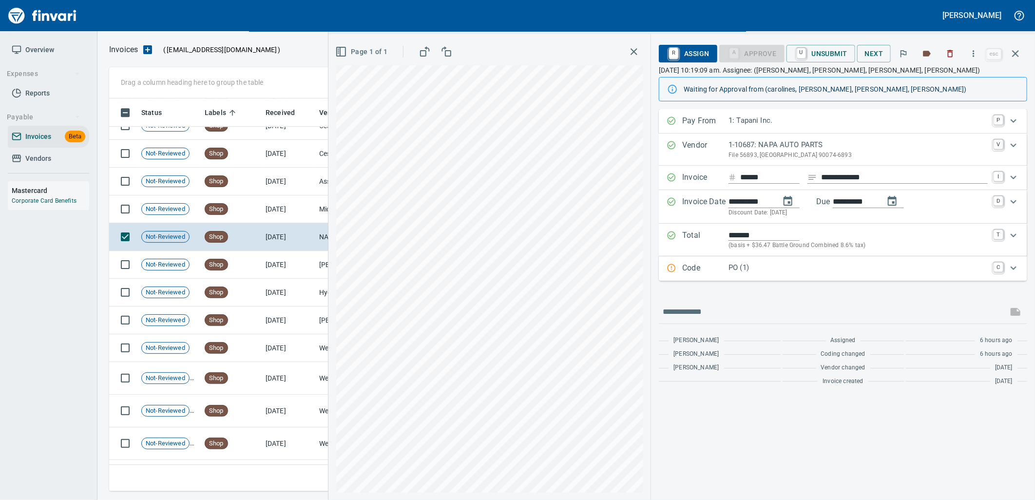
click at [770, 275] on div "PO (1)" at bounding box center [857, 268] width 259 height 13
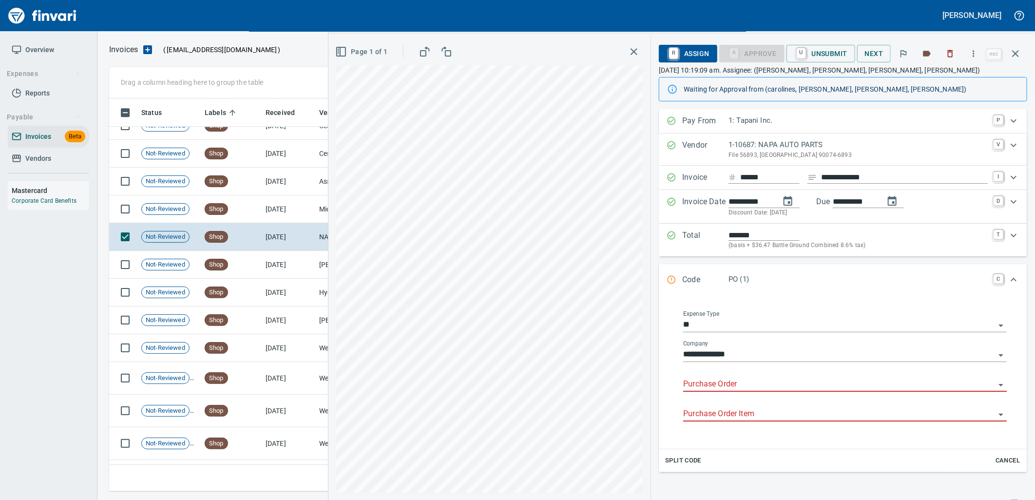
click at [748, 377] on div "Purchase Order" at bounding box center [844, 381] width 323 height 22
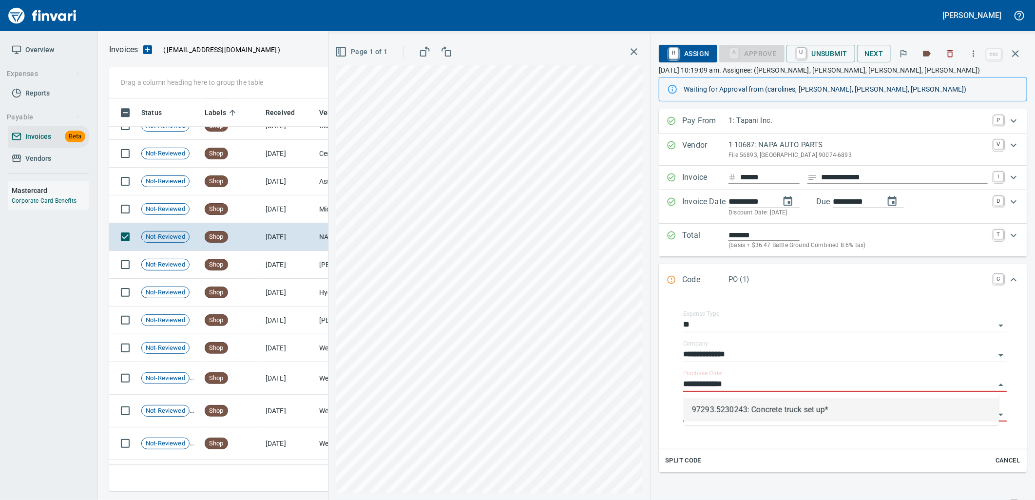
scroll to position [385, 897]
click at [780, 409] on li "97293.5230243: Concrete truck set up*" at bounding box center [841, 409] width 315 height 23
type input "**********"
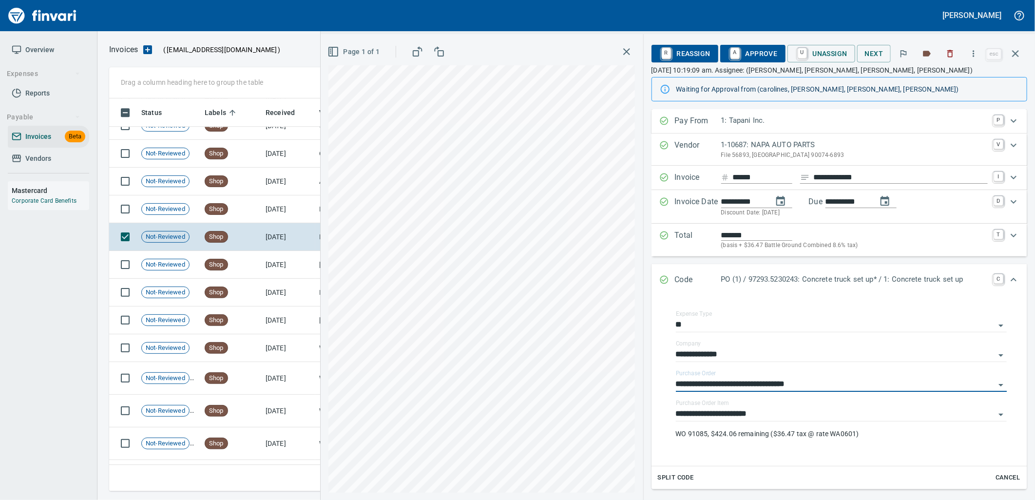
click at [759, 55] on span "A Approve" at bounding box center [753, 53] width 50 height 17
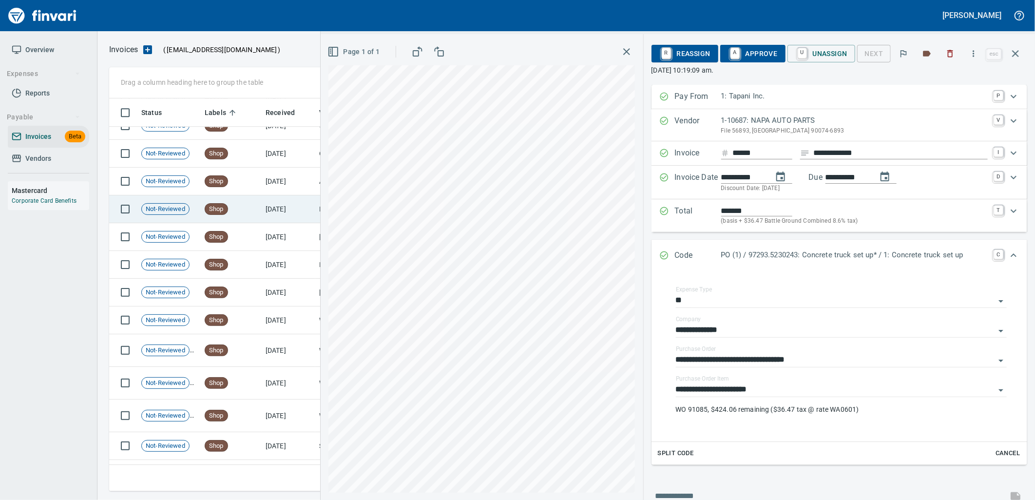
click at [270, 209] on td "[DATE]" at bounding box center [289, 209] width 54 height 28
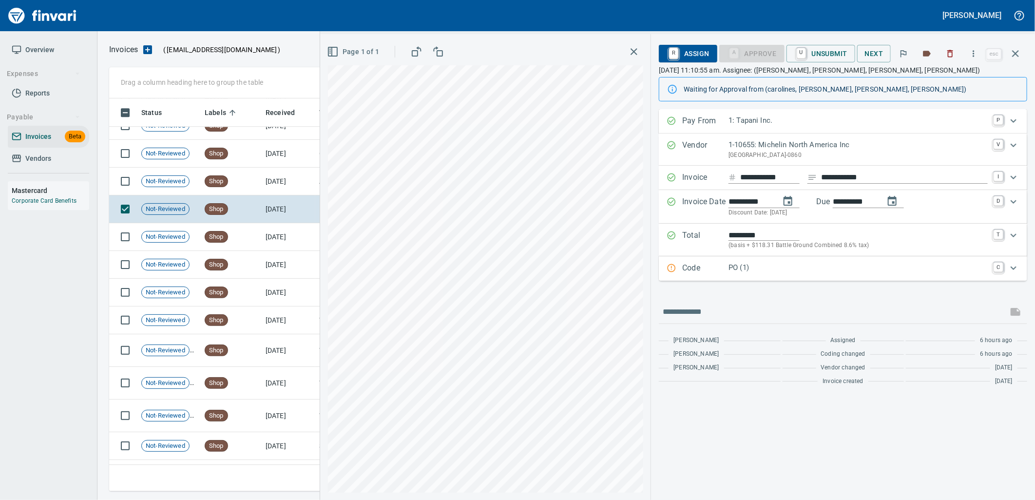
drag, startPoint x: 752, startPoint y: 268, endPoint x: 765, endPoint y: 333, distance: 66.0
click at [752, 270] on p "PO (1)" at bounding box center [857, 267] width 259 height 11
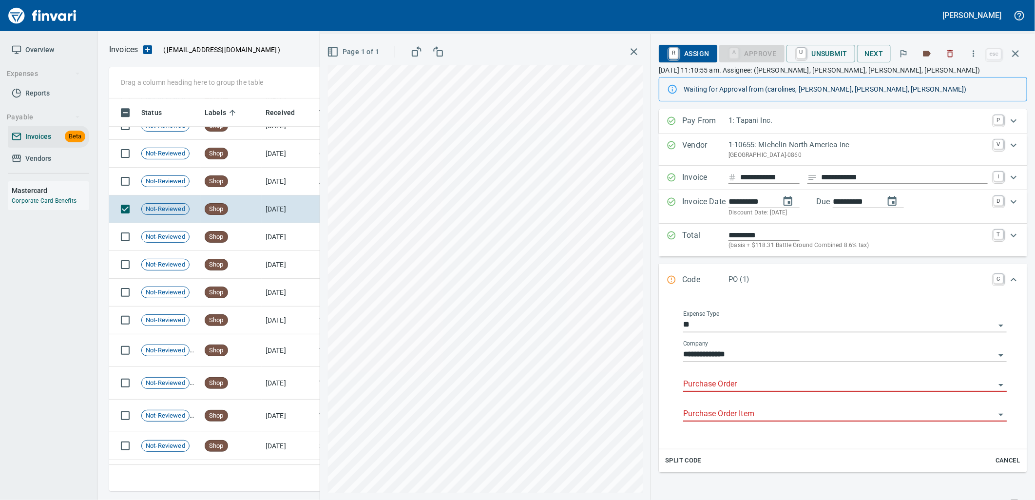
click at [722, 383] on input "Purchase Order" at bounding box center [839, 385] width 312 height 14
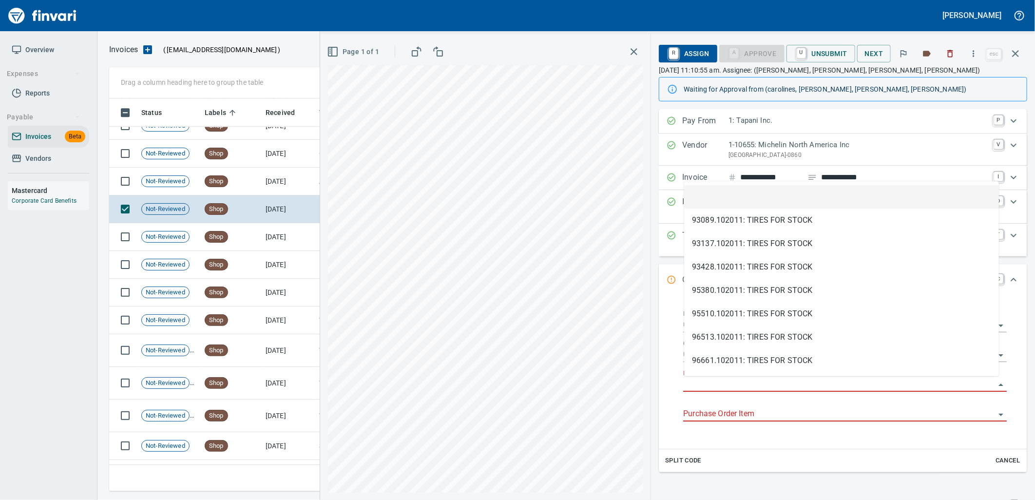
type input "**********"
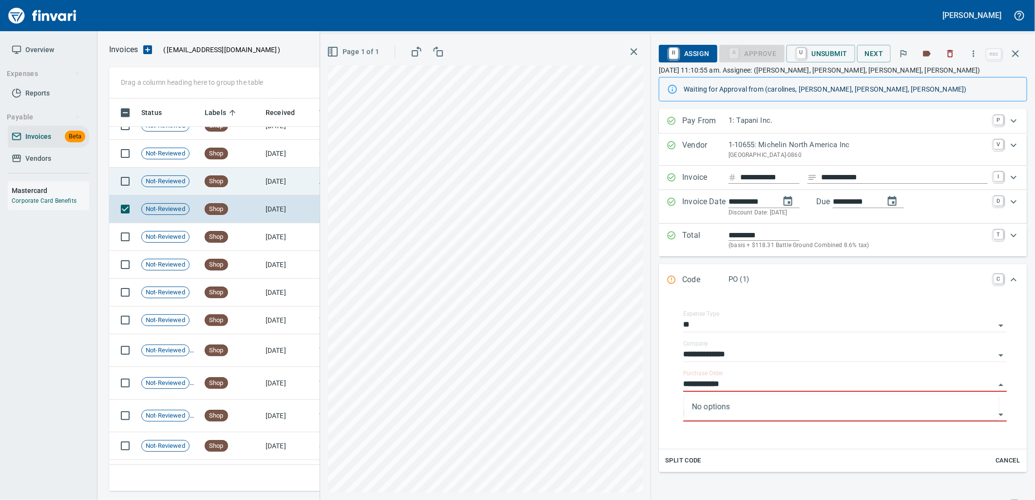
click at [244, 179] on td "Shop" at bounding box center [231, 182] width 61 height 28
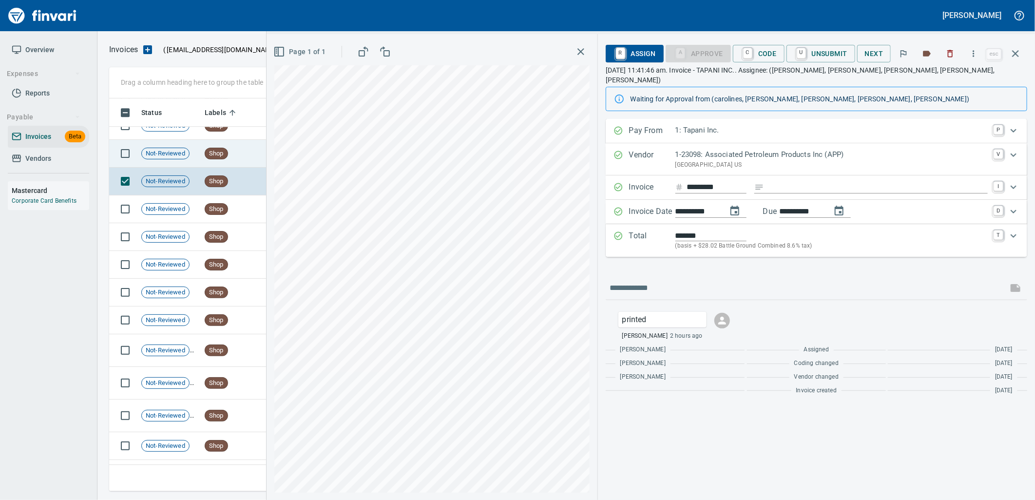
click at [236, 157] on td "Shop" at bounding box center [231, 154] width 61 height 28
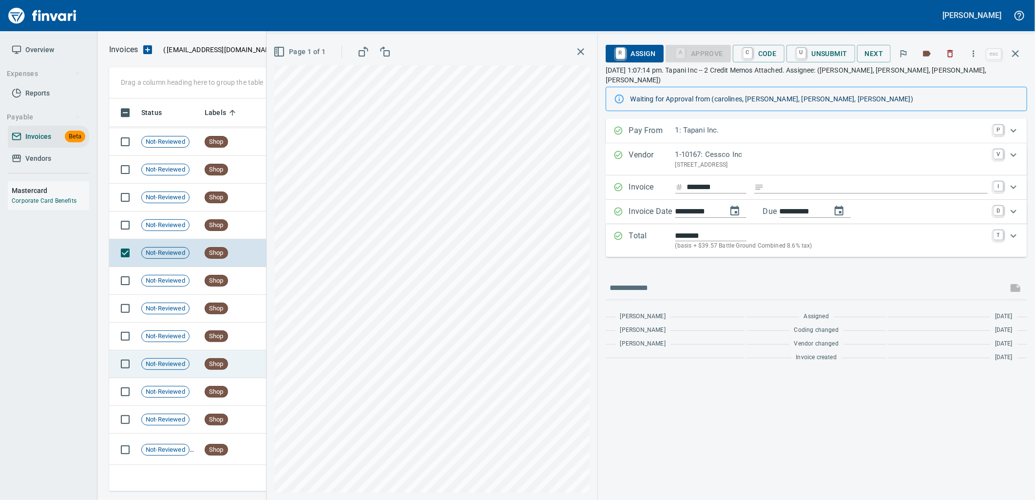
scroll to position [8678, 0]
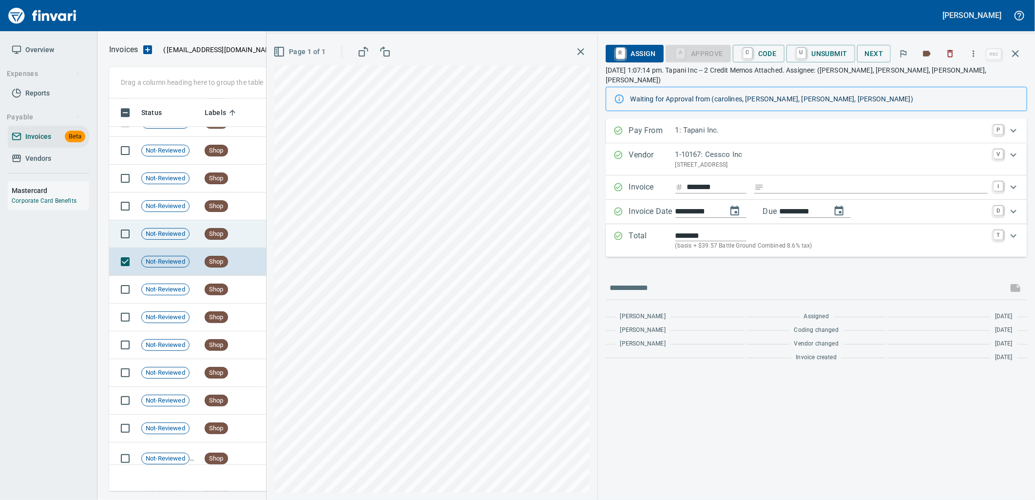
click at [217, 241] on td "Shop" at bounding box center [231, 234] width 61 height 28
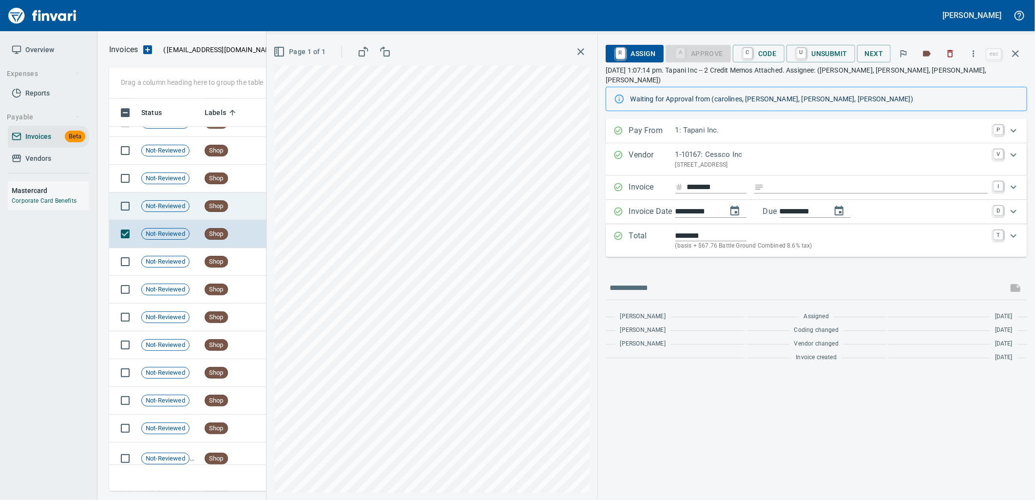
click at [223, 203] on span "Shop" at bounding box center [216, 206] width 22 height 9
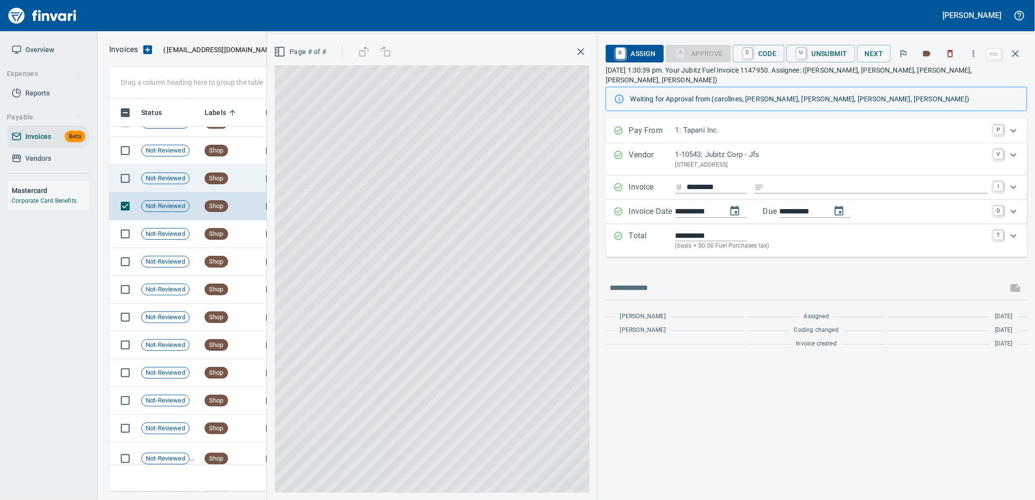
click at [229, 177] on td "Shop" at bounding box center [231, 179] width 61 height 28
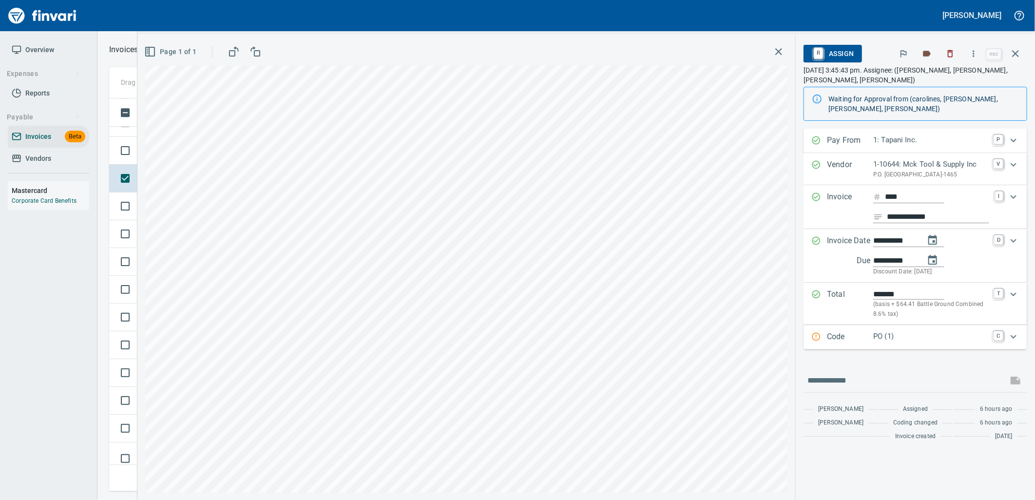
click at [914, 335] on div "Code PO (1) C" at bounding box center [915, 337] width 224 height 24
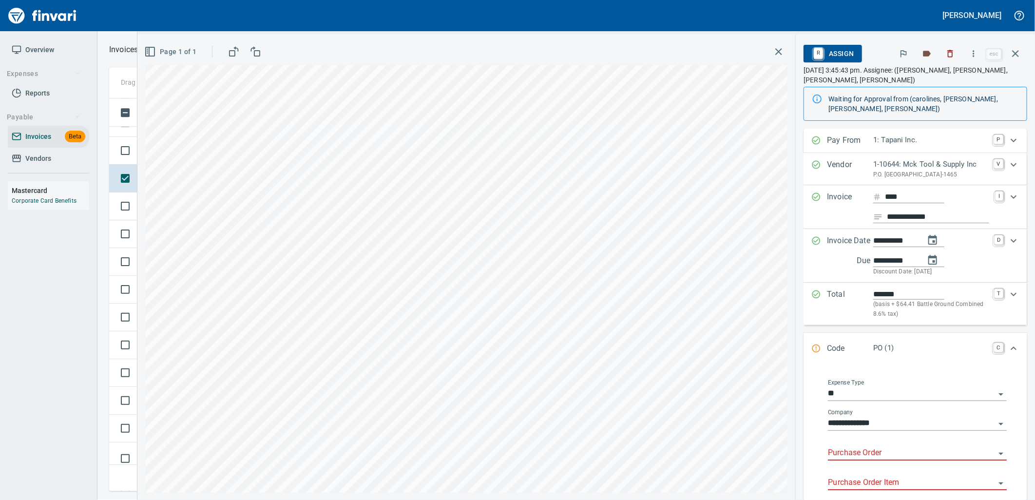
click at [877, 454] on input "Purchase Order" at bounding box center [911, 453] width 167 height 14
click at [922, 479] on li "97303.5230243: Concrete truck set up*" at bounding box center [912, 478] width 171 height 23
type input "**********"
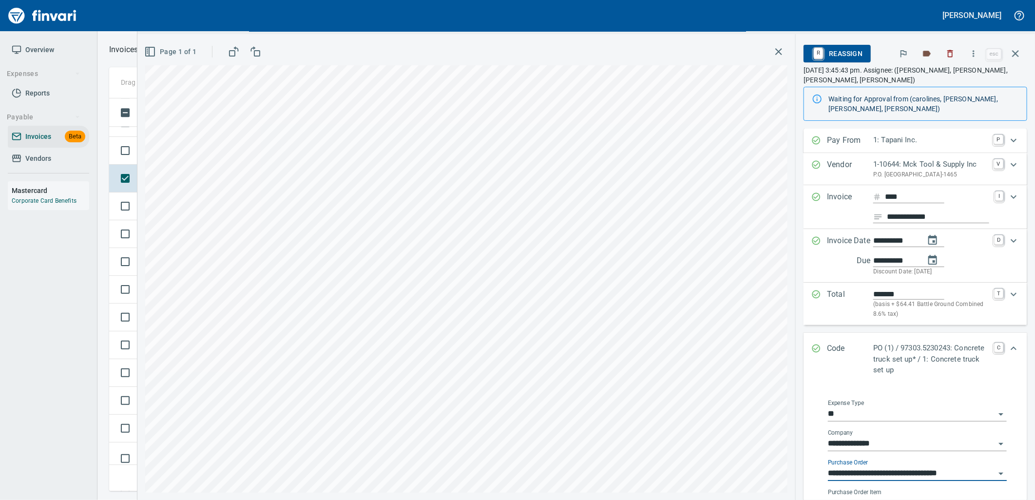
scroll to position [54, 0]
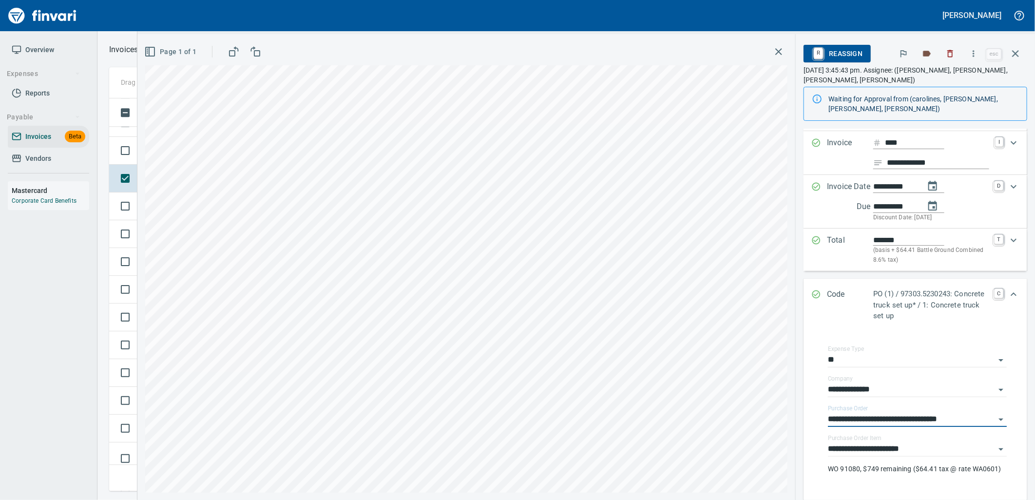
click at [972, 57] on icon "button" at bounding box center [974, 54] width 10 height 10
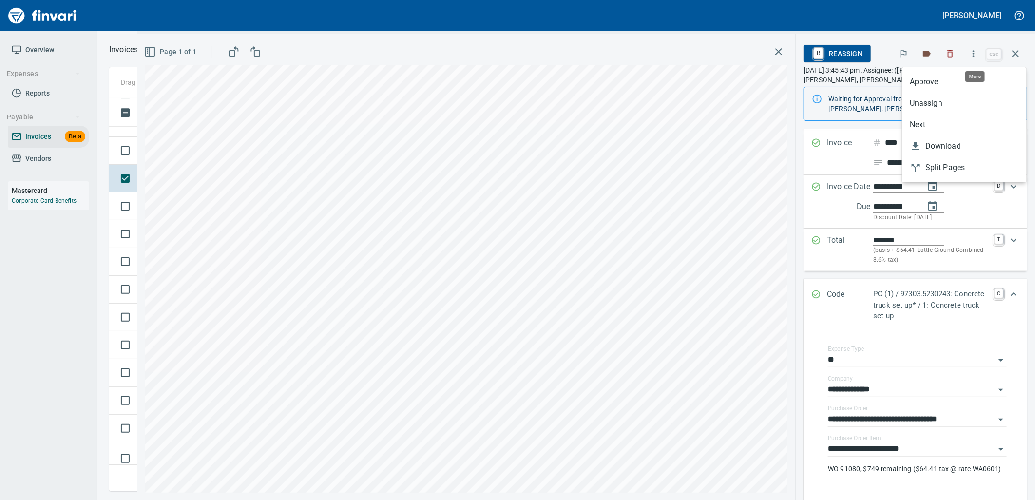
scroll to position [385, 897]
click at [922, 84] on span "Approve" at bounding box center [964, 82] width 109 height 12
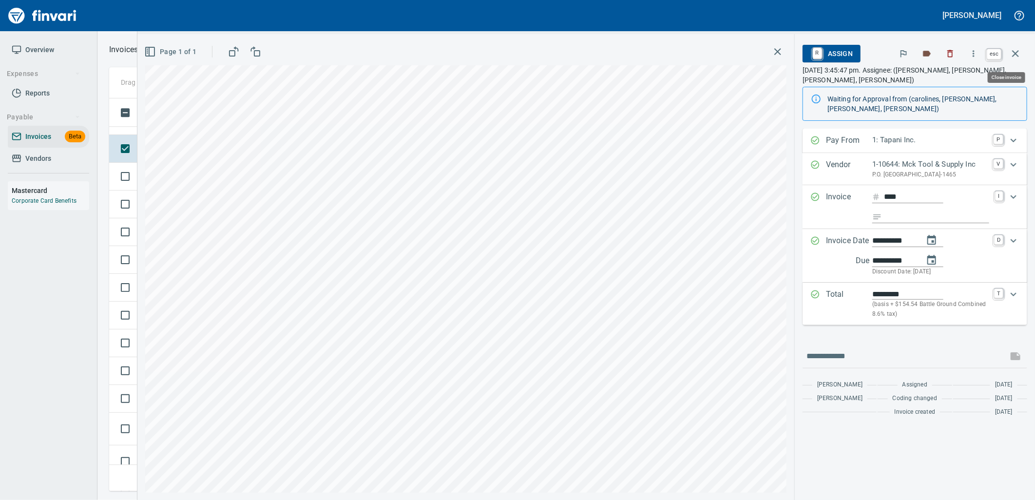
click at [1014, 54] on icon "button" at bounding box center [1015, 53] width 7 height 7
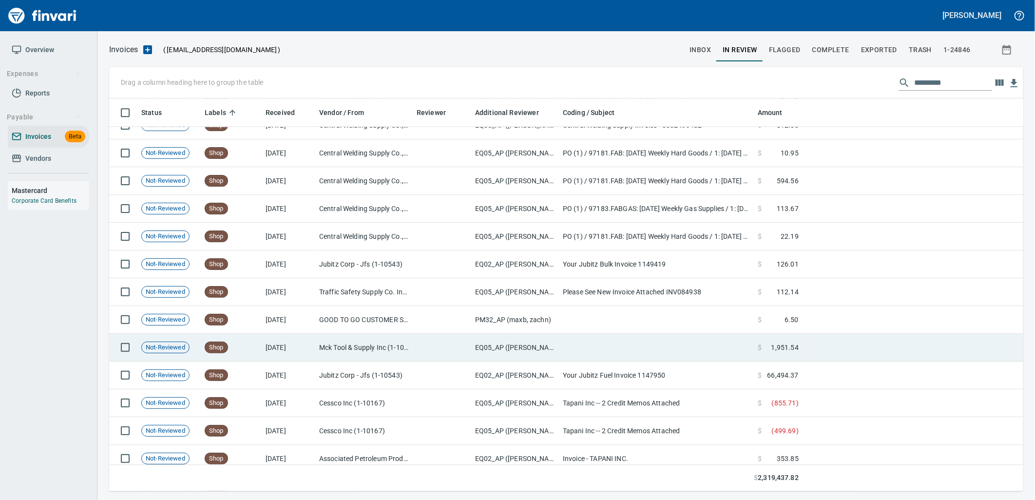
scroll to position [8461, 0]
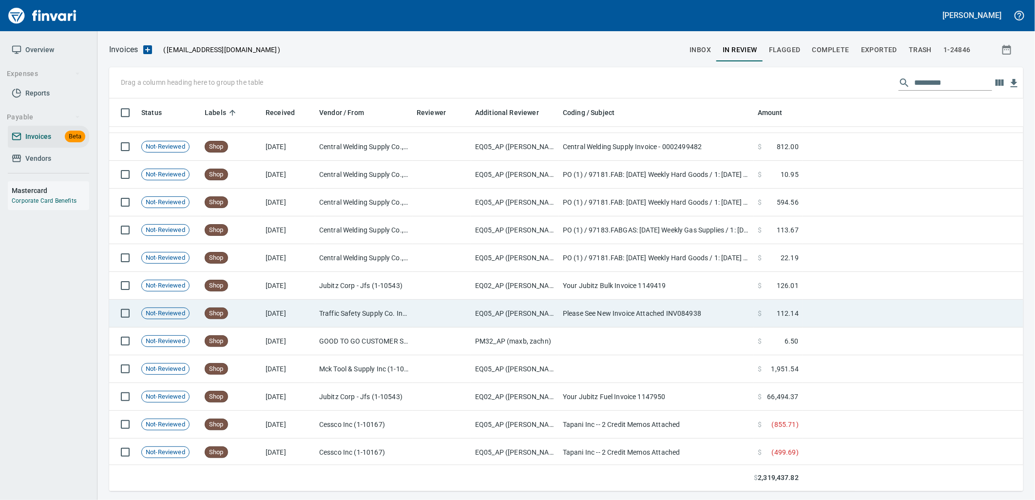
click at [280, 314] on td "[DATE]" at bounding box center [289, 314] width 54 height 28
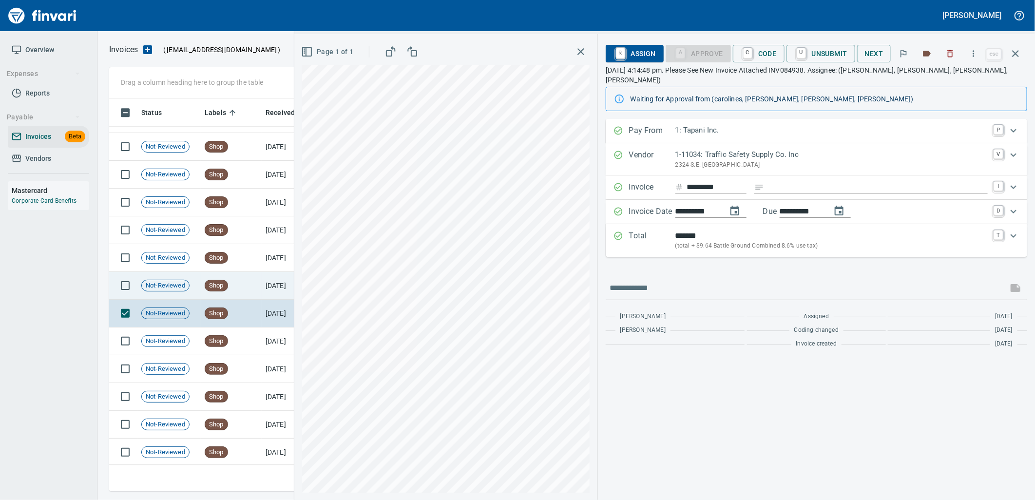
click at [208, 276] on td "Shop" at bounding box center [231, 286] width 61 height 28
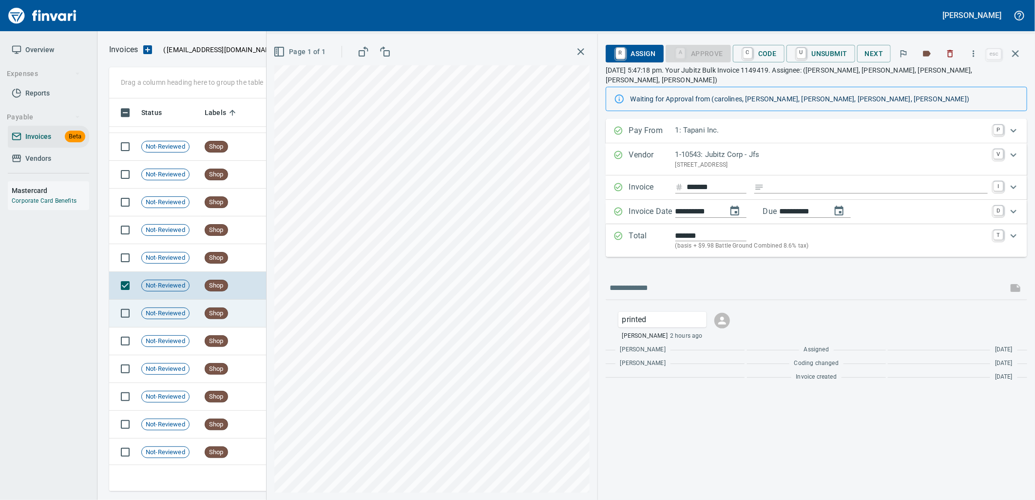
click at [212, 300] on td "Shop" at bounding box center [231, 314] width 61 height 28
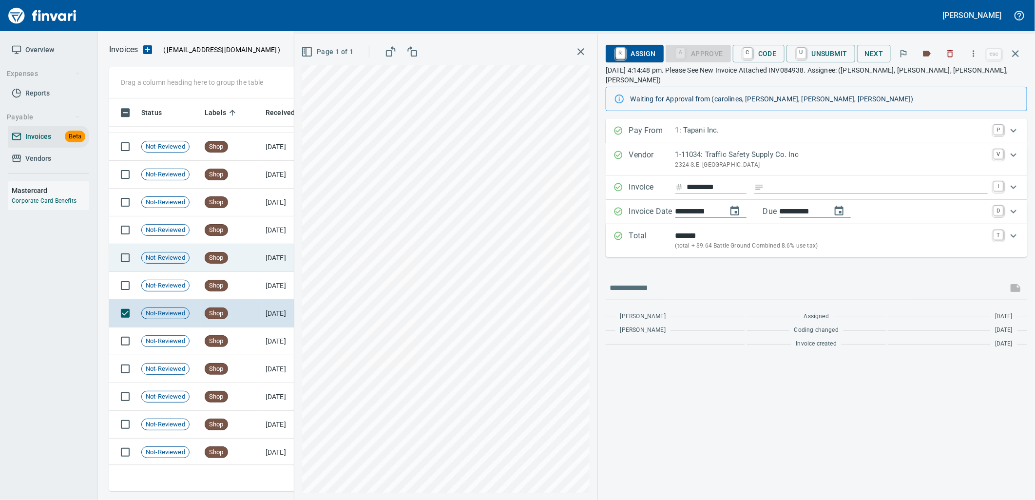
click at [219, 261] on span "Shop" at bounding box center [216, 257] width 22 height 9
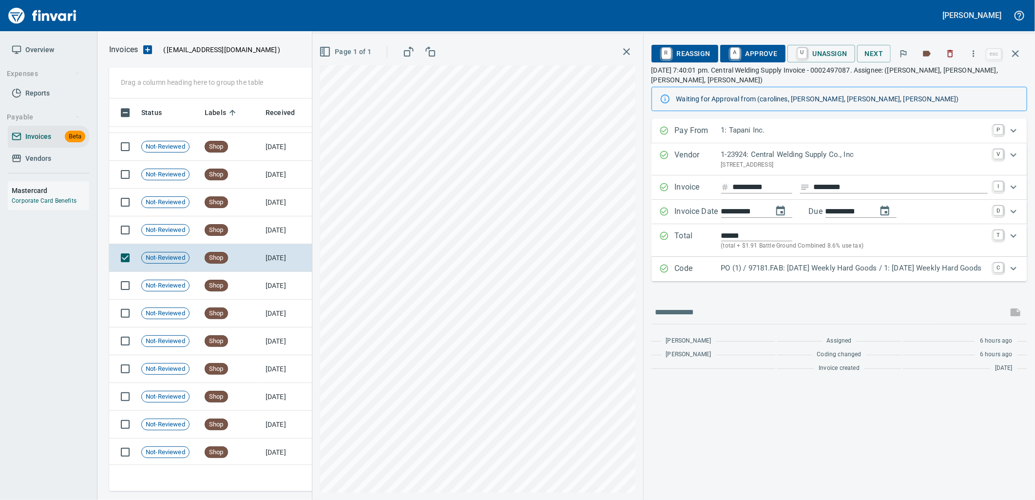
click at [832, 265] on div "PO (1) / 97181.FAB: [DATE] Weekly Hard Goods / 1: [DATE] Weekly Hard Goods" at bounding box center [854, 269] width 266 height 13
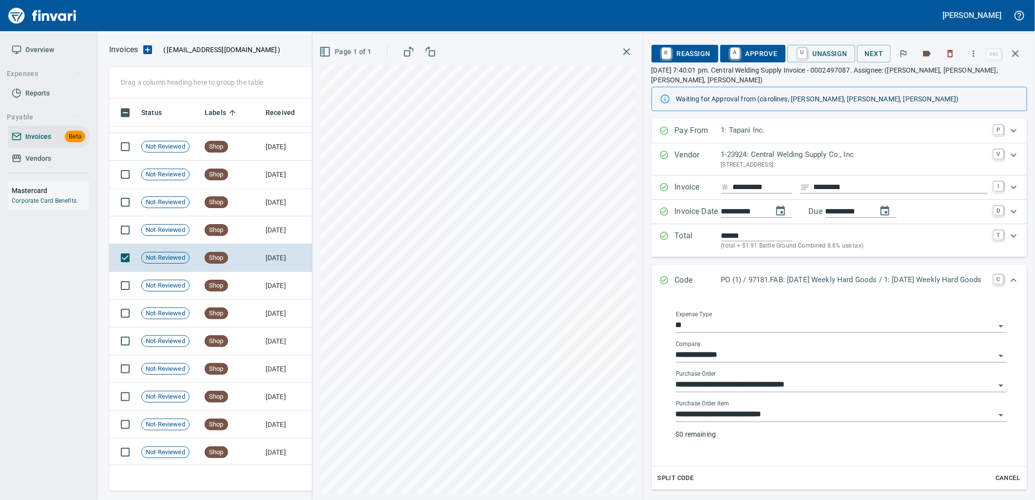
click at [799, 408] on input "**********" at bounding box center [835, 415] width 319 height 14
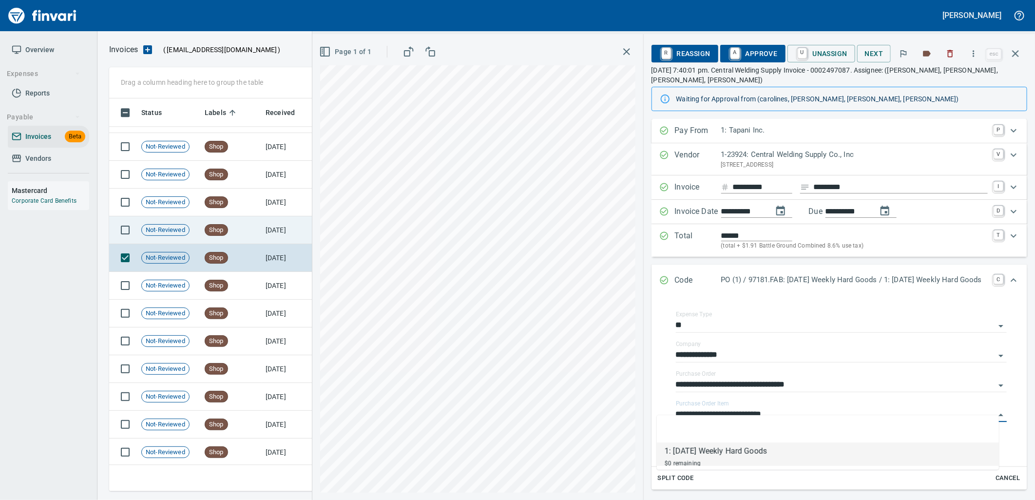
click at [255, 209] on td "Shop" at bounding box center [231, 203] width 61 height 28
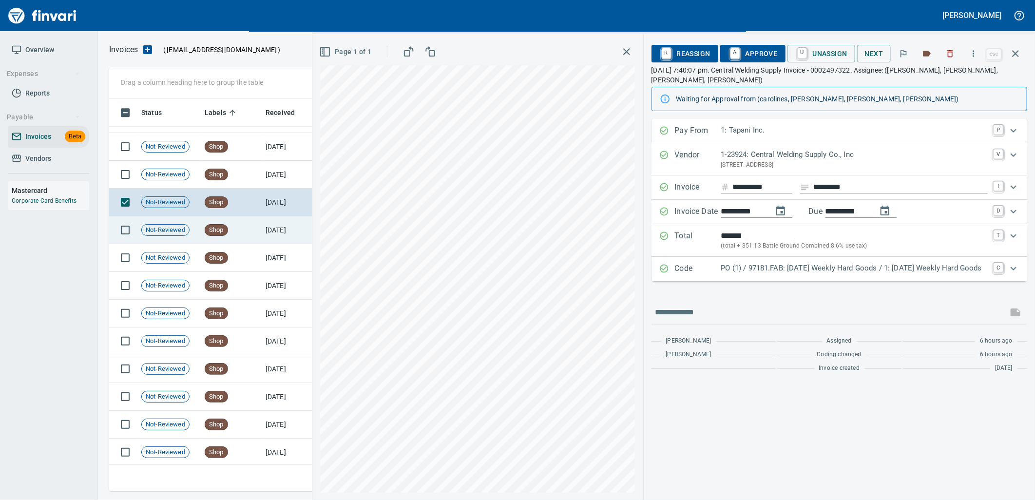
click at [251, 233] on td "Shop" at bounding box center [231, 230] width 61 height 28
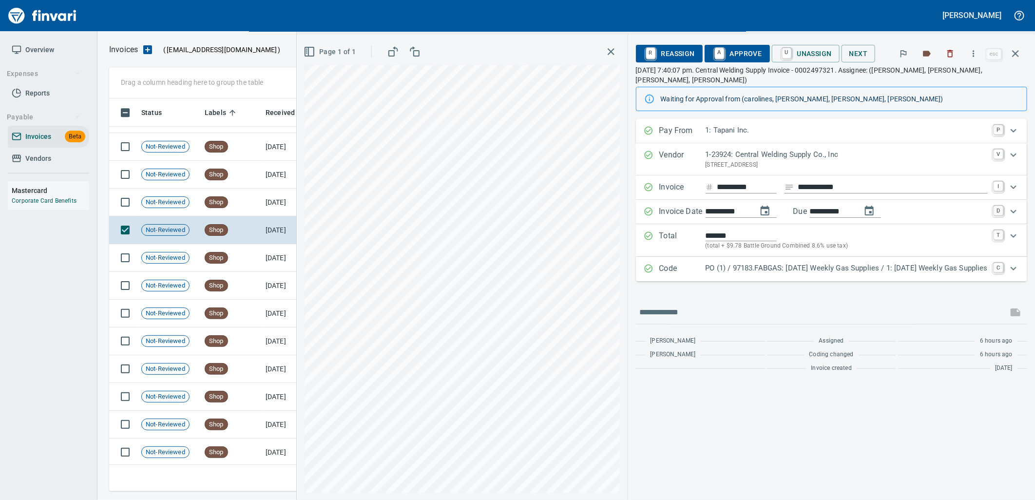
click at [739, 263] on p "PO (1) / 97183.FABGAS: [DATE] Weekly Gas Supplies / 1: [DATE] Weekly Gas Suppli…" at bounding box center [846, 268] width 282 height 11
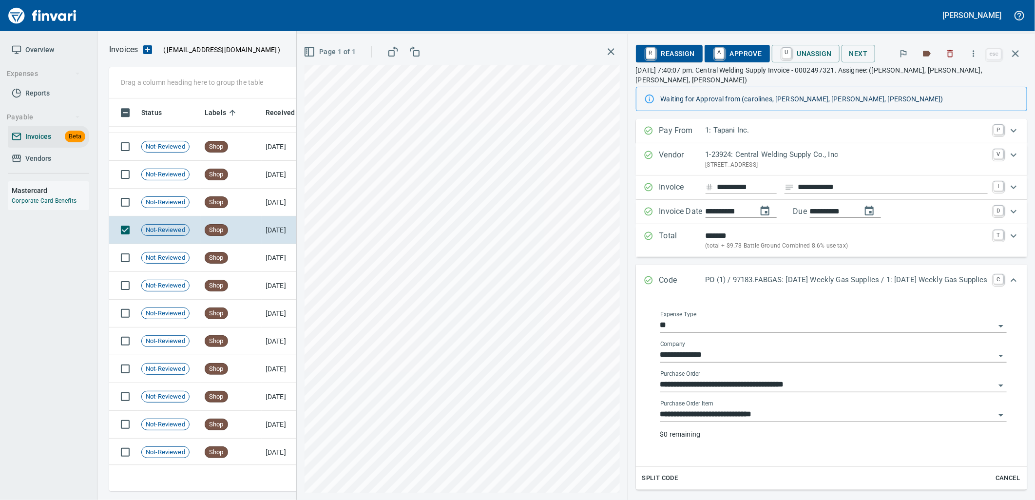
click at [768, 409] on input "**********" at bounding box center [827, 415] width 335 height 14
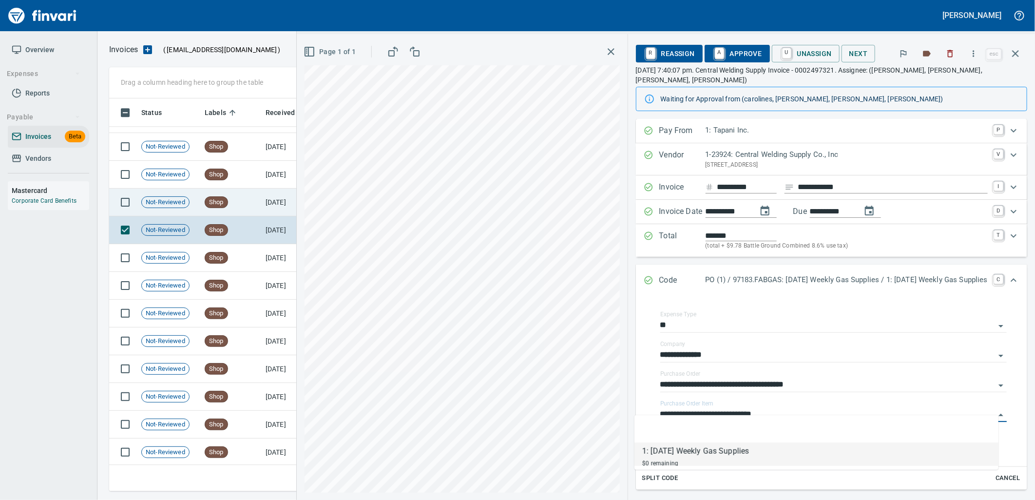
click at [235, 206] on td "Shop" at bounding box center [231, 203] width 61 height 28
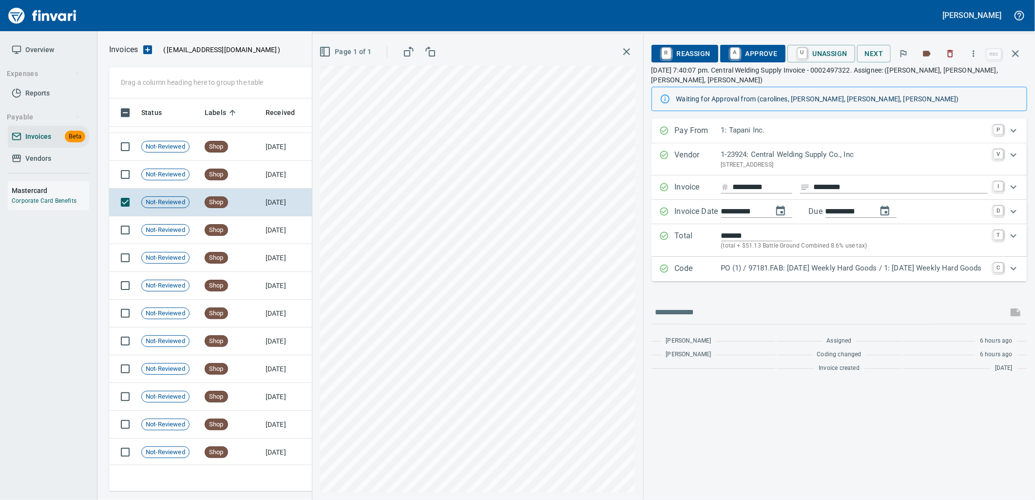
click at [758, 263] on p "PO (1) / 97181.FAB: [DATE] Weekly Hard Goods / 1: [DATE] Weekly Hard Goods" at bounding box center [854, 268] width 266 height 11
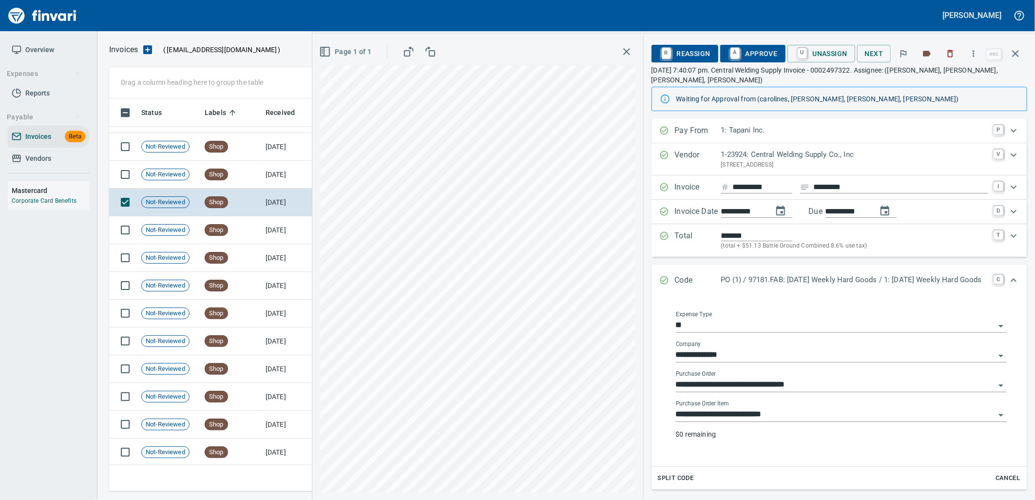
click at [765, 408] on input "**********" at bounding box center [835, 415] width 319 height 14
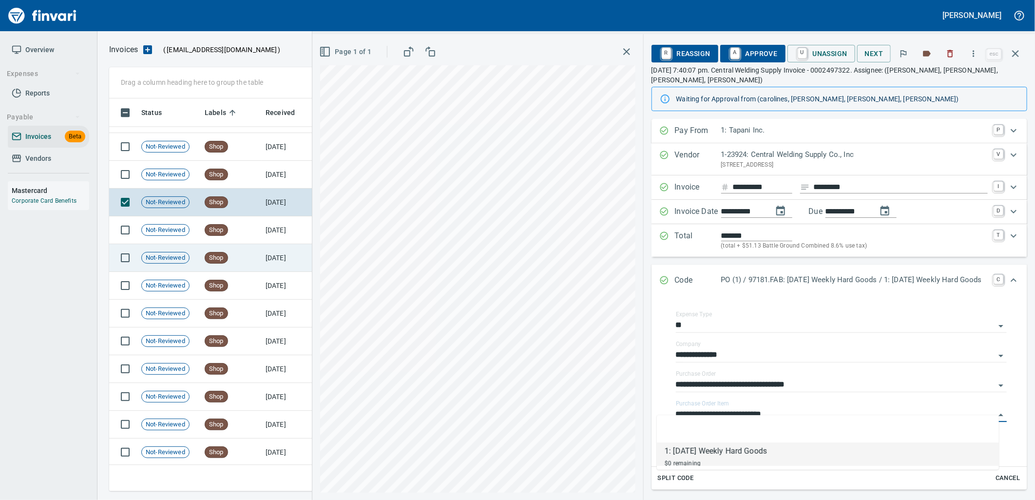
scroll to position [385, 897]
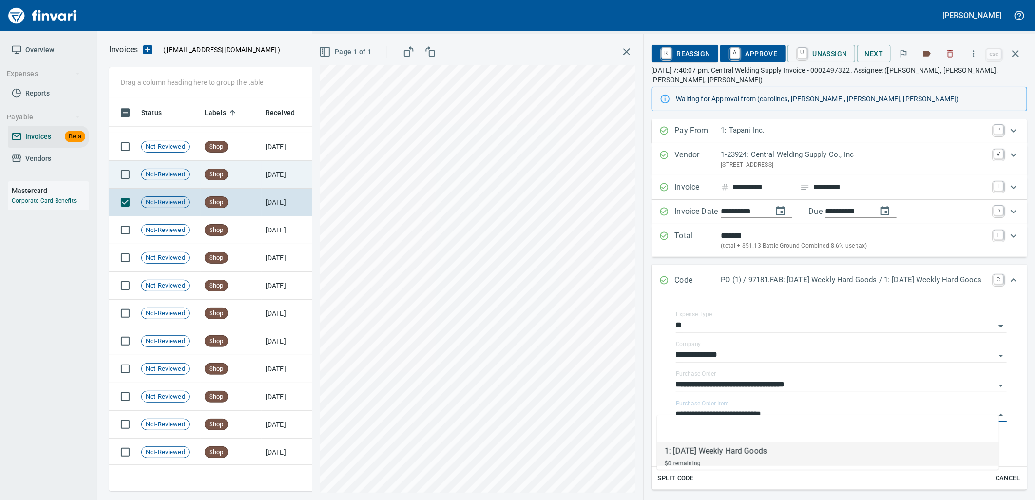
click at [238, 181] on td "Shop" at bounding box center [231, 175] width 61 height 28
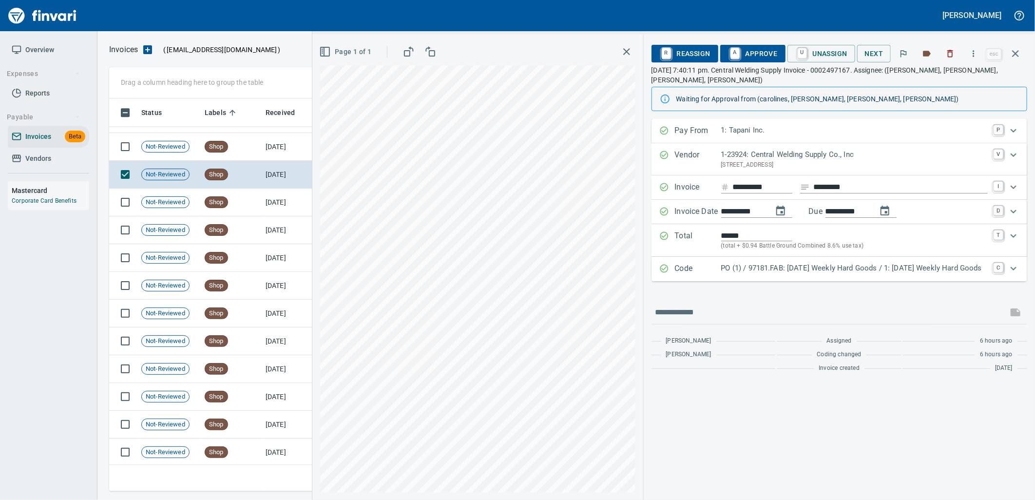
click at [753, 263] on p "PO (1) / 97181.FAB: [DATE] Weekly Hard Goods / 1: [DATE] Weekly Hard Goods" at bounding box center [854, 268] width 266 height 11
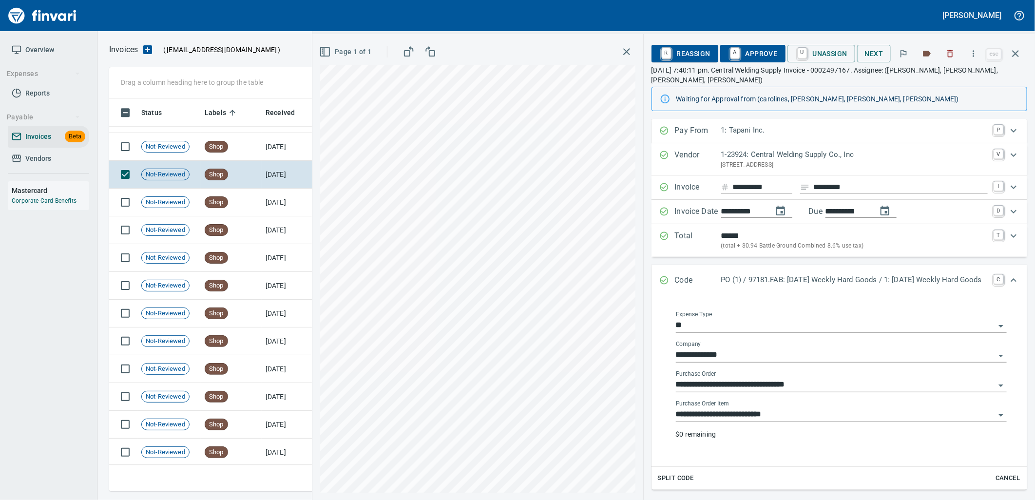
click at [777, 408] on input "**********" at bounding box center [835, 415] width 319 height 14
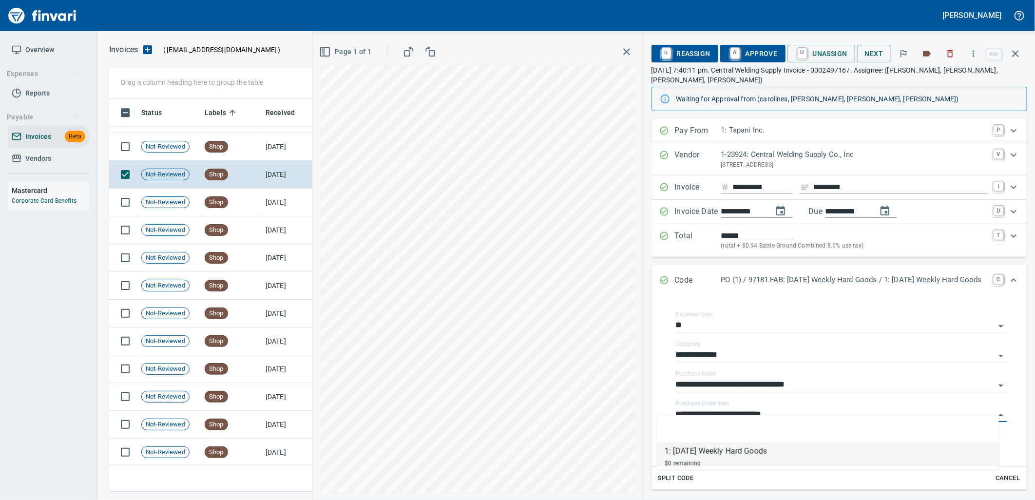
scroll to position [385, 897]
click at [254, 156] on td "Shop" at bounding box center [231, 147] width 61 height 28
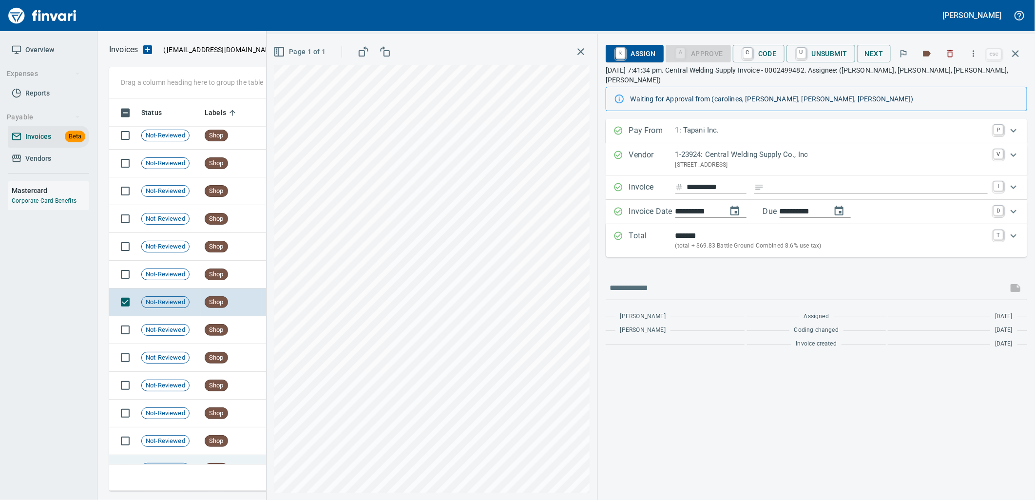
scroll to position [8299, 0]
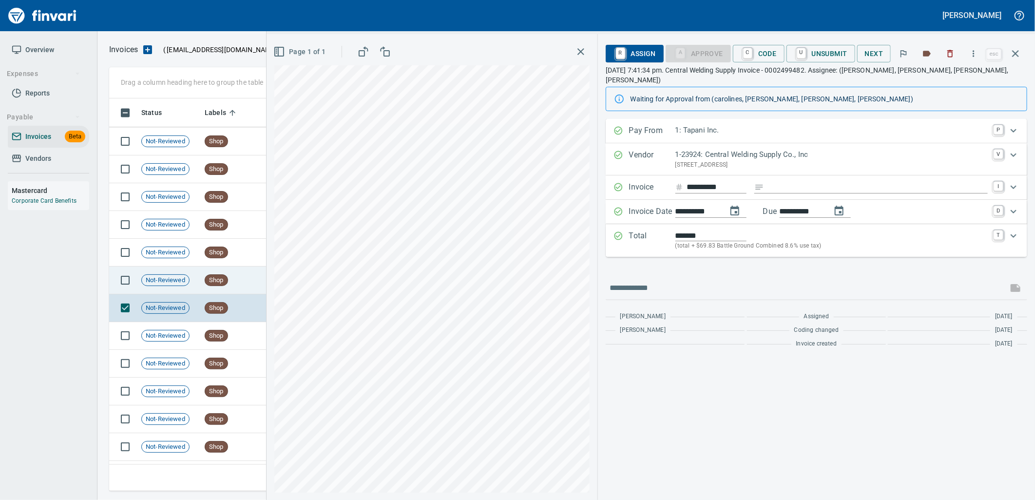
click at [229, 276] on td "Shop" at bounding box center [231, 280] width 61 height 28
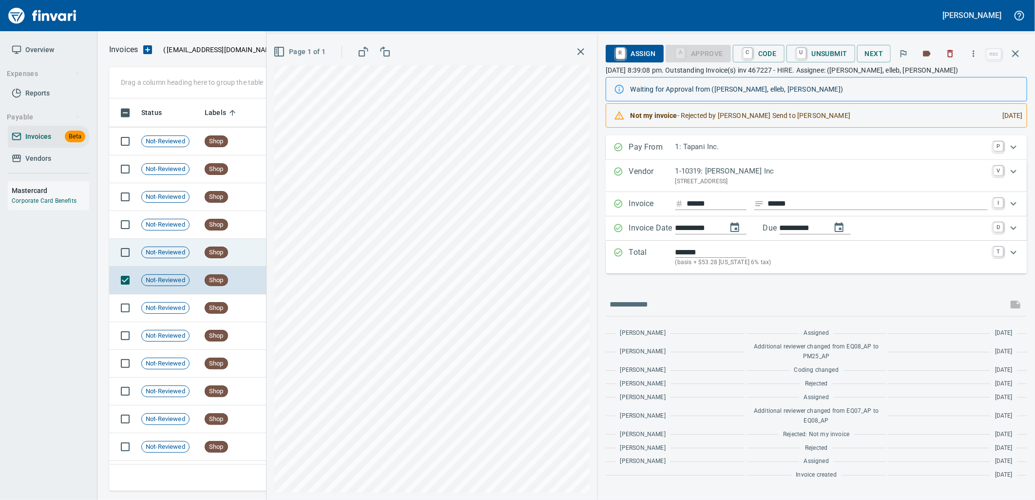
click at [229, 256] on td "Shop" at bounding box center [231, 253] width 61 height 28
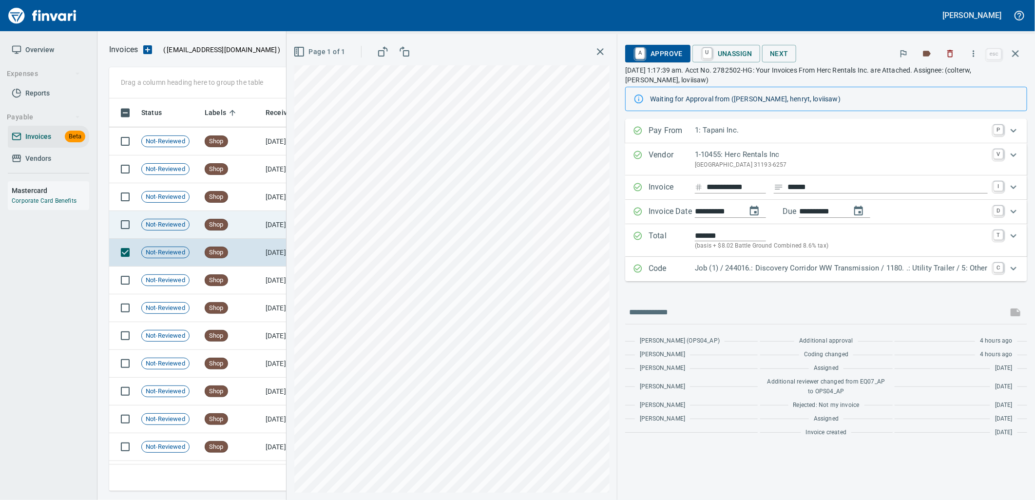
click at [262, 225] on td "[DATE]" at bounding box center [289, 225] width 54 height 28
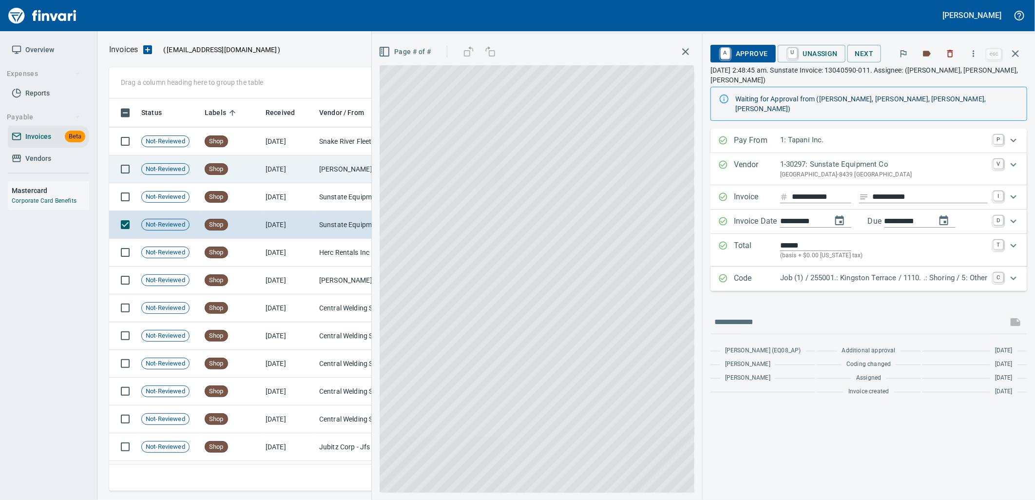
click at [252, 191] on td "Shop" at bounding box center [231, 197] width 61 height 28
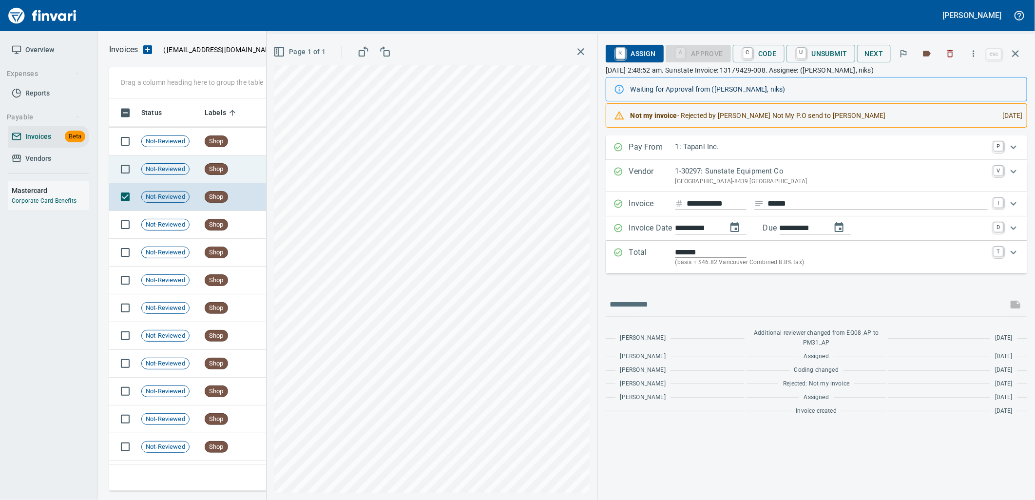
click at [241, 167] on td "Shop" at bounding box center [231, 169] width 61 height 28
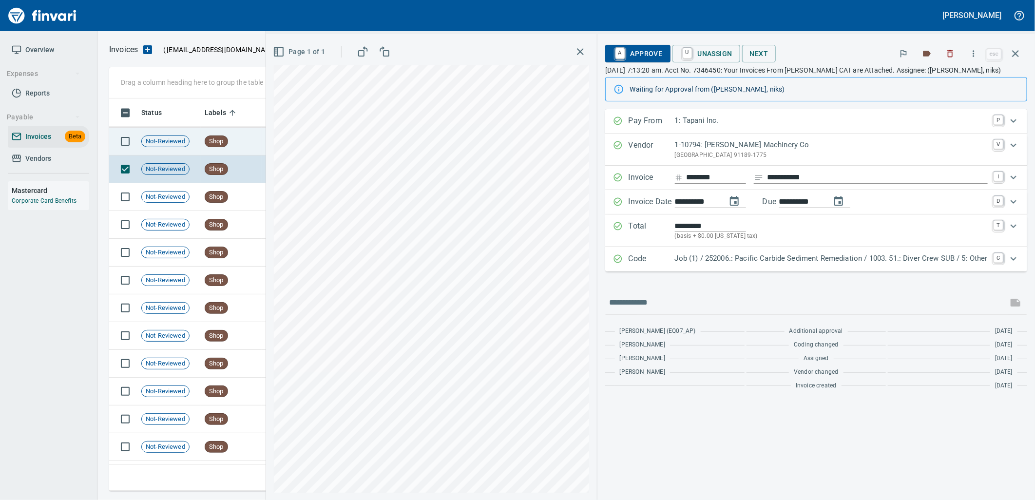
click at [238, 144] on td "Shop" at bounding box center [231, 142] width 61 height 28
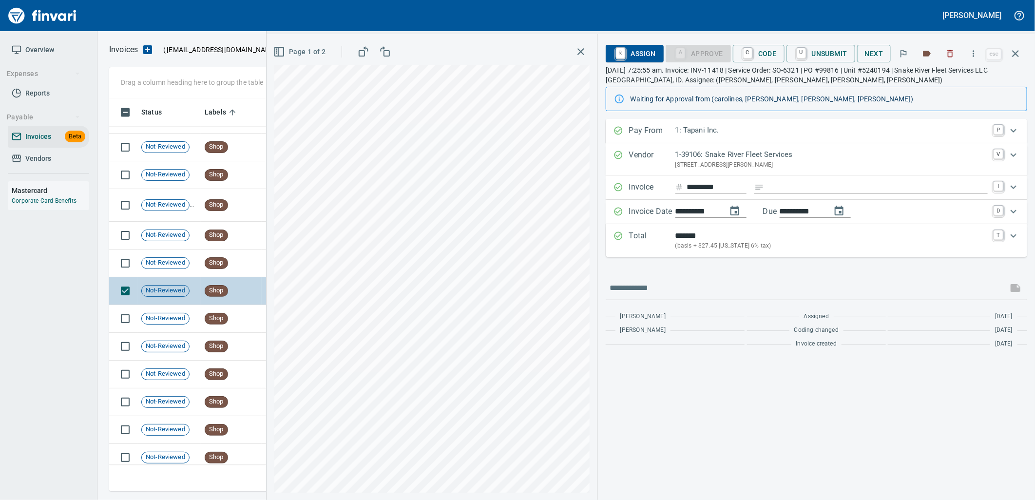
scroll to position [8137, 0]
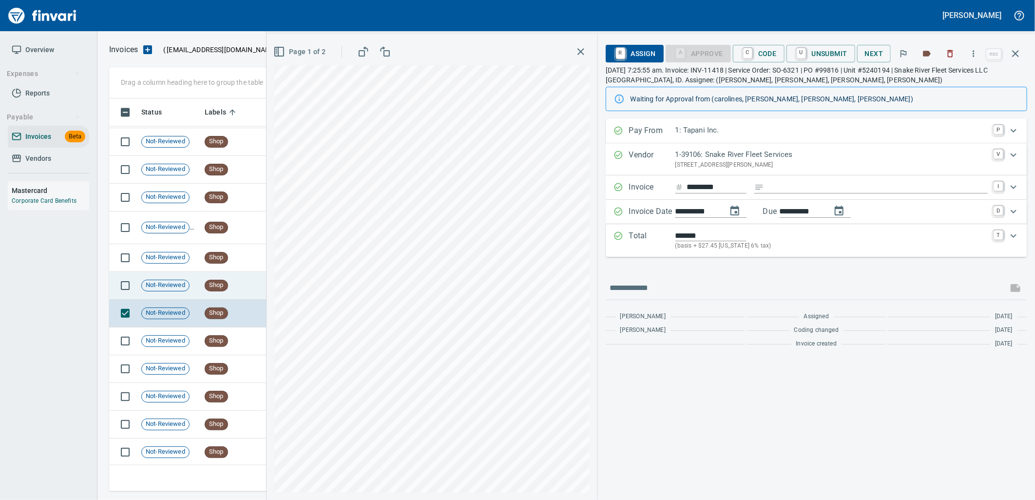
click at [234, 285] on td "Shop" at bounding box center [231, 286] width 61 height 28
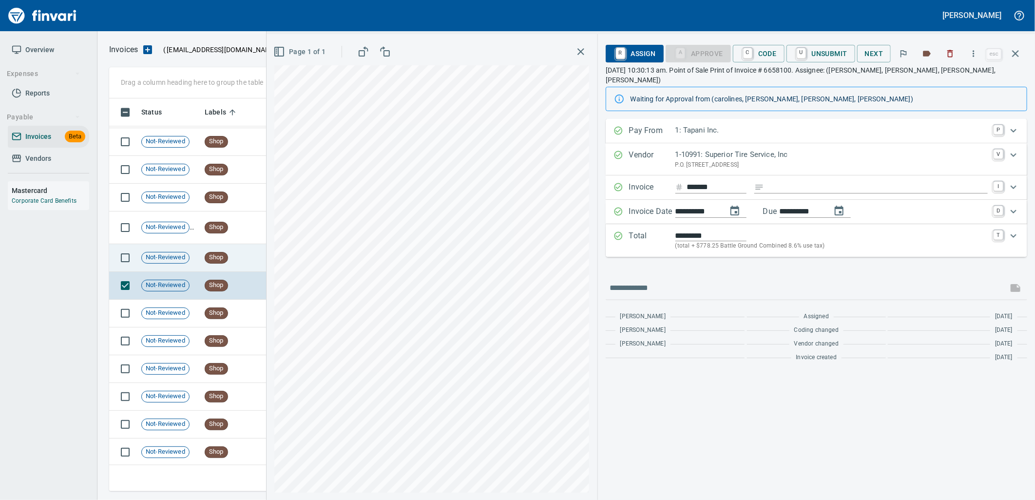
click at [232, 252] on td "Shop" at bounding box center [231, 258] width 61 height 28
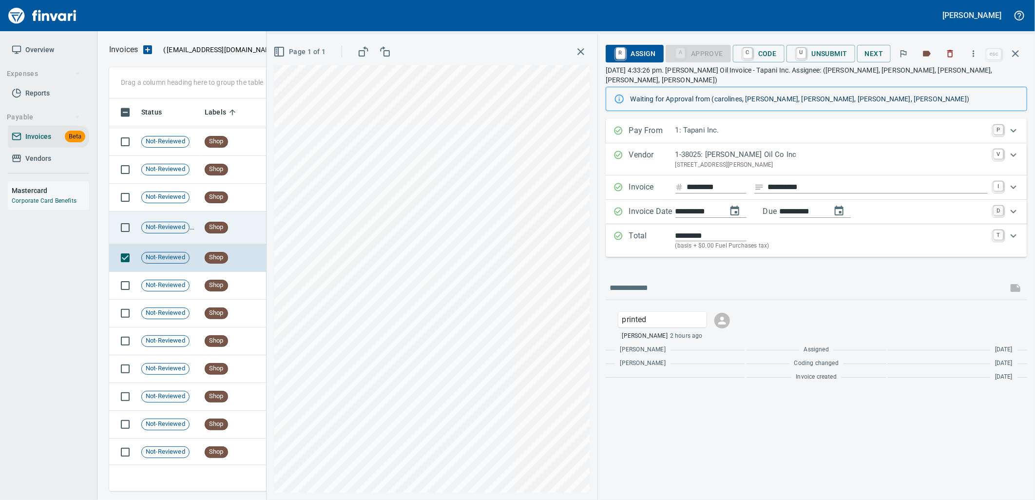
click at [226, 224] on span "Shop" at bounding box center [216, 227] width 22 height 9
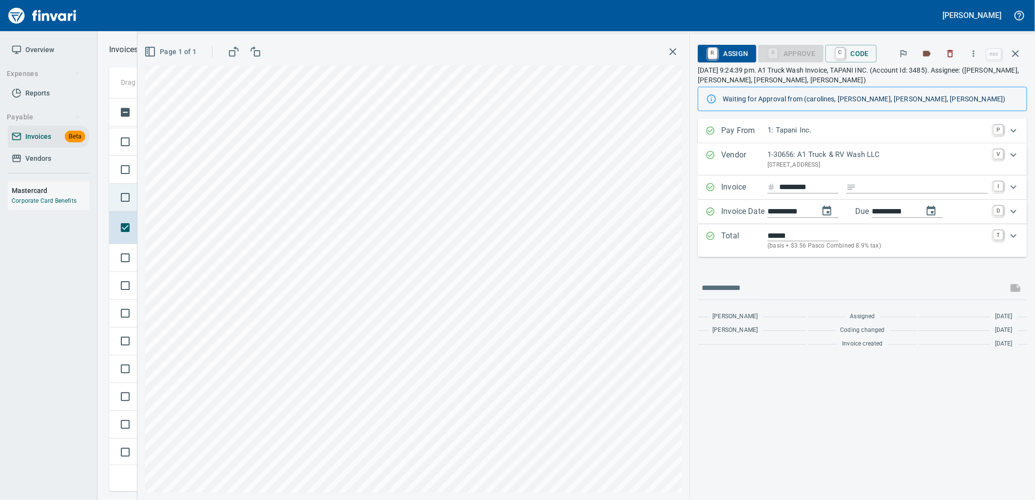
click at [135, 208] on td at bounding box center [123, 198] width 28 height 28
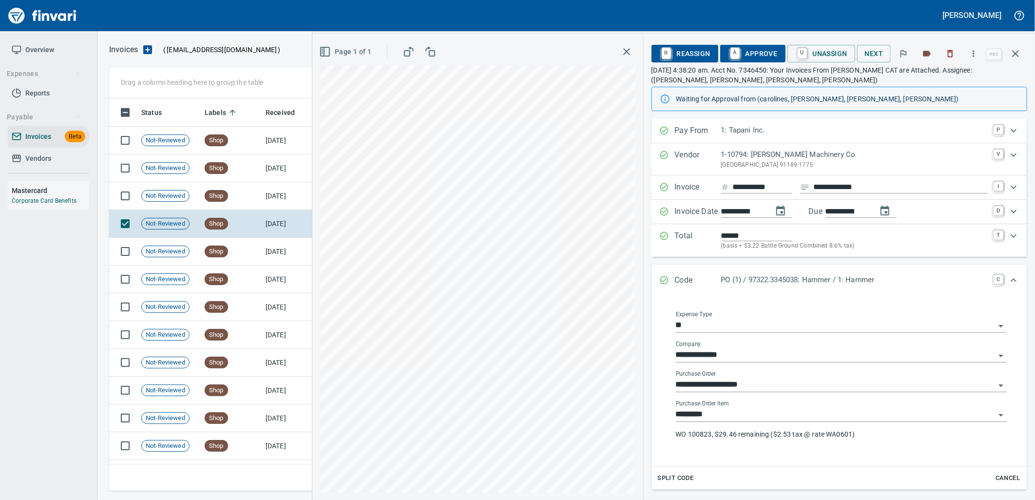
scroll to position [1, 1]
click at [746, 412] on input "*********" at bounding box center [835, 415] width 319 height 14
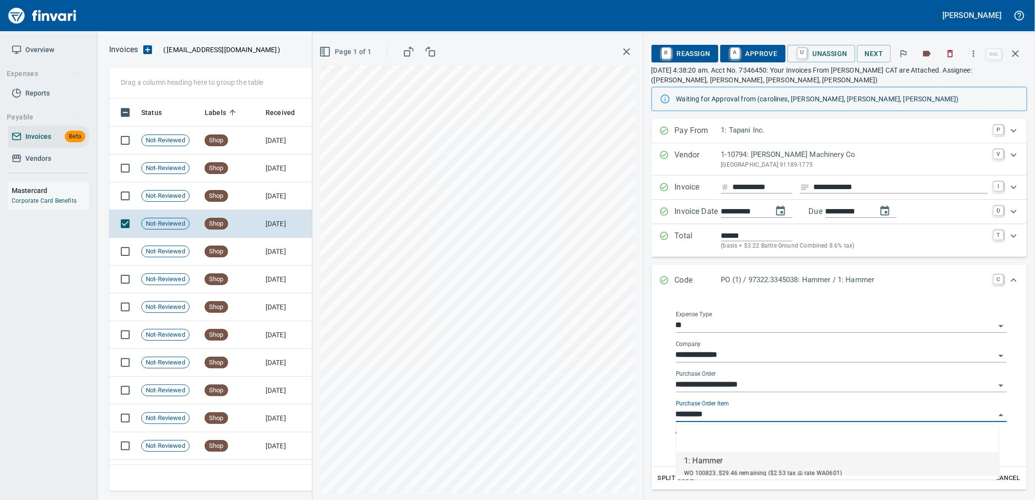
scroll to position [385, 897]
click at [276, 227] on td "[DATE]" at bounding box center [289, 224] width 54 height 28
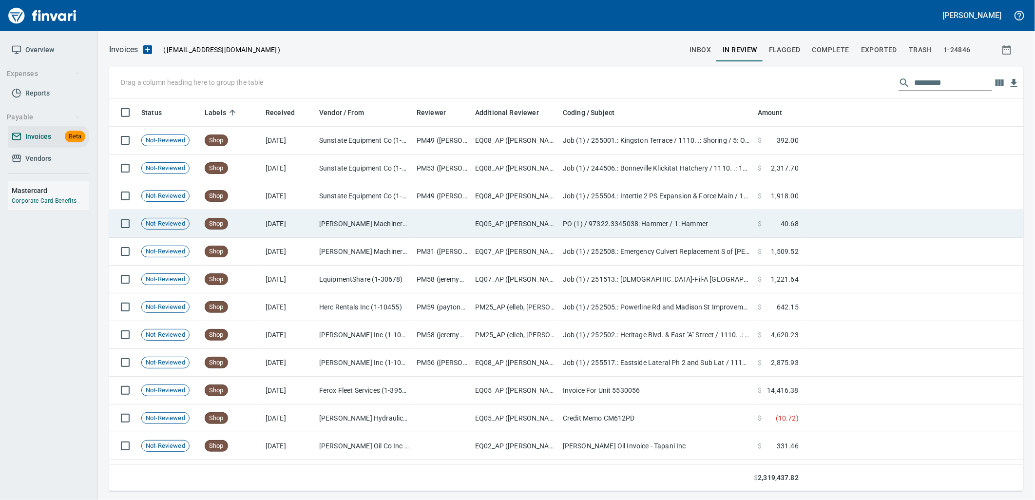
click at [247, 227] on td "Shop" at bounding box center [231, 224] width 61 height 28
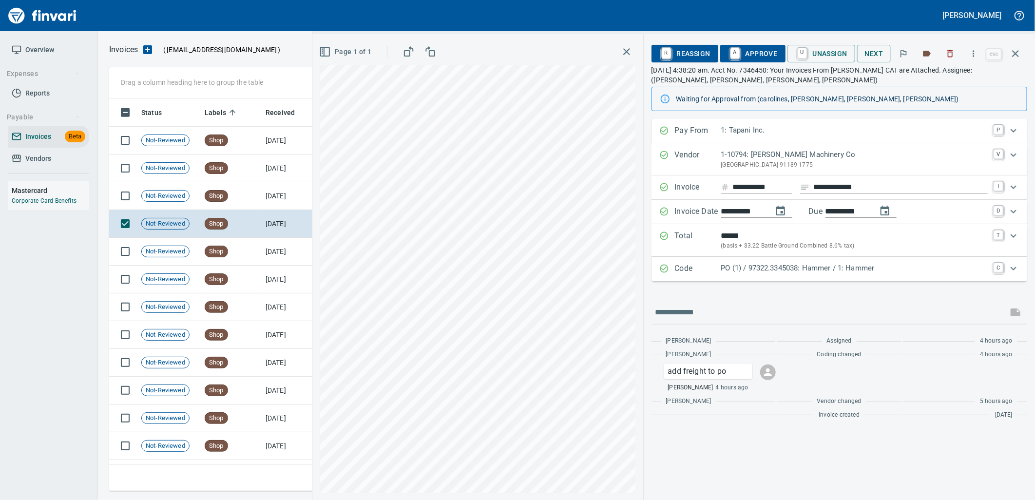
click at [771, 273] on p "PO (1) / 97322.3345038: Hammer / 1: Hammer" at bounding box center [854, 268] width 266 height 11
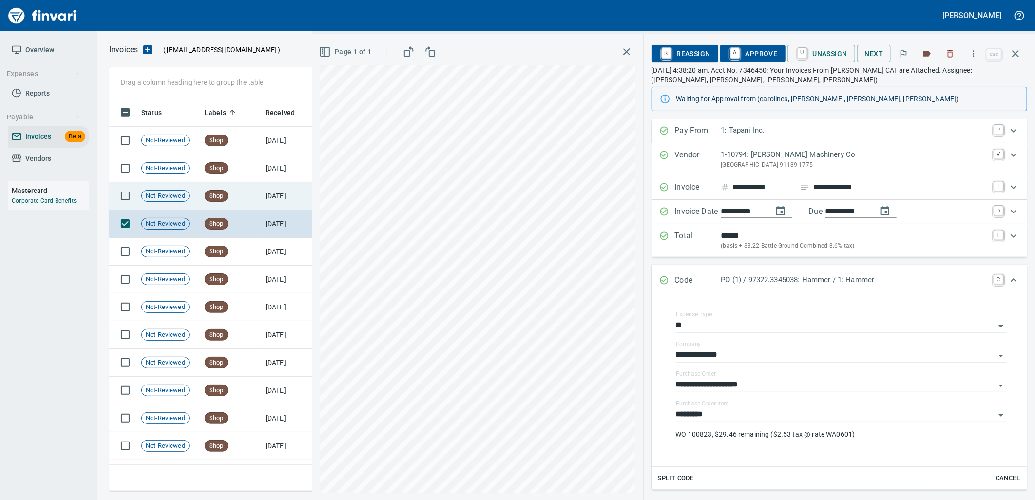
click at [258, 188] on td "Shop" at bounding box center [231, 196] width 61 height 28
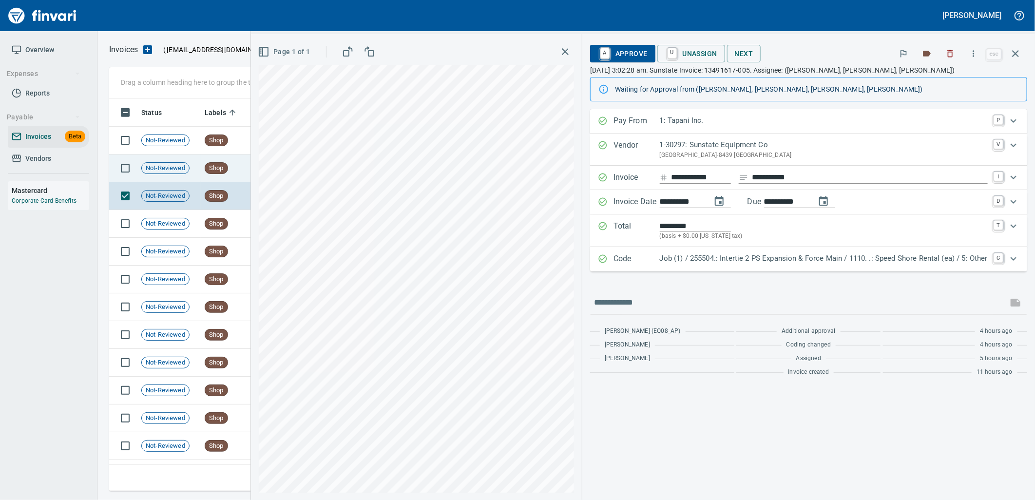
click at [212, 164] on span "Shop" at bounding box center [216, 168] width 22 height 9
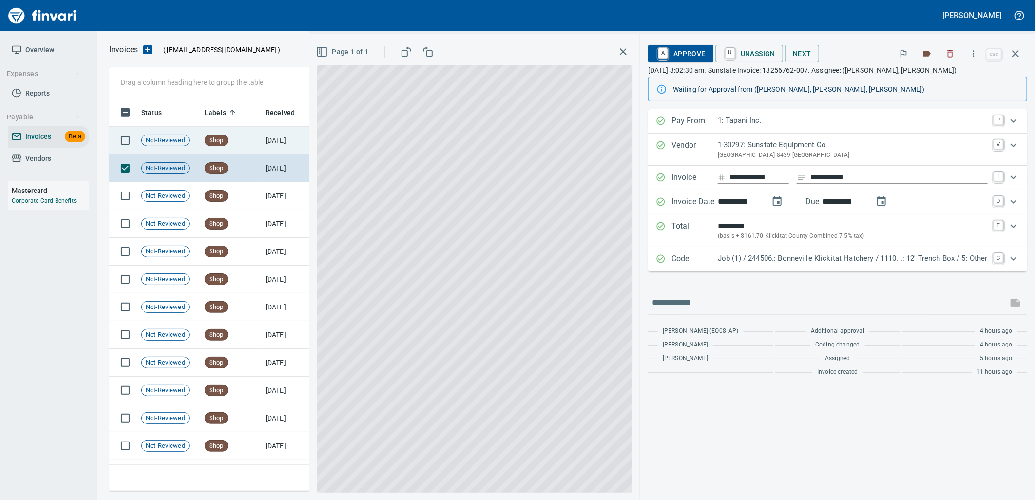
click at [212, 133] on td "Shop" at bounding box center [231, 141] width 61 height 28
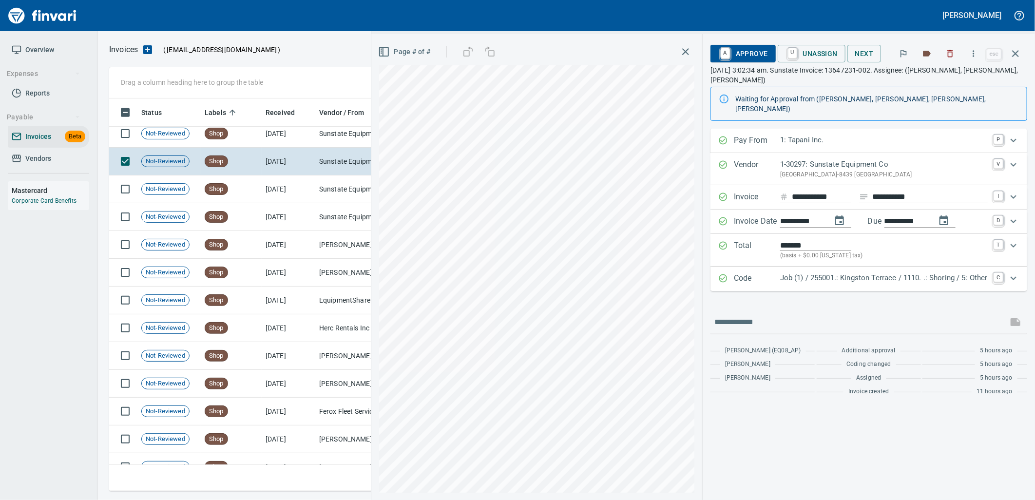
scroll to position [7325, 0]
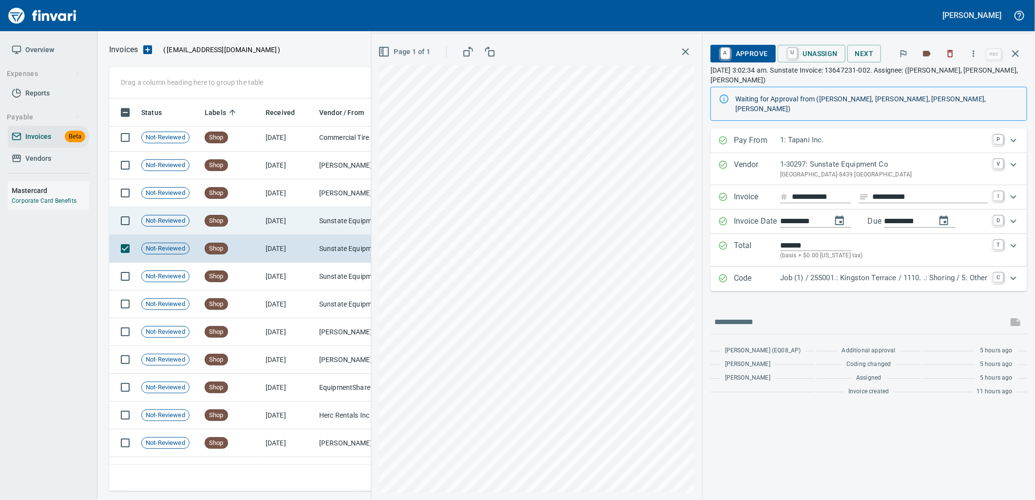
click at [274, 228] on td "[DATE]" at bounding box center [289, 221] width 54 height 28
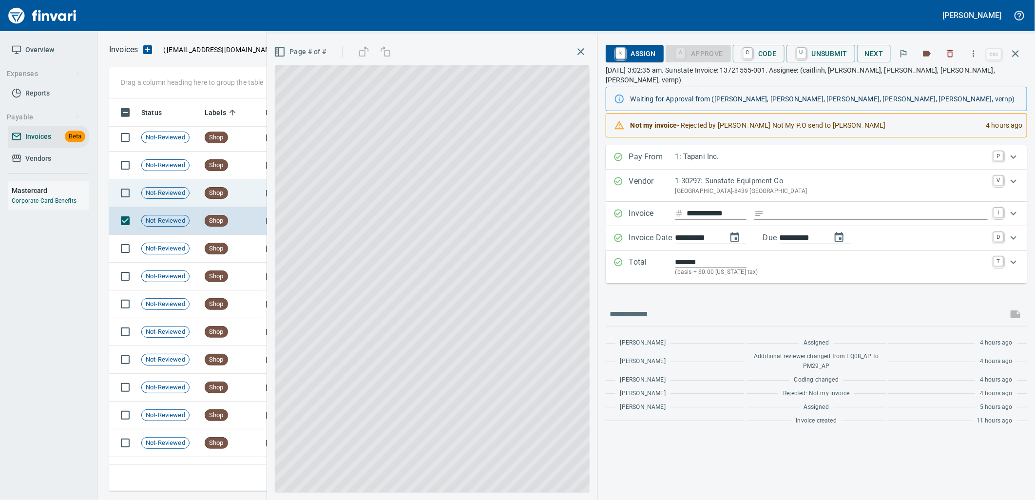
click at [229, 196] on td "Shop" at bounding box center [231, 193] width 61 height 28
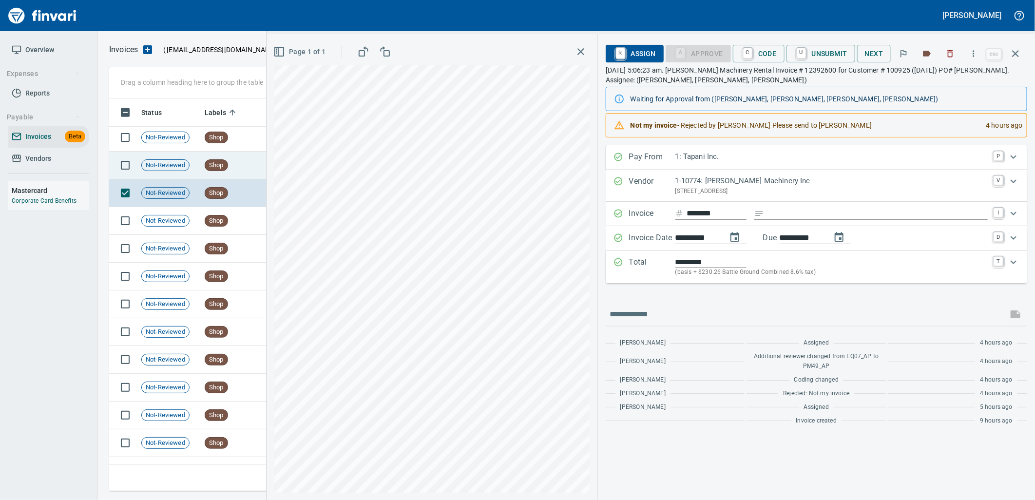
click at [207, 162] on span "Shop" at bounding box center [216, 165] width 22 height 9
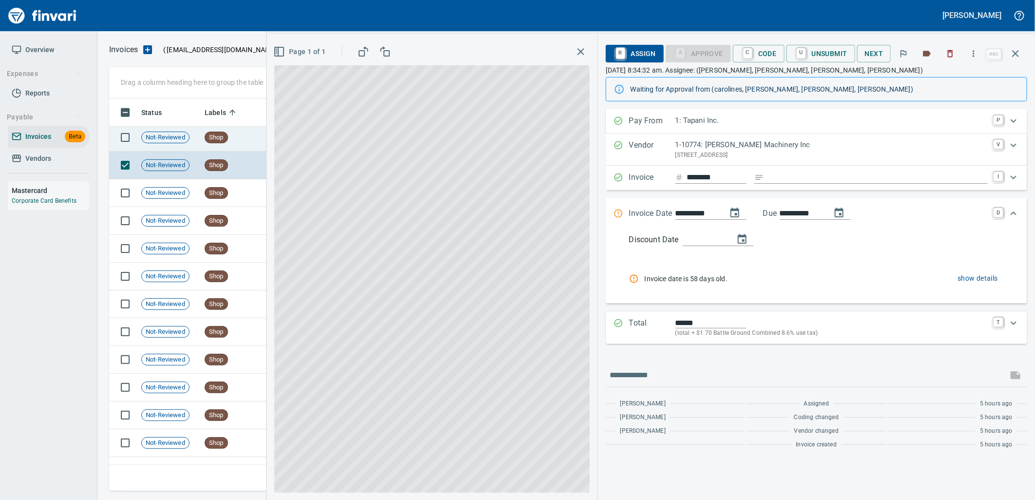
click at [217, 135] on span "Shop" at bounding box center [216, 137] width 22 height 9
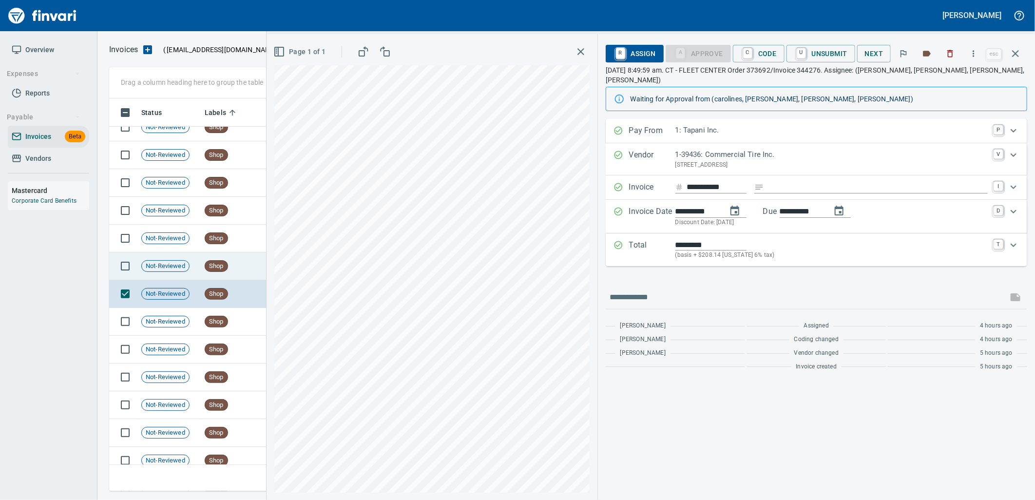
scroll to position [7162, 0]
click at [203, 275] on td "Shop" at bounding box center [231, 267] width 61 height 28
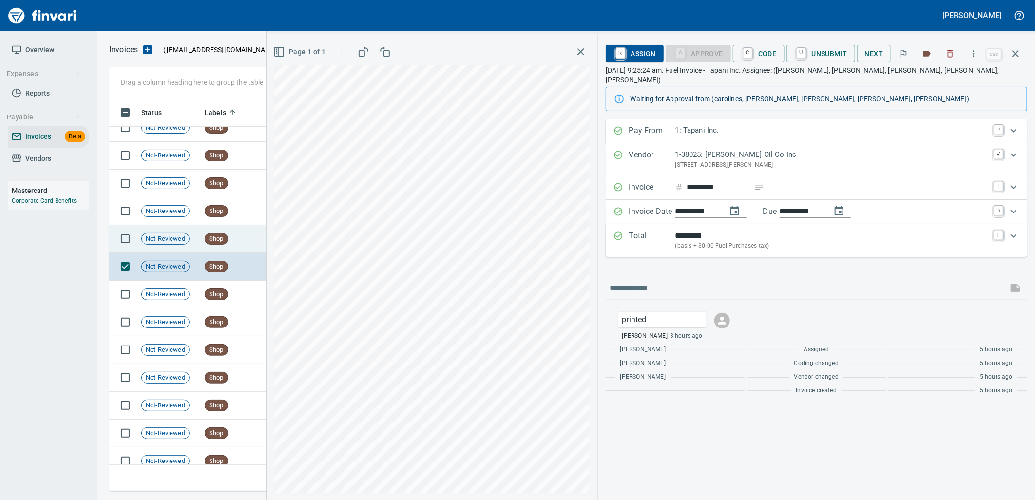
click at [217, 241] on span "Shop" at bounding box center [216, 238] width 22 height 9
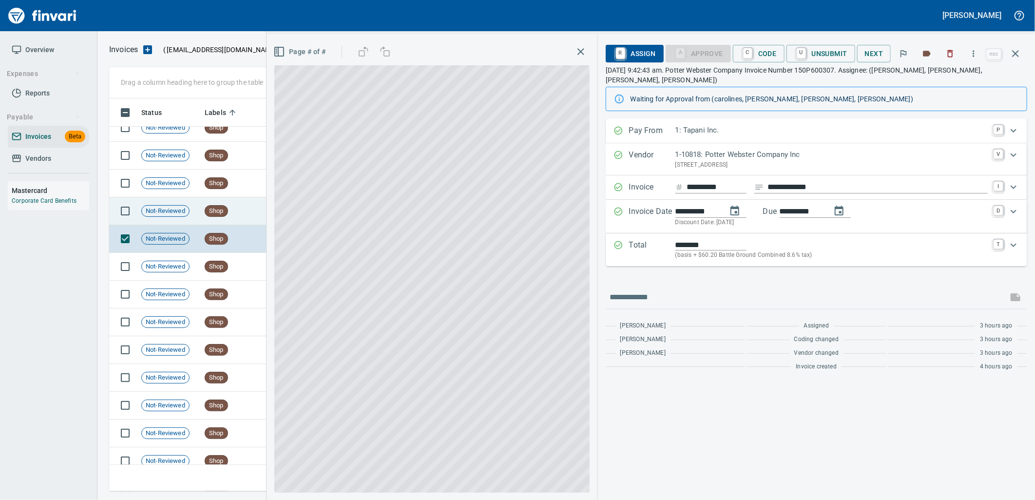
click at [217, 212] on span "Shop" at bounding box center [216, 211] width 22 height 9
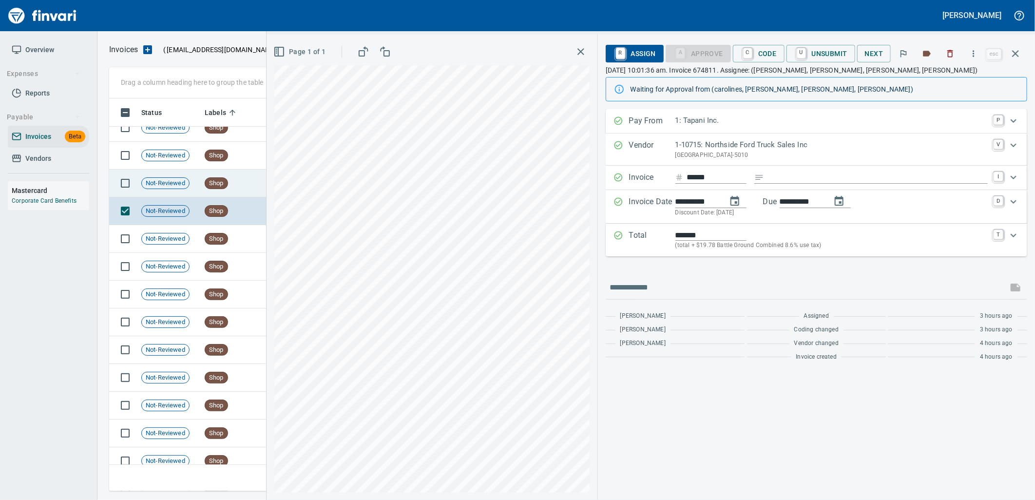
click at [216, 184] on span "Shop" at bounding box center [216, 183] width 22 height 9
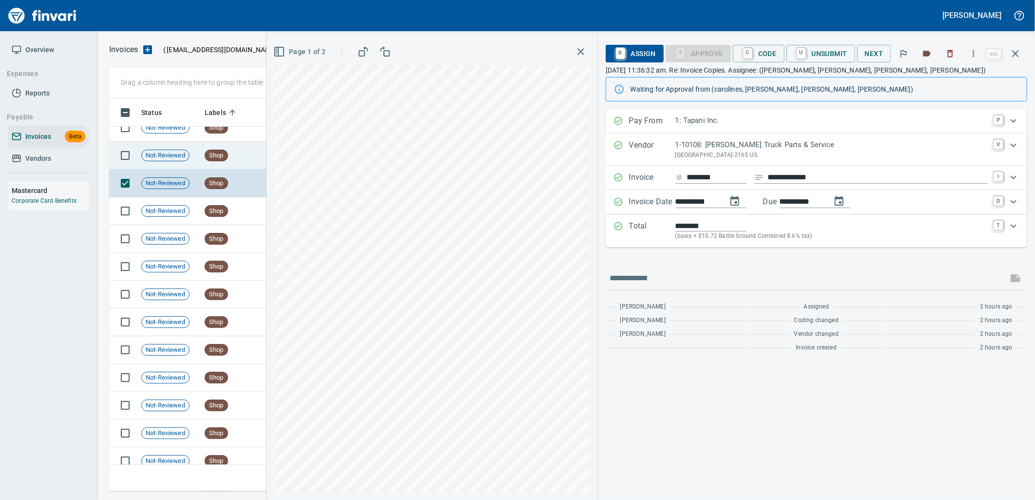
click at [205, 155] on span "Shop" at bounding box center [216, 155] width 22 height 9
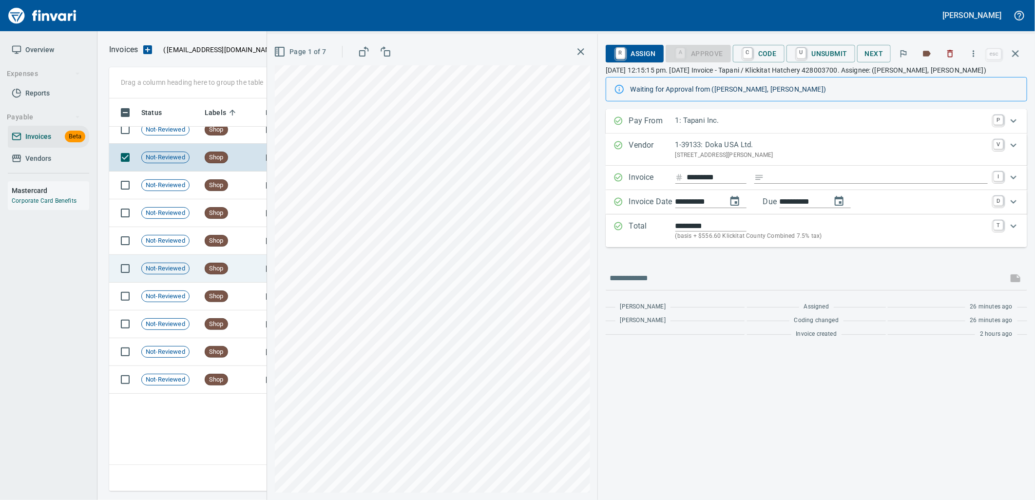
scroll to position [7000, 0]
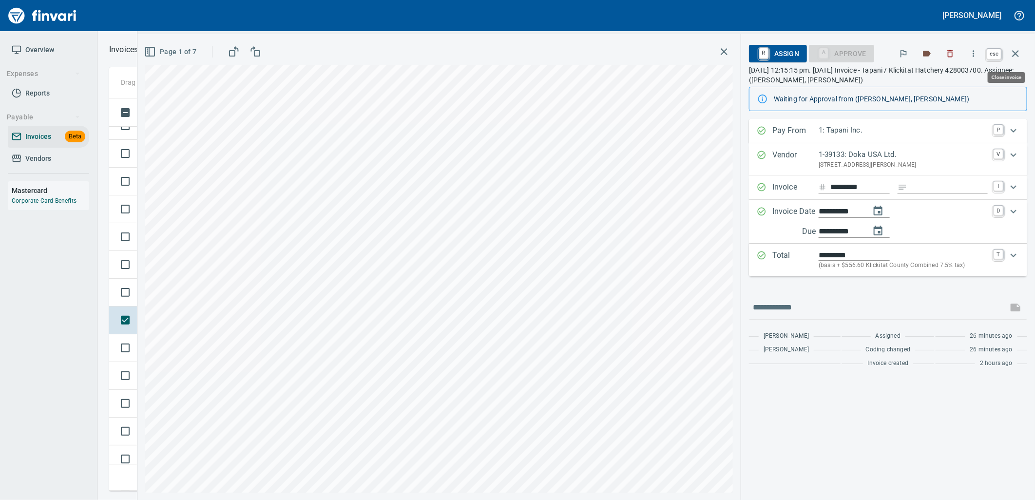
click at [1024, 57] on button "button" at bounding box center [1015, 53] width 23 height 23
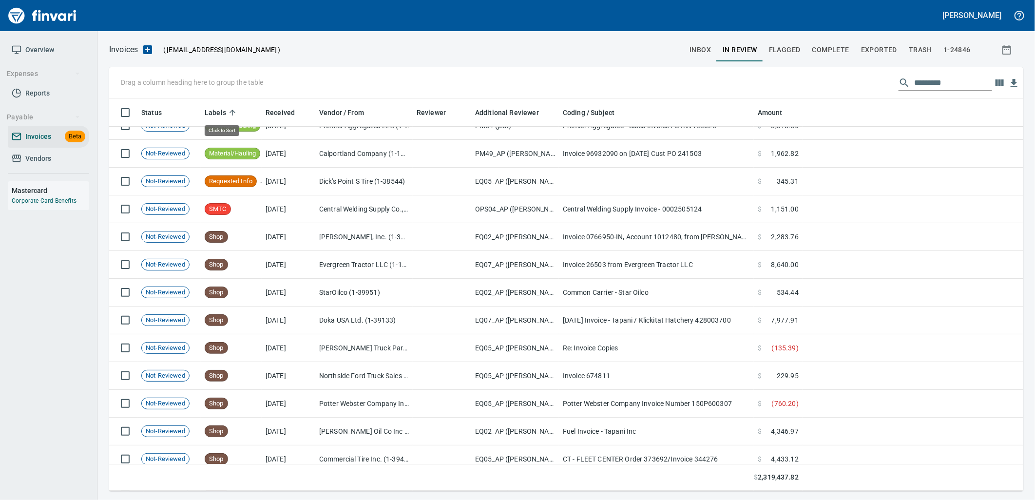
scroll to position [385, 898]
click at [694, 51] on span "inbox" at bounding box center [699, 50] width 21 height 12
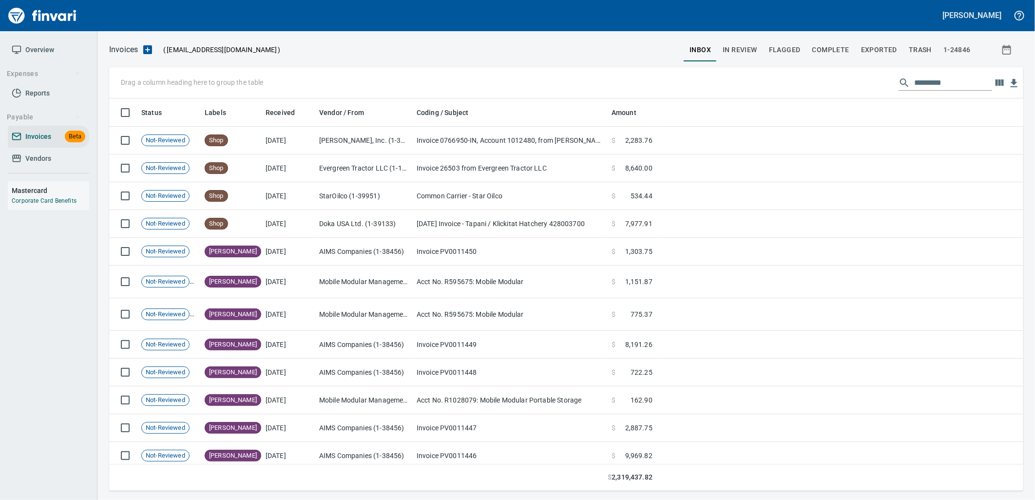
scroll to position [385, 898]
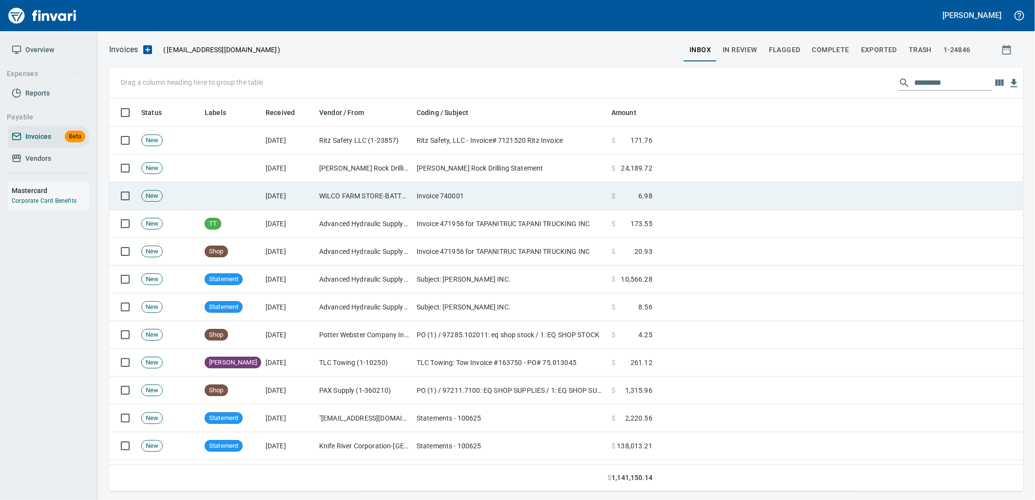
click at [406, 197] on td "WILCO FARM STORE-BATTLE GR-443 <[EMAIL_ADDRESS][DOMAIN_NAME]>" at bounding box center [363, 196] width 97 height 28
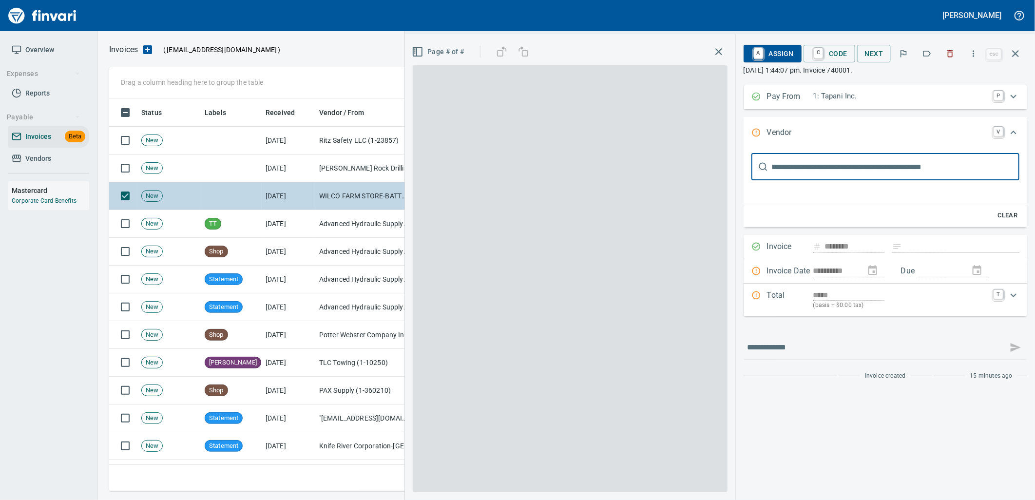
scroll to position [385, 897]
type input "**********"
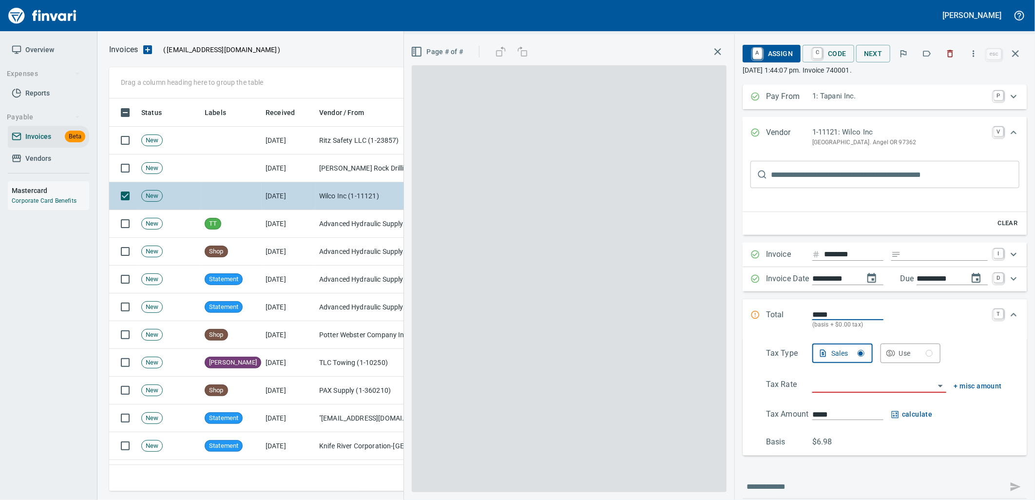
scroll to position [0, 0]
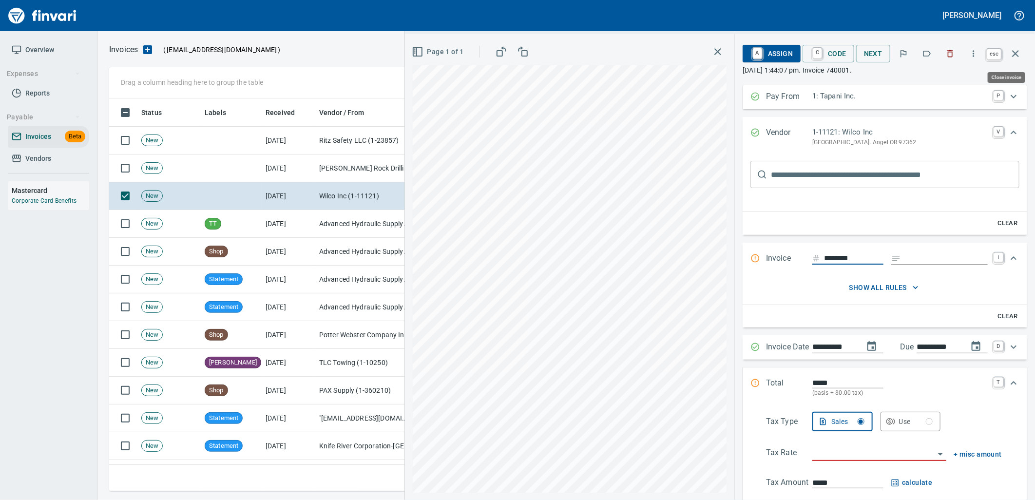
click at [1013, 57] on icon "button" at bounding box center [1015, 54] width 12 height 12
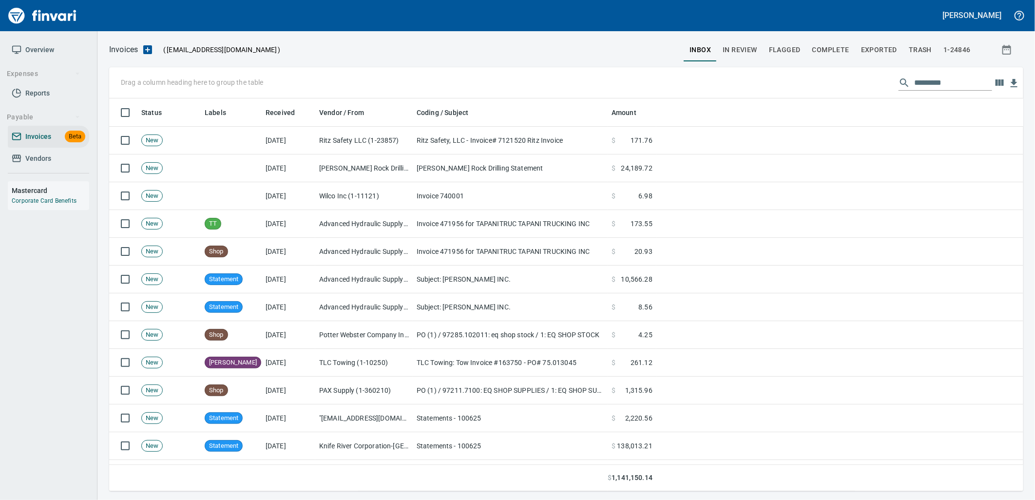
scroll to position [385, 898]
